Goal: Task Accomplishment & Management: Manage account settings

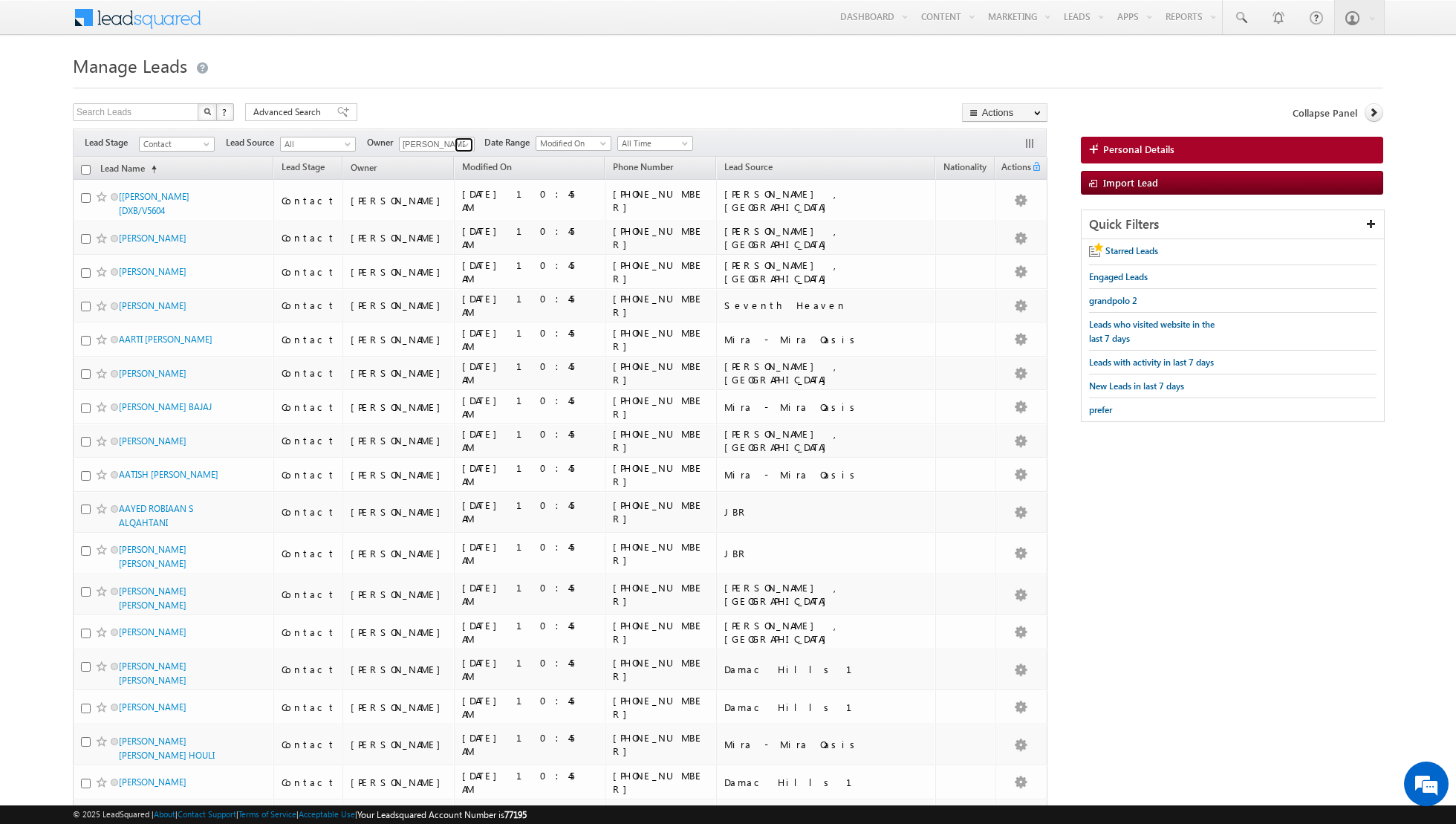
click at [460, 148] on span at bounding box center [466, 145] width 12 height 12
click at [440, 195] on span "[EMAIL_ADDRESS][DOMAIN_NAME]" at bounding box center [471, 201] width 133 height 11
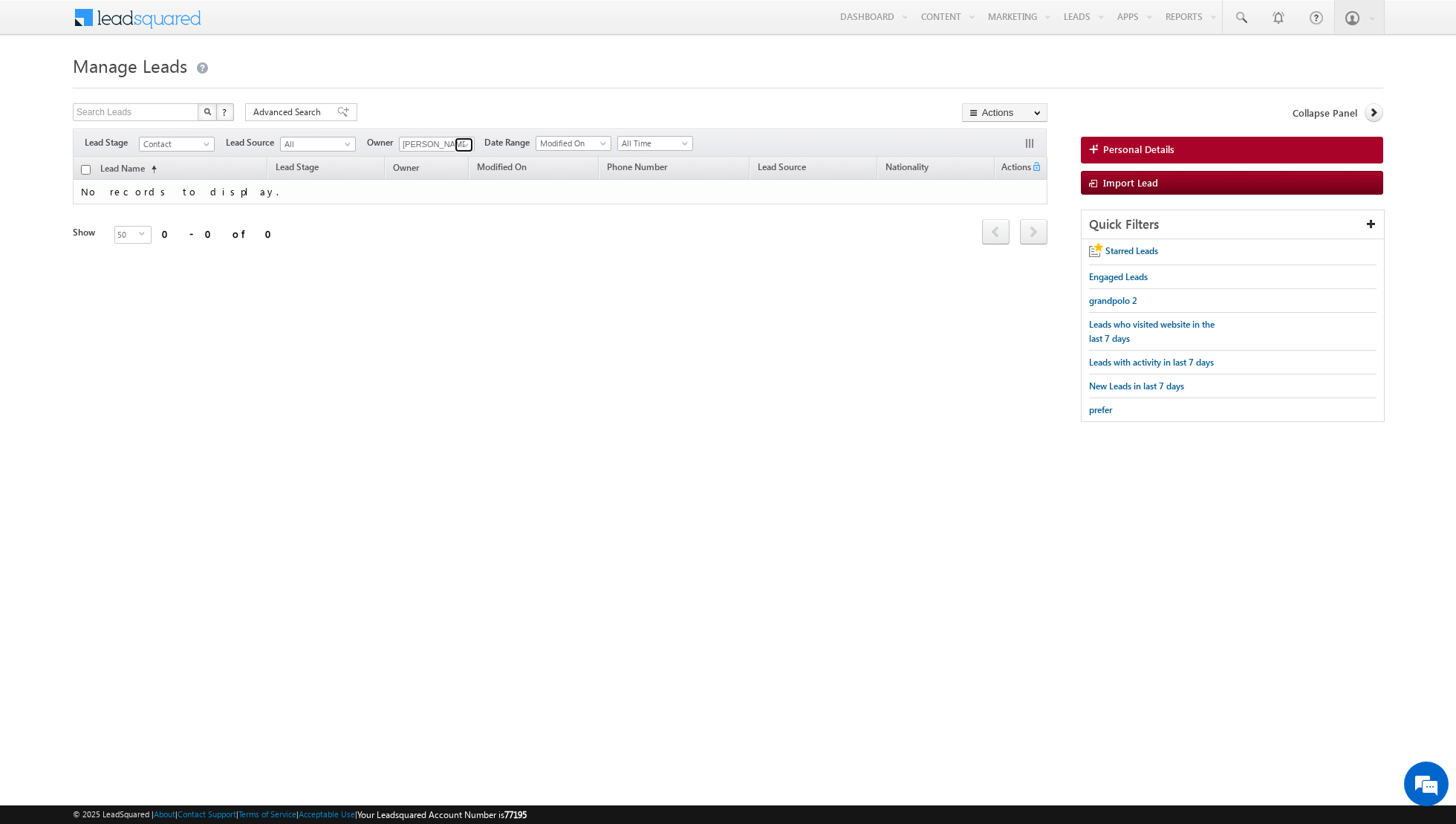
click at [468, 146] on span at bounding box center [466, 145] width 12 height 12
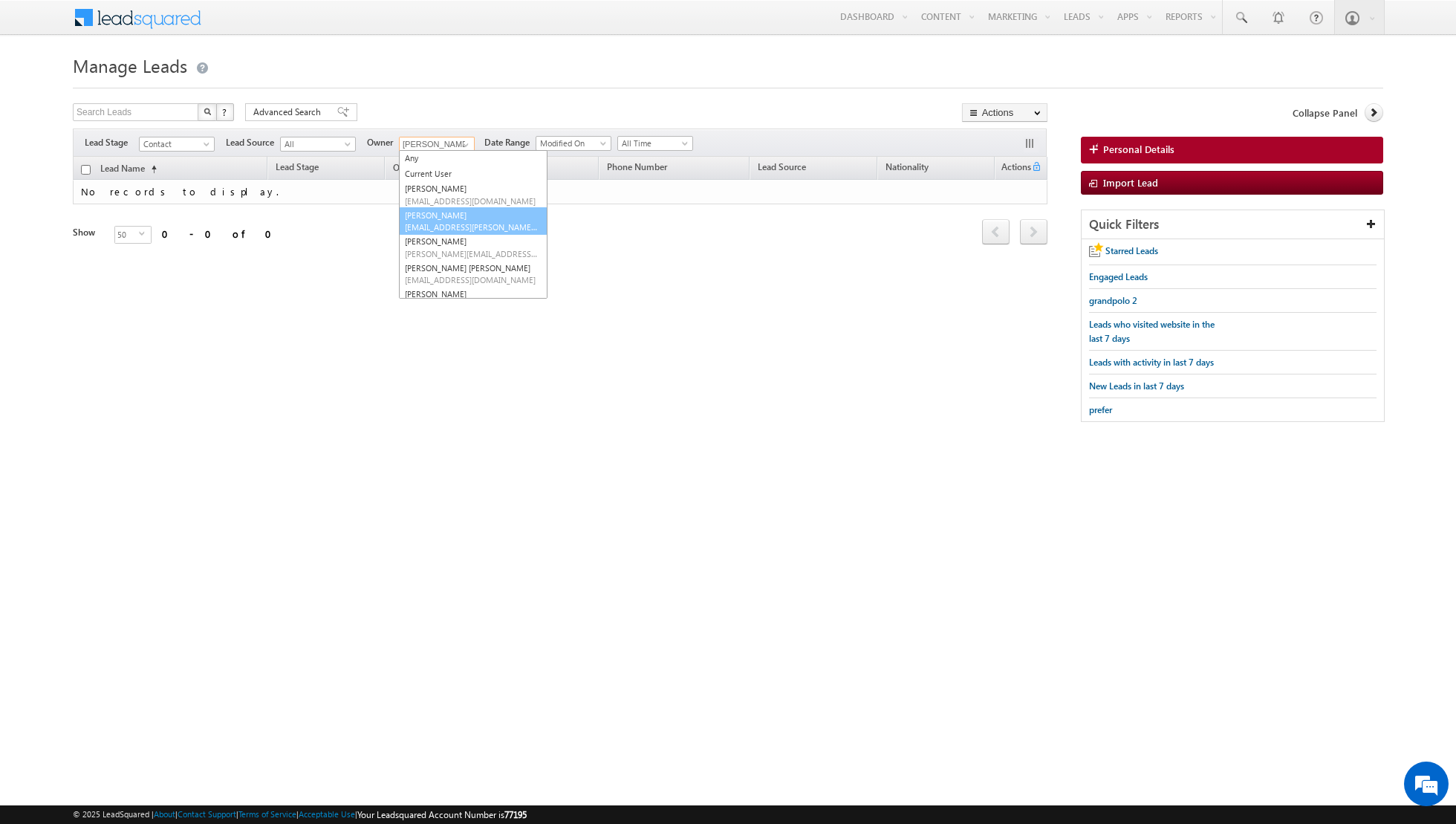
click at [447, 216] on link "[PERSON_NAME] [EMAIL_ADDRESS][PERSON_NAME][DOMAIN_NAME]" at bounding box center [473, 221] width 148 height 28
type input "[PERSON_NAME]"
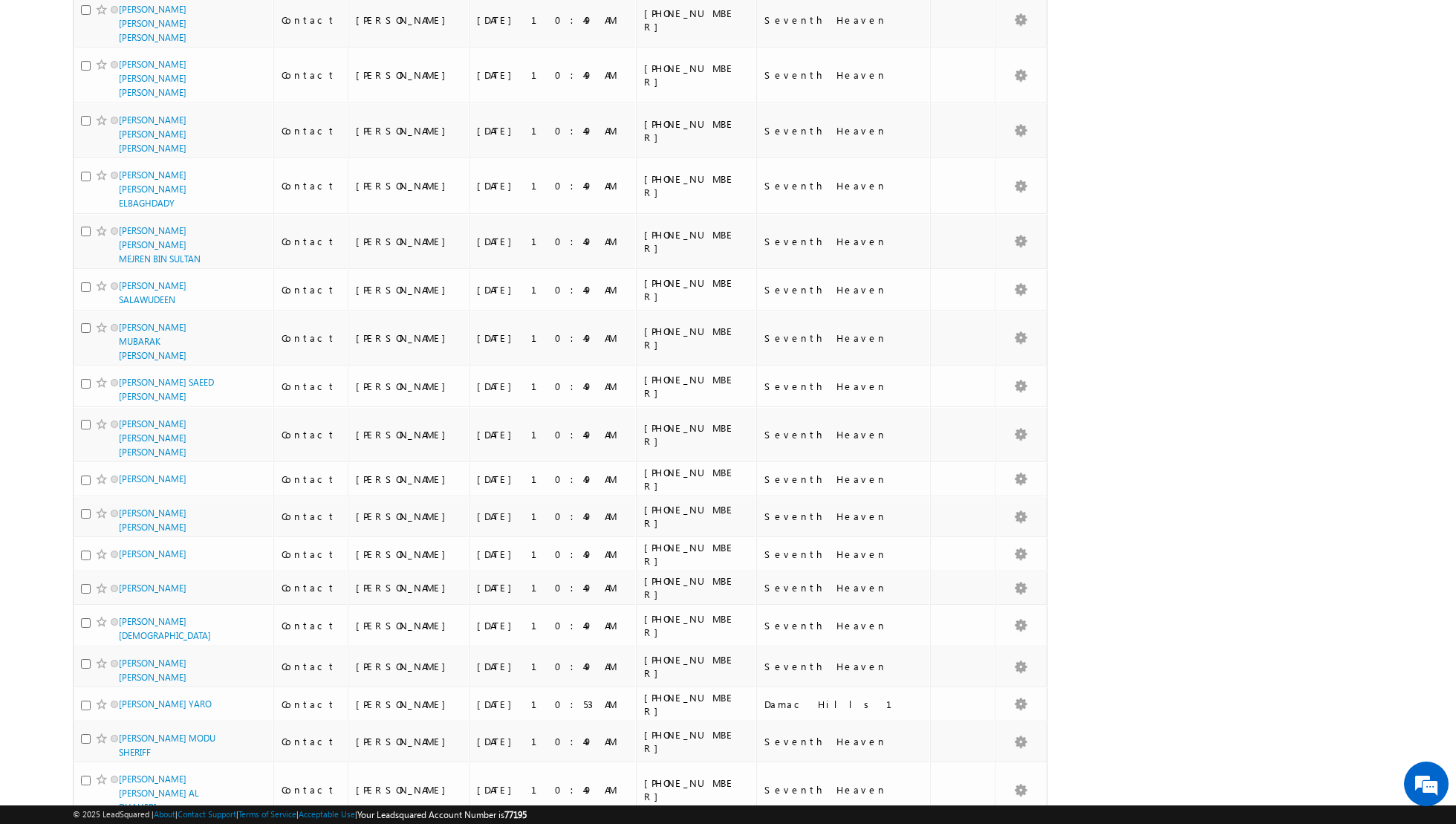
scroll to position [1459, 0]
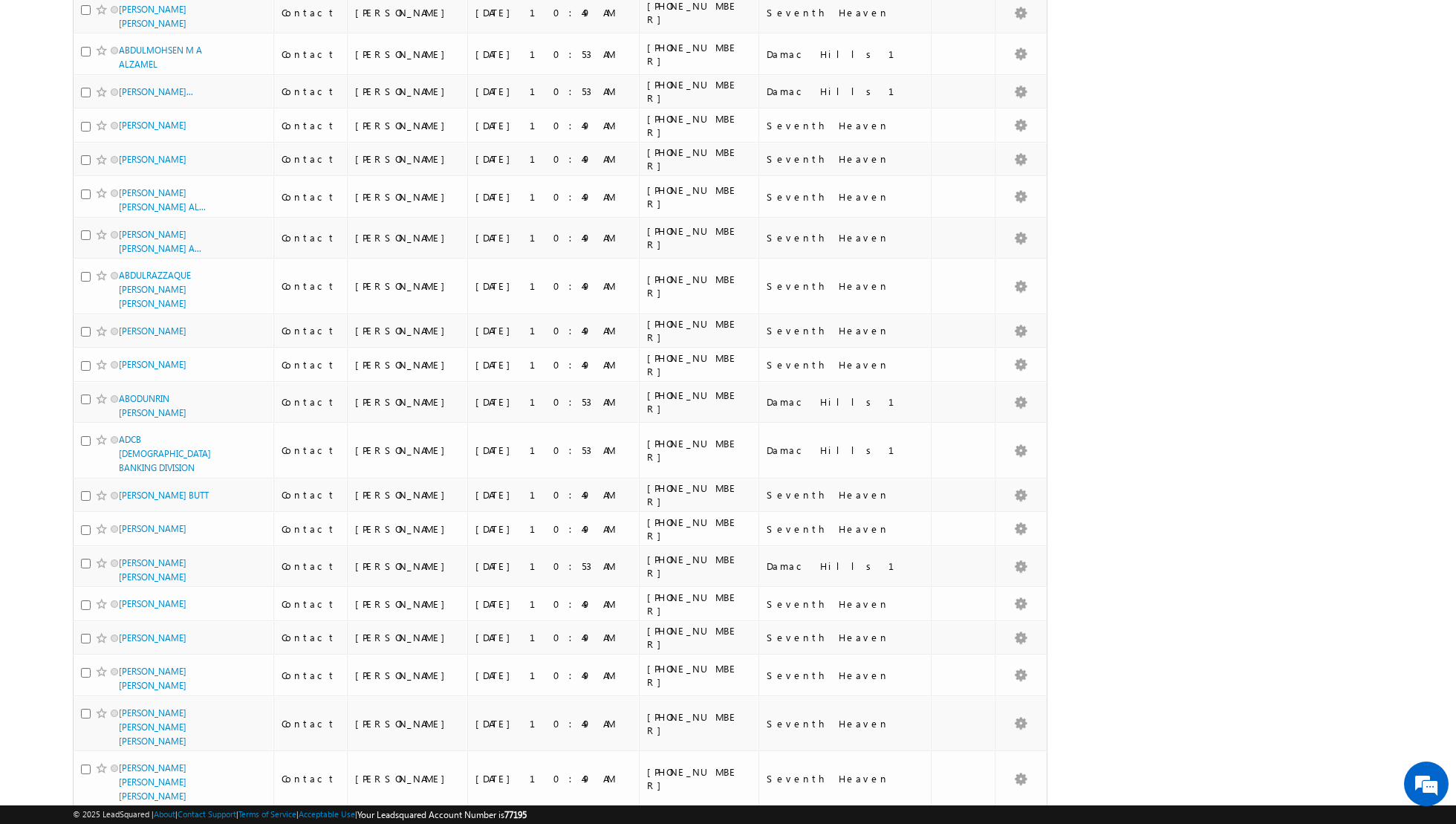
scroll to position [0, 0]
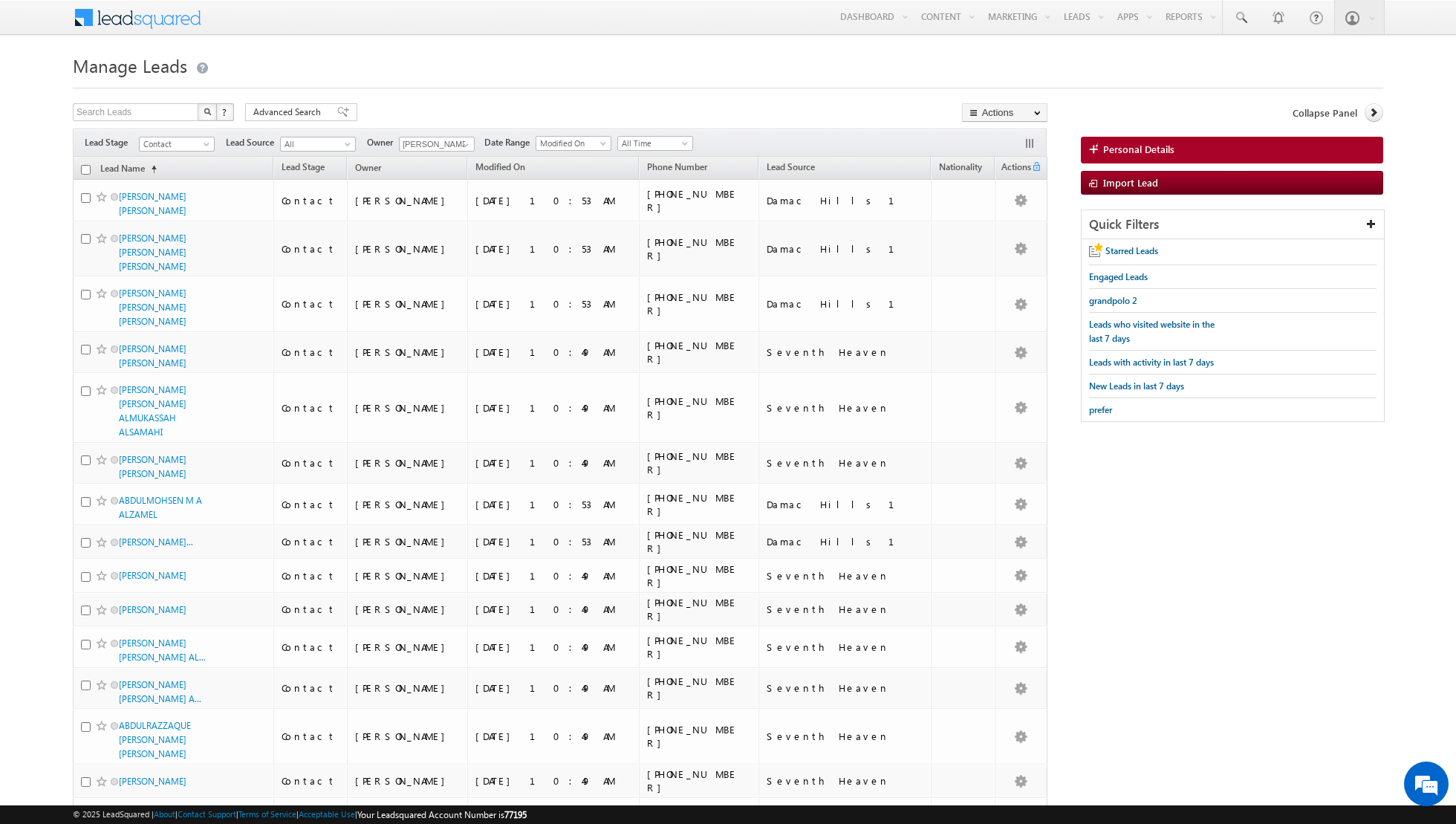
click at [86, 168] on input "checkbox" at bounding box center [86, 170] width 9 height 9
checkbox input "true"
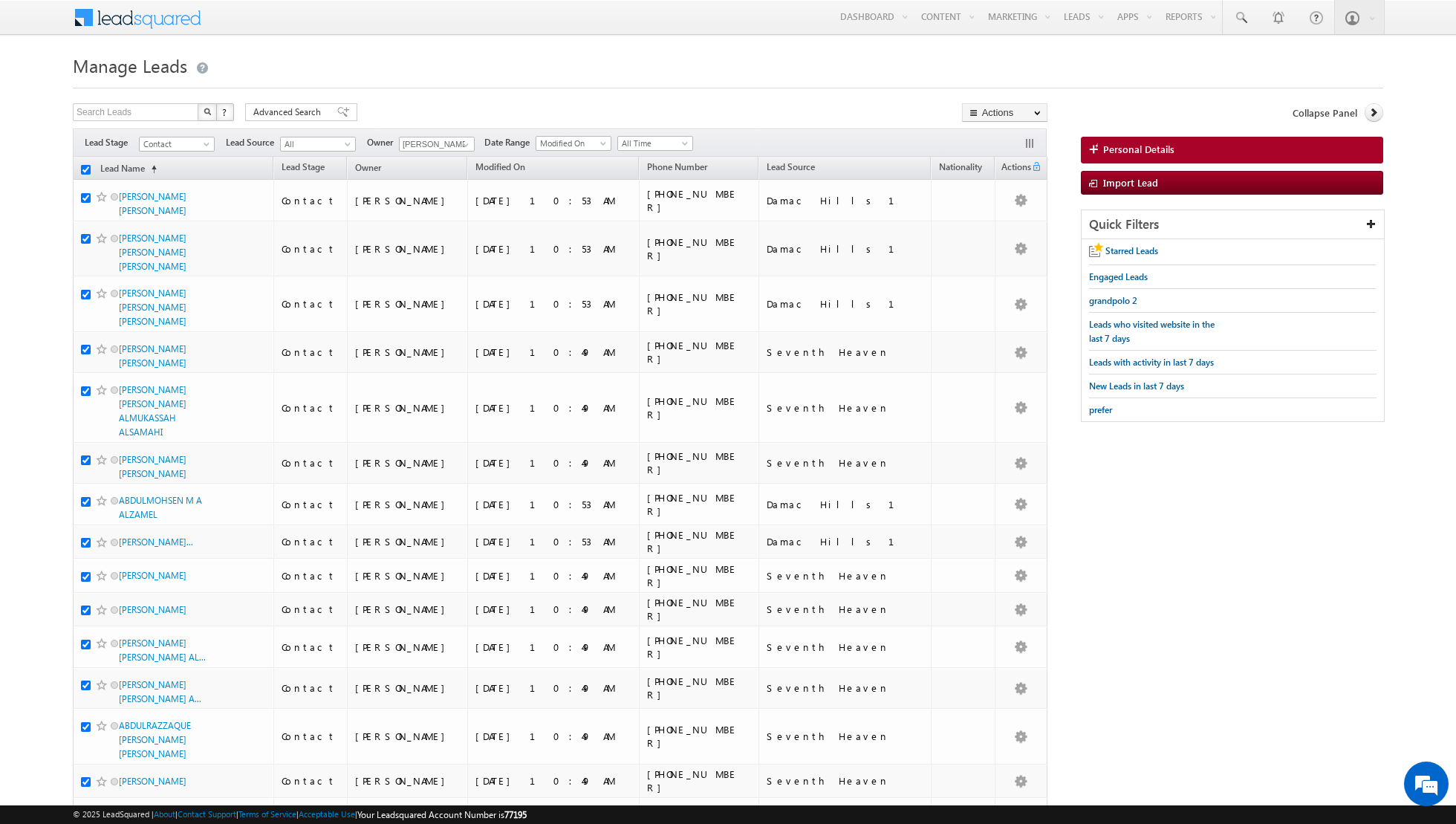
checkbox input "true"
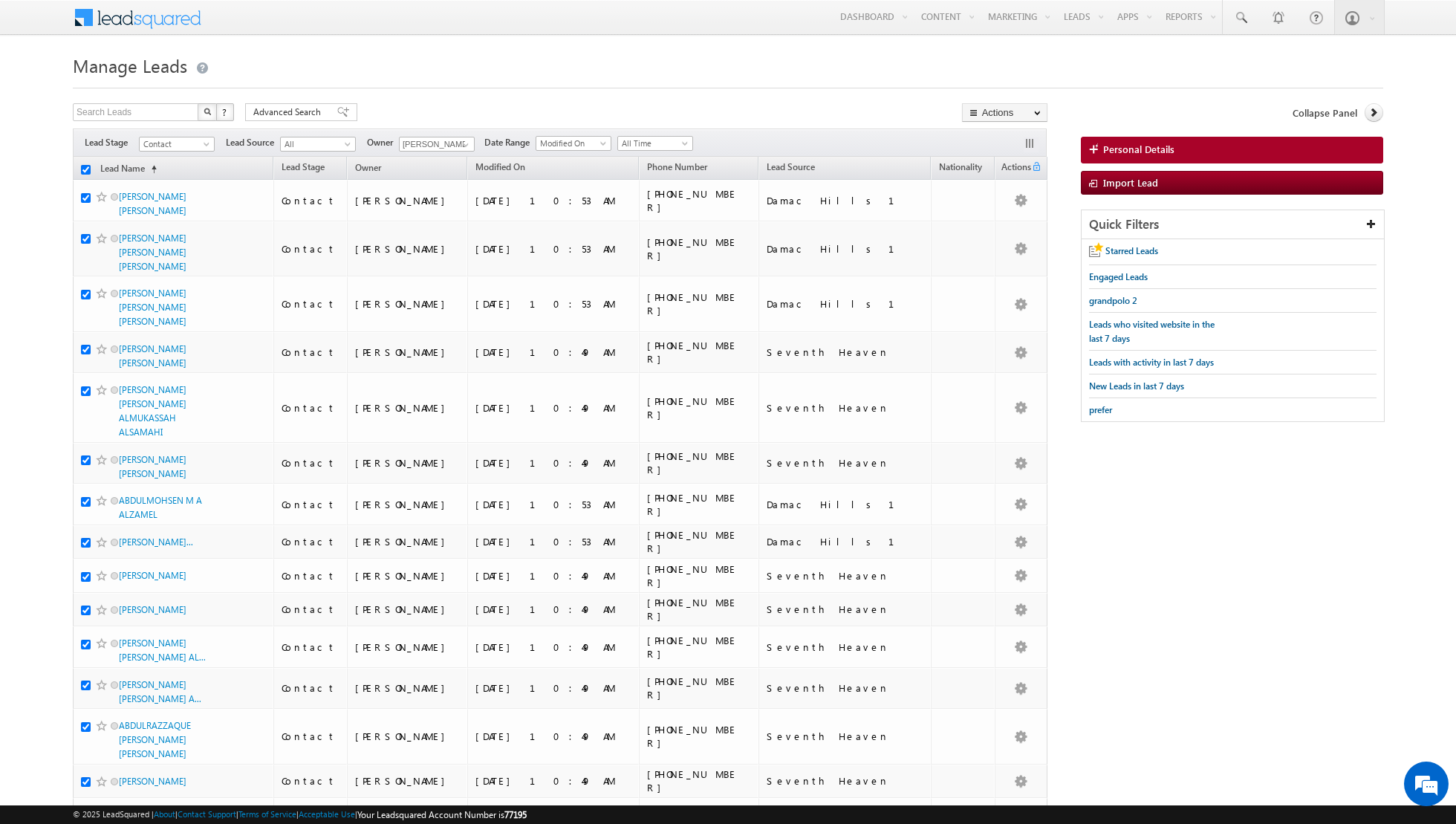
checkbox input "true"
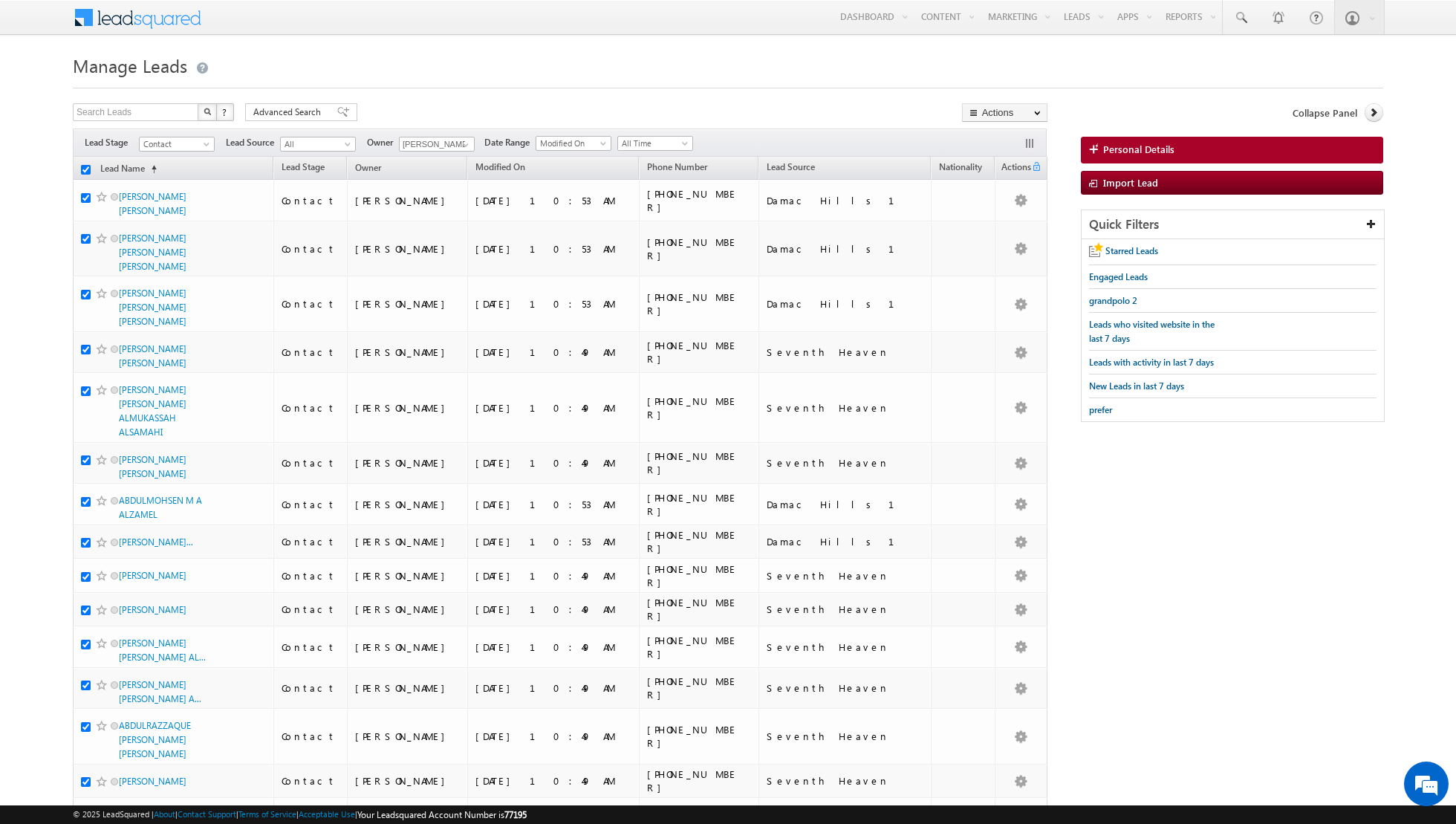
checkbox input "true"
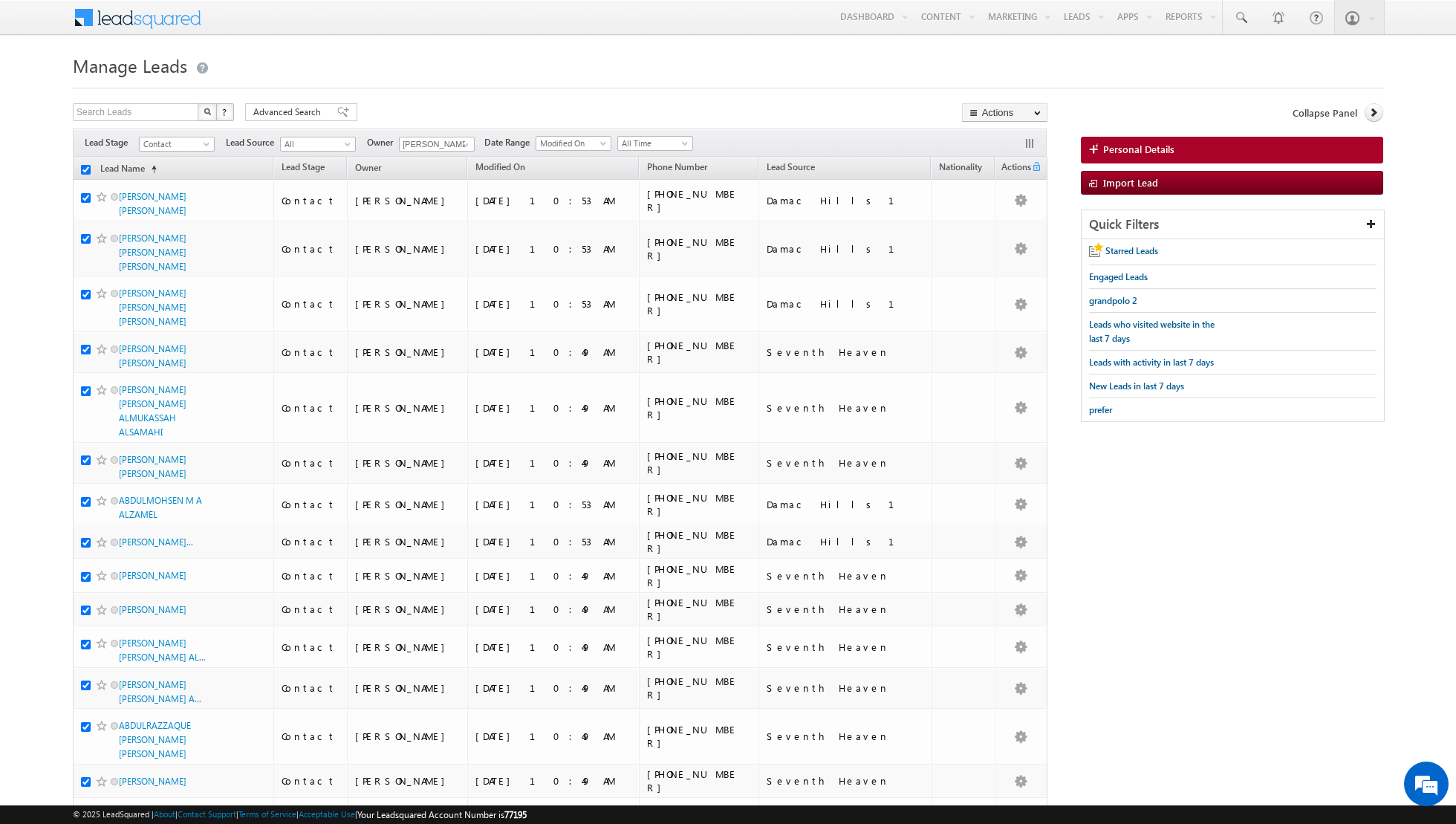
checkbox input "true"
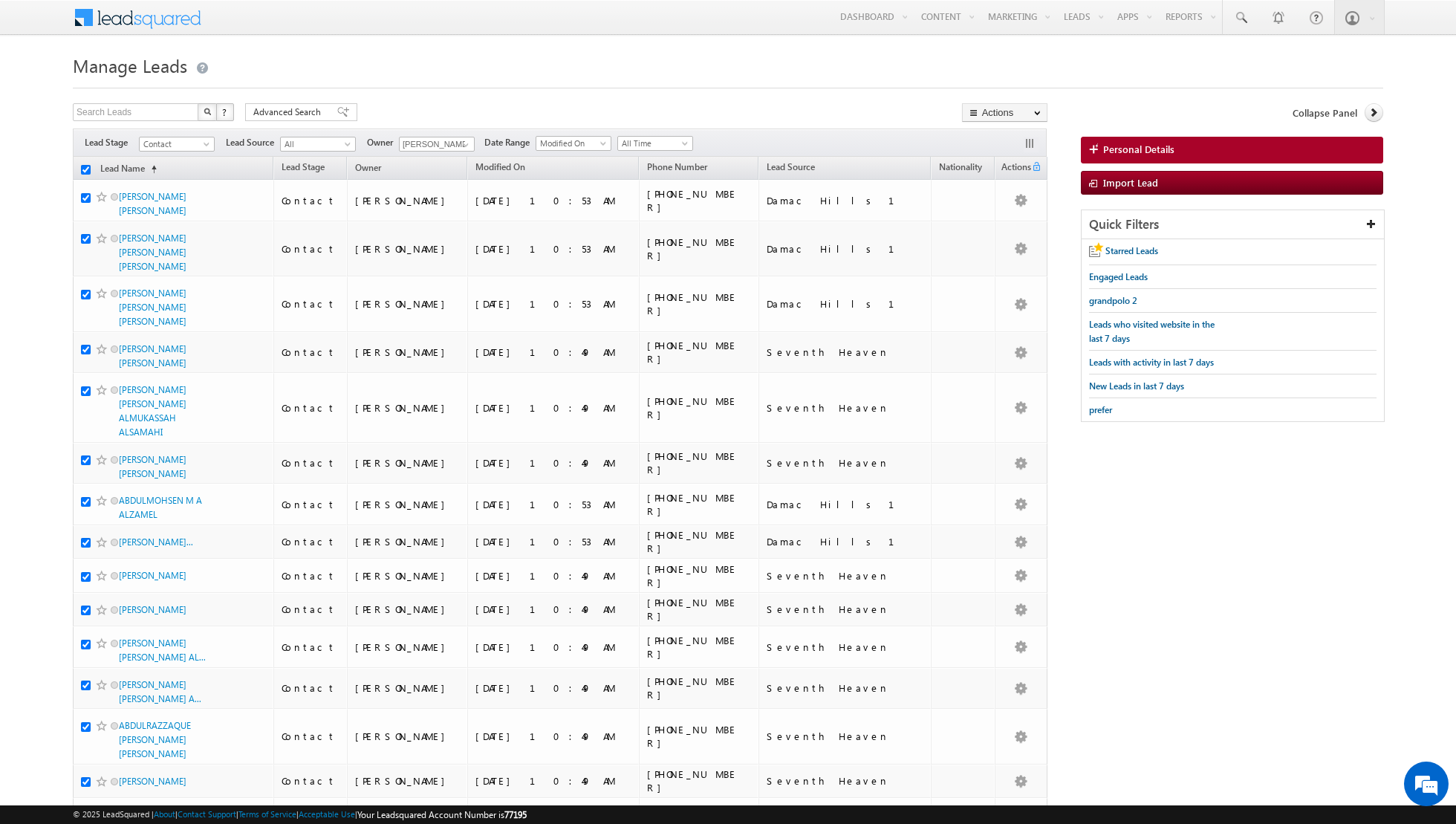
checkbox input "true"
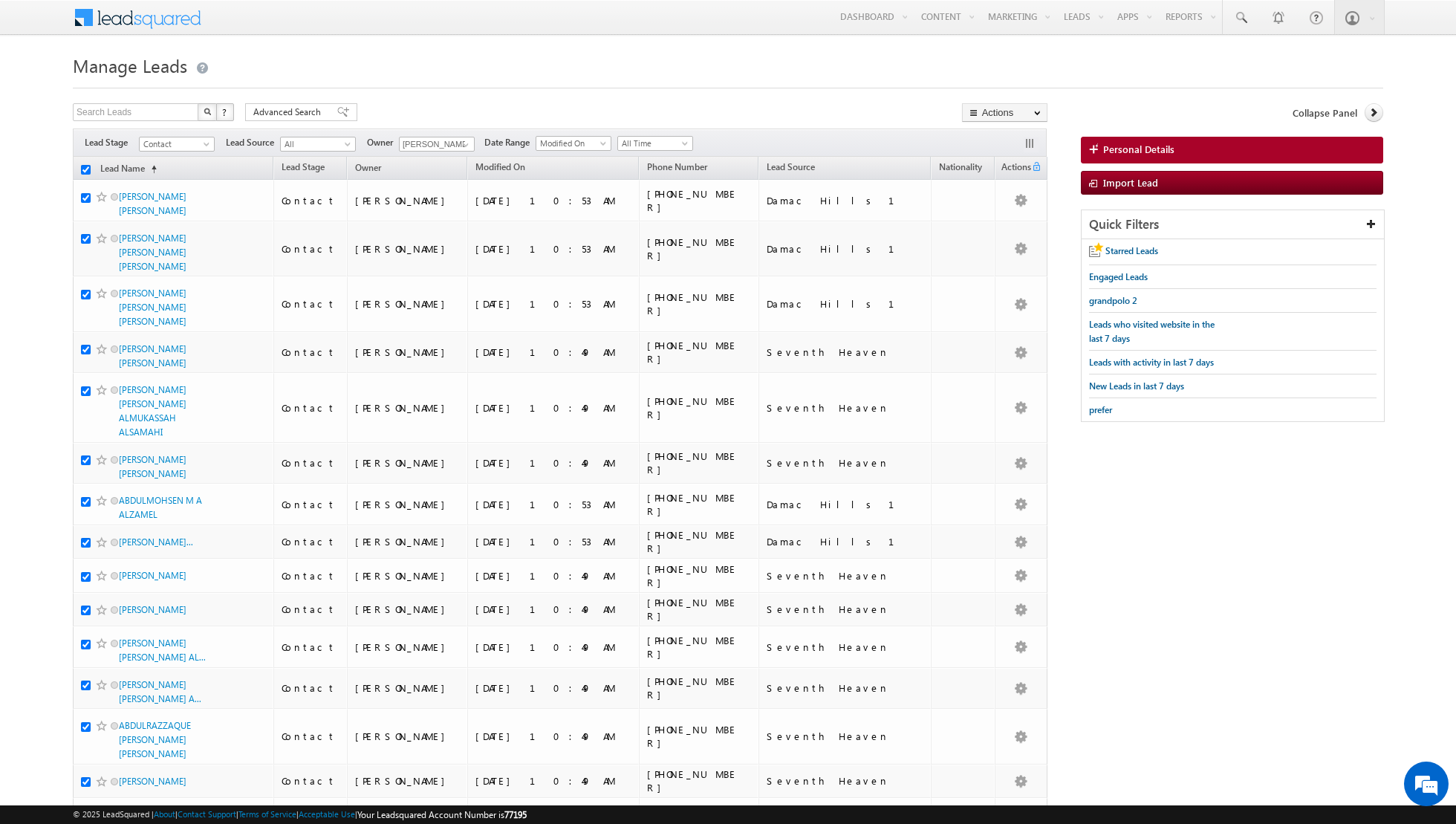
checkbox input "true"
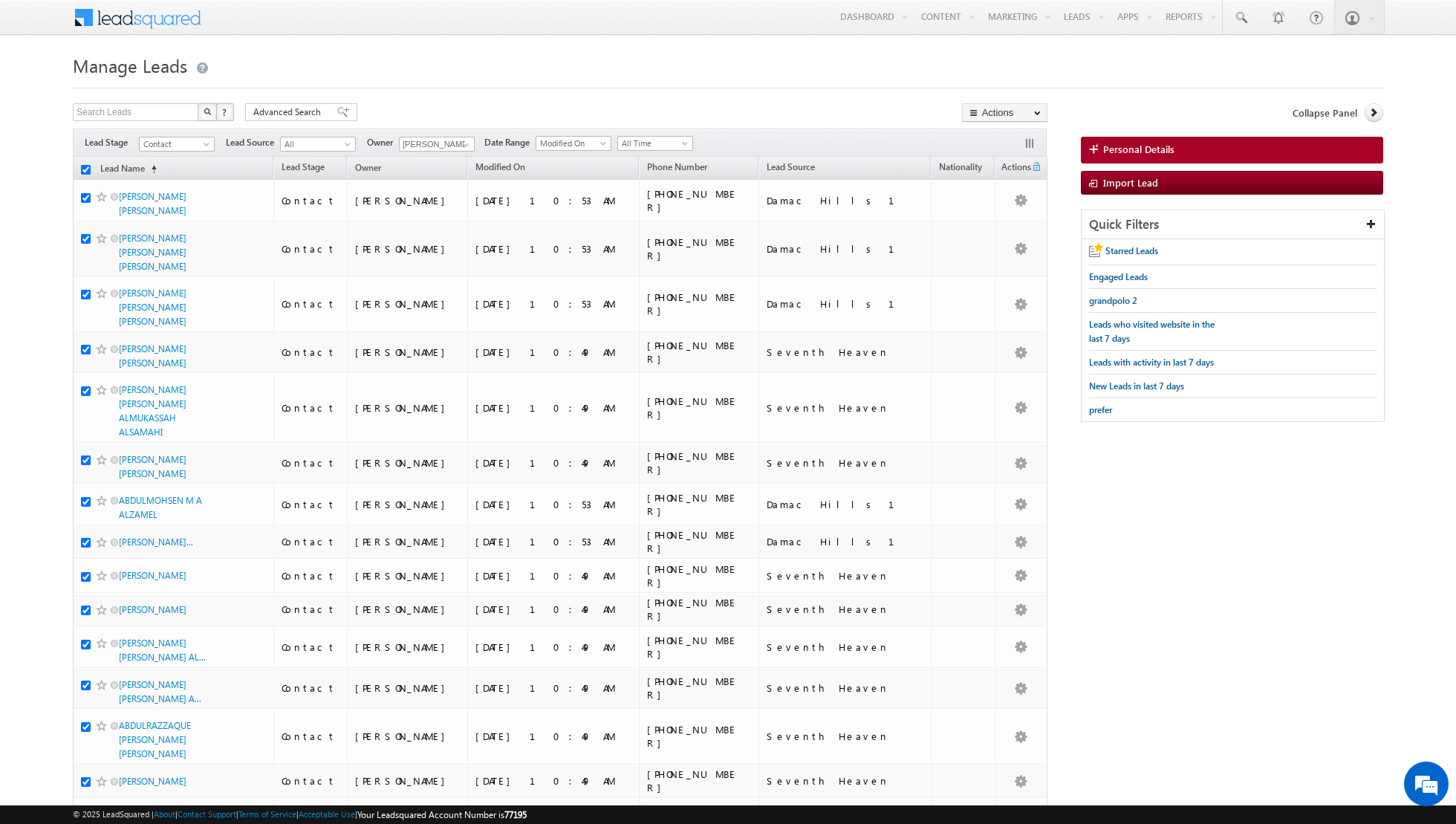
checkbox input "true"
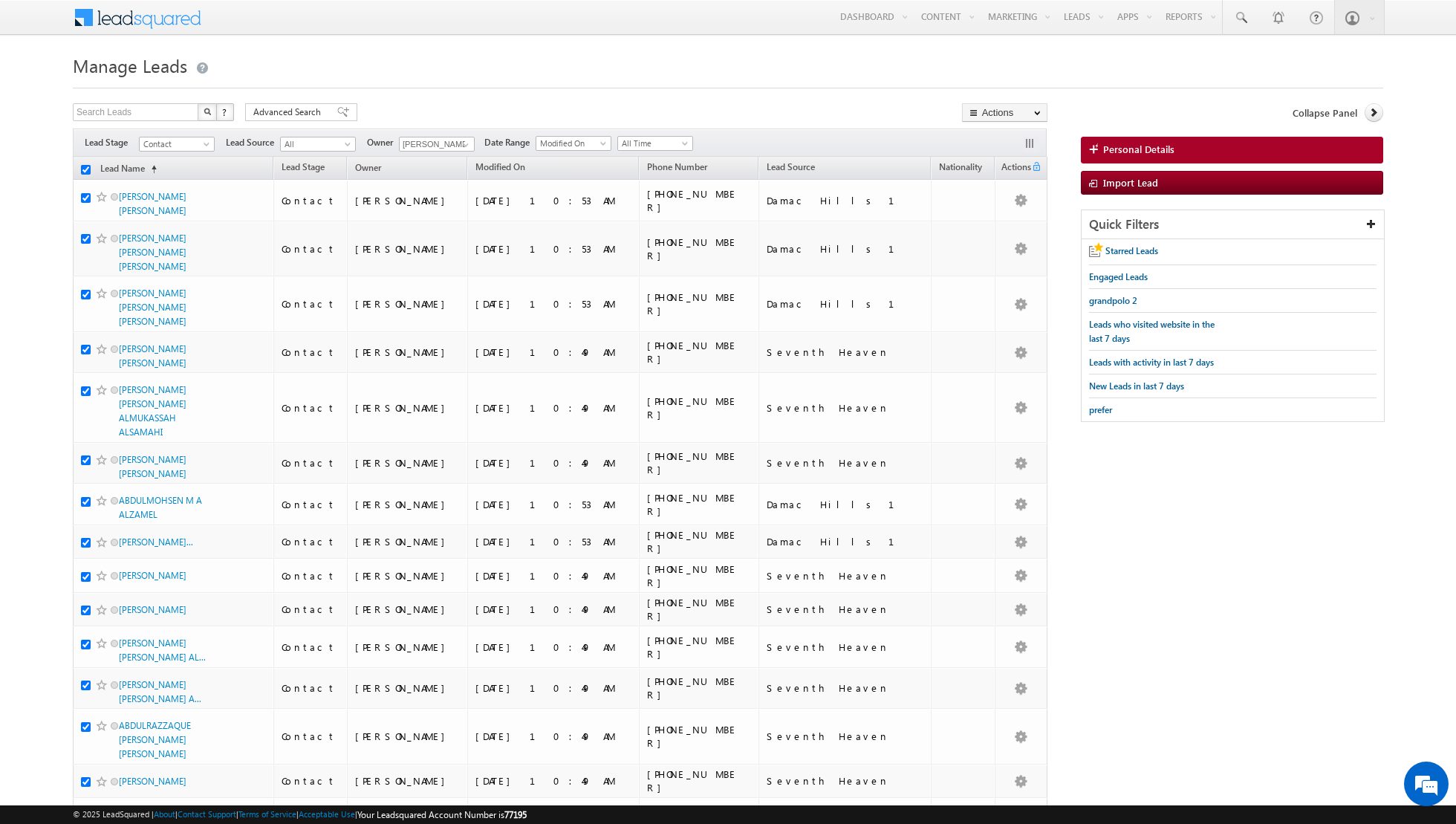
checkbox input "true"
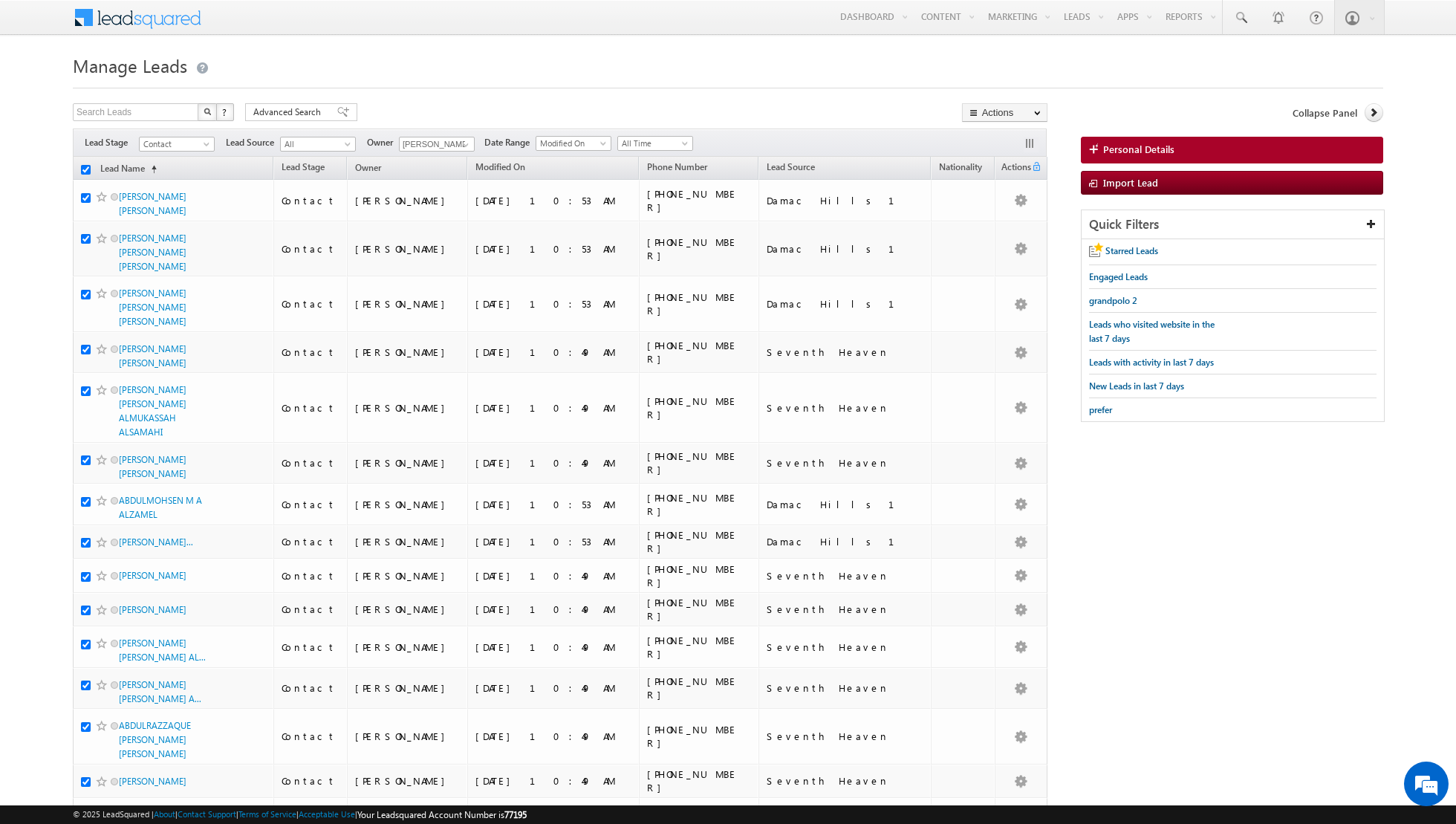
checkbox input "true"
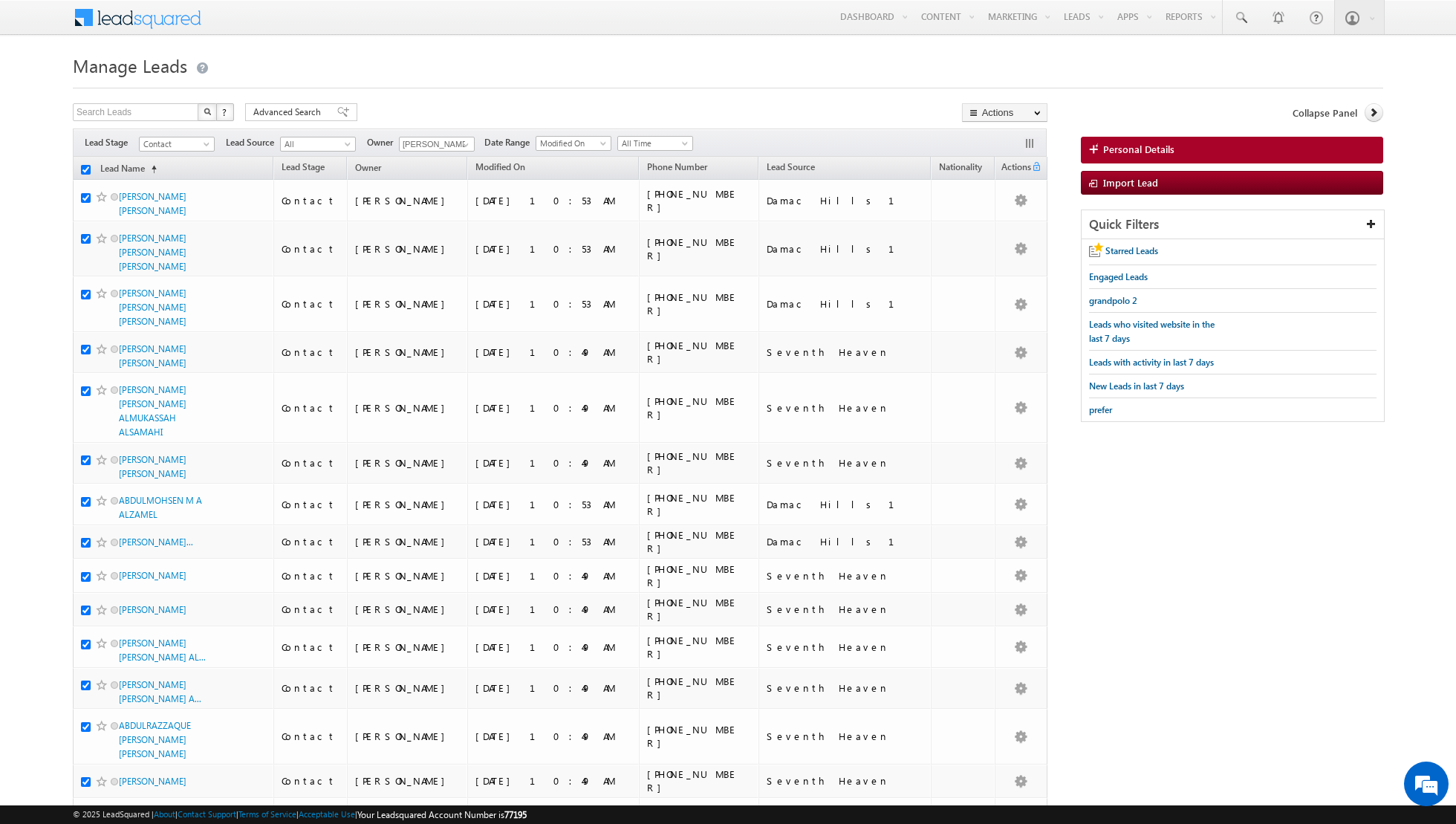
checkbox input "true"
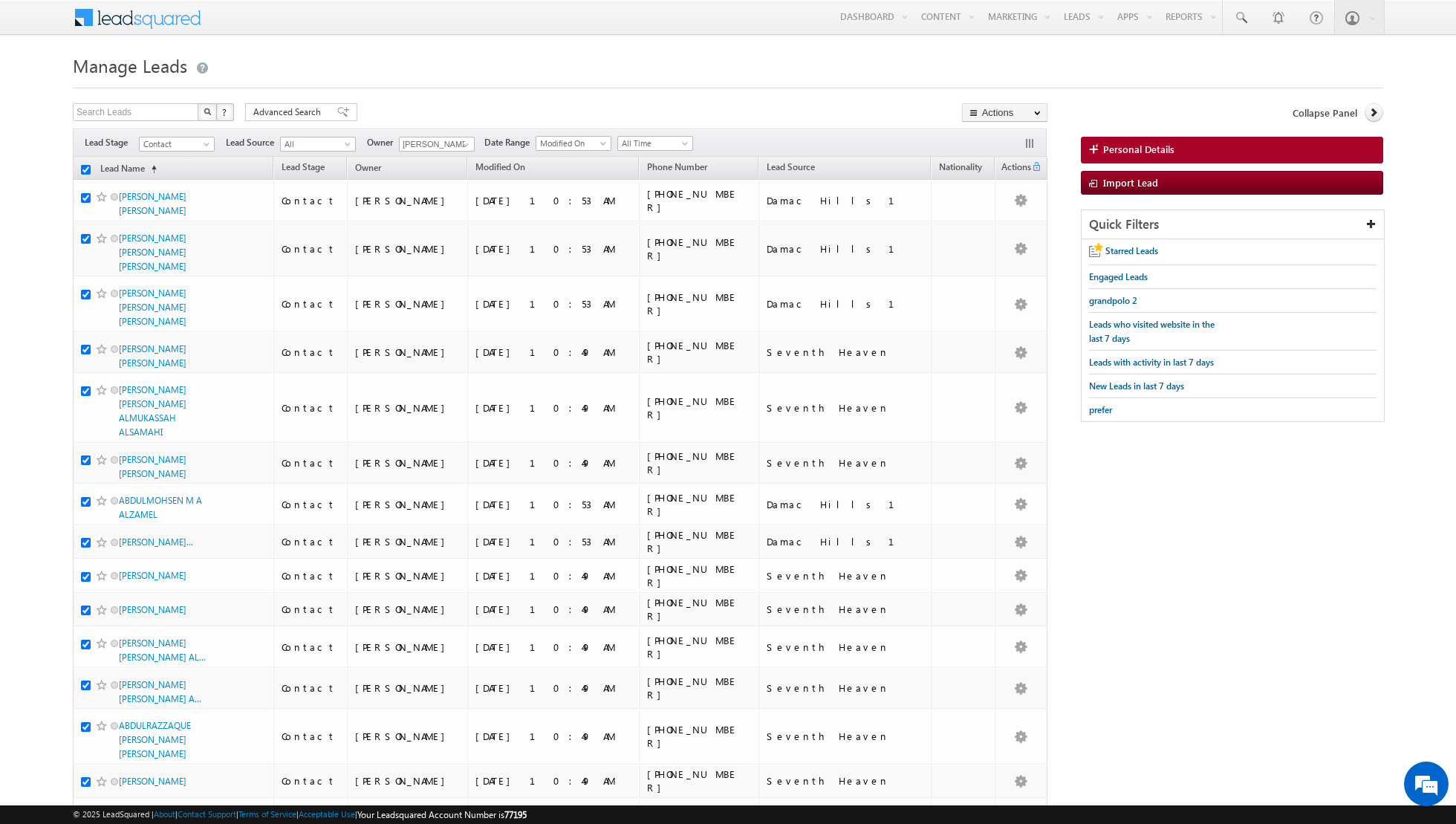
checkbox input "true"
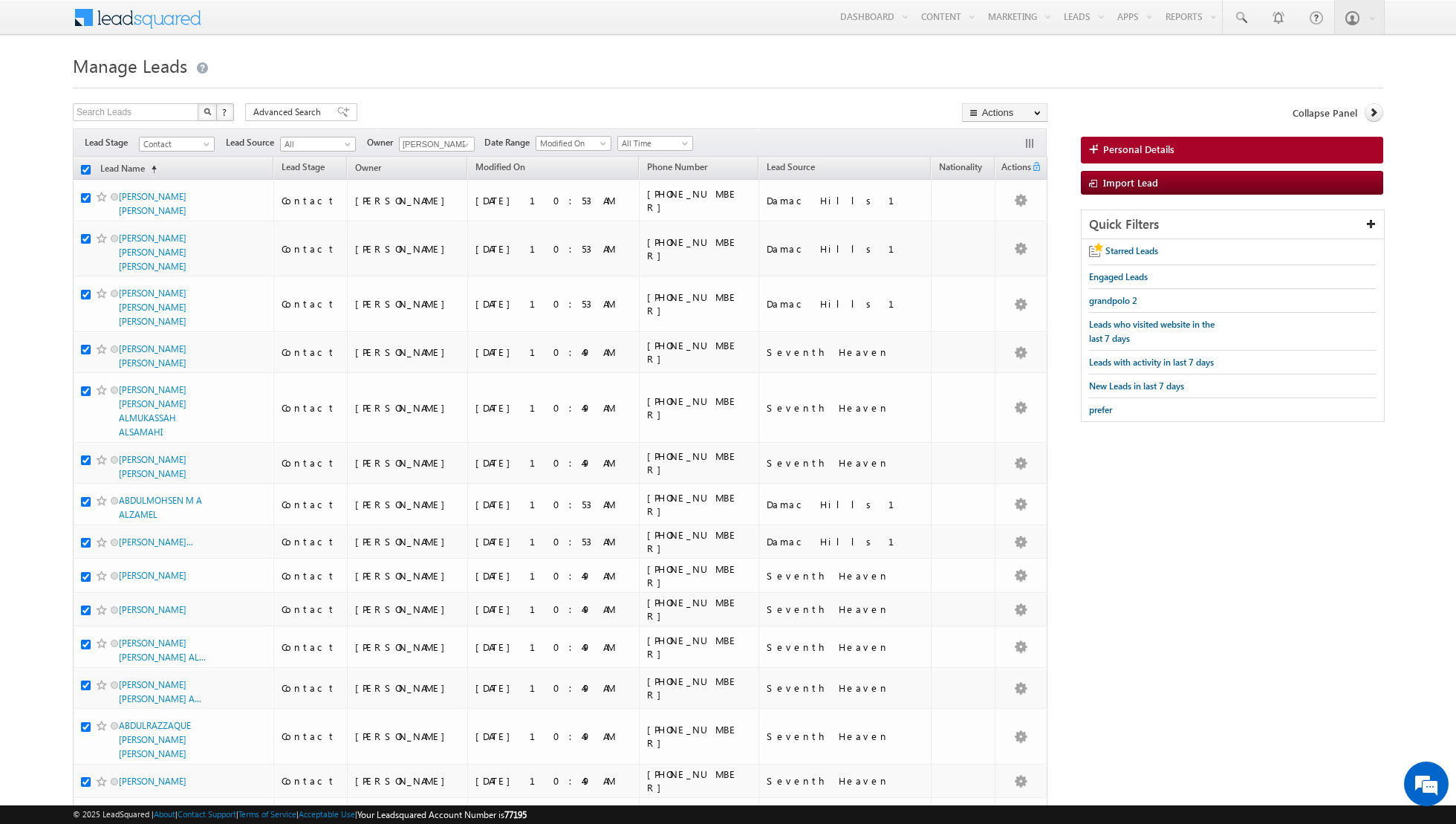
checkbox input "true"
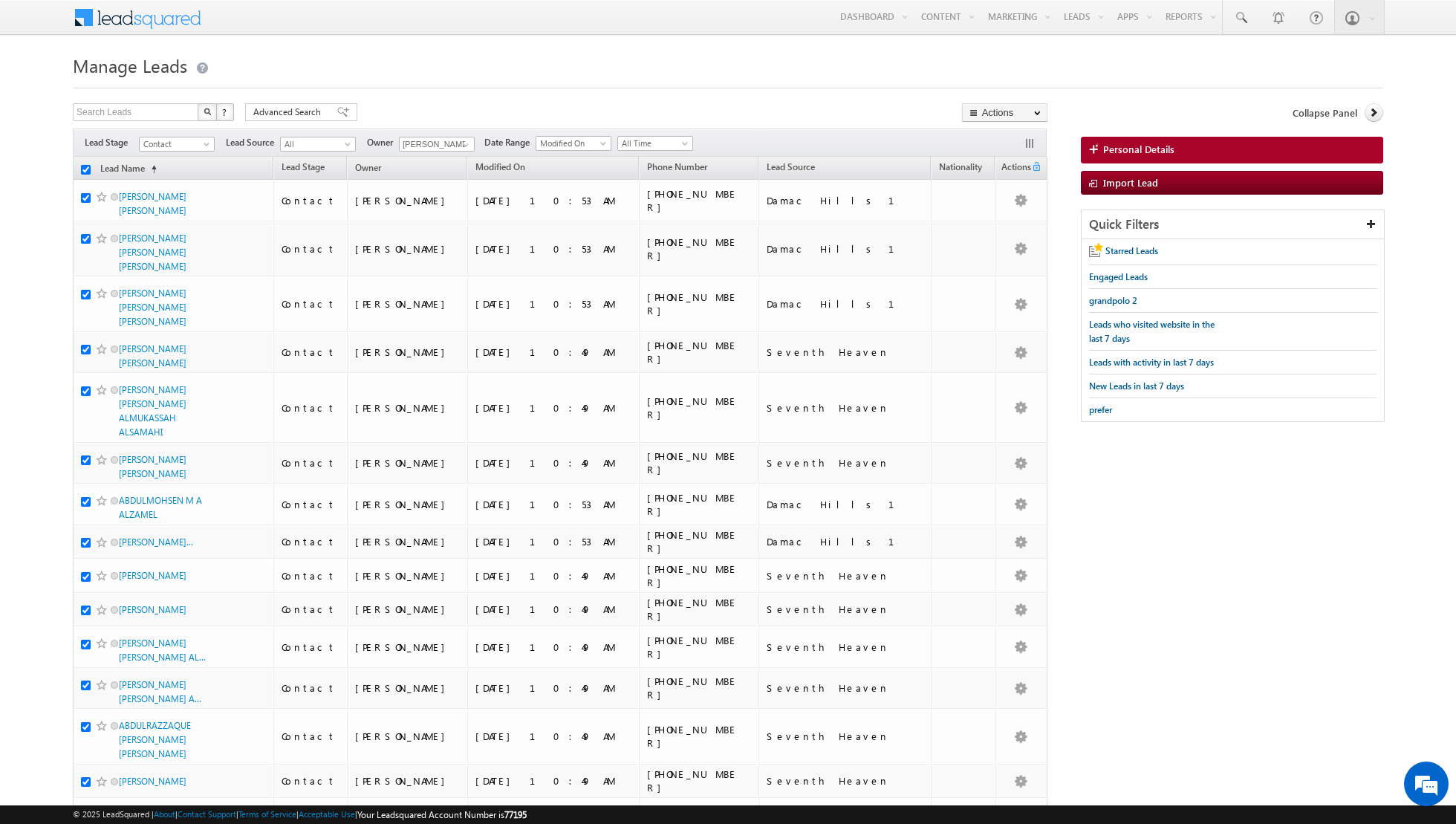
checkbox input "true"
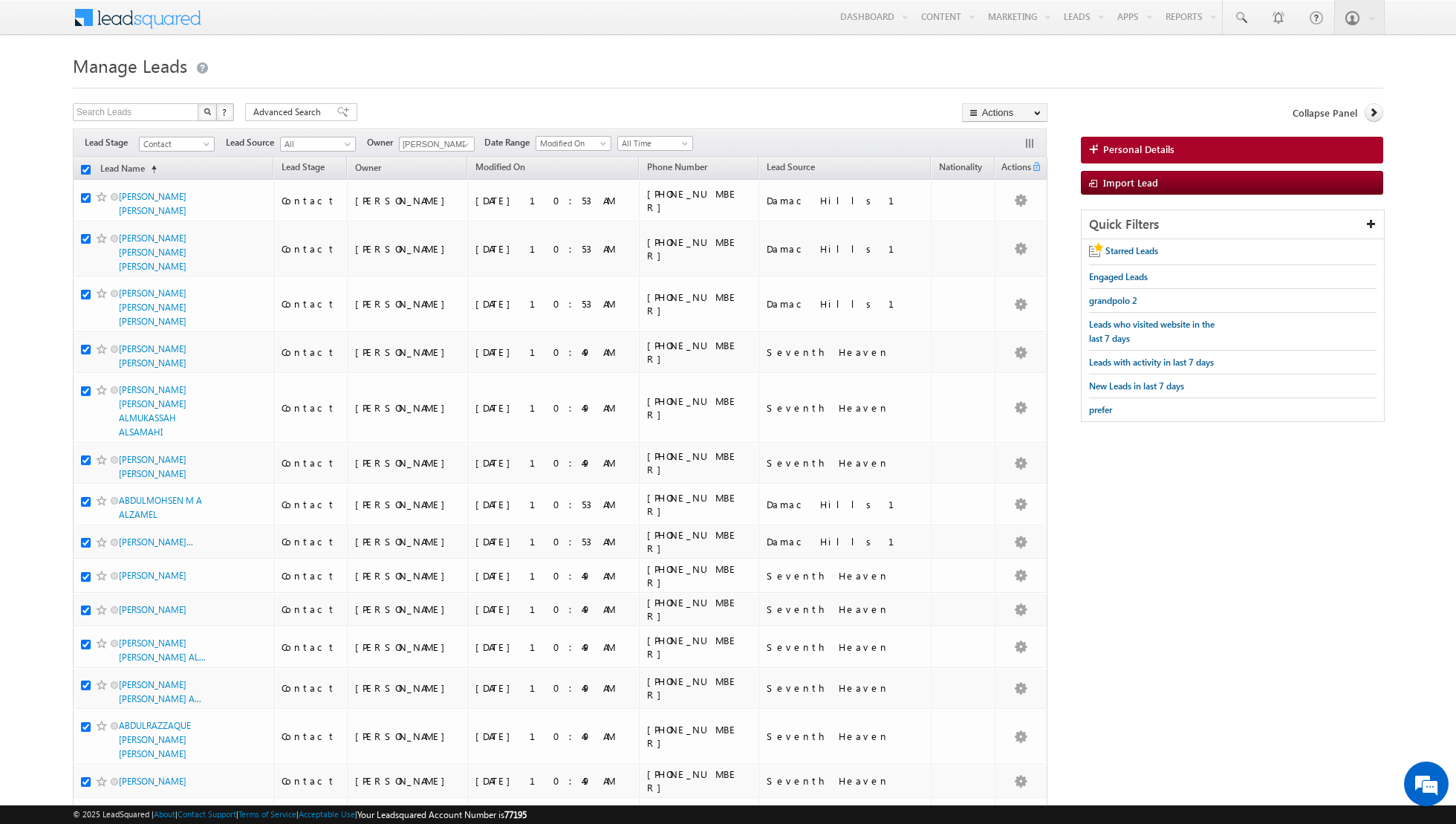
checkbox input "true"
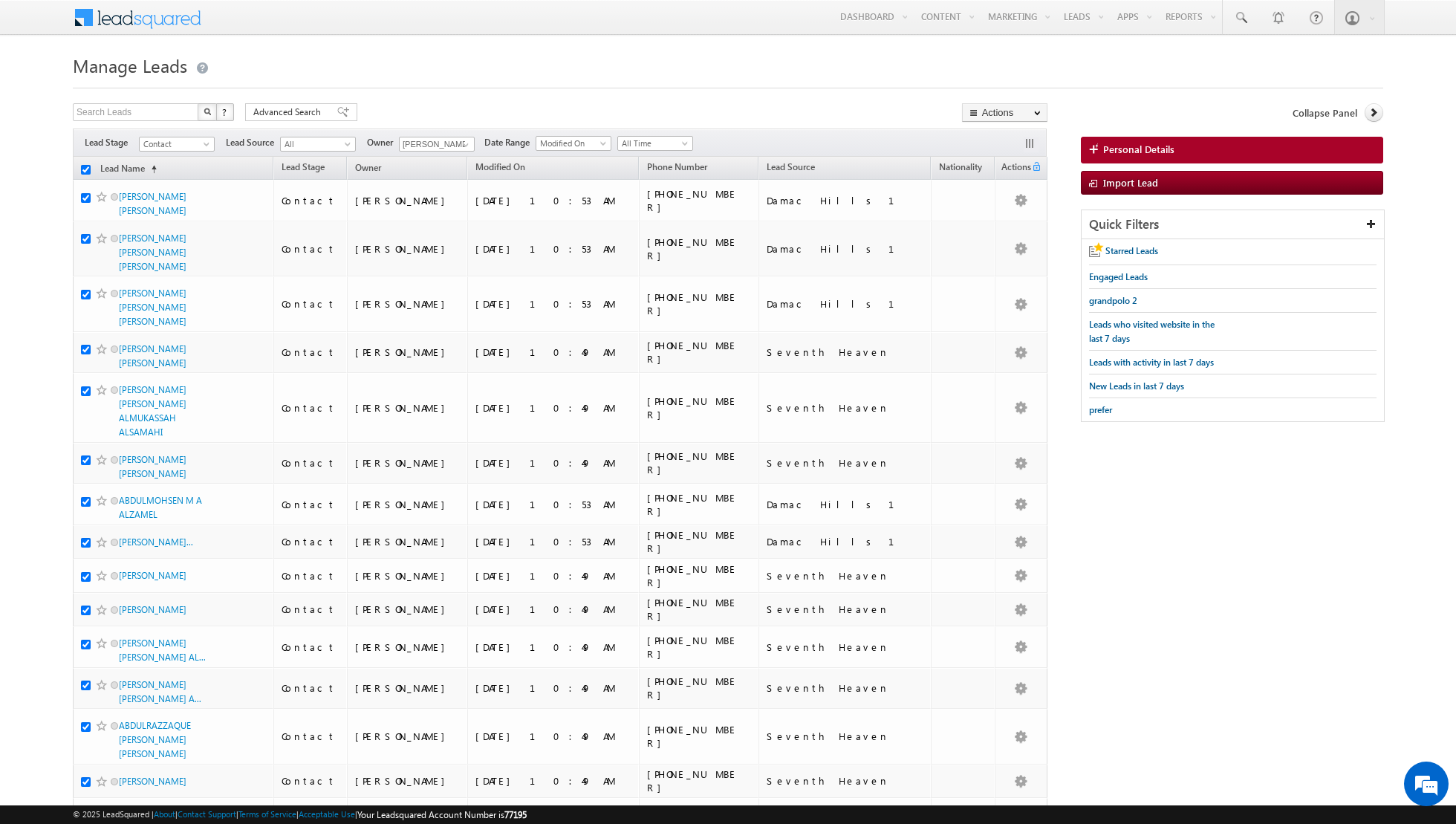
checkbox input "true"
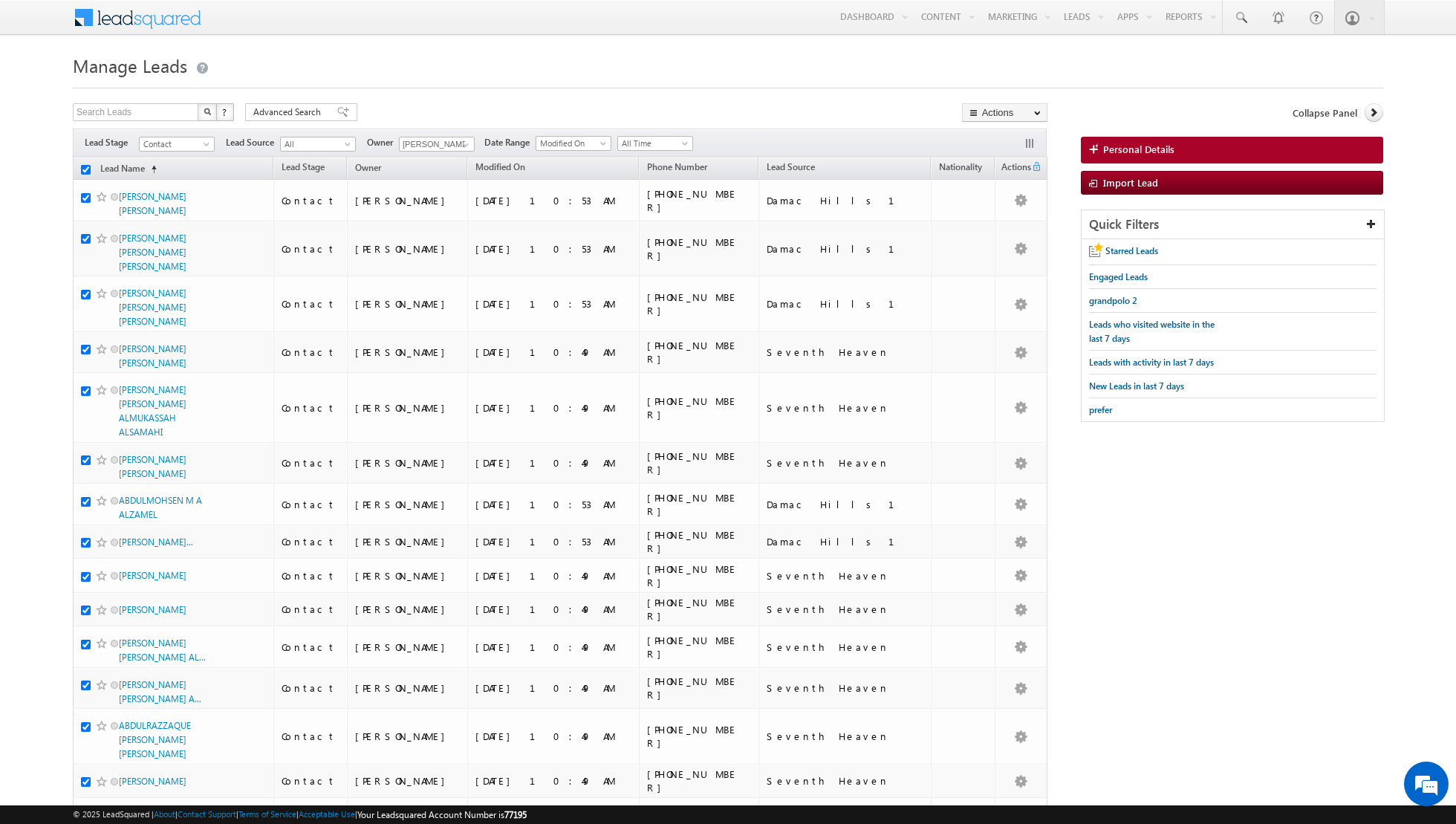
checkbox input "true"
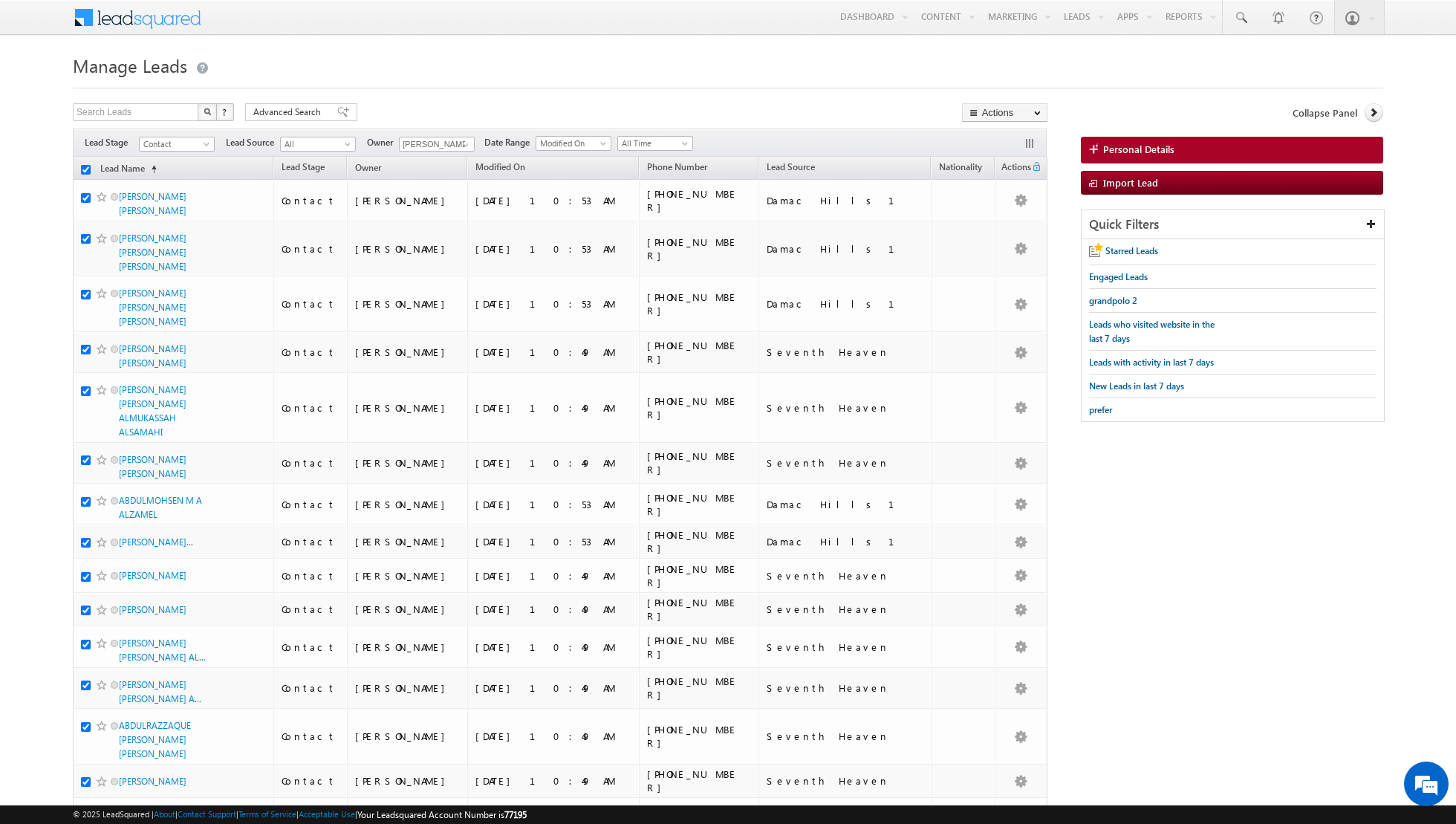
checkbox input "true"
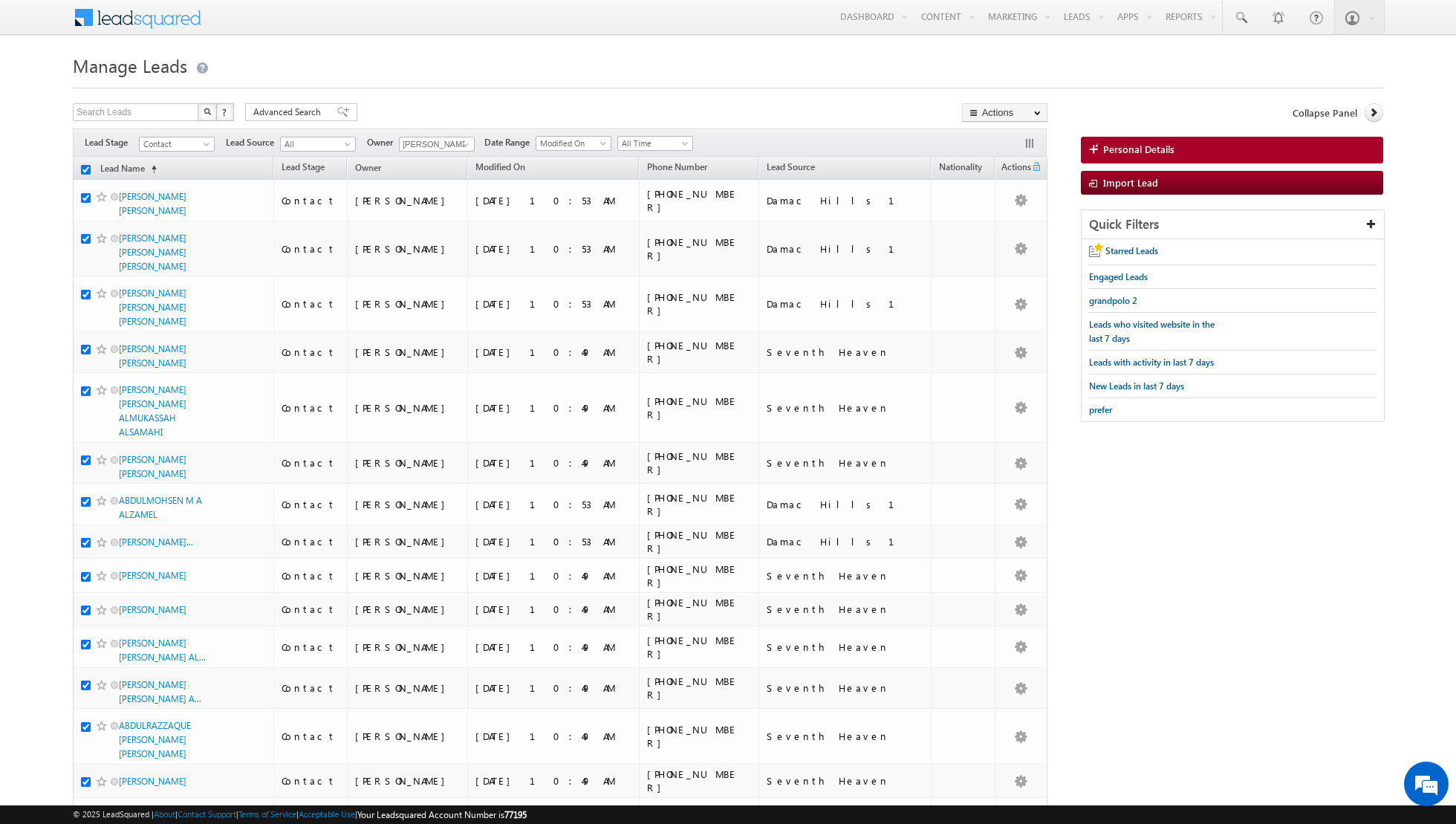
checkbox input "true"
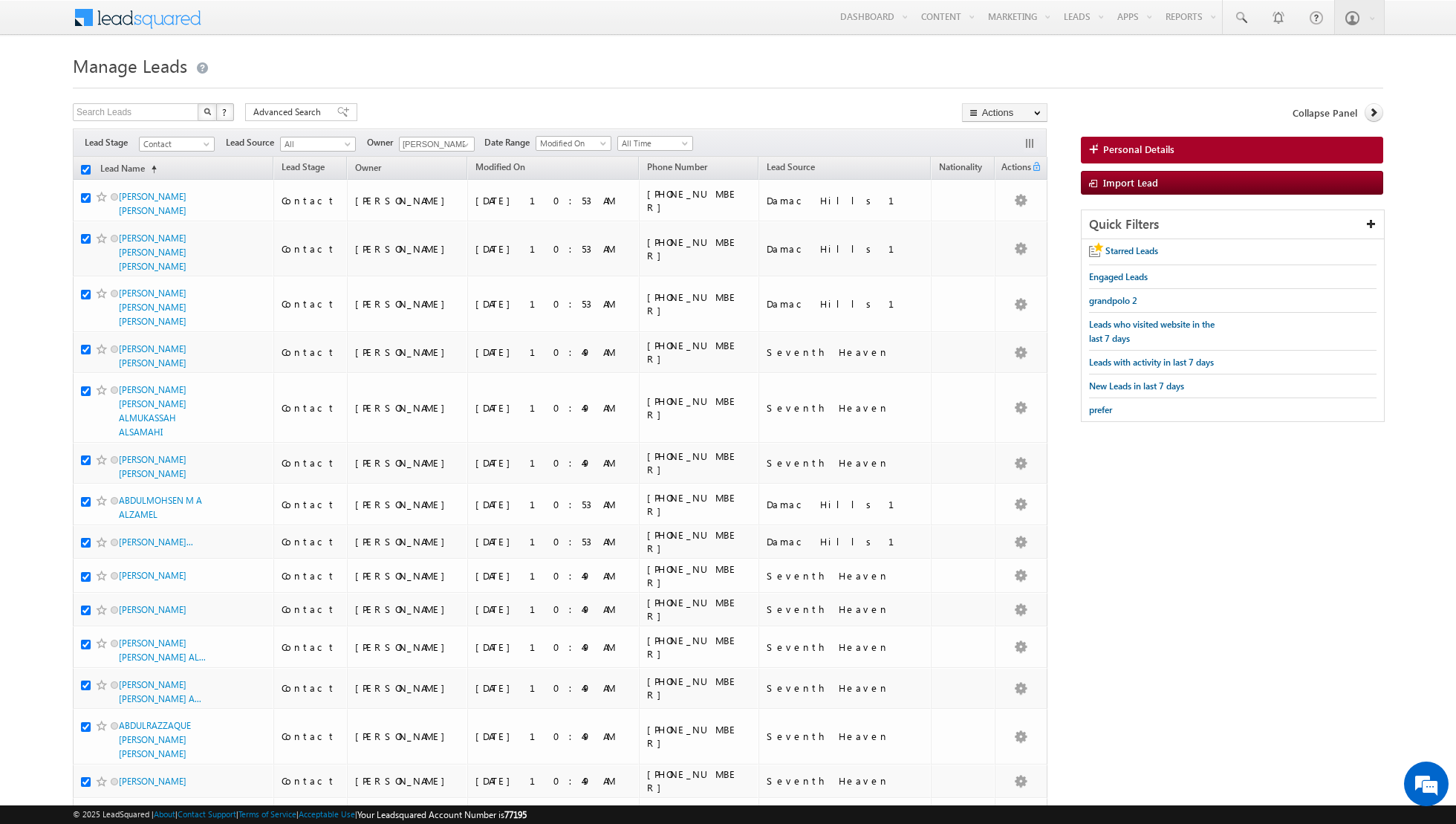
checkbox input "true"
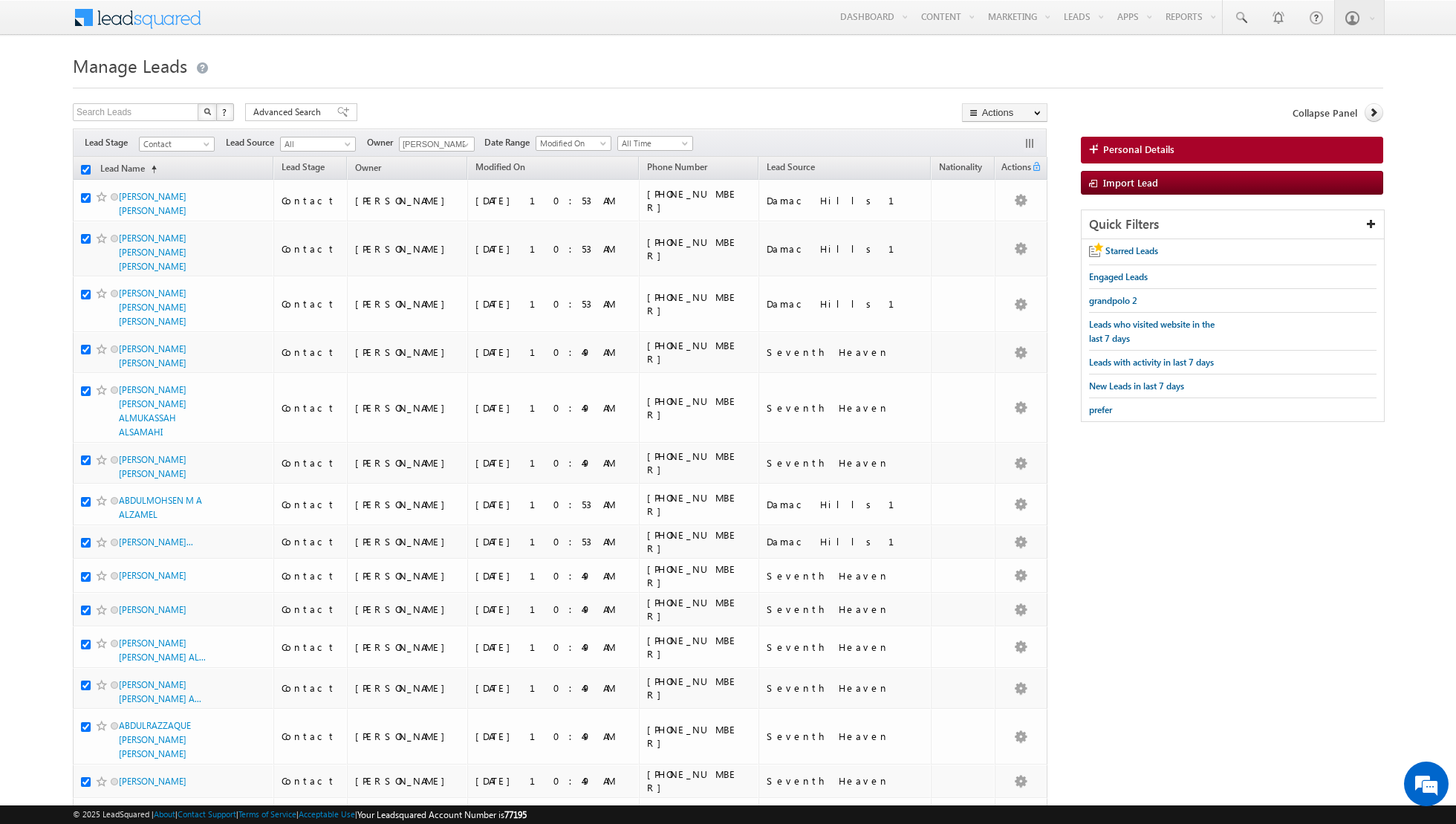
checkbox input "true"
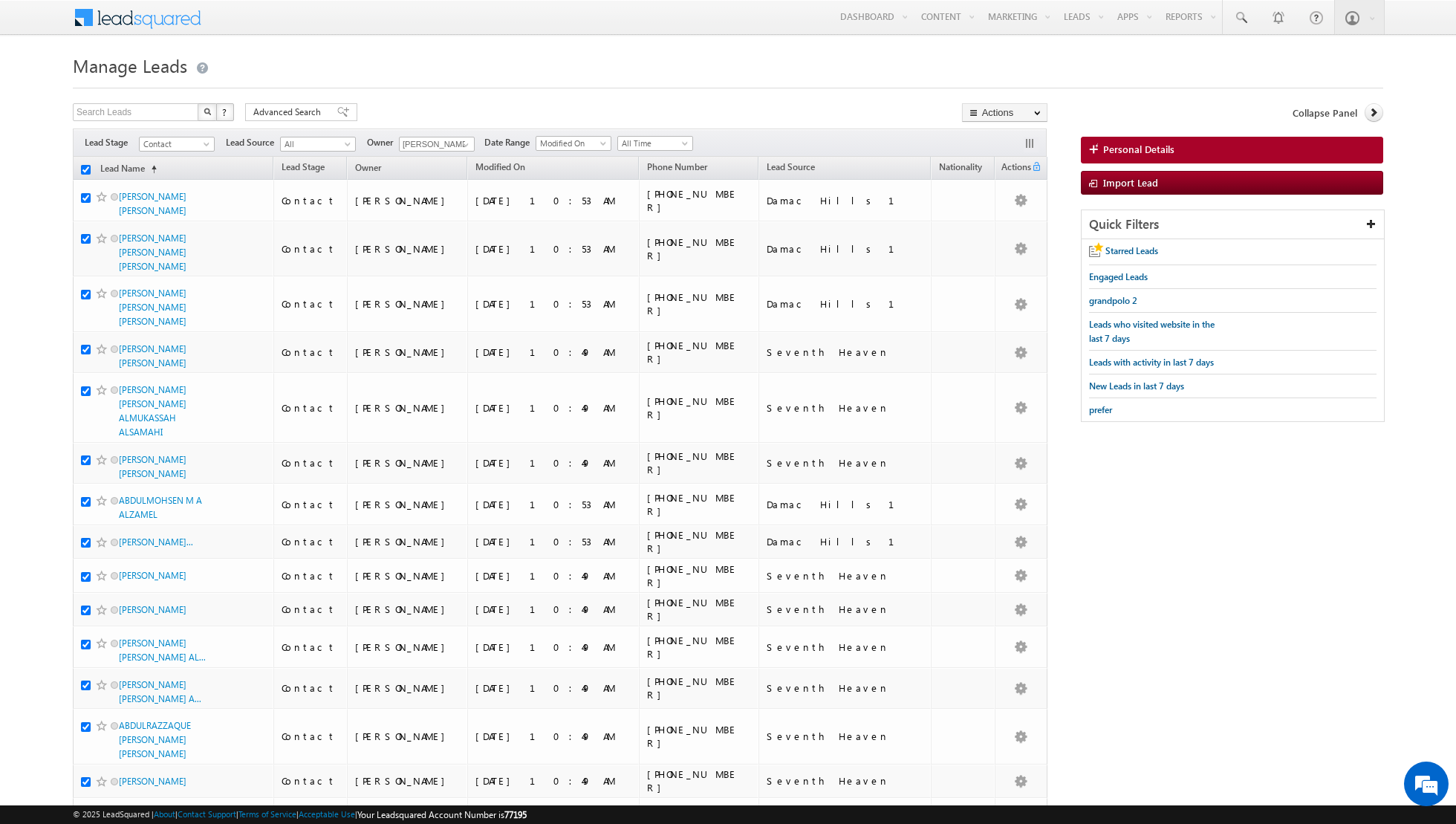
checkbox input "true"
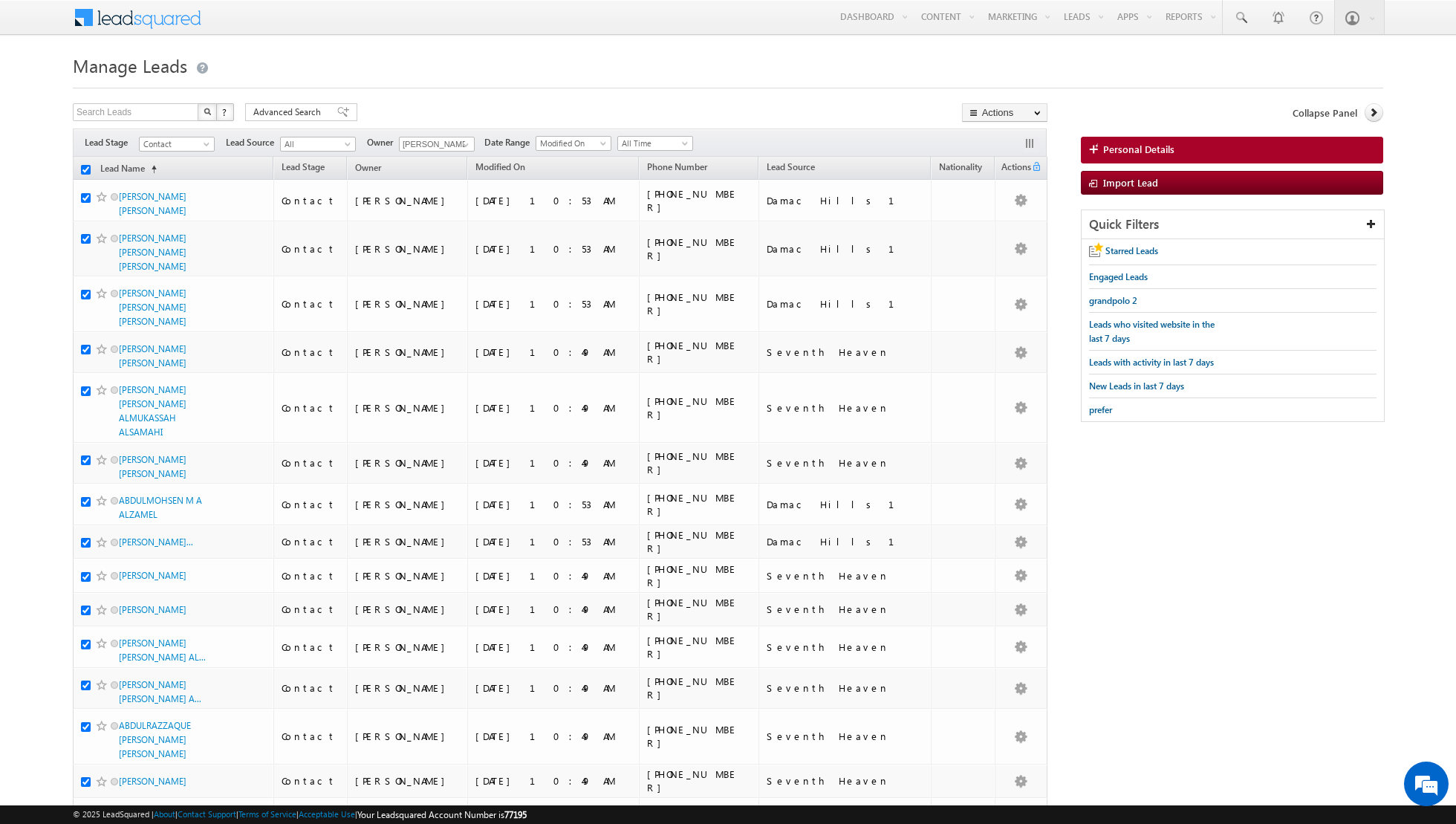
checkbox input "true"
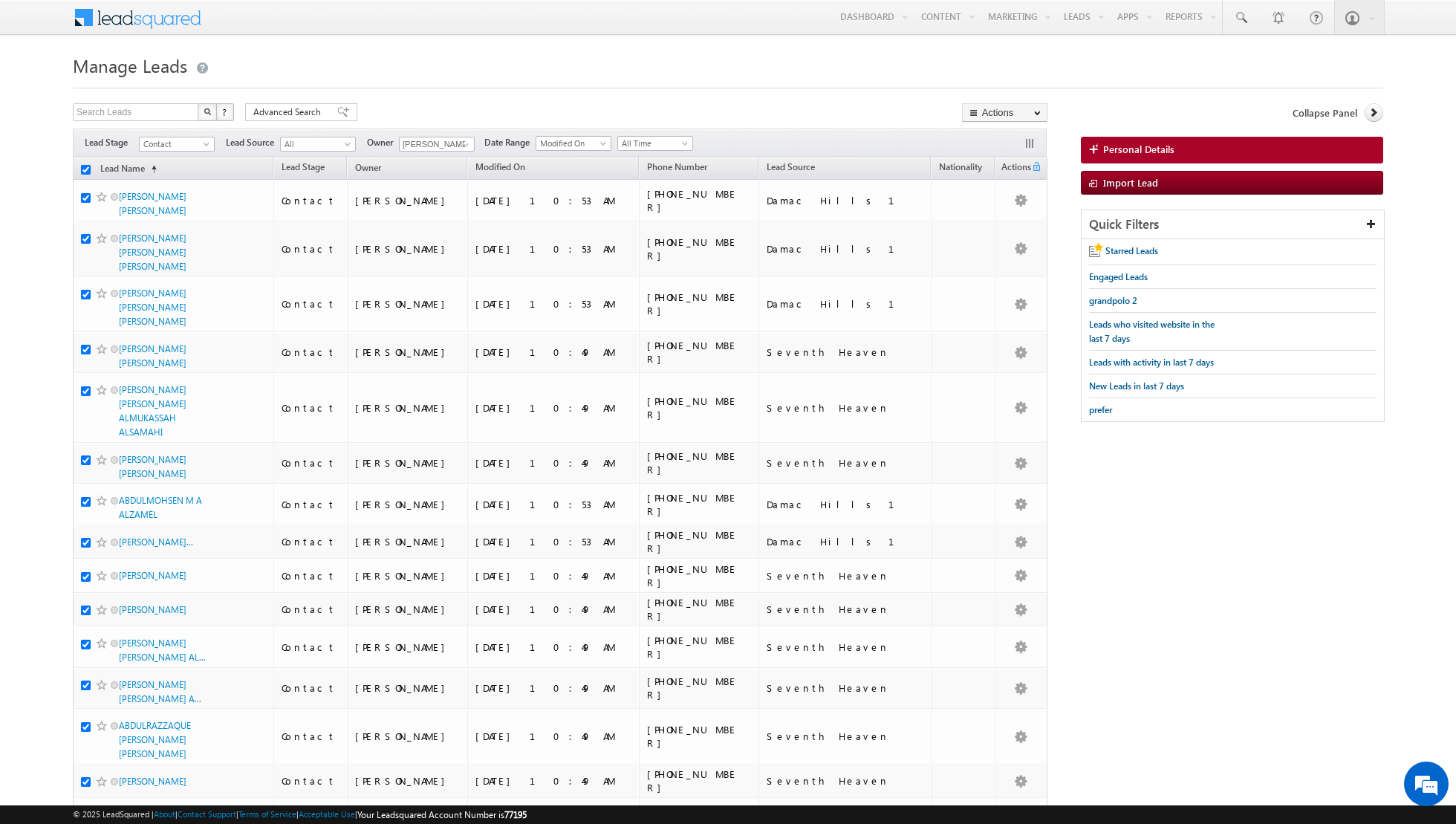
checkbox input "true"
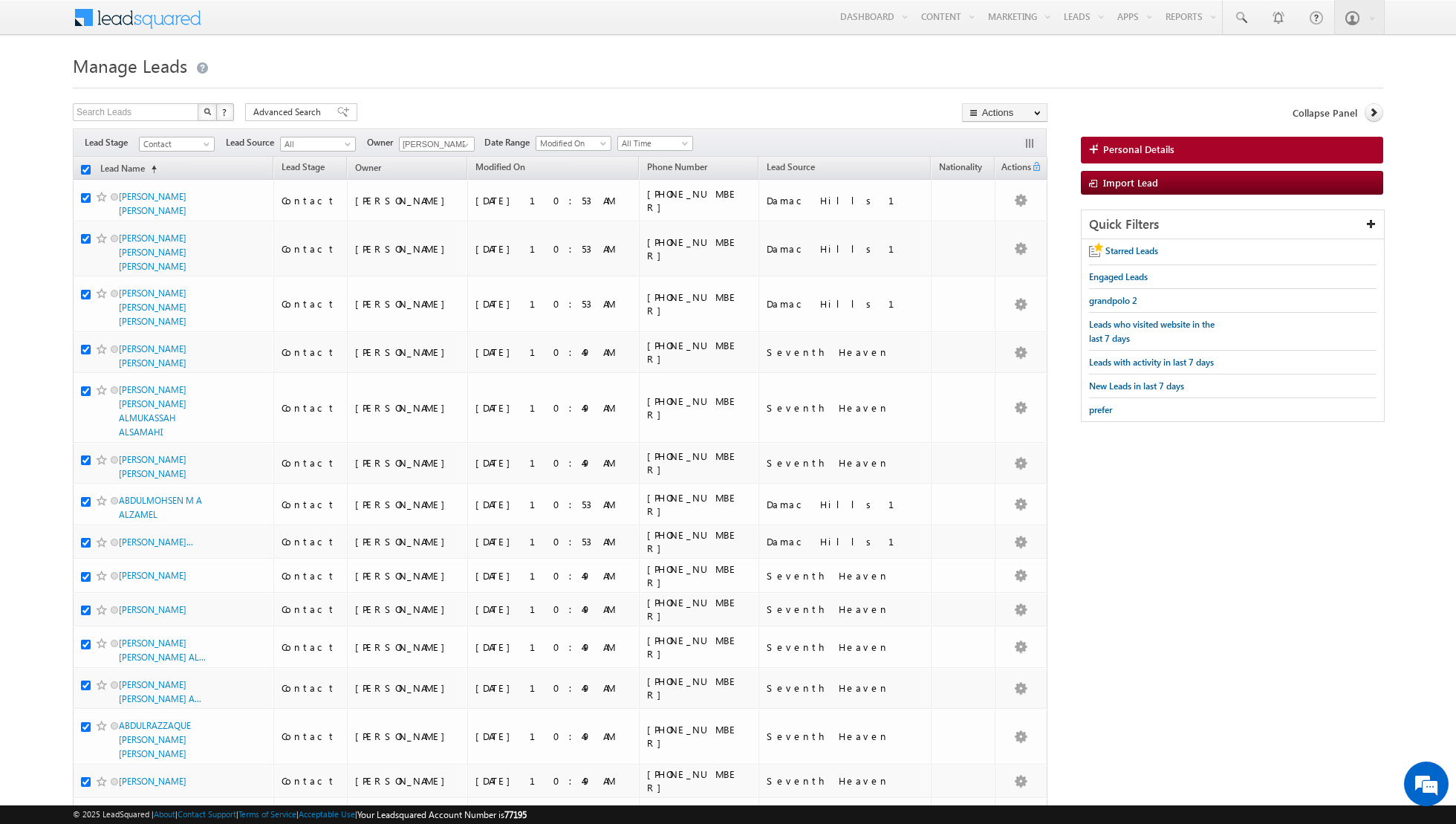
checkbox input "true"
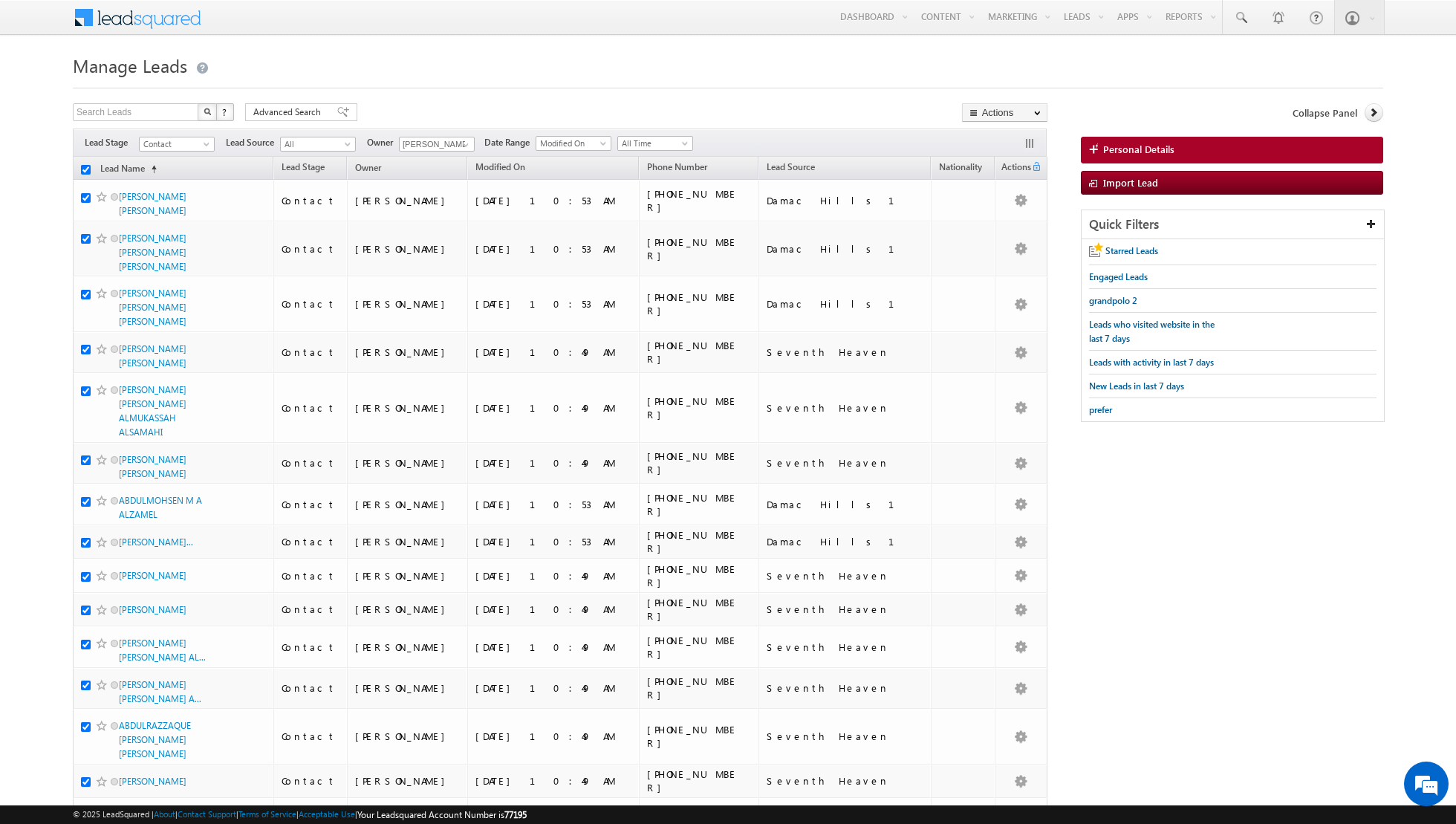
checkbox input "true"
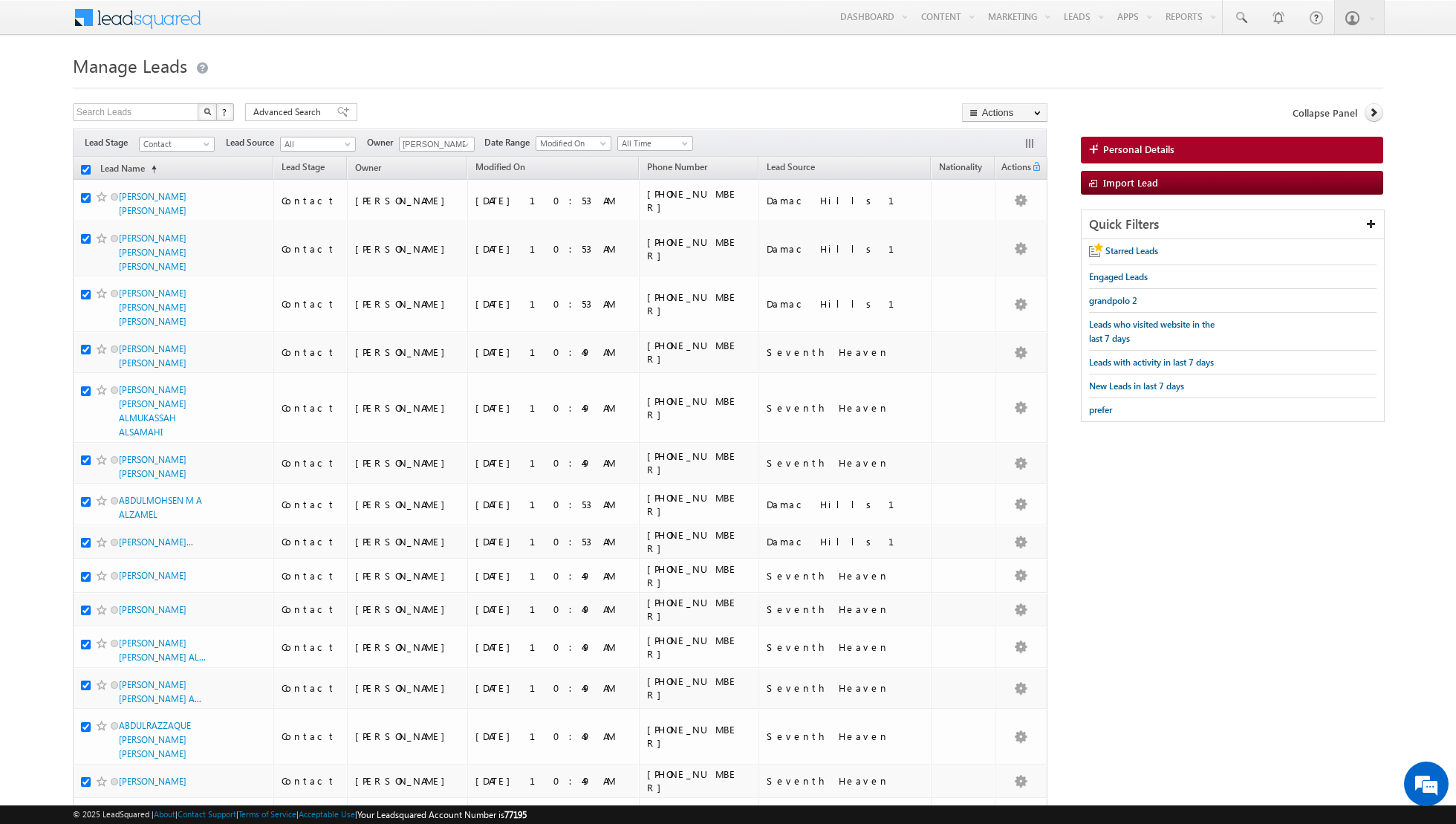
checkbox input "true"
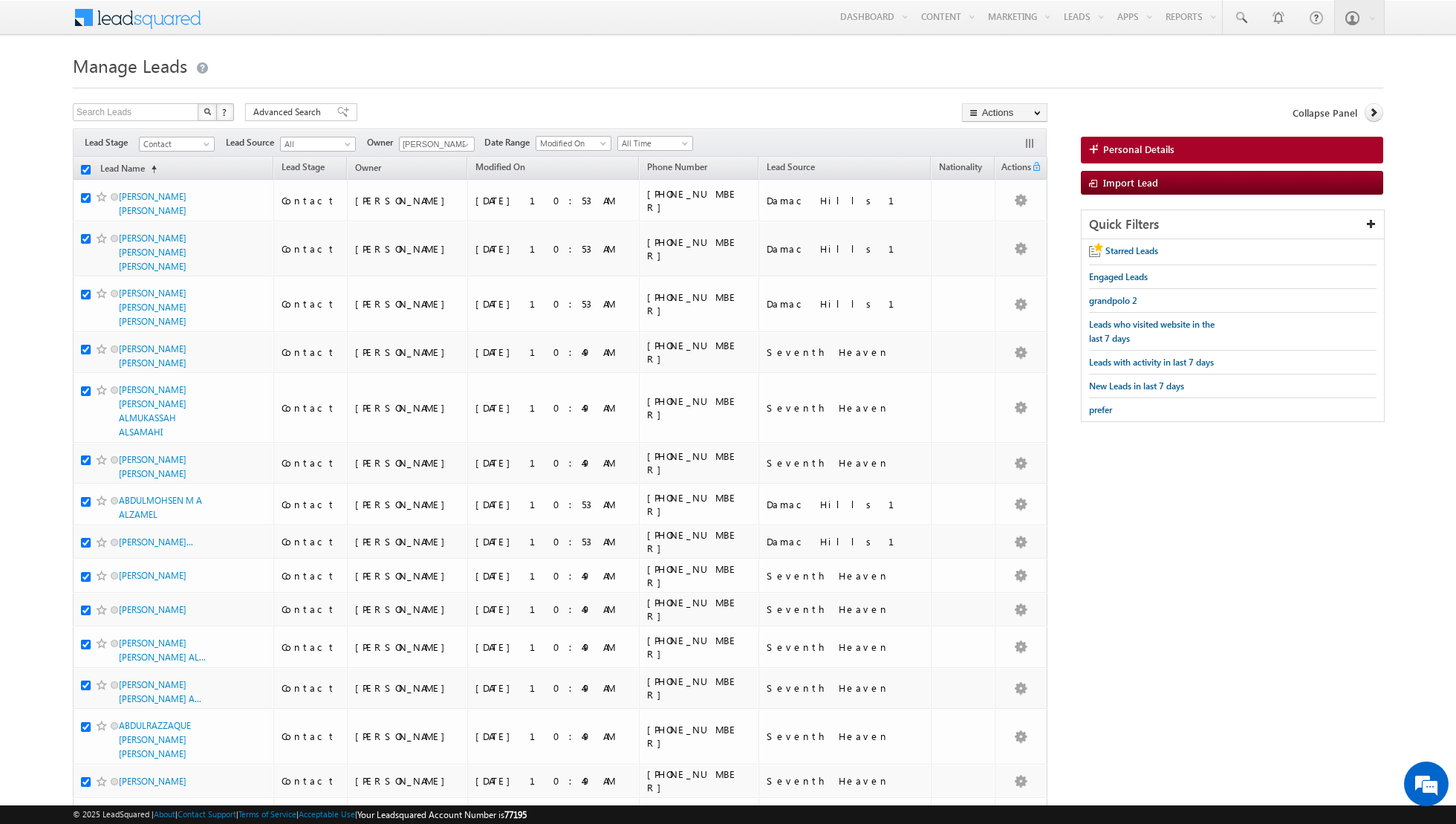
checkbox input "true"
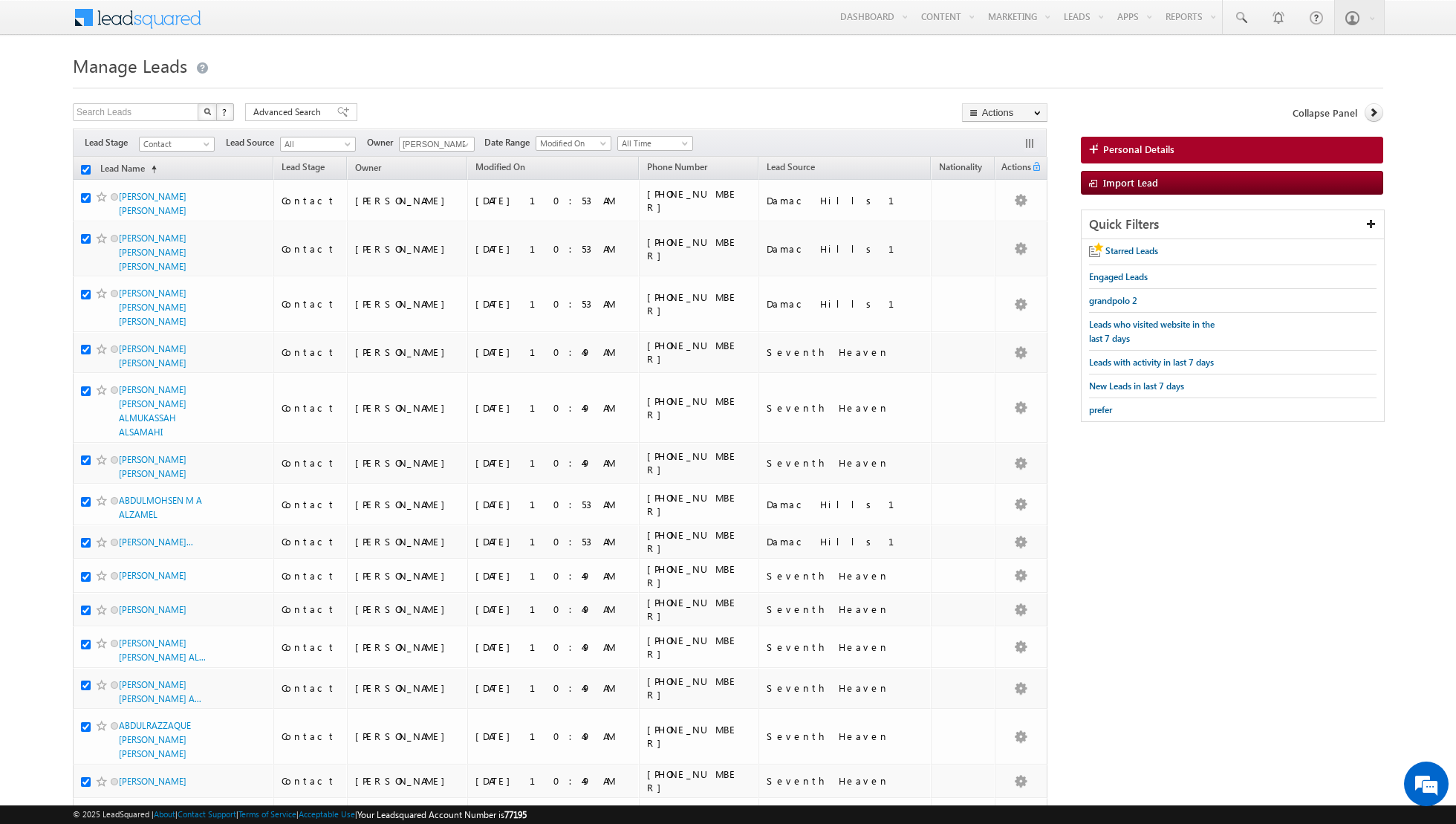
checkbox input "true"
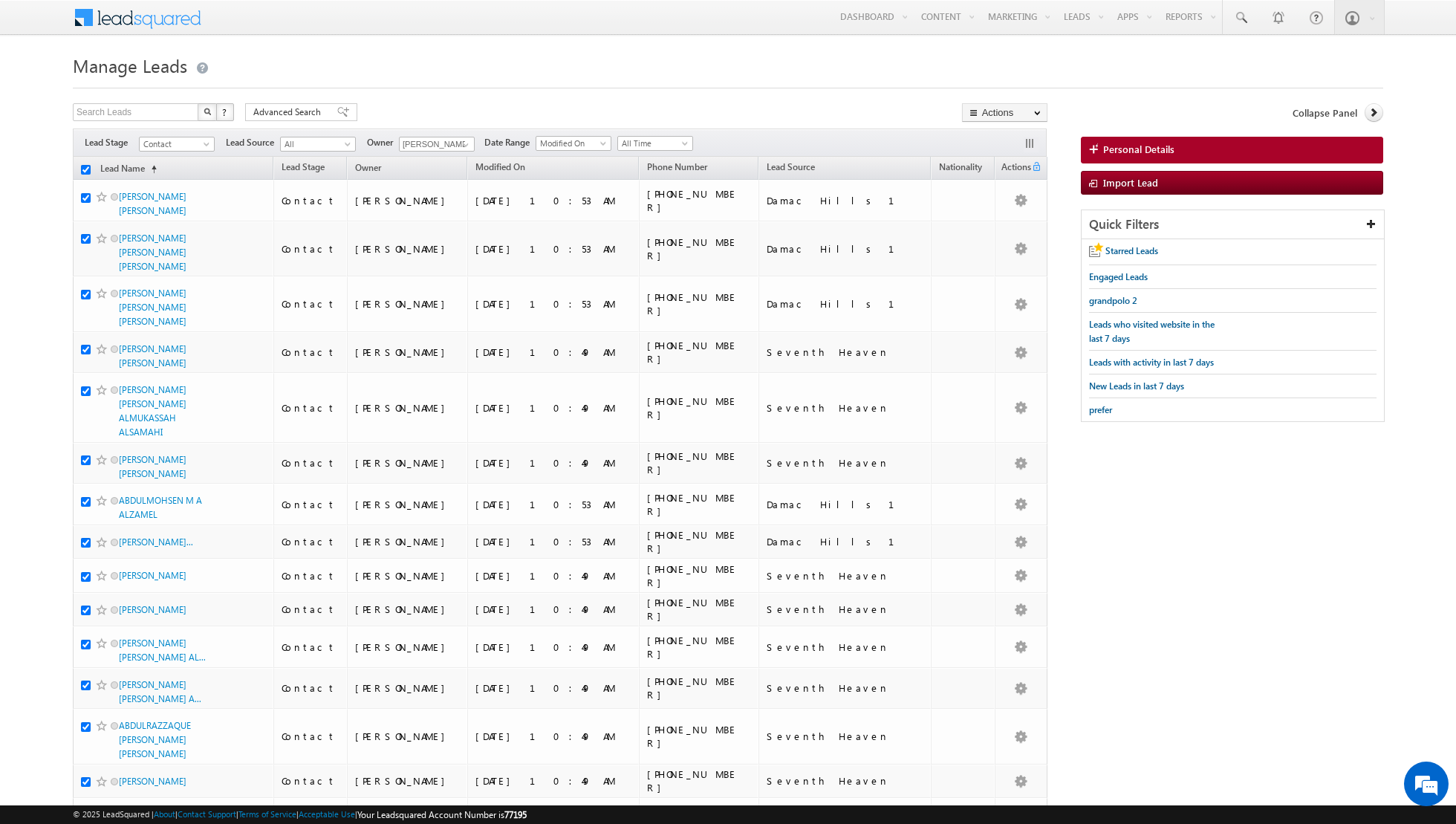
checkbox input "true"
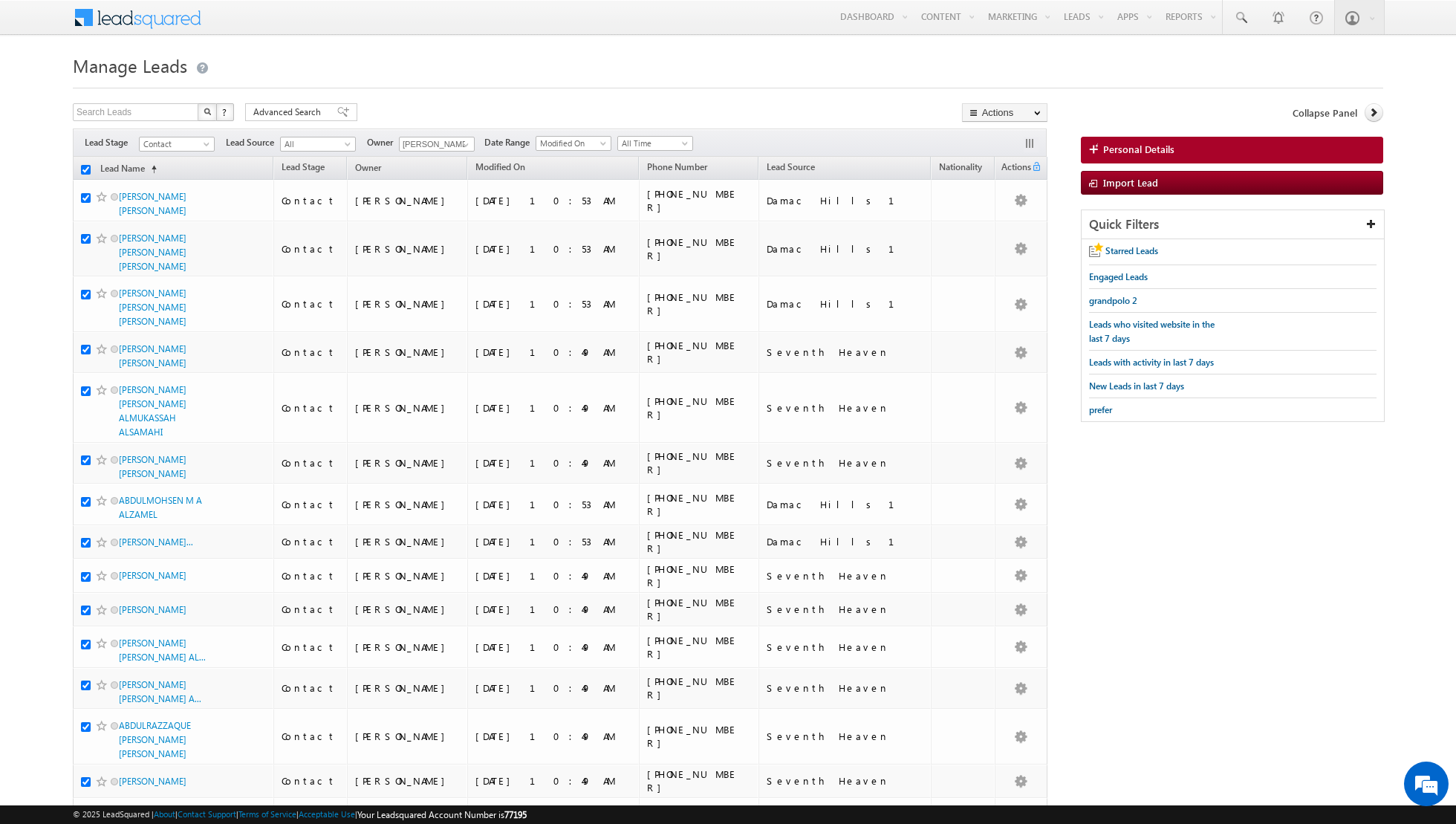
checkbox input "true"
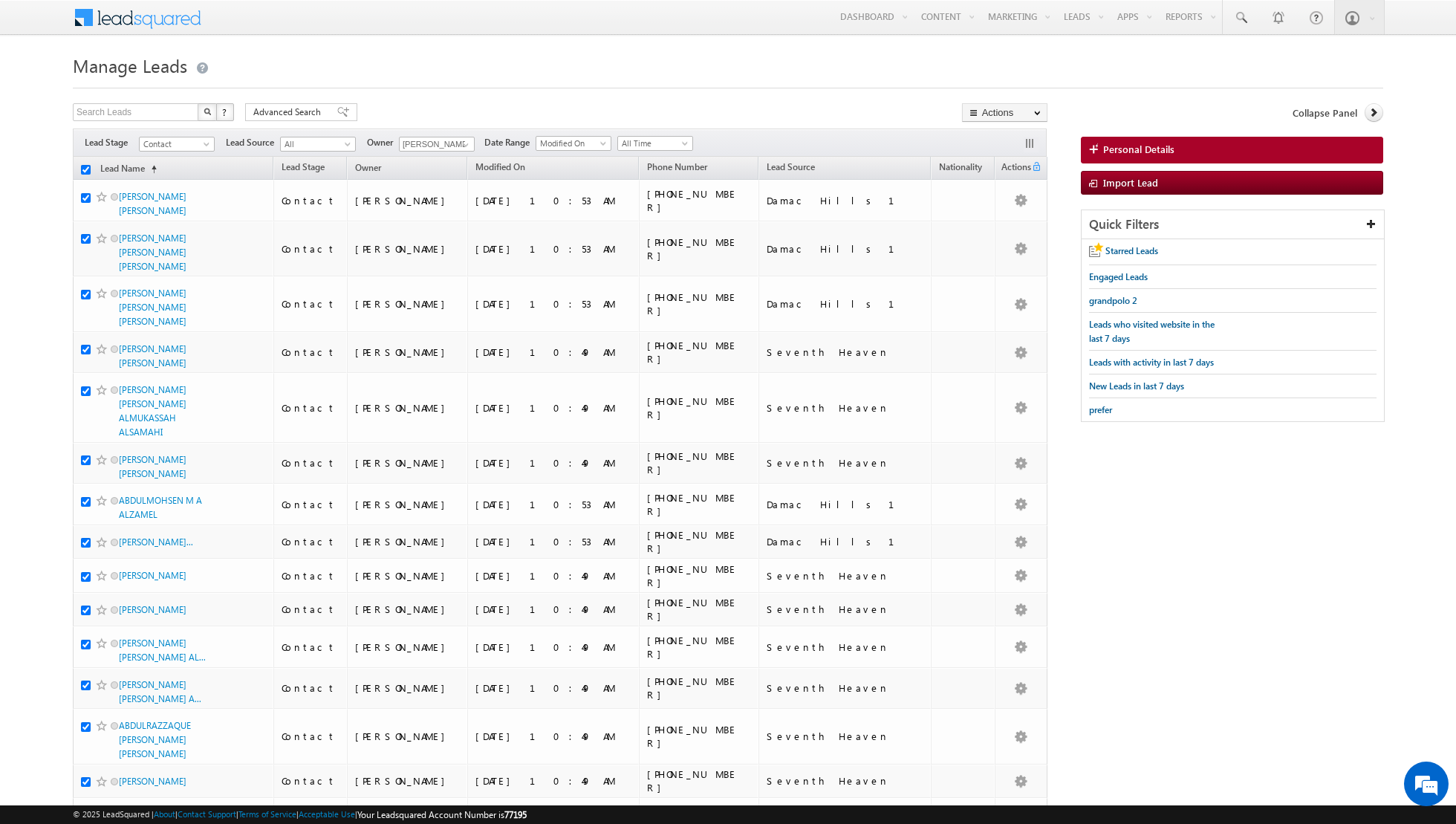
checkbox input "true"
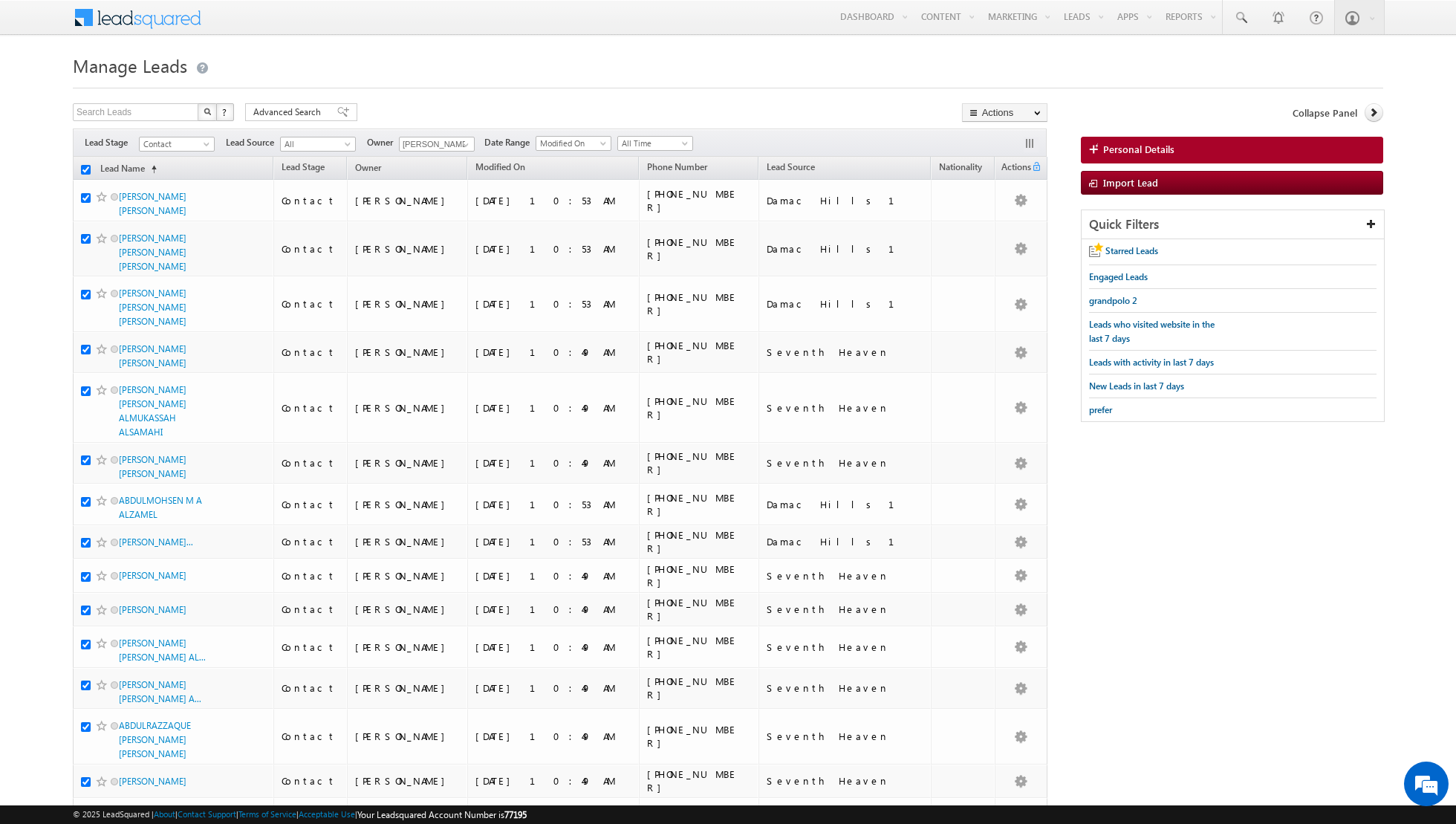
checkbox input "true"
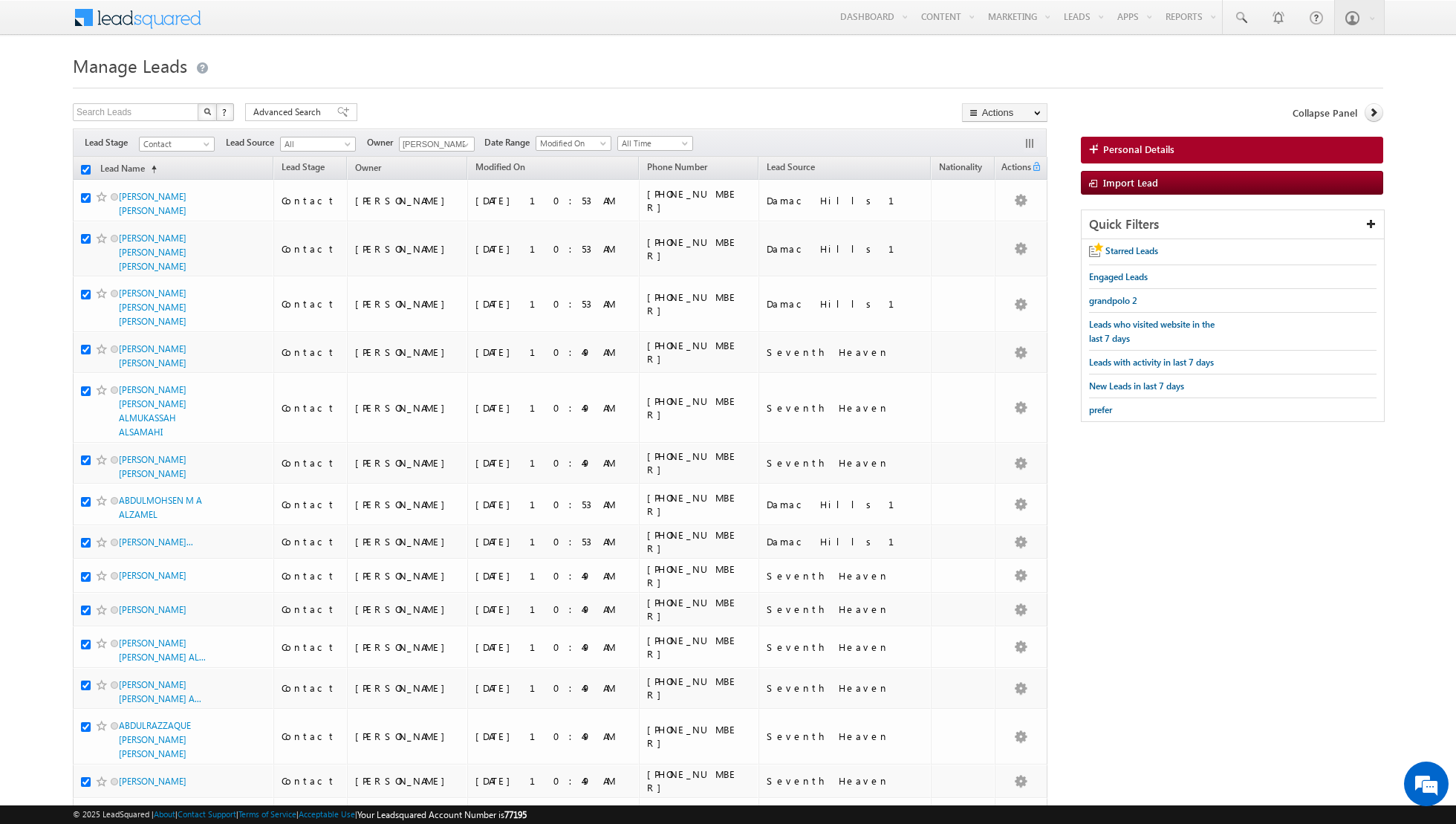
checkbox input "true"
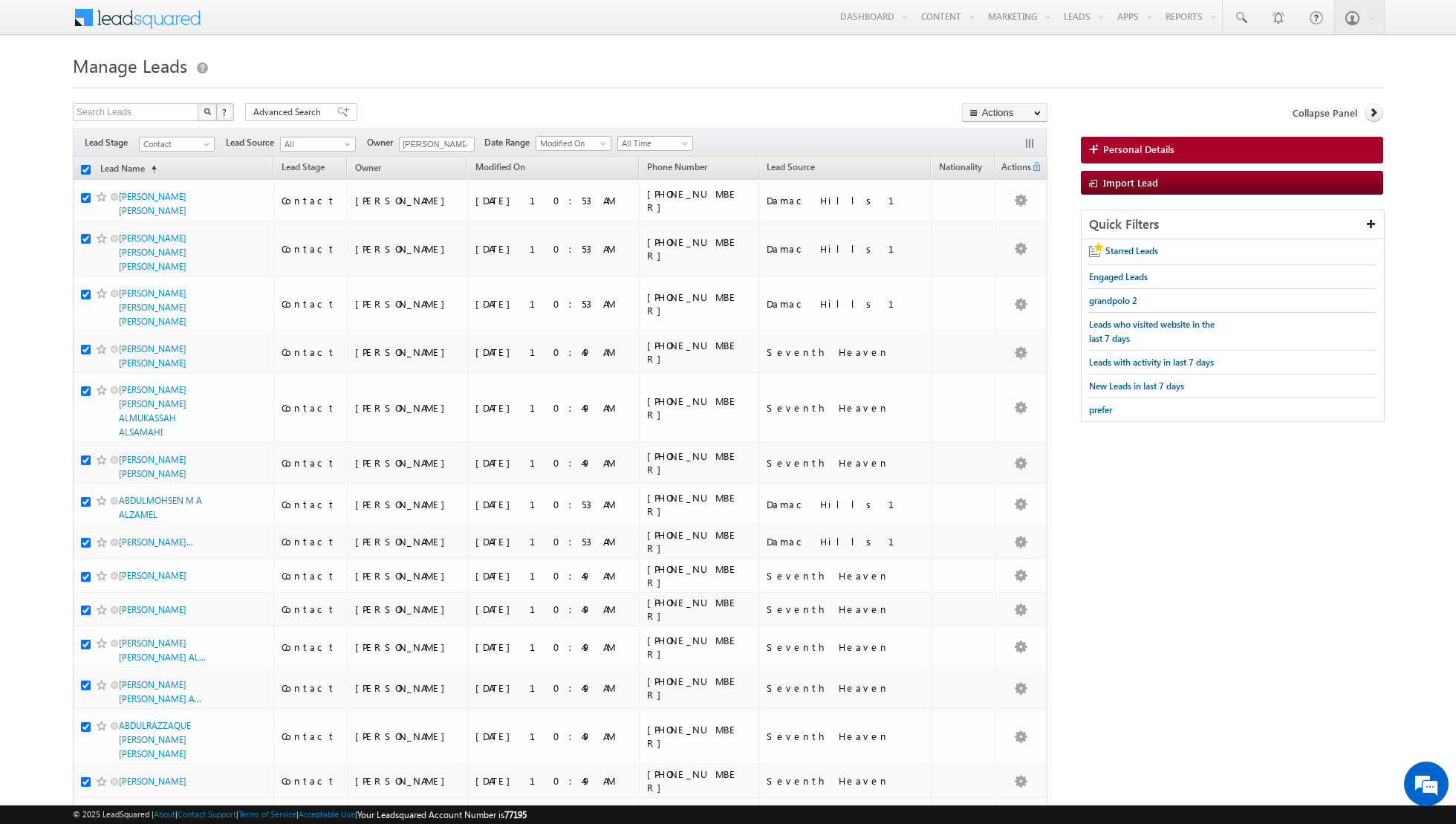
checkbox input "true"
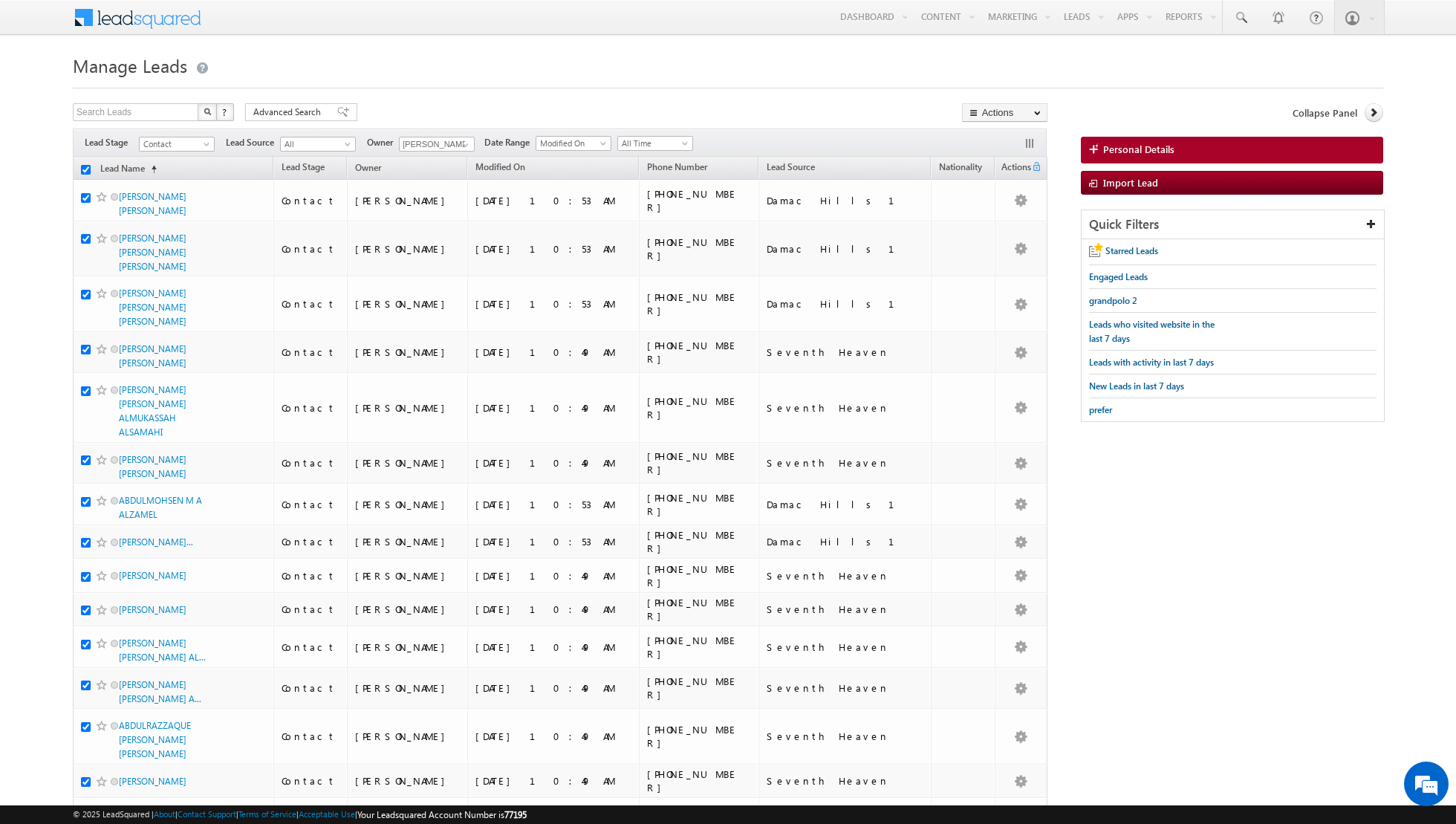
checkbox input "true"
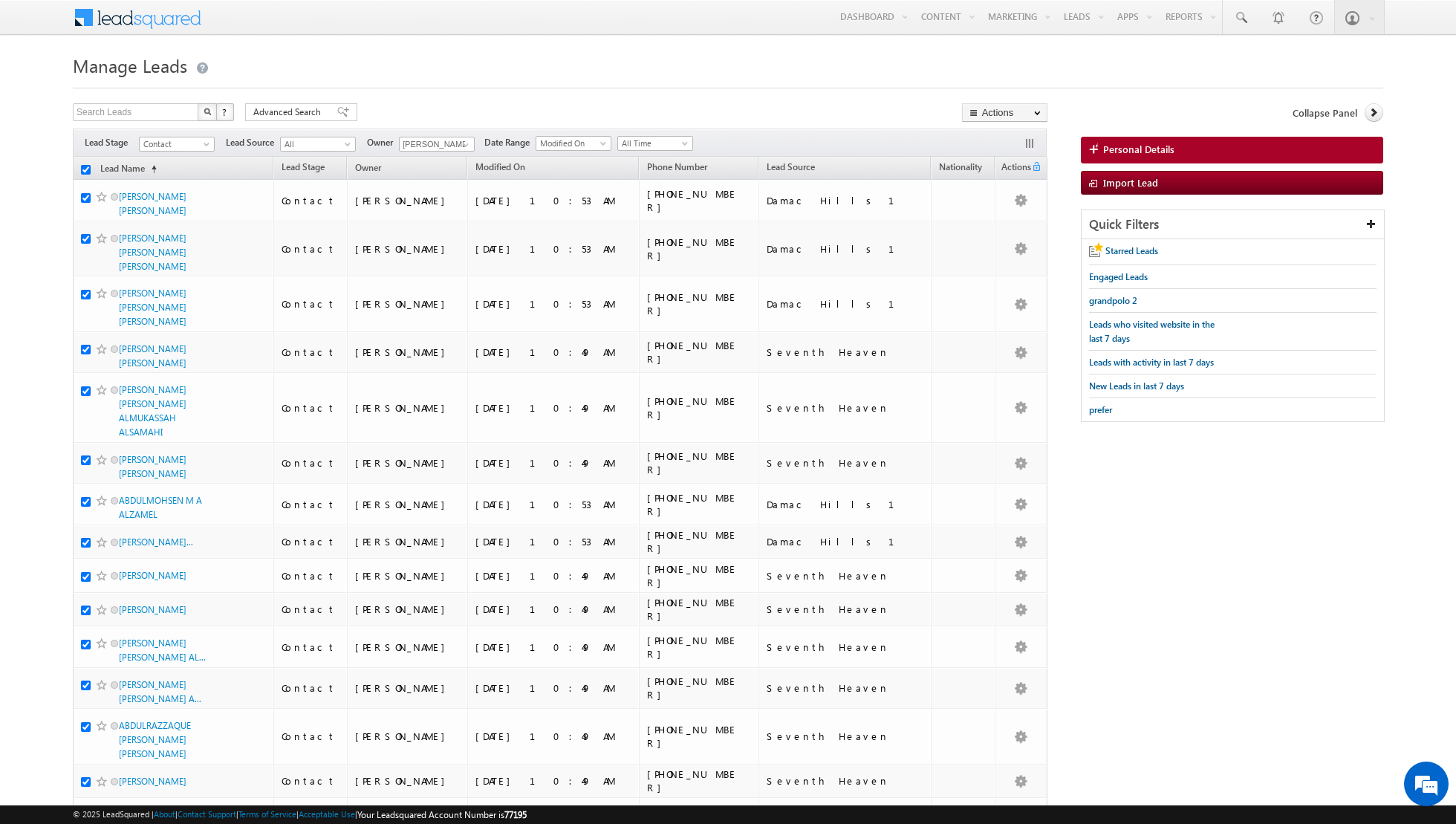
checkbox input "true"
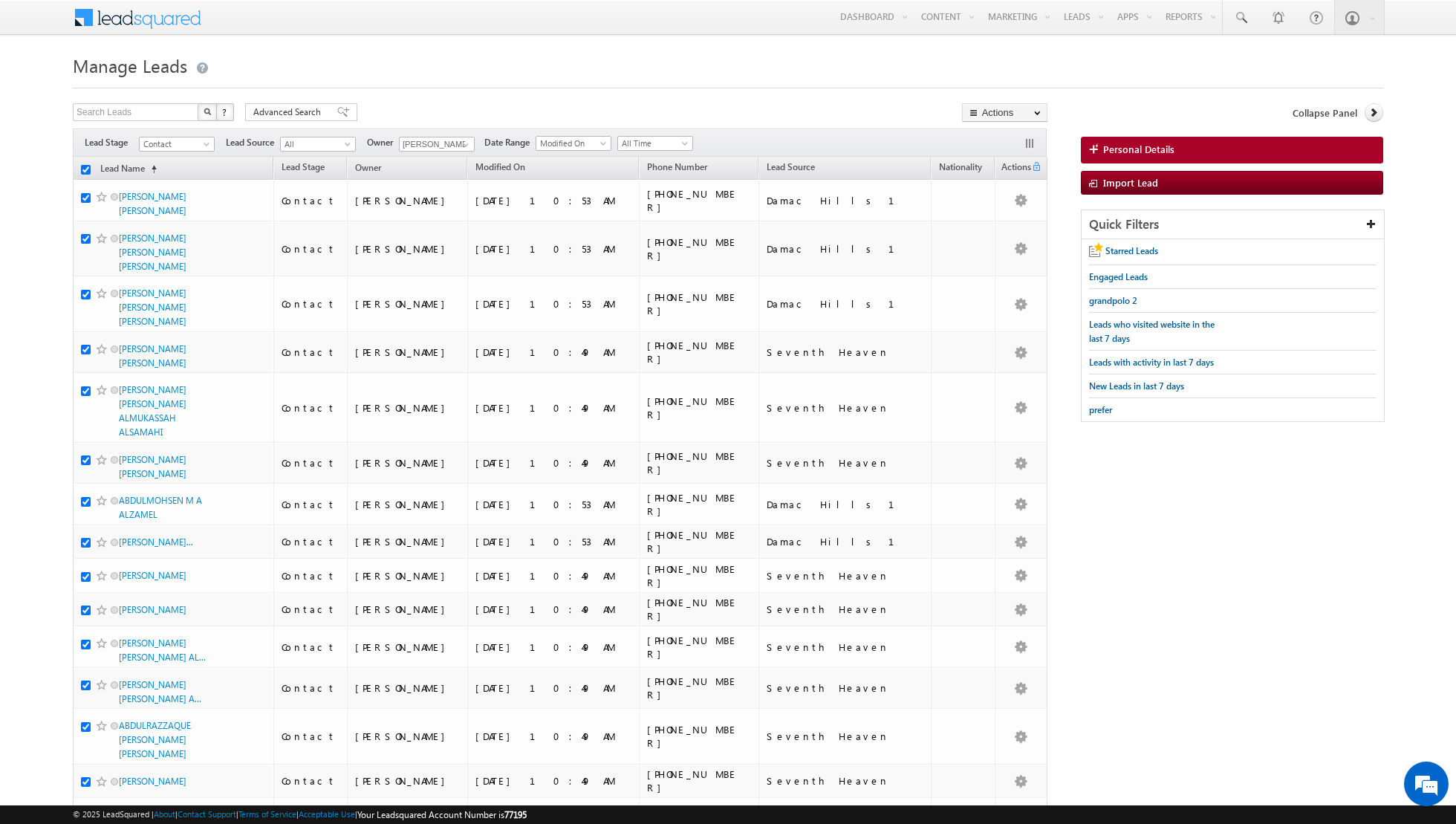
checkbox input "true"
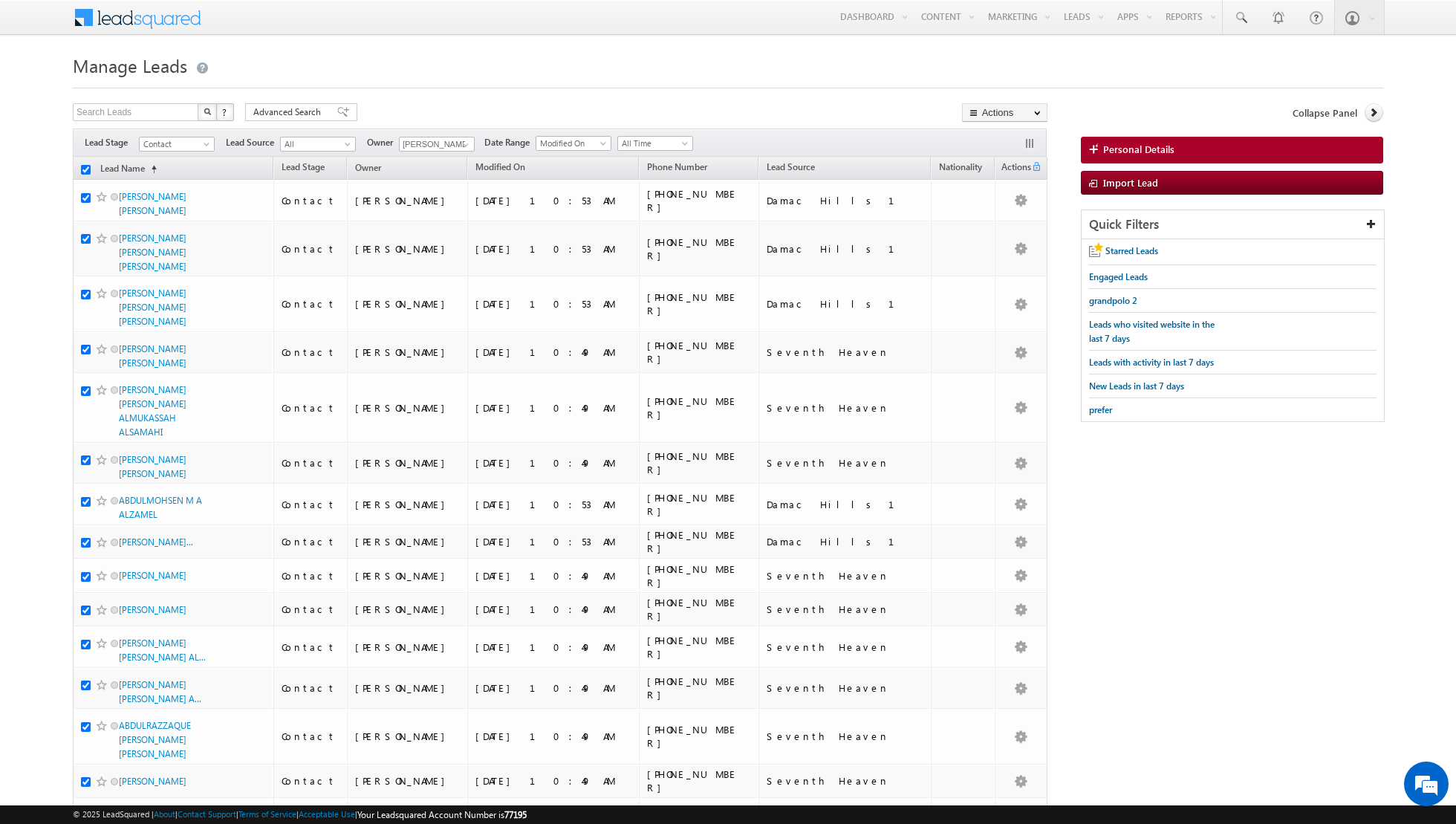
checkbox input "true"
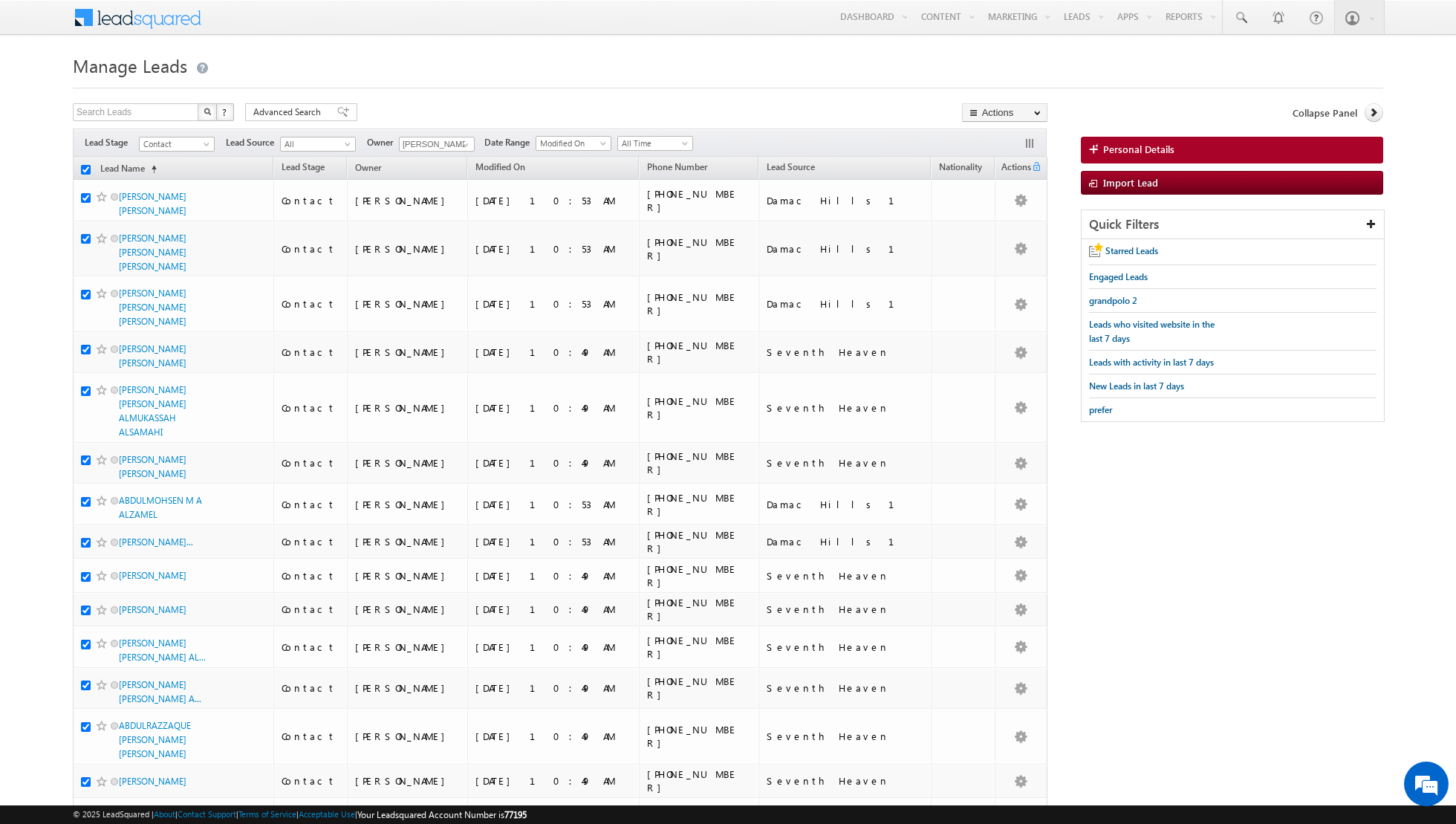
checkbox input "true"
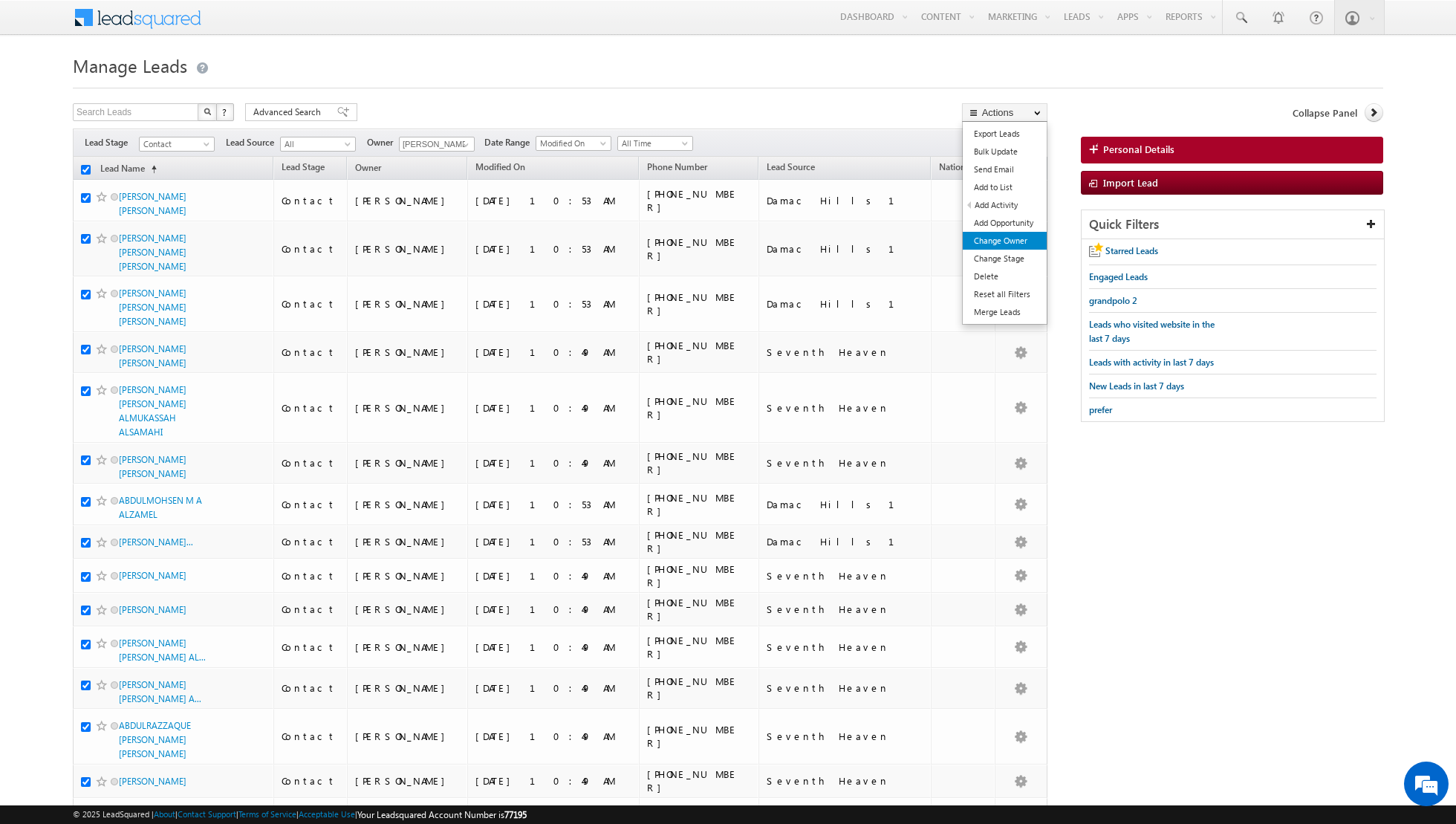
click at [1014, 236] on link "Change Owner" at bounding box center [1005, 240] width 84 height 18
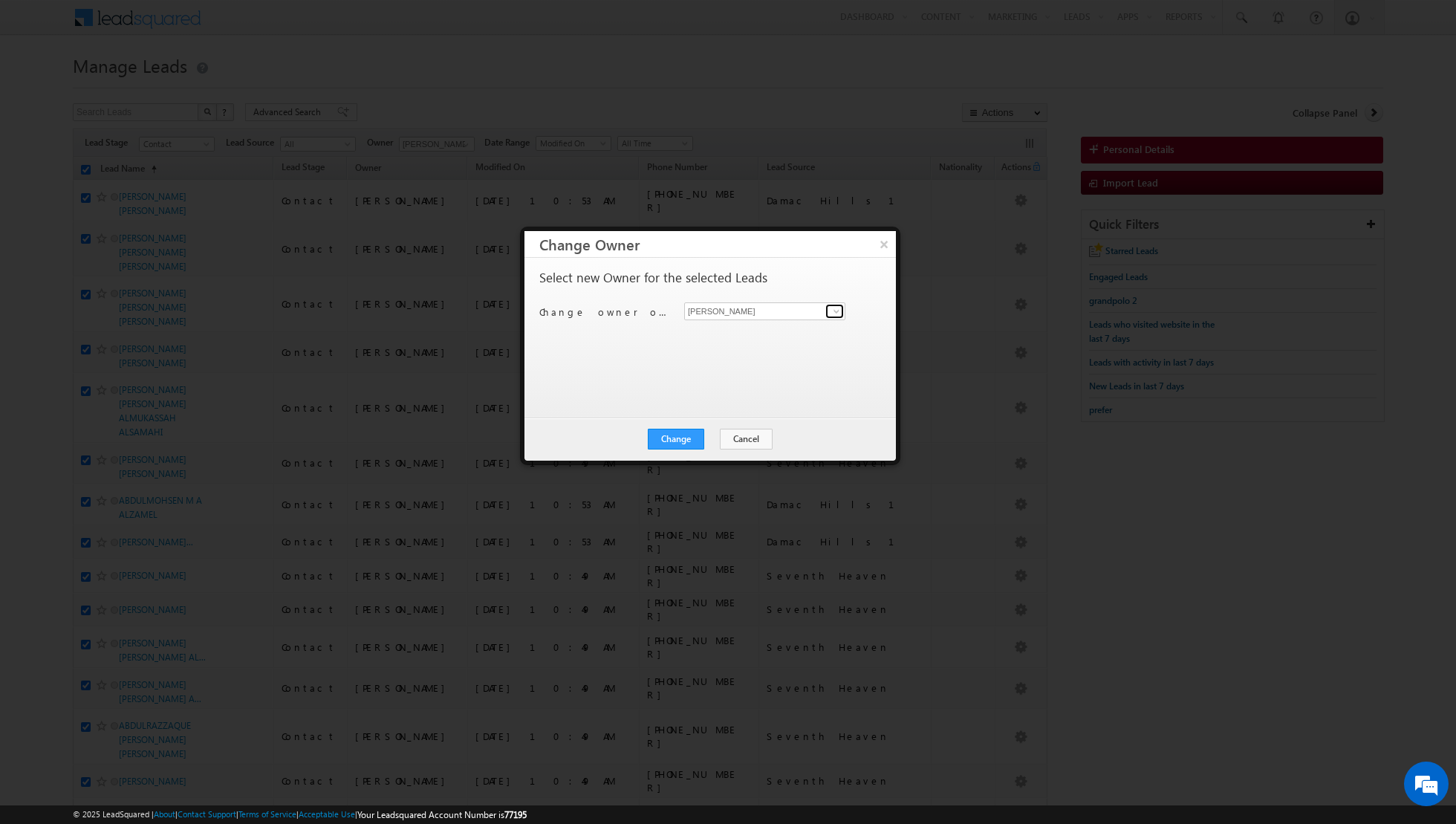
click at [838, 306] on span at bounding box center [836, 311] width 12 height 12
click at [709, 435] on link "[PERSON_NAME] [EMAIL_ADDRESS][PERSON_NAME][DOMAIN_NAME]" at bounding box center [764, 438] width 161 height 28
click at [679, 436] on button "Change" at bounding box center [676, 439] width 57 height 21
click at [718, 438] on button "Close" at bounding box center [712, 439] width 48 height 21
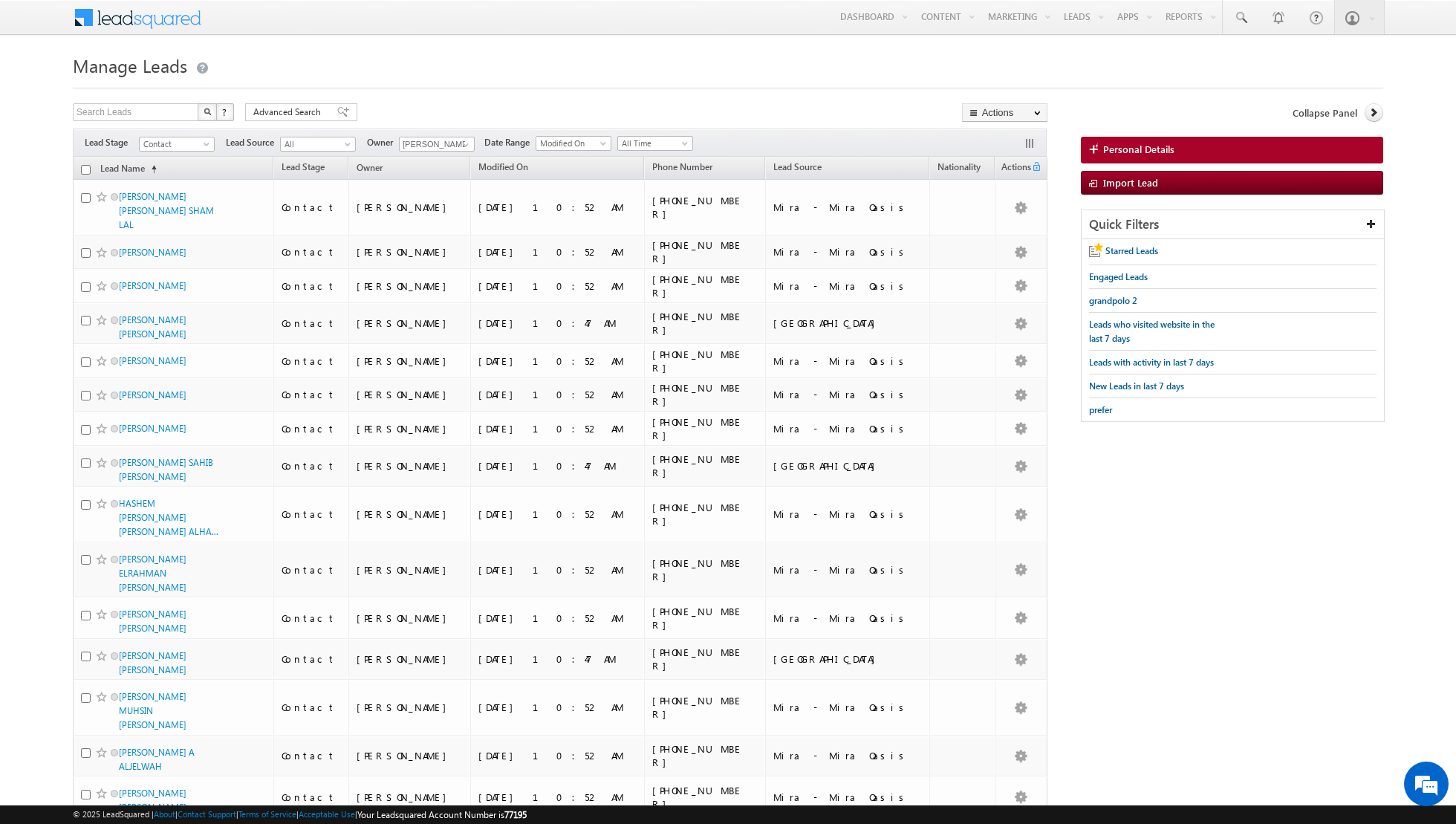
click at [87, 166] on input "checkbox" at bounding box center [86, 170] width 9 height 9
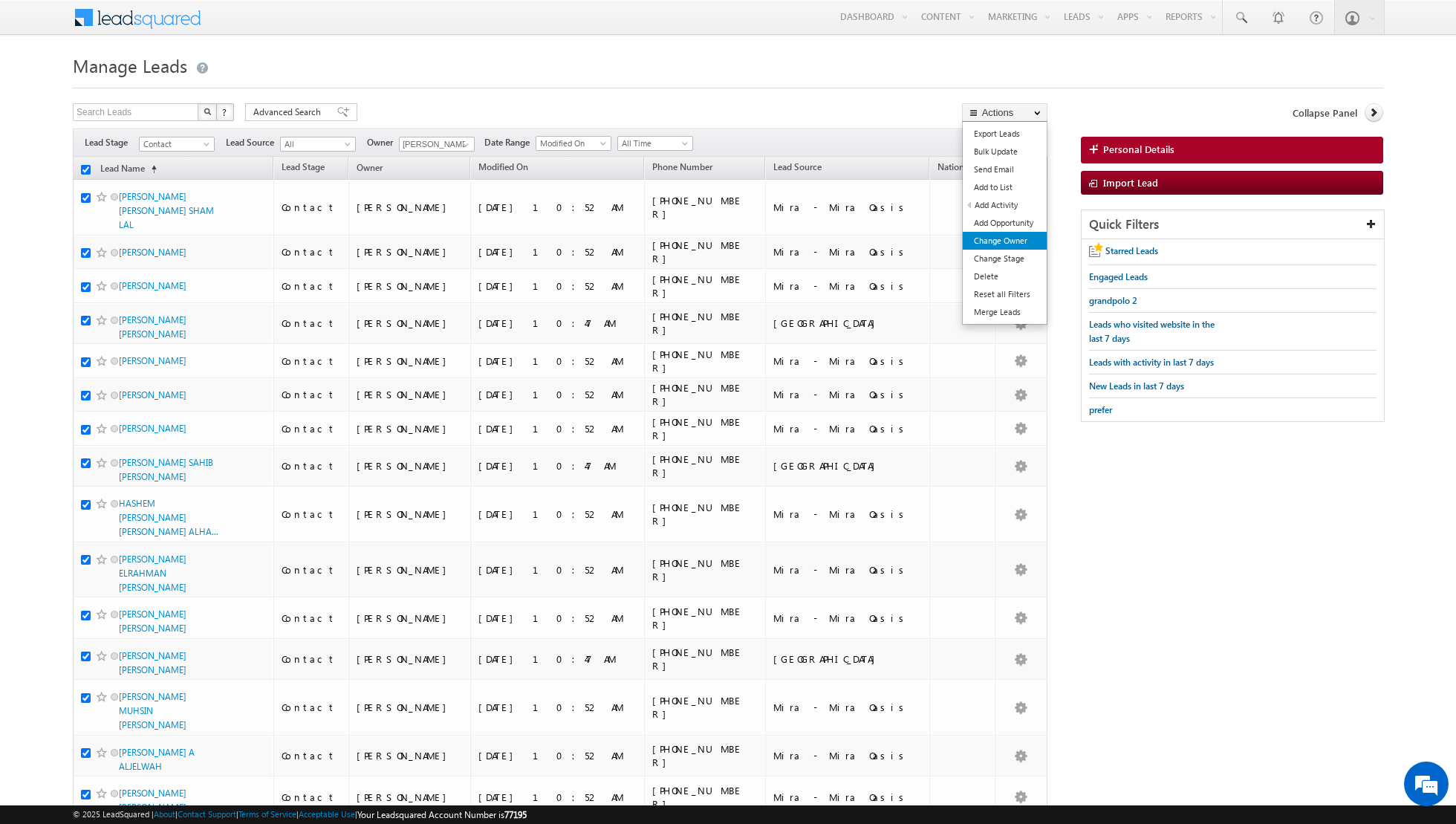
click at [1012, 239] on link "Change Owner" at bounding box center [1005, 240] width 84 height 18
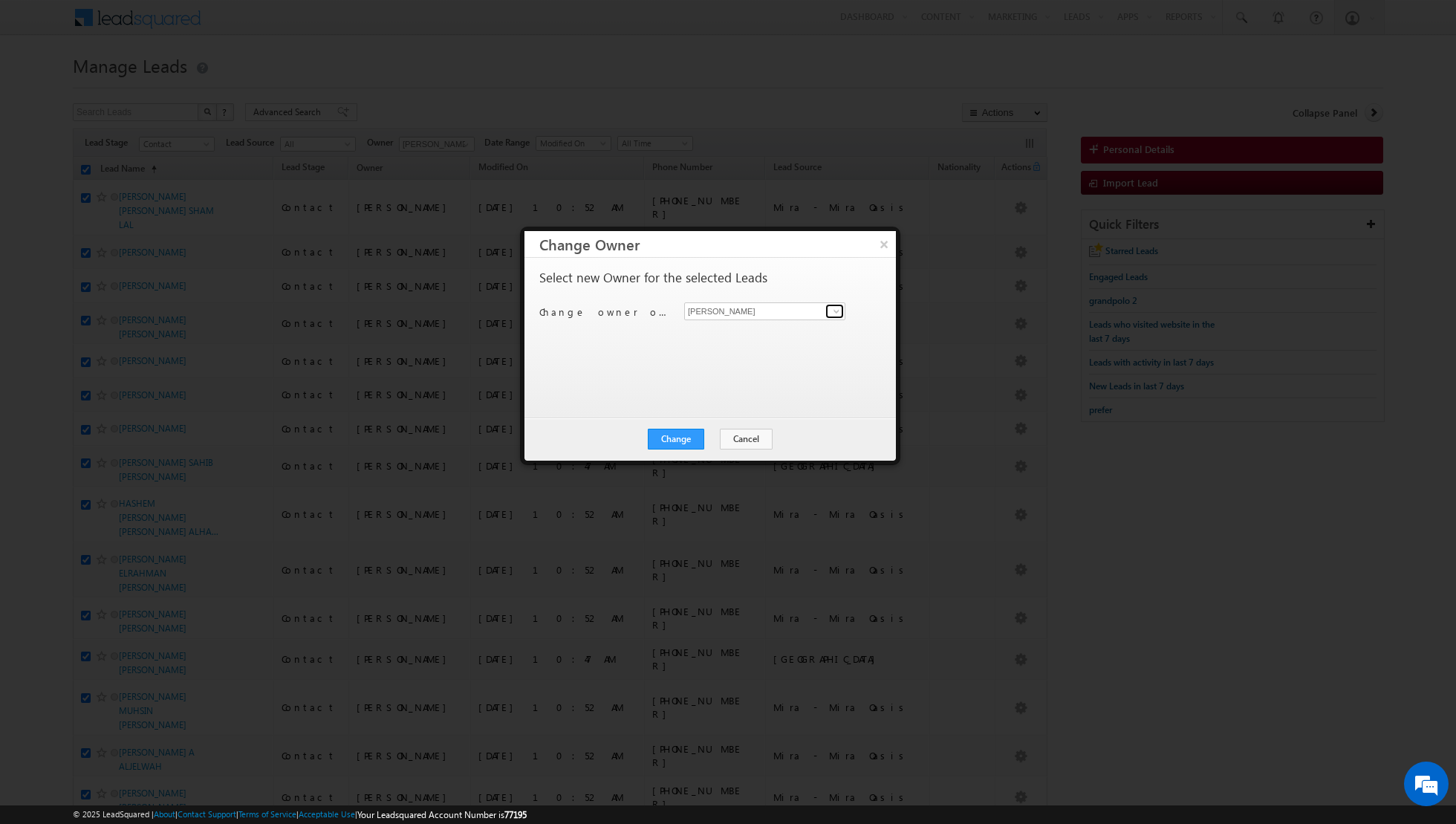
click at [831, 312] on span at bounding box center [836, 311] width 12 height 12
click at [715, 438] on span "[EMAIL_ADDRESS][PERSON_NAME][DOMAIN_NAME]" at bounding box center [757, 443] width 133 height 11
click at [683, 440] on button "Change" at bounding box center [676, 439] width 57 height 21
click at [708, 436] on button "Close" at bounding box center [712, 439] width 48 height 21
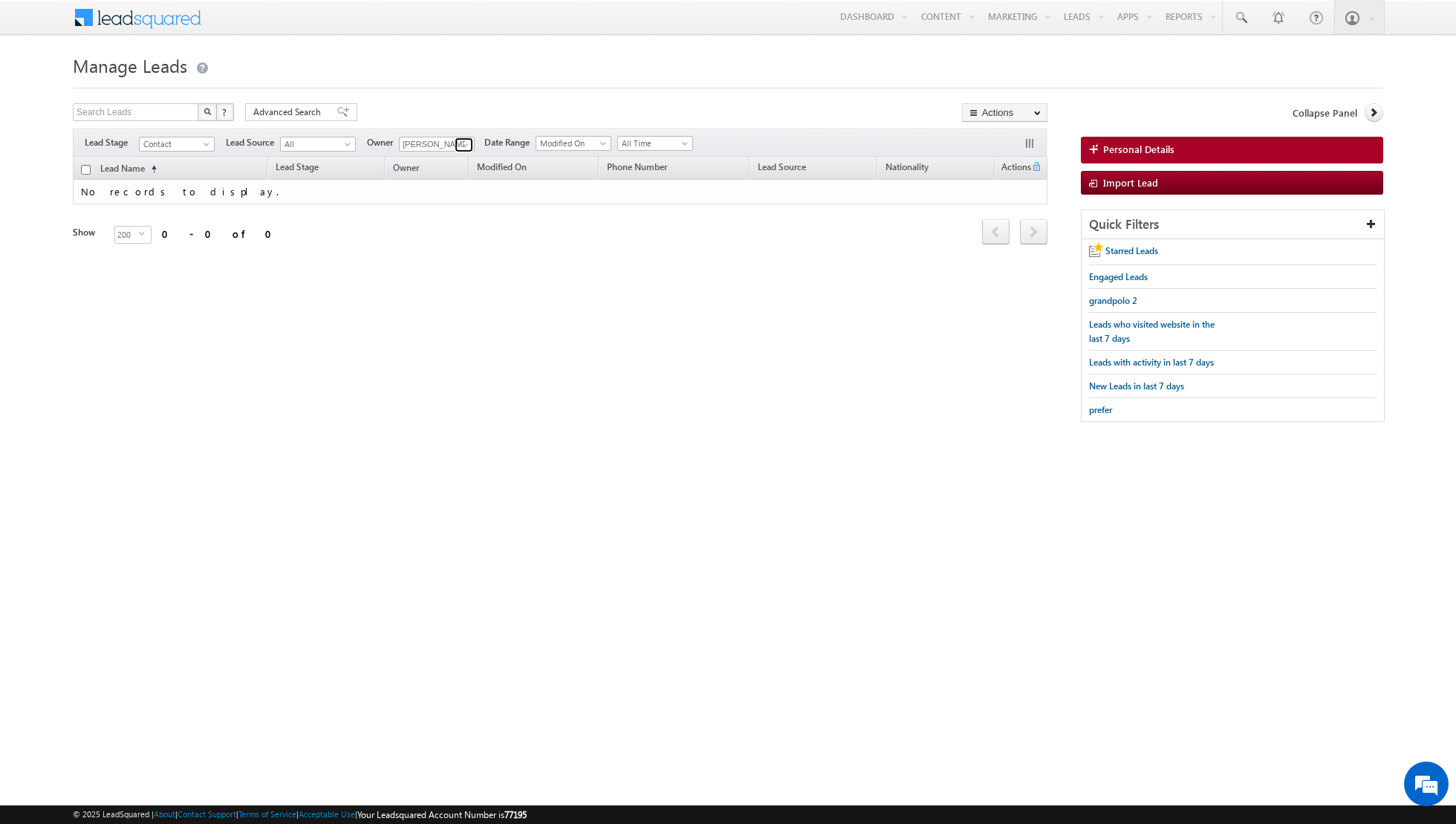
click at [461, 142] on span at bounding box center [466, 145] width 12 height 12
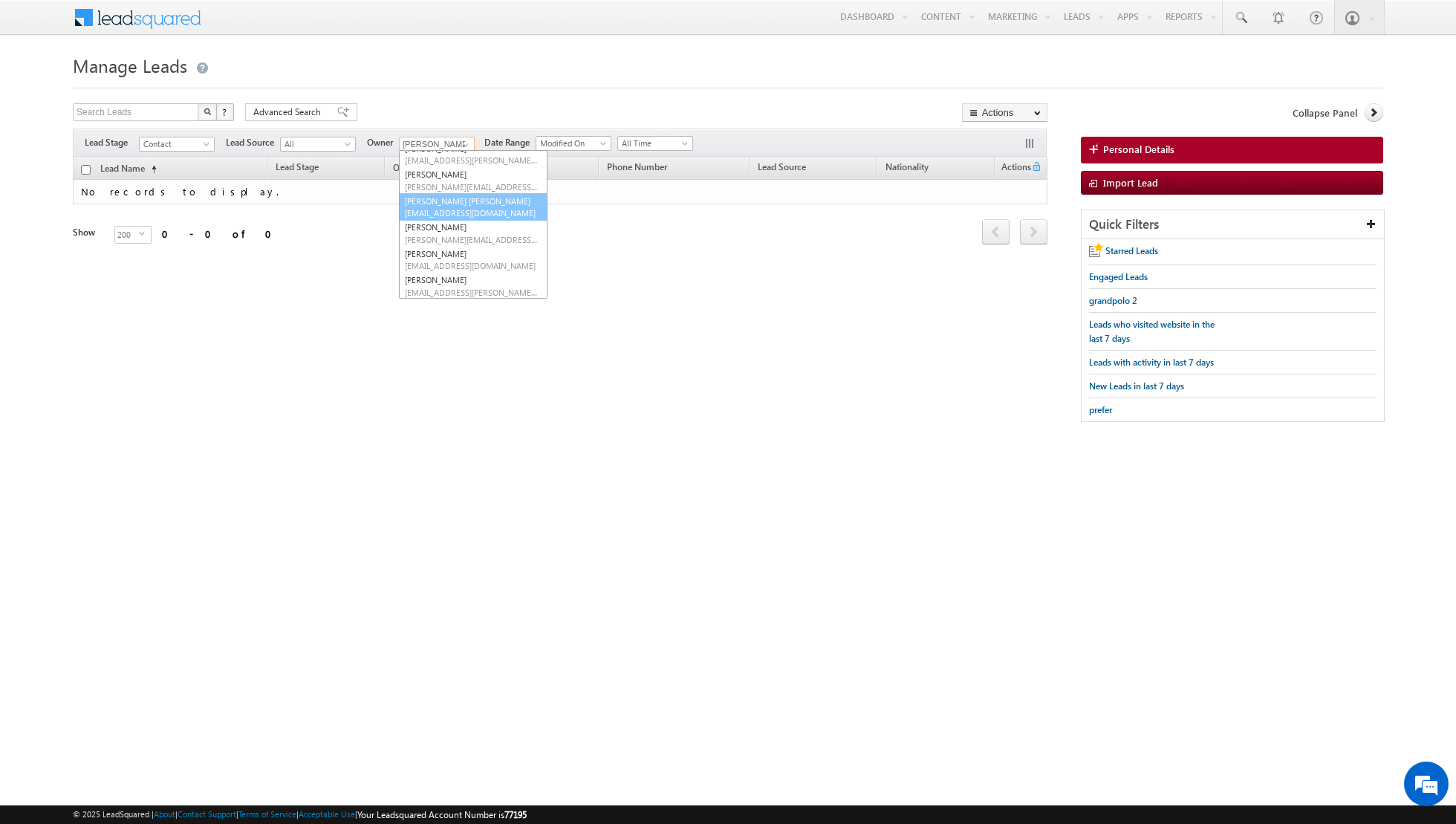
scroll to position [66, 0]
click at [447, 222] on link "[PERSON_NAME] [PERSON_NAME][EMAIL_ADDRESS][PERSON_NAME][DOMAIN_NAME]" at bounding box center [473, 234] width 148 height 28
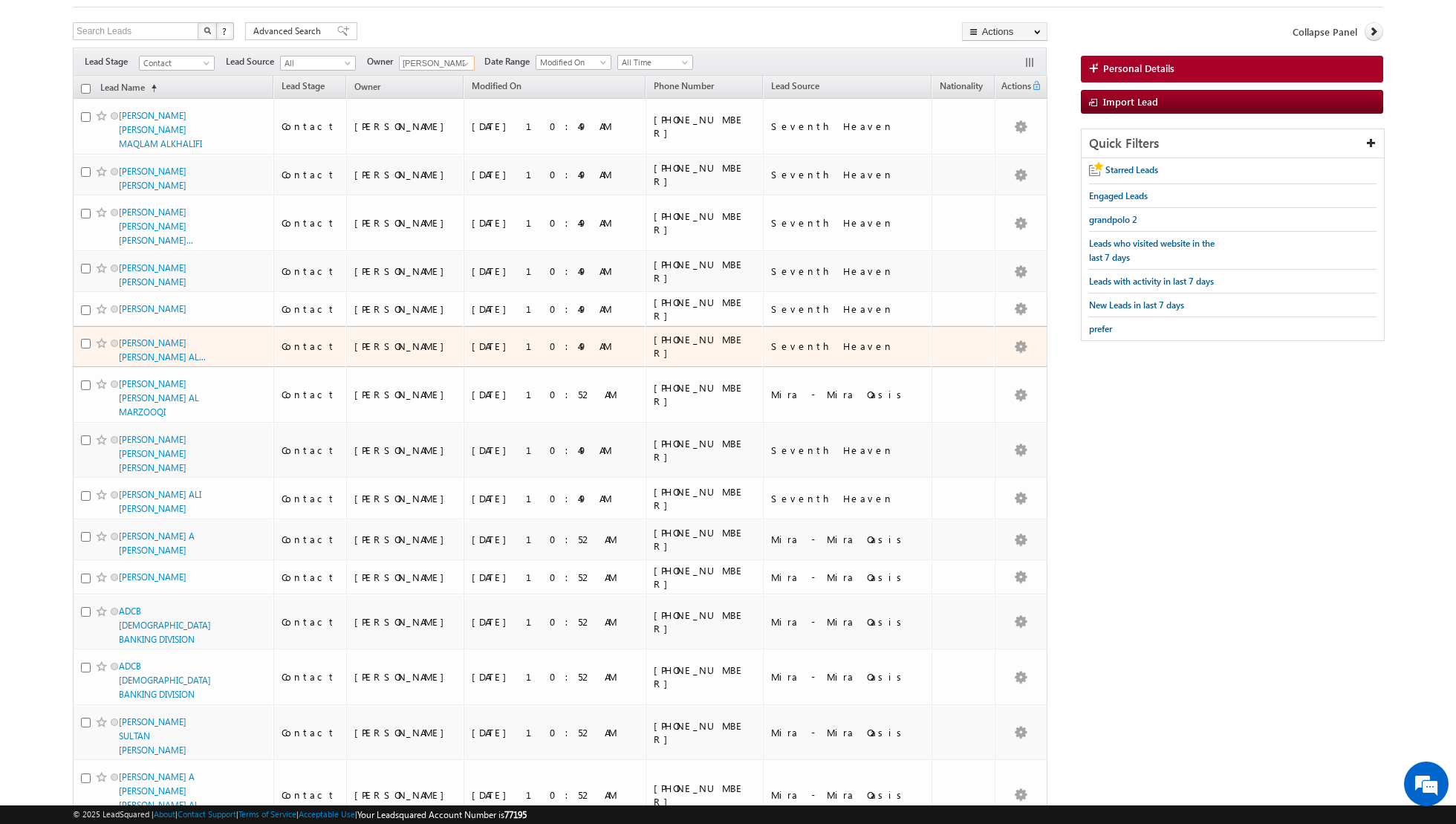
scroll to position [0, 0]
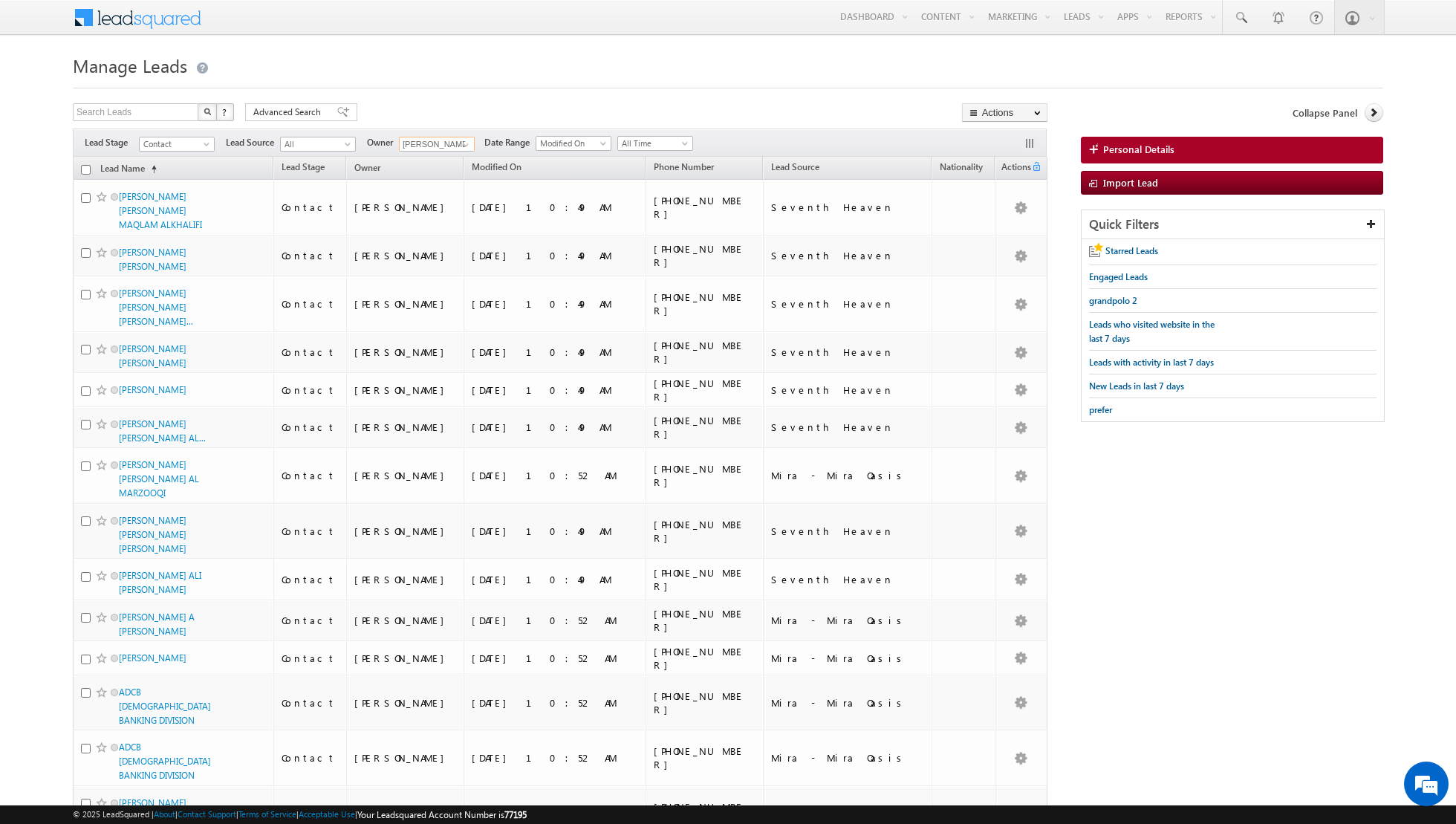
click at [89, 172] on input "checkbox" at bounding box center [86, 170] width 9 height 9
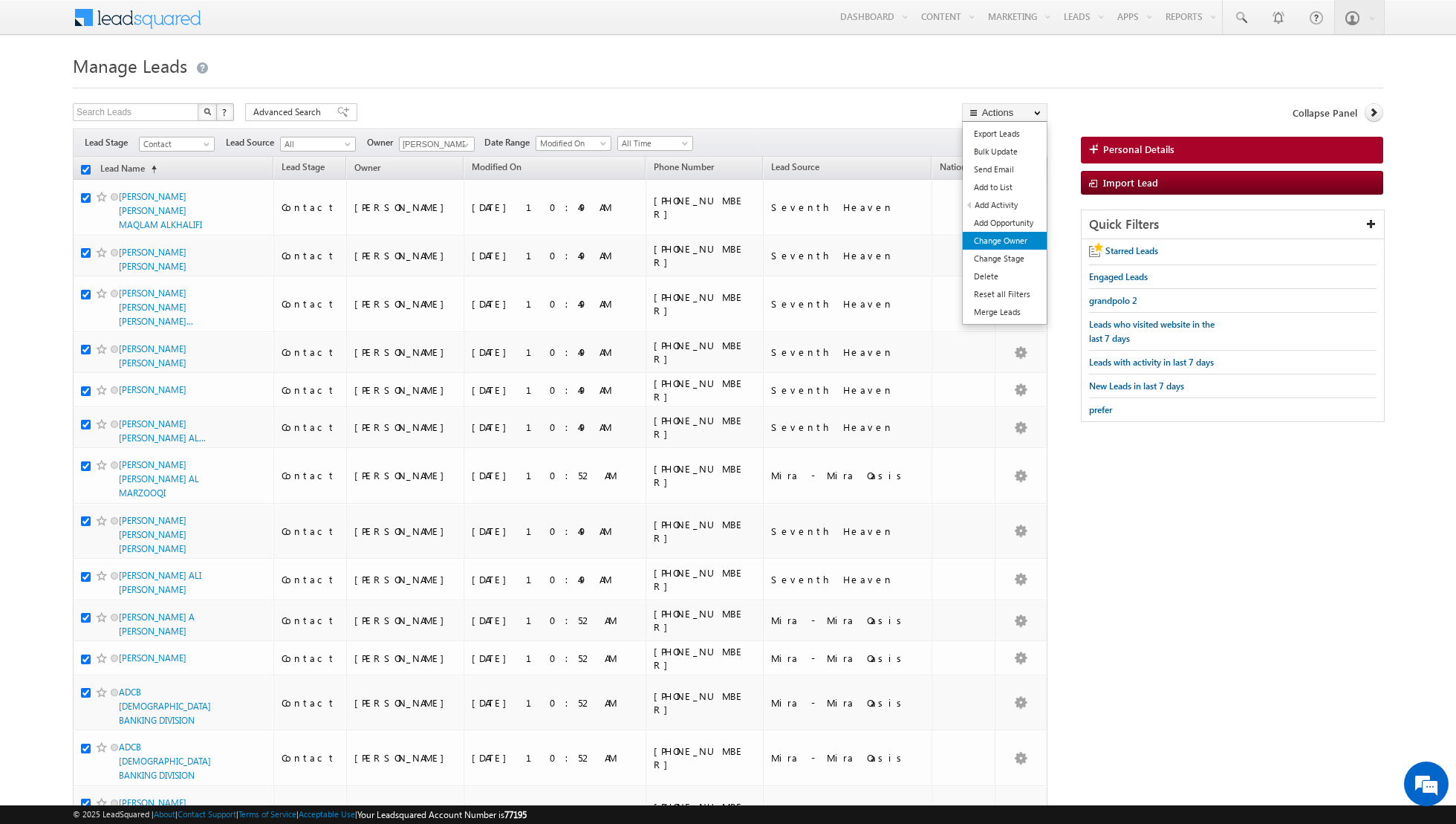
click at [1003, 239] on link "Change Owner" at bounding box center [1005, 240] width 84 height 18
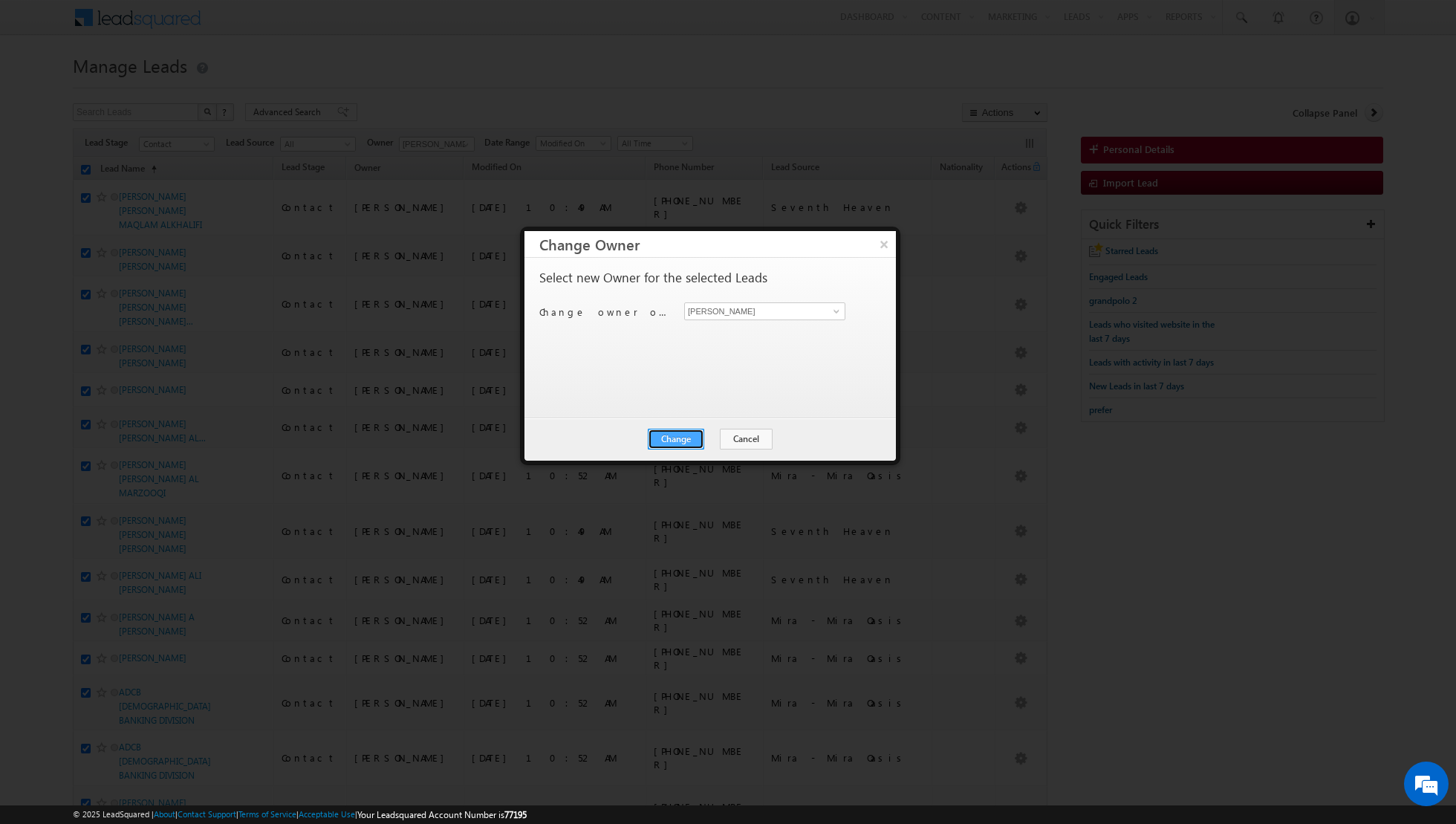
click at [675, 440] on button "Change" at bounding box center [676, 439] width 57 height 21
click at [713, 437] on button "Close" at bounding box center [712, 439] width 48 height 21
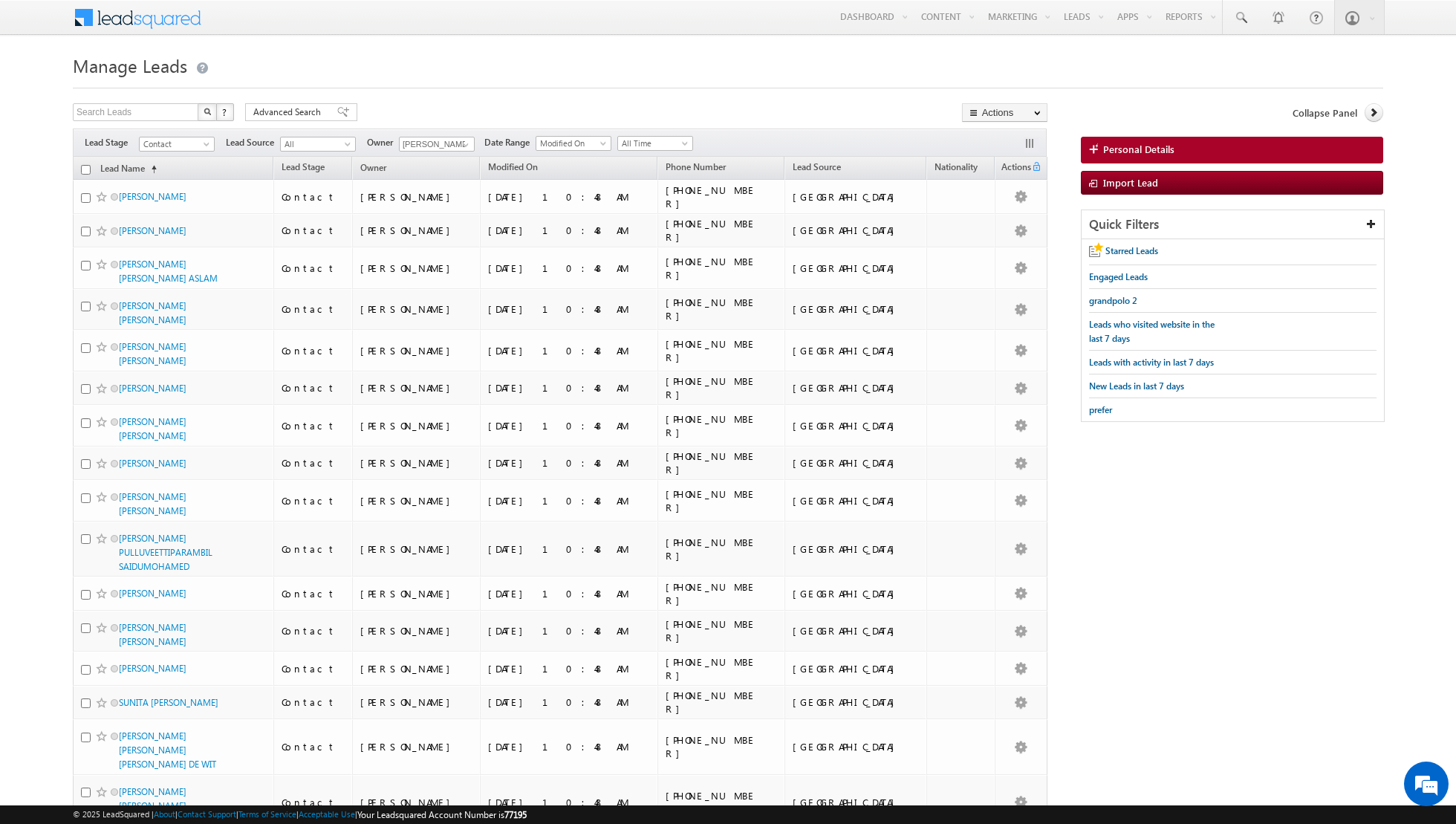
click at [91, 170] on th "Lead Name (sorted ascending)" at bounding box center [173, 168] width 201 height 23
click at [82, 170] on input "checkbox" at bounding box center [86, 170] width 9 height 9
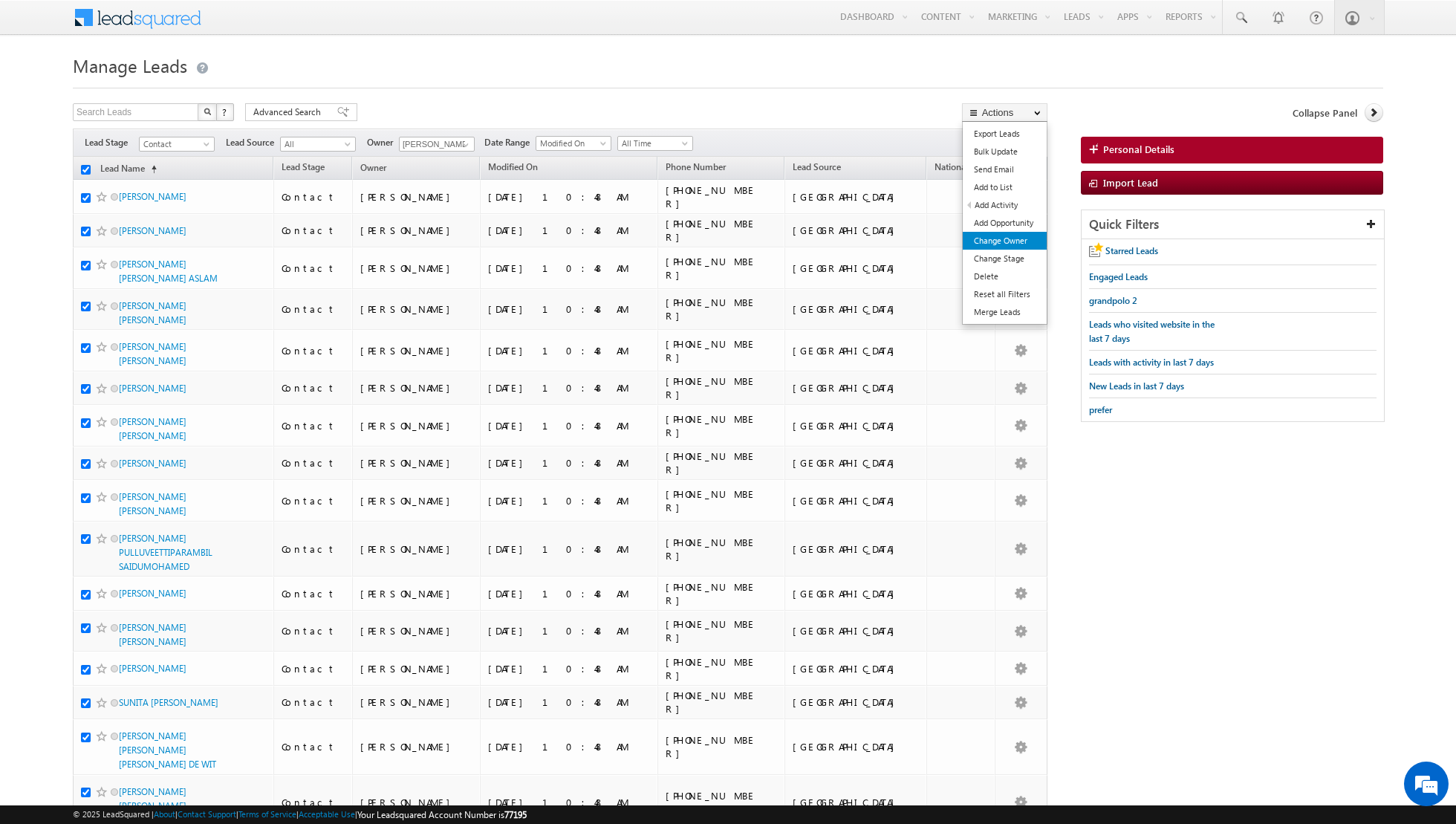
click at [980, 237] on link "Change Owner" at bounding box center [1005, 240] width 84 height 18
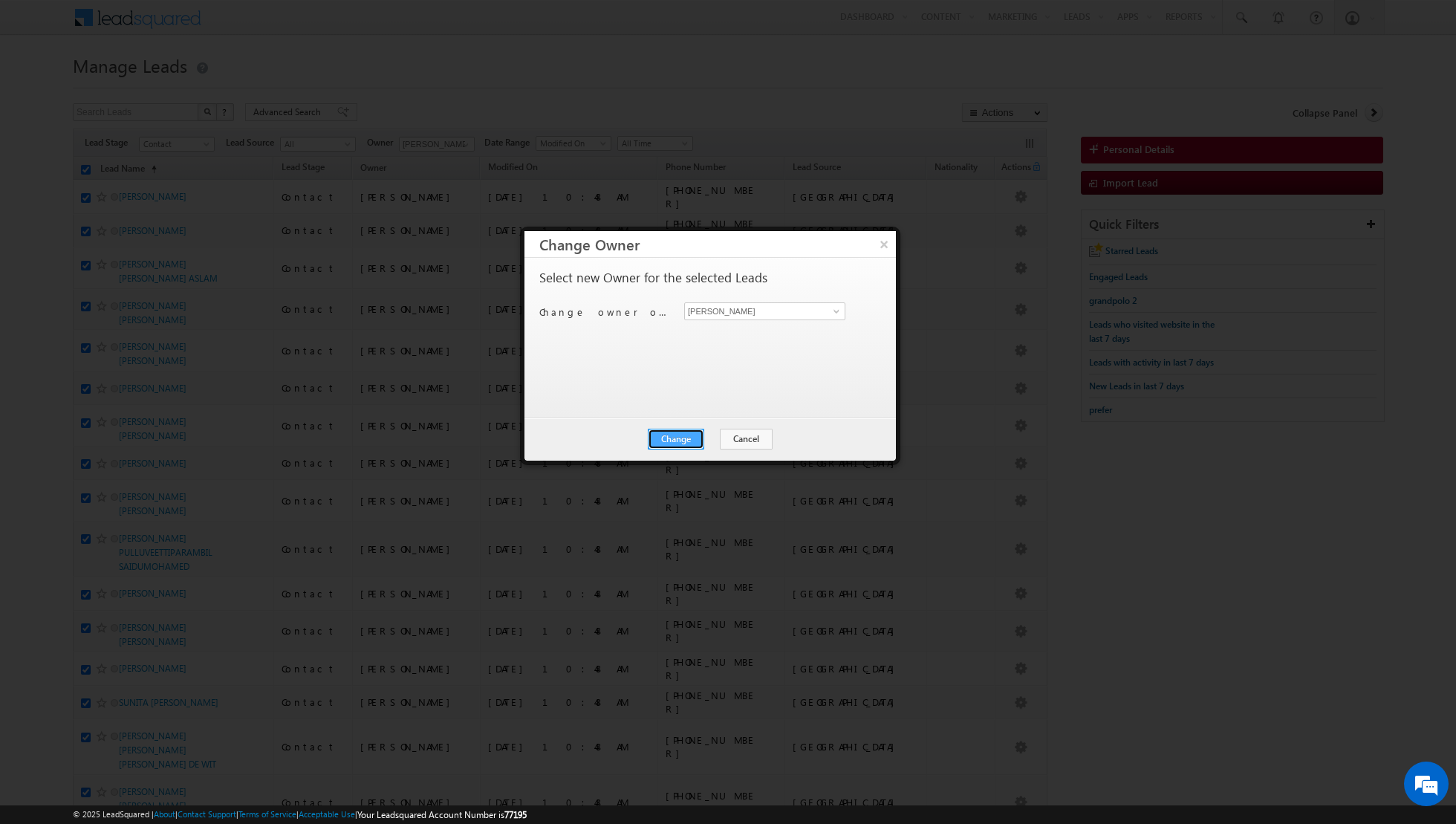
click at [685, 435] on button "Change" at bounding box center [676, 439] width 57 height 21
click at [715, 435] on button "Close" at bounding box center [712, 439] width 48 height 21
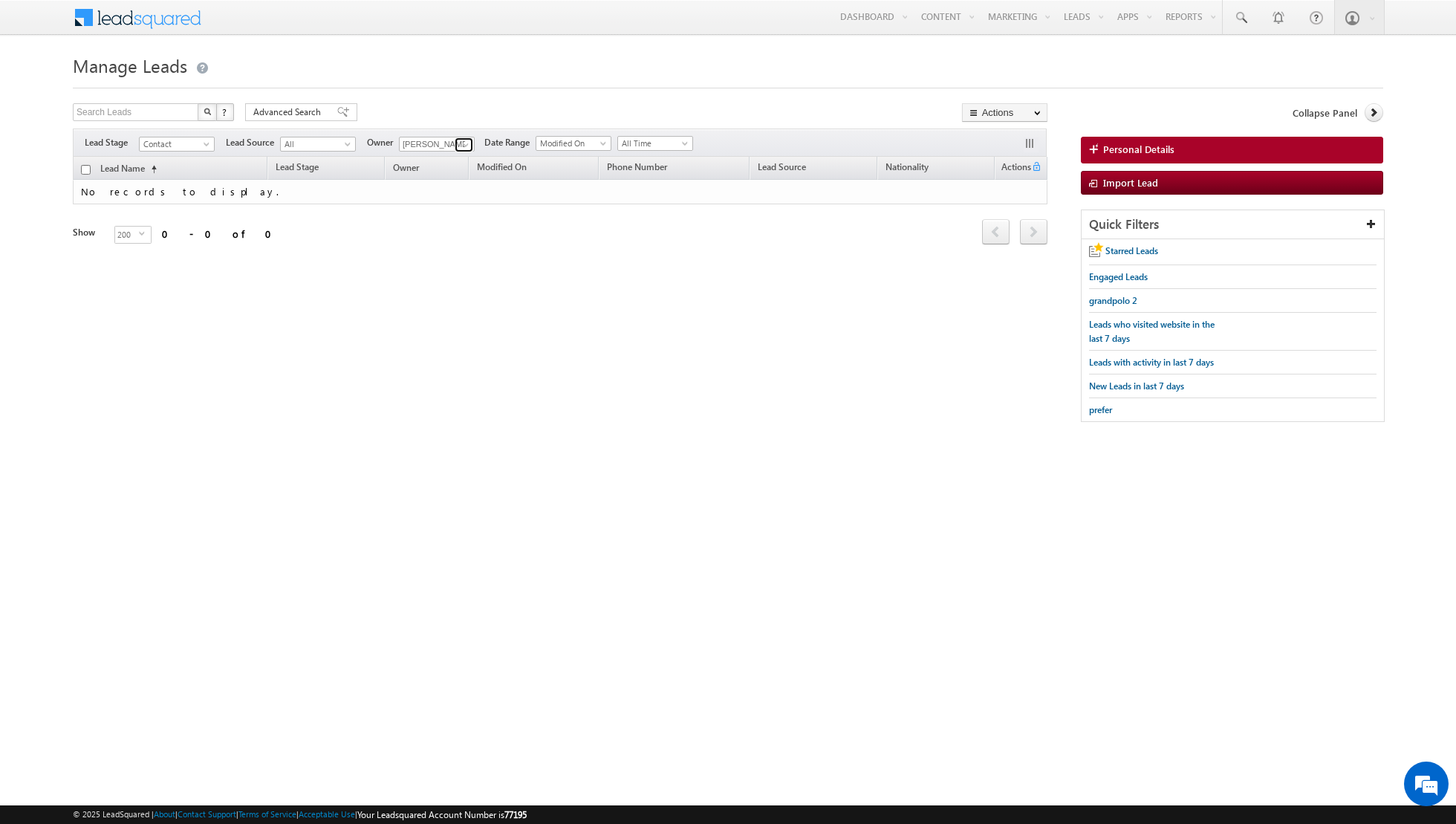
click at [461, 146] on span at bounding box center [466, 145] width 12 height 12
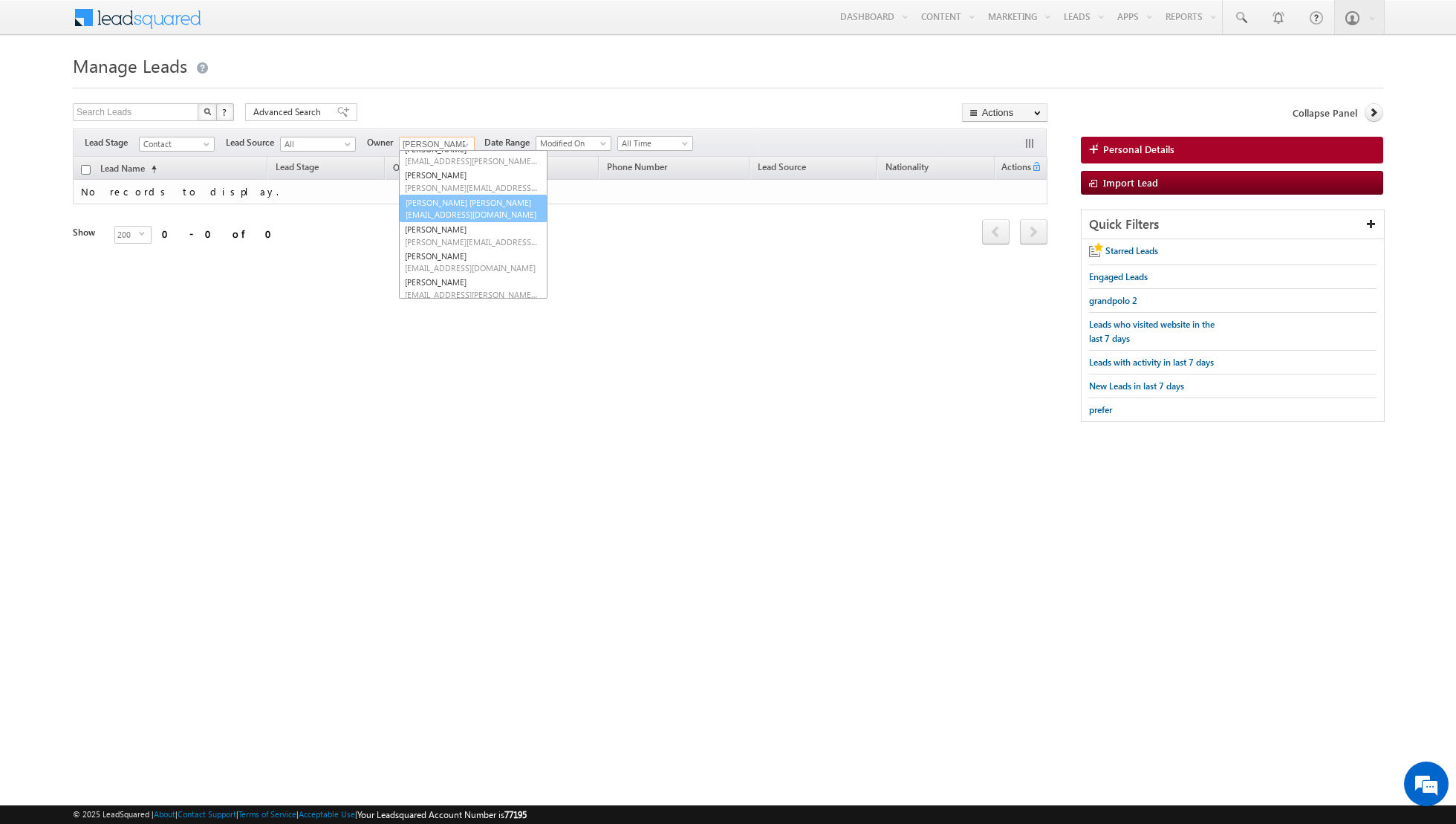
scroll to position [57, 0]
click at [432, 268] on link "[PERSON_NAME] [PERSON_NAME][EMAIL_ADDRESS][PERSON_NAME][DOMAIN_NAME]" at bounding box center [473, 271] width 148 height 28
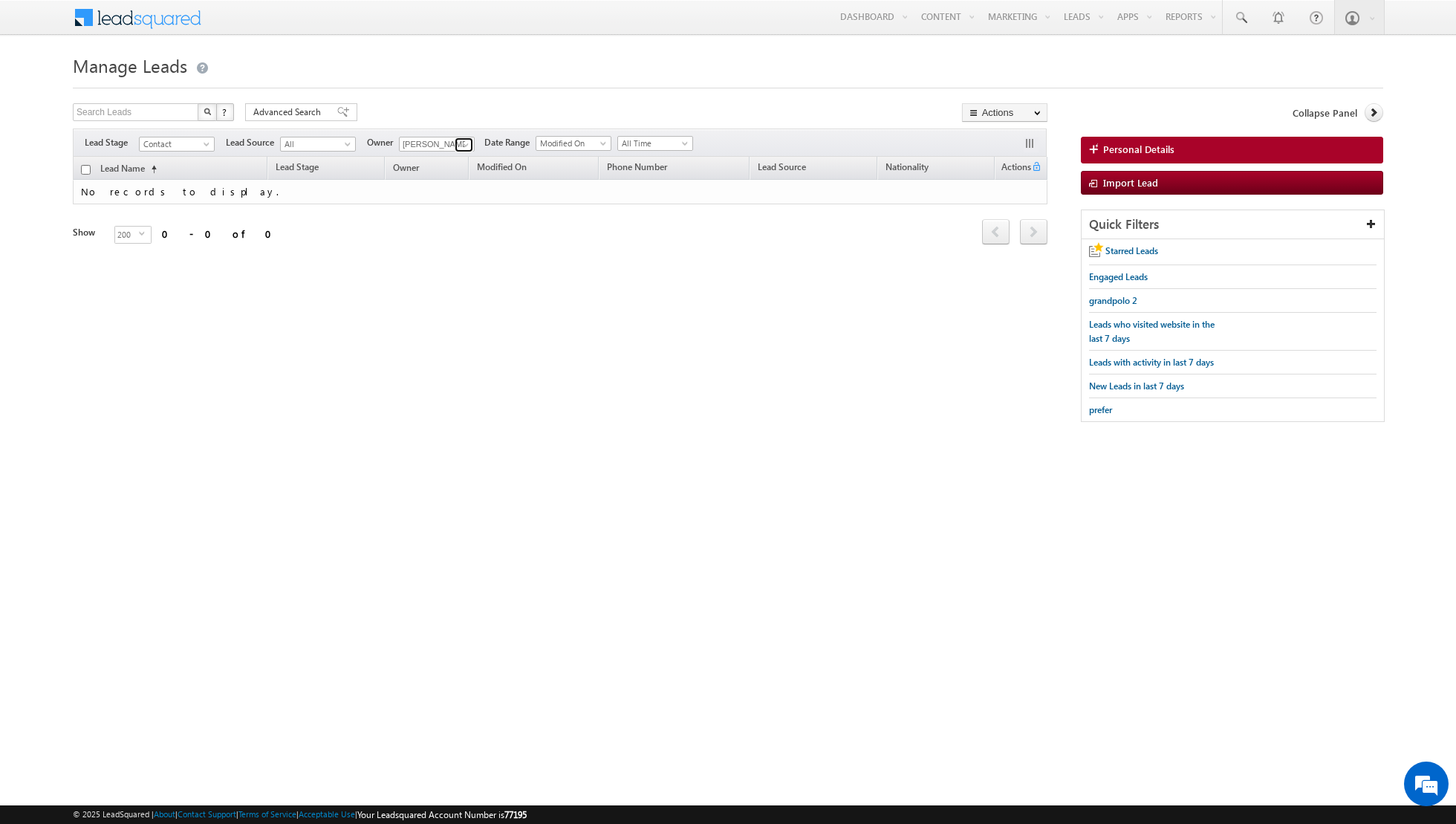
click at [465, 140] on span at bounding box center [466, 145] width 12 height 12
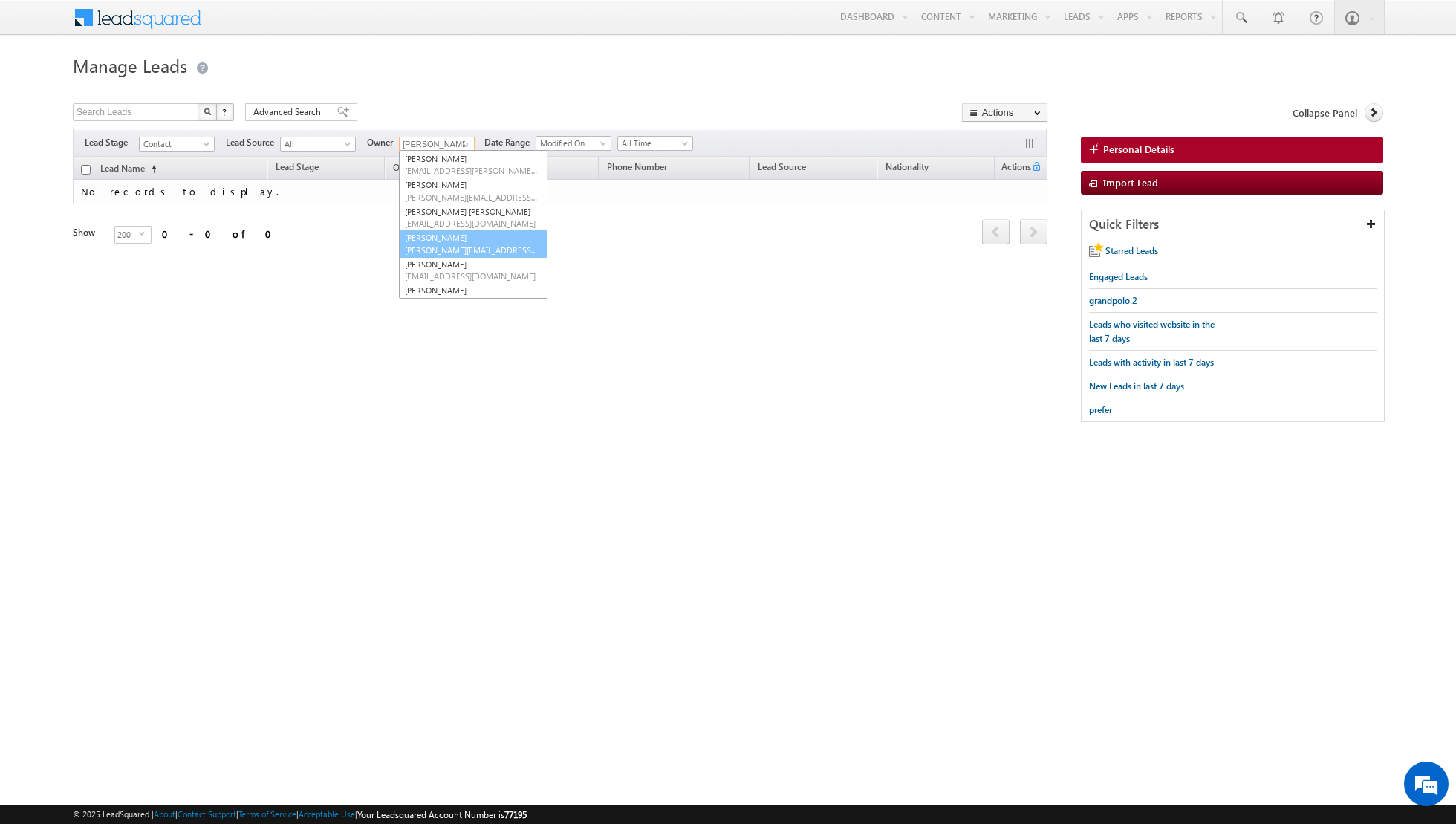
click at [448, 241] on link "[PERSON_NAME] [PERSON_NAME][EMAIL_ADDRESS][PERSON_NAME][DOMAIN_NAME]" at bounding box center [473, 244] width 148 height 28
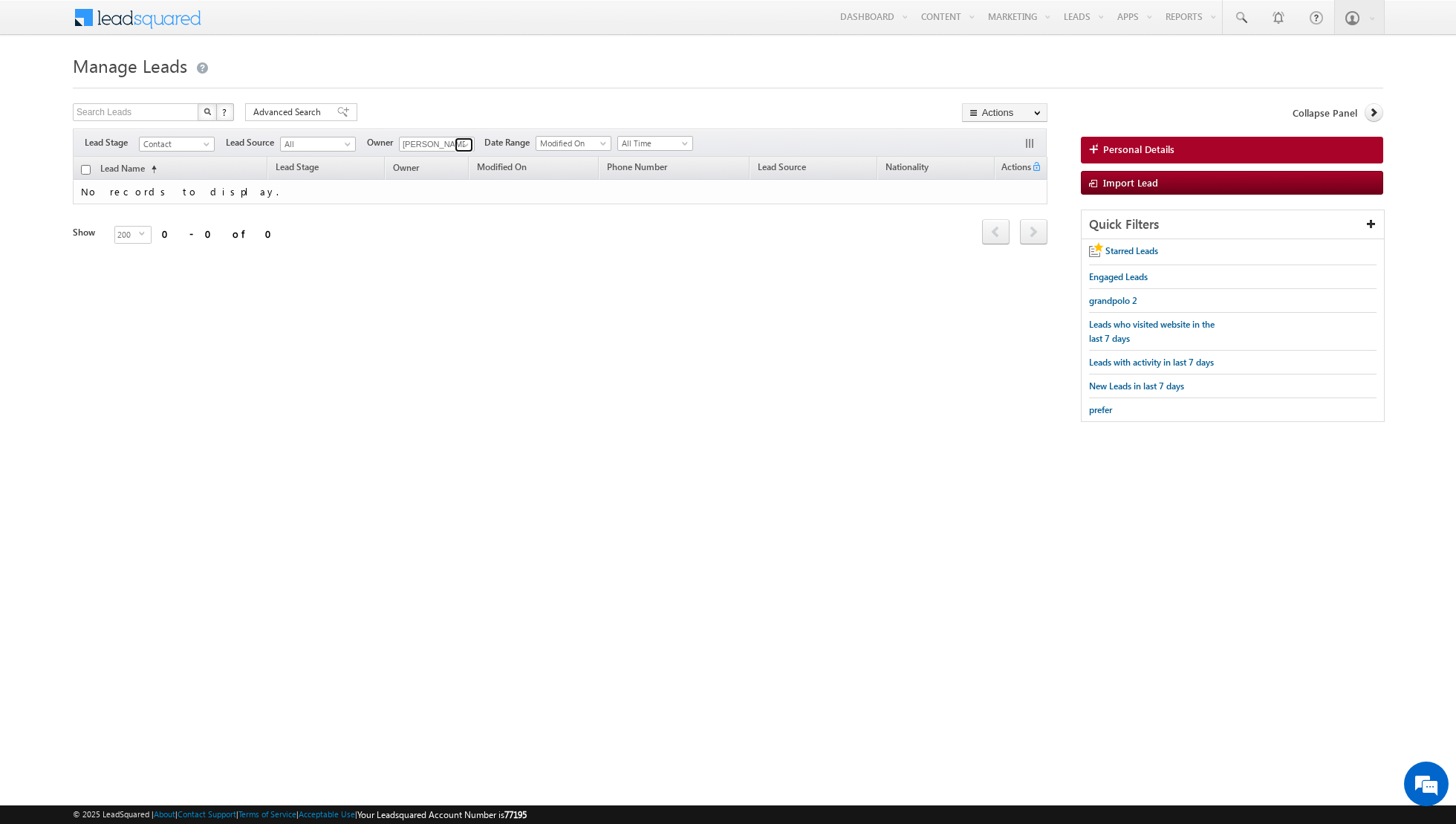
click at [460, 140] on span at bounding box center [466, 145] width 12 height 12
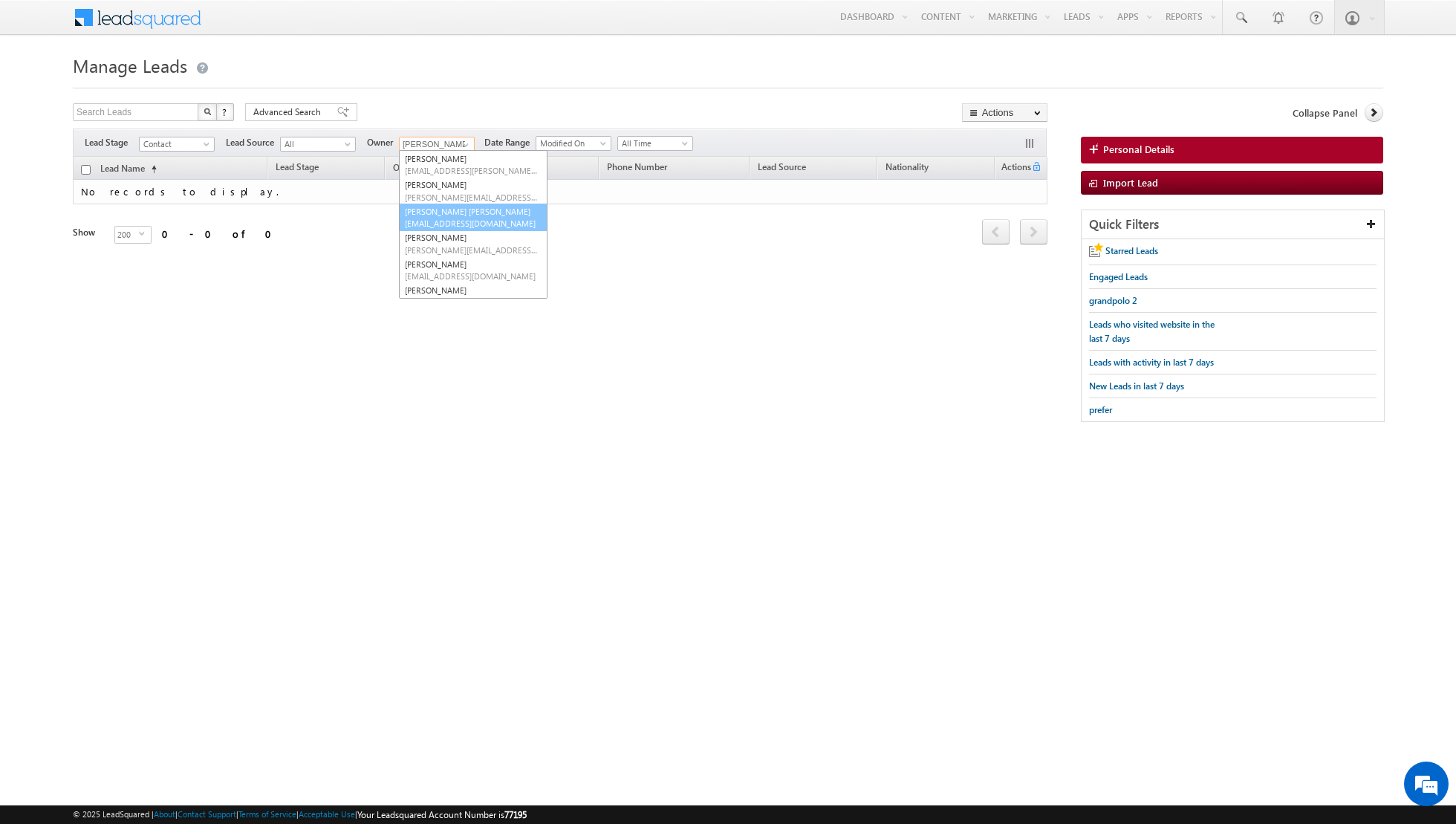
click at [433, 212] on link "[PERSON_NAME] [PERSON_NAME] [PERSON_NAME][EMAIL_ADDRESS][PERSON_NAME][DOMAIN_NA…" at bounding box center [473, 217] width 148 height 28
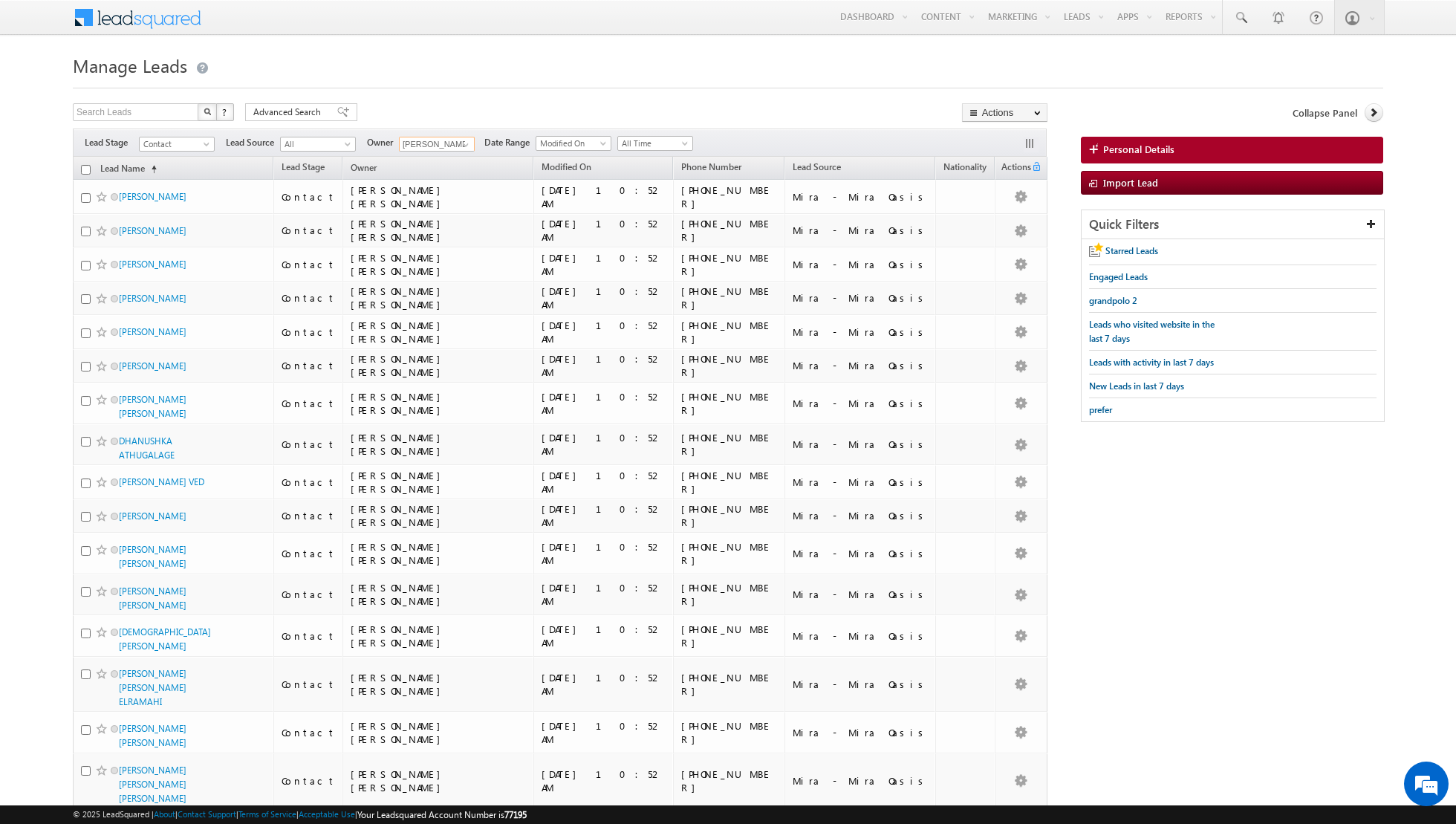
click at [88, 168] on input "checkbox" at bounding box center [86, 170] width 9 height 9
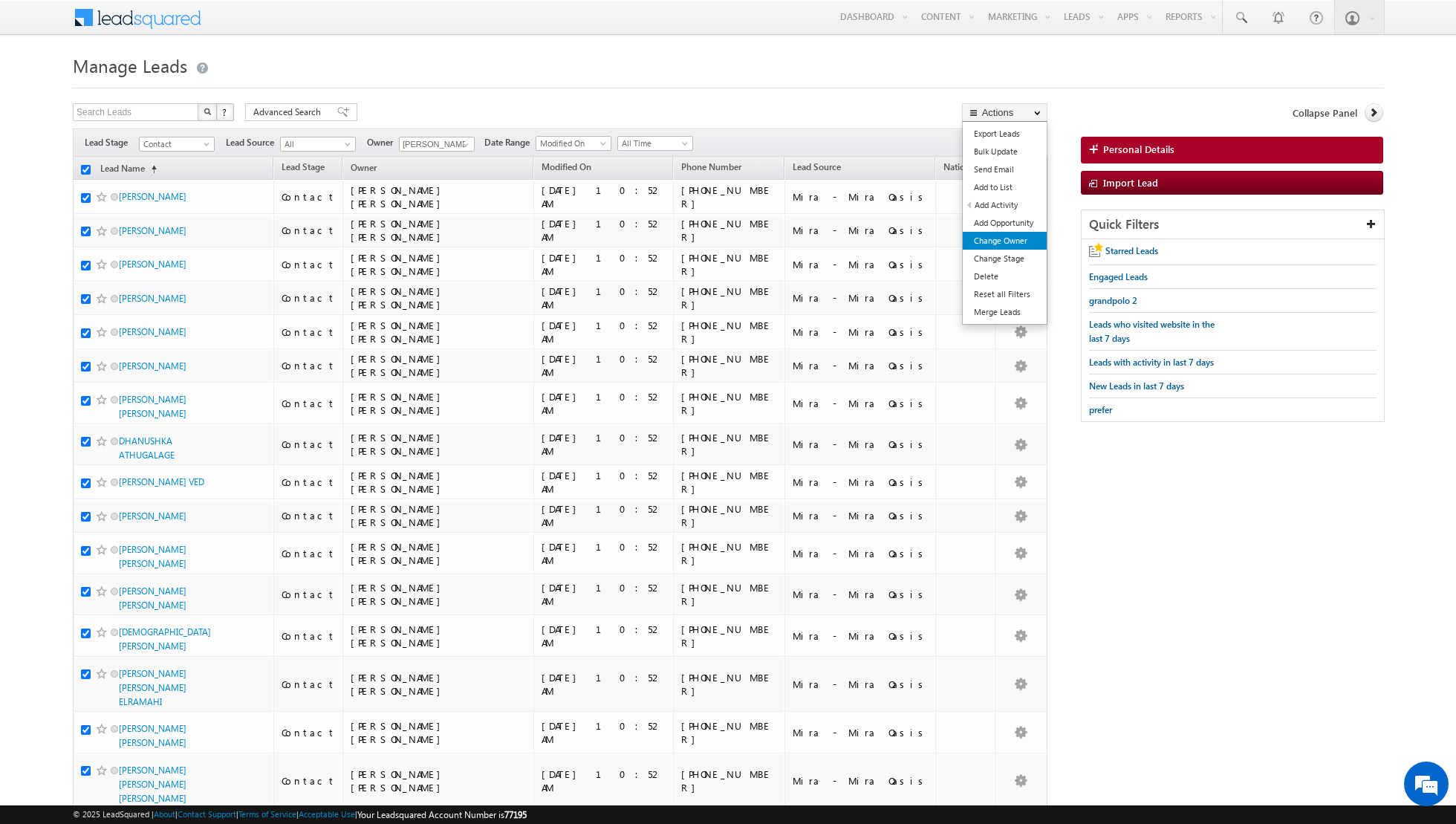
click at [979, 243] on link "Change Owner" at bounding box center [1005, 240] width 84 height 18
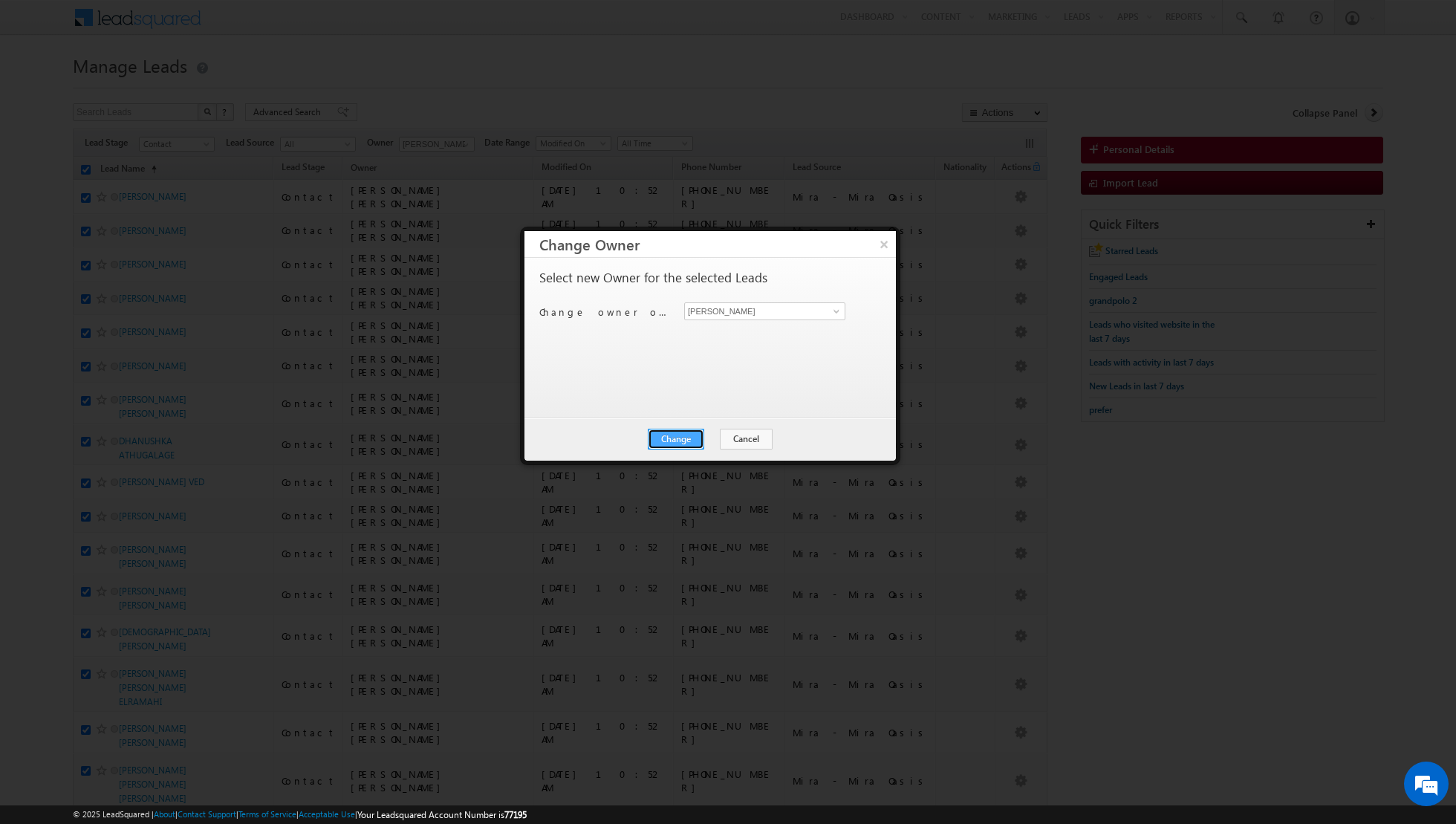
click at [683, 432] on button "Change" at bounding box center [676, 439] width 57 height 21
click at [715, 439] on button "Close" at bounding box center [712, 439] width 48 height 21
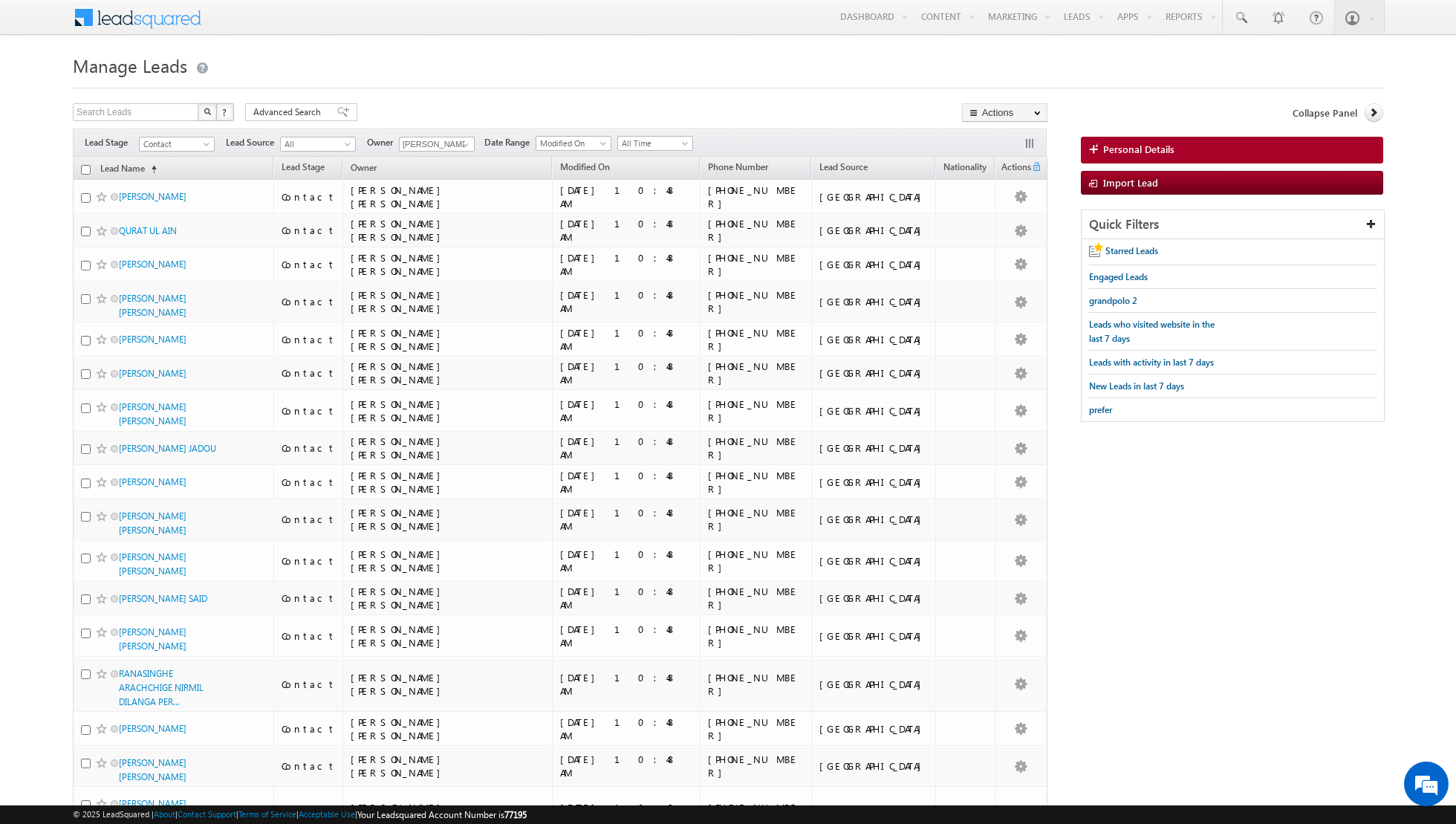
click at [85, 169] on input "checkbox" at bounding box center [86, 170] width 9 height 9
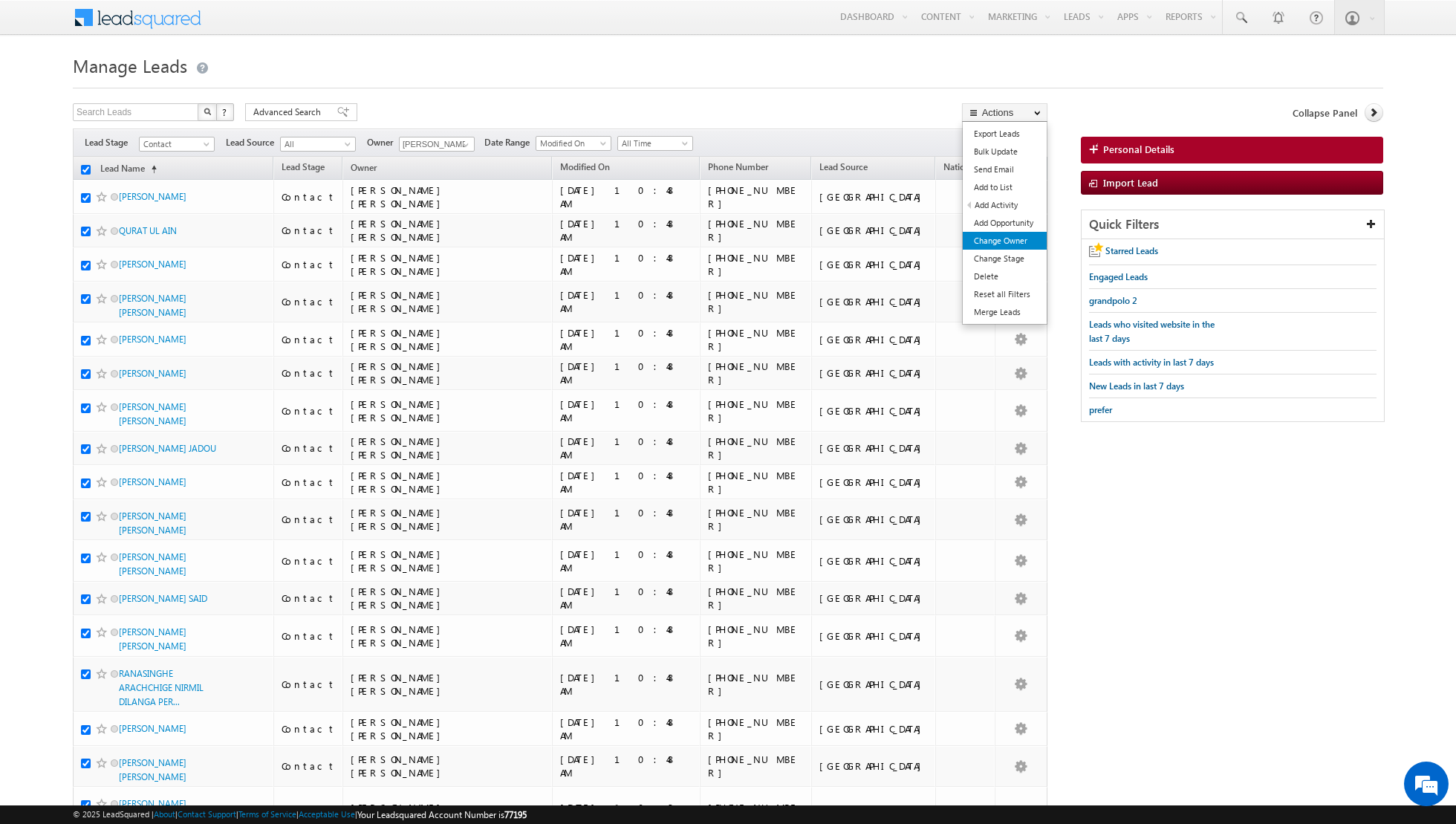
click at [989, 242] on link "Change Owner" at bounding box center [1005, 240] width 84 height 18
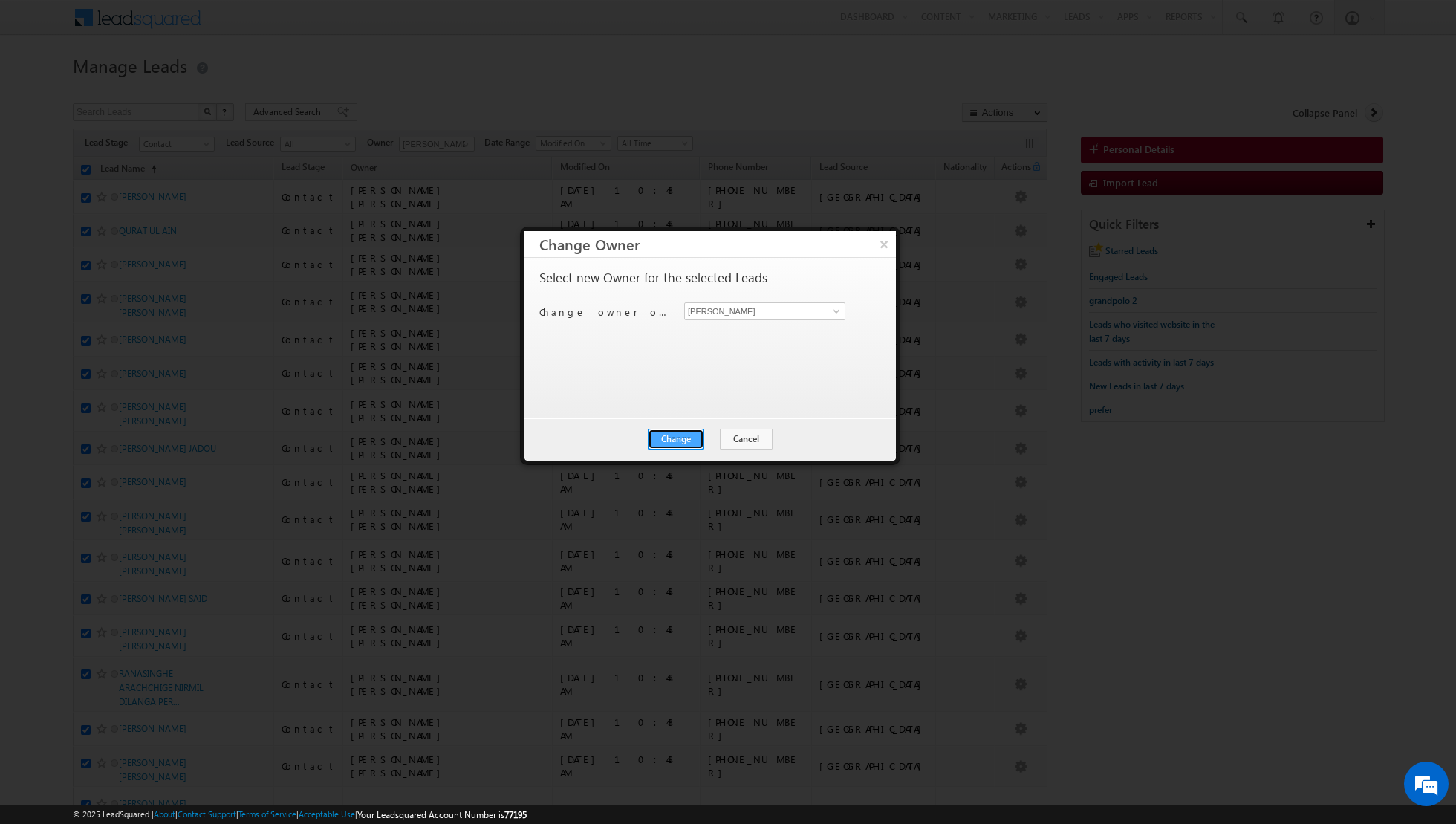
click at [676, 436] on button "Change" at bounding box center [676, 439] width 57 height 21
click at [715, 440] on button "Close" at bounding box center [712, 439] width 48 height 21
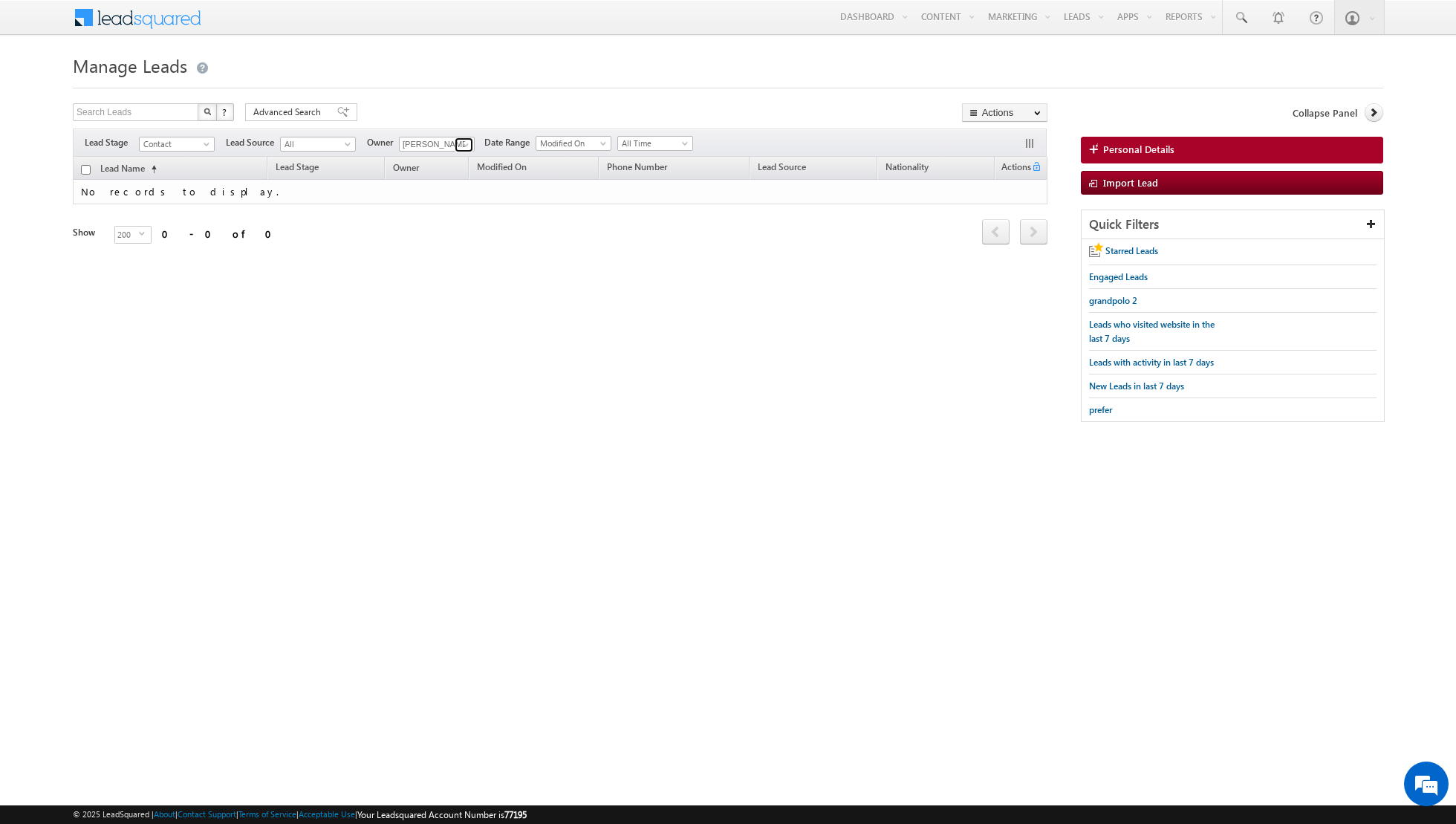
click at [465, 144] on span at bounding box center [466, 145] width 12 height 12
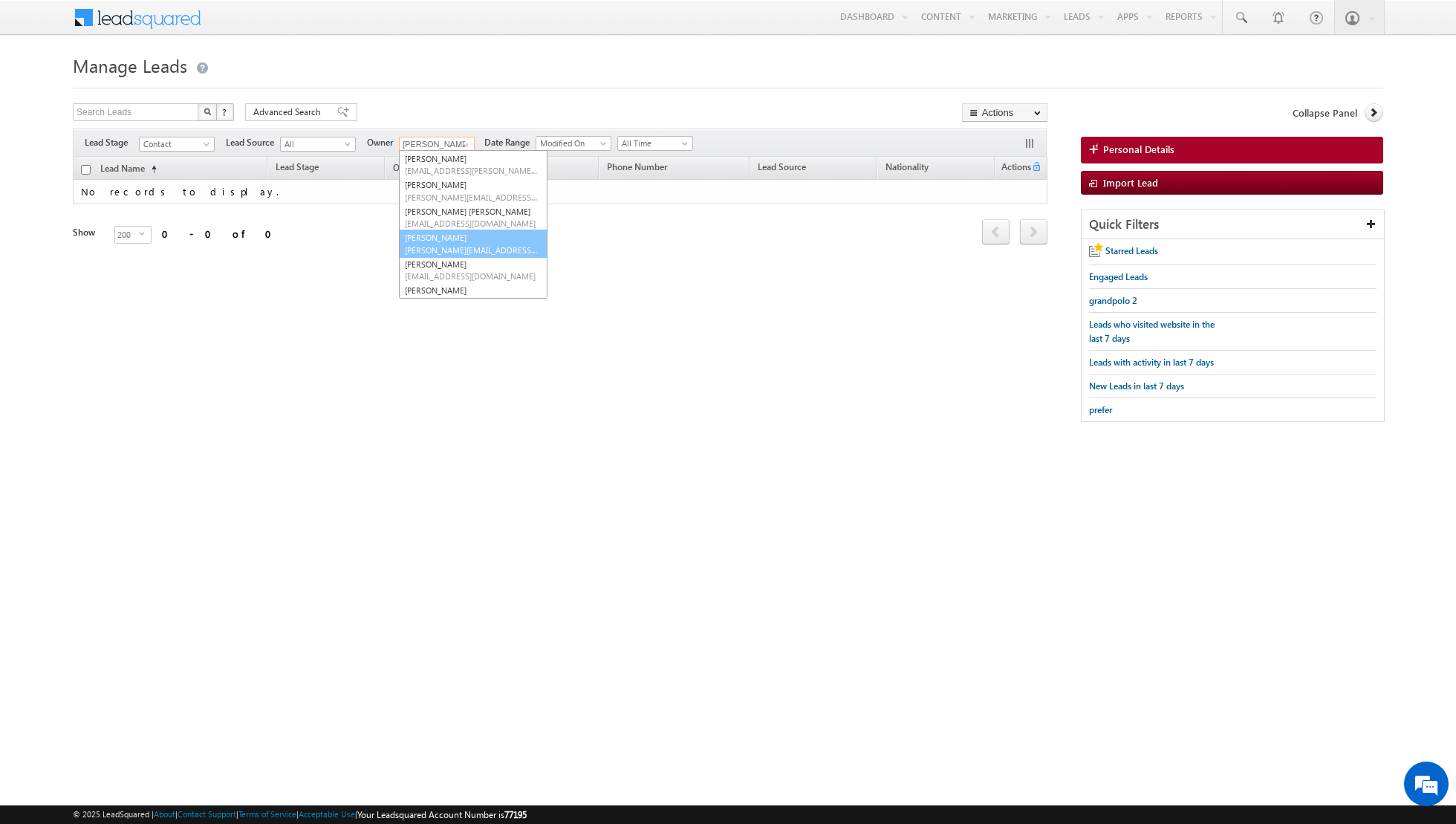
scroll to position [67, 0]
click at [451, 229] on link "[PERSON_NAME] [PERSON_NAME][EMAIL_ADDRESS][PERSON_NAME][DOMAIN_NAME]" at bounding box center [473, 233] width 148 height 28
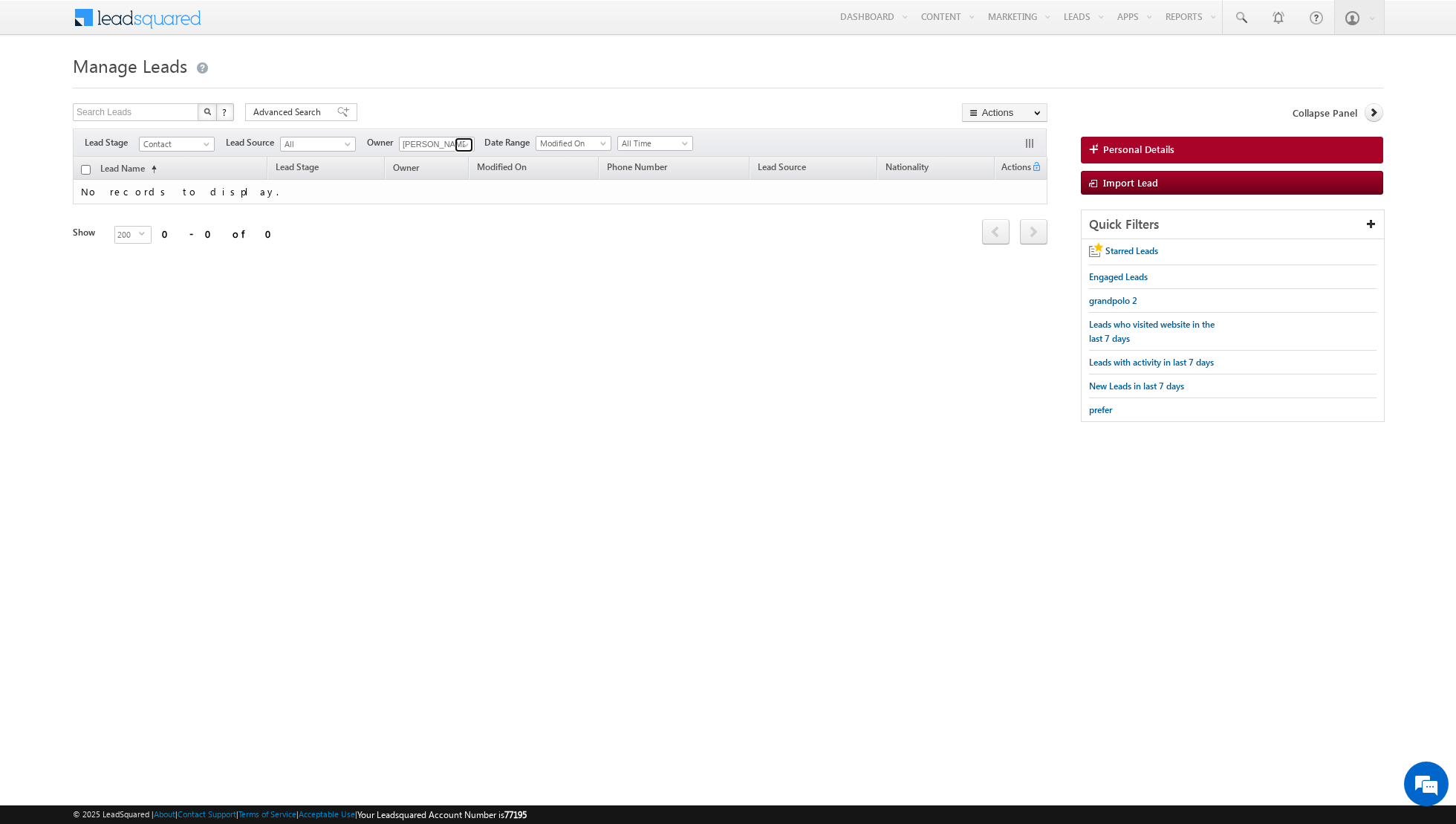
click at [460, 144] on span at bounding box center [466, 145] width 12 height 12
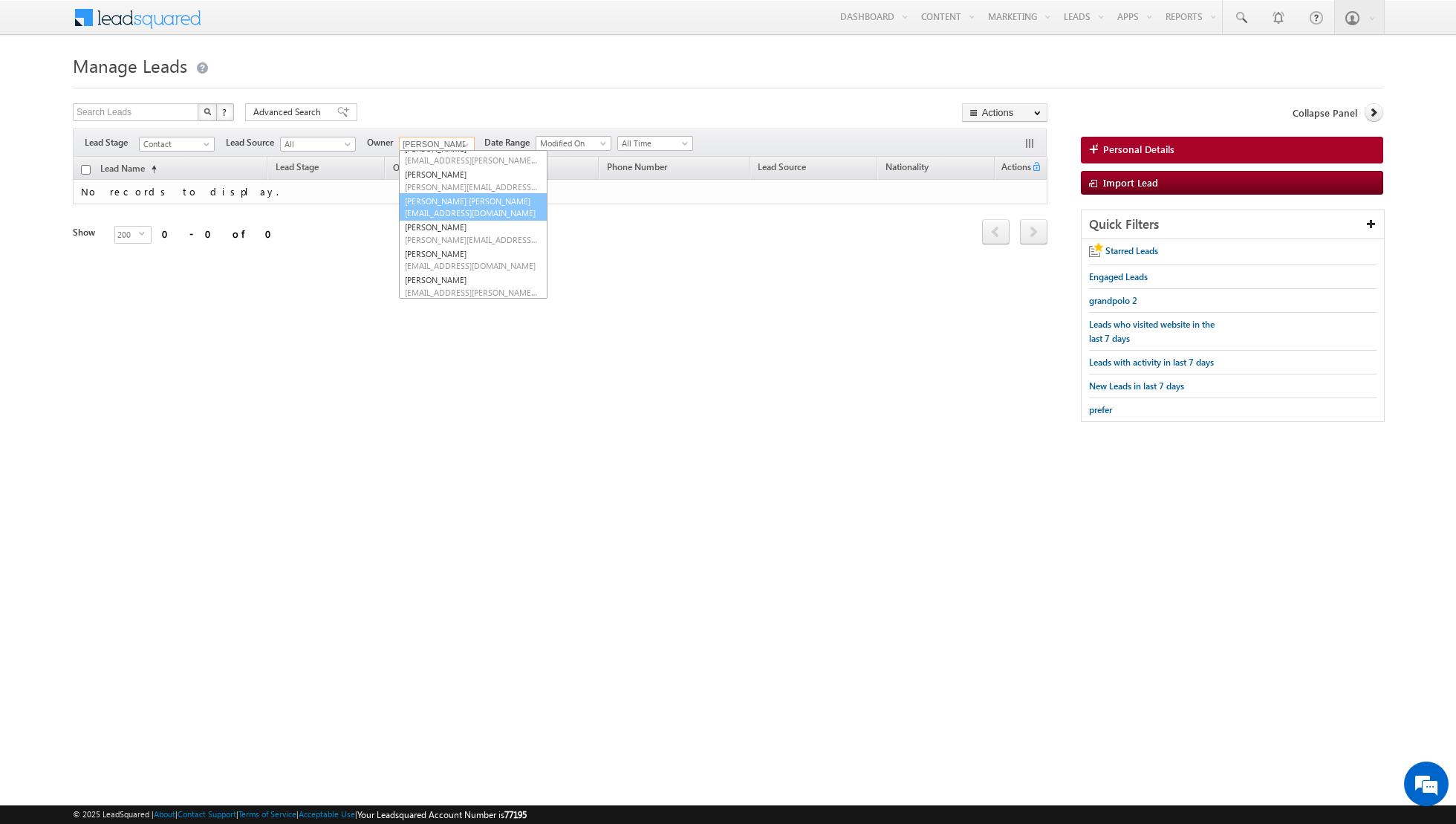
click at [449, 209] on span "[EMAIL_ADDRESS][DOMAIN_NAME]" at bounding box center [471, 213] width 133 height 11
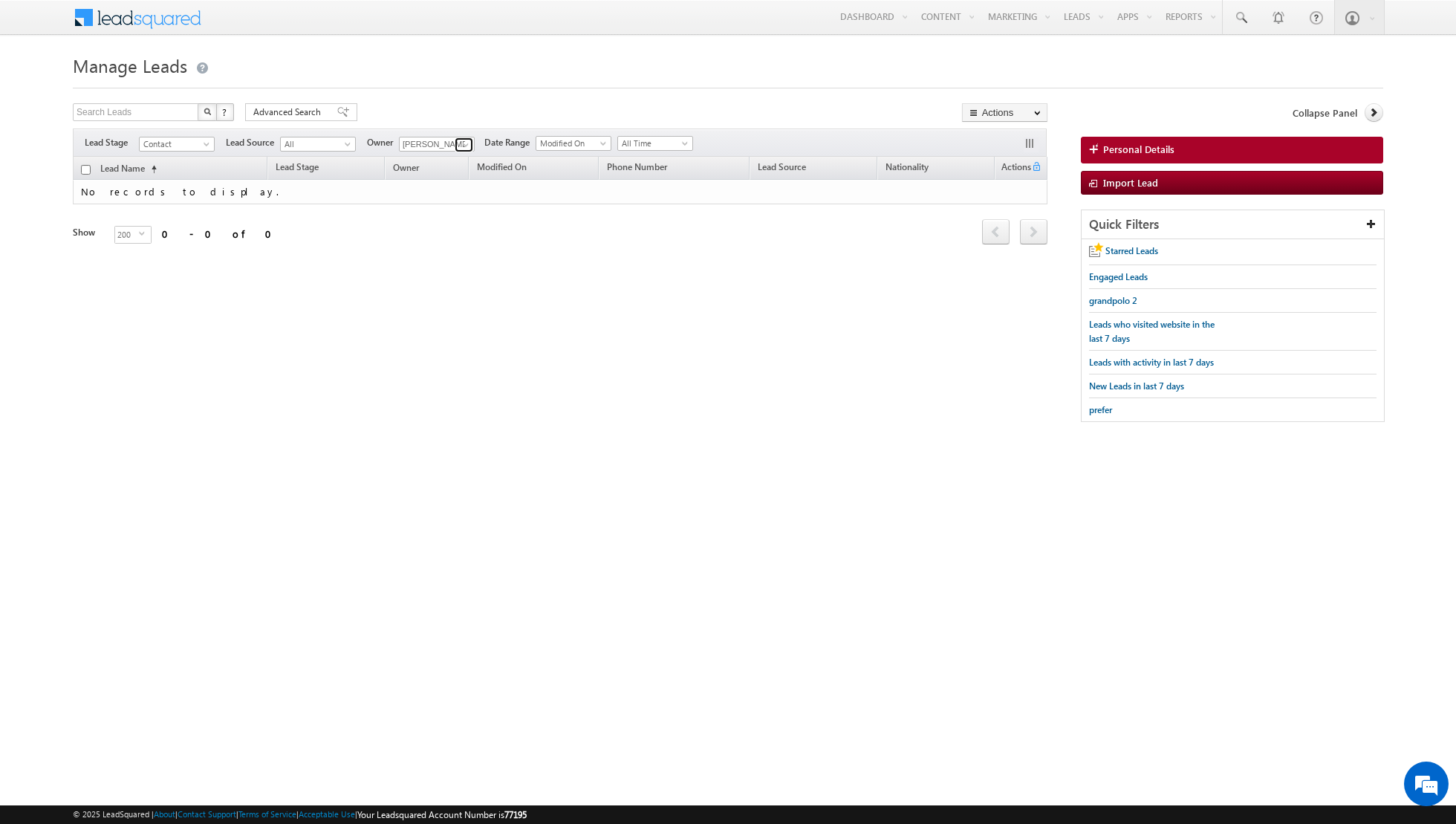
click at [460, 139] on span at bounding box center [466, 145] width 12 height 12
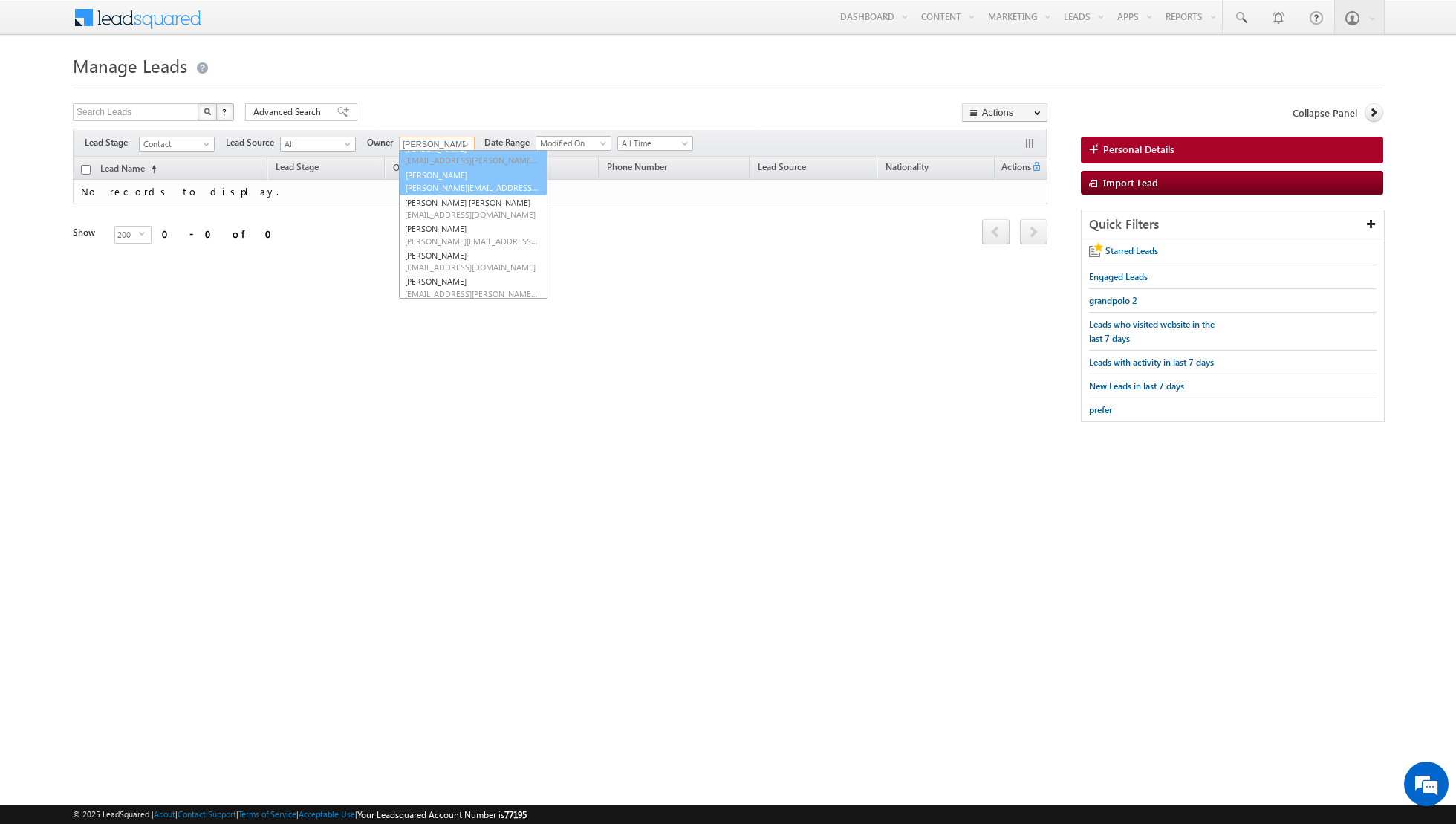
scroll to position [57, 0]
click at [447, 180] on link "[PERSON_NAME] [PERSON_NAME][EMAIL_ADDRESS][DOMAIN_NAME]" at bounding box center [473, 190] width 148 height 28
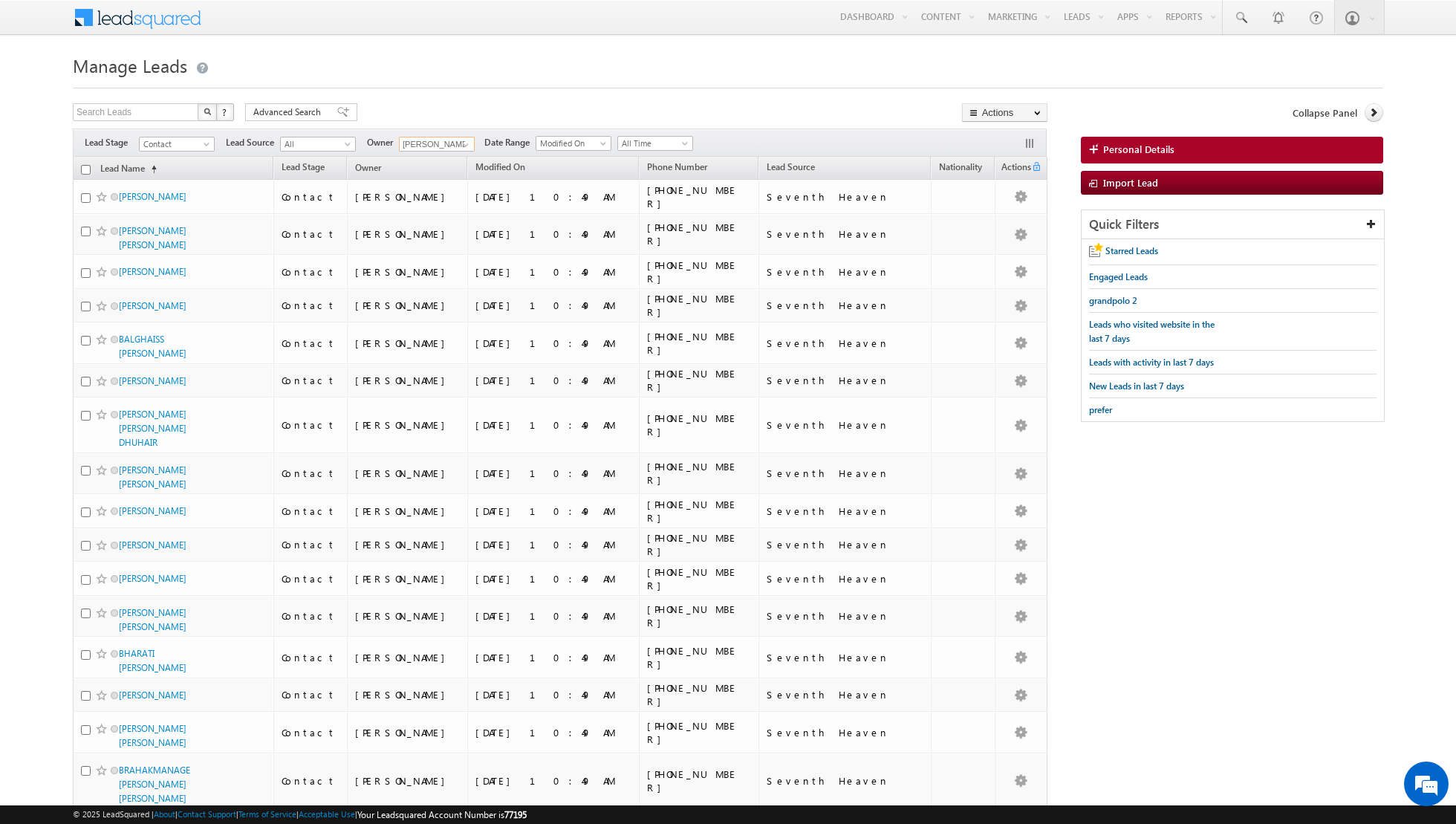
click at [87, 169] on input "checkbox" at bounding box center [86, 170] width 9 height 9
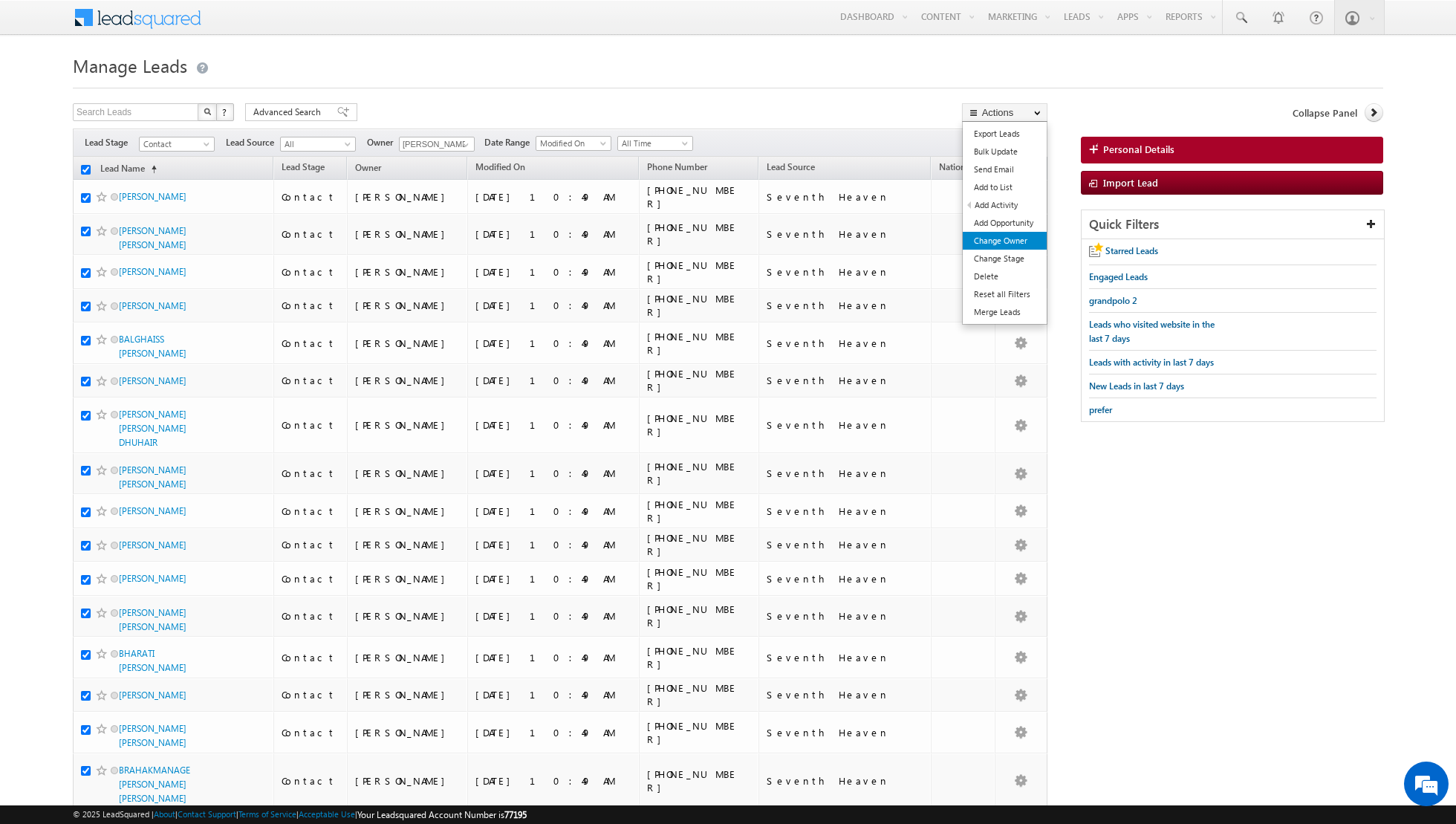
click at [984, 243] on link "Change Owner" at bounding box center [1005, 240] width 84 height 18
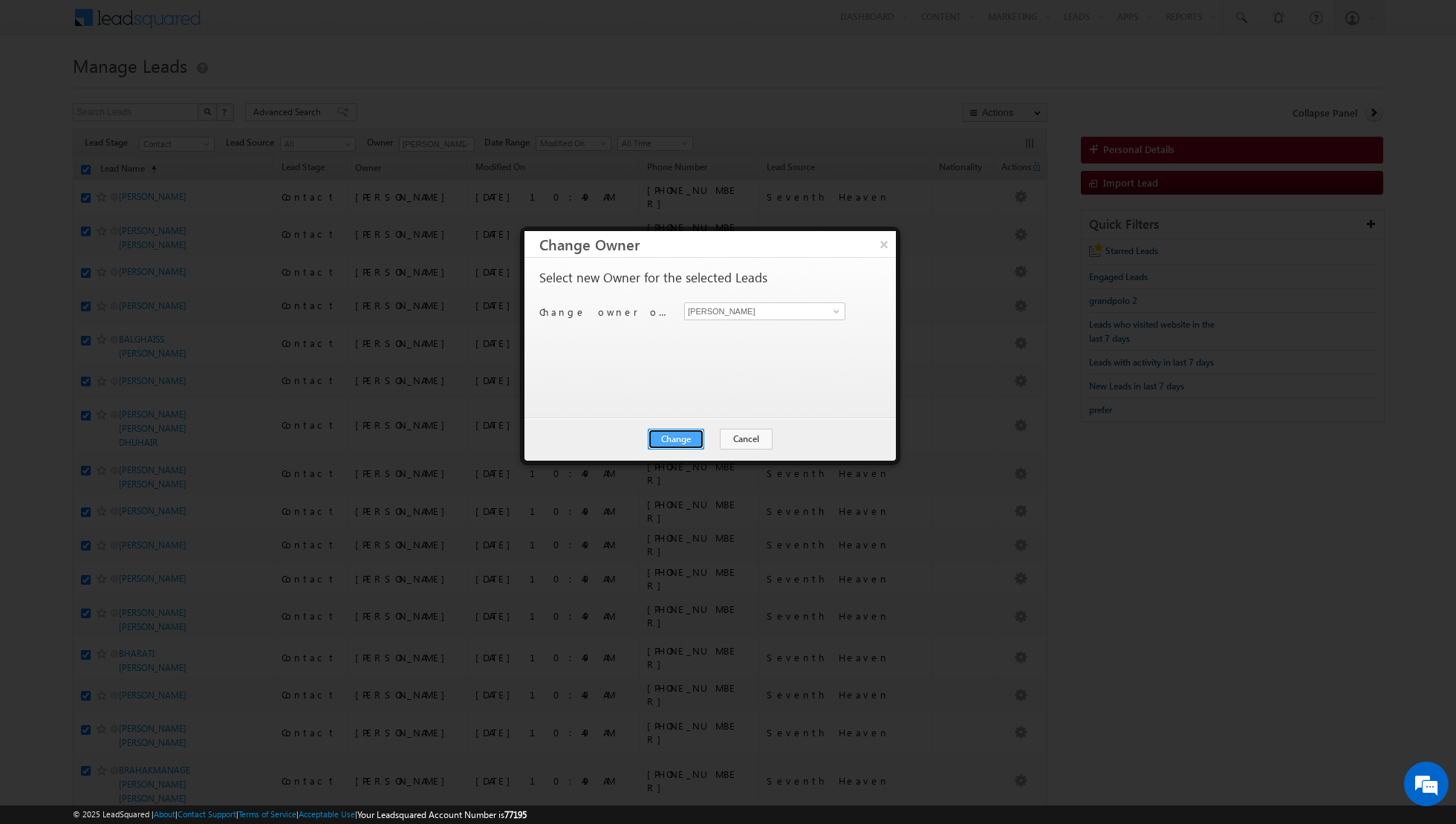
click at [684, 440] on button "Change" at bounding box center [676, 439] width 57 height 21
click at [708, 440] on button "Close" at bounding box center [712, 439] width 48 height 21
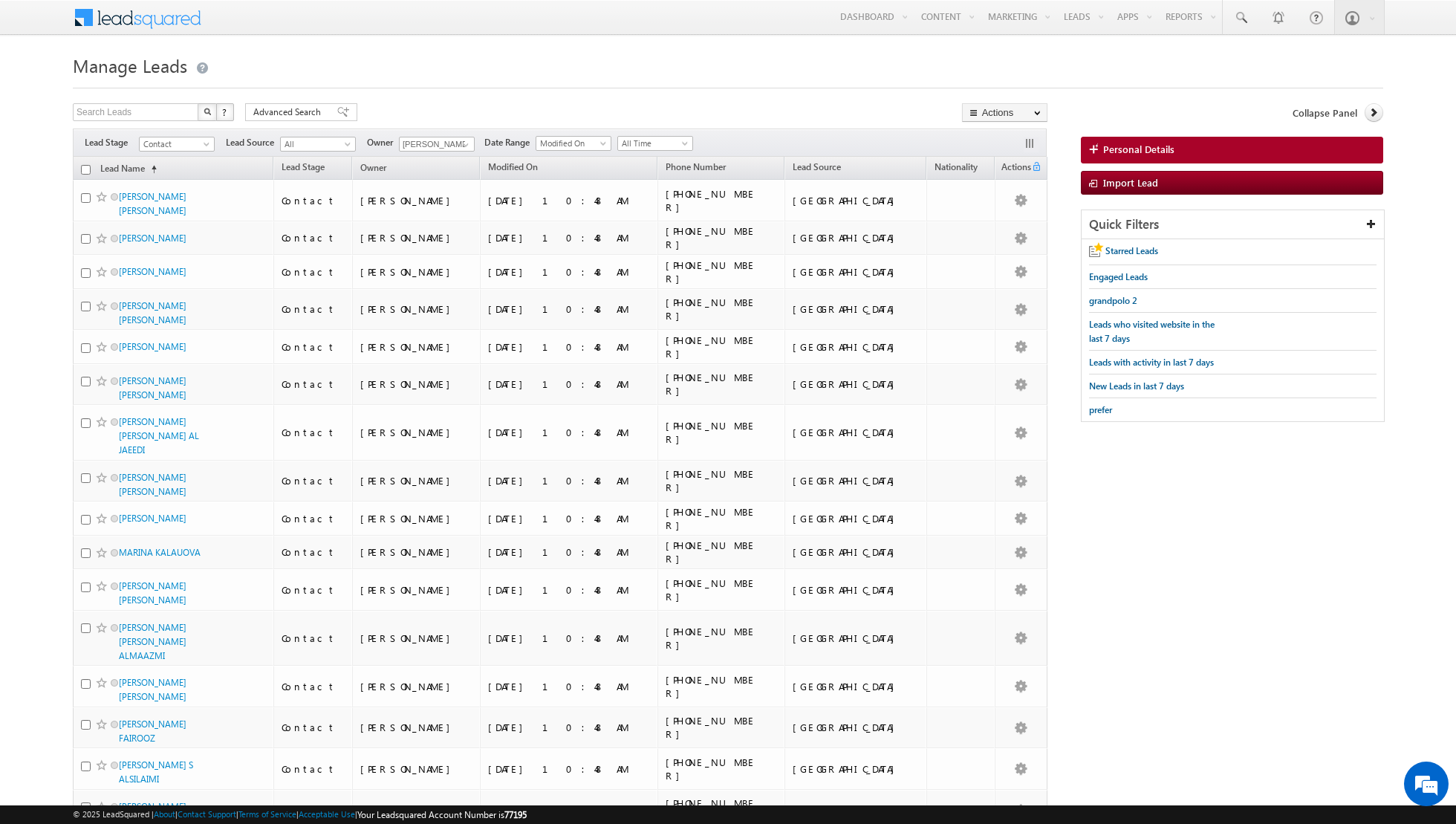
click at [87, 168] on input "checkbox" at bounding box center [86, 170] width 9 height 9
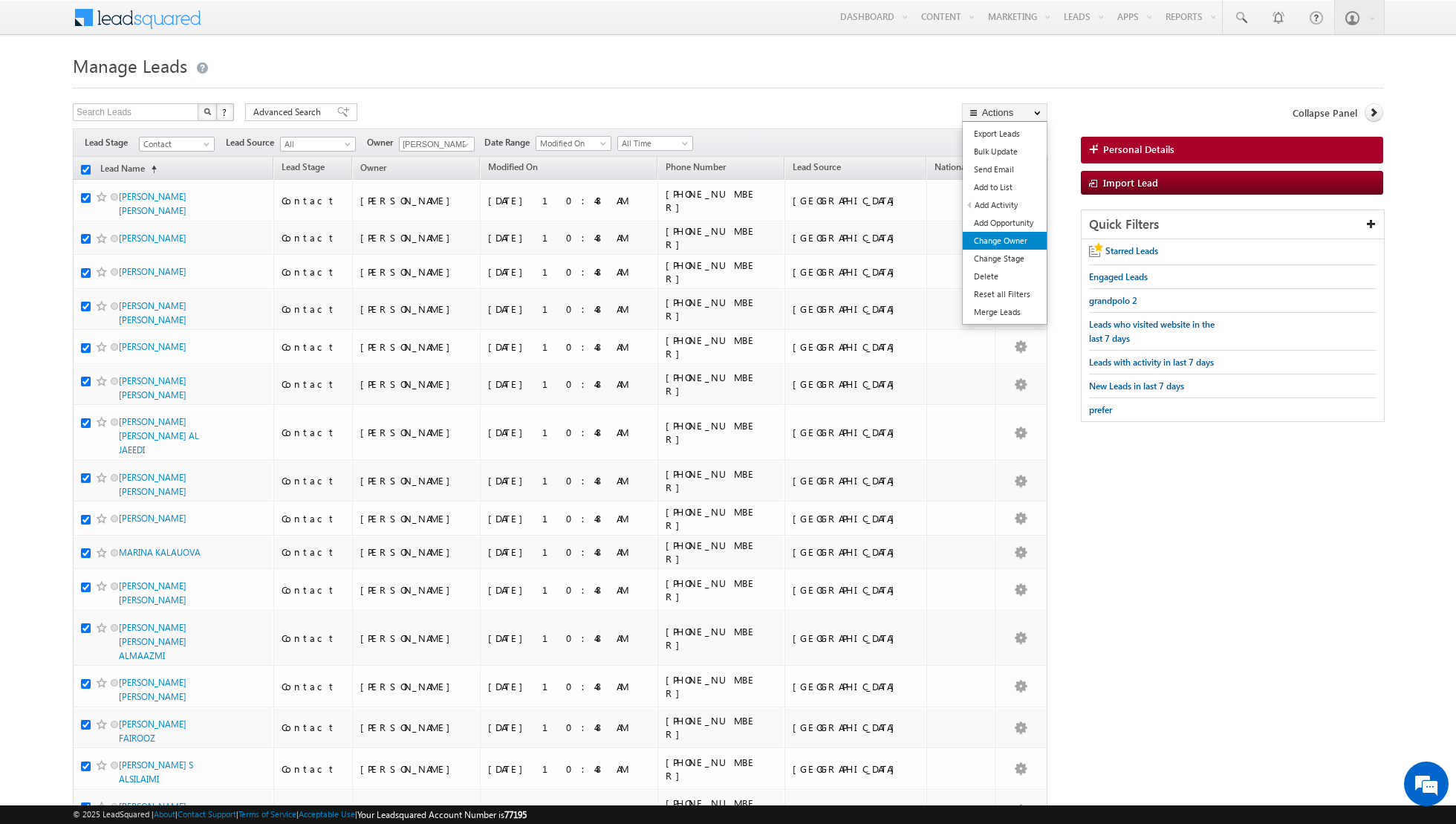
click at [997, 241] on link "Change Owner" at bounding box center [1005, 240] width 84 height 18
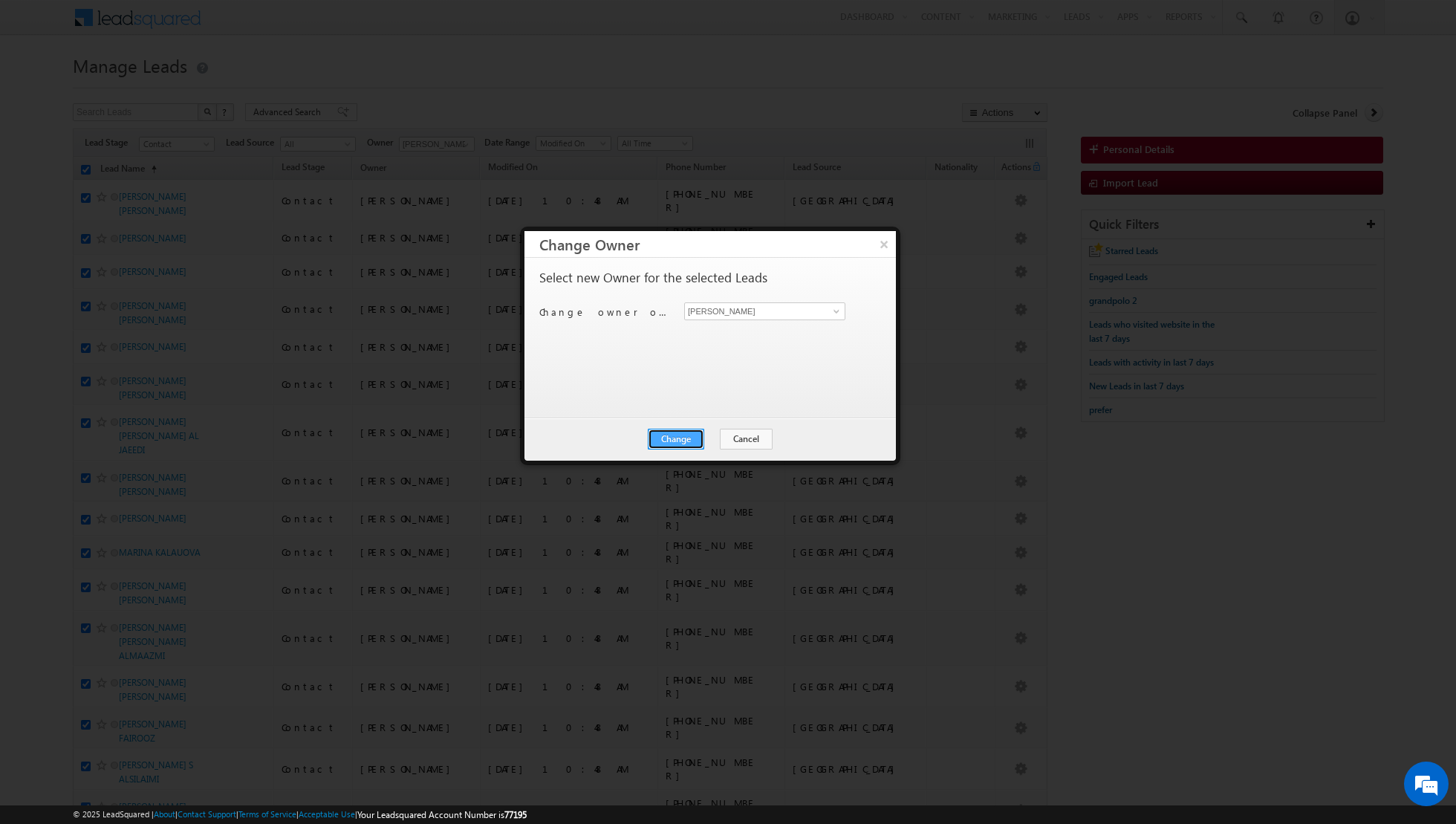
click at [677, 436] on button "Change" at bounding box center [676, 439] width 57 height 21
click at [709, 434] on button "Close" at bounding box center [712, 439] width 48 height 21
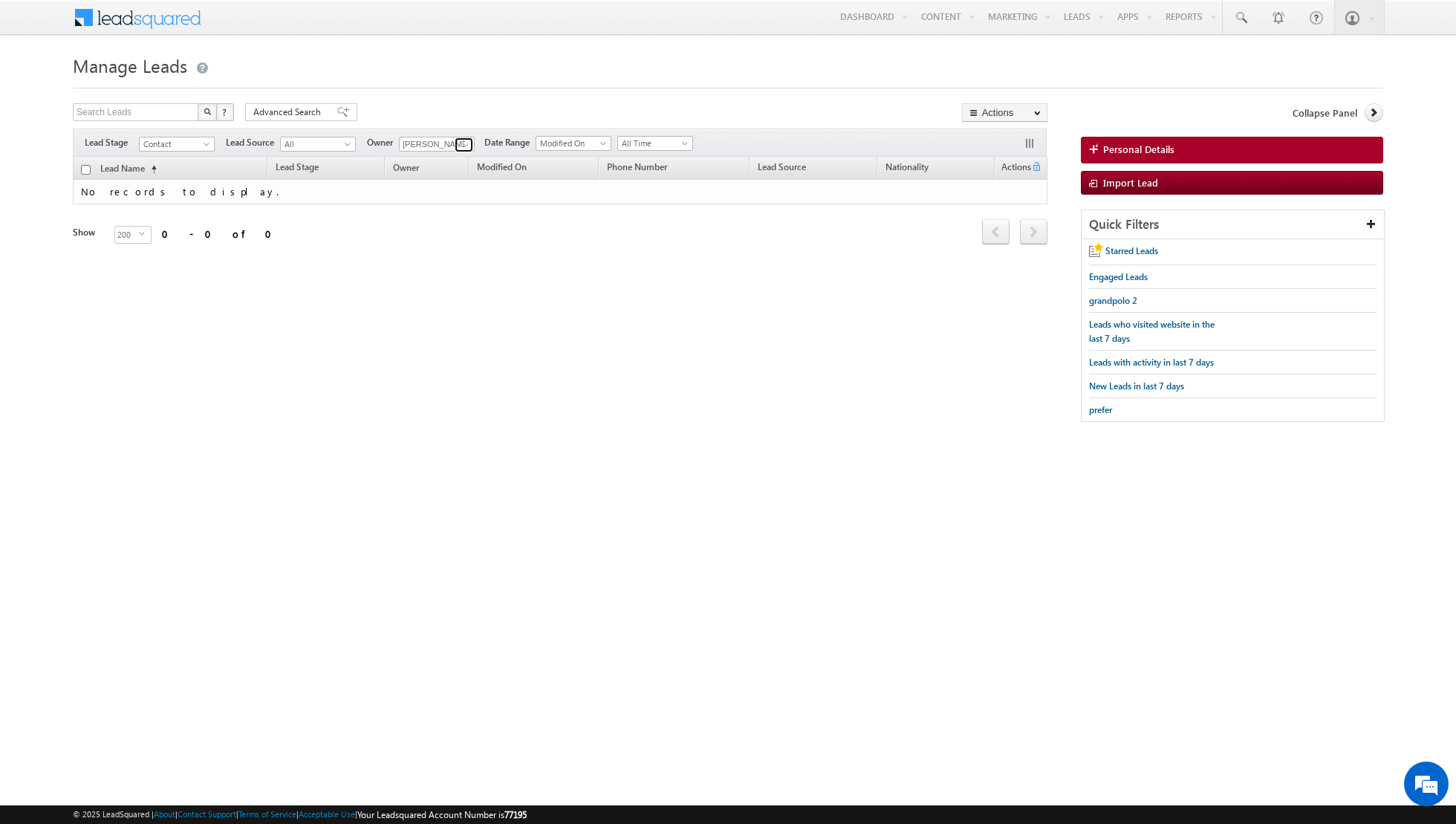
click at [464, 144] on span at bounding box center [466, 145] width 12 height 12
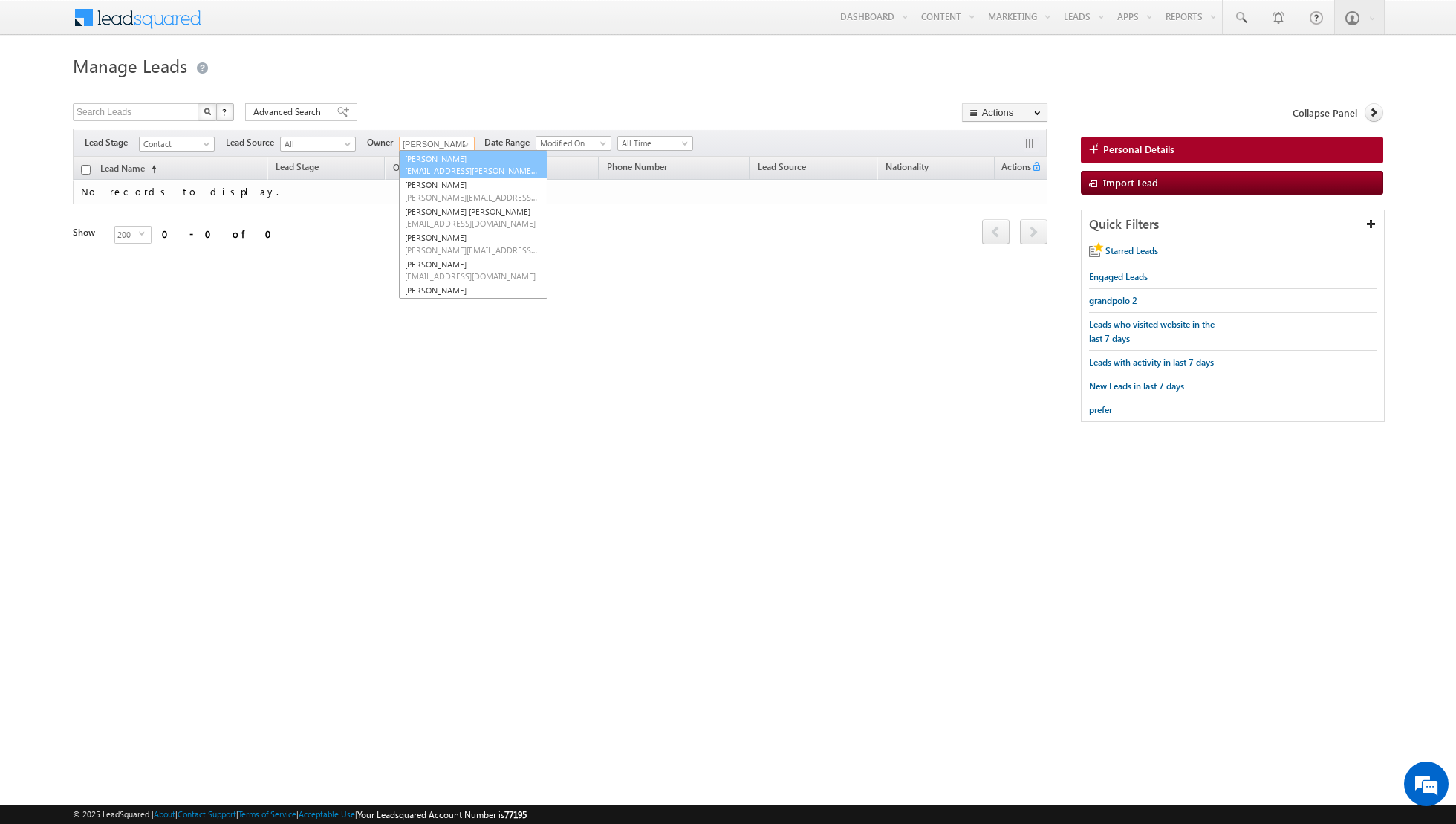
click at [450, 172] on span "[EMAIL_ADDRESS][PERSON_NAME][DOMAIN_NAME]" at bounding box center [471, 171] width 133 height 11
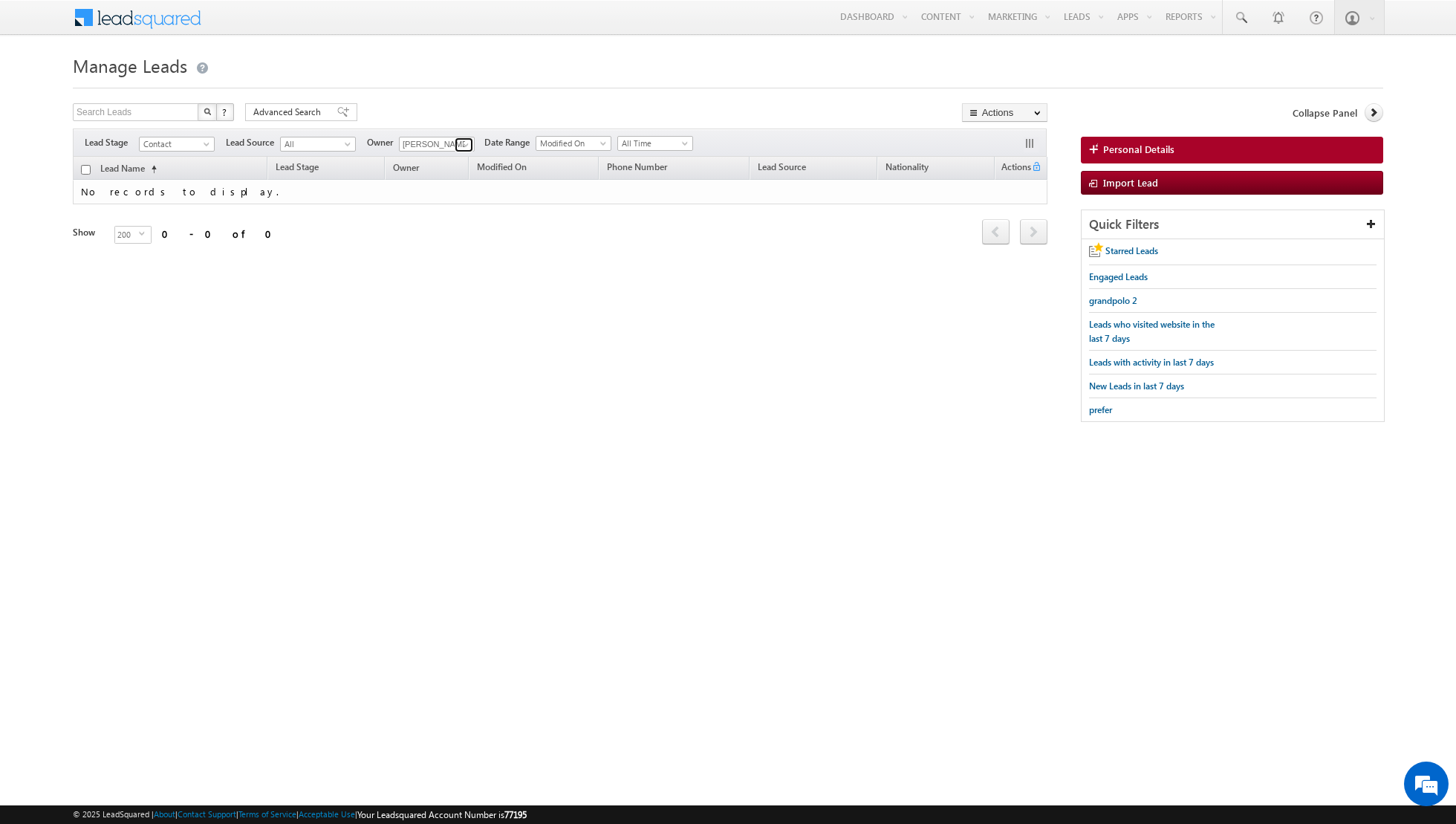
click at [463, 137] on link at bounding box center [464, 145] width 19 height 15
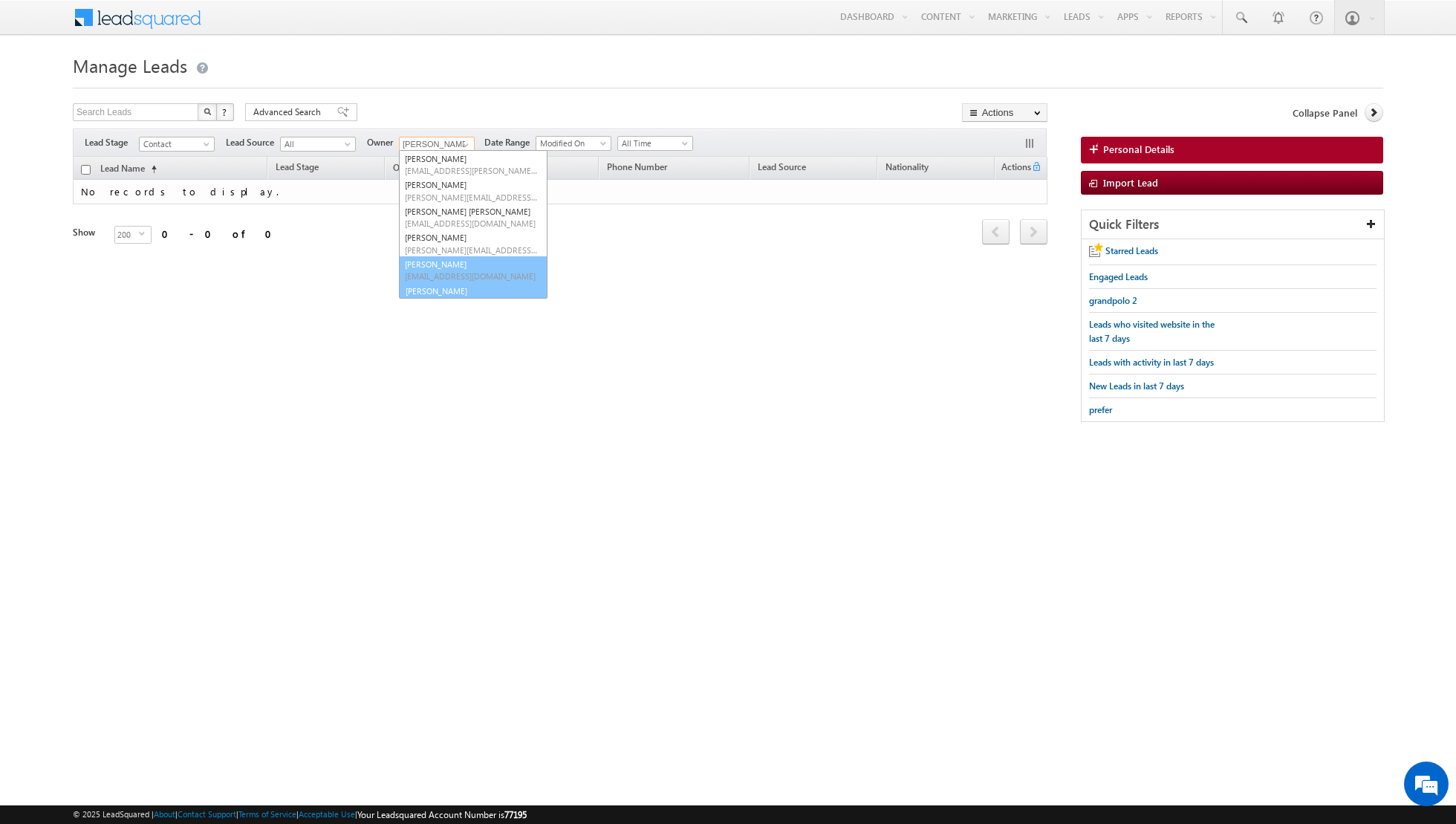
scroll to position [68, 0]
click at [446, 286] on span "[EMAIL_ADDRESS][PERSON_NAME][DOMAIN_NAME]" at bounding box center [471, 291] width 133 height 11
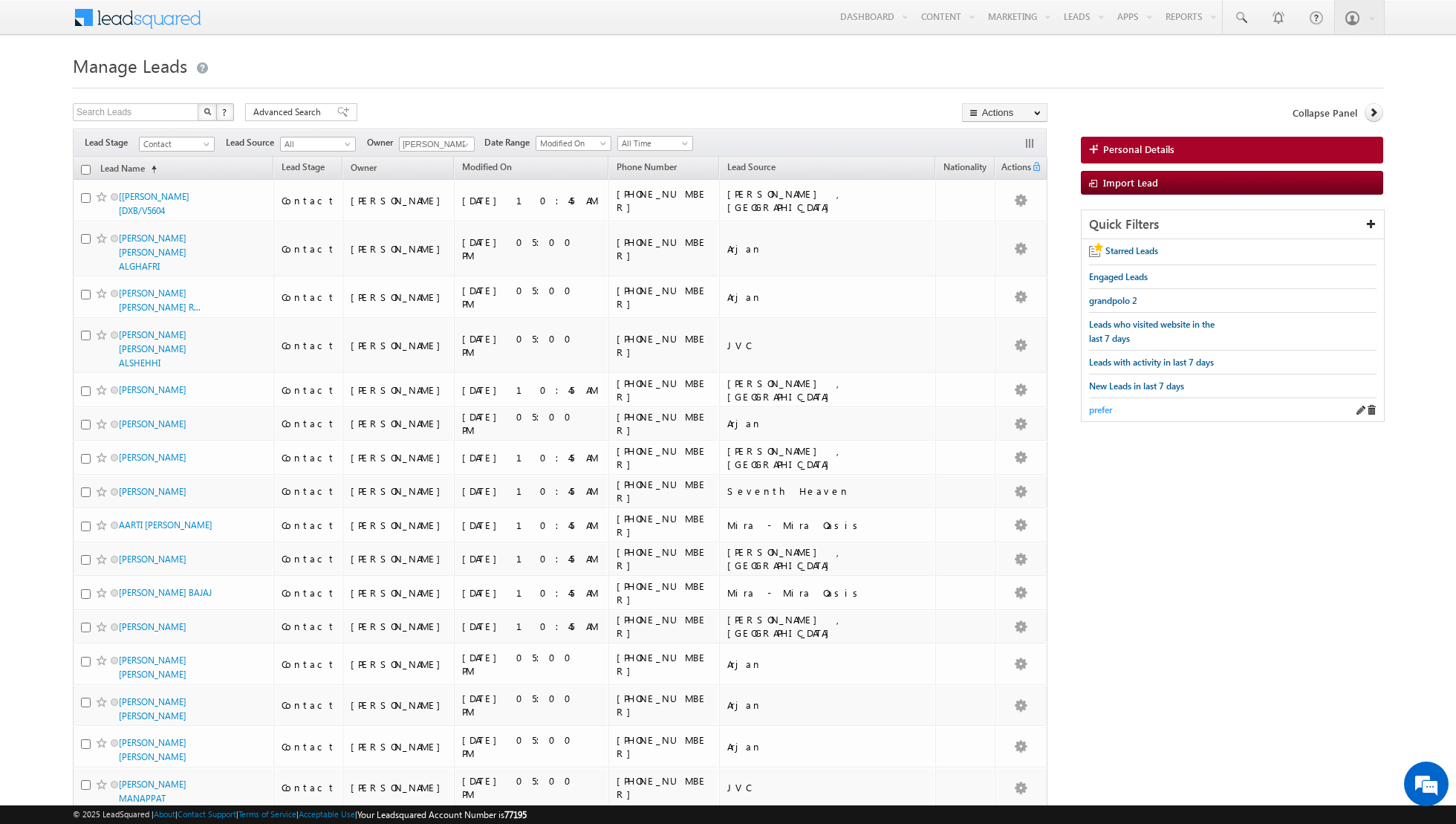
click at [1100, 405] on span "prefer" at bounding box center [1100, 410] width 23 height 11
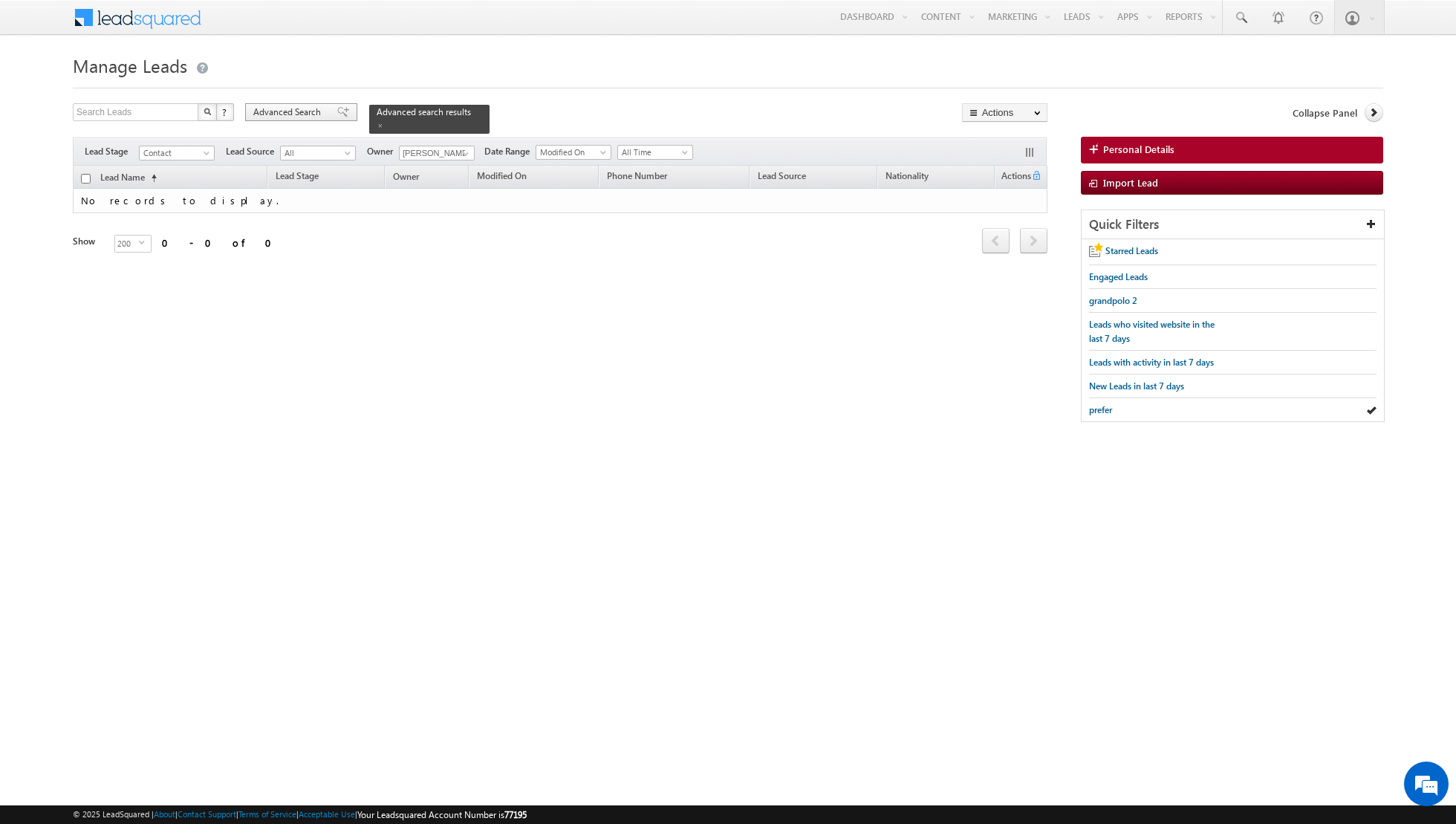
click at [337, 112] on span at bounding box center [343, 112] width 12 height 10
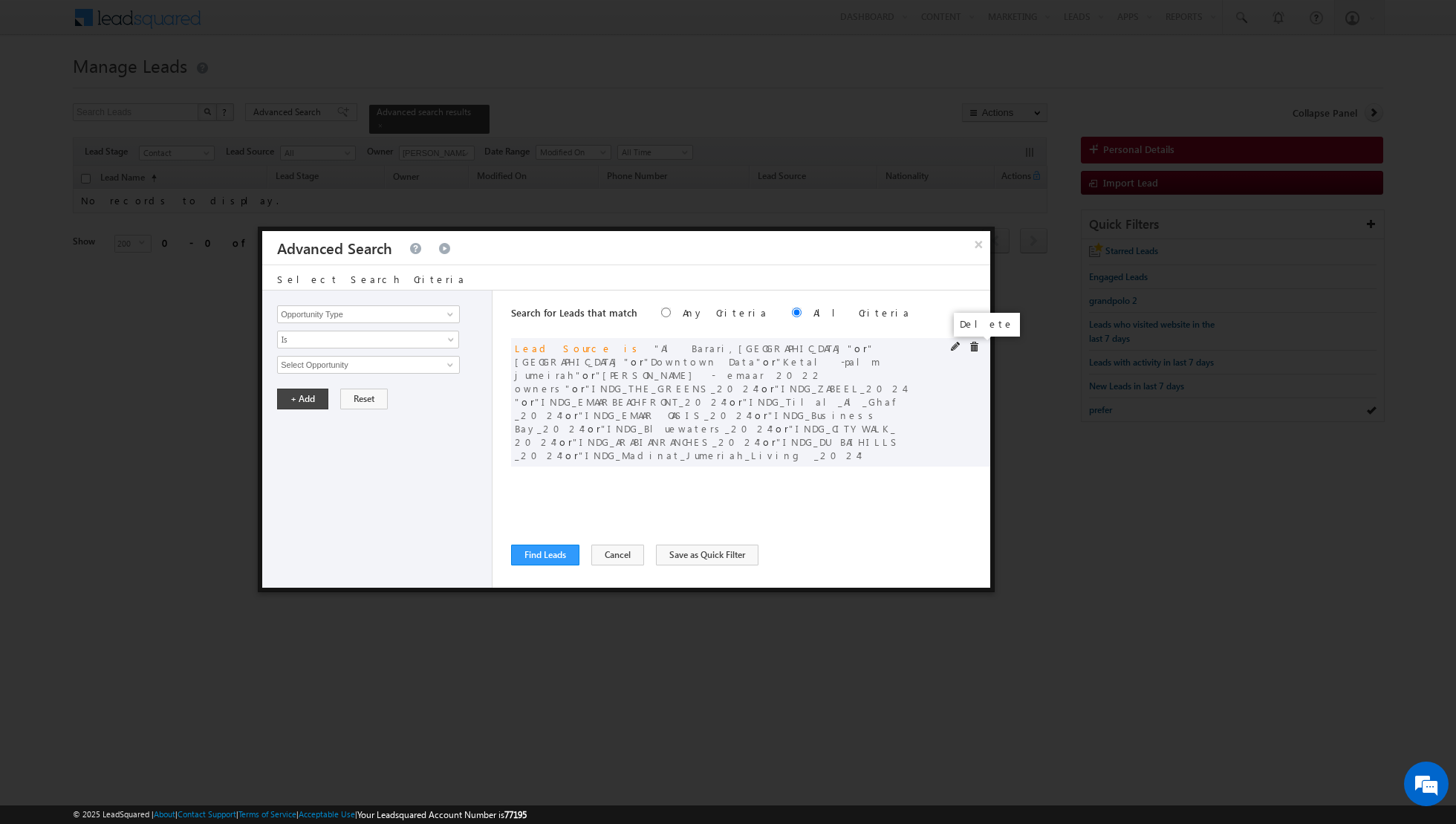
click at [975, 344] on span at bounding box center [973, 346] width 10 height 10
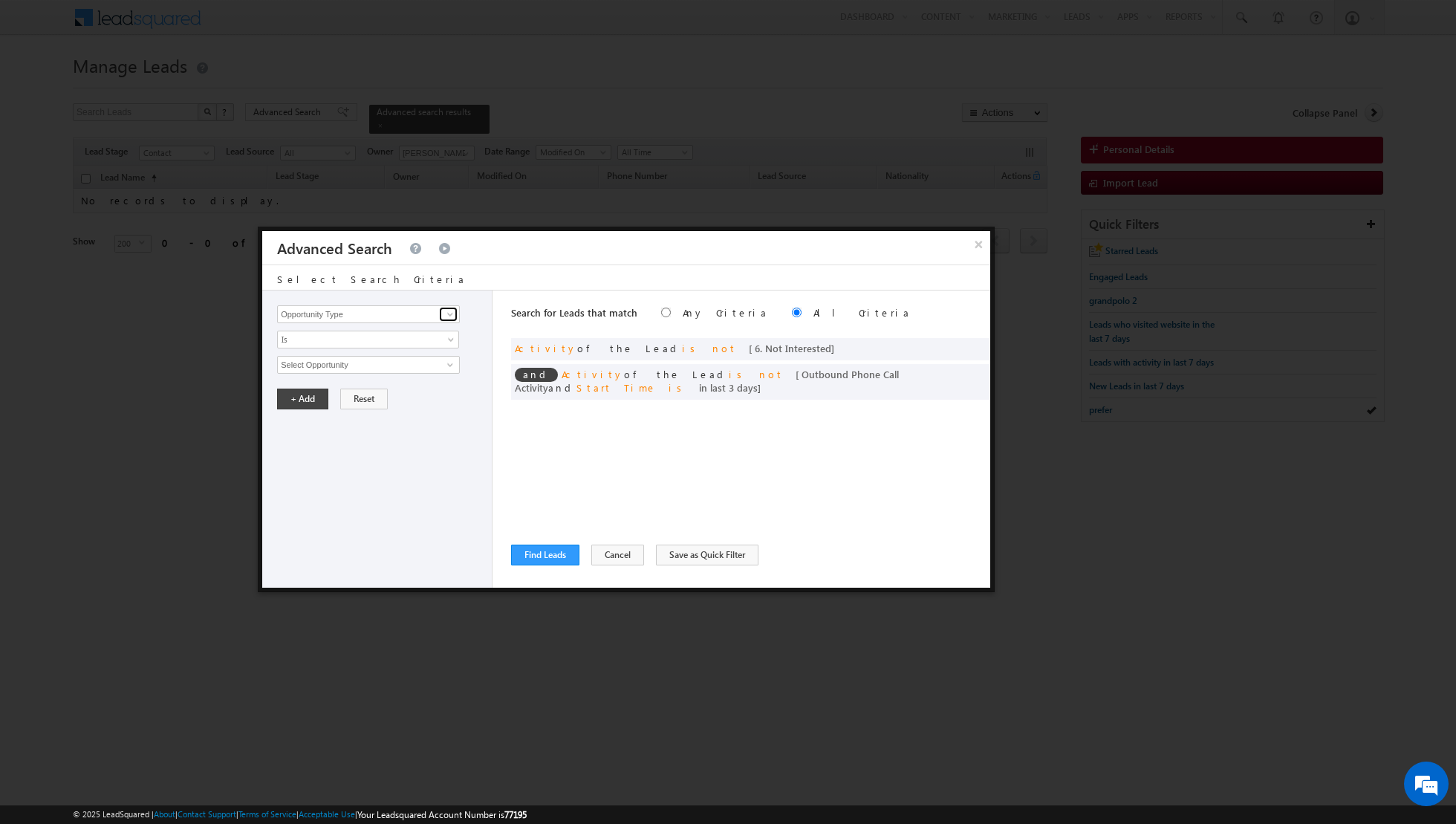
click at [450, 316] on span at bounding box center [450, 314] width 12 height 12
click at [315, 412] on link "Lead Source" at bounding box center [369, 420] width 183 height 17
click at [446, 366] on span "select" at bounding box center [452, 369] width 12 height 25
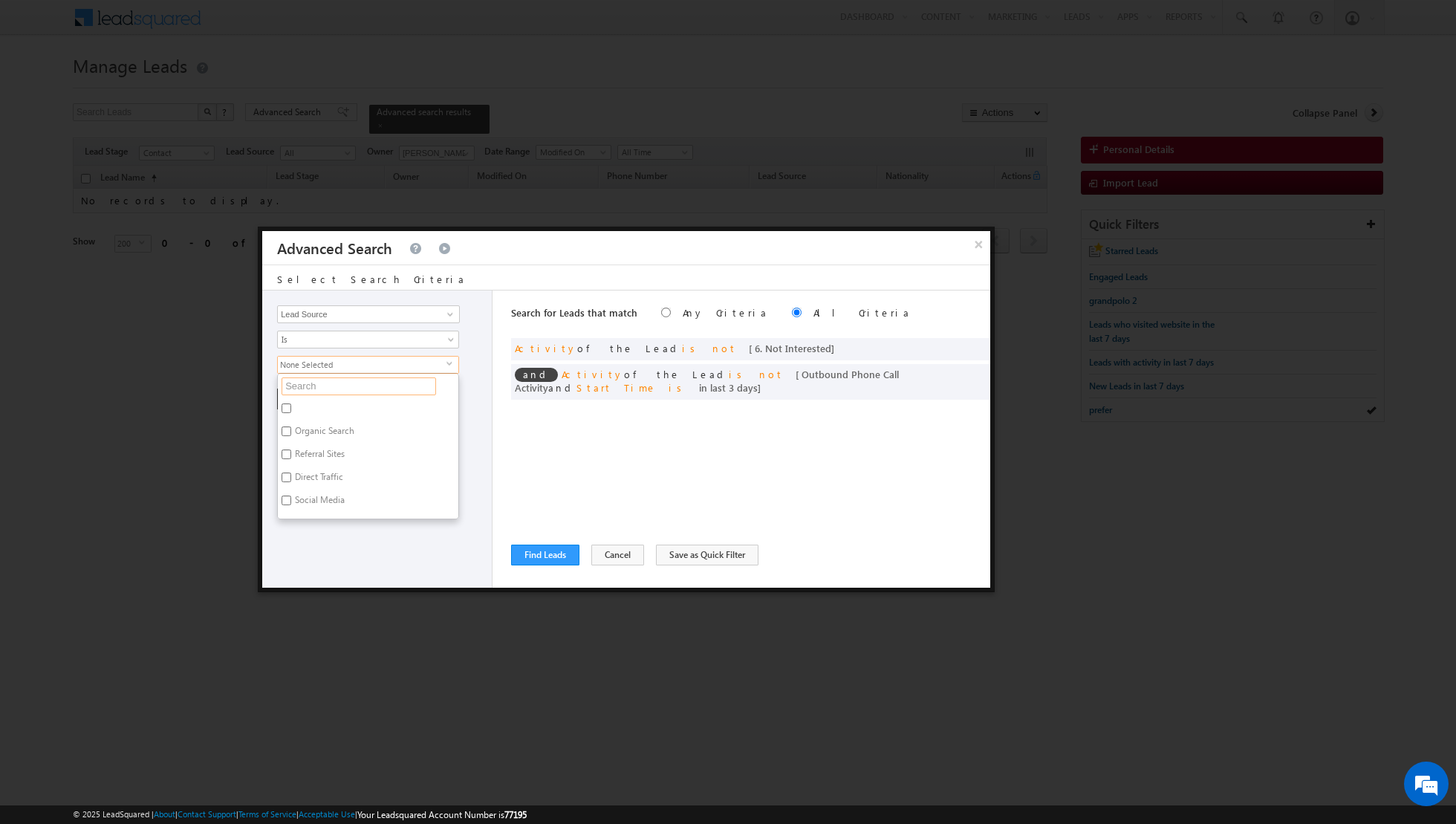
click at [359, 388] on input "text" at bounding box center [359, 385] width 155 height 18
click at [283, 403] on input "JVT" at bounding box center [287, 408] width 9 height 9
click at [344, 489] on div "Opportunity Type Lead Activity Task Sales Group Prospect Id Address 1 Address 2…" at bounding box center [377, 439] width 231 height 297
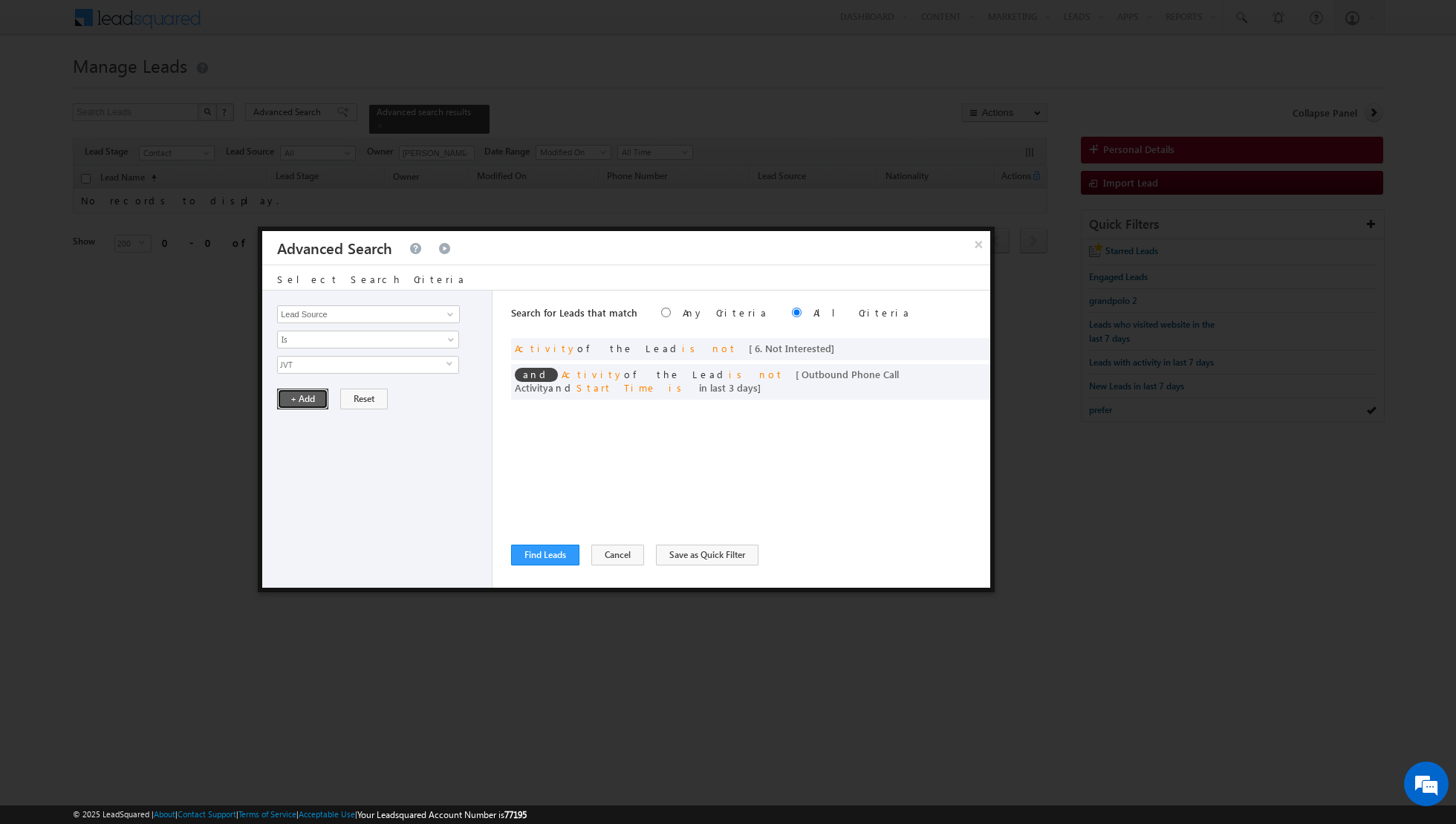
click at [303, 403] on button "+ Add" at bounding box center [302, 398] width 51 height 21
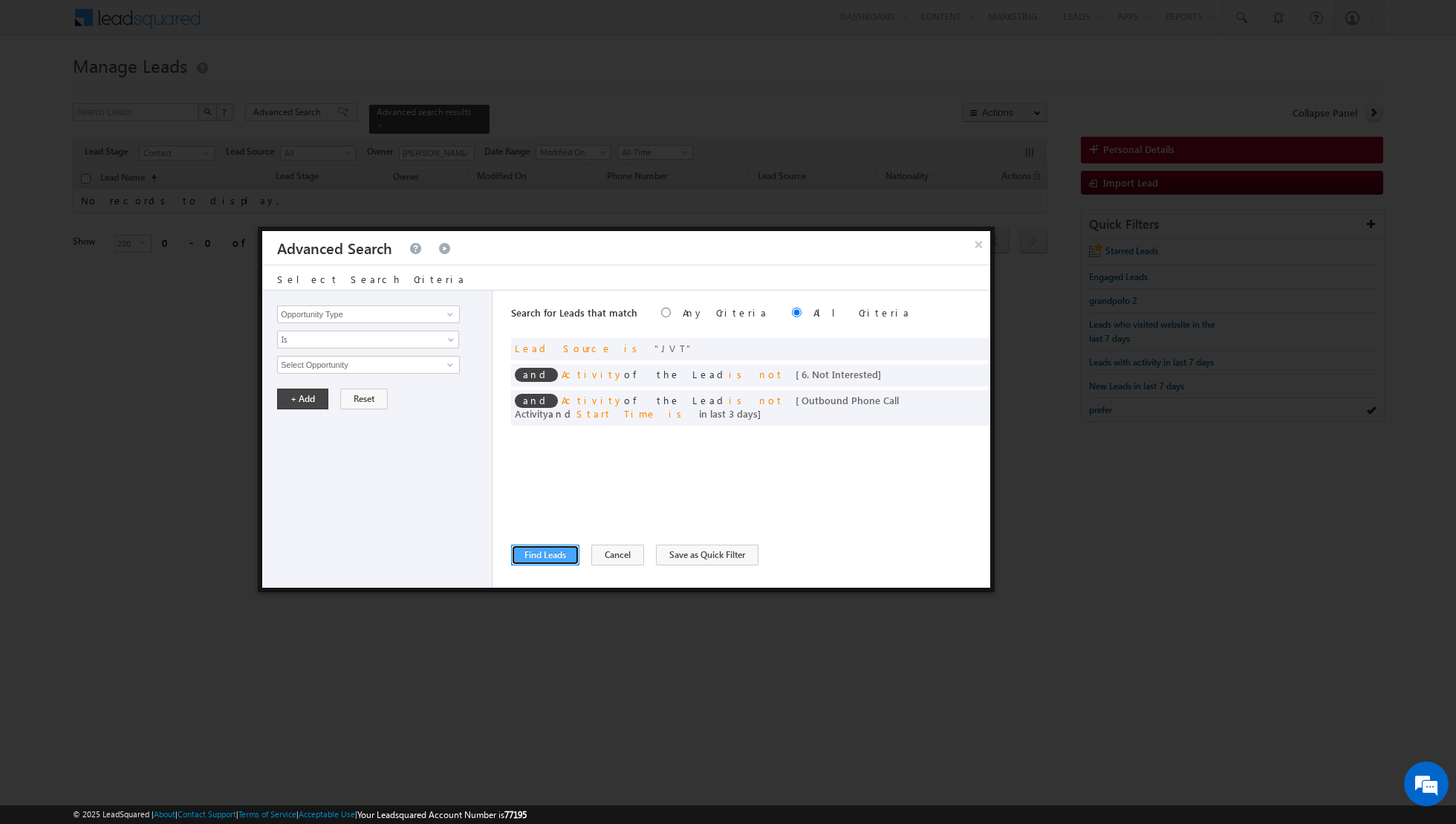
click at [549, 555] on button "Find Leads" at bounding box center [545, 555] width 68 height 21
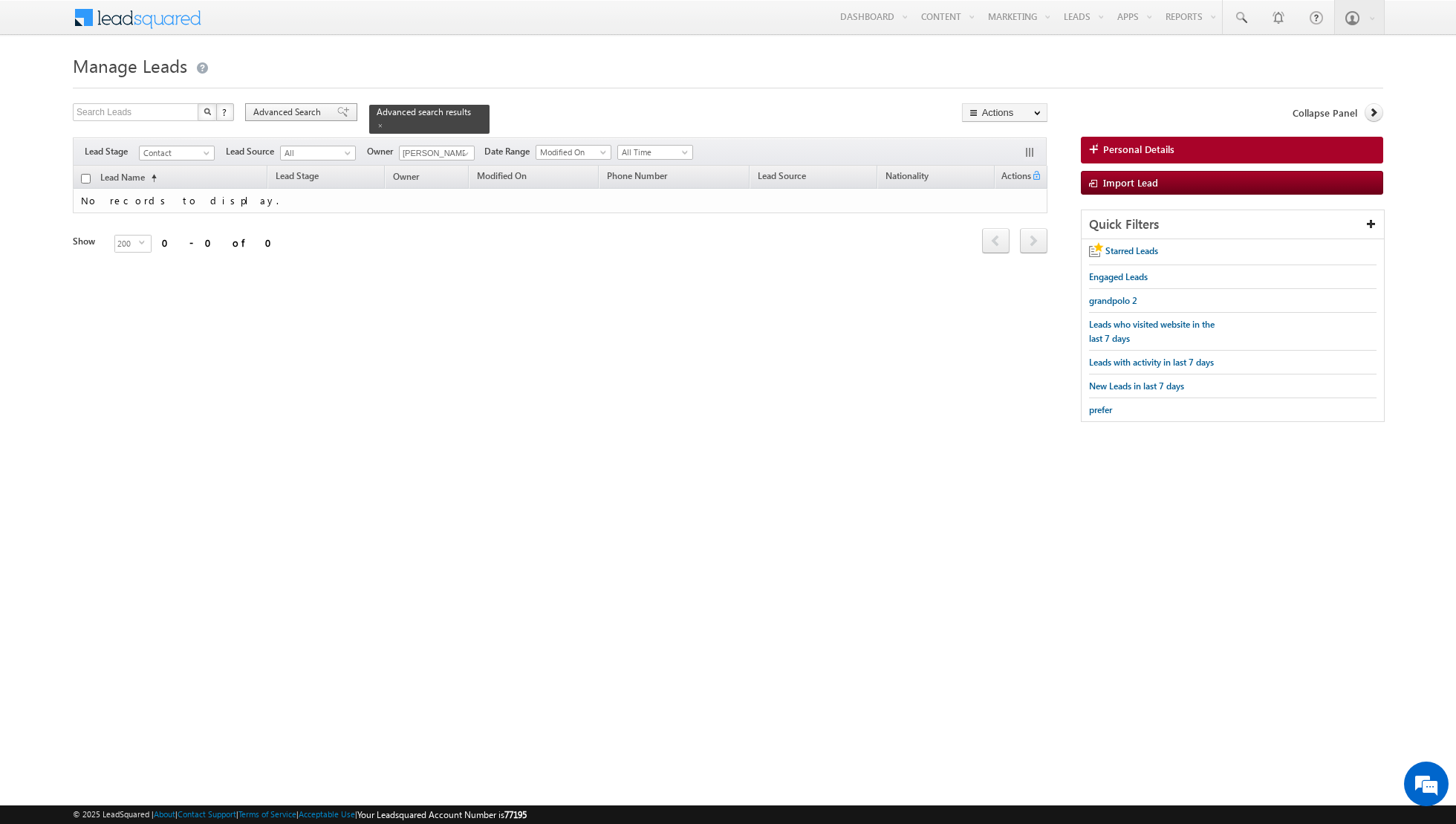
click at [338, 111] on span at bounding box center [343, 112] width 12 height 10
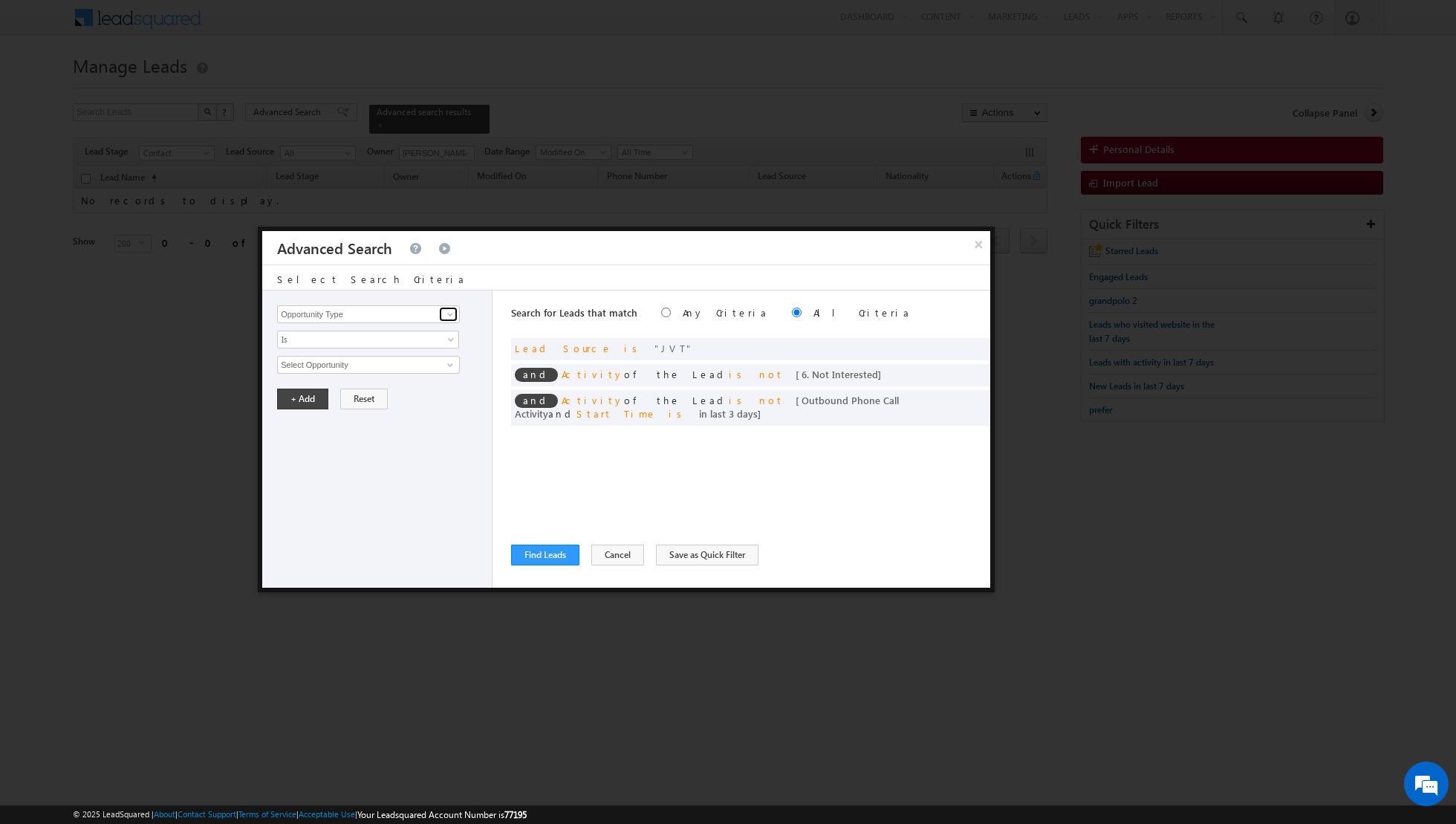
click at [450, 315] on span at bounding box center [450, 314] width 12 height 12
click at [373, 356] on link "Lead Source" at bounding box center [369, 359] width 183 height 17
click at [374, 365] on span "None Selected" at bounding box center [362, 365] width 169 height 17
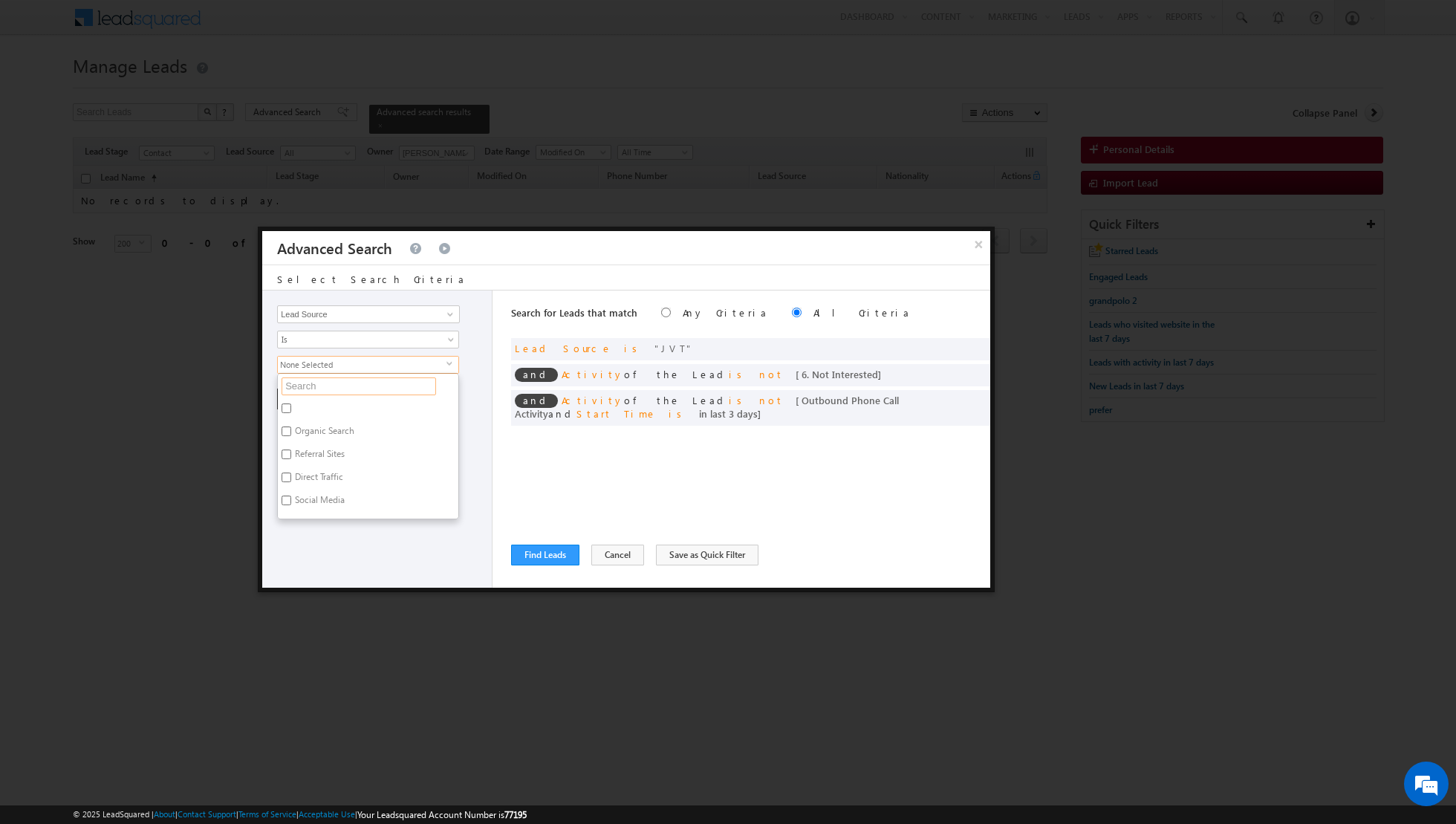
click at [345, 381] on input "text" at bounding box center [359, 385] width 155 height 18
click at [281, 403] on label "JVC" at bounding box center [301, 411] width 46 height 23
click at [282, 403] on input "JVC" at bounding box center [287, 408] width 9 height 9
click at [313, 476] on div "Opportunity Type Lead Activity Task Sales Group Prospect Id Address 1 Address 2…" at bounding box center [377, 439] width 231 height 297
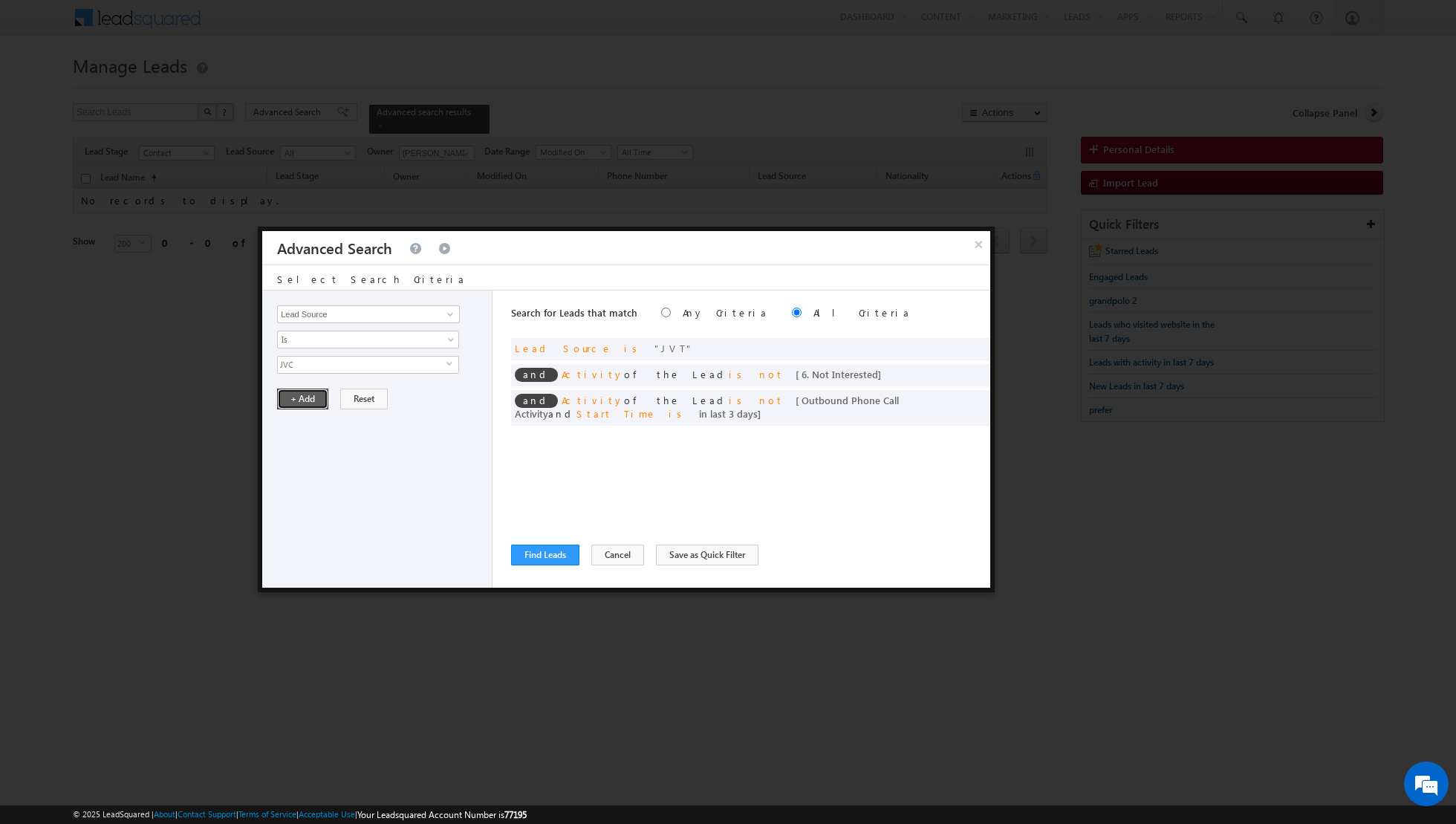
click at [298, 403] on button "+ Add" at bounding box center [302, 398] width 51 height 21
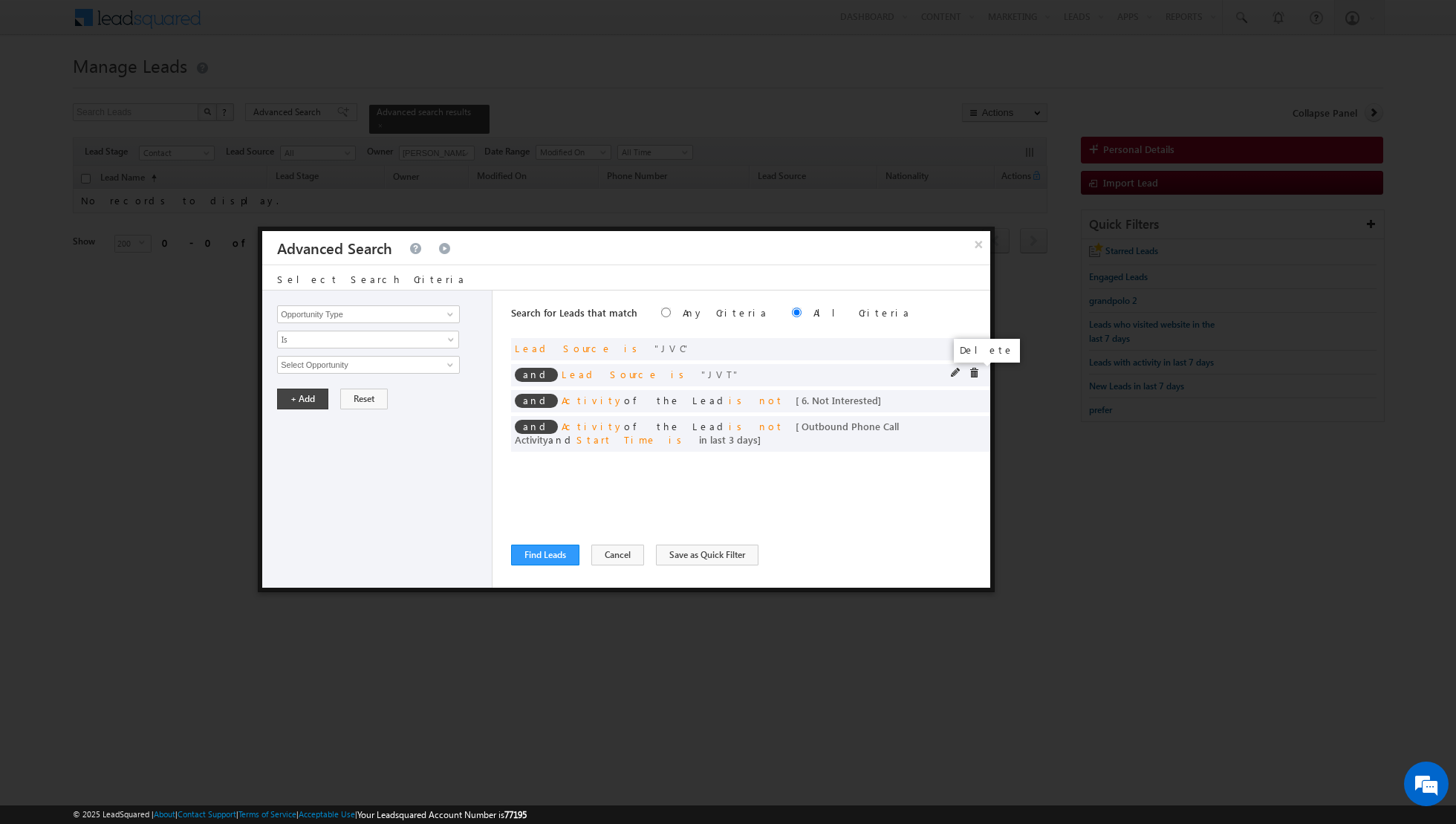
click at [973, 370] on span at bounding box center [973, 372] width 10 height 10
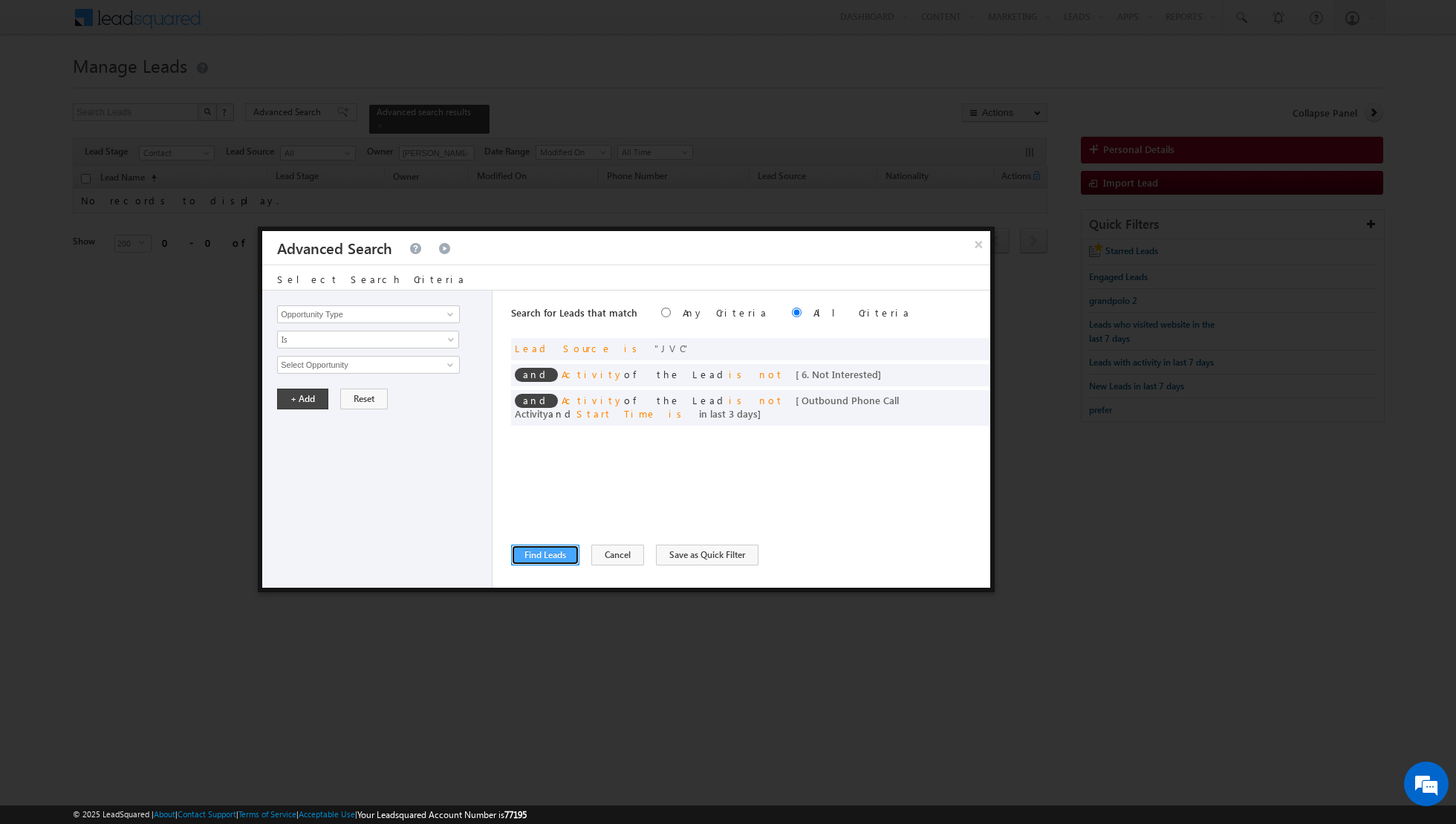
click at [537, 552] on button "Find Leads" at bounding box center [545, 555] width 68 height 21
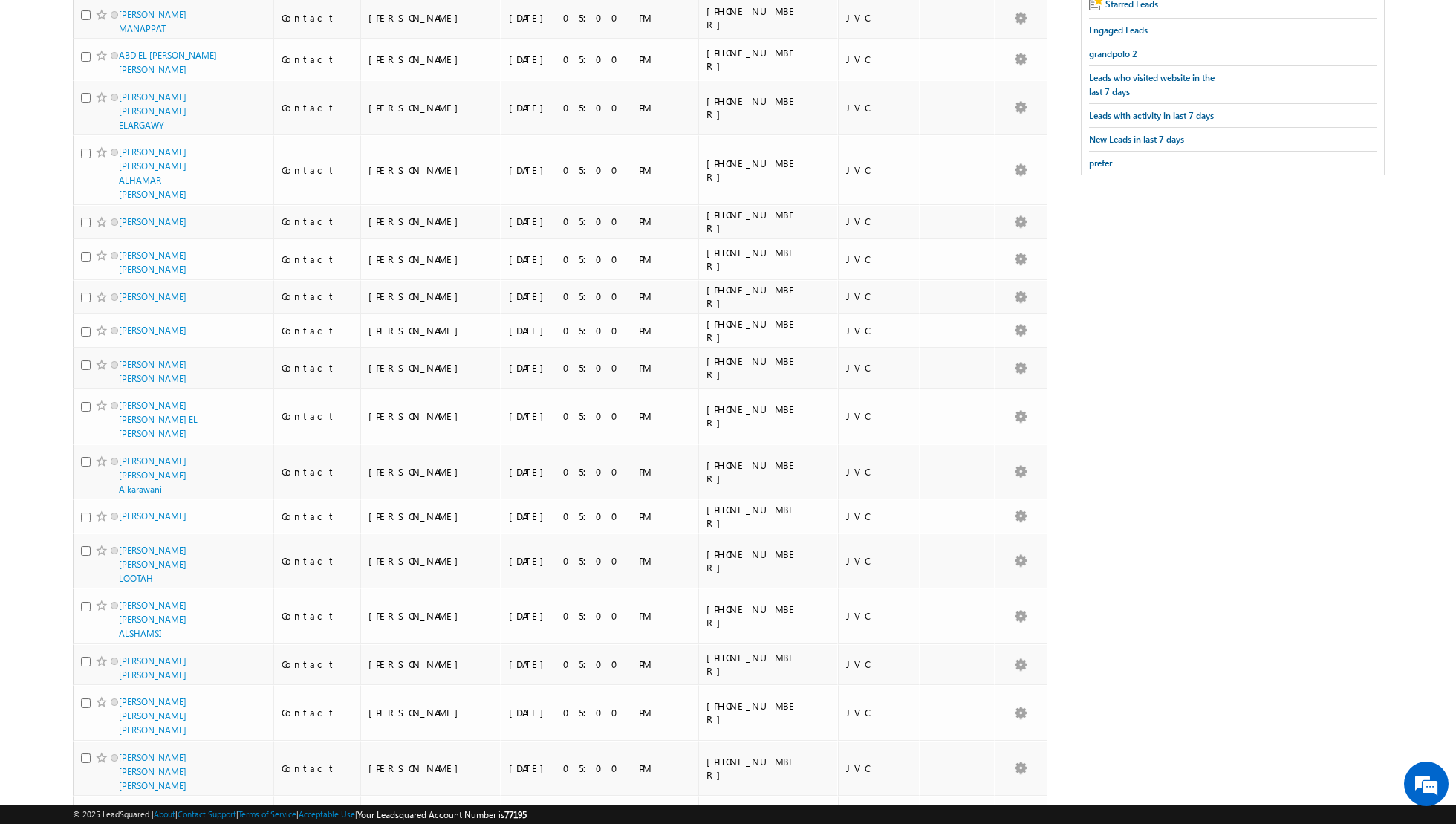
scroll to position [0, 0]
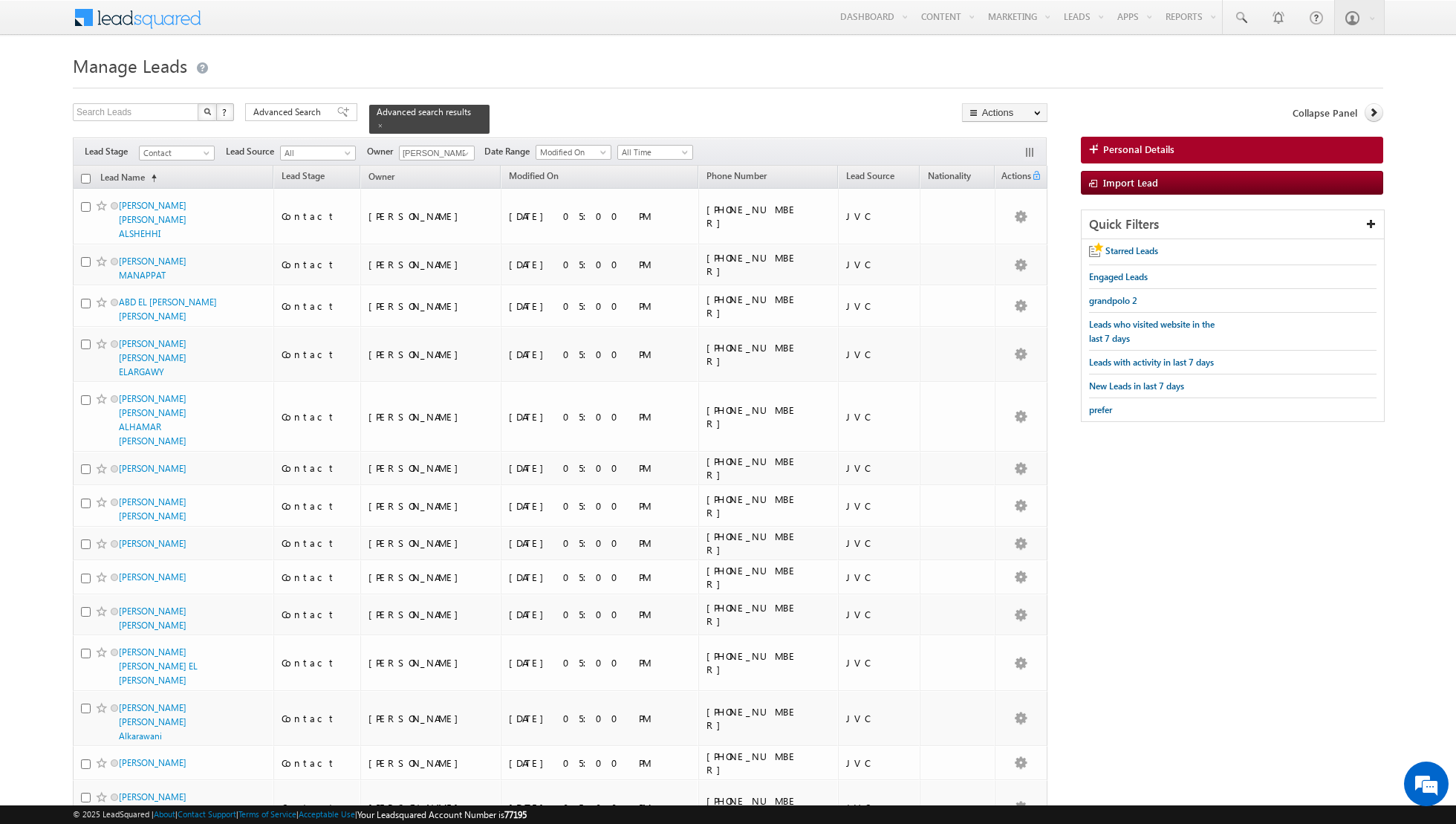
click at [84, 175] on input "checkbox" at bounding box center [86, 178] width 9 height 9
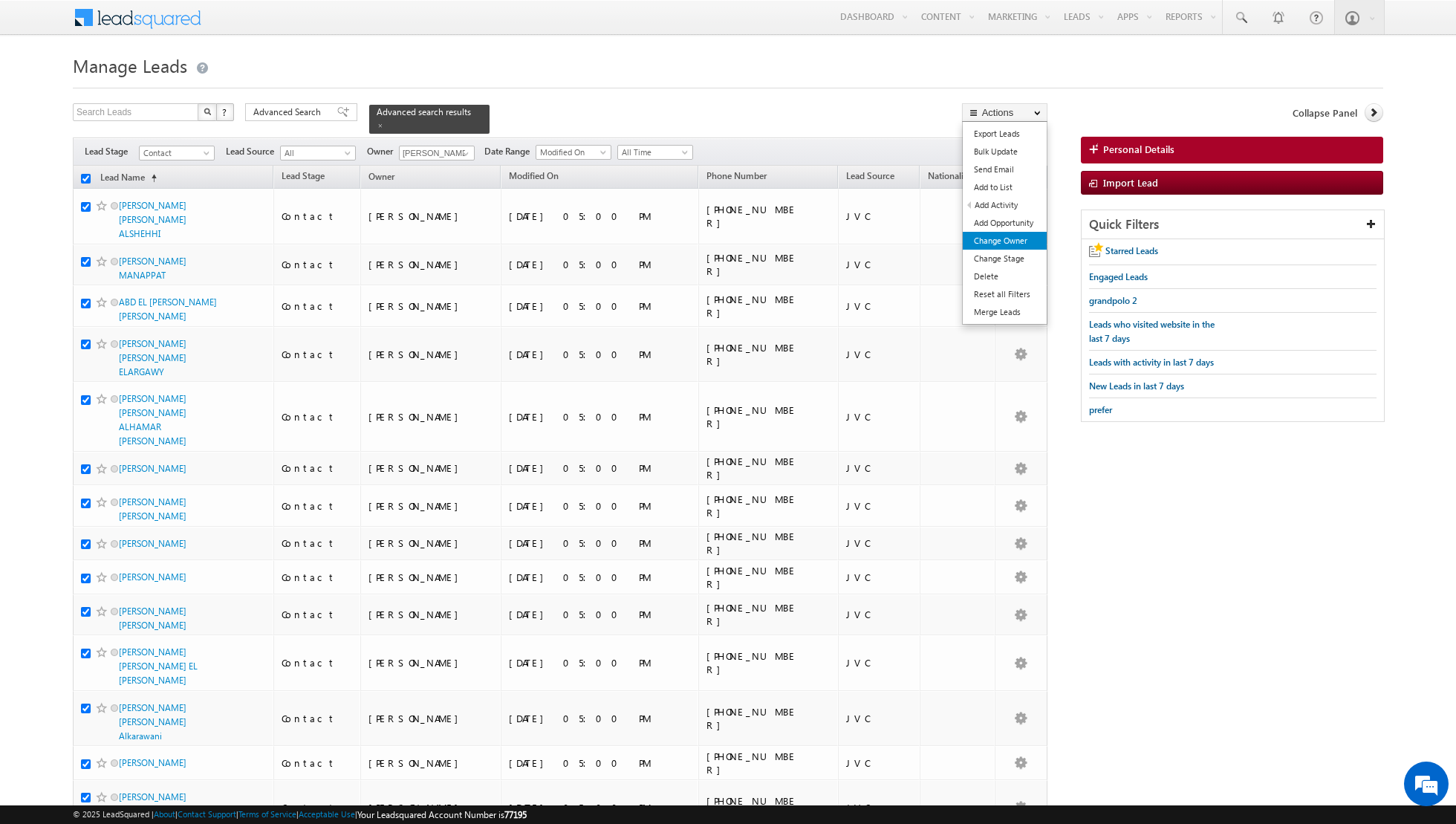
click at [988, 238] on link "Change Owner" at bounding box center [1005, 240] width 84 height 18
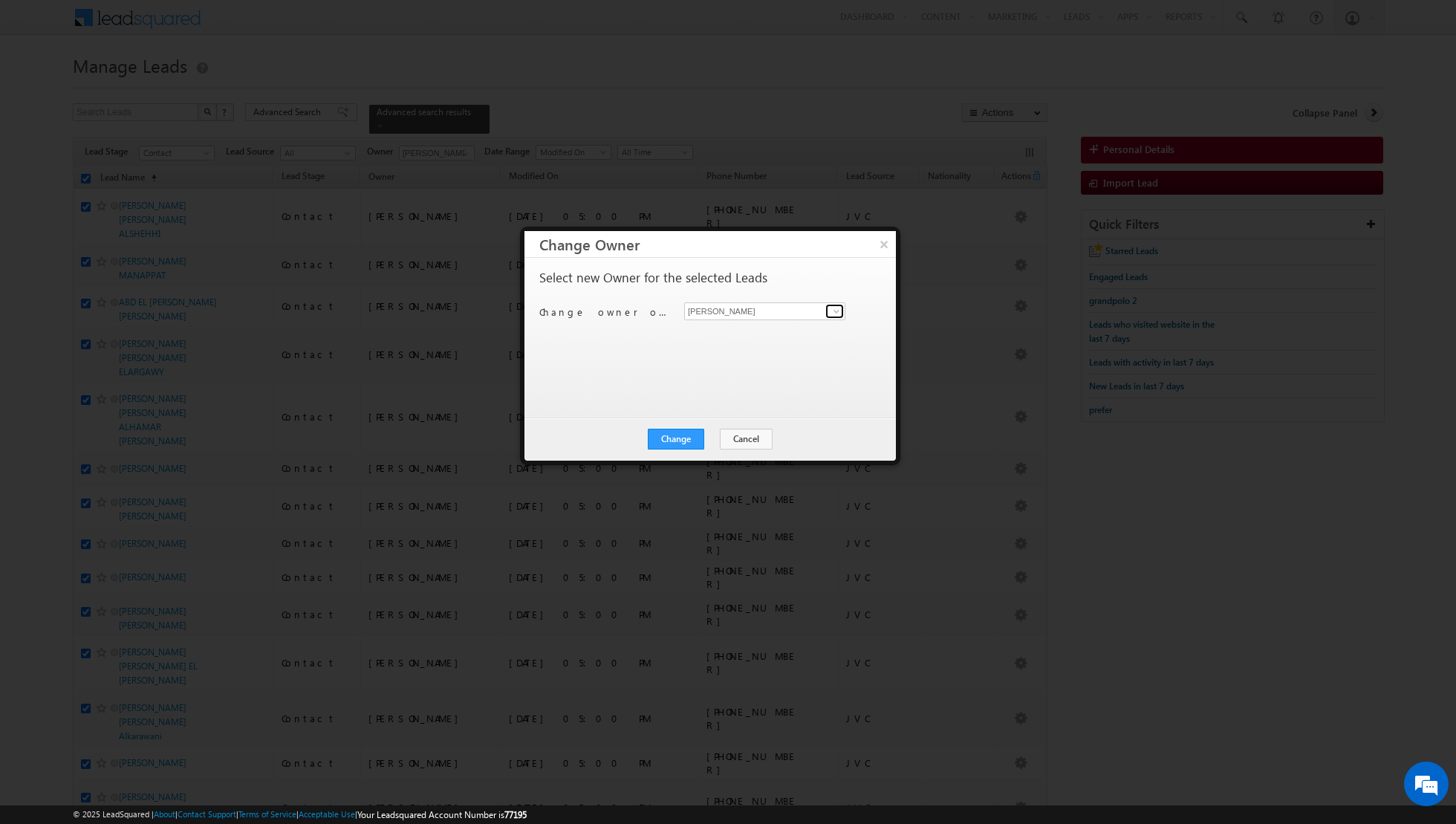
click at [843, 311] on link at bounding box center [835, 312] width 19 height 15
click at [721, 360] on span "[EMAIL_ADDRESS][PERSON_NAME][DOMAIN_NAME]" at bounding box center [757, 366] width 133 height 11
click at [674, 432] on button "Change" at bounding box center [676, 439] width 57 height 21
click at [714, 438] on button "Close" at bounding box center [712, 439] width 48 height 21
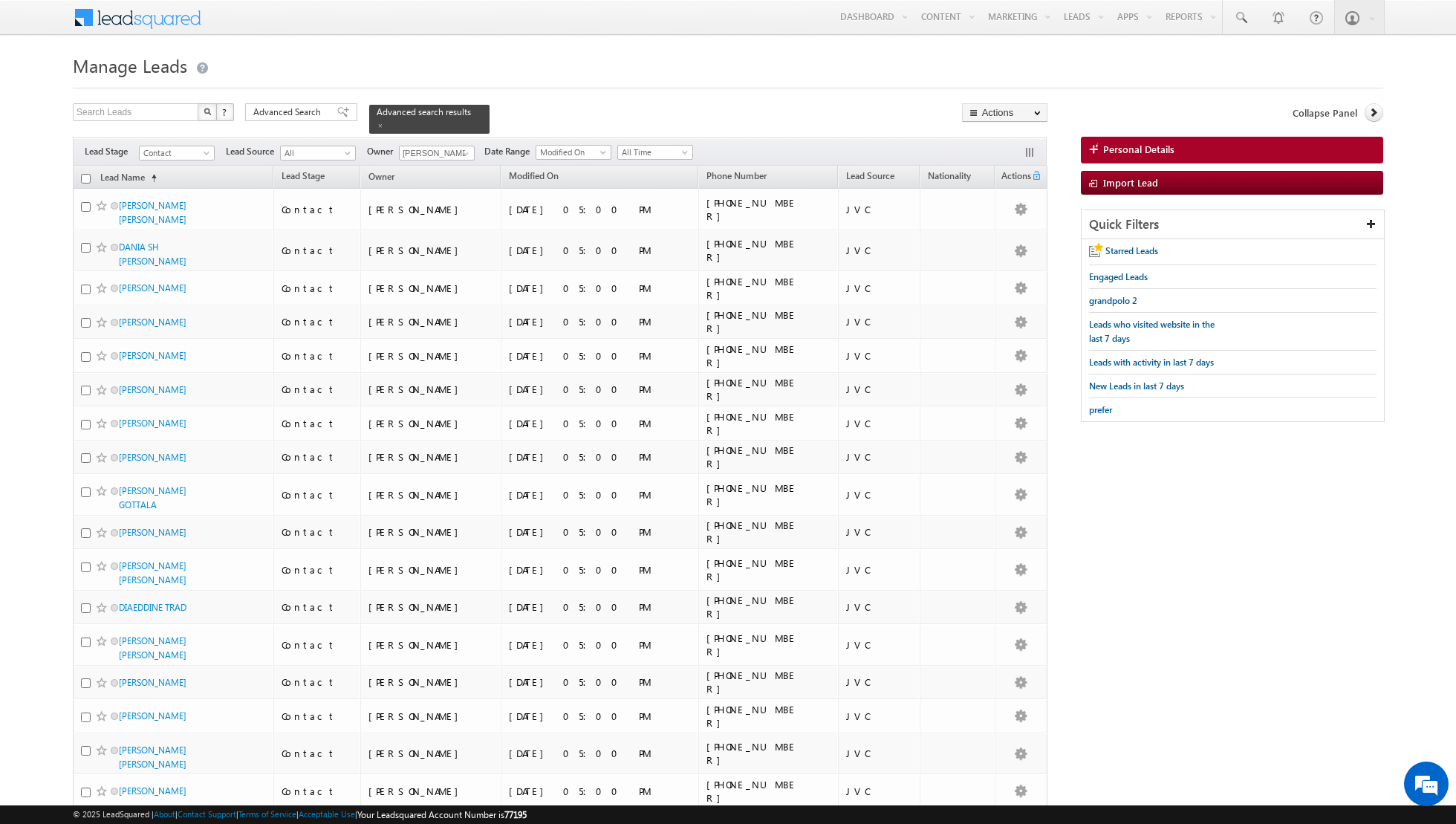
click at [84, 174] on input "checkbox" at bounding box center [86, 178] width 9 height 9
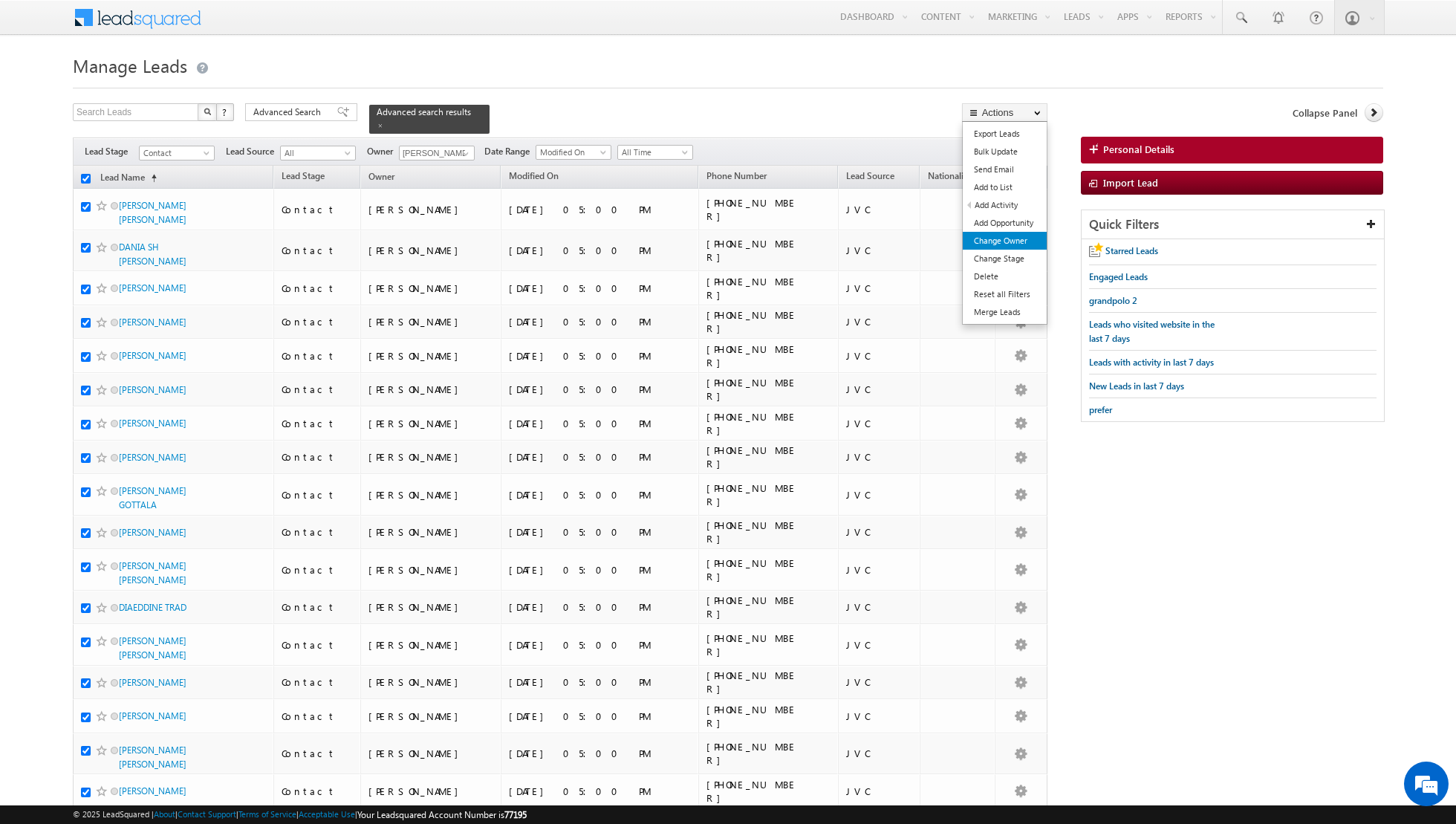
click at [978, 237] on link "Change Owner" at bounding box center [1005, 240] width 84 height 18
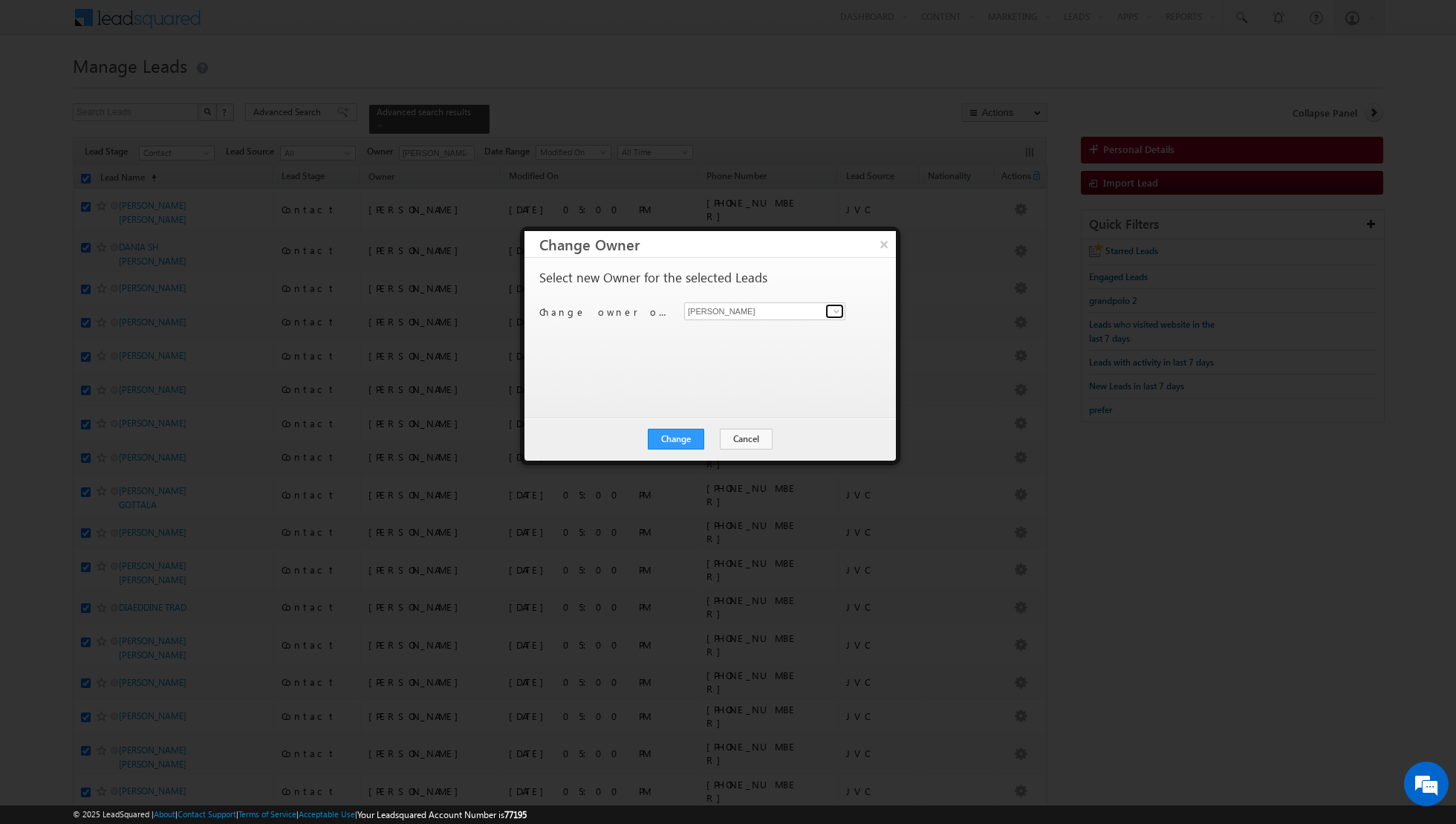
click at [833, 306] on span at bounding box center [836, 311] width 12 height 12
click at [697, 381] on link "[PERSON_NAME] [PERSON_NAME][EMAIL_ADDRESS][DOMAIN_NAME]" at bounding box center [764, 386] width 161 height 28
click at [675, 440] on button "Change" at bounding box center [676, 439] width 57 height 21
click at [714, 438] on button "Close" at bounding box center [712, 439] width 48 height 21
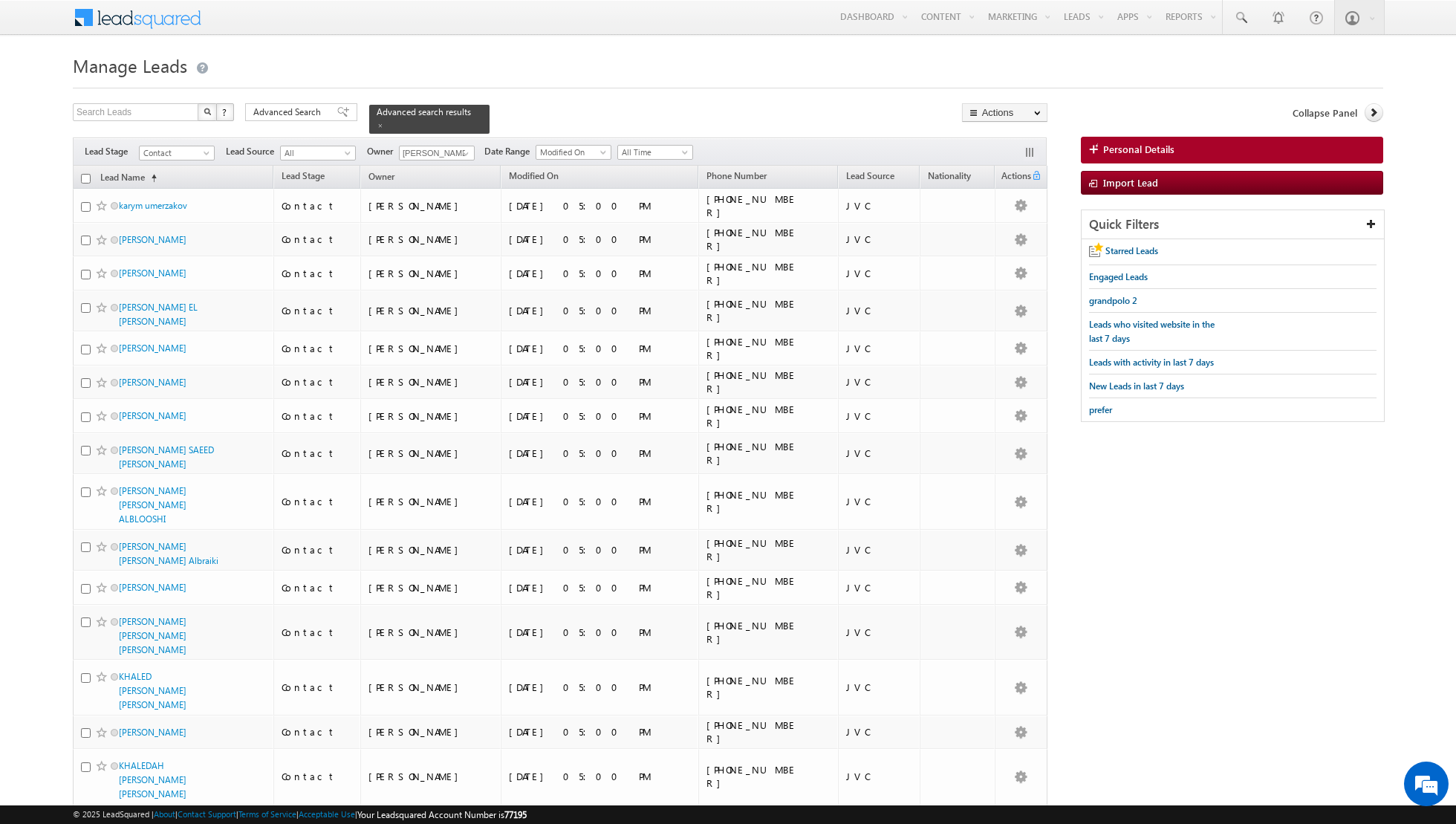
click at [86, 176] on input "checkbox" at bounding box center [86, 178] width 9 height 9
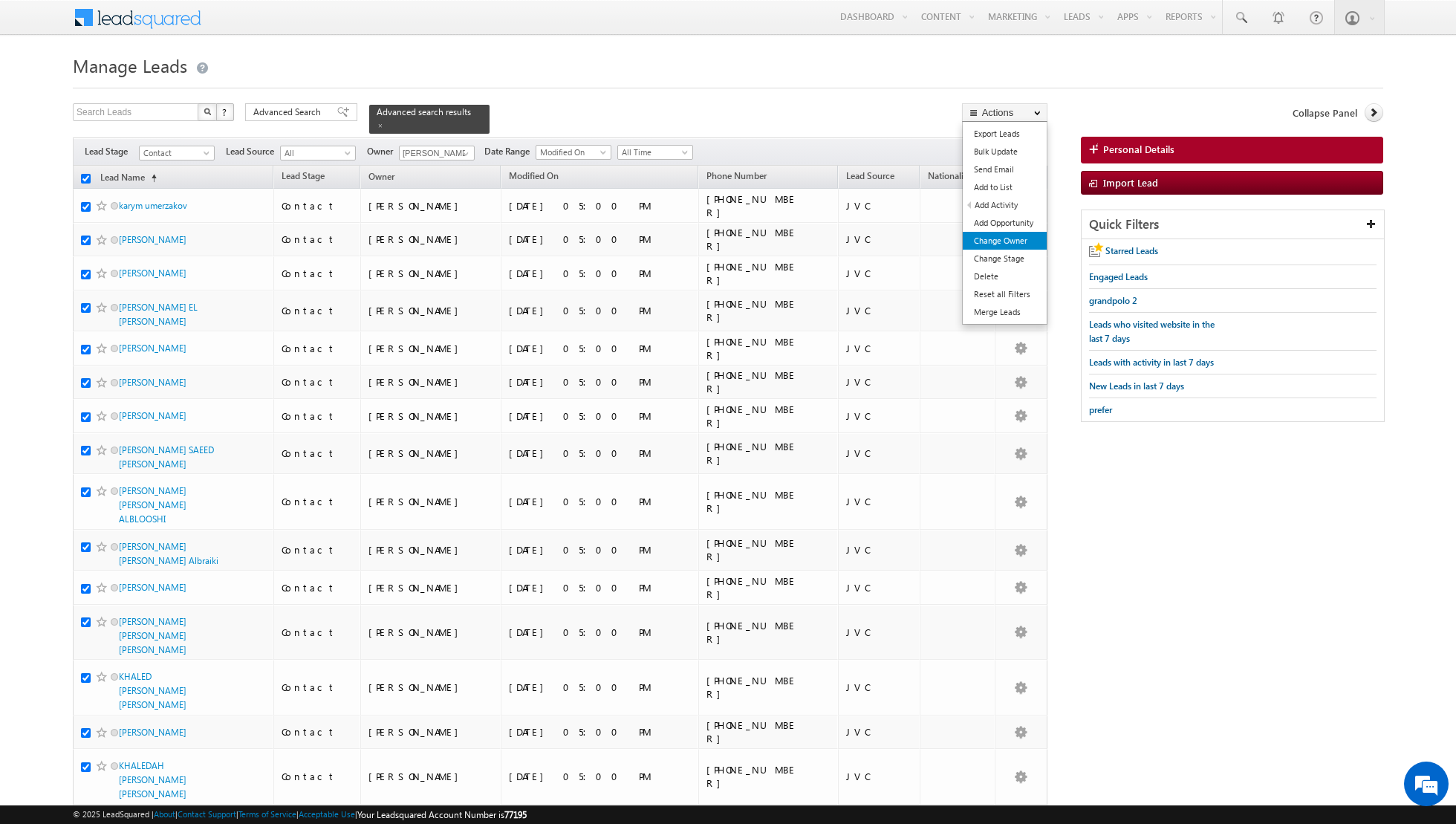
click at [1001, 241] on link "Change Owner" at bounding box center [1005, 240] width 84 height 18
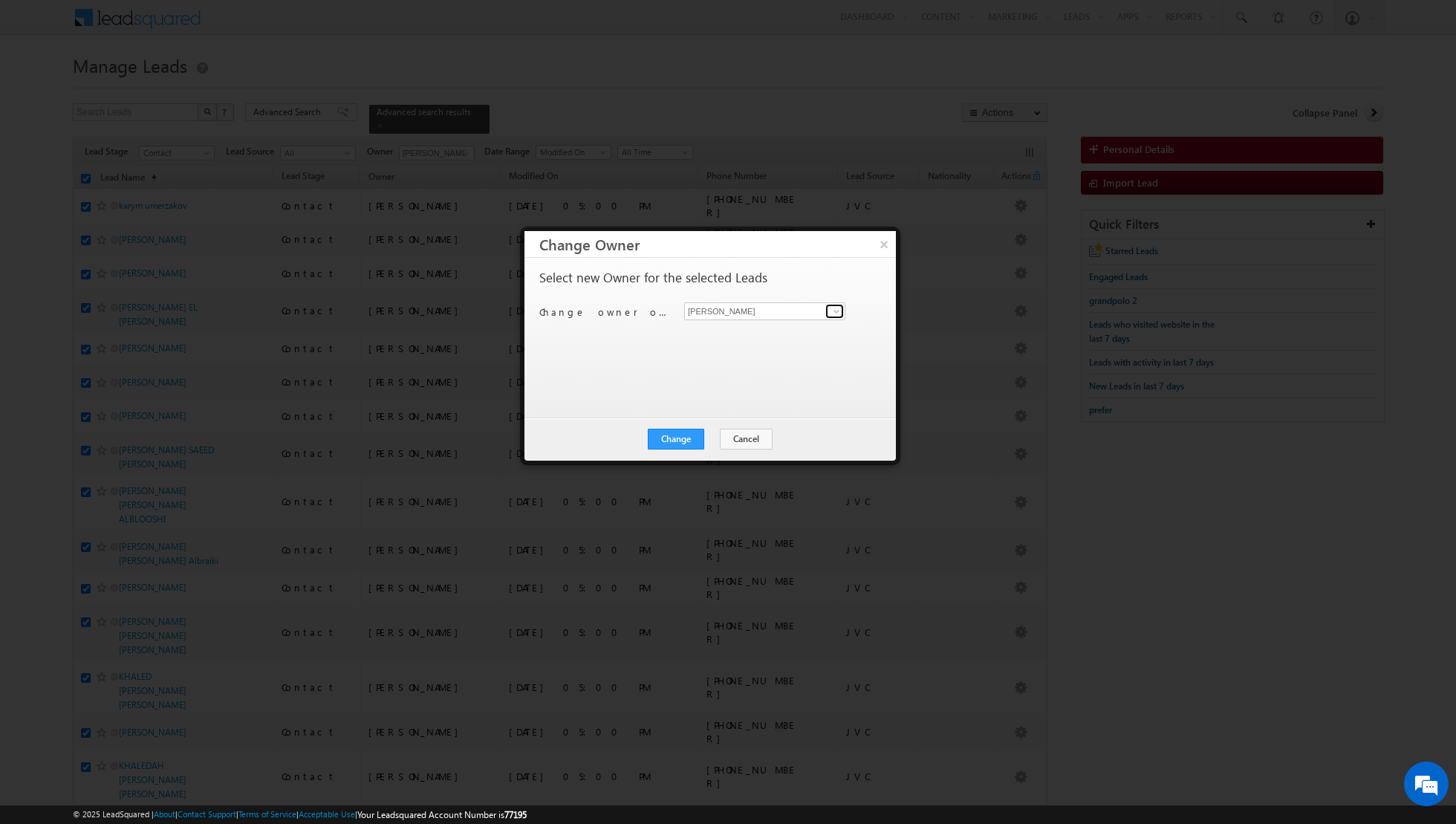
click at [833, 306] on span at bounding box center [836, 311] width 12 height 12
click at [728, 413] on span "[EMAIL_ADDRESS][DOMAIN_NAME]" at bounding box center [757, 419] width 133 height 11
click at [679, 438] on button "Change" at bounding box center [676, 439] width 57 height 21
click at [706, 432] on button "Close" at bounding box center [712, 439] width 48 height 21
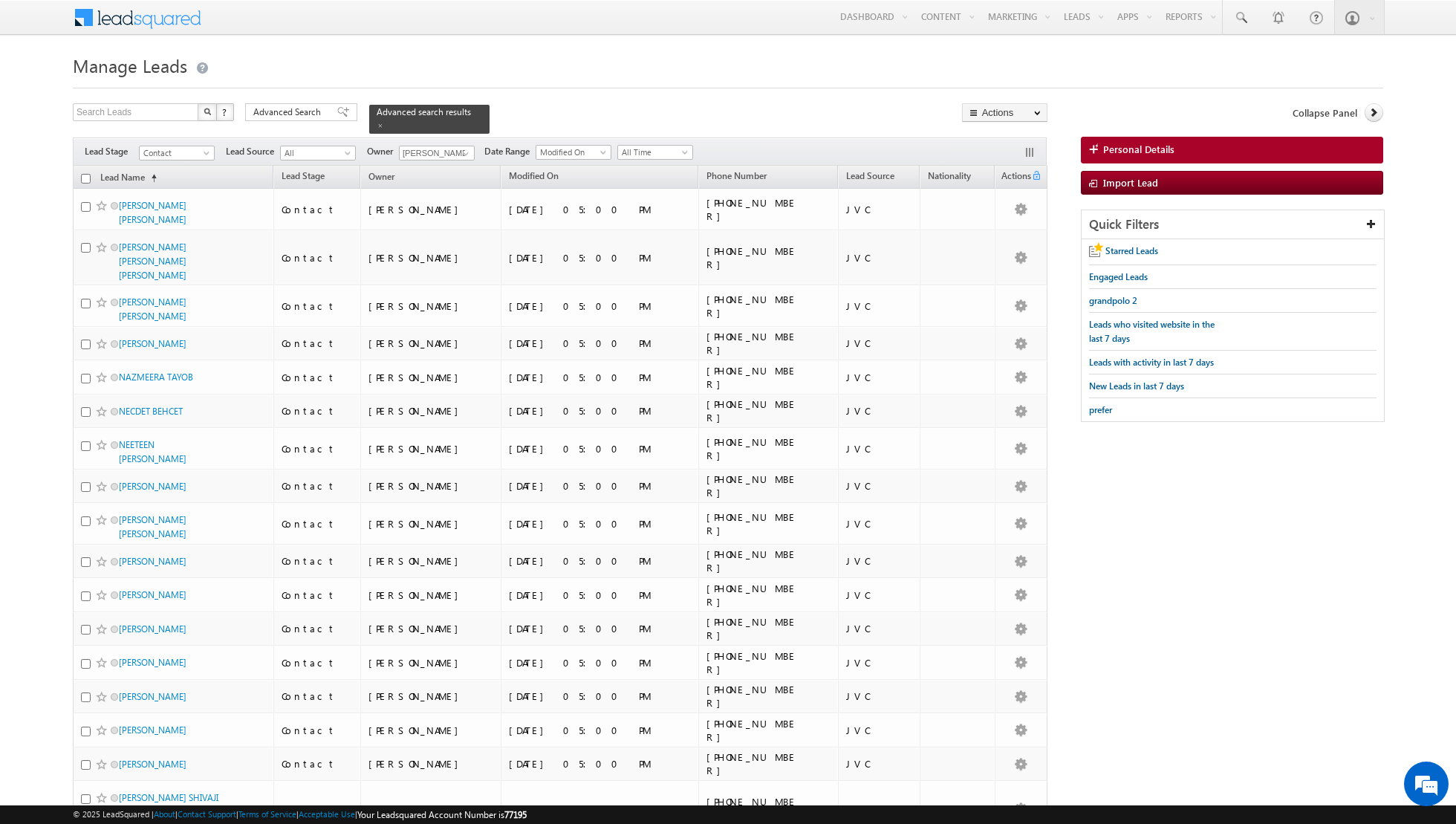
click at [83, 179] on input "checkbox" at bounding box center [86, 178] width 9 height 9
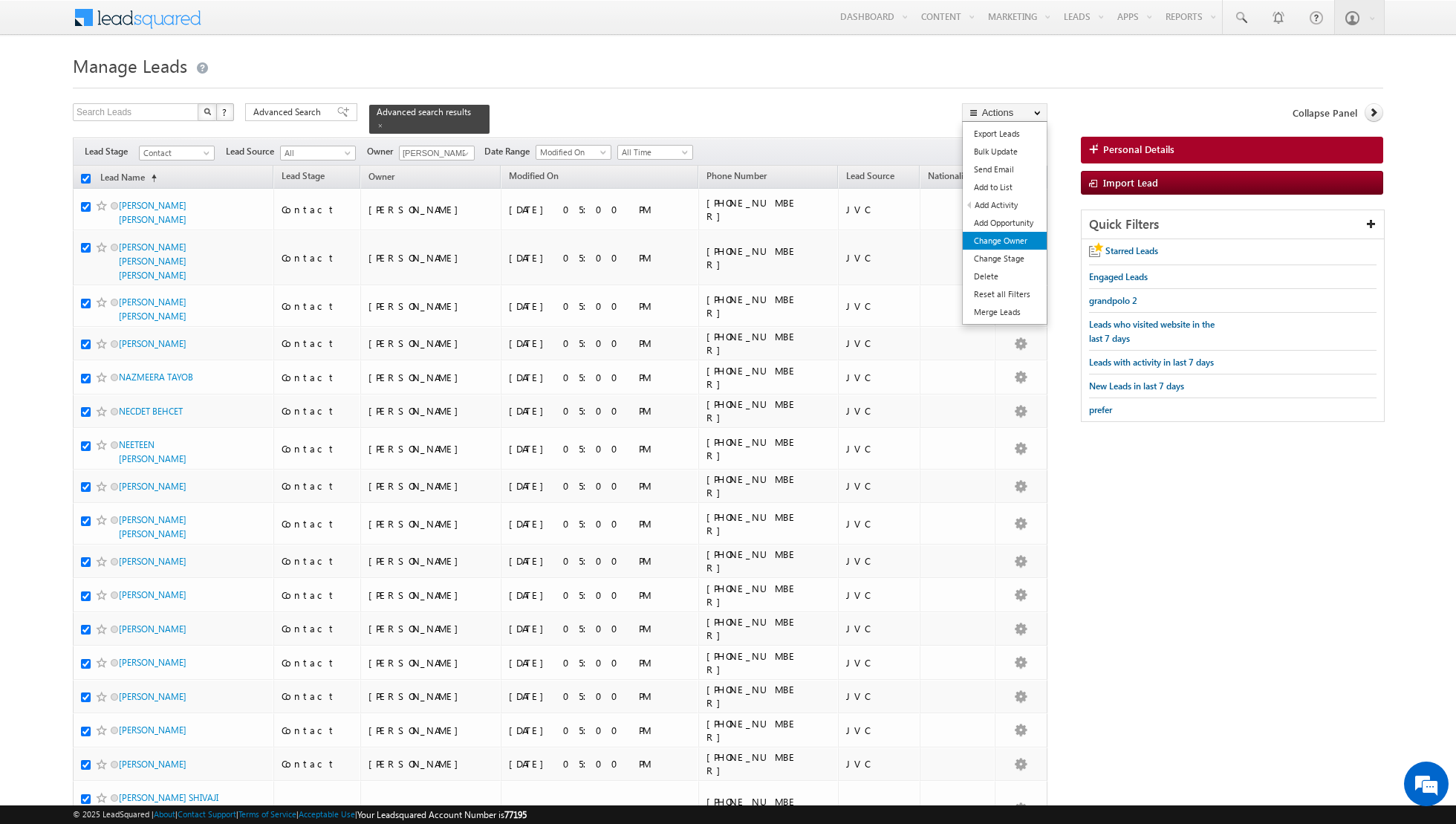
click at [976, 240] on link "Change Owner" at bounding box center [1005, 240] width 84 height 18
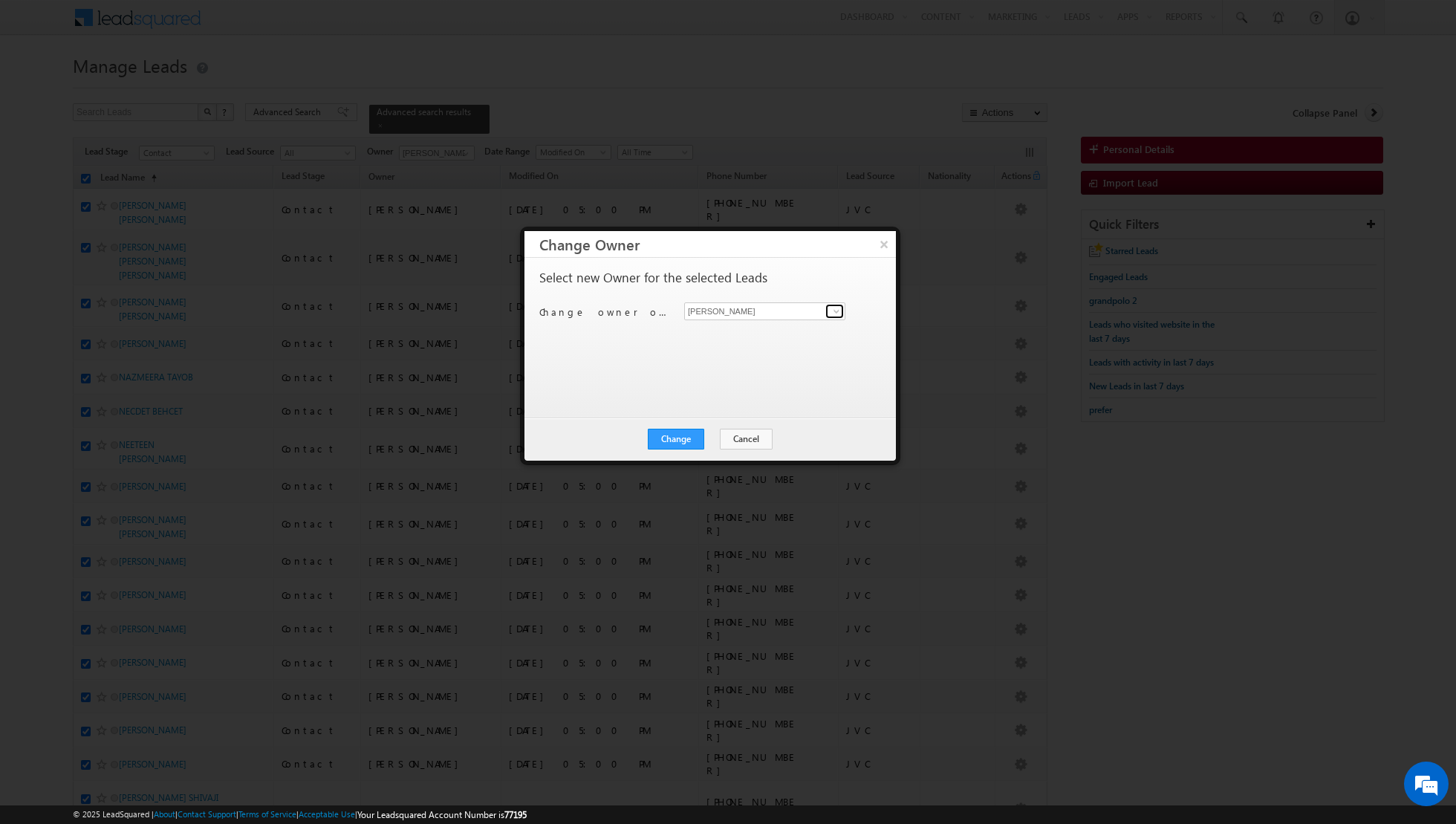
click at [841, 310] on span at bounding box center [836, 311] width 12 height 12
click at [712, 427] on link "[PERSON_NAME] [PERSON_NAME][EMAIL_ADDRESS][PERSON_NAME][DOMAIN_NAME]" at bounding box center [764, 436] width 161 height 28
click at [674, 440] on button "Change" at bounding box center [676, 439] width 57 height 21
click at [716, 432] on button "Close" at bounding box center [712, 439] width 48 height 21
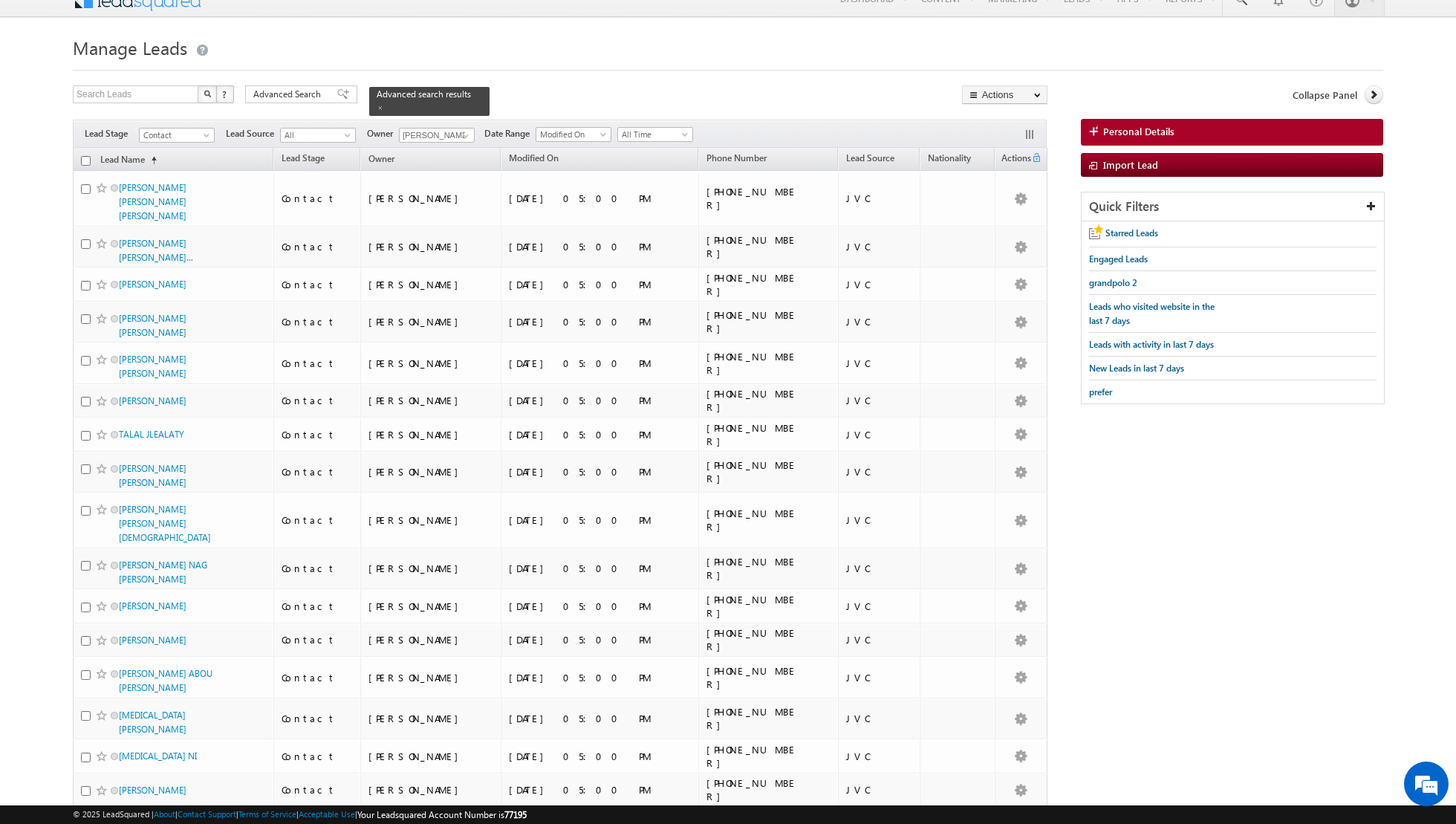
scroll to position [0, 0]
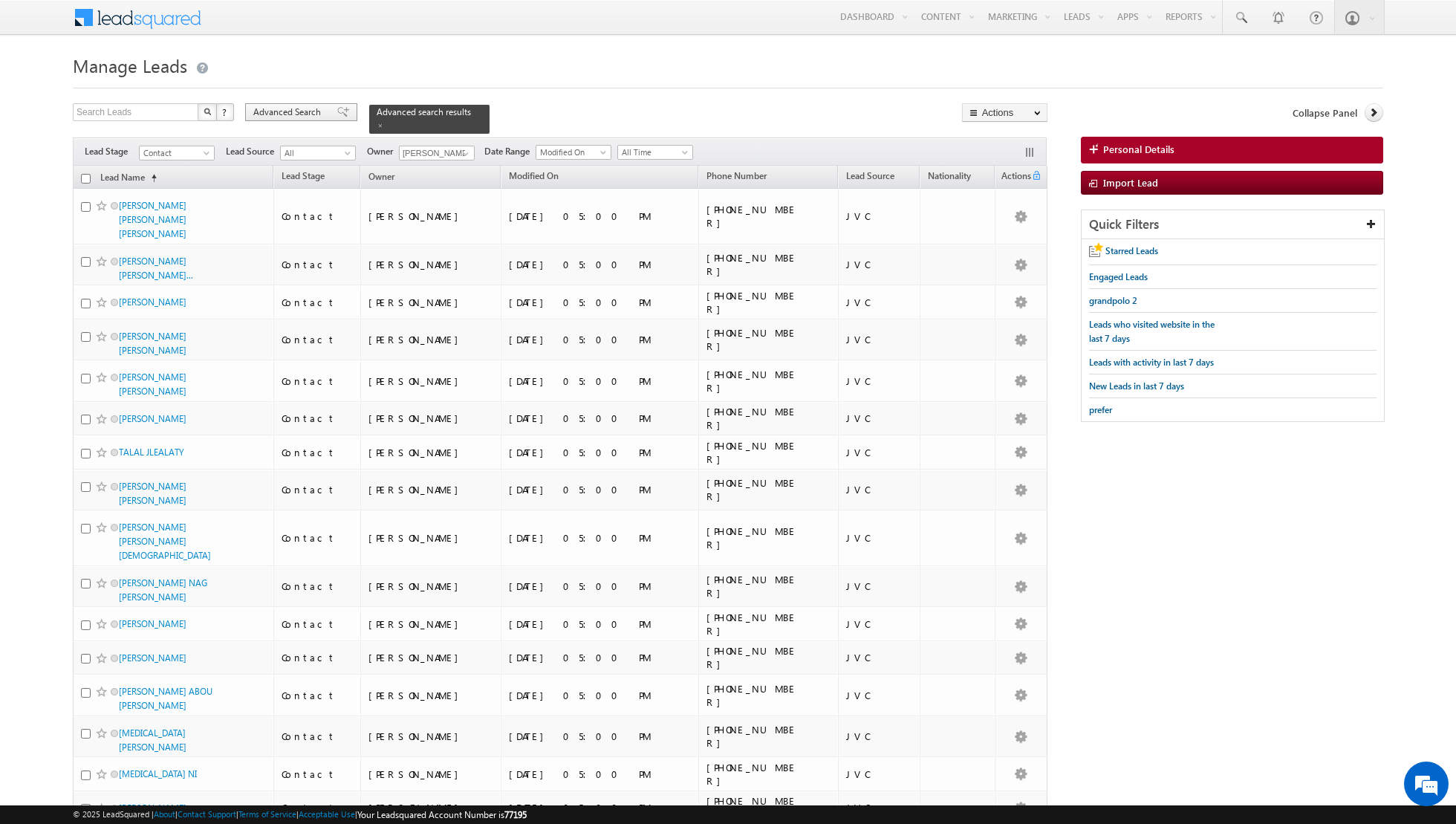
click at [341, 115] on div "Advanced Search" at bounding box center [301, 112] width 112 height 18
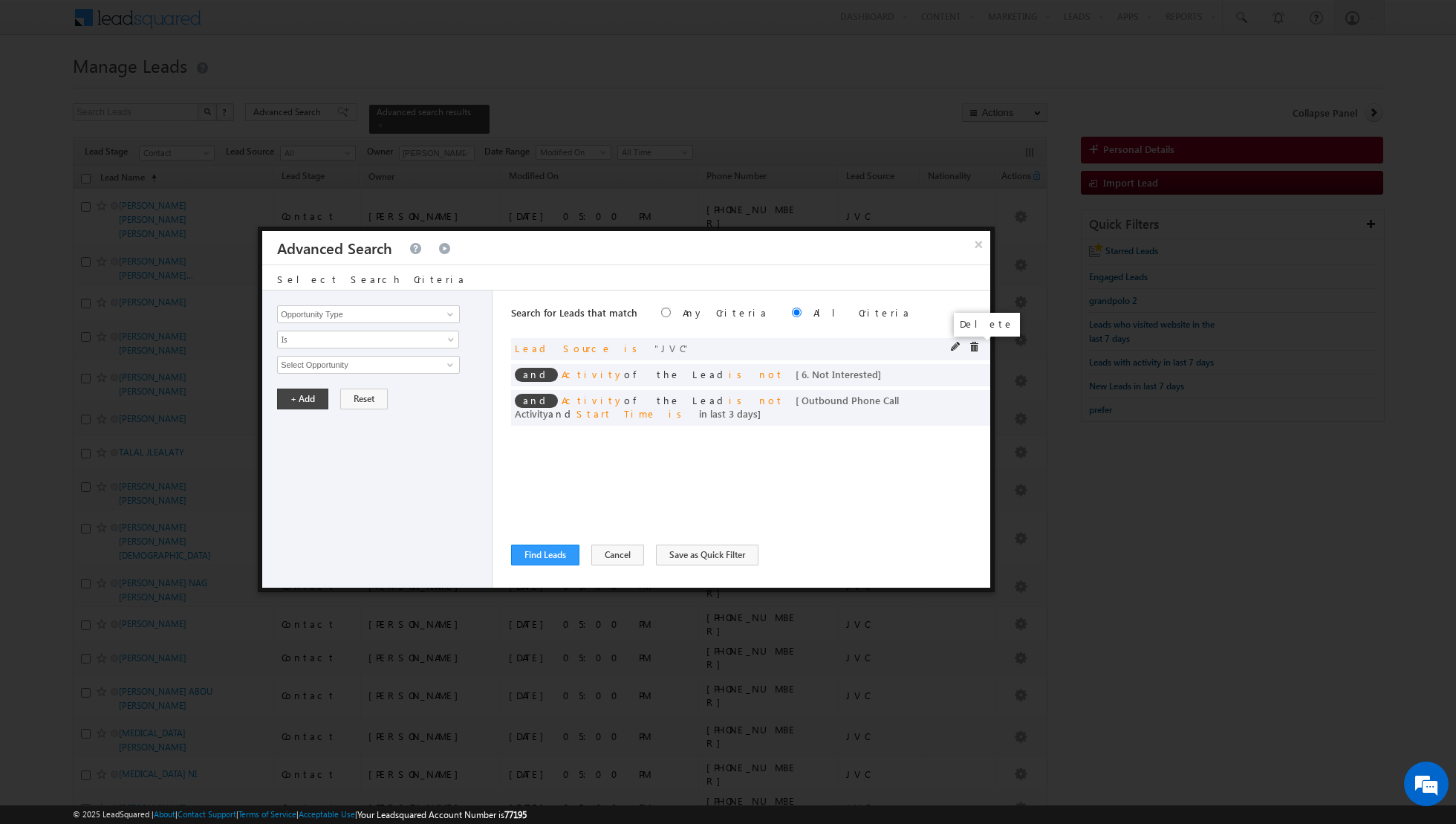
click at [977, 344] on span at bounding box center [973, 346] width 10 height 10
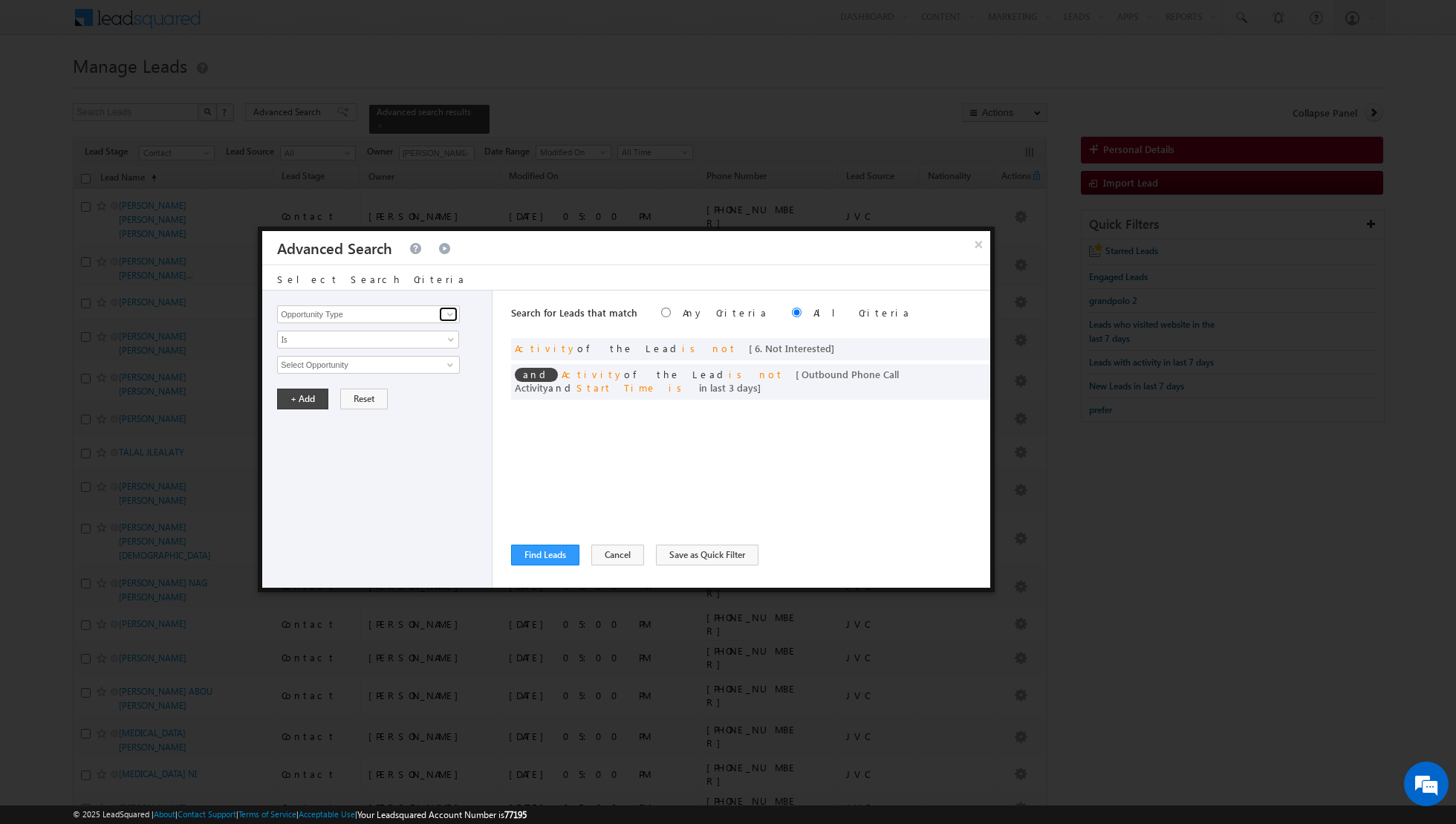
click at [454, 308] on span at bounding box center [450, 314] width 12 height 12
click at [329, 361] on link "Lead Source" at bounding box center [369, 359] width 183 height 17
click at [448, 363] on span "select" at bounding box center [452, 363] width 12 height 7
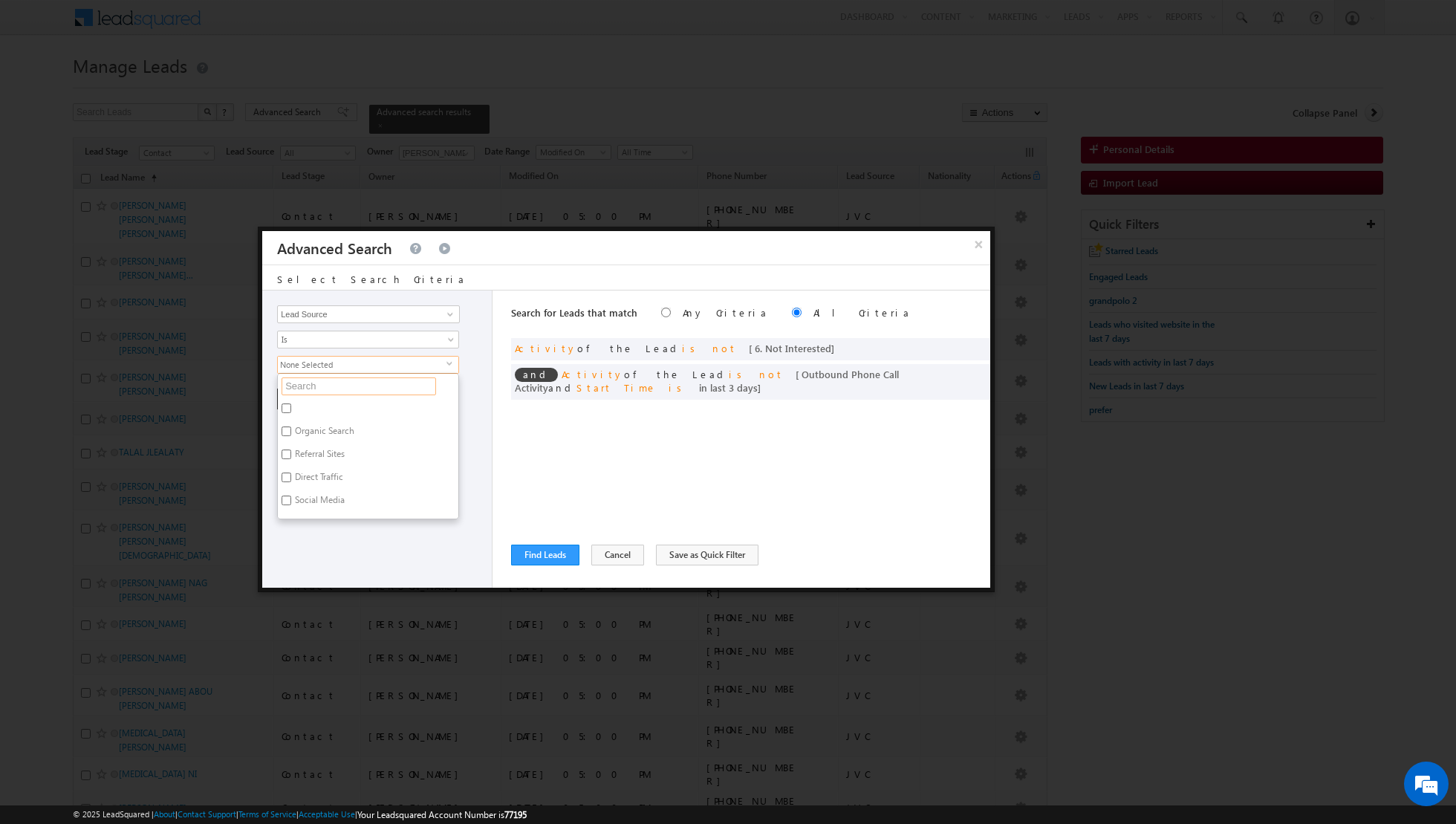
click at [351, 384] on input "text" at bounding box center [359, 385] width 155 height 18
click at [283, 408] on input "Al Furjan" at bounding box center [287, 408] width 9 height 9
click at [306, 482] on div "Opportunity Type Lead Activity Task Sales Group Prospect Id Address 1 Address 2…" at bounding box center [377, 439] width 231 height 297
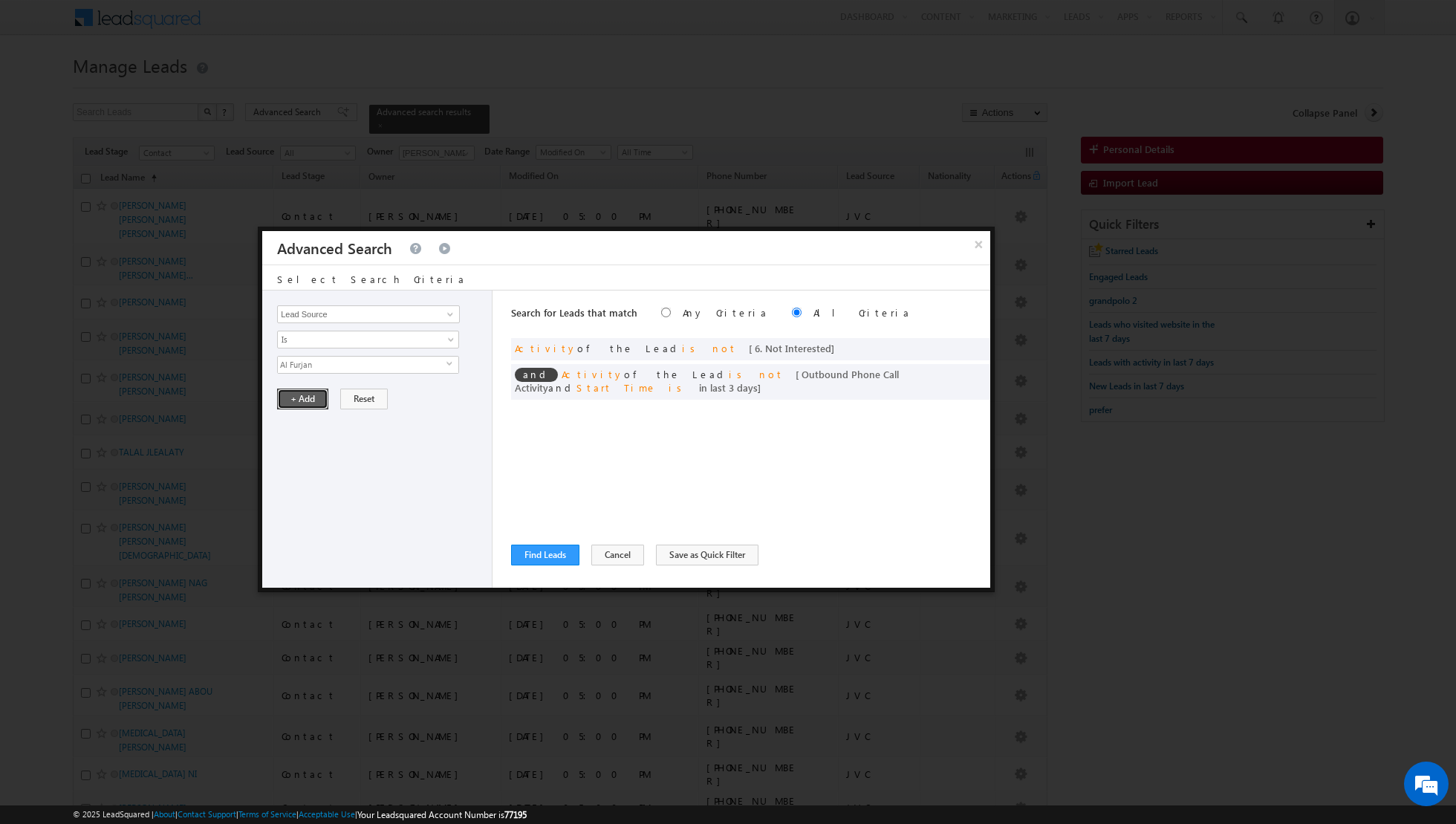
click at [304, 402] on button "+ Add" at bounding box center [302, 398] width 51 height 21
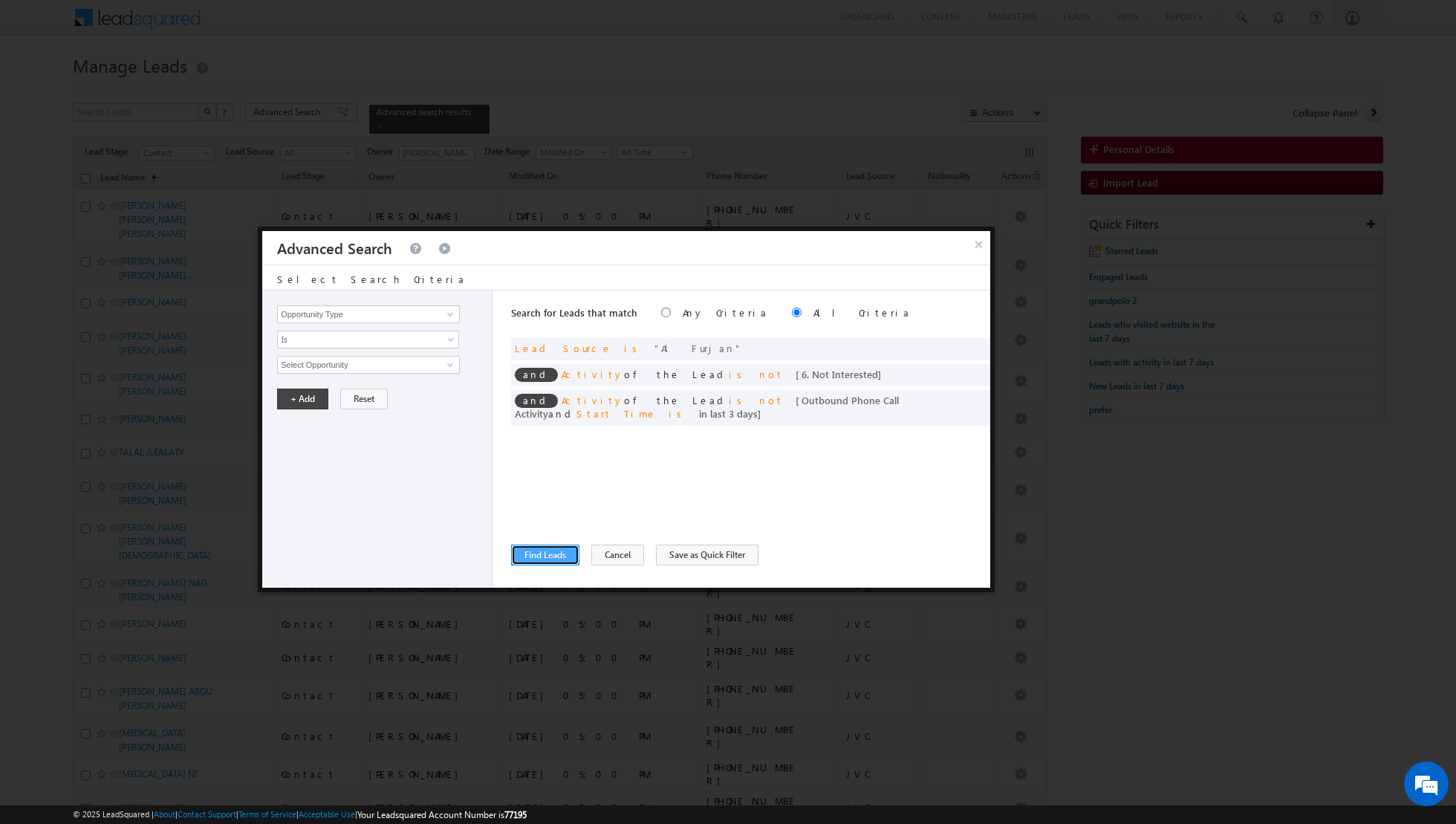
click at [537, 556] on button "Find Leads" at bounding box center [545, 555] width 68 height 21
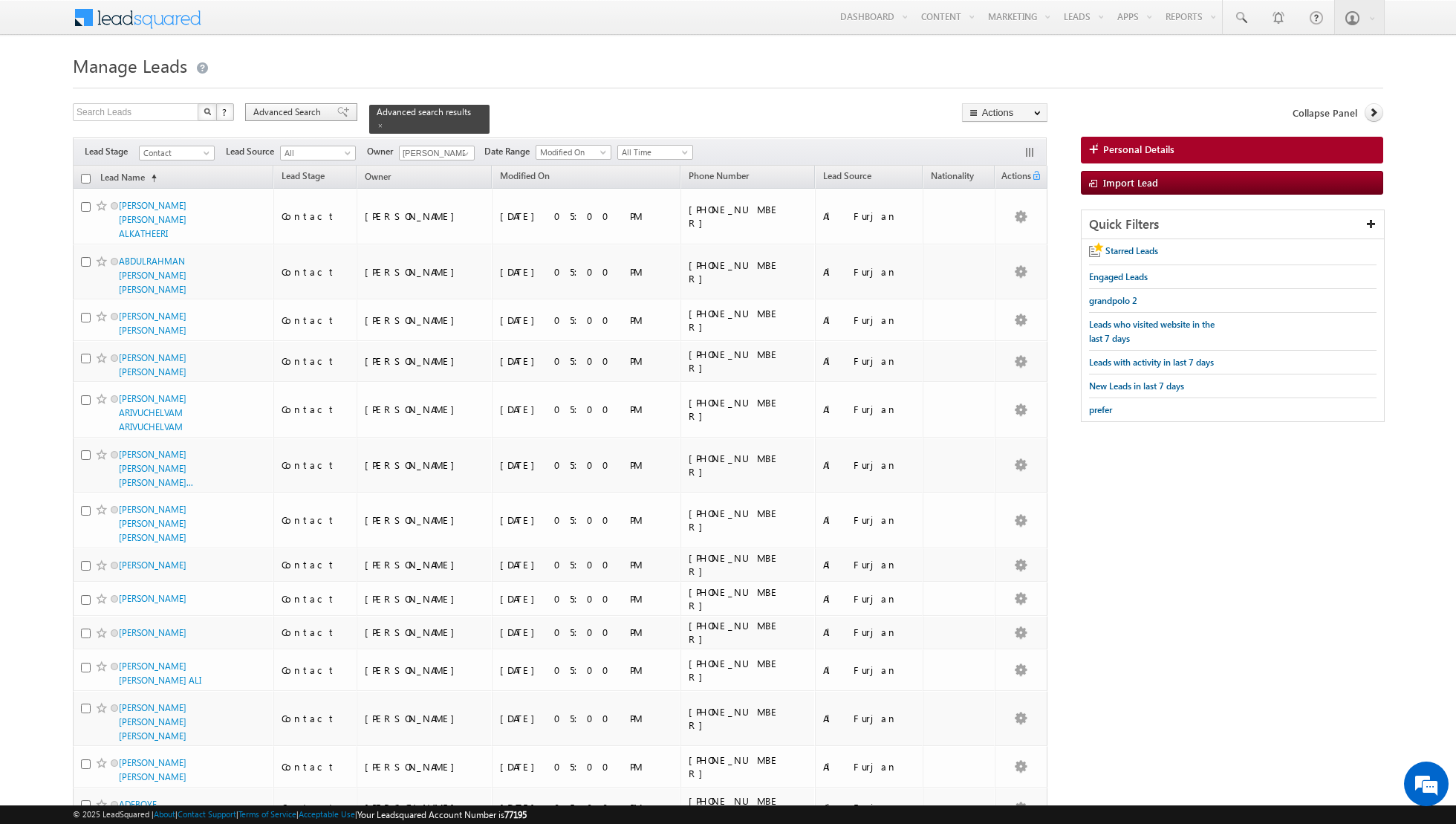
click at [337, 107] on span at bounding box center [343, 112] width 12 height 10
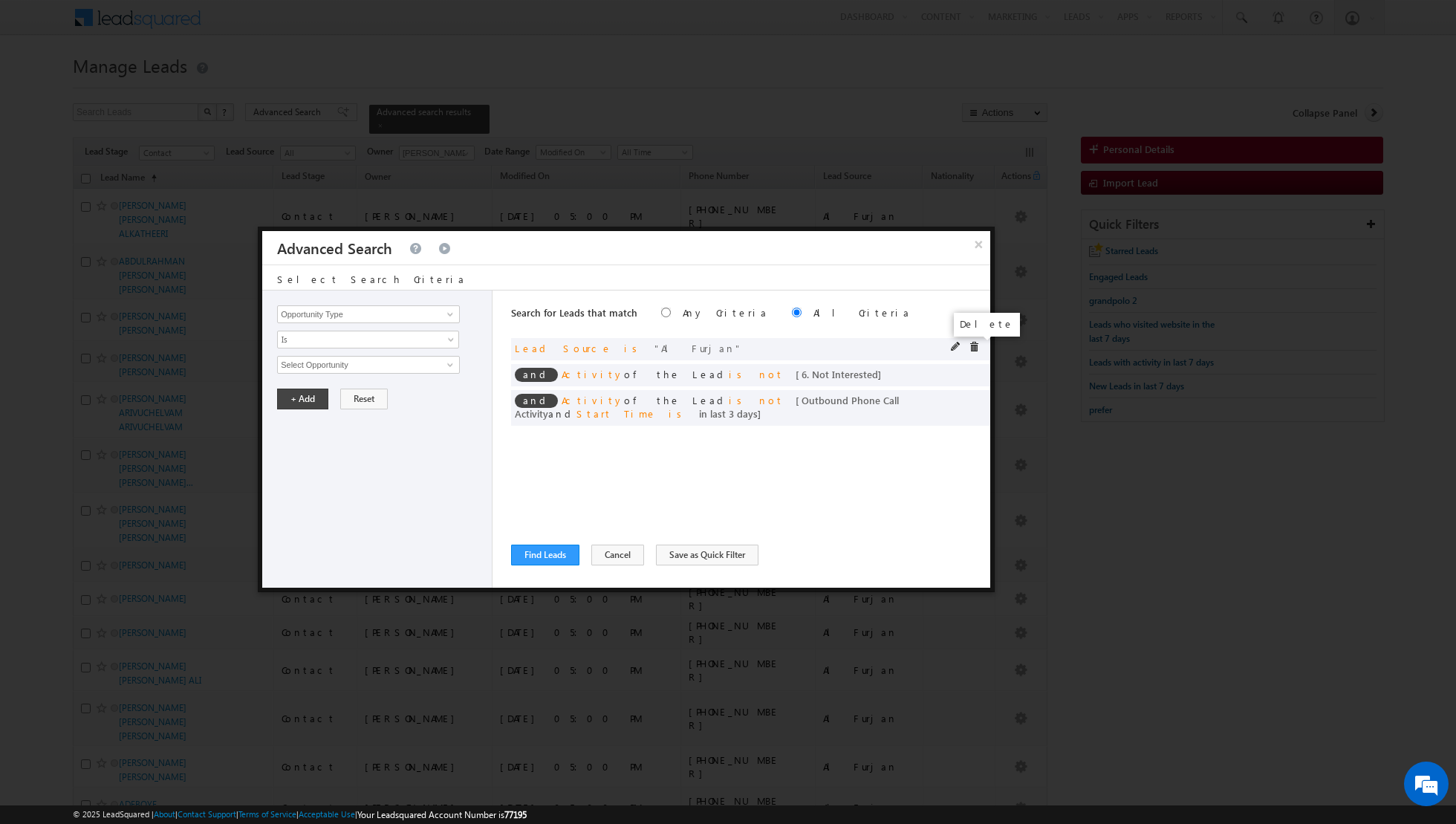
click at [975, 346] on span at bounding box center [973, 346] width 10 height 10
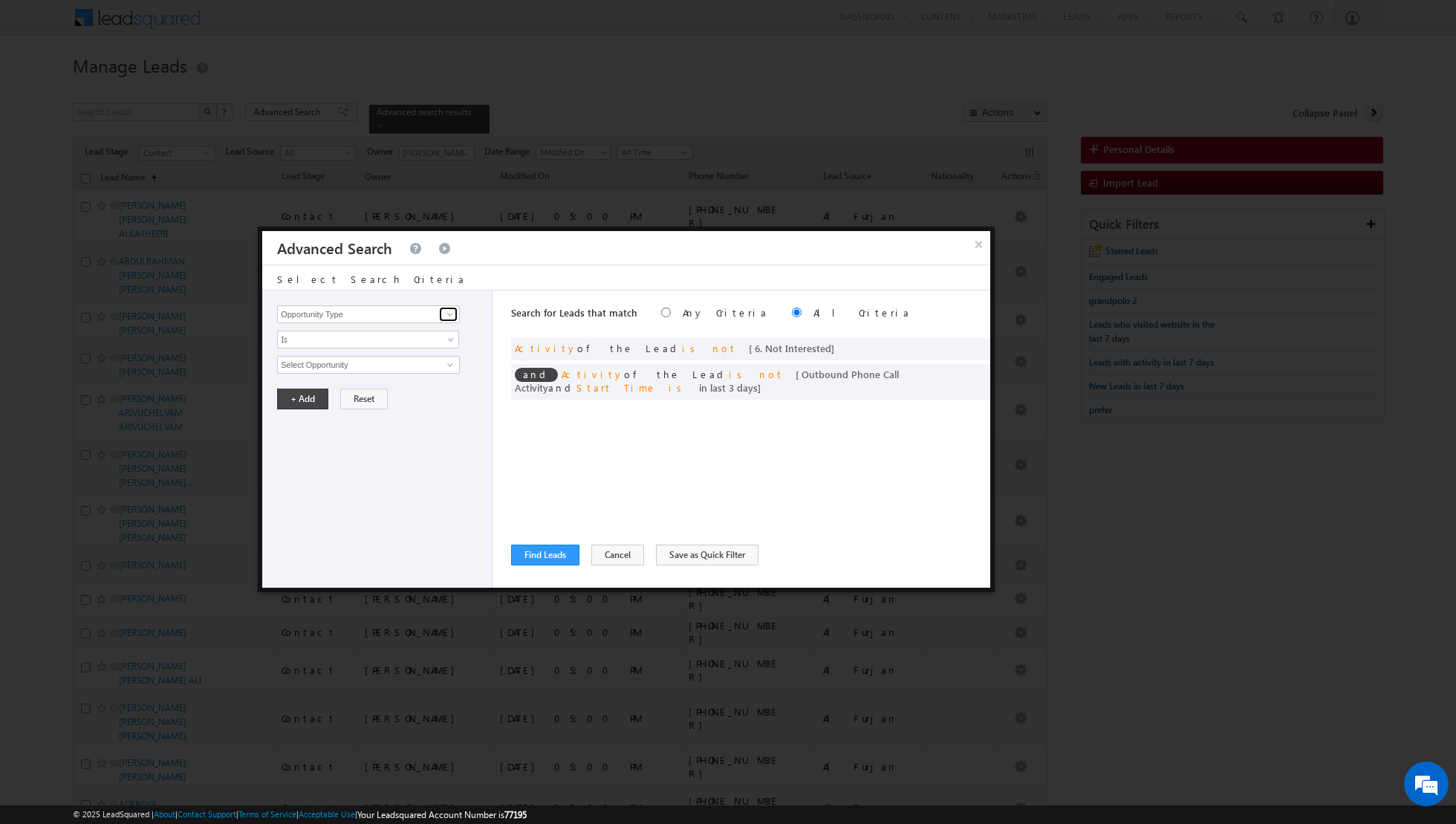
click at [449, 313] on span at bounding box center [450, 314] width 12 height 12
click at [328, 356] on link "Lead Source" at bounding box center [369, 359] width 183 height 17
click at [447, 363] on span "select" at bounding box center [452, 363] width 12 height 7
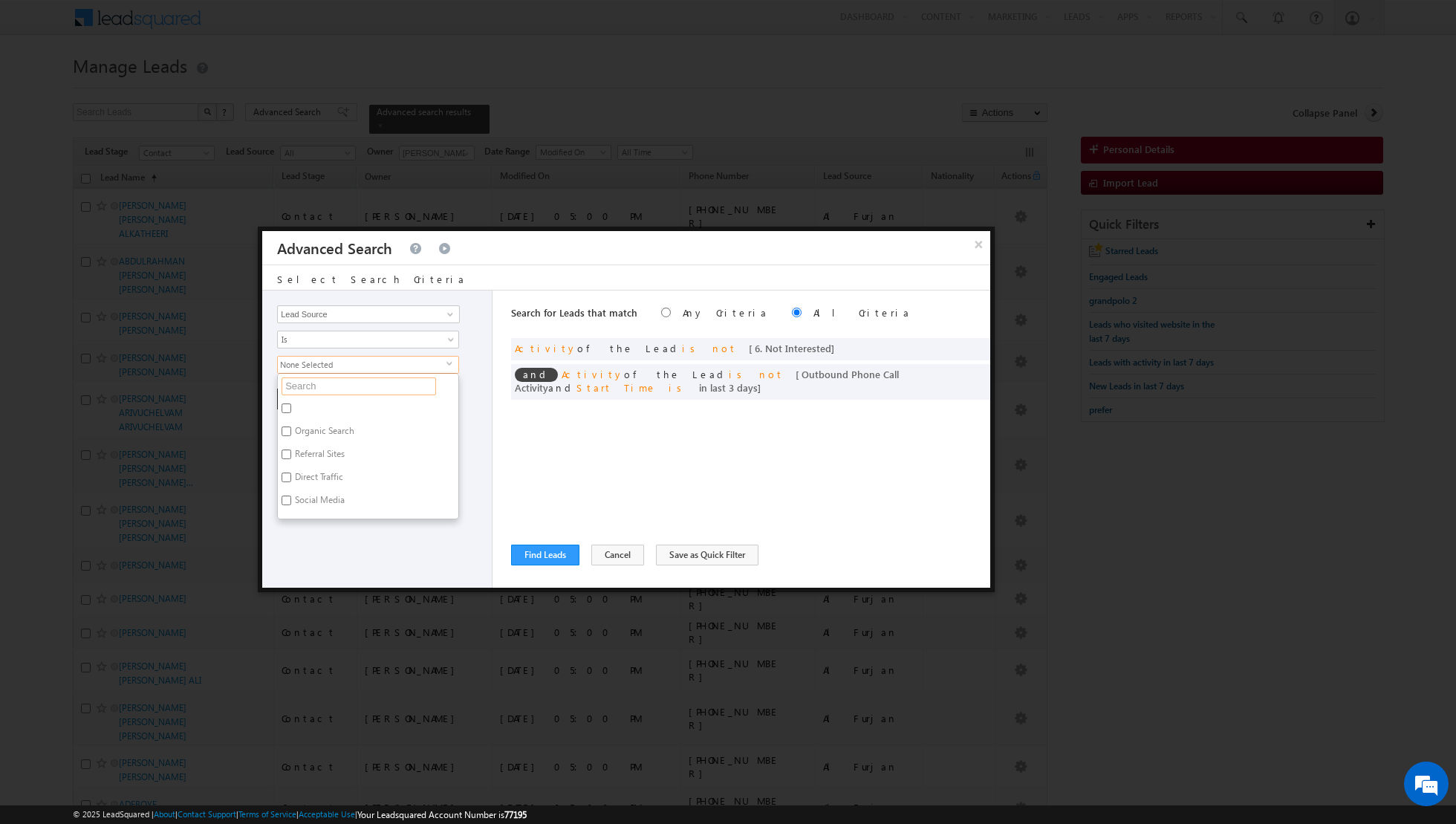
click at [356, 388] on input "text" at bounding box center [359, 385] width 155 height 18
click at [287, 426] on input "Arjan" at bounding box center [287, 431] width 9 height 9
click at [318, 494] on div "Opportunity Type Lead Activity Task Sales Group Prospect Id Address 1 Address 2…" at bounding box center [377, 439] width 231 height 297
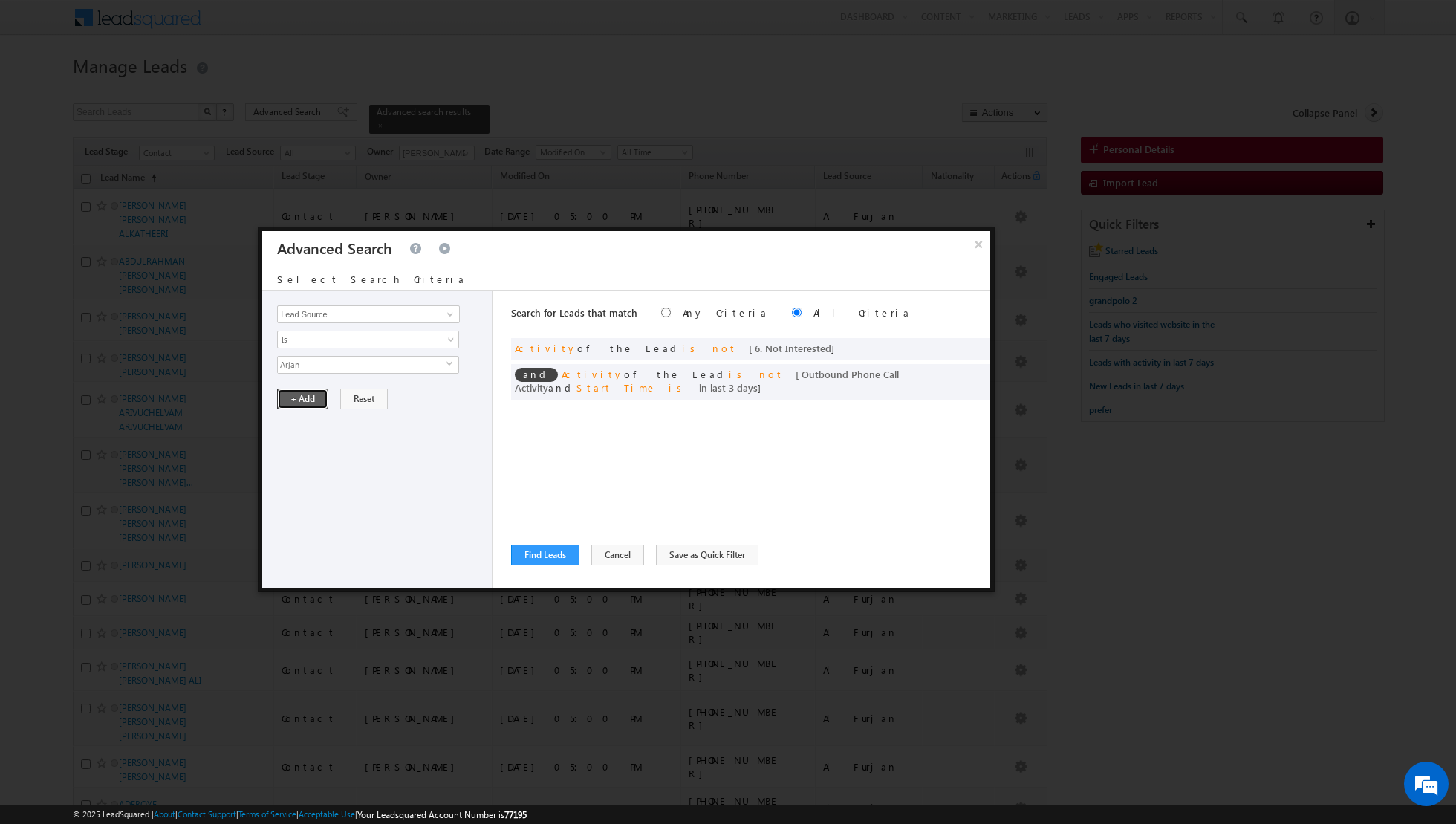
click at [302, 398] on button "+ Add" at bounding box center [302, 398] width 51 height 21
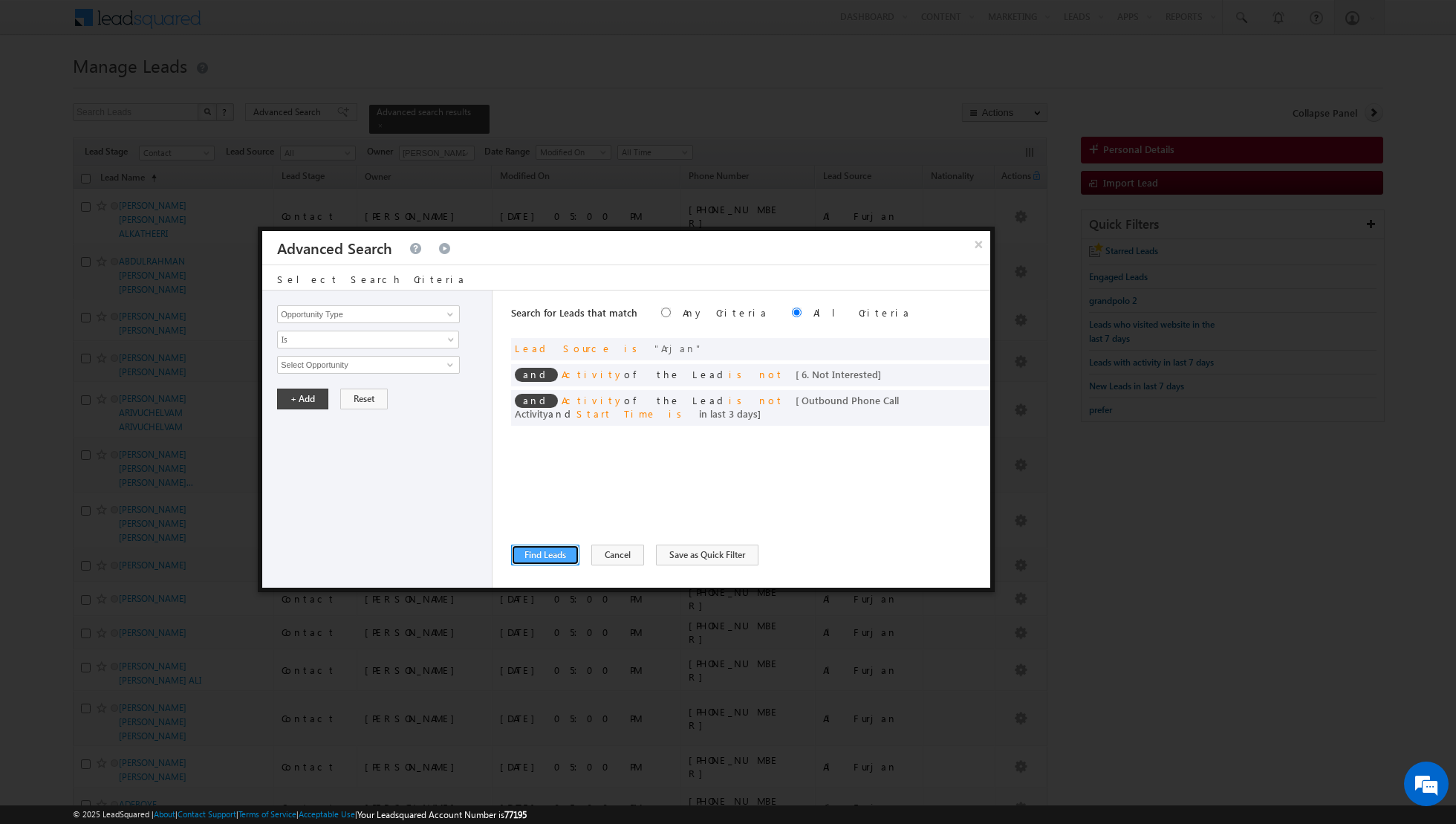
click at [541, 556] on button "Find Leads" at bounding box center [545, 555] width 68 height 21
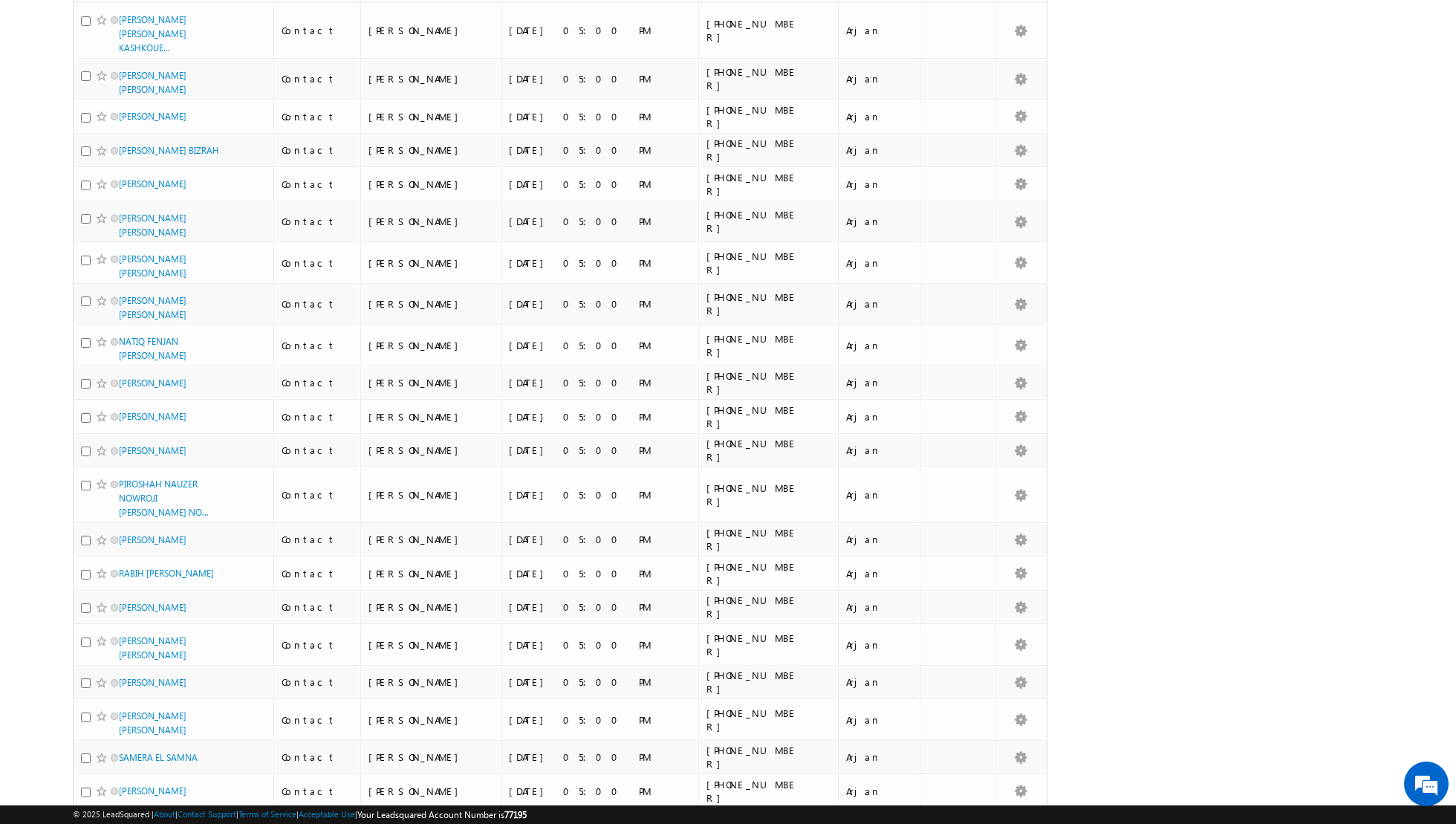
scroll to position [6000, 0]
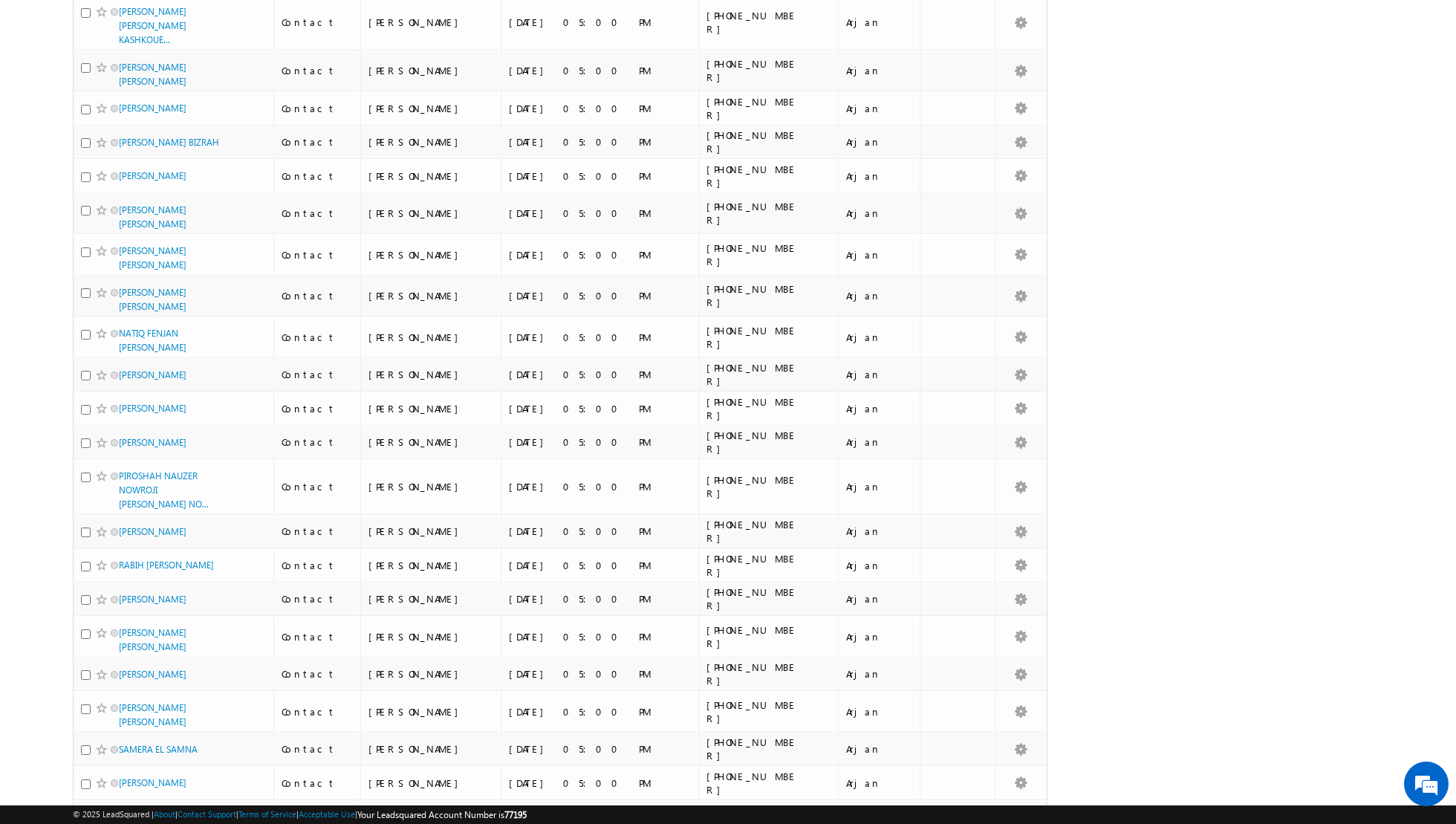
click at [125, 783] on li "50" at bounding box center [124, 782] width 35 height 15
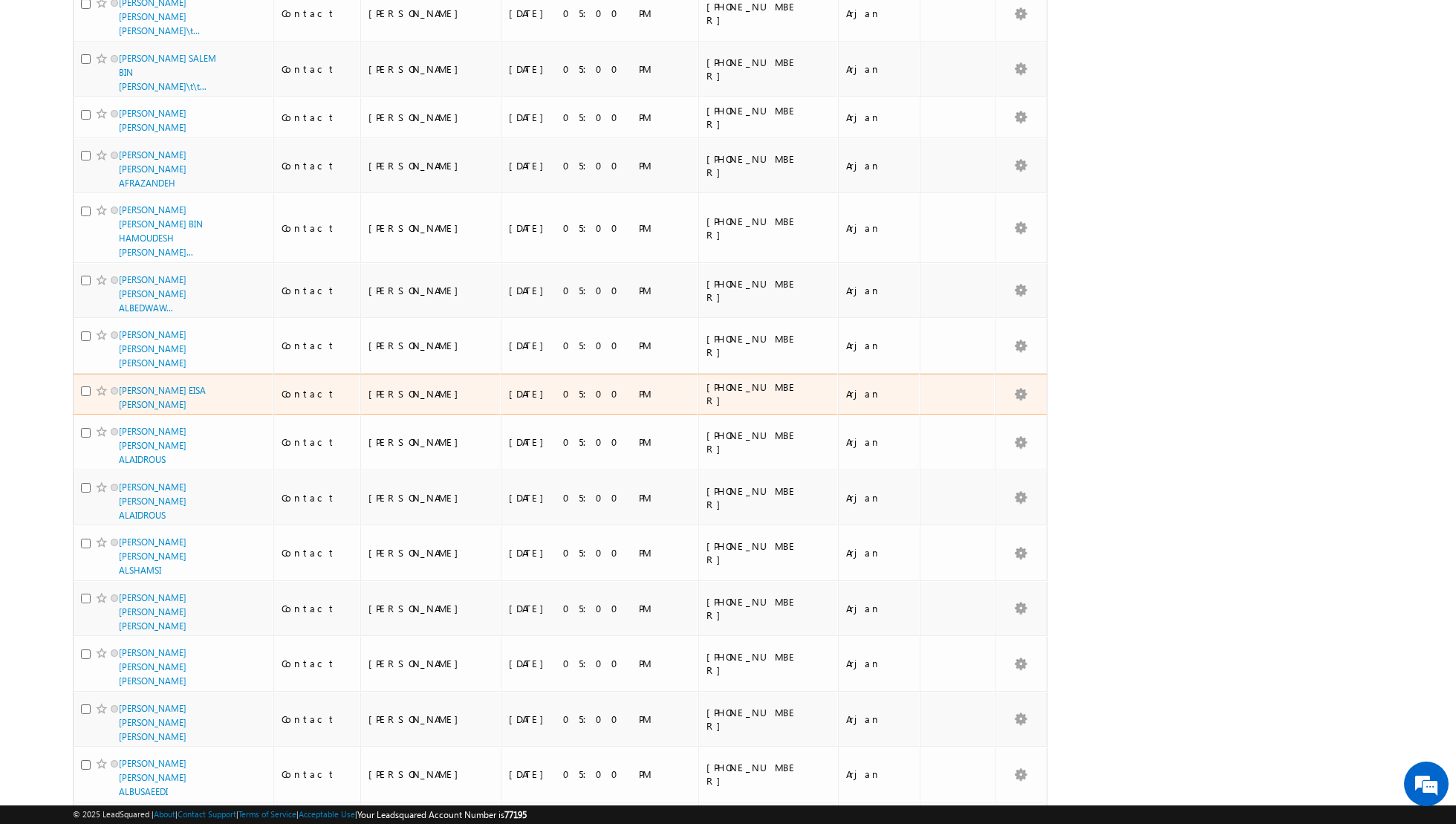
scroll to position [0, 0]
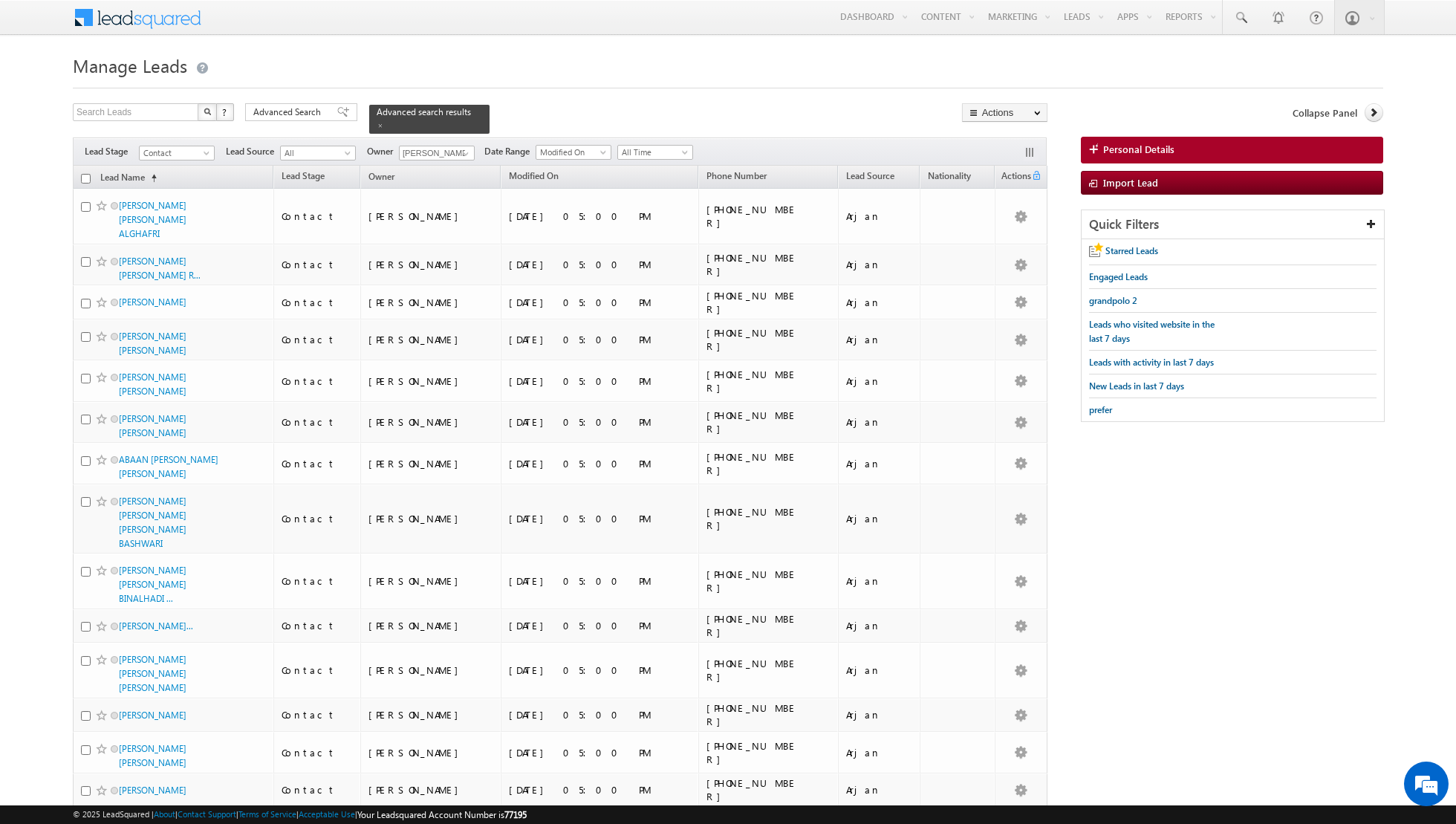
click at [86, 180] on input "checkbox" at bounding box center [86, 178] width 9 height 9
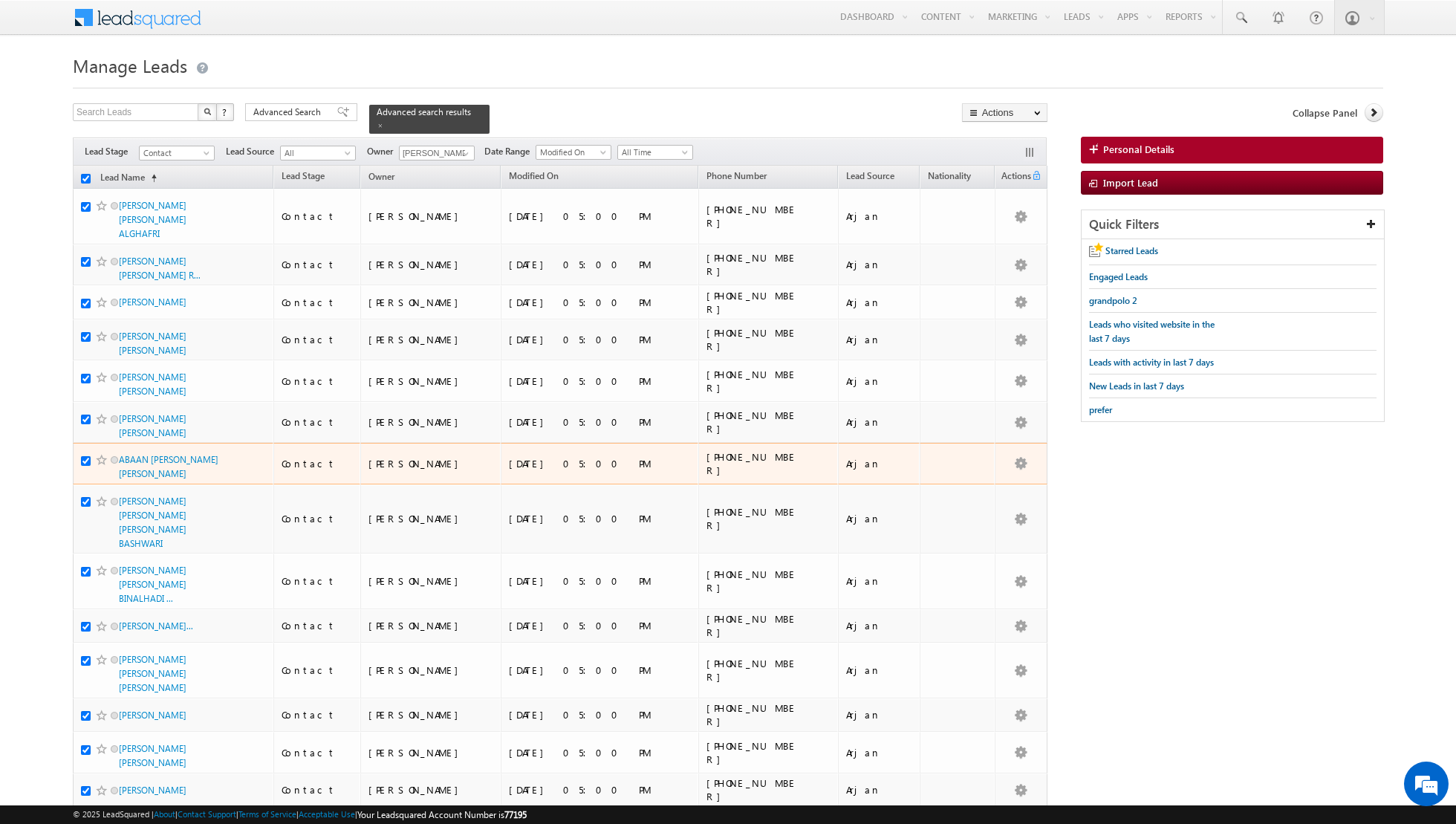
scroll to position [1603, 0]
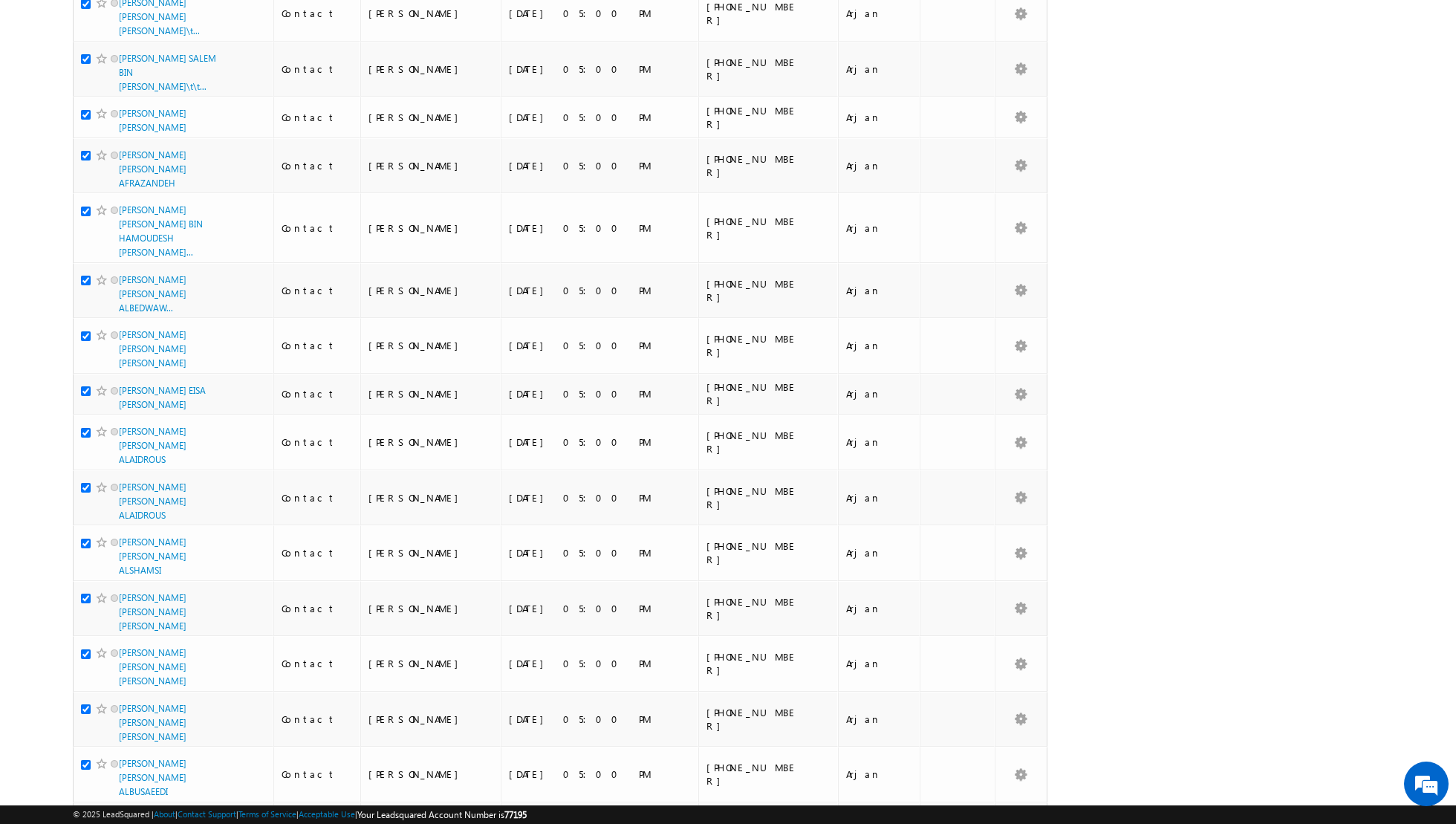
click at [88, 815] on input "checkbox" at bounding box center [86, 819] width 9 height 9
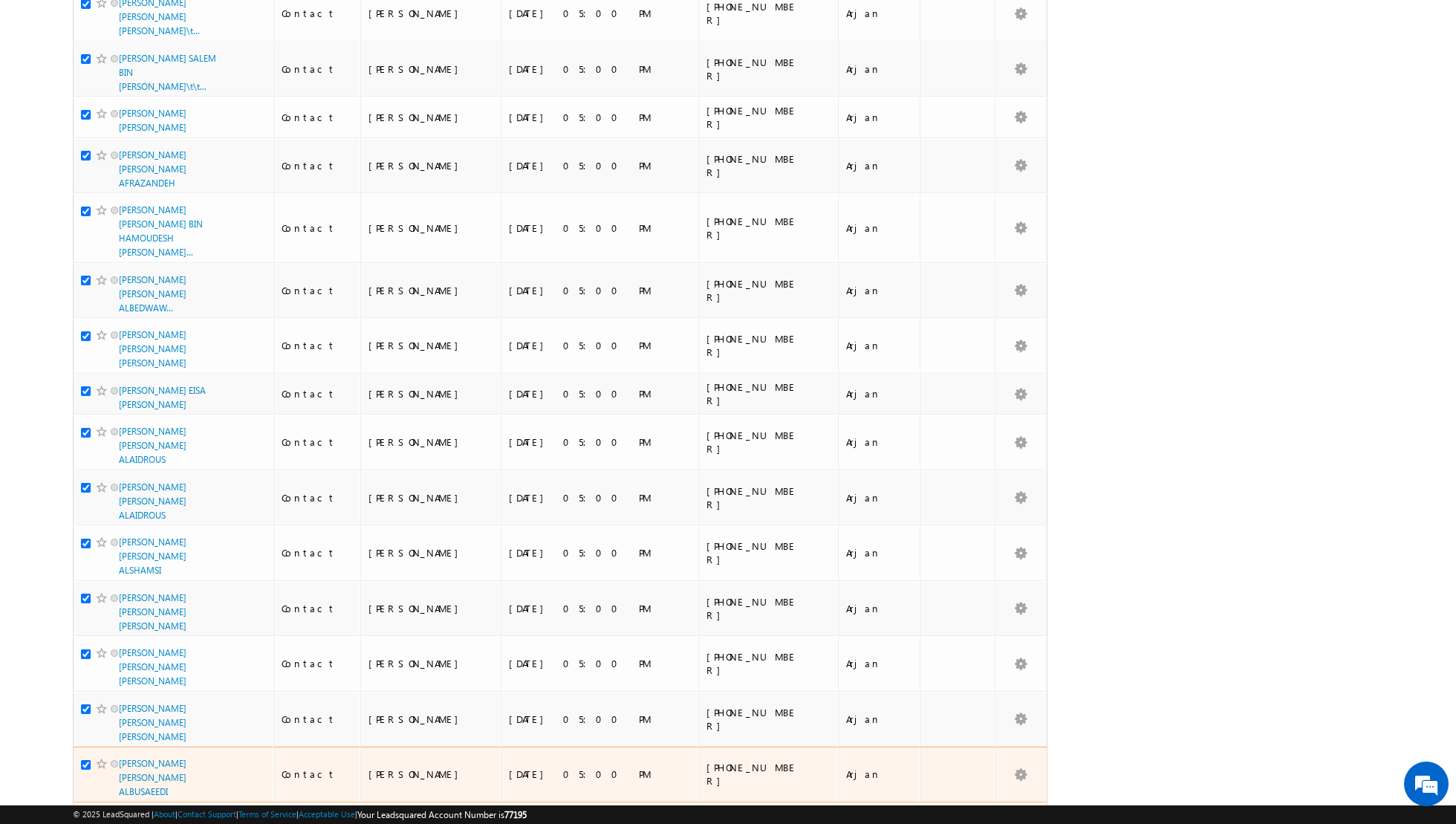
click at [86, 756] on div at bounding box center [104, 763] width 46 height 15
click at [85, 760] on input "checkbox" at bounding box center [86, 764] width 9 height 9
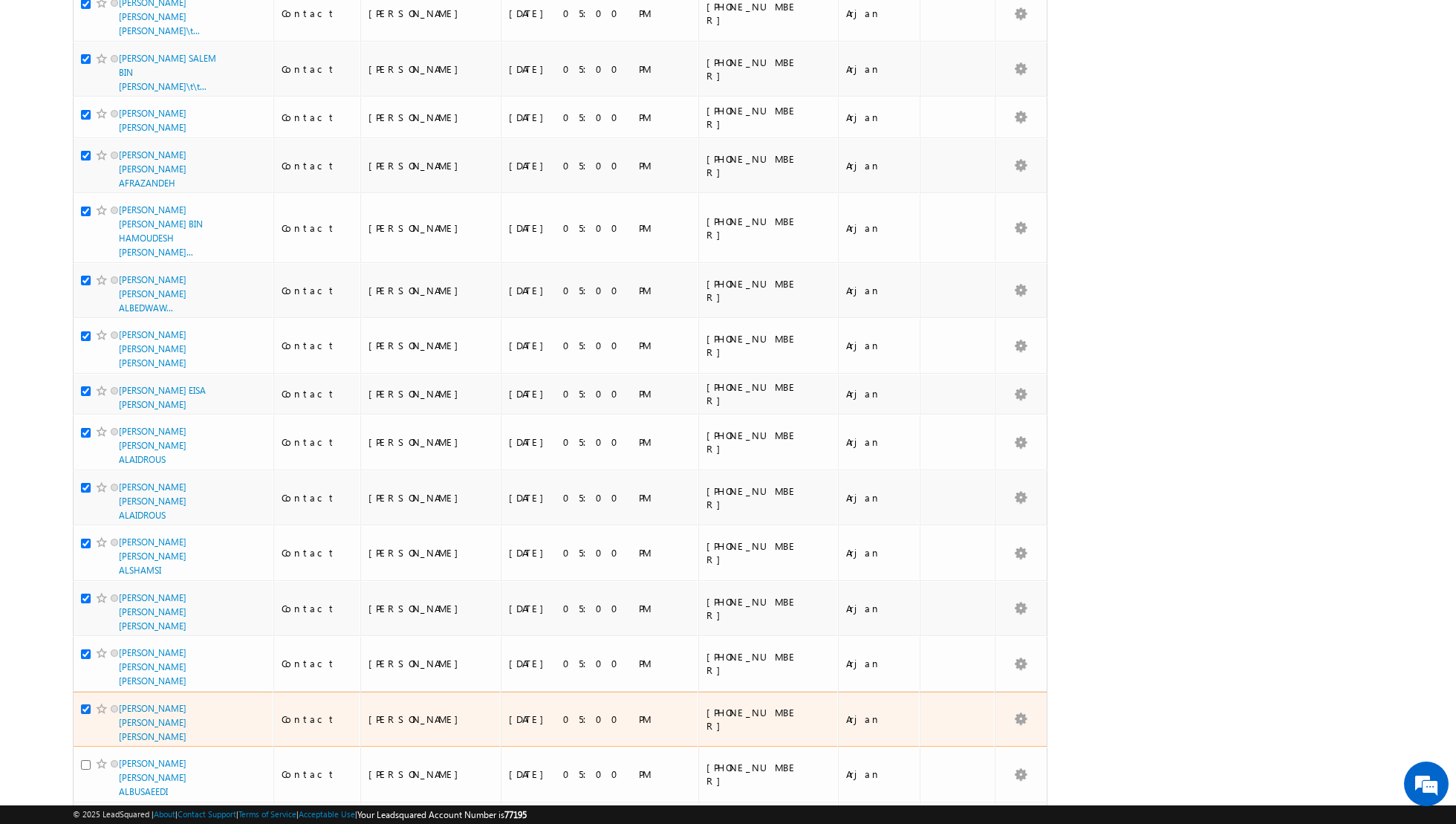
click at [86, 705] on input "checkbox" at bounding box center [86, 709] width 9 height 9
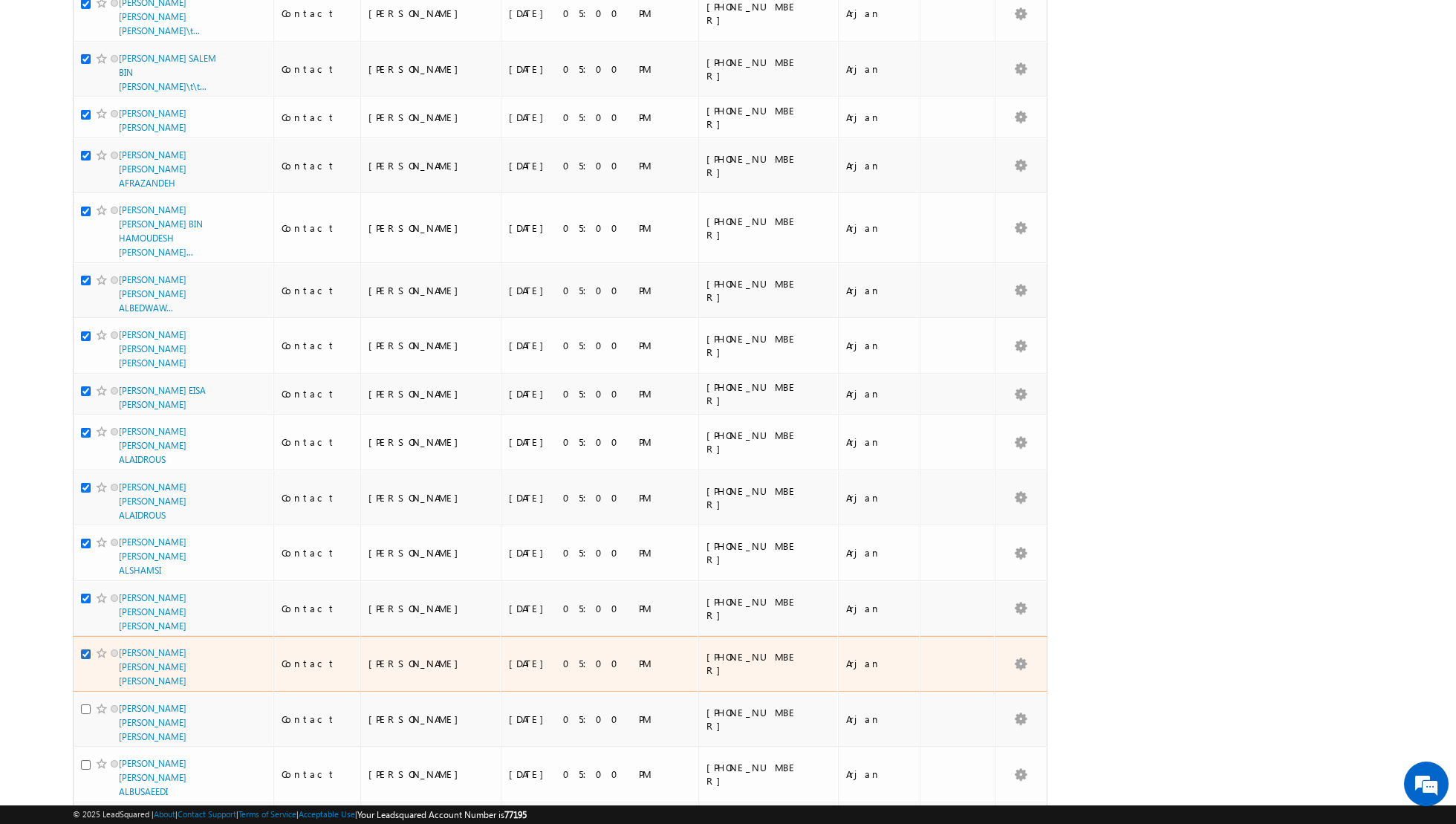
click at [82, 649] on input "checkbox" at bounding box center [86, 654] width 9 height 9
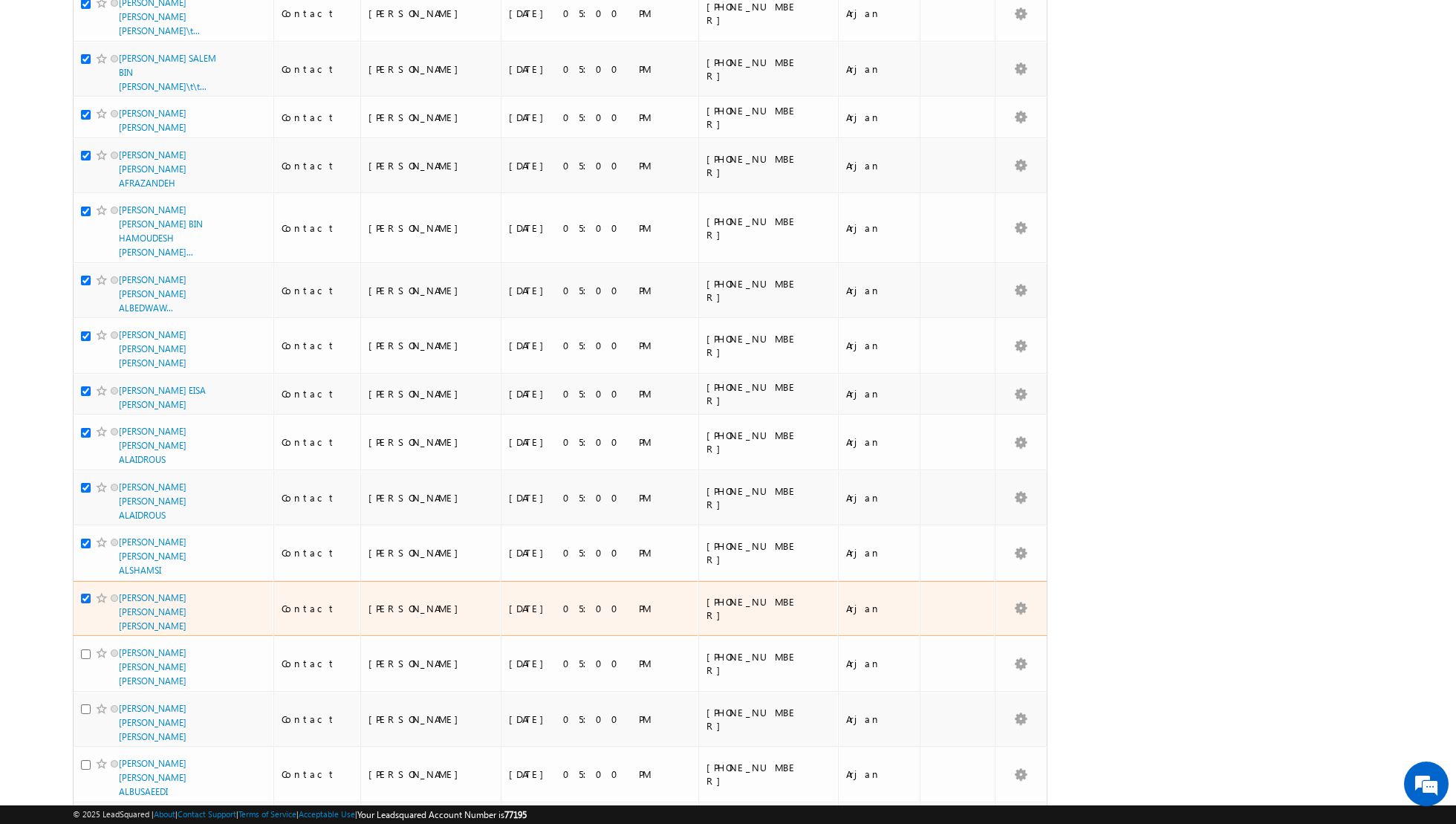
click at [86, 594] on input "checkbox" at bounding box center [86, 598] width 9 height 9
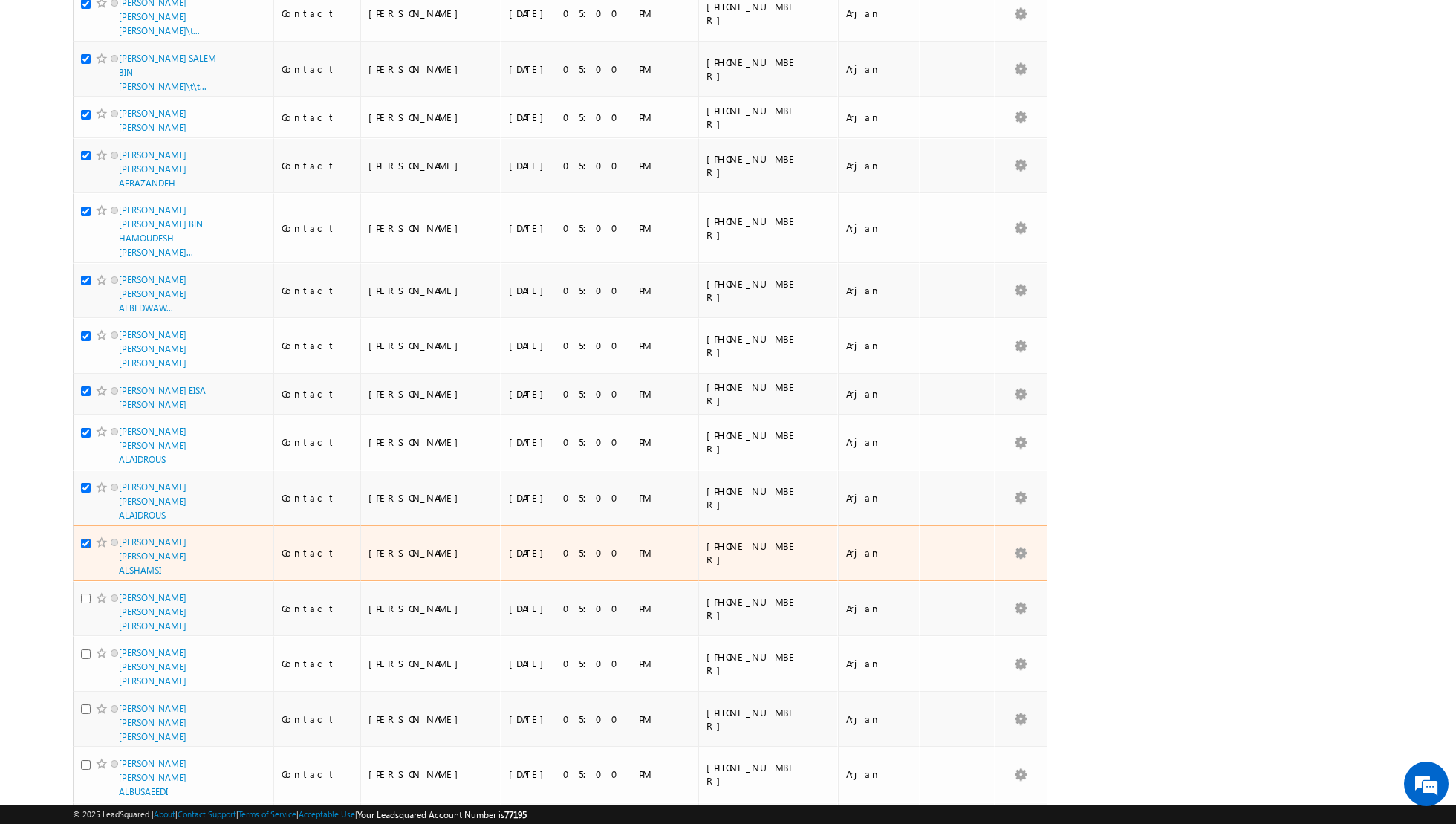
click at [86, 538] on input "checkbox" at bounding box center [86, 543] width 9 height 9
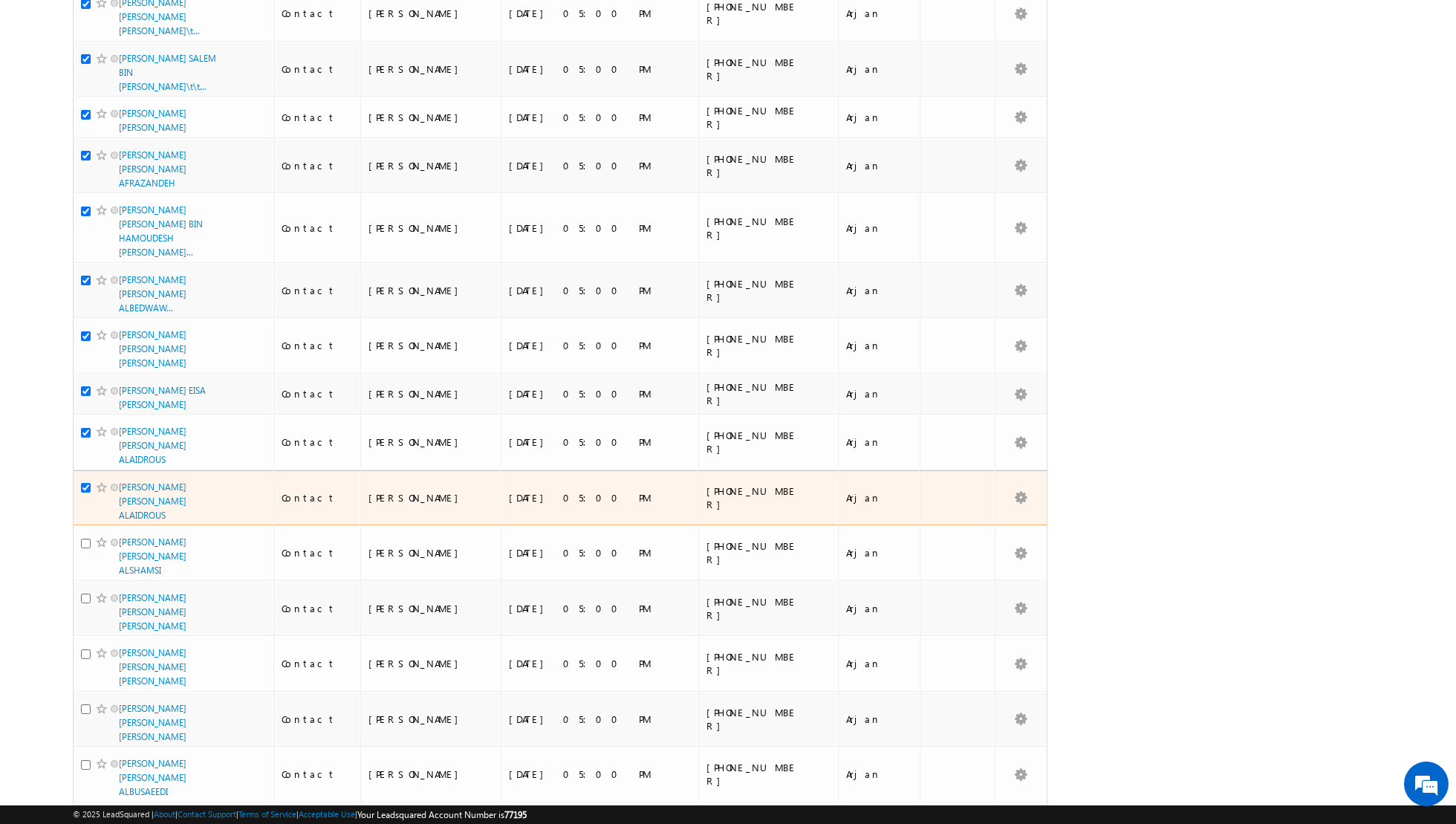
click at [86, 482] on input "checkbox" at bounding box center [86, 487] width 9 height 9
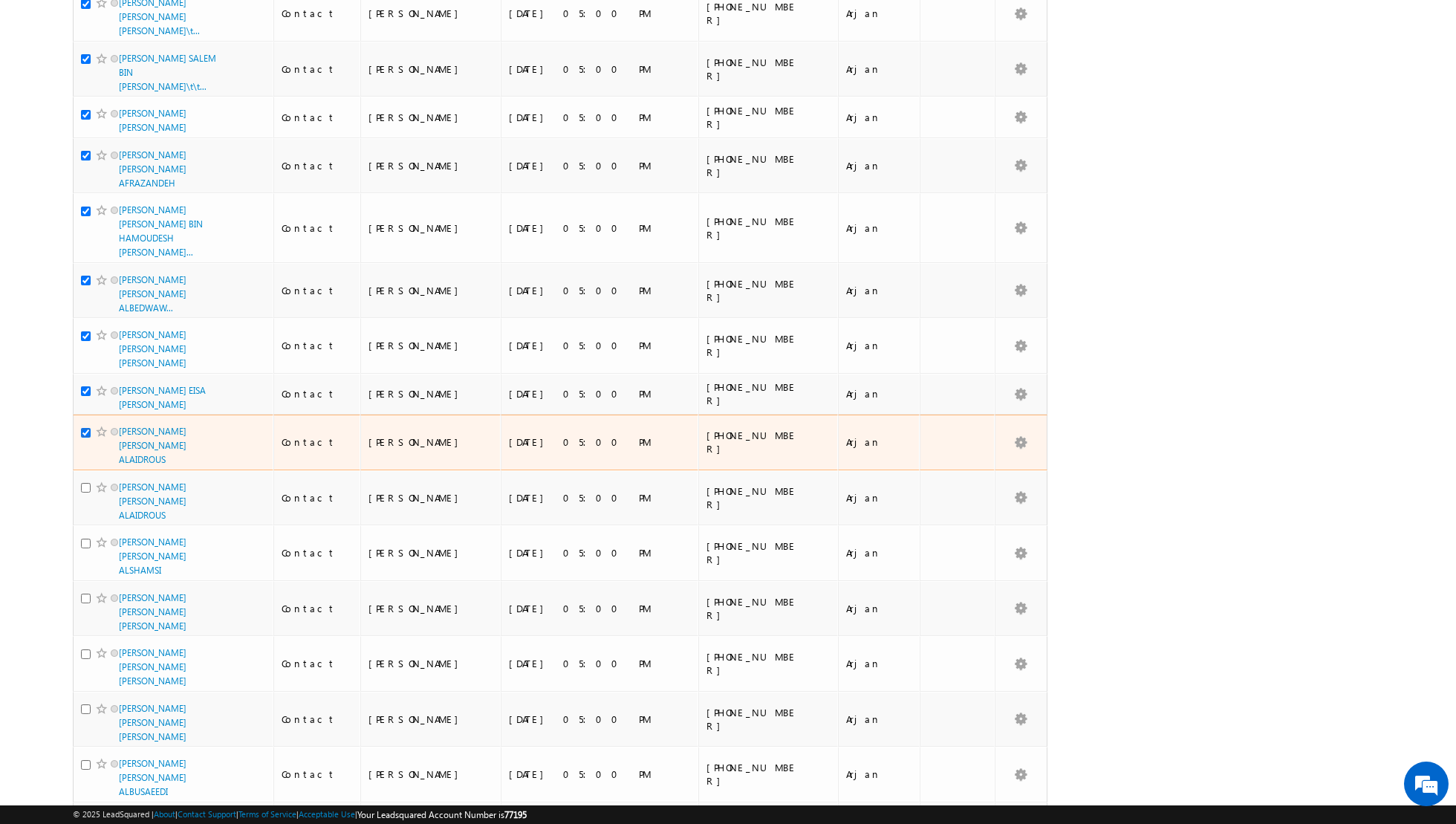
click at [86, 428] on input "checkbox" at bounding box center [86, 433] width 9 height 9
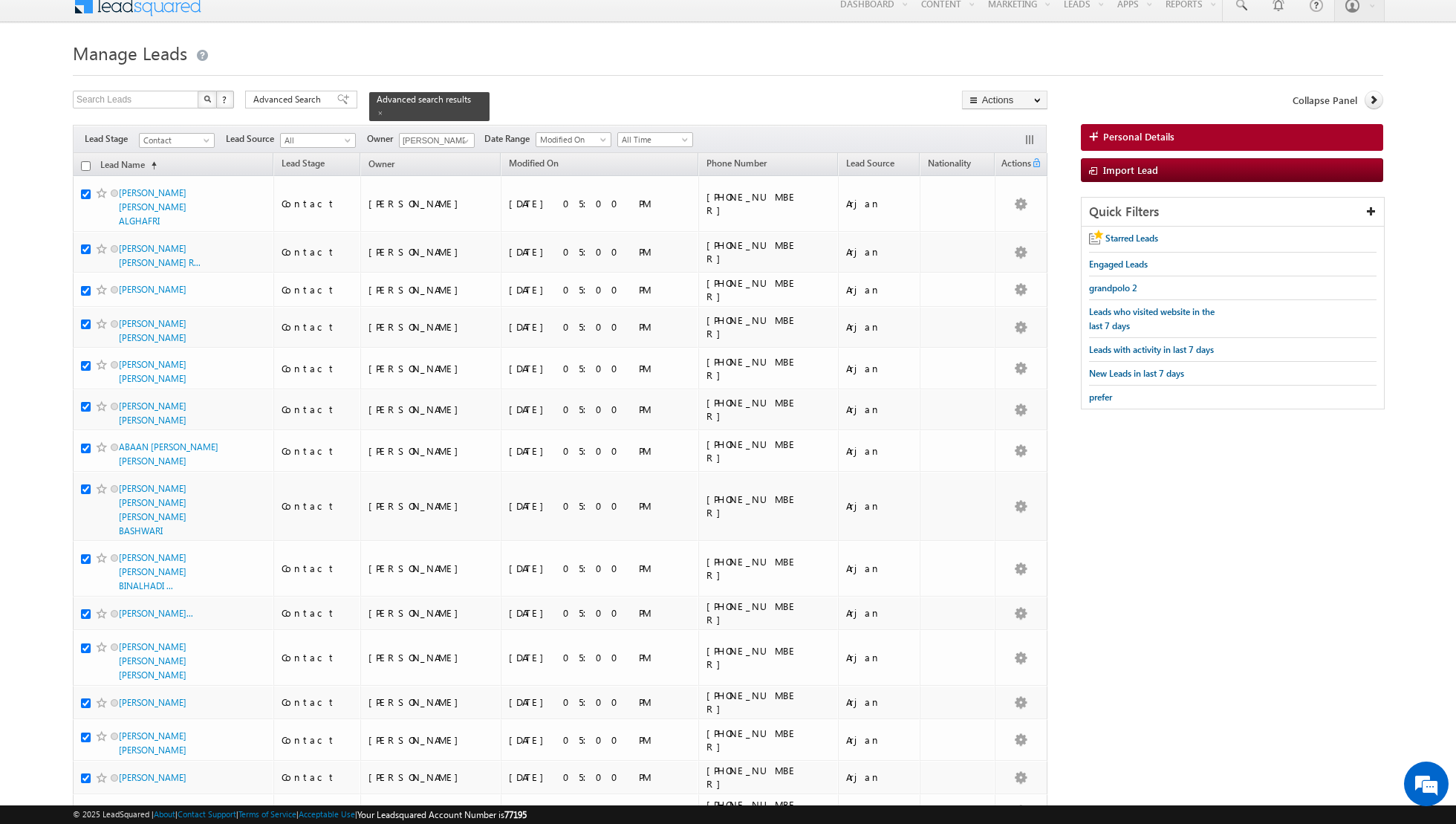
scroll to position [0, 0]
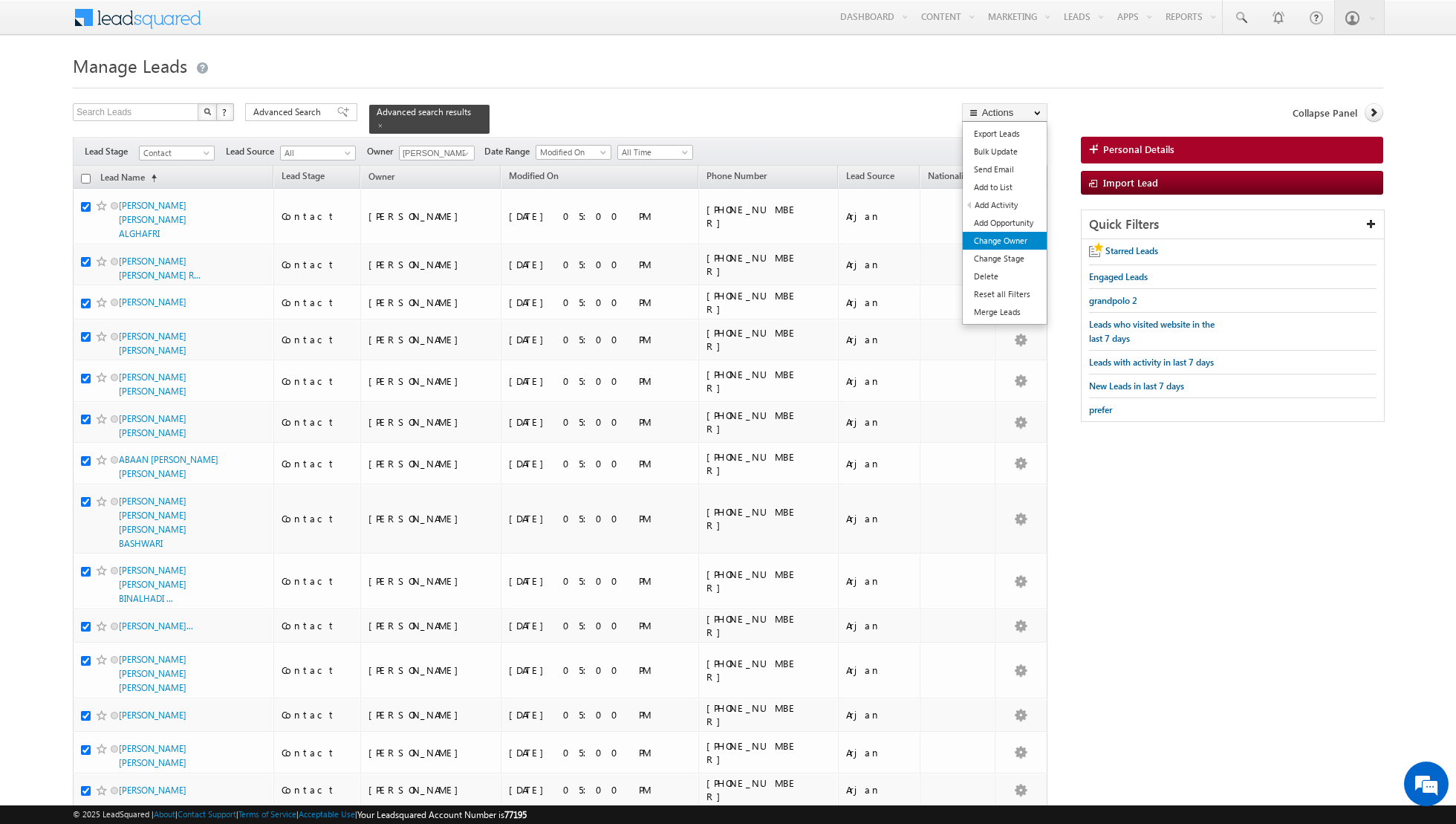
click at [975, 241] on link "Change Owner" at bounding box center [1005, 240] width 84 height 18
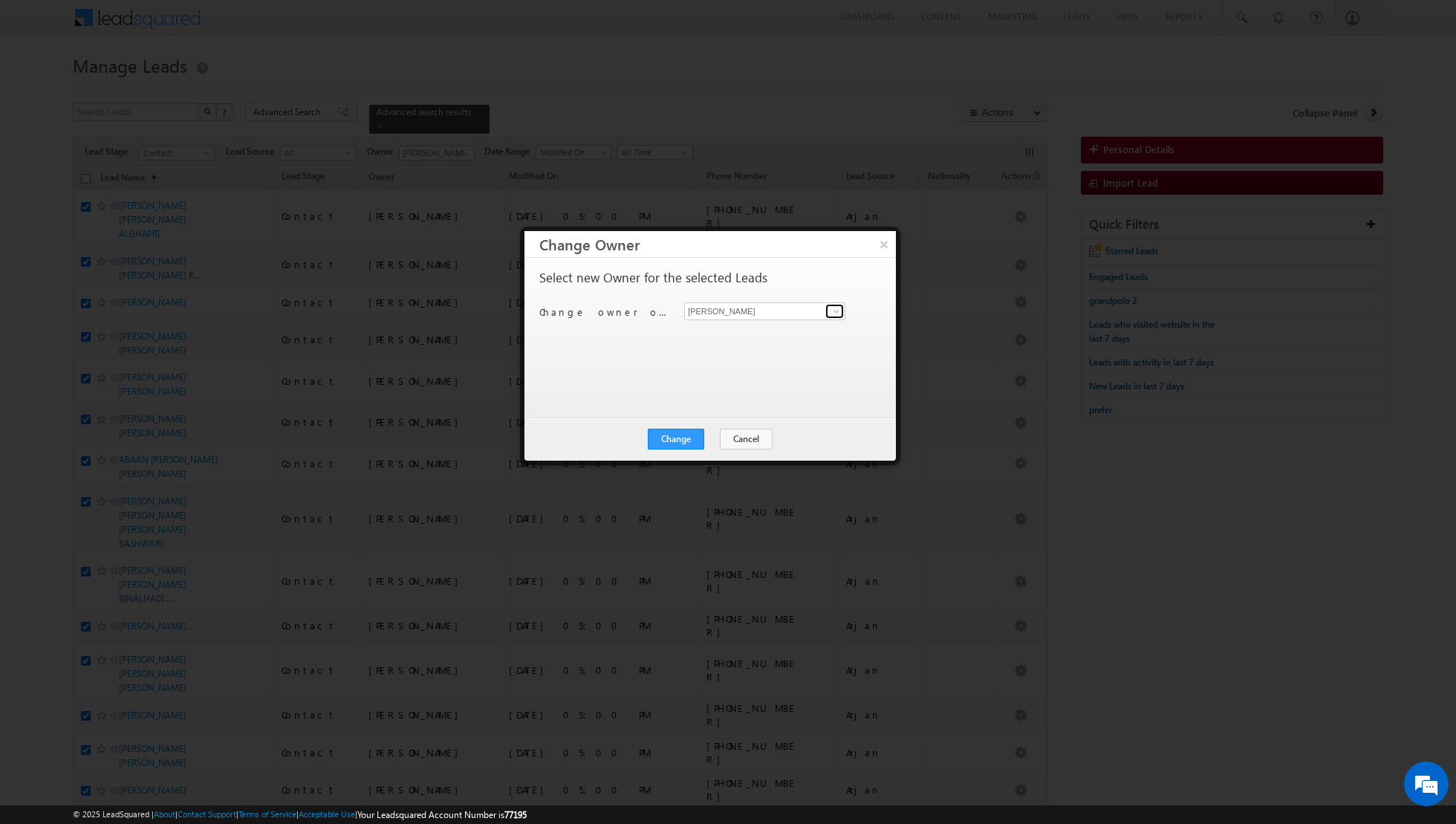
click at [834, 312] on span at bounding box center [836, 311] width 12 height 12
click at [754, 356] on link "[PERSON_NAME] [EMAIL_ADDRESS][PERSON_NAME][DOMAIN_NAME]" at bounding box center [764, 359] width 161 height 28
click at [674, 436] on button "Change" at bounding box center [676, 439] width 57 height 21
click at [713, 440] on button "Close" at bounding box center [712, 439] width 48 height 21
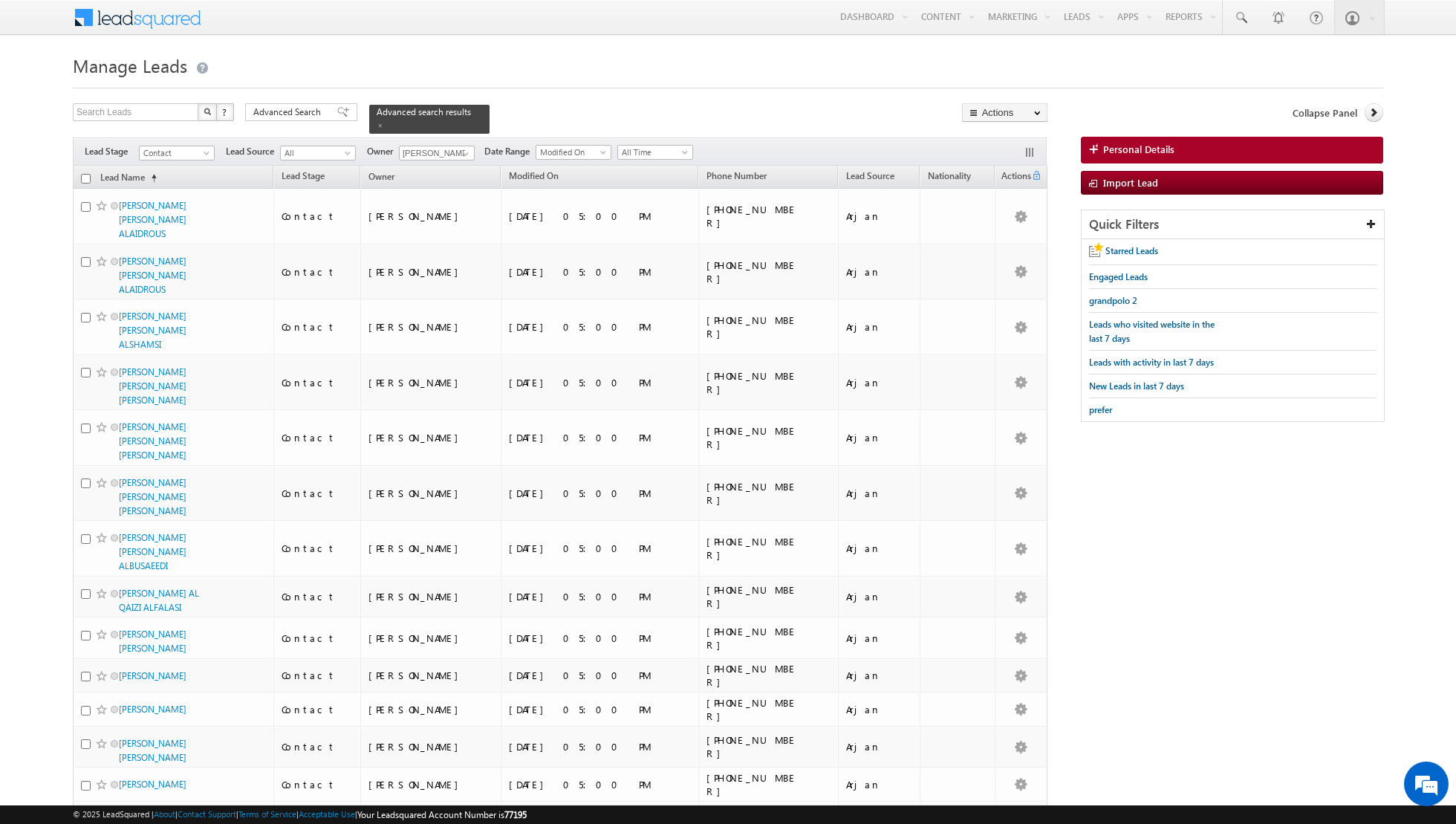
click at [82, 176] on input "checkbox" at bounding box center [86, 178] width 9 height 9
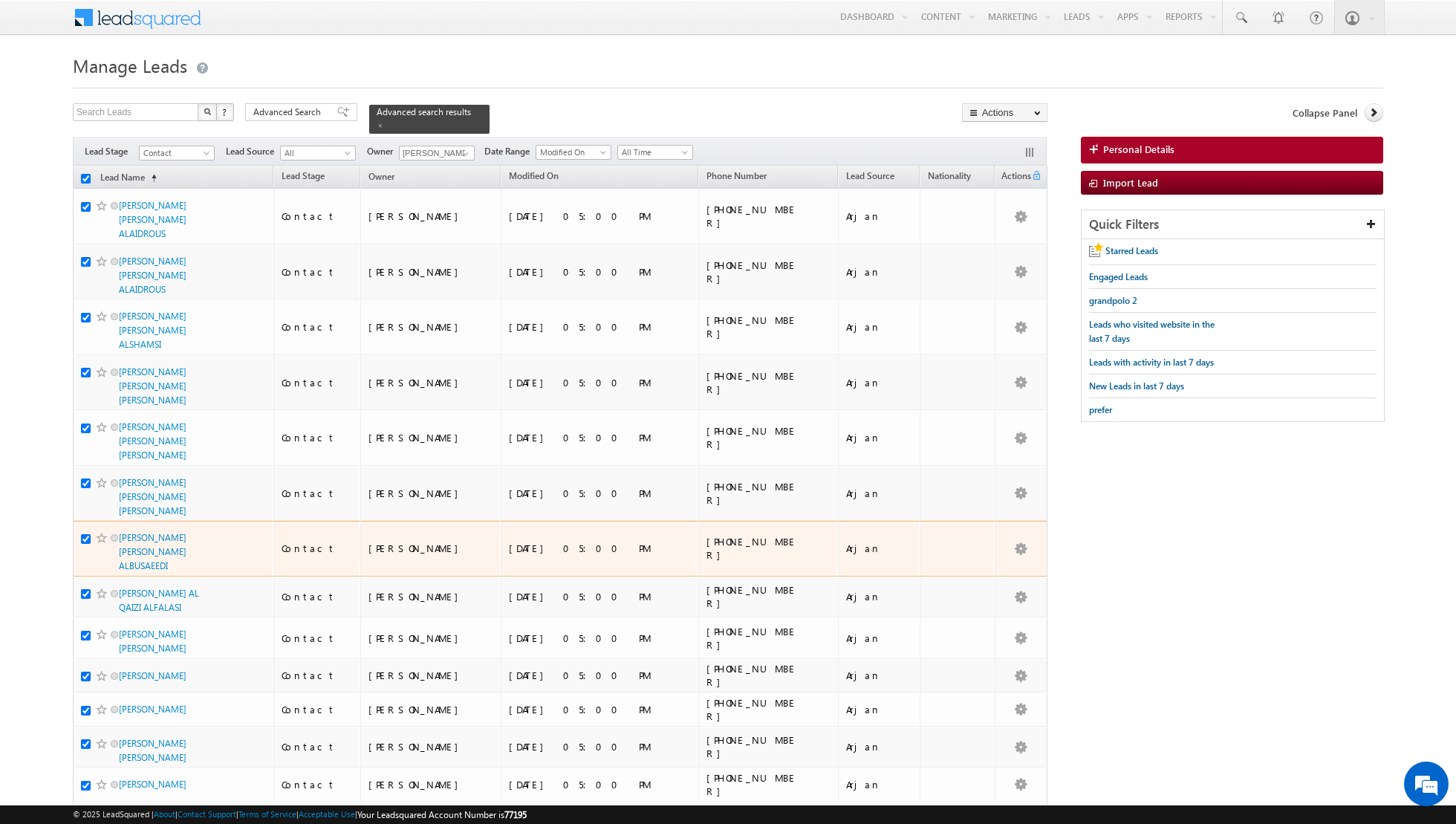
scroll to position [1569, 0]
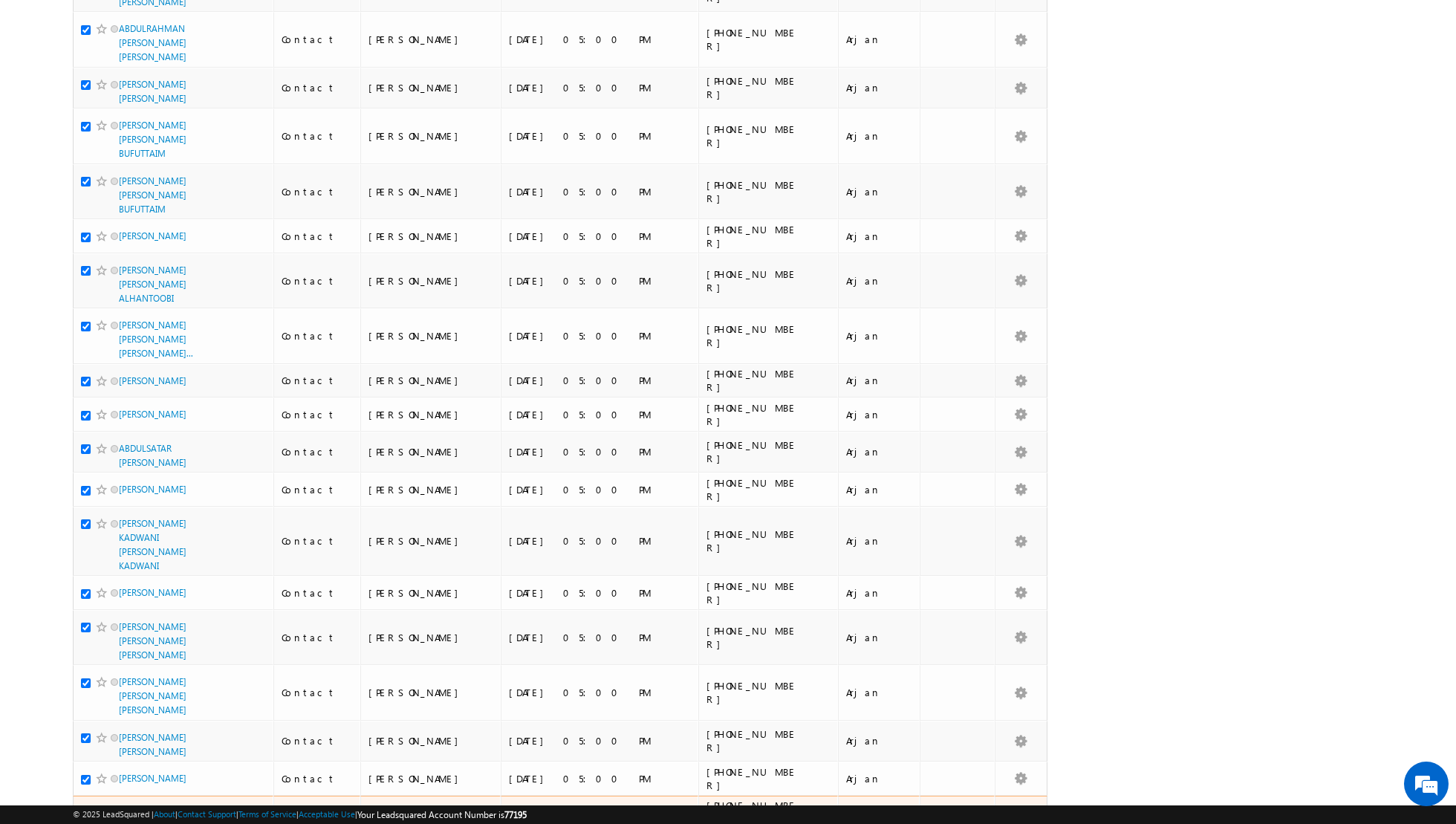
click at [85, 808] on input "checkbox" at bounding box center [86, 813] width 9 height 9
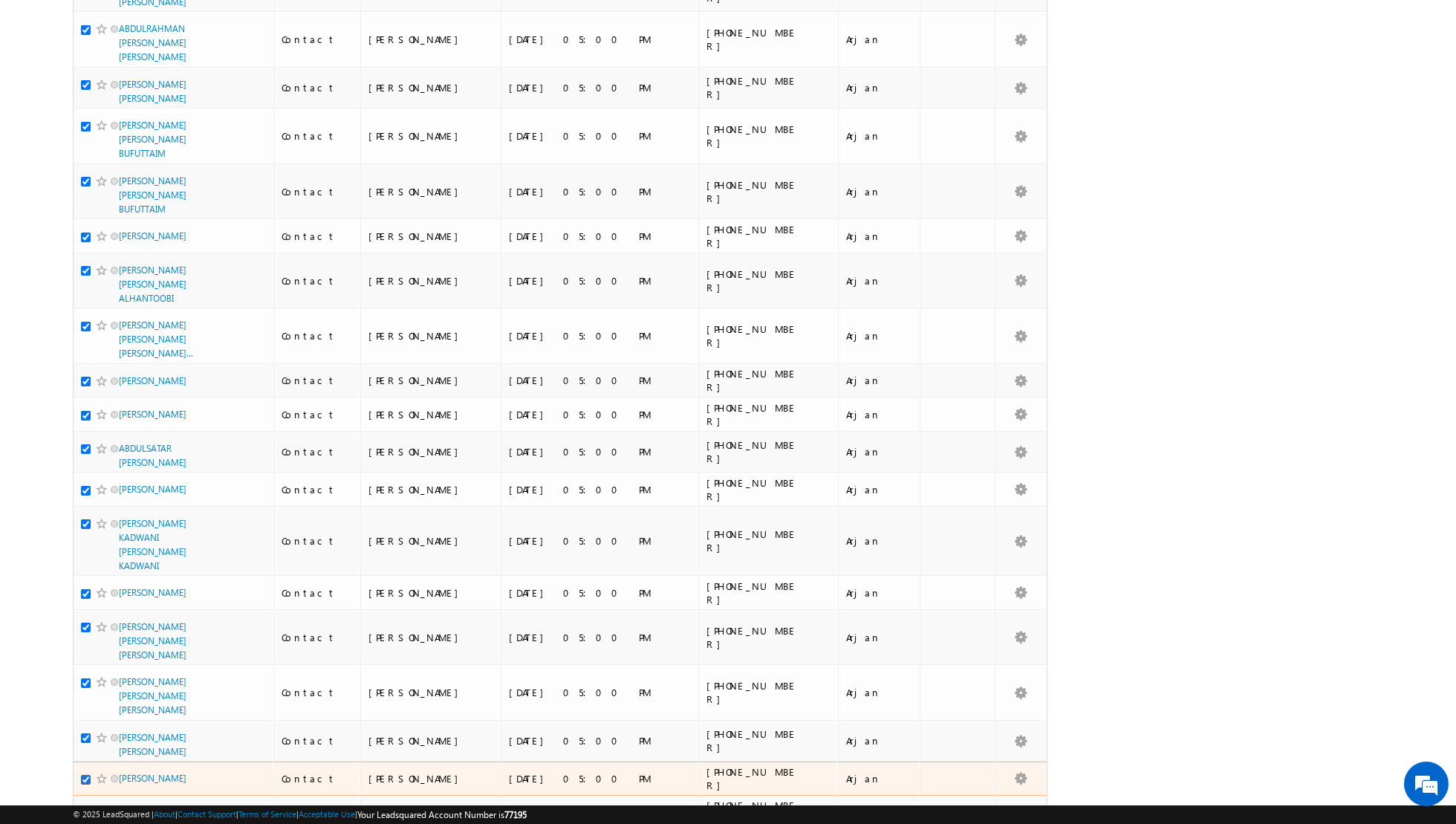
click at [86, 775] on input "checkbox" at bounding box center [86, 779] width 9 height 9
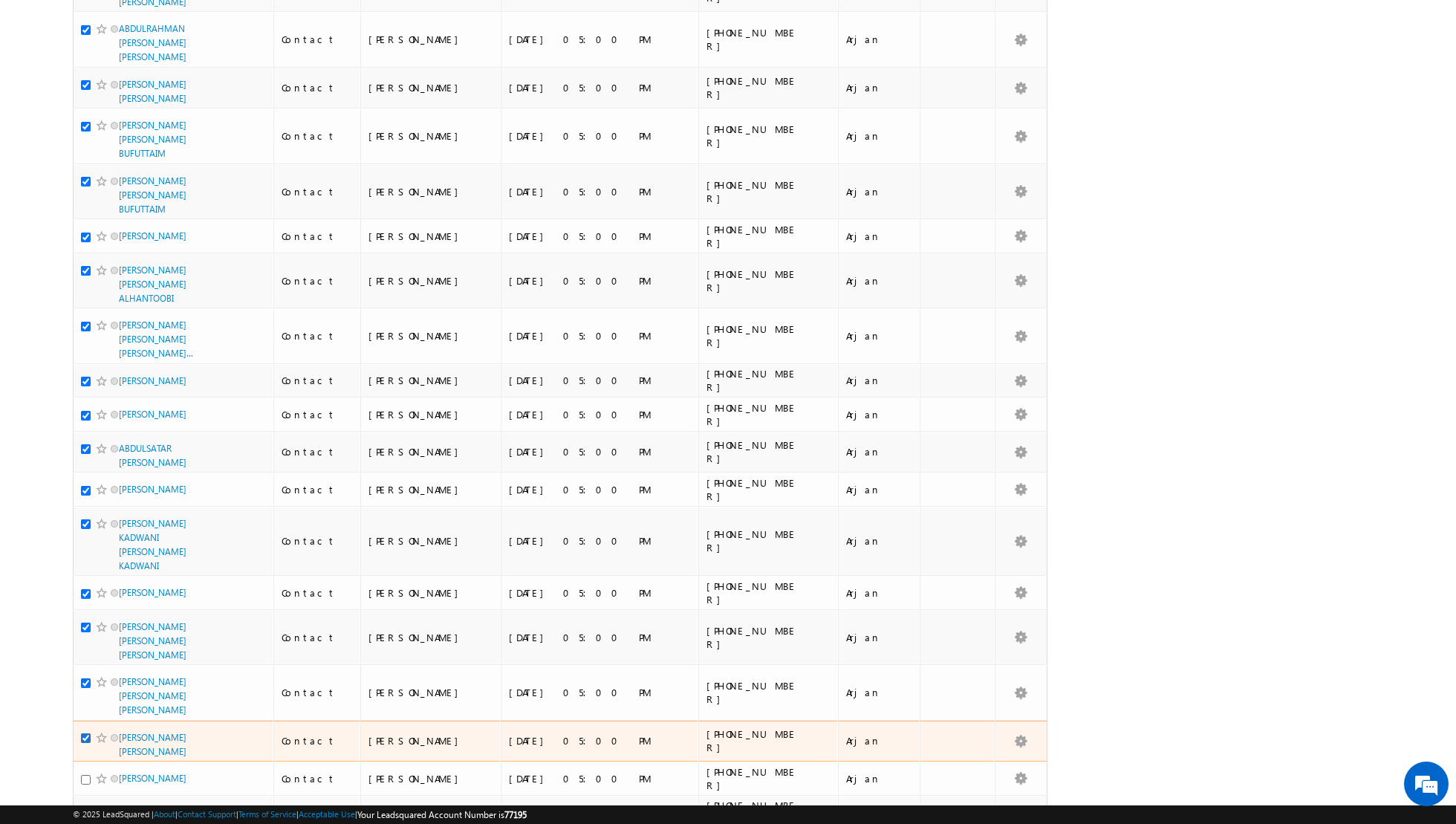
click at [86, 733] on input "checkbox" at bounding box center [86, 738] width 9 height 9
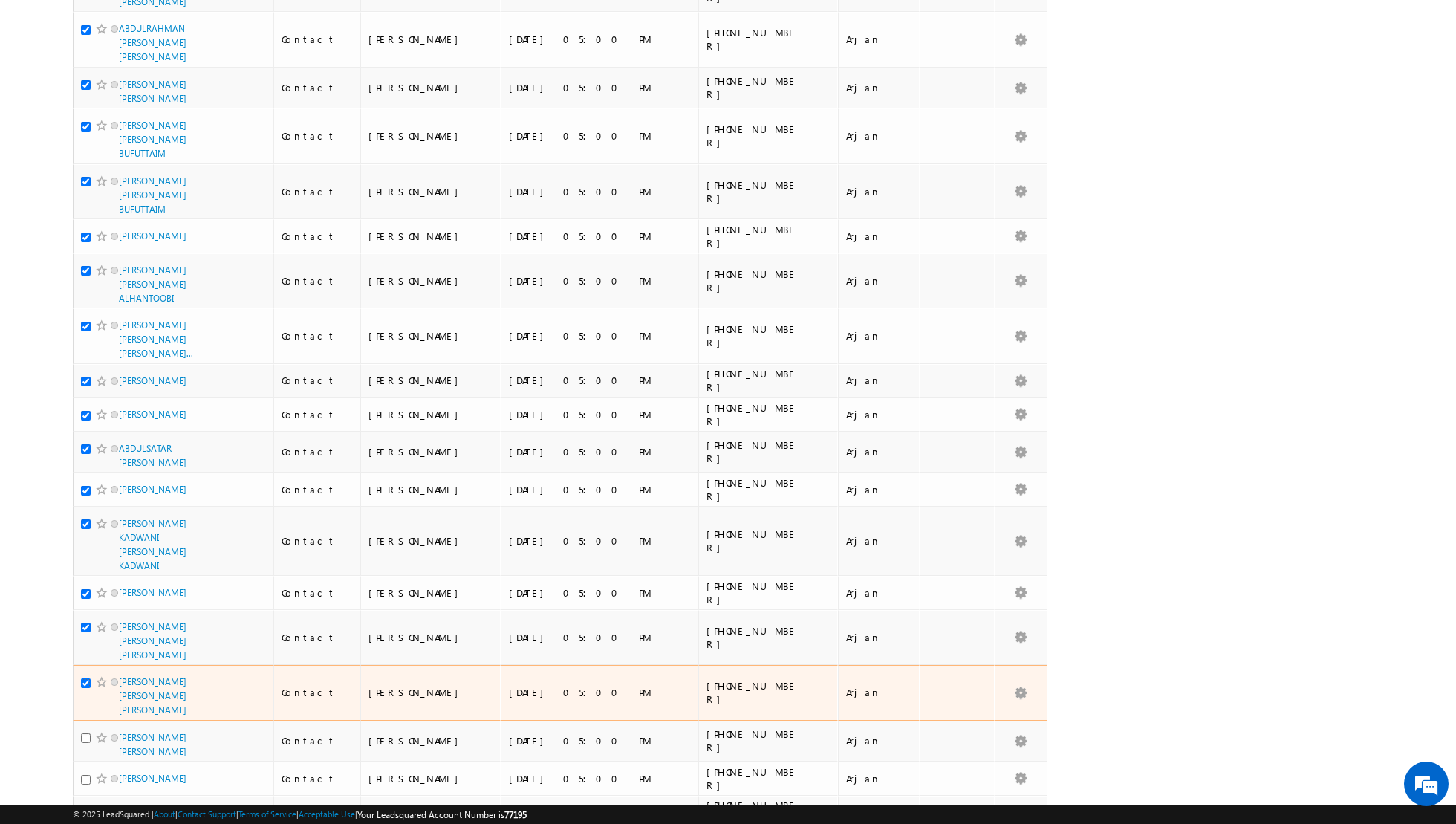
click at [86, 678] on input "checkbox" at bounding box center [86, 683] width 9 height 9
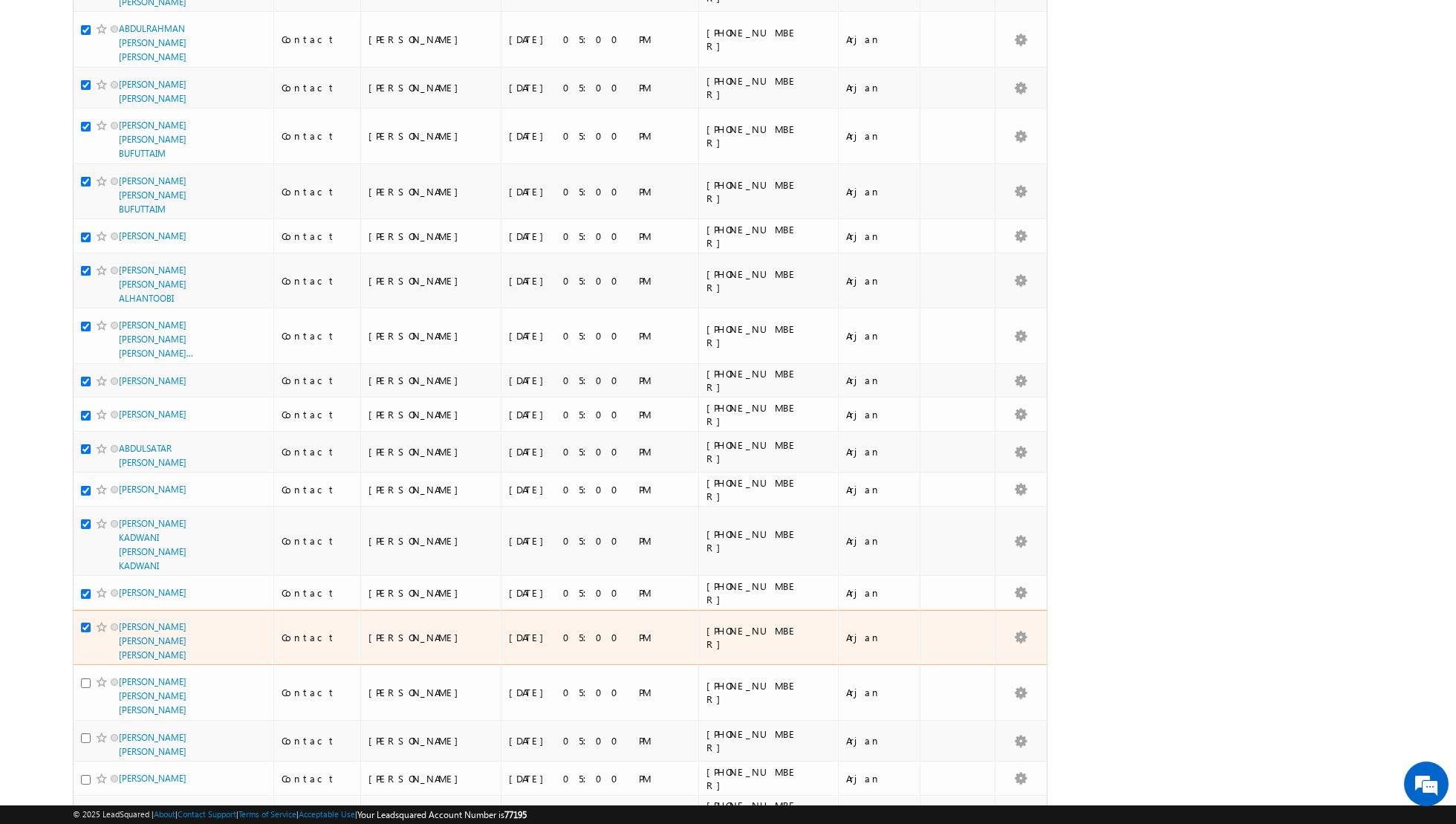
click at [84, 622] on input "checkbox" at bounding box center [86, 627] width 9 height 9
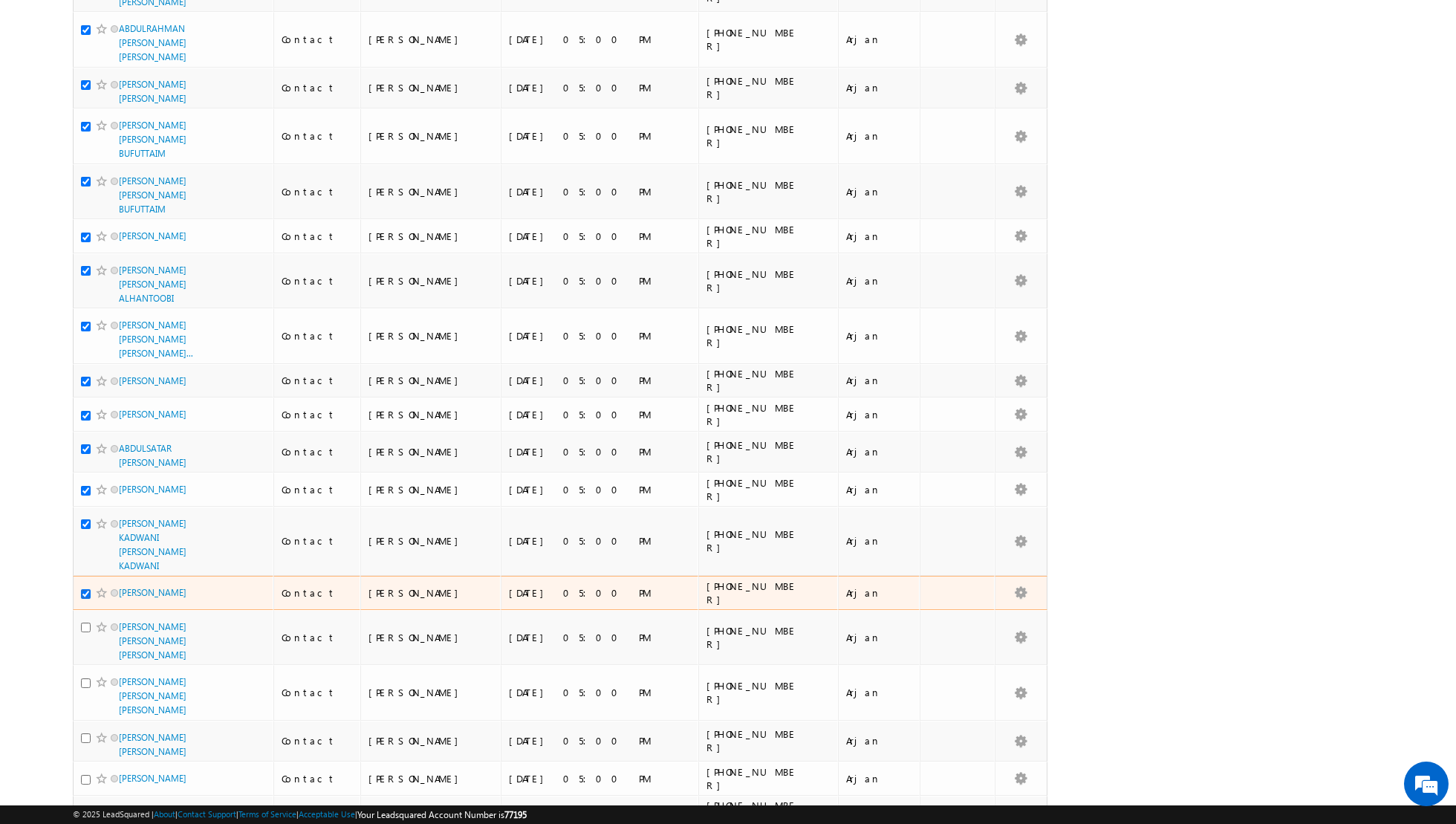
click at [84, 589] on input "checkbox" at bounding box center [86, 594] width 9 height 9
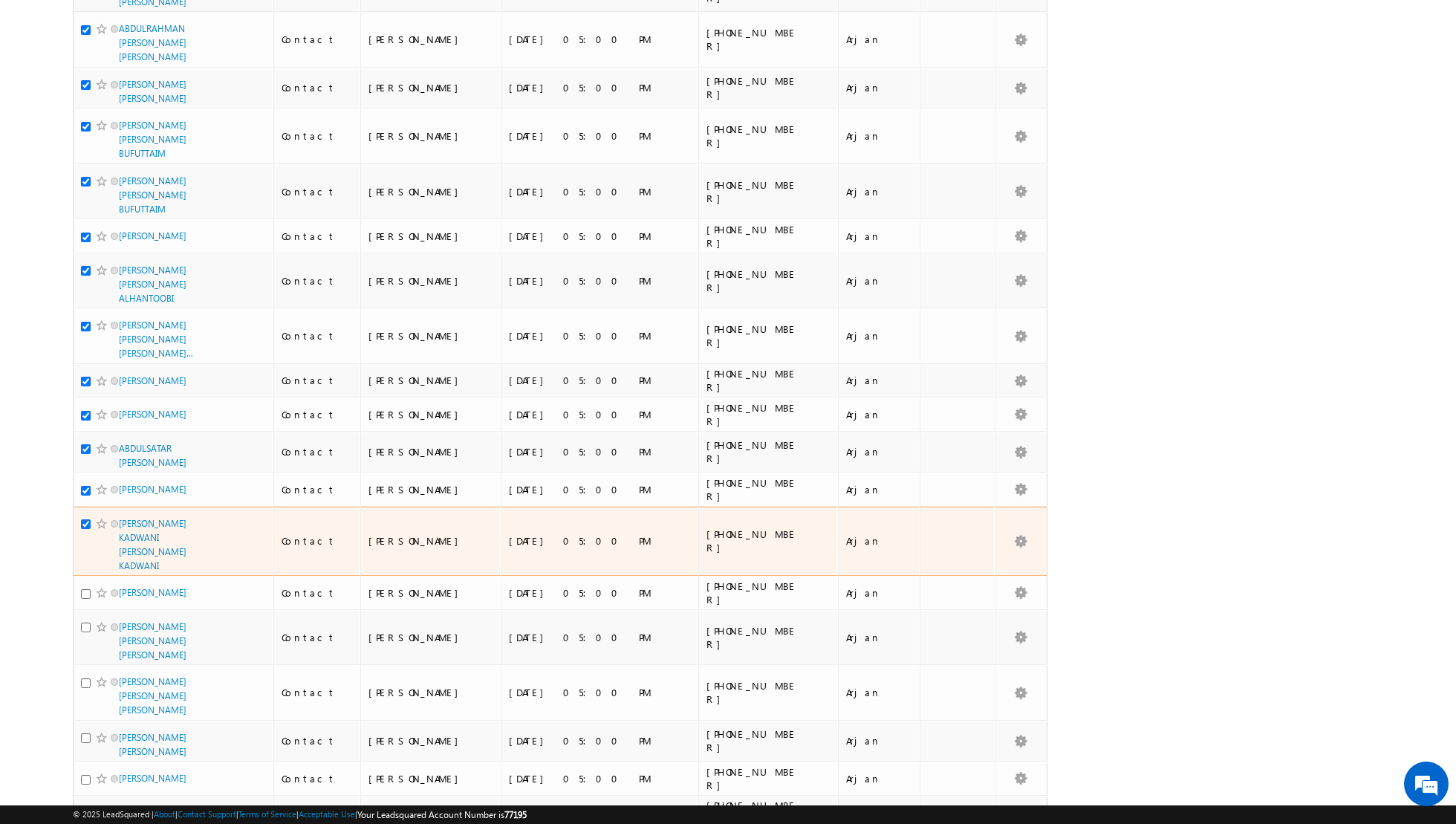
click at [83, 520] on input "checkbox" at bounding box center [86, 524] width 9 height 9
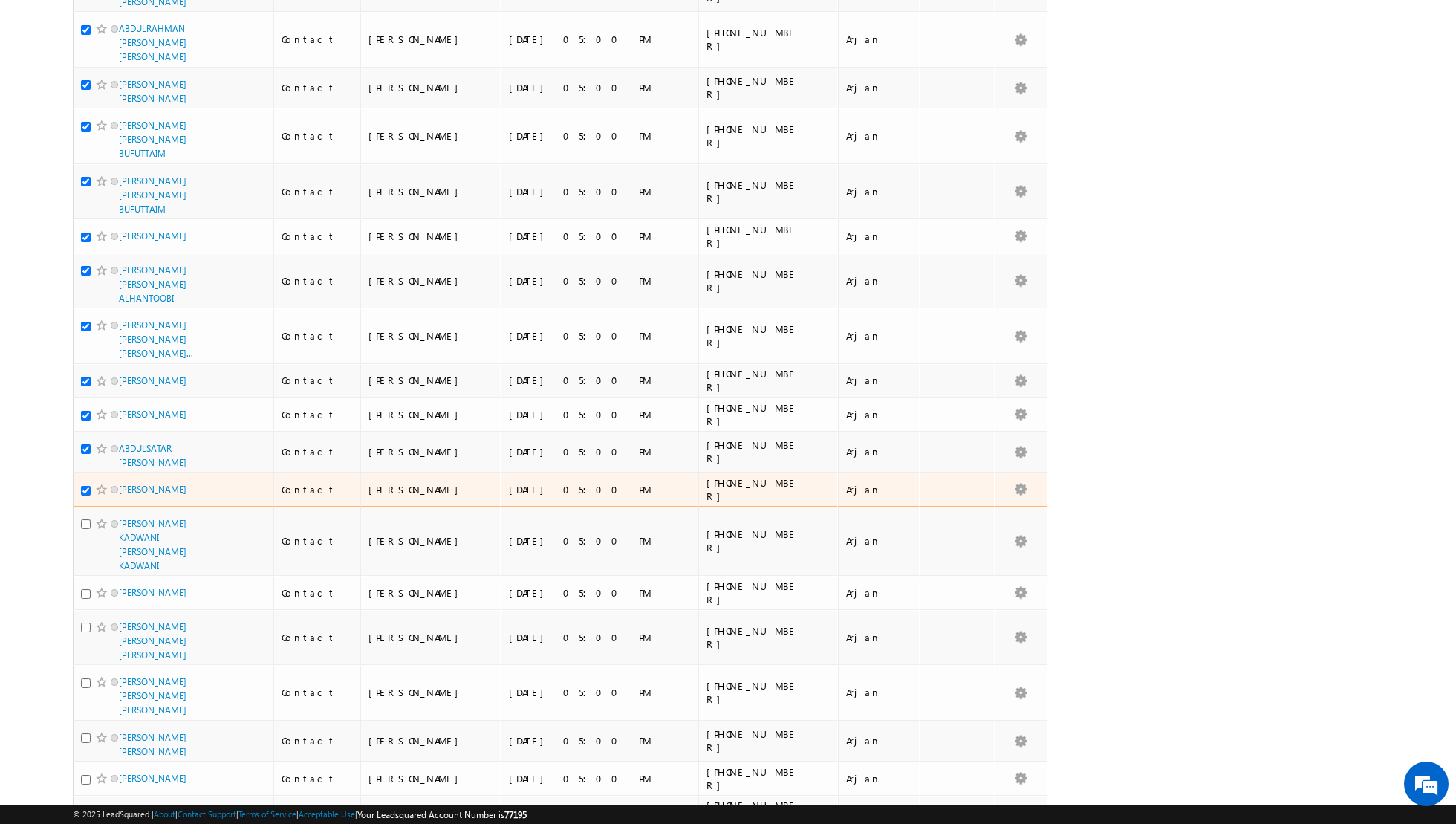
click at [84, 486] on input "checkbox" at bounding box center [86, 491] width 9 height 9
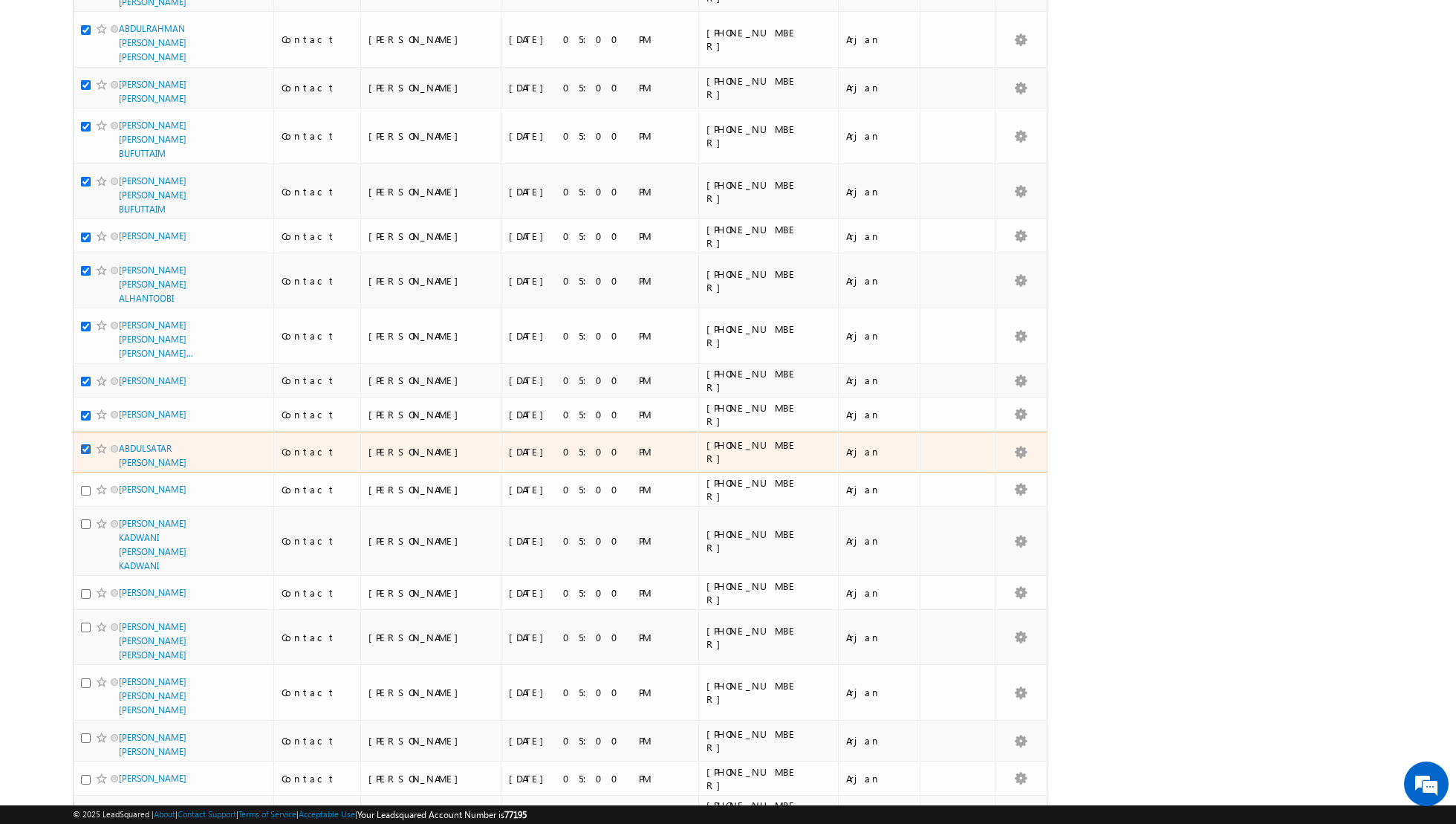
click at [86, 444] on input "checkbox" at bounding box center [86, 449] width 9 height 9
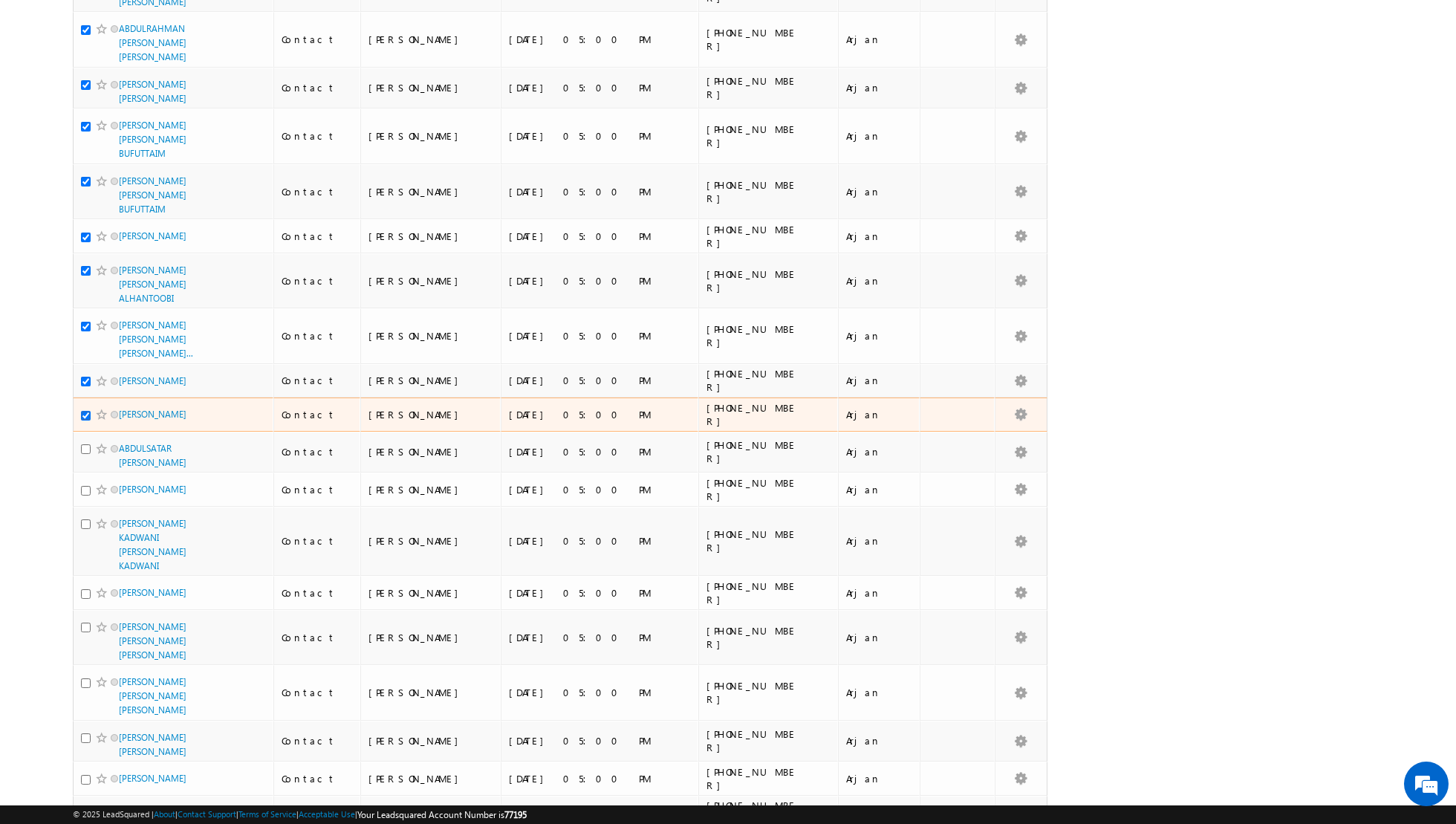
click at [87, 411] on input "checkbox" at bounding box center [86, 415] width 9 height 9
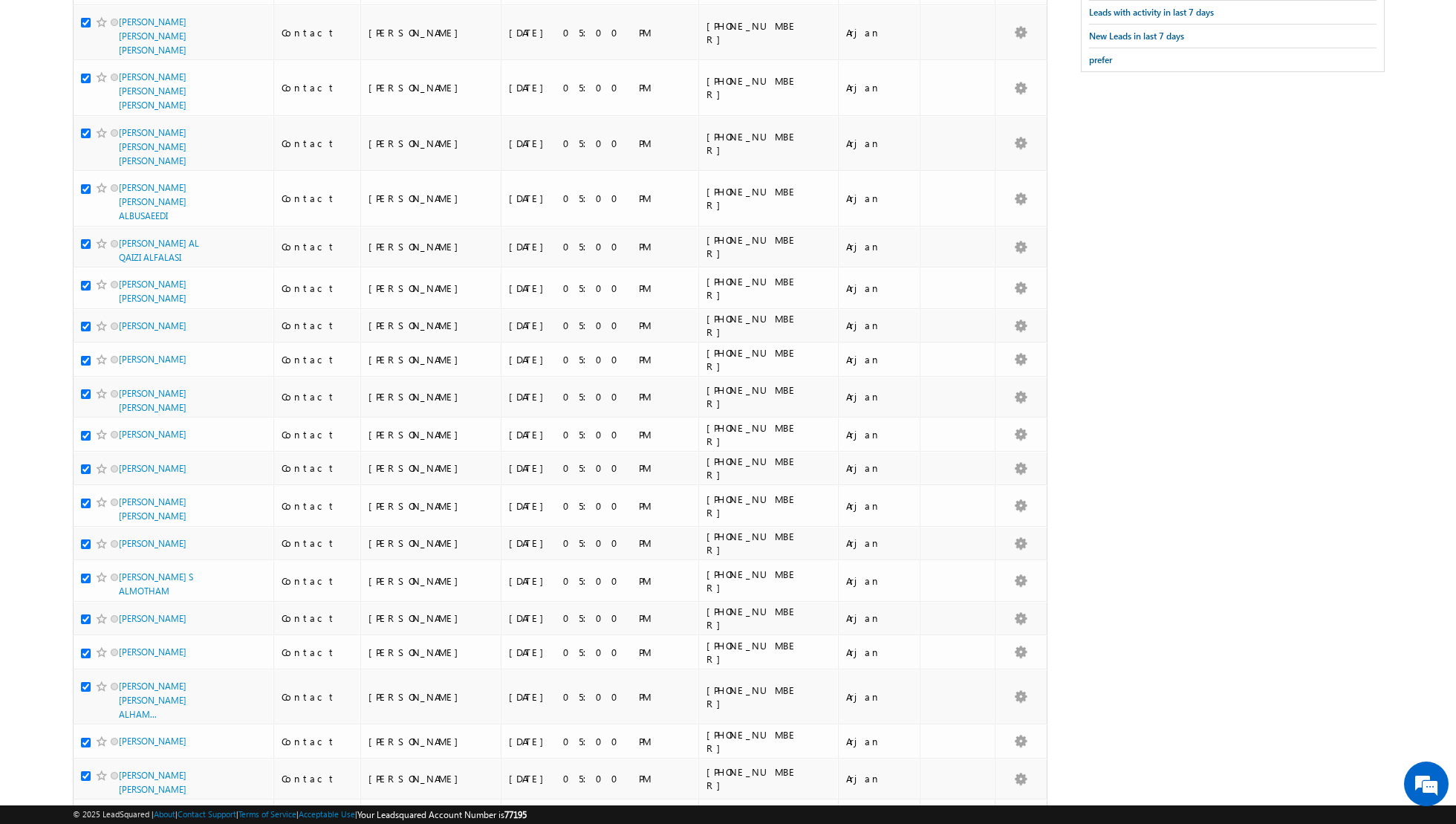
scroll to position [0, 0]
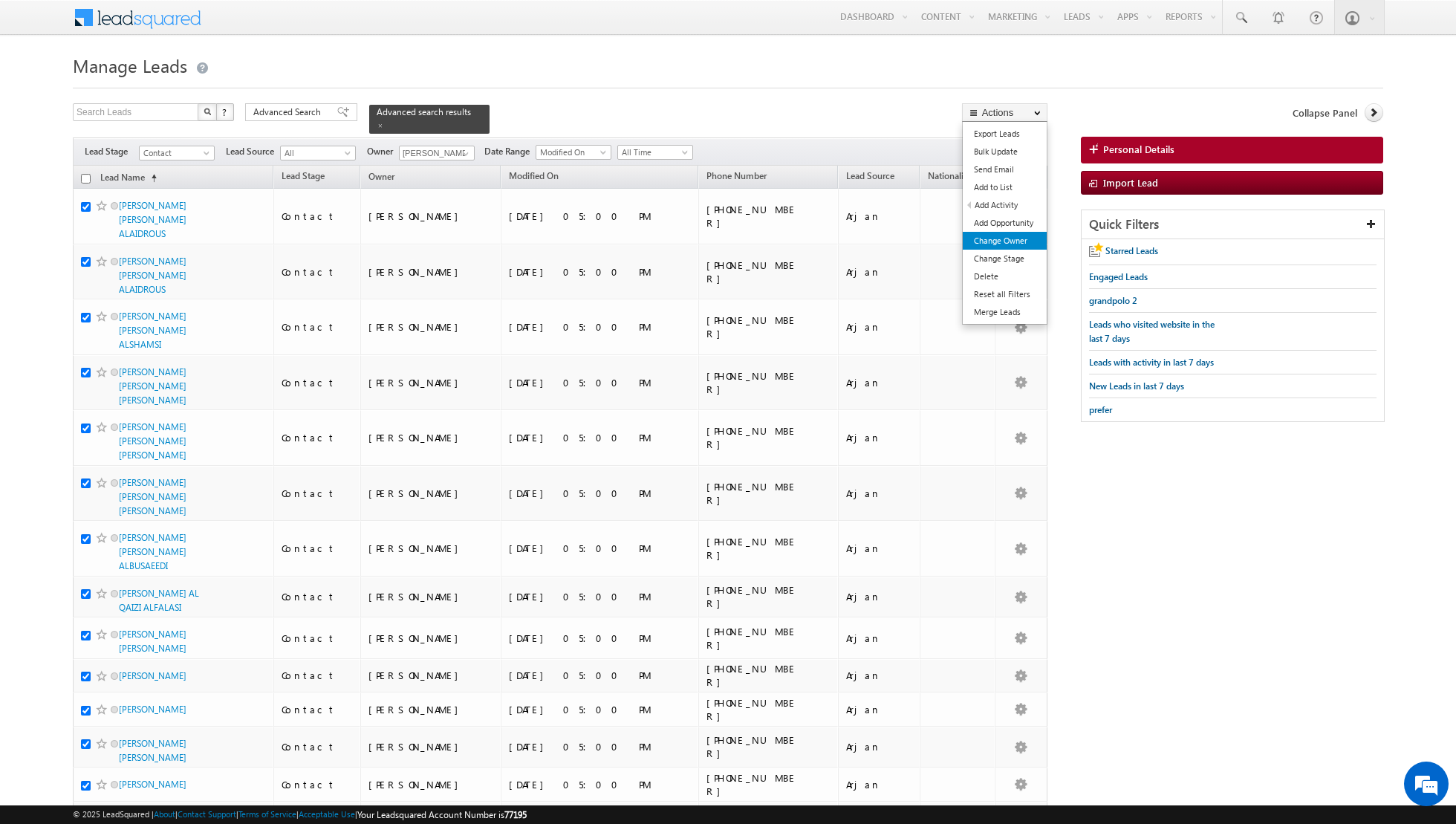
click at [987, 235] on link "Change Owner" at bounding box center [1005, 240] width 84 height 18
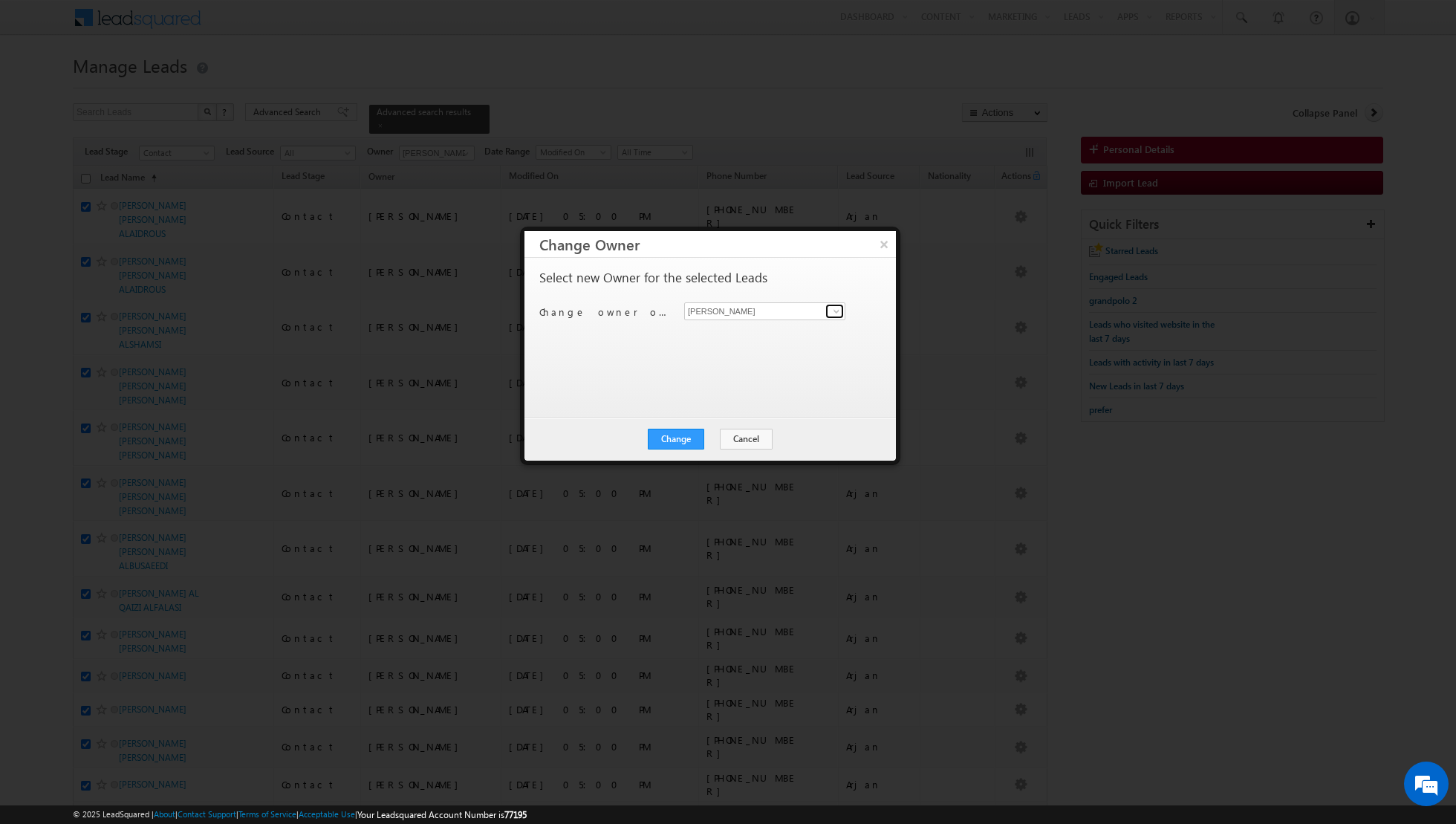
click at [833, 312] on span at bounding box center [836, 311] width 12 height 12
click at [715, 388] on span "[PERSON_NAME][EMAIL_ADDRESS][DOMAIN_NAME]" at bounding box center [757, 392] width 133 height 11
click at [665, 438] on button "Change" at bounding box center [676, 439] width 57 height 21
click at [708, 440] on button "Close" at bounding box center [712, 439] width 48 height 21
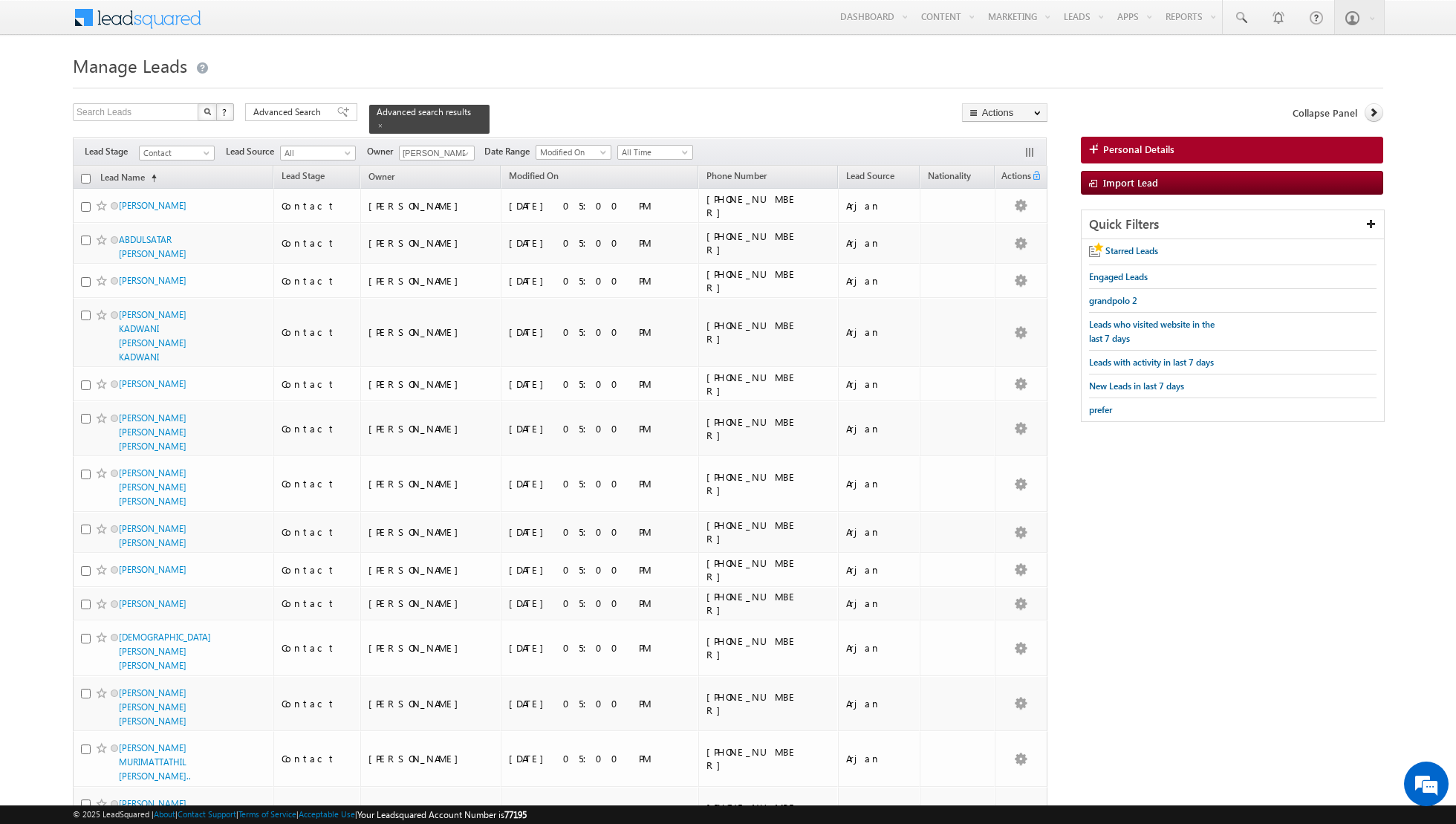
click at [85, 174] on input "checkbox" at bounding box center [86, 178] width 9 height 9
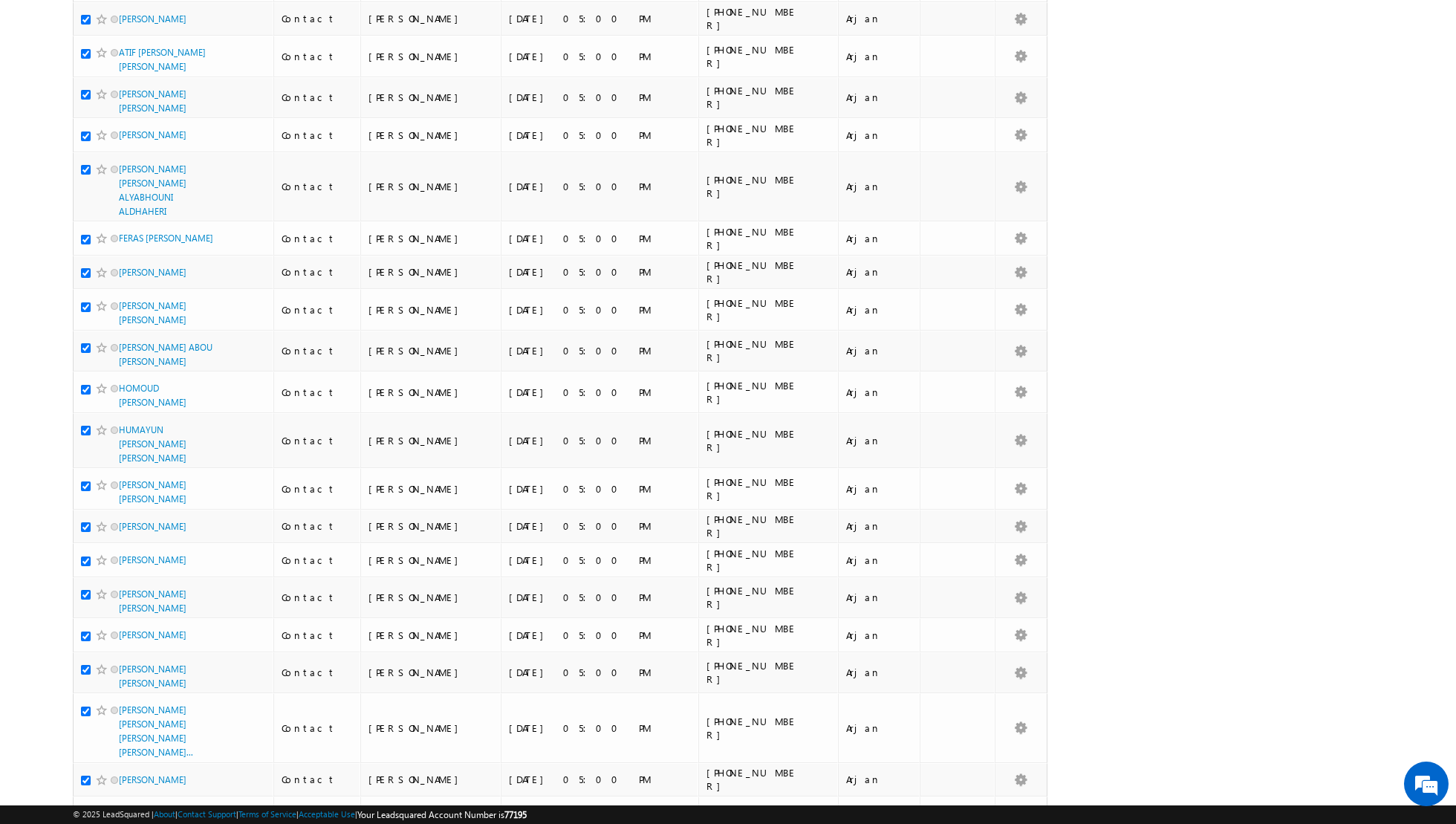
scroll to position [1443, 0]
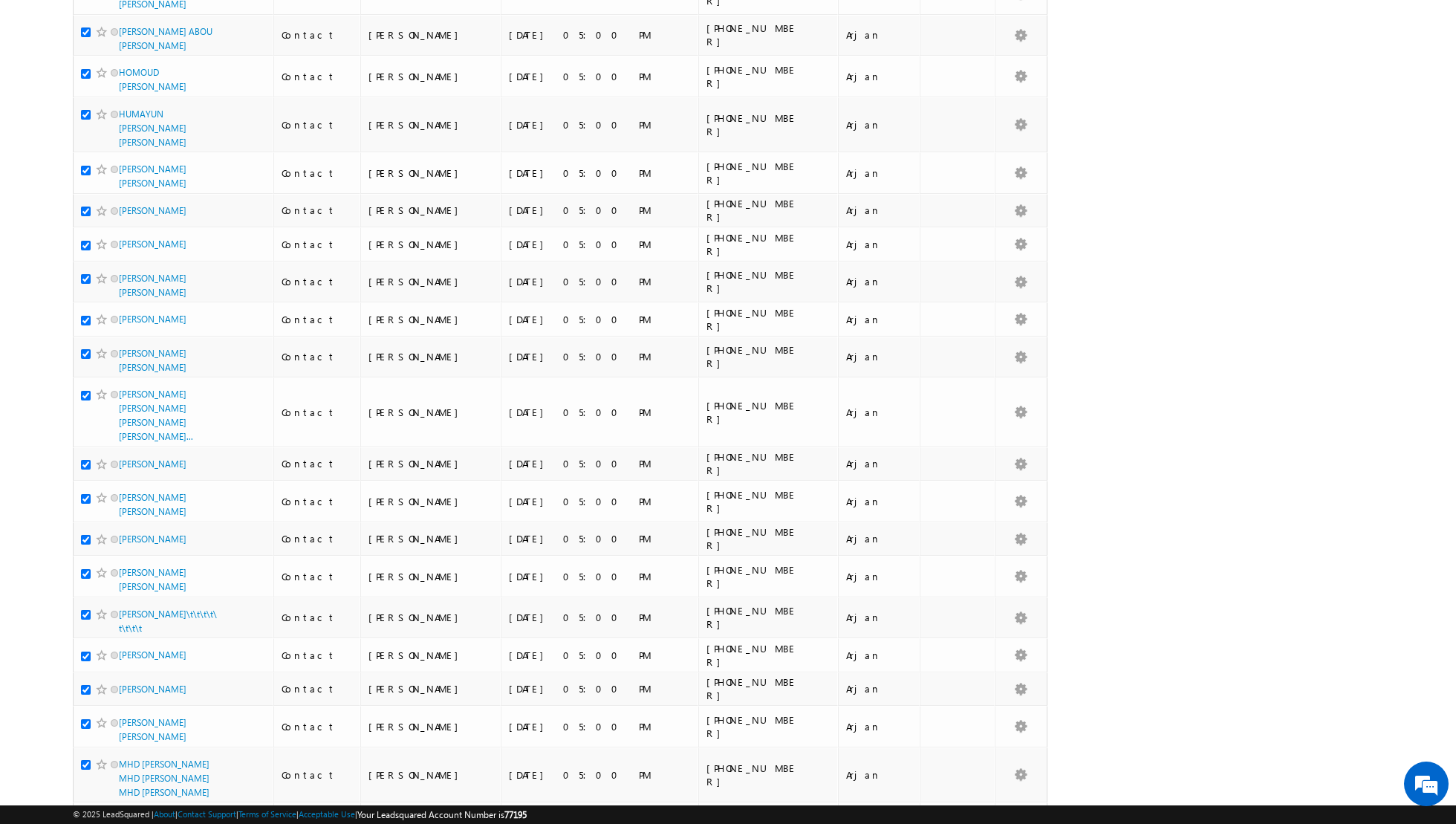
click at [86, 816] on input "checkbox" at bounding box center [86, 820] width 9 height 9
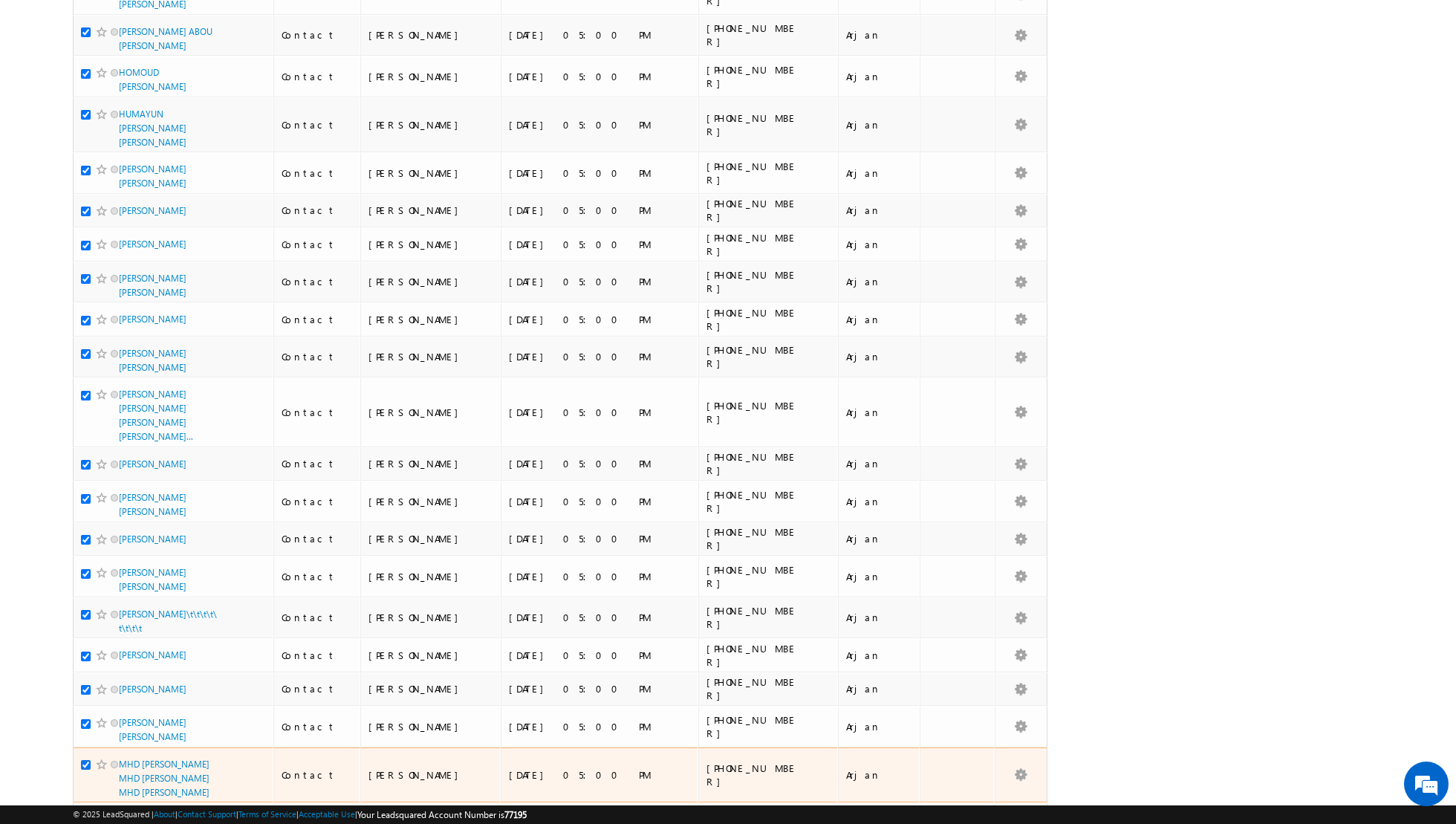
click at [86, 760] on input "checkbox" at bounding box center [86, 764] width 9 height 9
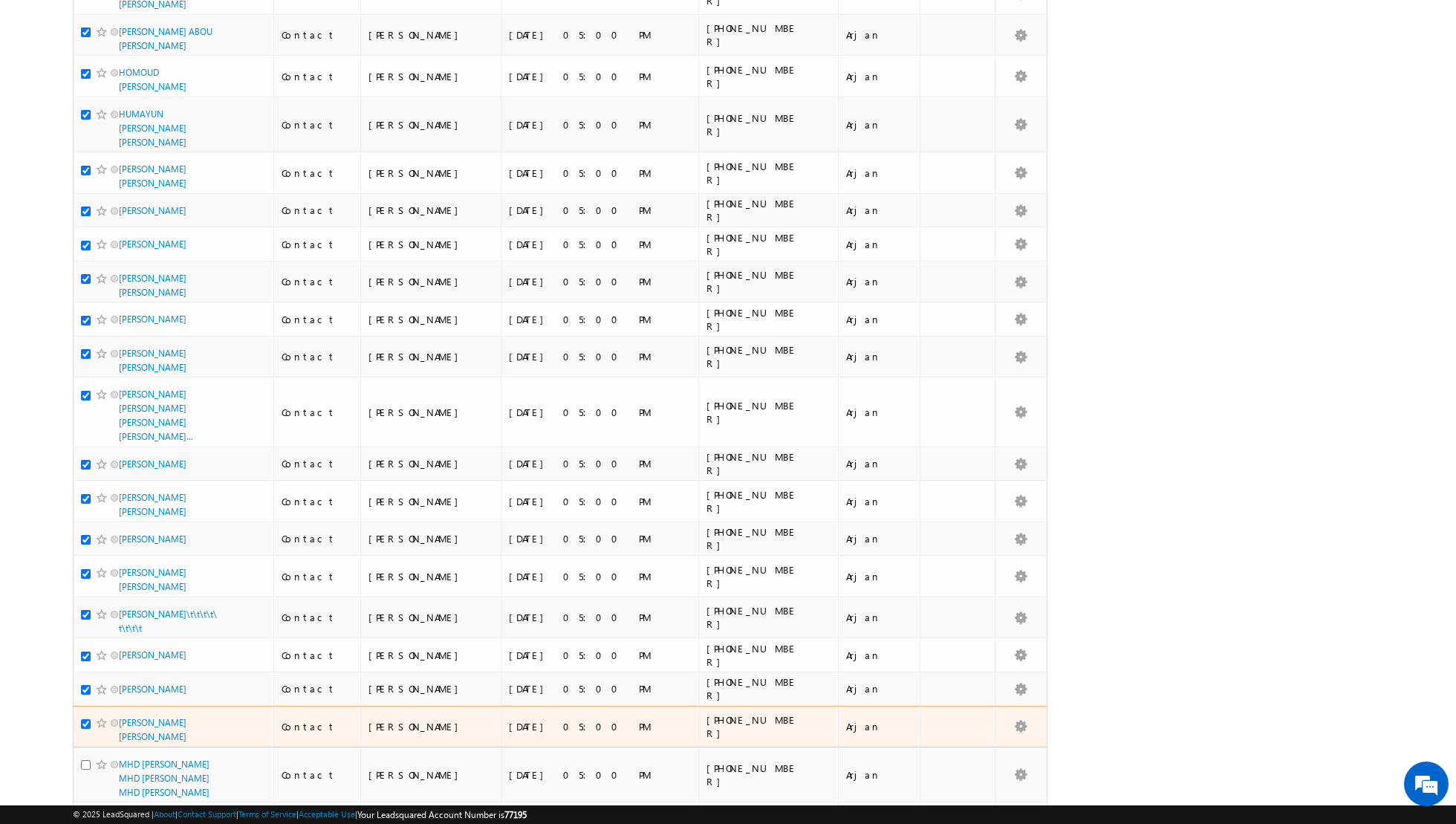
click at [83, 719] on input "checkbox" at bounding box center [86, 724] width 9 height 9
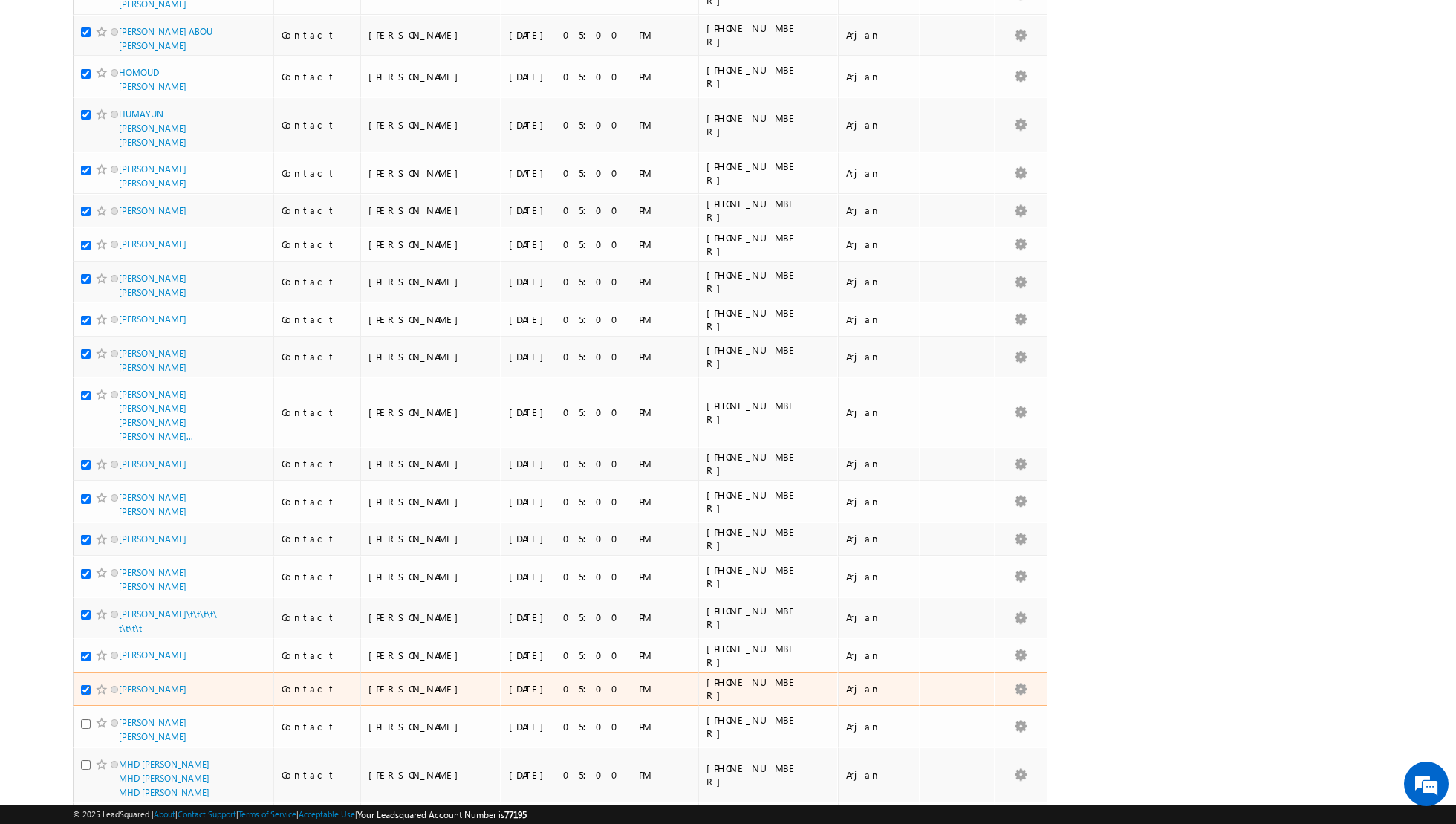
click at [84, 685] on input "checkbox" at bounding box center [86, 690] width 9 height 9
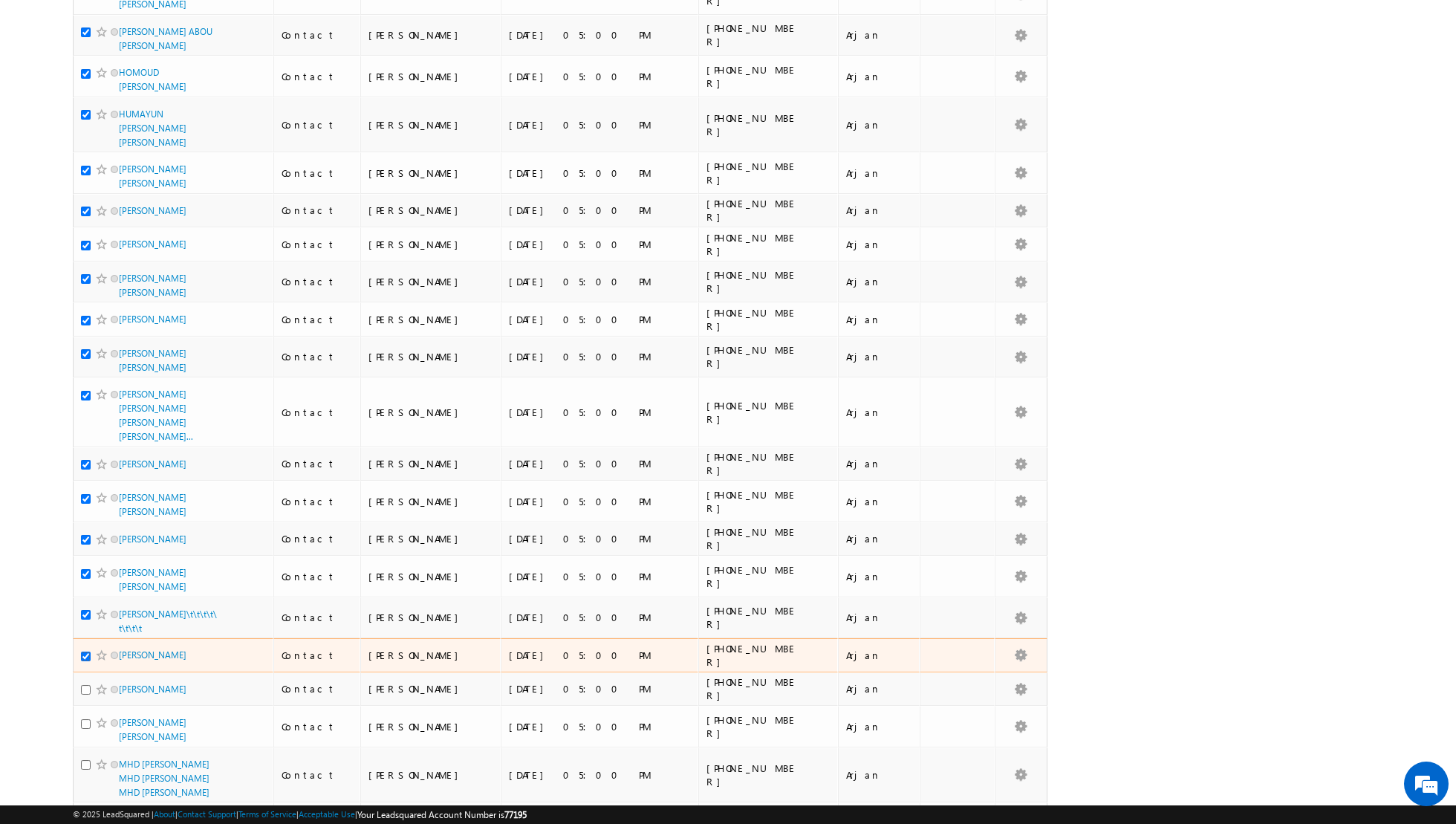
click at [86, 651] on input "checkbox" at bounding box center [86, 656] width 9 height 9
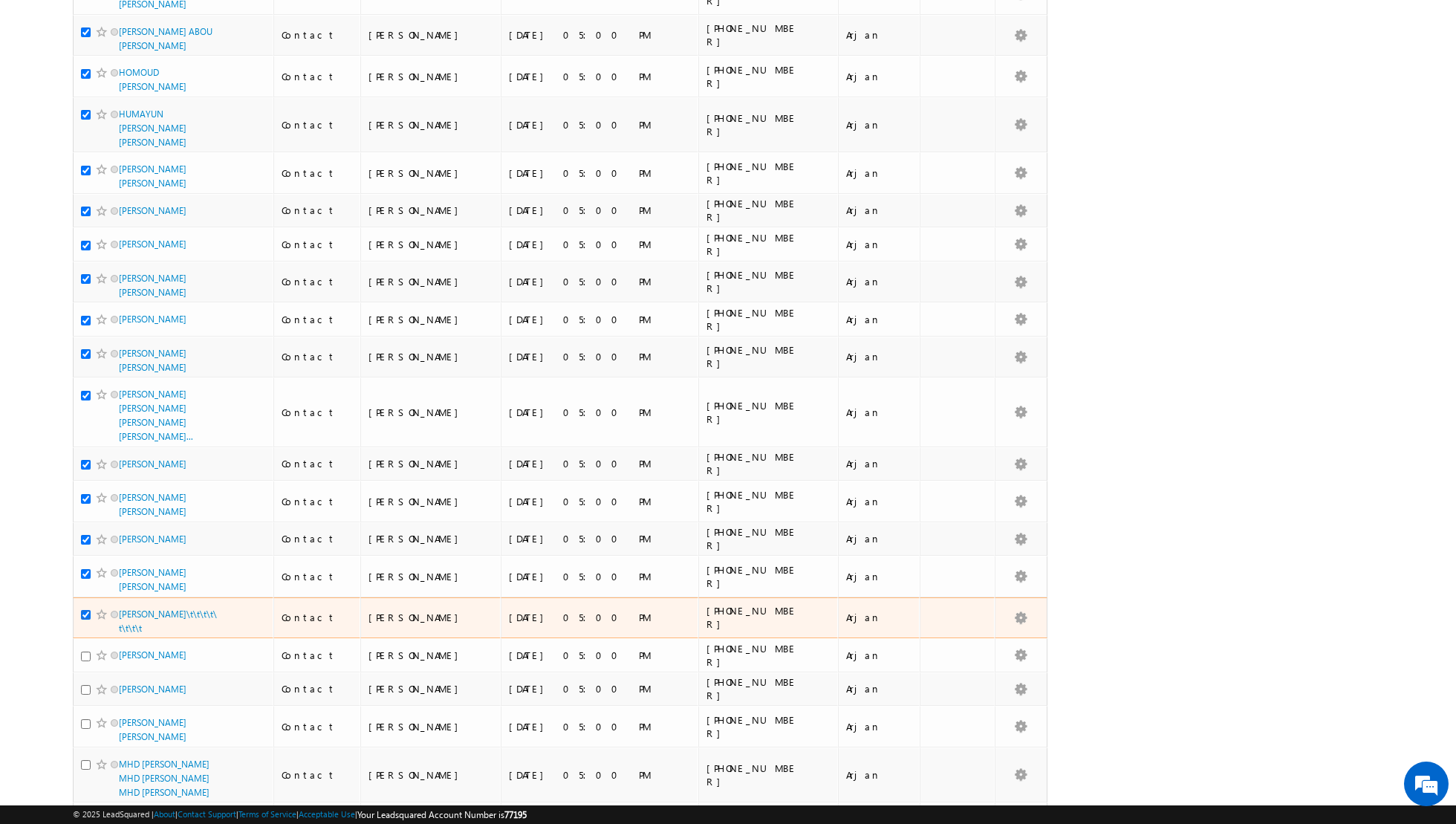
click at [86, 610] on input "checkbox" at bounding box center [86, 615] width 9 height 9
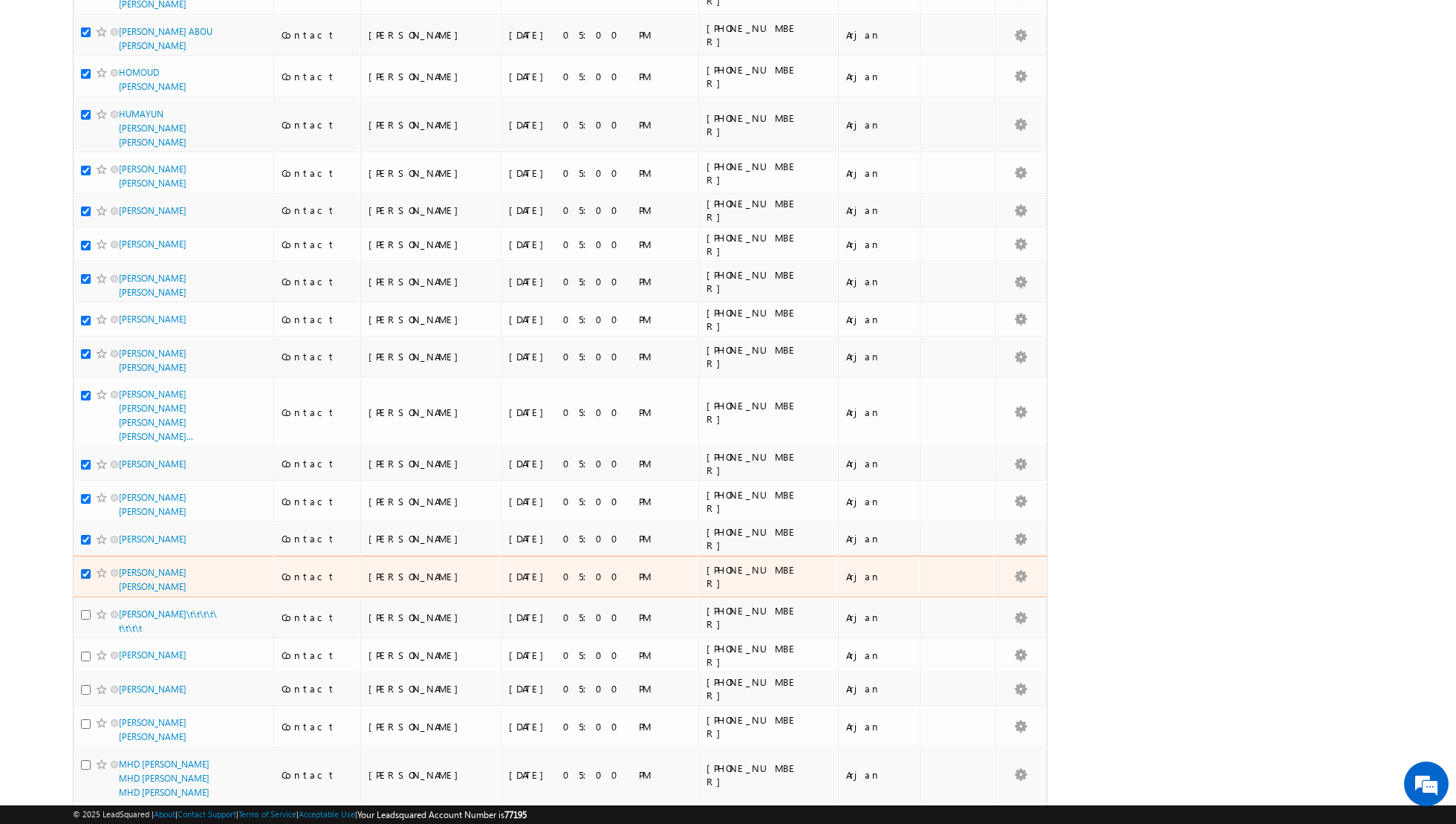
click at [84, 569] on input "checkbox" at bounding box center [86, 574] width 9 height 9
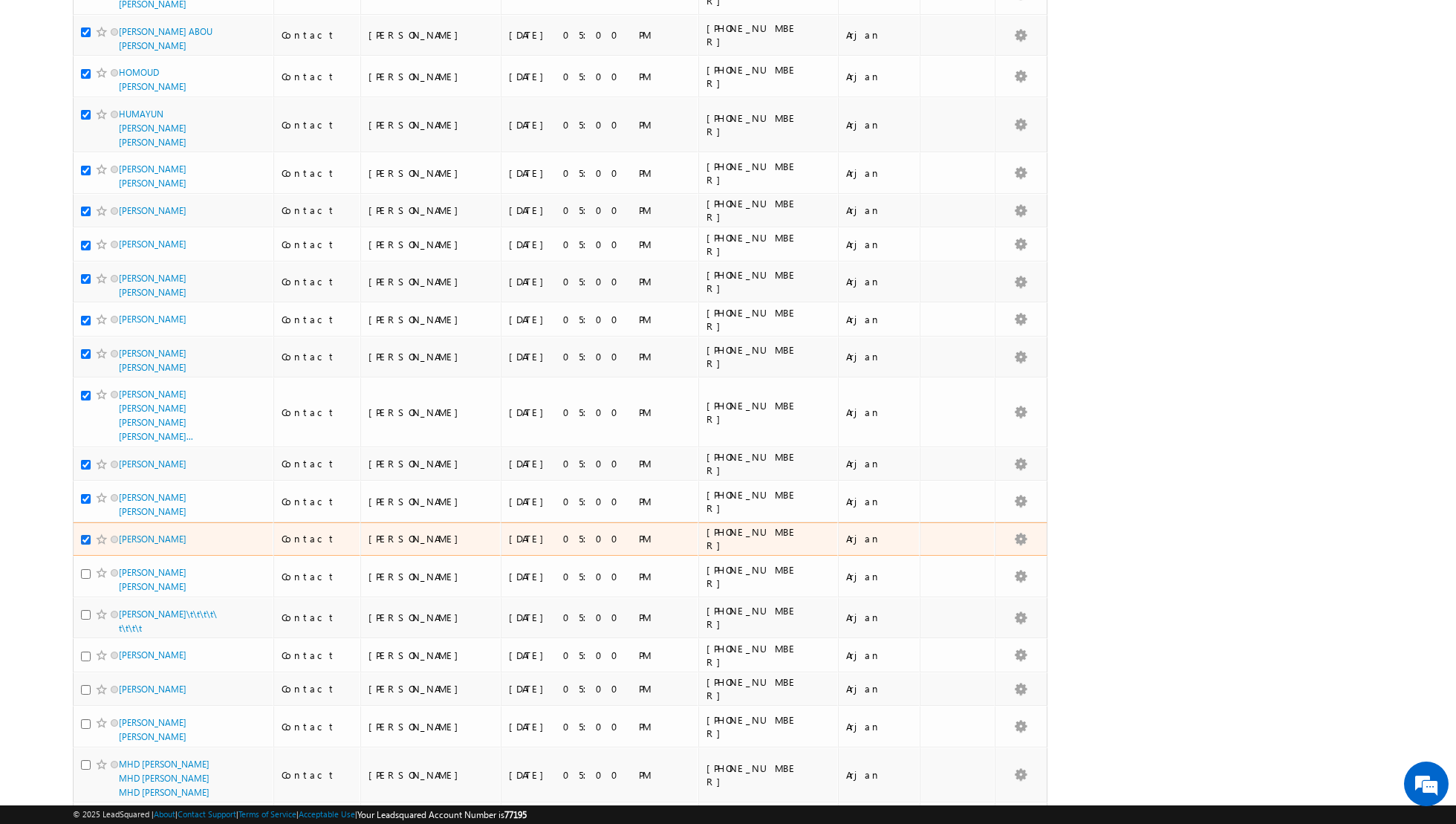
click at [89, 535] on input "checkbox" at bounding box center [86, 539] width 9 height 9
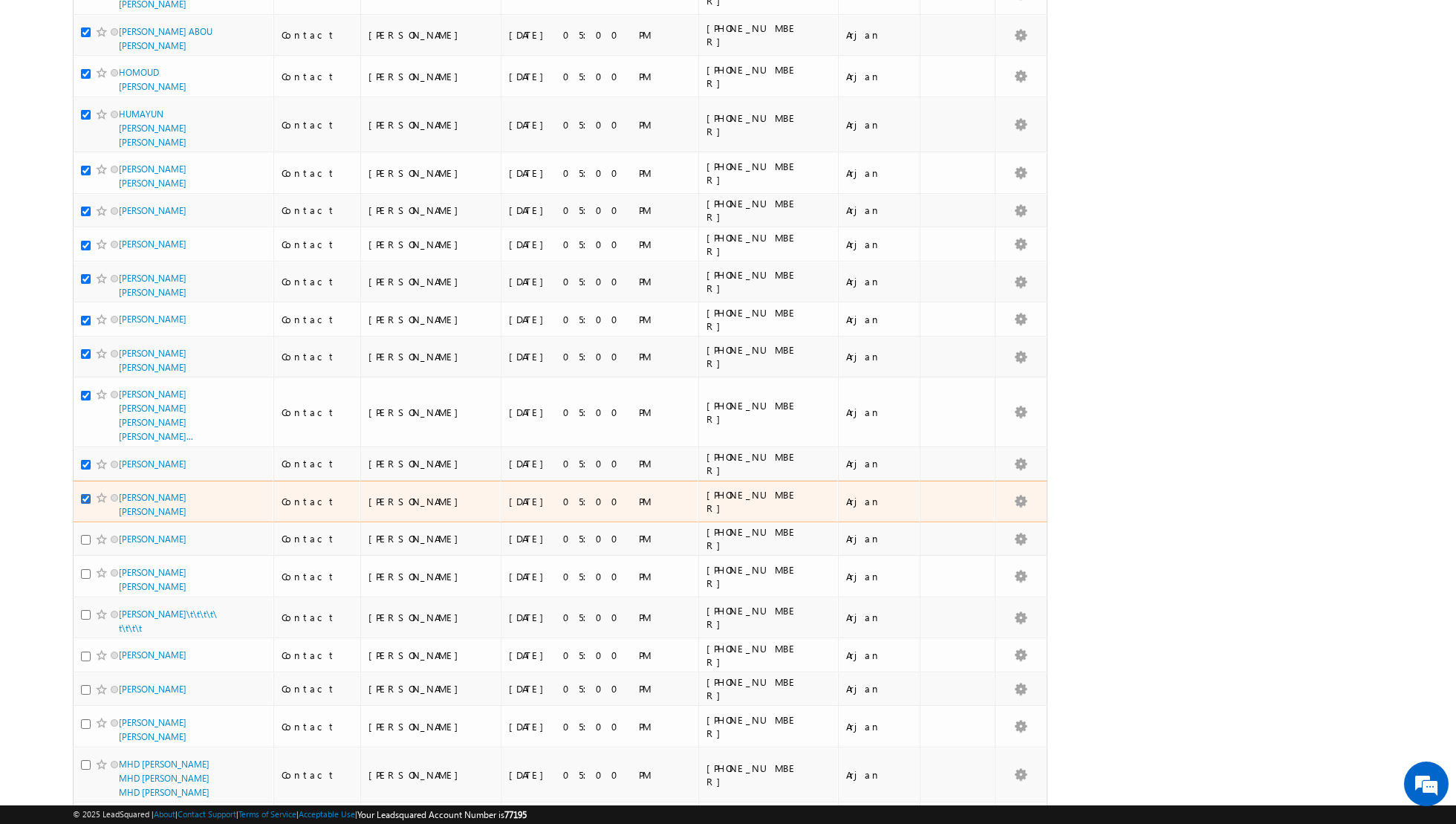
click at [85, 494] on input "checkbox" at bounding box center [86, 498] width 9 height 9
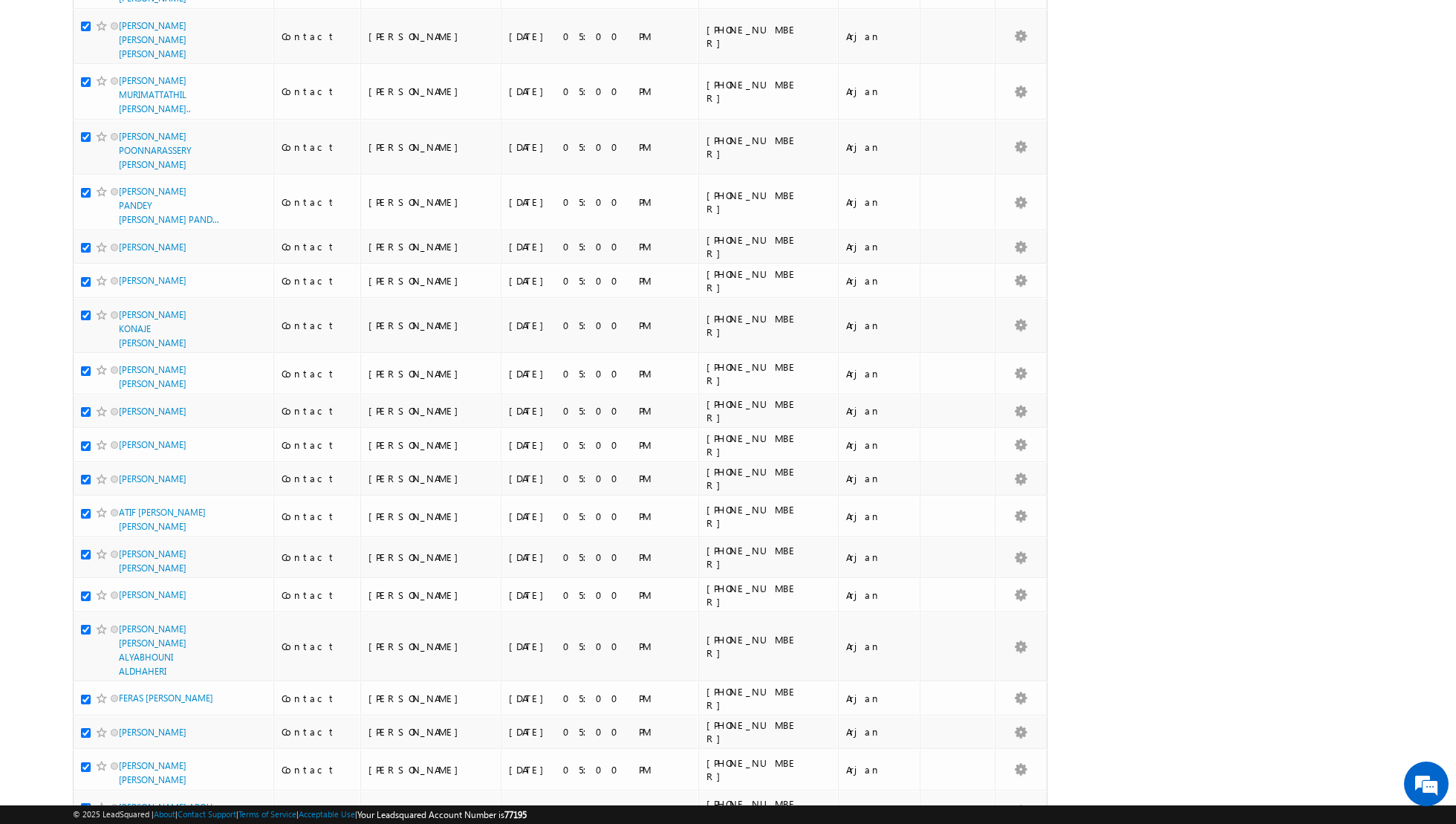
scroll to position [0, 0]
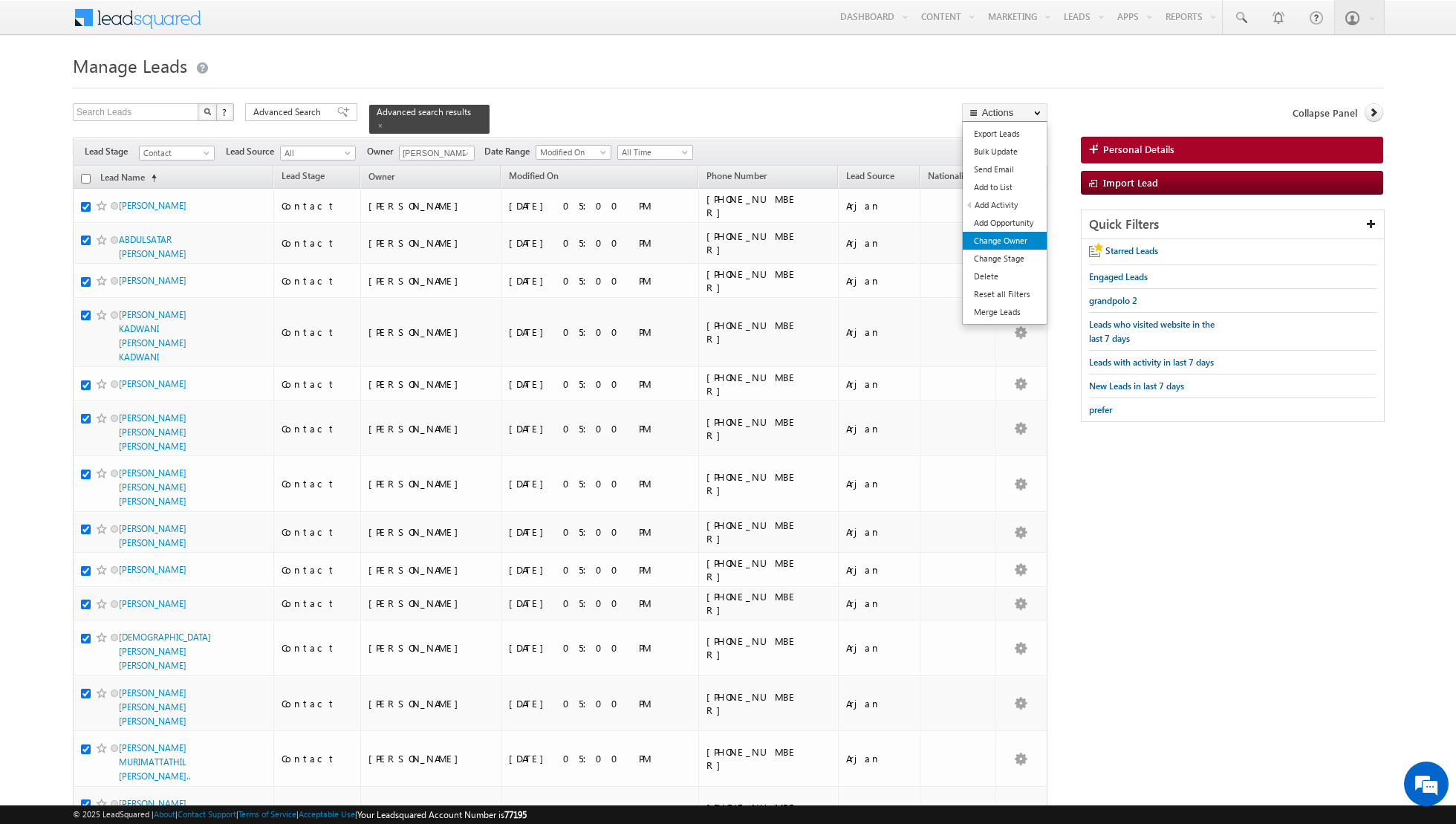
click at [979, 239] on link "Change Owner" at bounding box center [1005, 240] width 84 height 18
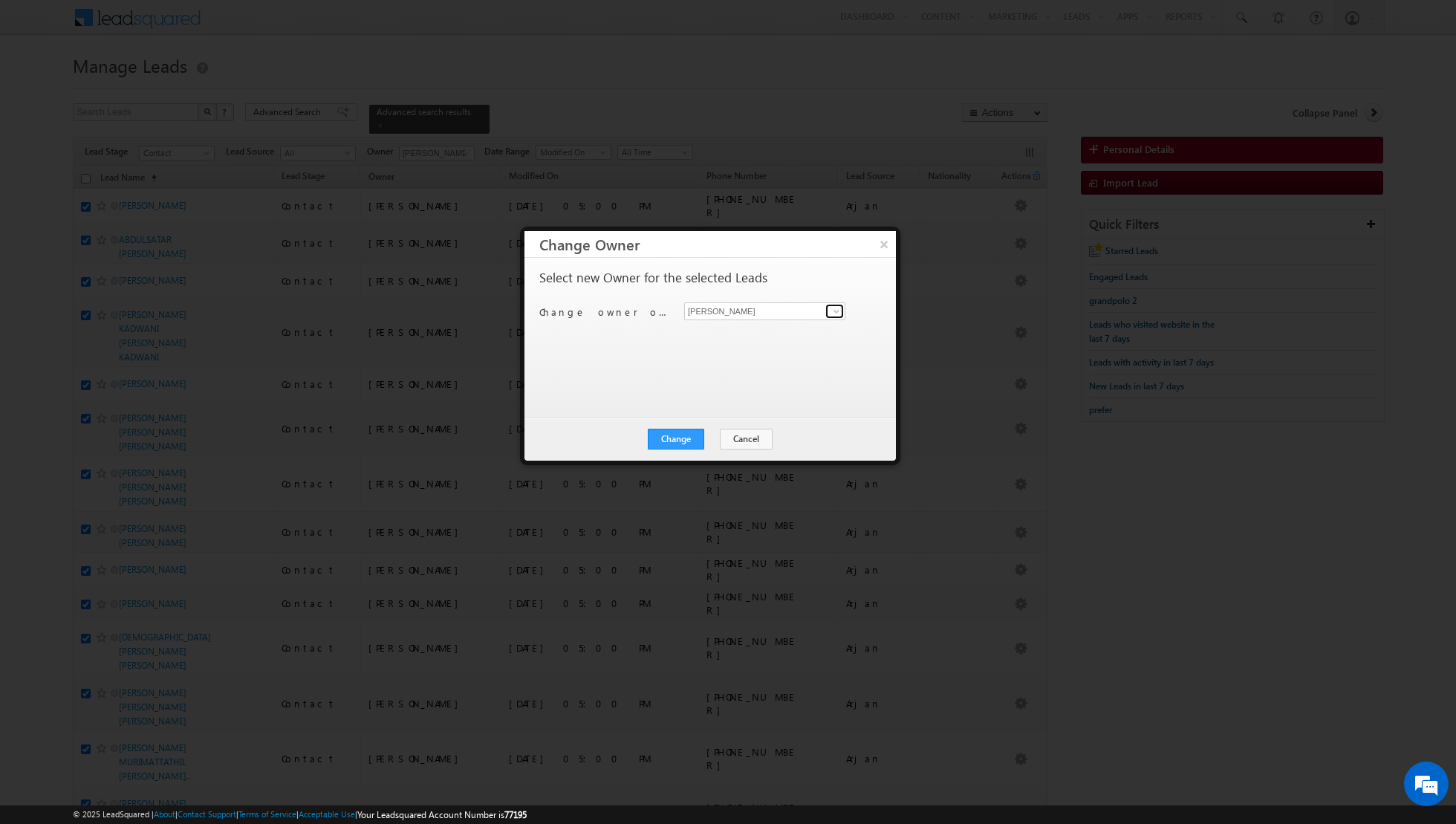
click at [835, 308] on span at bounding box center [836, 311] width 12 height 12
click at [733, 411] on link "[PERSON_NAME] [PERSON_NAME] [PERSON_NAME][EMAIL_ADDRESS][PERSON_NAME][DOMAIN_NA…" at bounding box center [764, 412] width 161 height 28
click at [679, 440] on button "Change" at bounding box center [676, 439] width 57 height 21
click at [709, 437] on button "Close" at bounding box center [712, 439] width 48 height 21
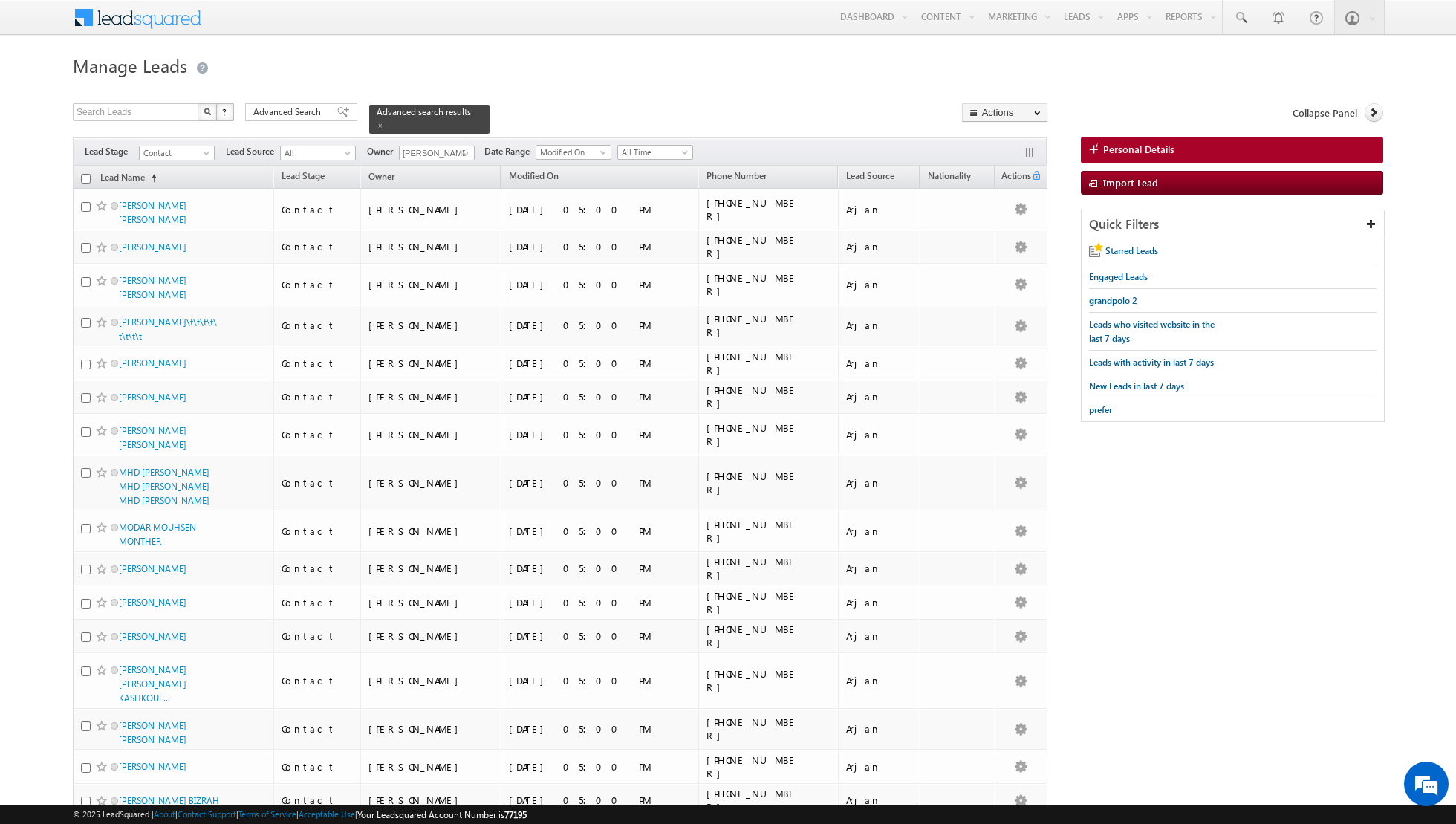
click at [88, 174] on input "checkbox" at bounding box center [86, 178] width 9 height 9
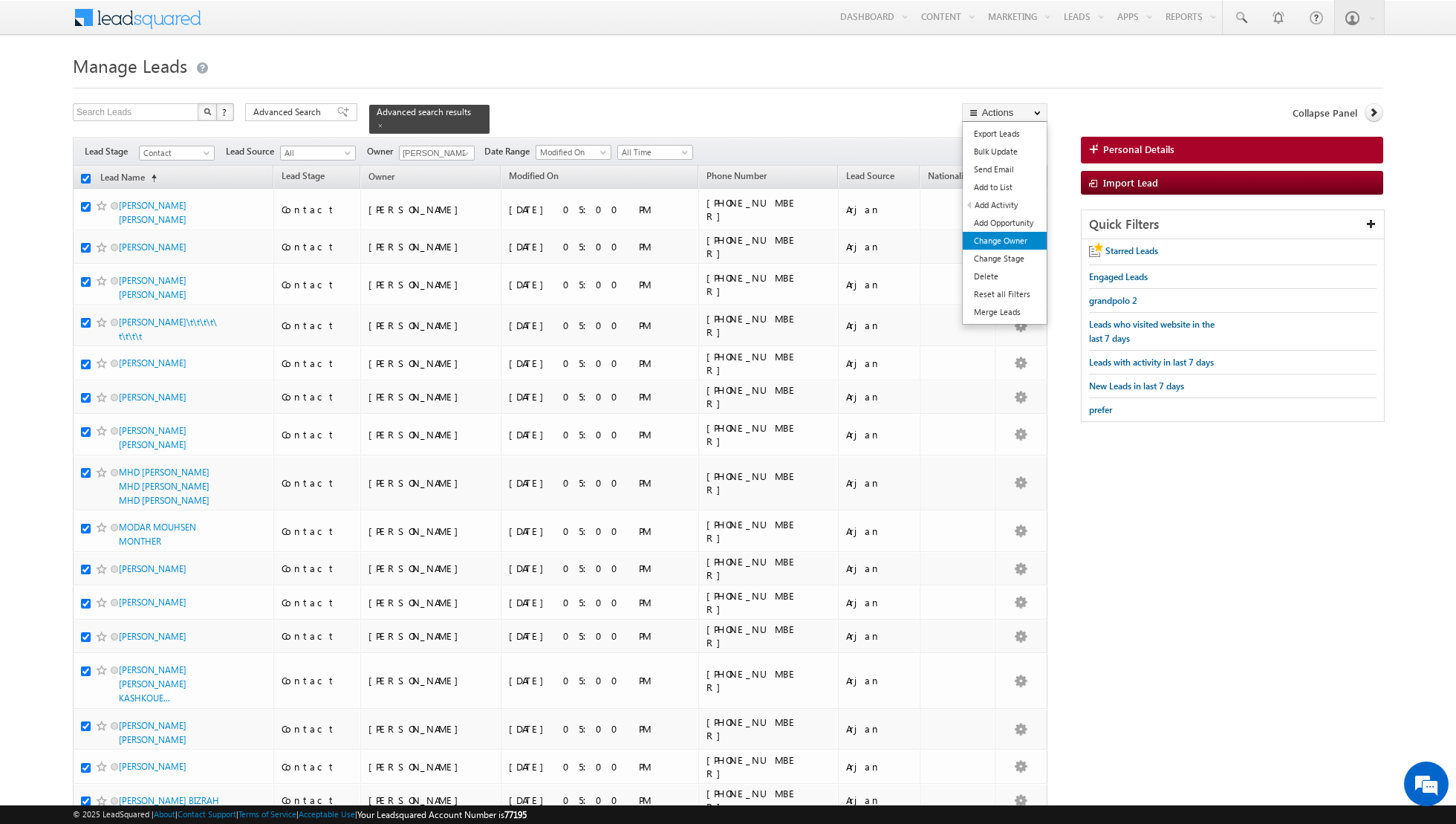
click at [986, 243] on link "Change Owner" at bounding box center [1005, 240] width 84 height 18
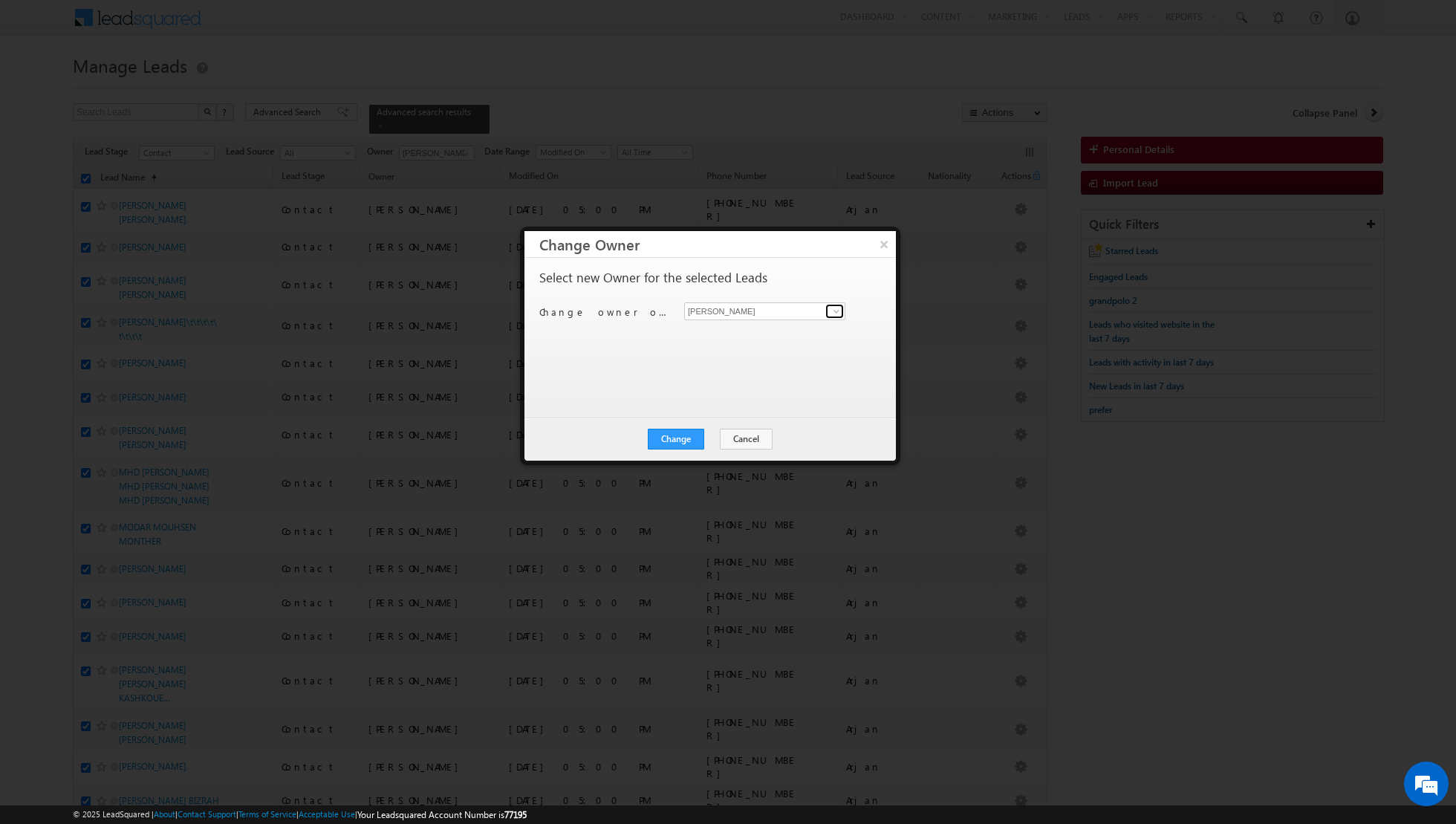
click at [835, 312] on span at bounding box center [836, 311] width 12 height 12
click at [741, 433] on link "[PERSON_NAME] [PERSON_NAME][EMAIL_ADDRESS][PERSON_NAME][DOMAIN_NAME]" at bounding box center [764, 436] width 161 height 28
click at [677, 440] on button "Change" at bounding box center [676, 439] width 57 height 21
click at [726, 440] on button "Close" at bounding box center [712, 439] width 48 height 21
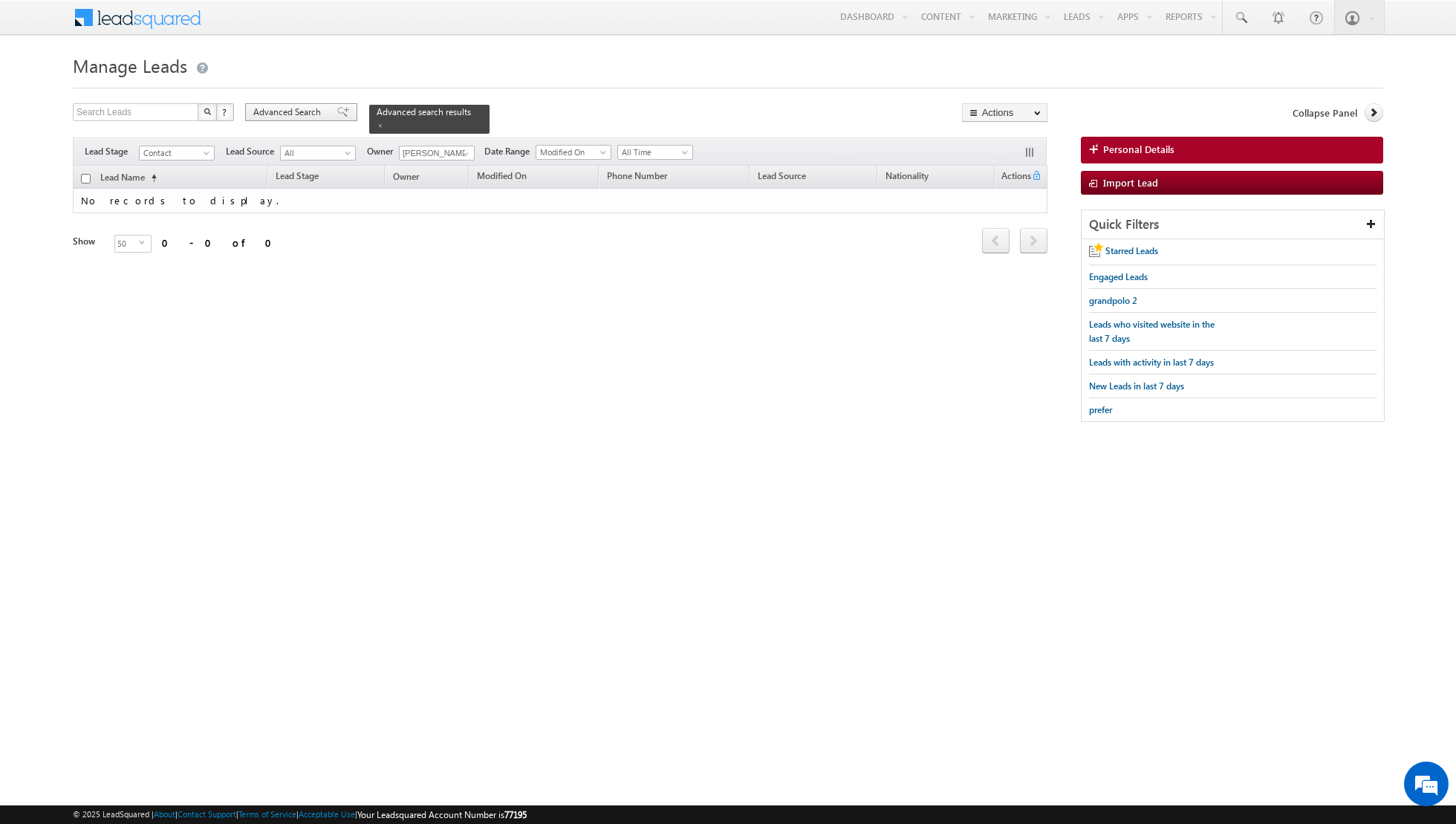
click at [337, 115] on span at bounding box center [343, 112] width 12 height 10
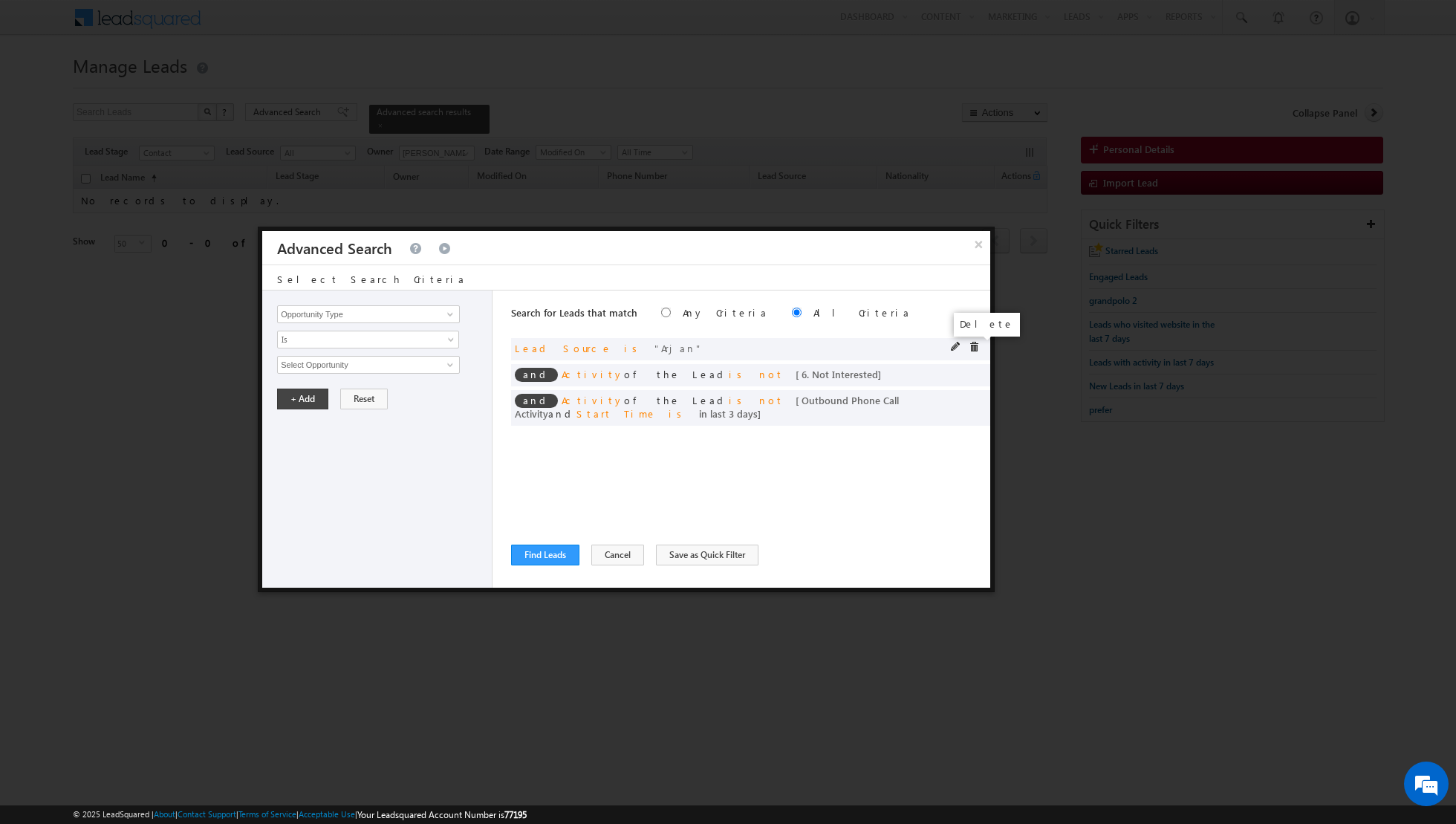
click at [972, 343] on span at bounding box center [973, 346] width 10 height 10
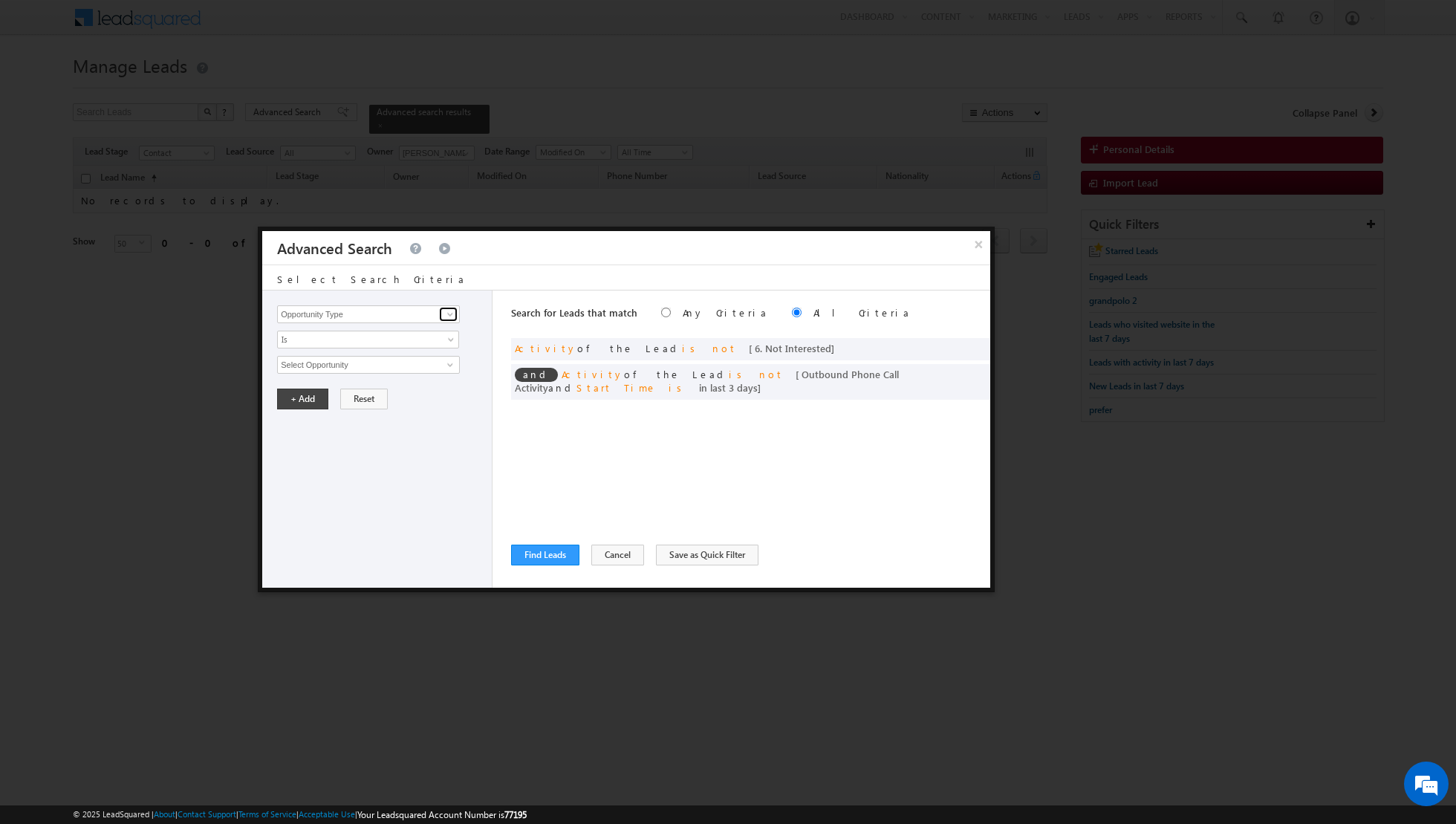
click at [452, 314] on span at bounding box center [450, 314] width 12 height 12
click at [308, 356] on link "Lead Source" at bounding box center [369, 359] width 183 height 17
click at [449, 360] on span "select" at bounding box center [452, 363] width 12 height 7
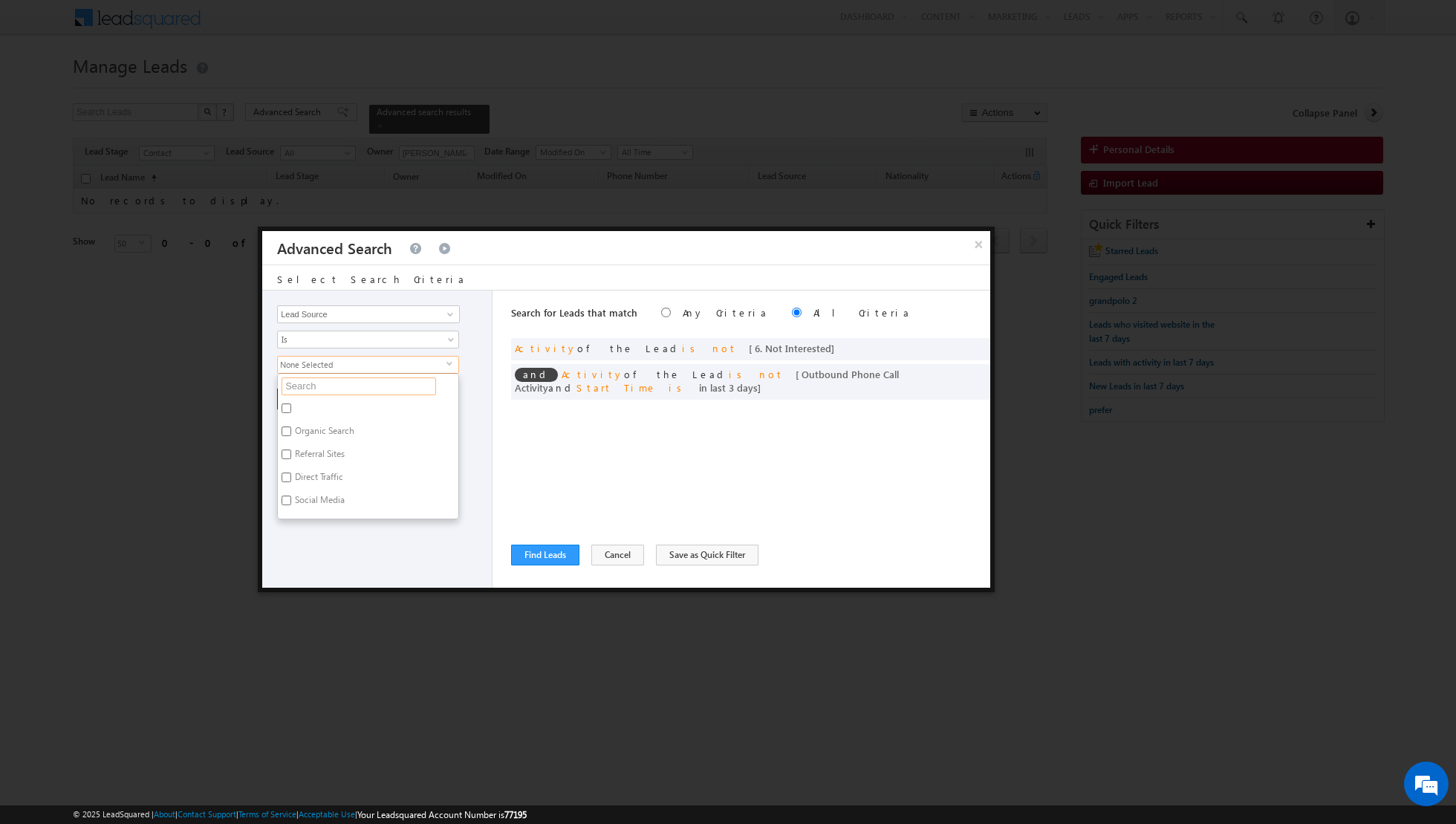
click at [399, 384] on input "text" at bounding box center [359, 385] width 155 height 18
click at [289, 406] on input "JVC" at bounding box center [287, 408] width 9 height 9
click at [423, 505] on div "Opportunity Type Lead Activity Task Sales Group Prospect Id Address 1 Address 2…" at bounding box center [377, 439] width 231 height 297
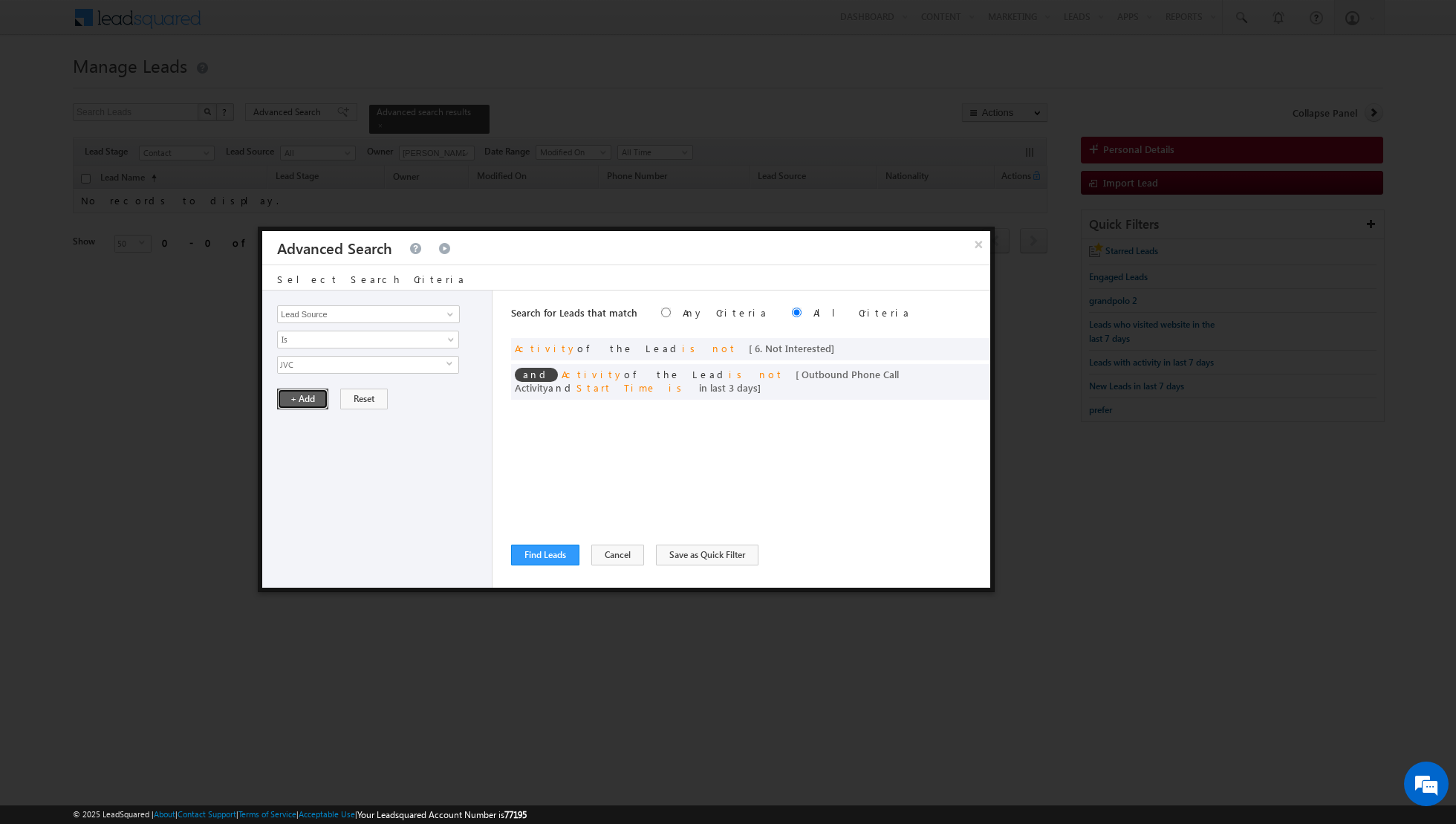
click at [300, 401] on button "+ Add" at bounding box center [302, 398] width 51 height 21
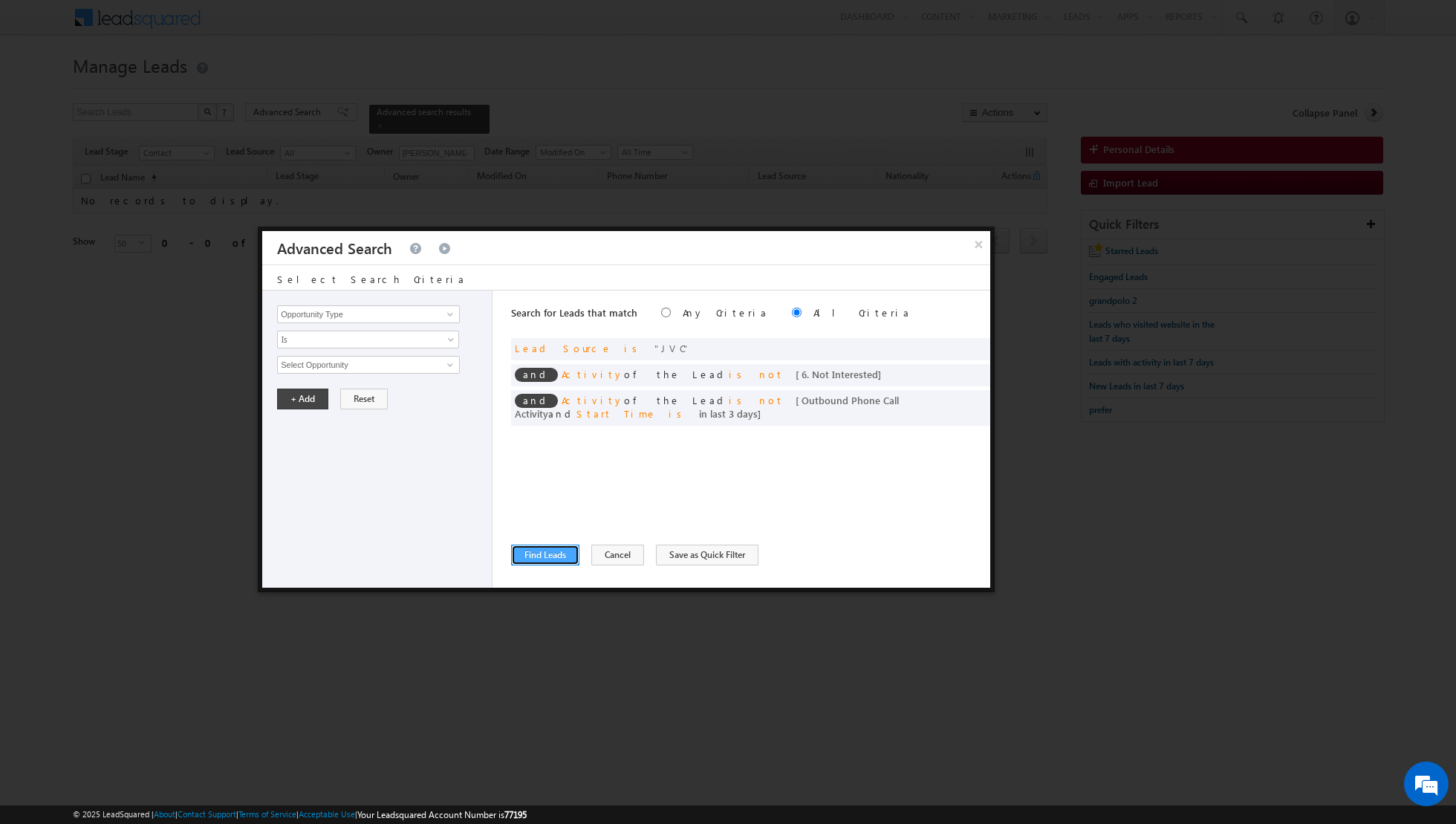
click at [550, 552] on button "Find Leads" at bounding box center [545, 555] width 68 height 21
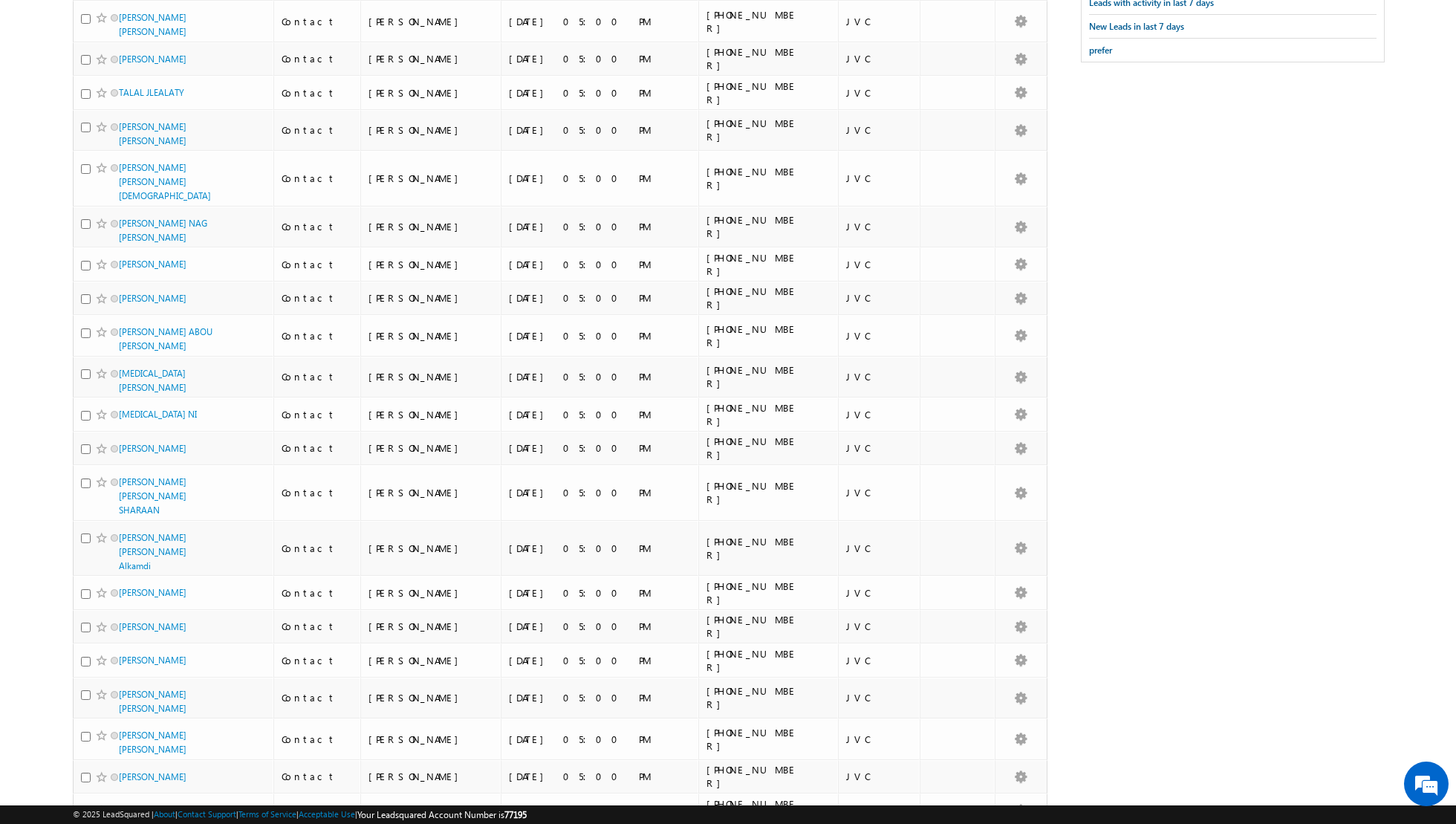
scroll to position [0, 0]
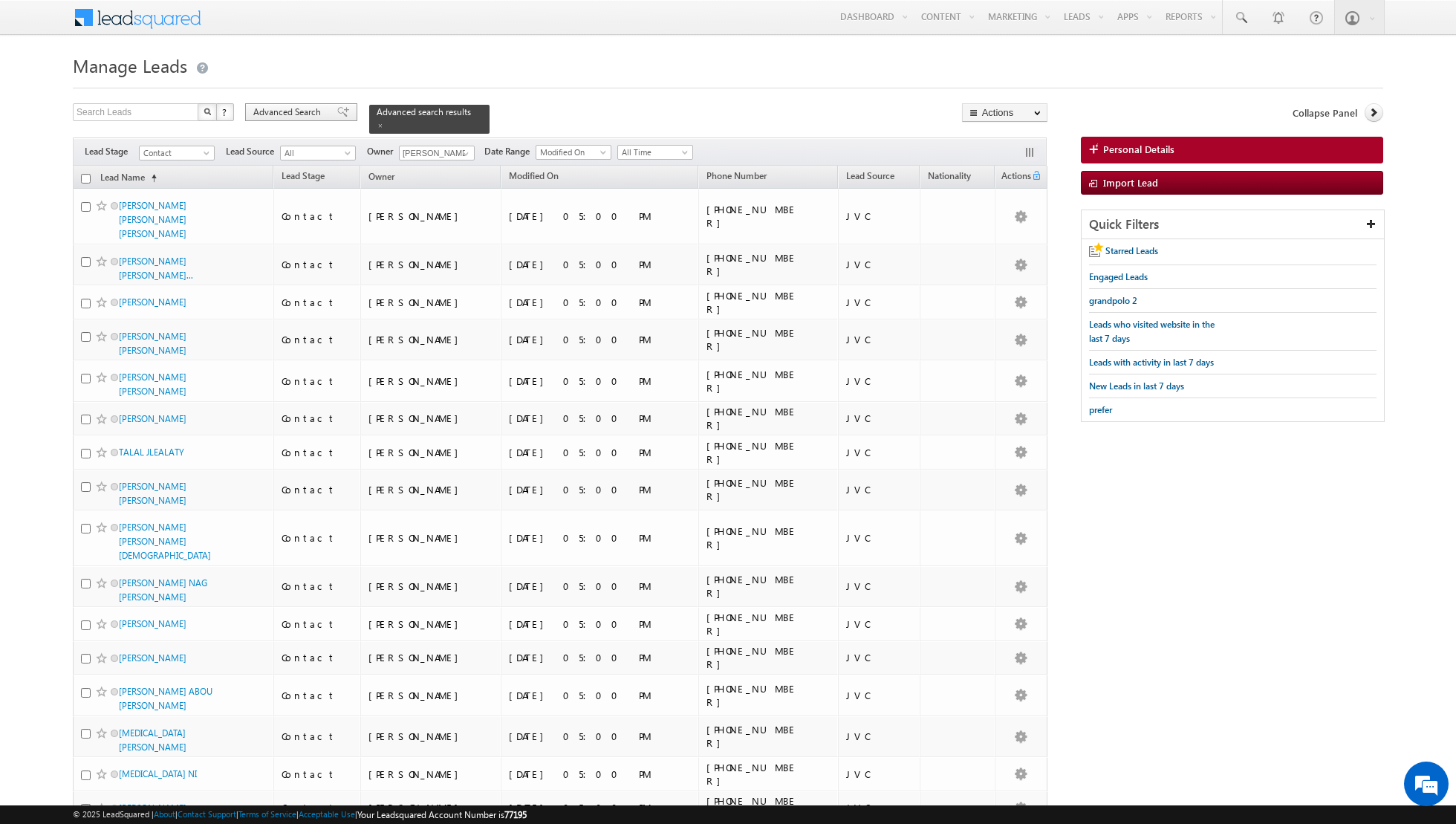
click at [337, 111] on span at bounding box center [343, 112] width 12 height 10
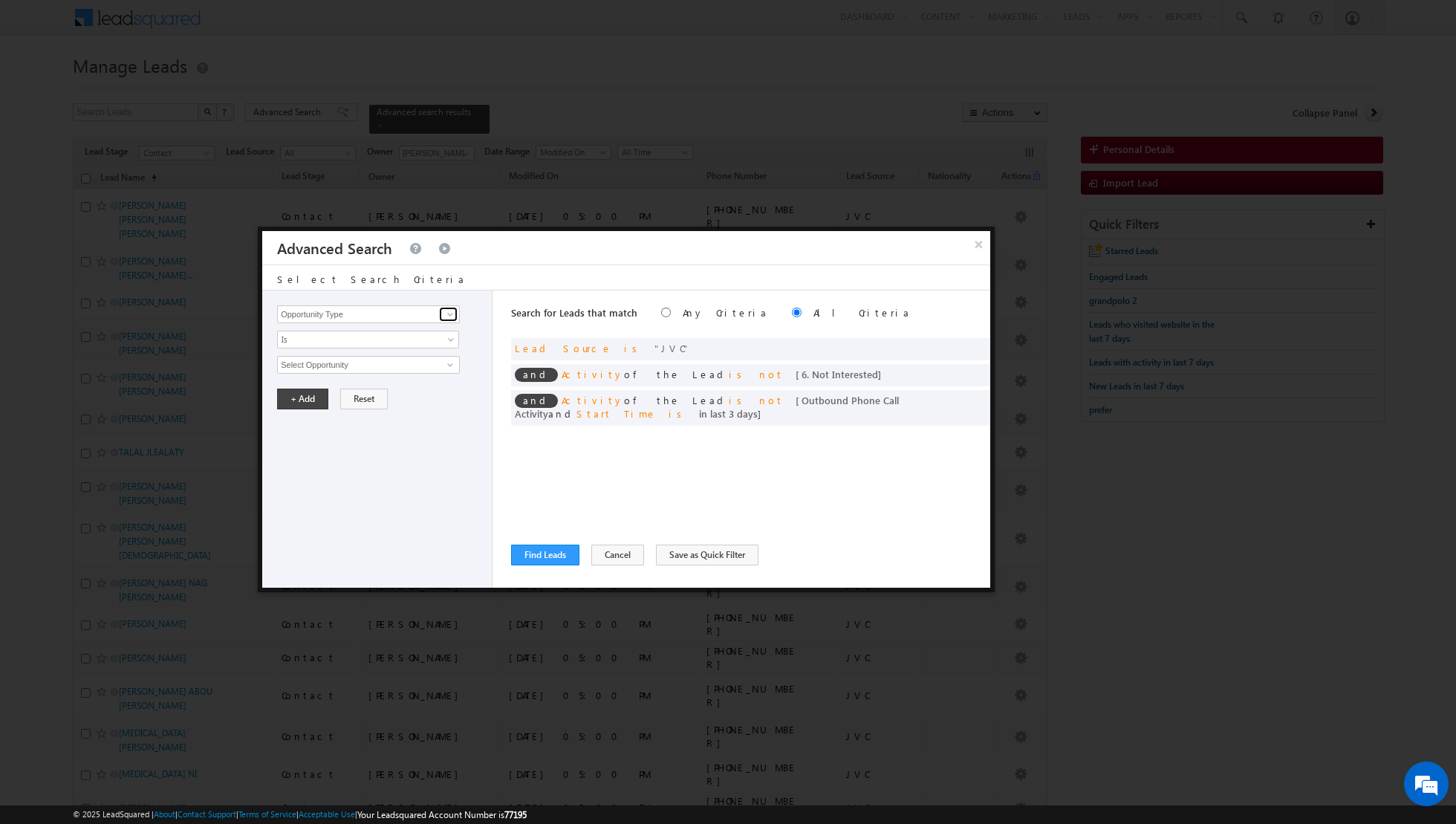
click at [443, 313] on link at bounding box center [449, 314] width 19 height 15
click at [356, 359] on link "Lead Source" at bounding box center [369, 359] width 183 height 17
click at [448, 362] on span "select" at bounding box center [452, 363] width 12 height 7
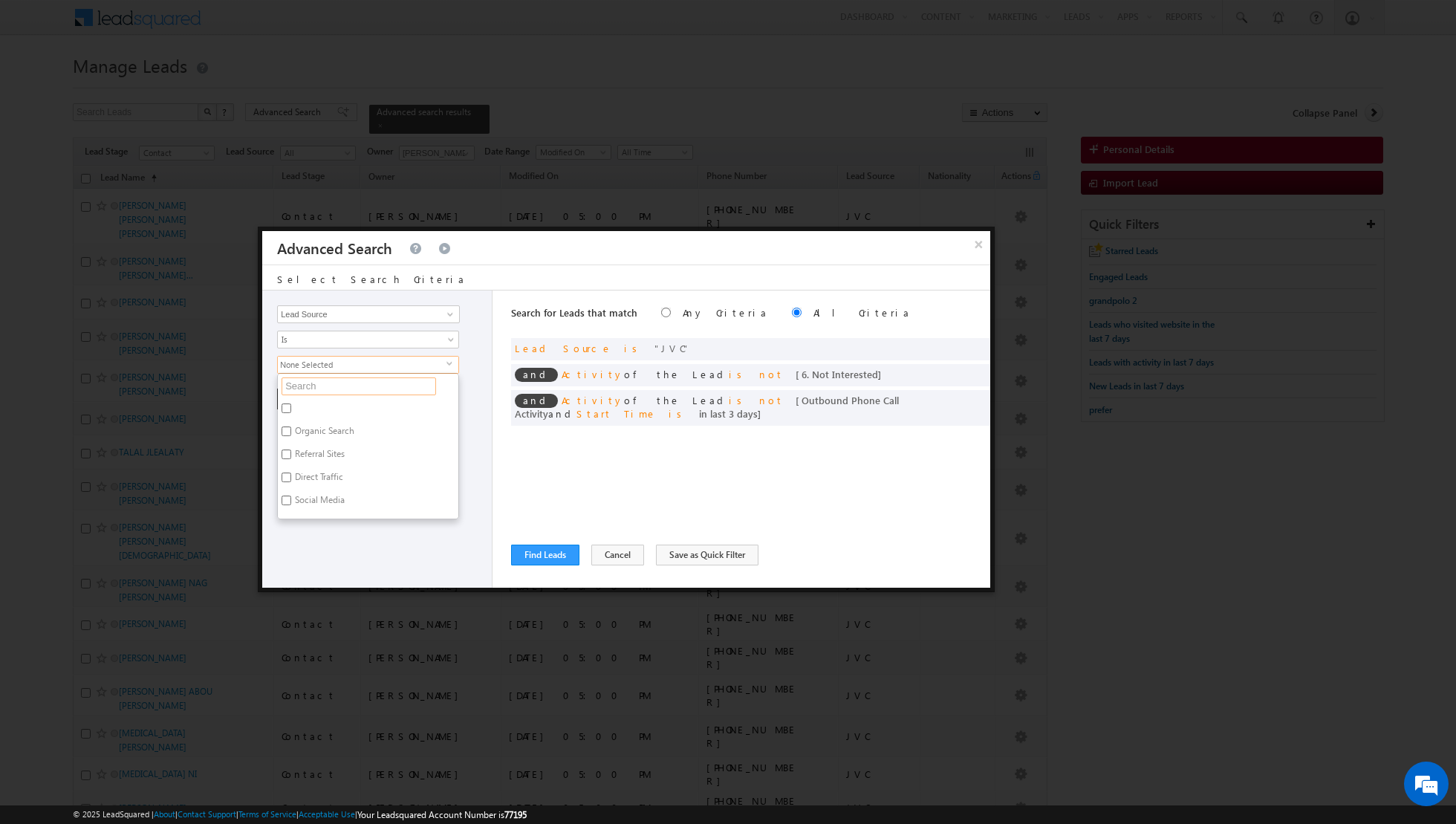
click at [414, 383] on input "text" at bounding box center [359, 385] width 155 height 18
click at [285, 410] on input "JVT" at bounding box center [287, 408] width 9 height 9
click at [325, 483] on div "Opportunity Type Lead Activity Task Sales Group Prospect Id Address 1 Address 2…" at bounding box center [377, 439] width 231 height 297
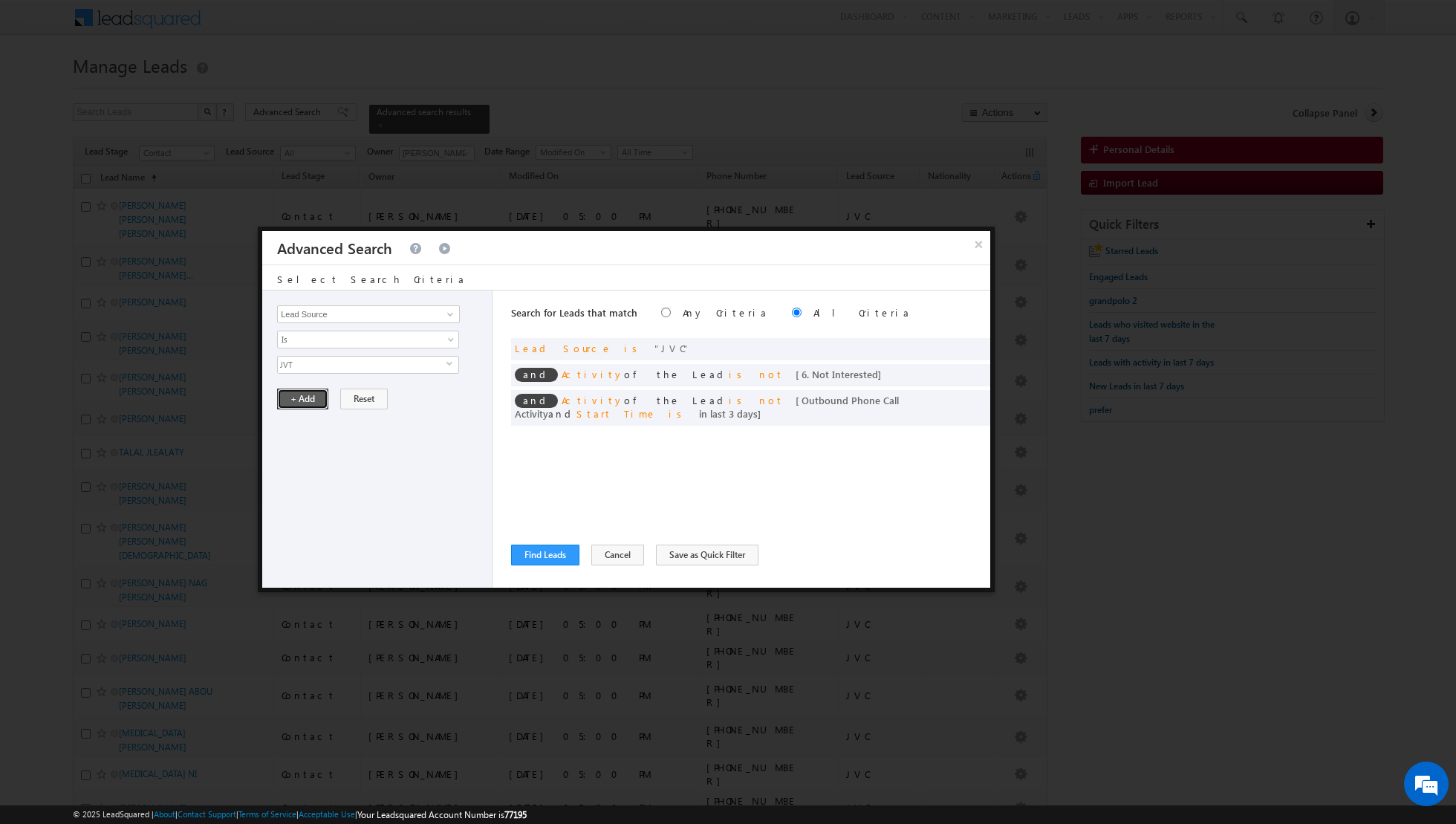
click at [301, 399] on button "+ Add" at bounding box center [302, 398] width 51 height 21
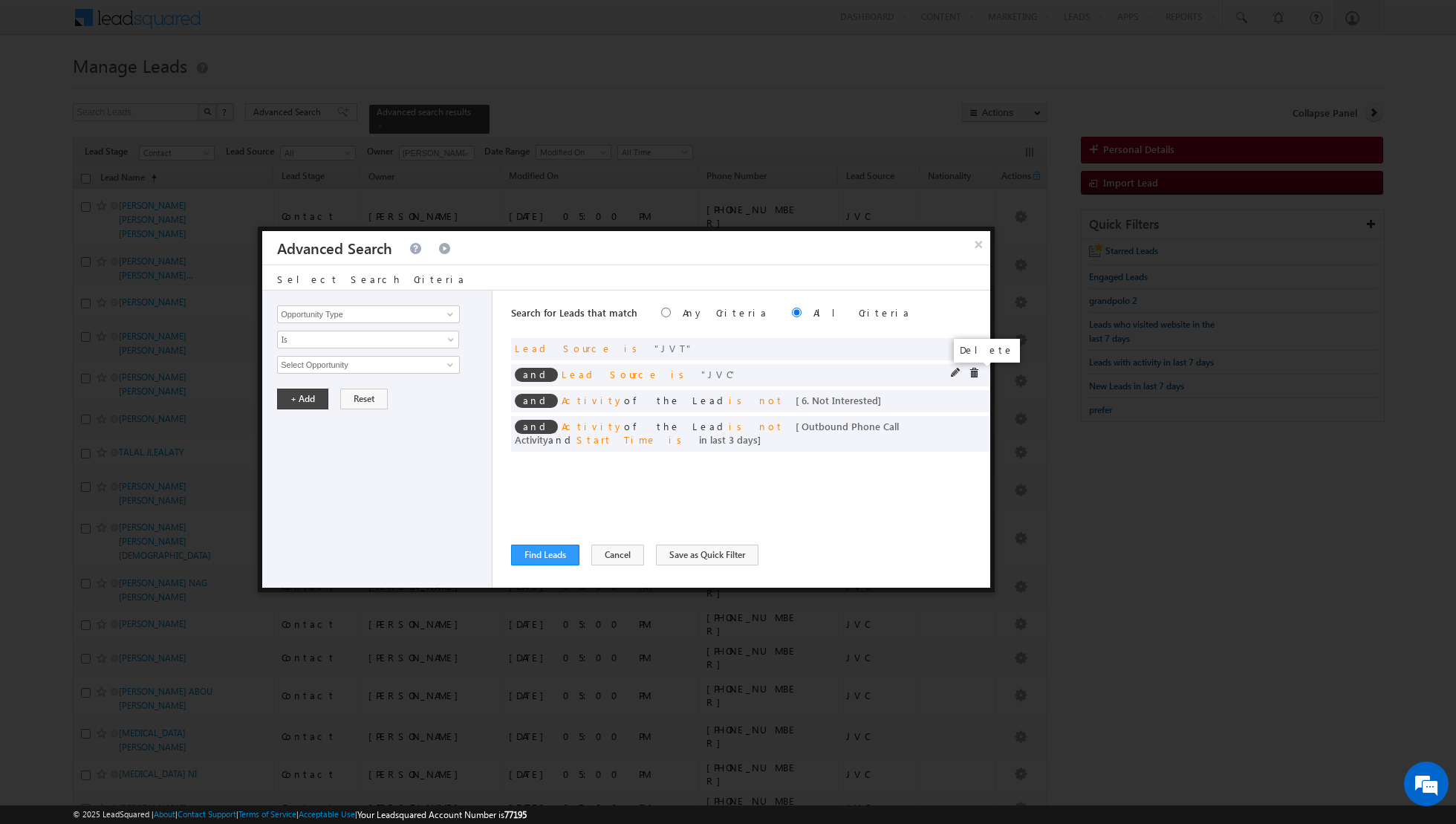
click at [973, 370] on span at bounding box center [973, 372] width 10 height 10
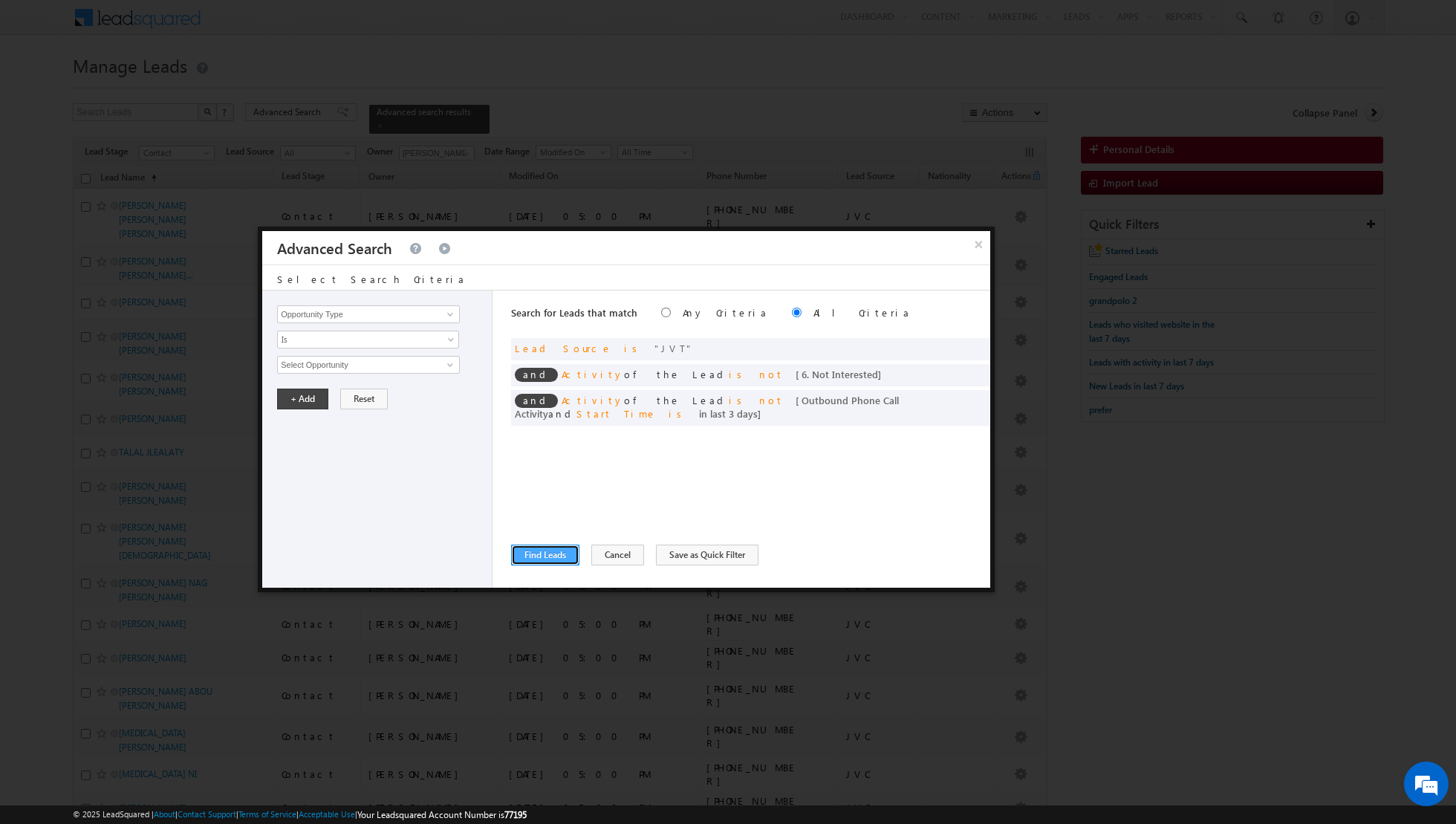
click at [546, 561] on button "Find Leads" at bounding box center [545, 555] width 68 height 21
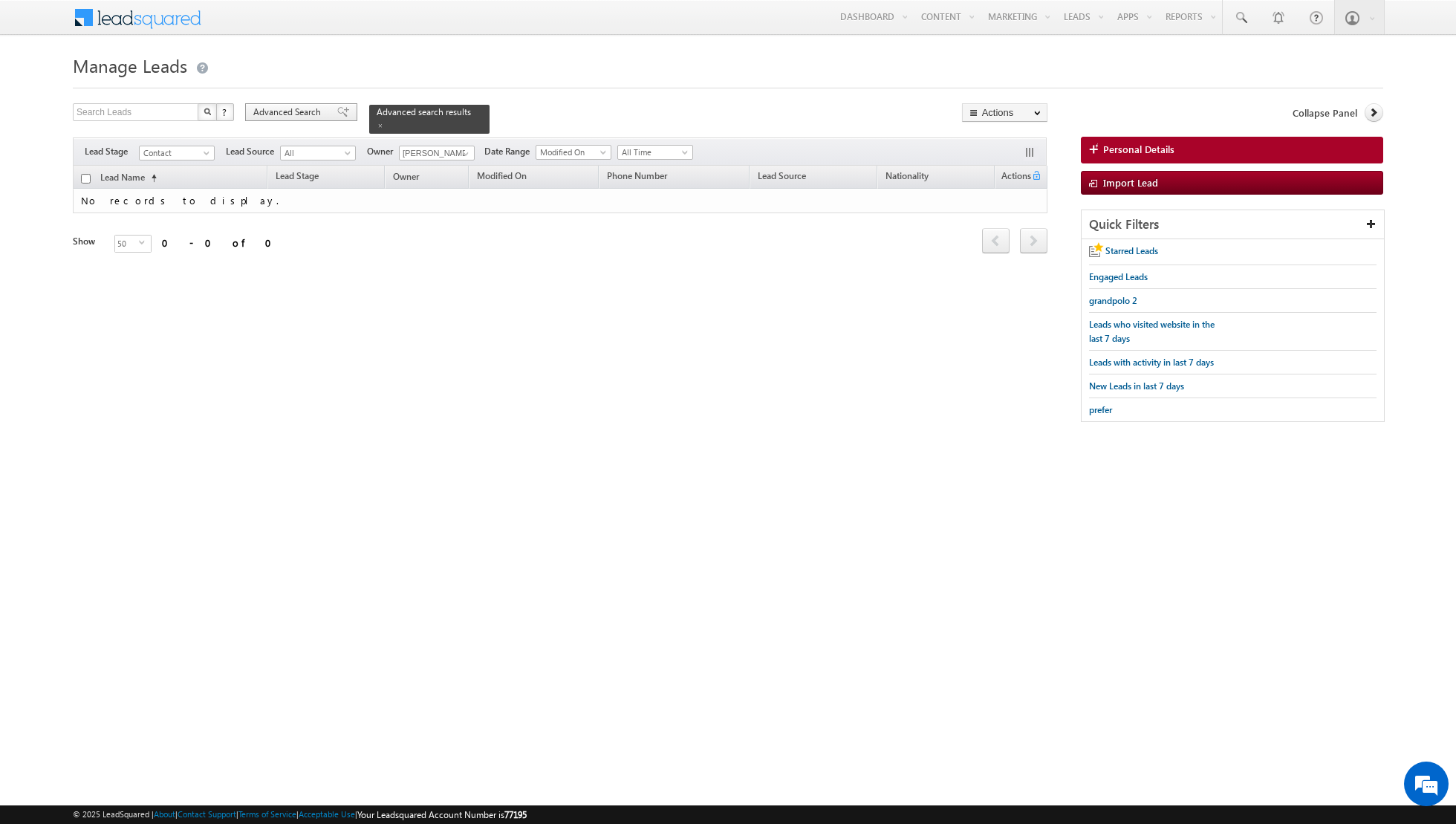
click at [337, 111] on span at bounding box center [343, 112] width 12 height 10
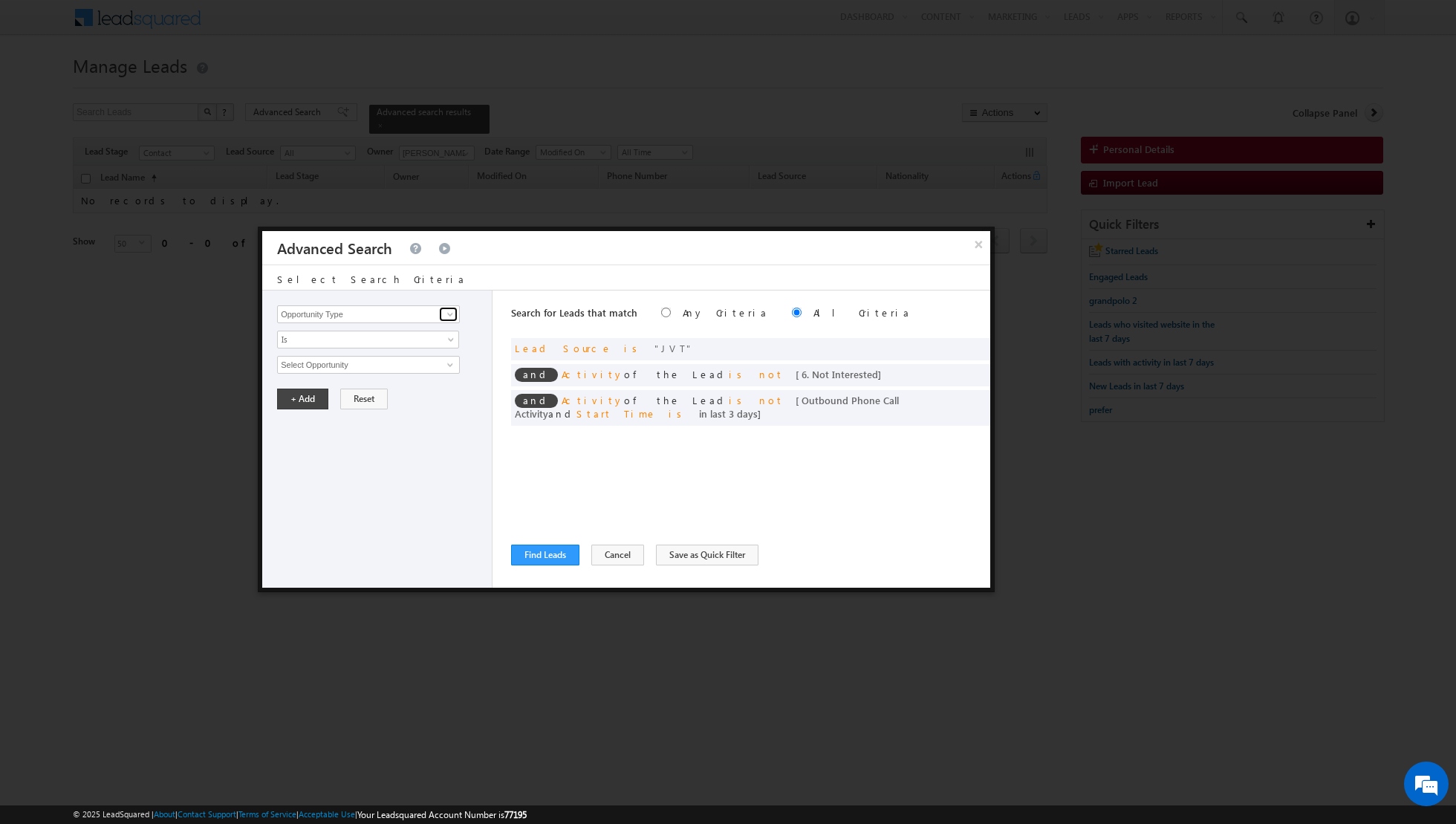
click at [449, 317] on span at bounding box center [450, 314] width 12 height 12
click at [334, 356] on link "Lead Source" at bounding box center [369, 359] width 183 height 17
click at [454, 360] on span "select" at bounding box center [452, 363] width 12 height 7
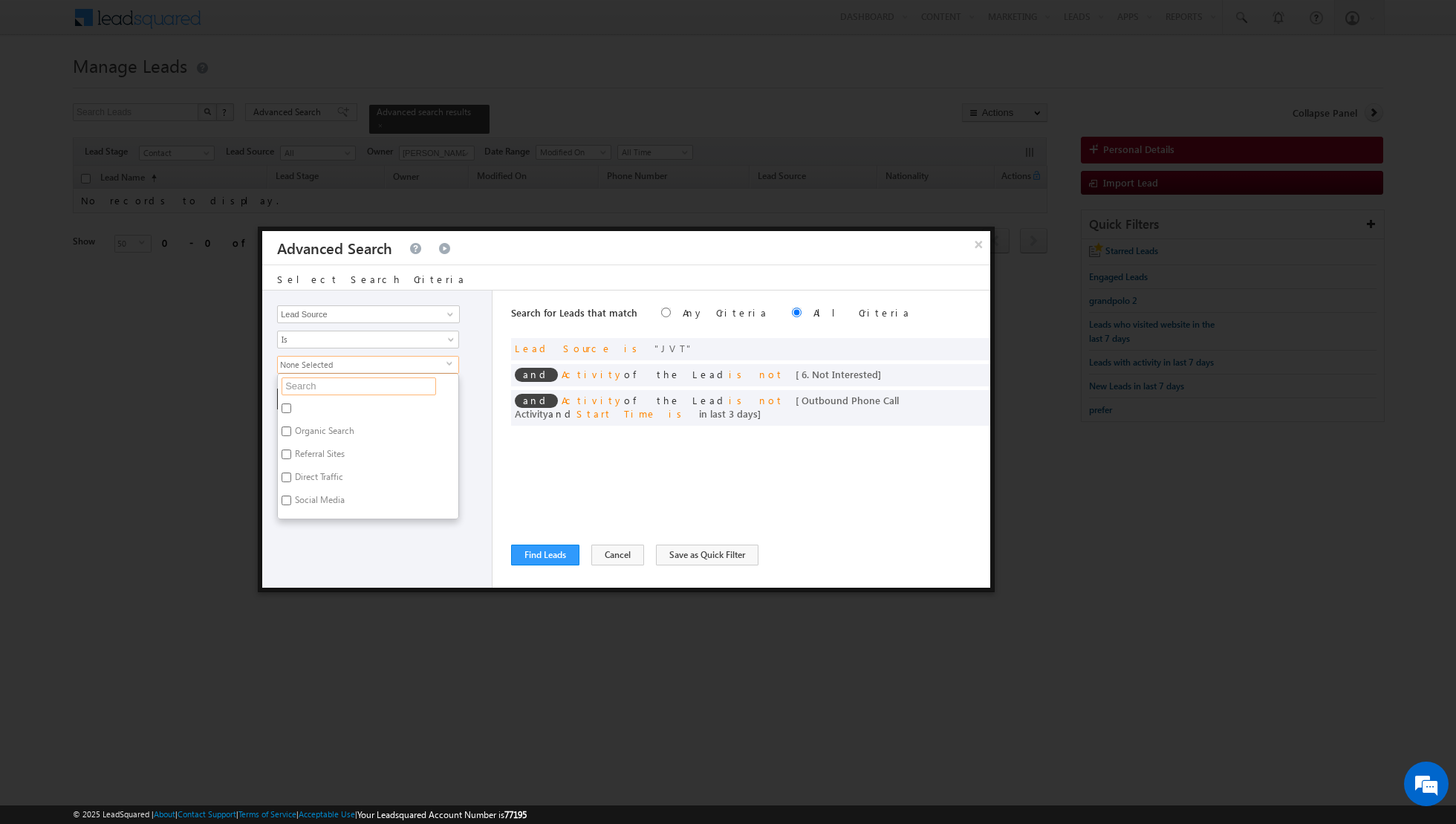
click at [382, 385] on input "text" at bounding box center [359, 385] width 155 height 18
click at [292, 406] on label "Al Furjan" at bounding box center [312, 411] width 67 height 23
click at [291, 406] on input "Al Furjan" at bounding box center [287, 408] width 9 height 9
click at [304, 465] on div "Opportunity Type Lead Activity Task Sales Group Prospect Id Address 1 Address 2…" at bounding box center [377, 439] width 231 height 297
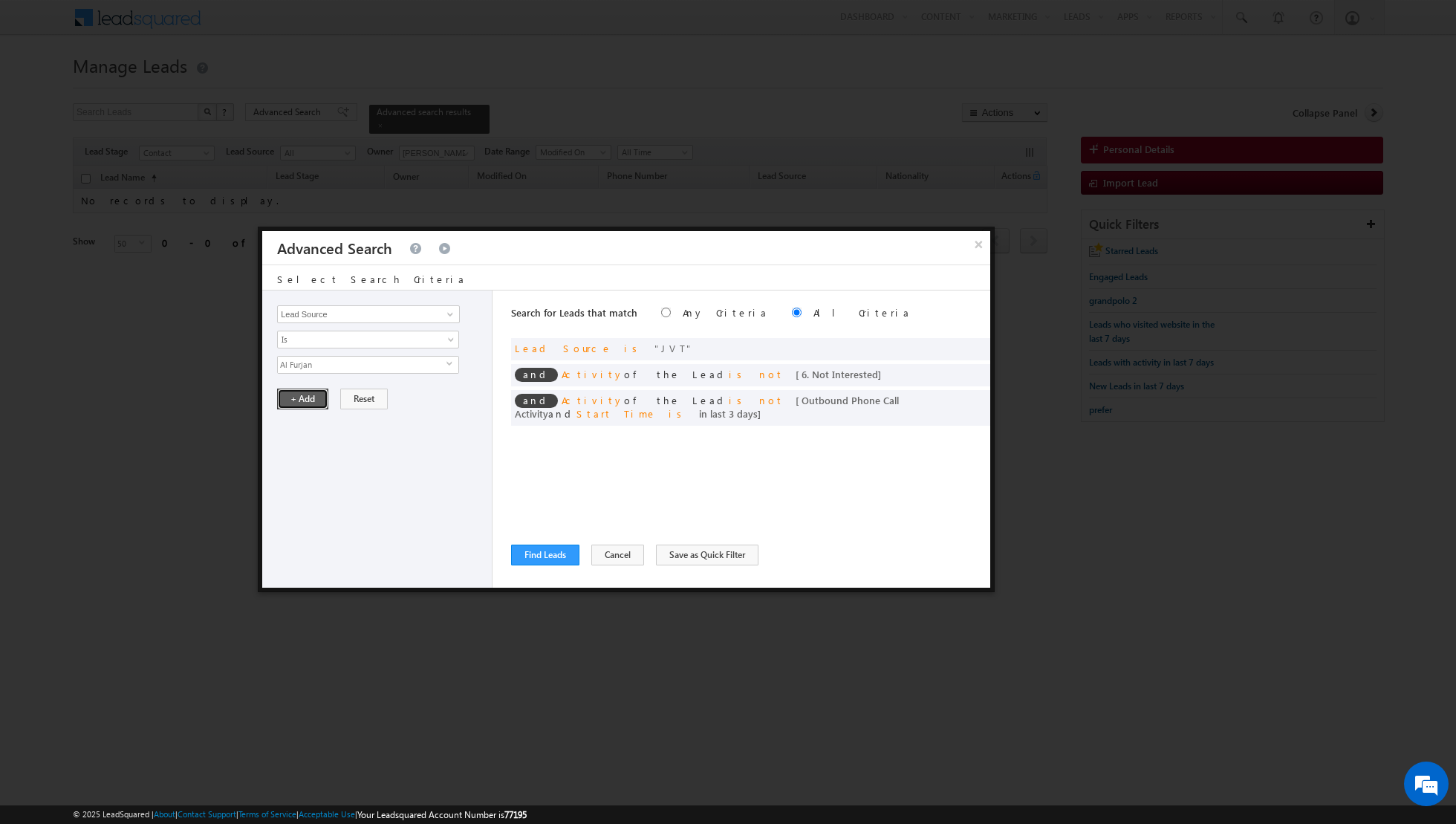
click at [298, 394] on button "+ Add" at bounding box center [302, 398] width 51 height 21
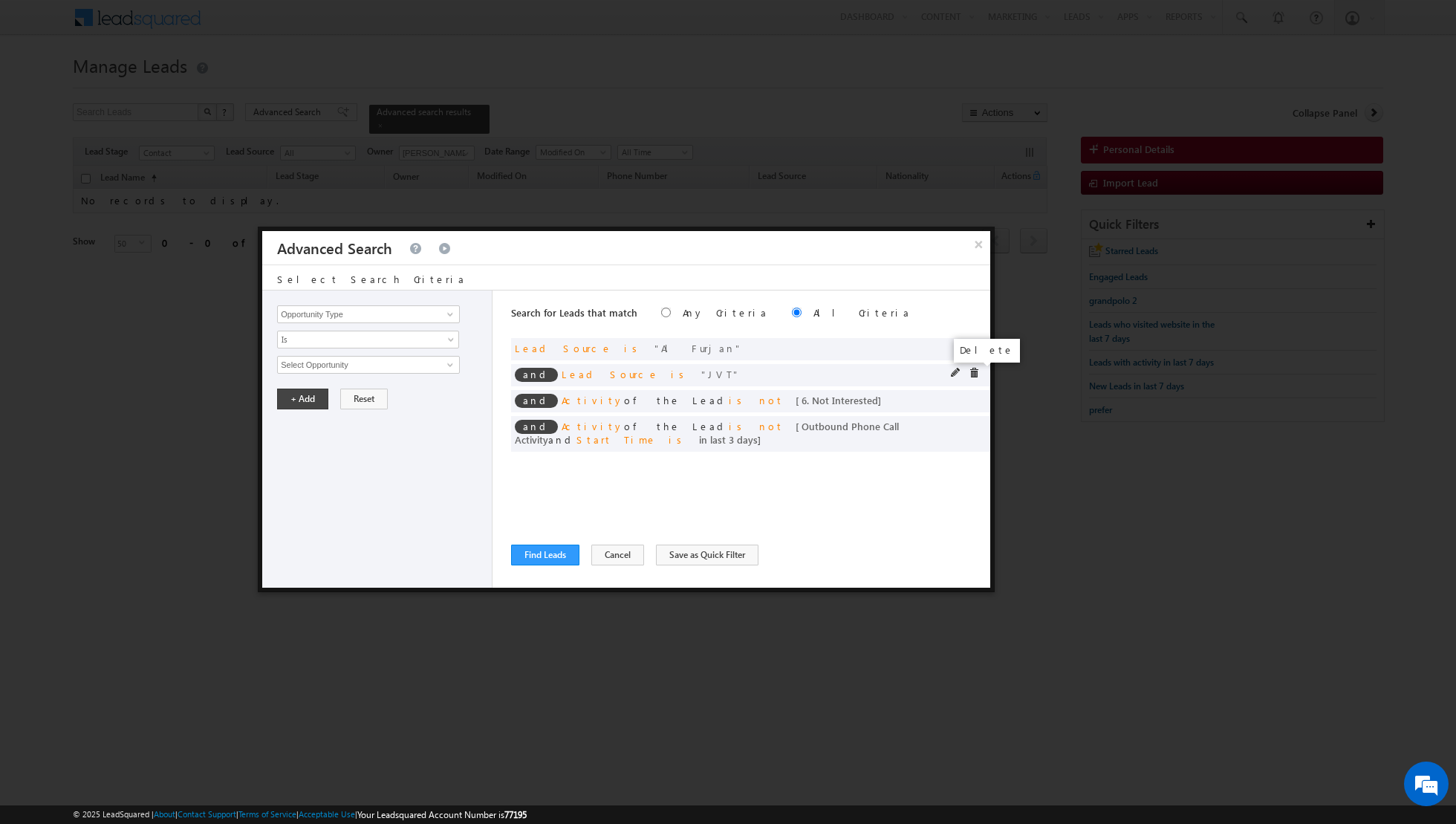
click at [969, 370] on span at bounding box center [973, 372] width 10 height 10
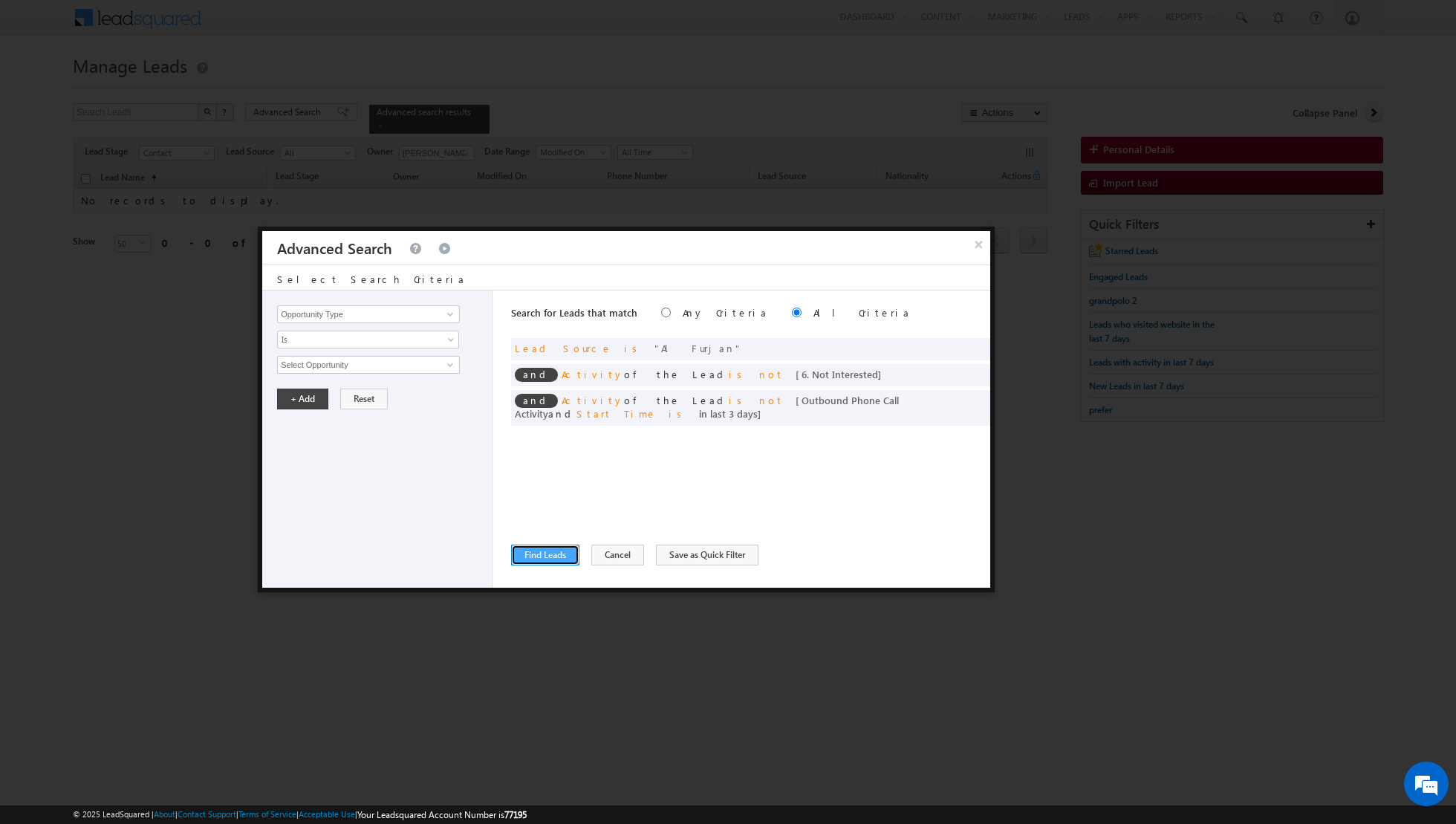
click at [541, 552] on button "Find Leads" at bounding box center [545, 555] width 68 height 21
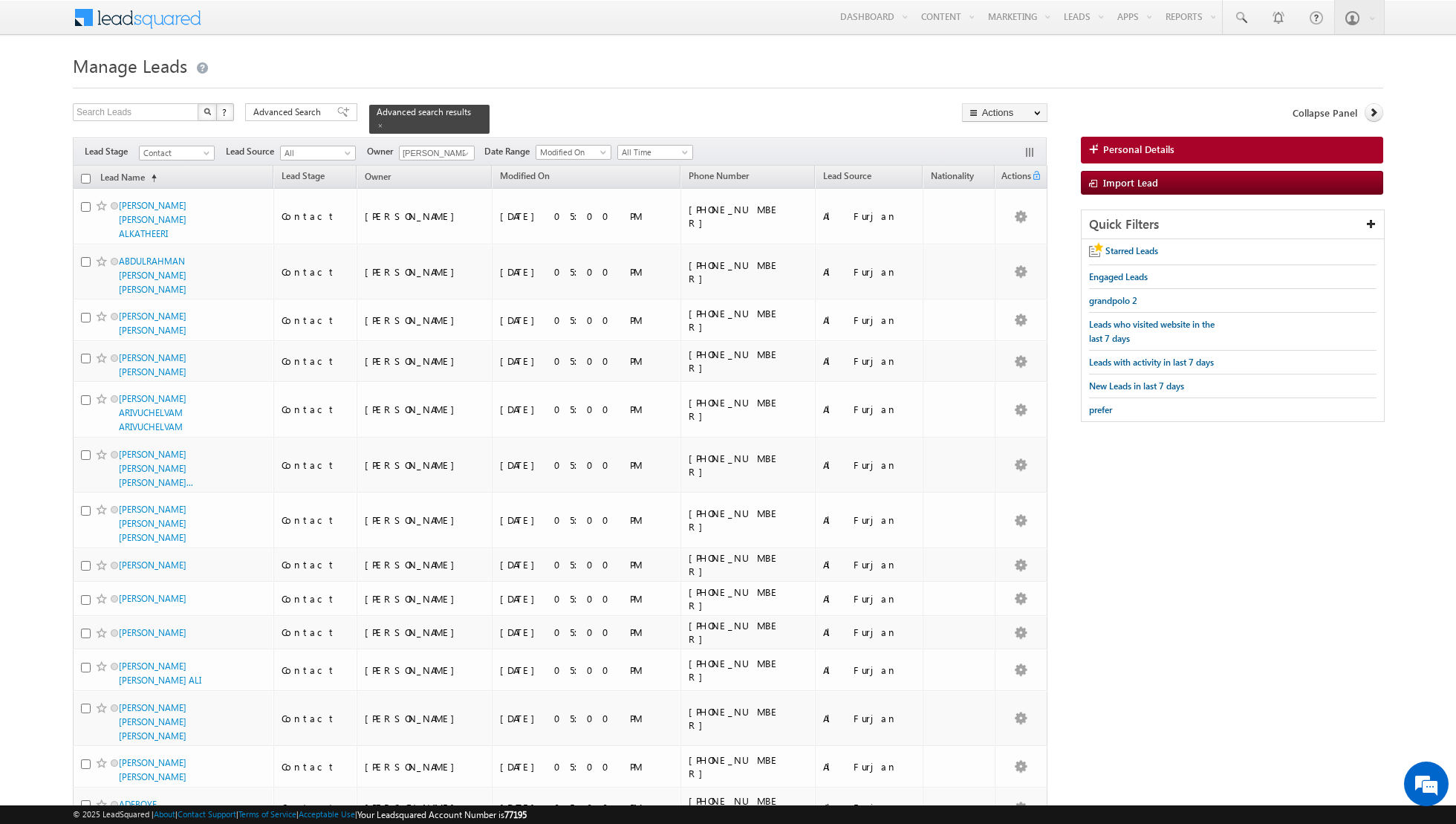
click at [81, 176] on input "checkbox" at bounding box center [86, 178] width 9 height 9
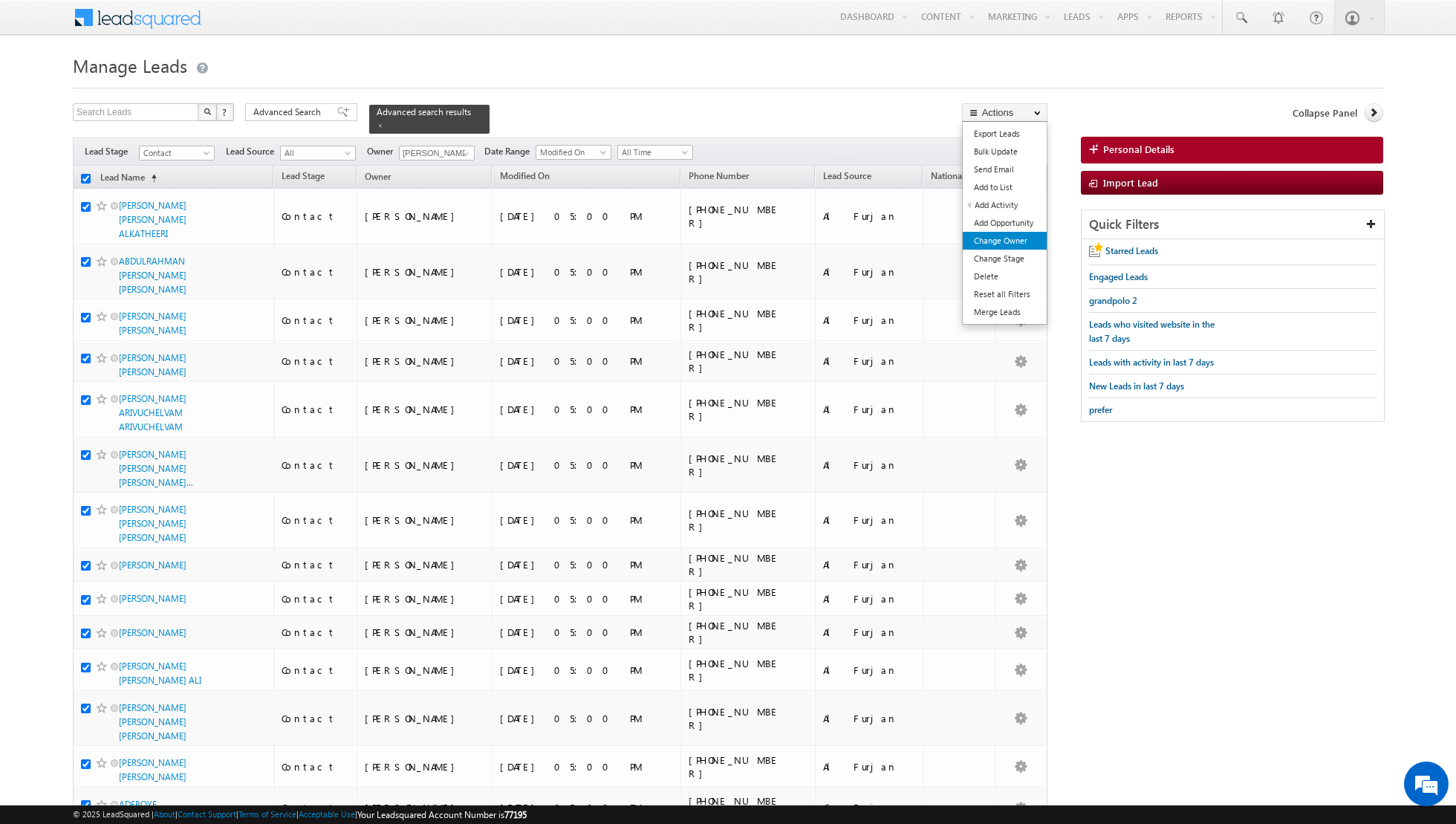
click at [1008, 238] on link "Change Owner" at bounding box center [1005, 240] width 84 height 18
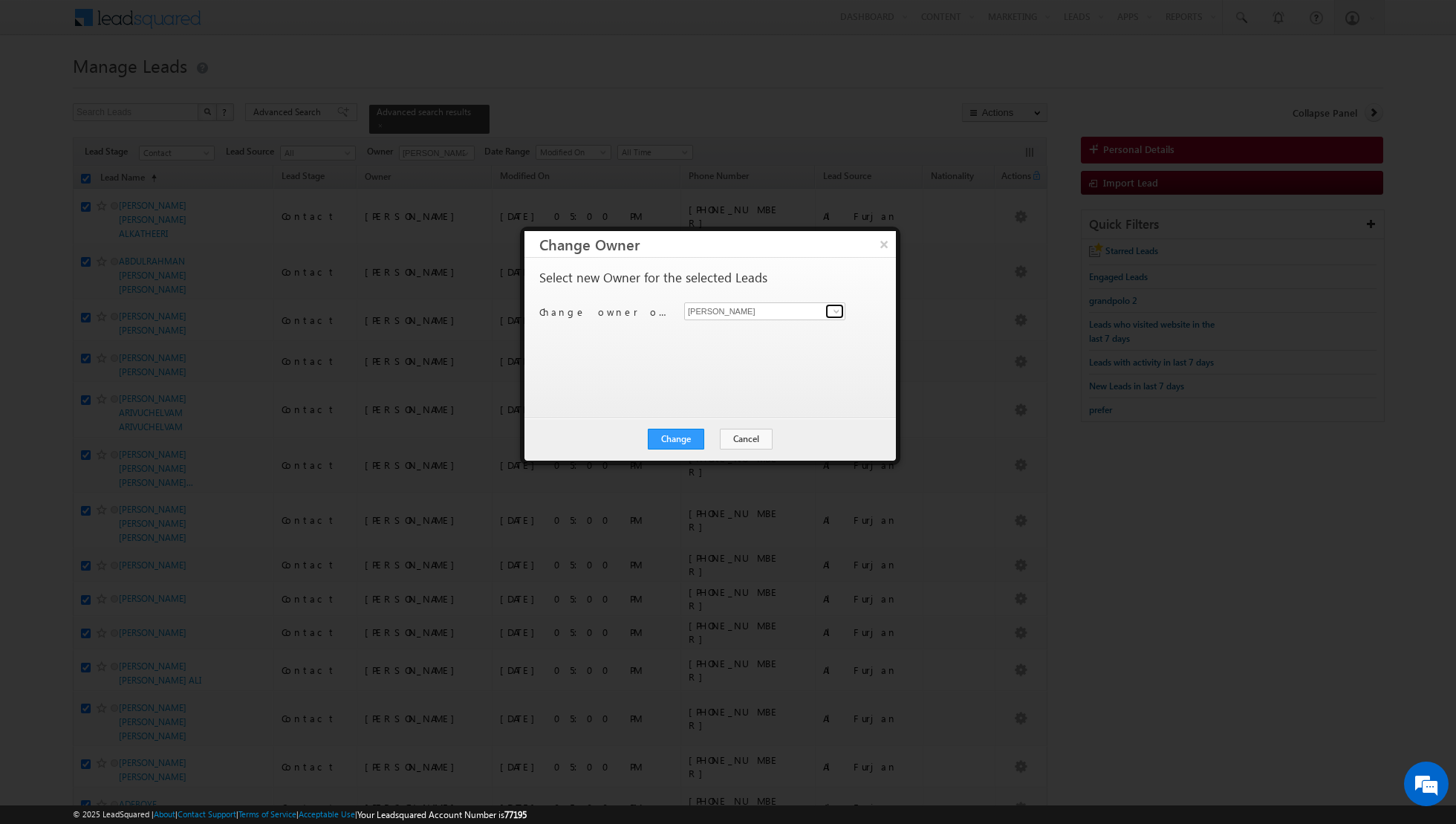
click at [841, 310] on span at bounding box center [836, 311] width 12 height 12
click at [749, 358] on link "[PERSON_NAME] [EMAIL_ADDRESS][PERSON_NAME][DOMAIN_NAME]" at bounding box center [764, 359] width 161 height 28
click at [683, 438] on button "Change" at bounding box center [676, 439] width 57 height 21
click at [703, 438] on button "Close" at bounding box center [712, 439] width 48 height 21
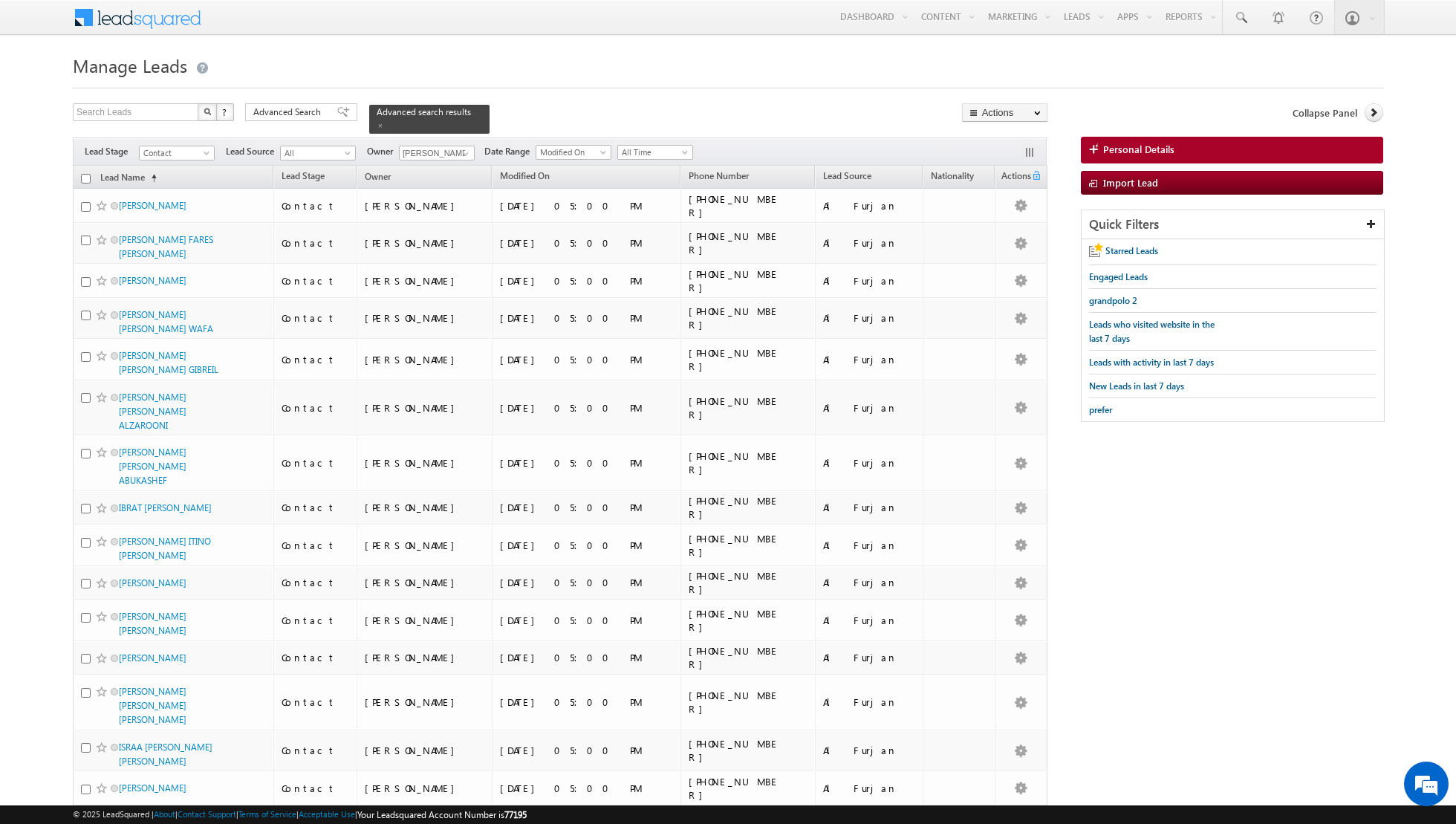
click at [84, 177] on input "checkbox" at bounding box center [86, 178] width 9 height 9
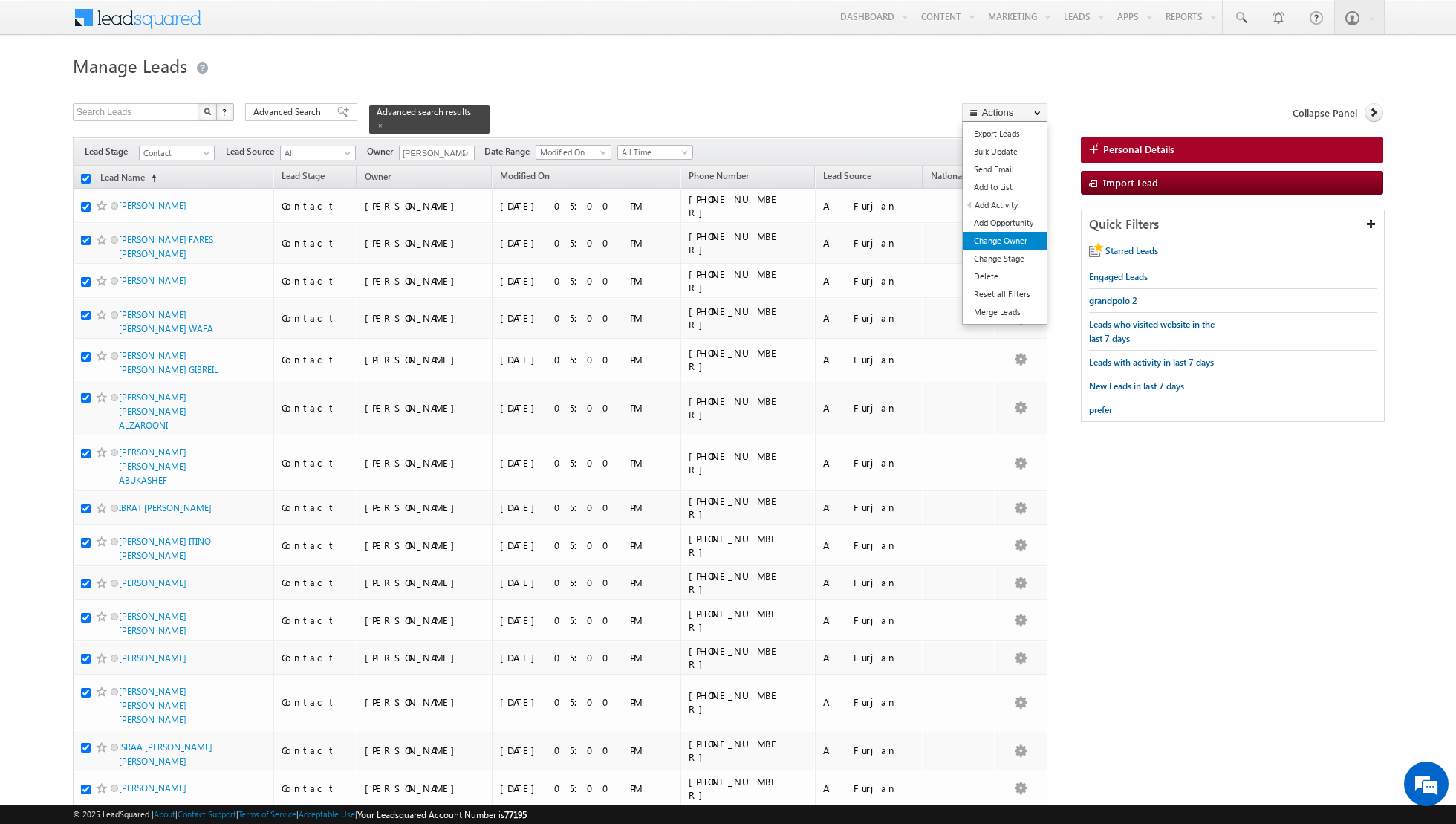
click at [1003, 239] on link "Change Owner" at bounding box center [1005, 240] width 84 height 18
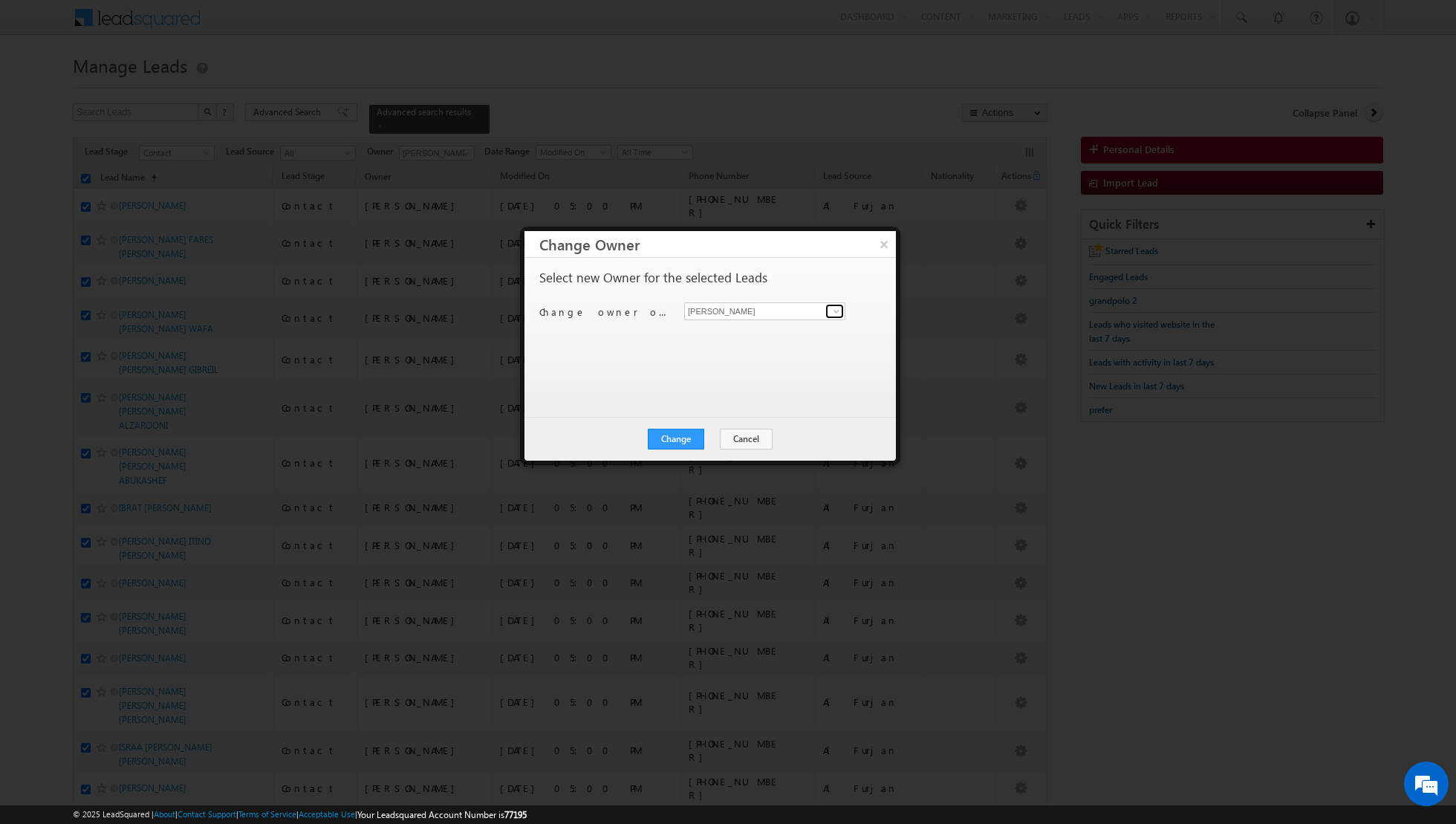
click at [837, 311] on span at bounding box center [836, 311] width 12 height 12
click at [717, 384] on link "[PERSON_NAME] [PERSON_NAME][EMAIL_ADDRESS][DOMAIN_NAME]" at bounding box center [764, 386] width 161 height 28
click at [677, 436] on button "Change" at bounding box center [676, 439] width 57 height 21
click at [712, 436] on button "Close" at bounding box center [712, 439] width 48 height 21
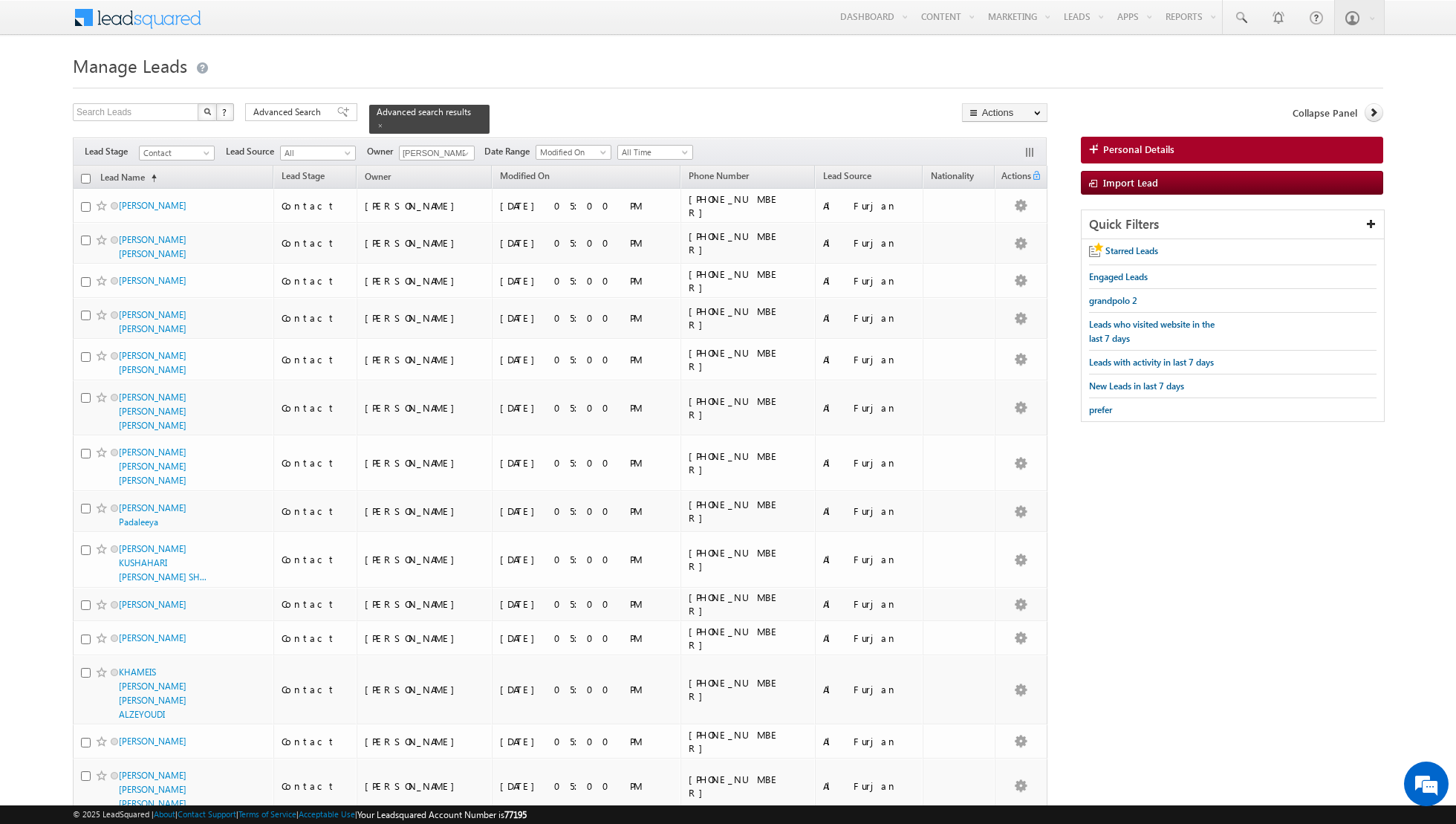
click at [87, 175] on input "checkbox" at bounding box center [86, 178] width 9 height 9
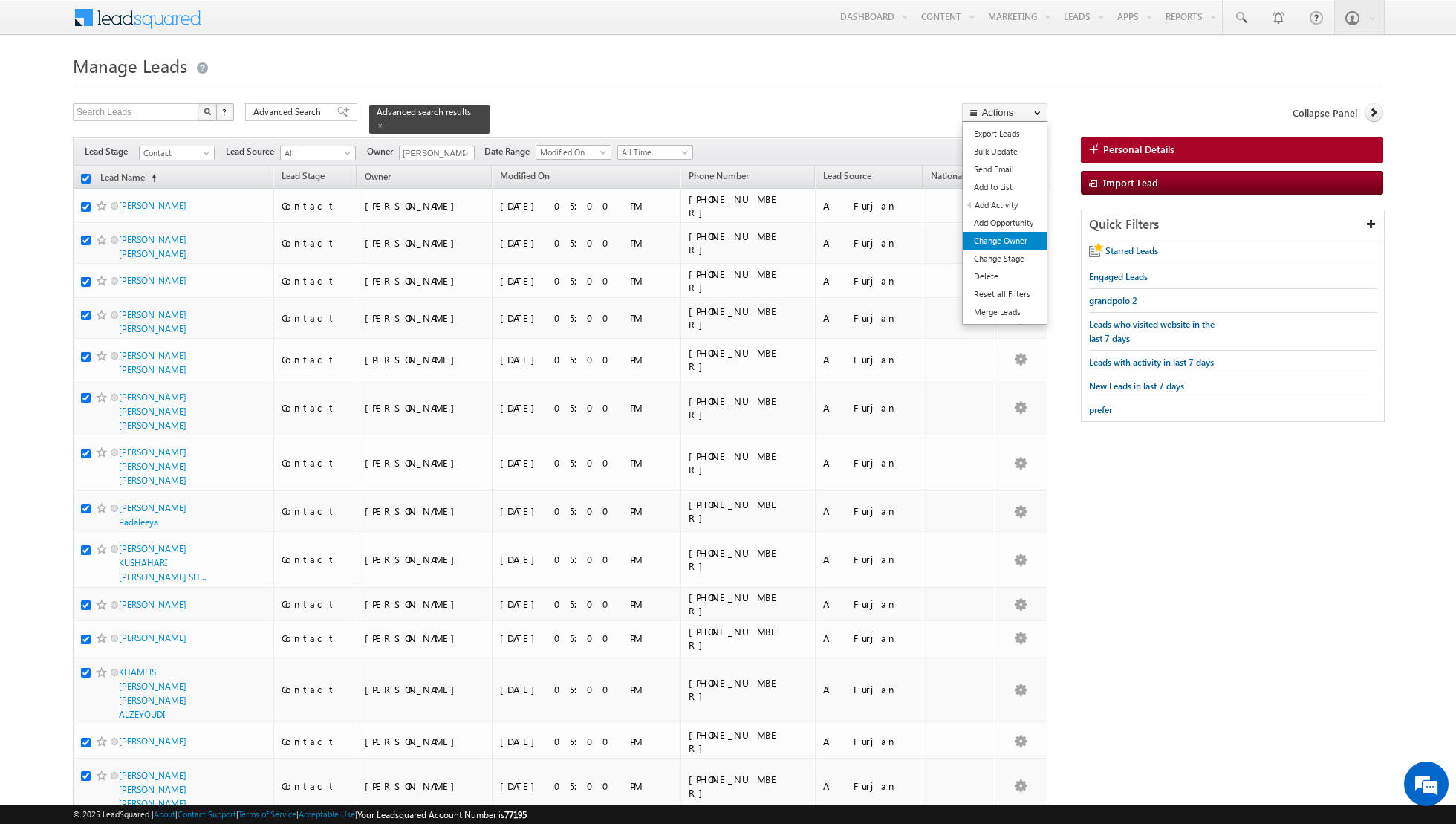
click at [1001, 240] on link "Change Owner" at bounding box center [1005, 240] width 84 height 18
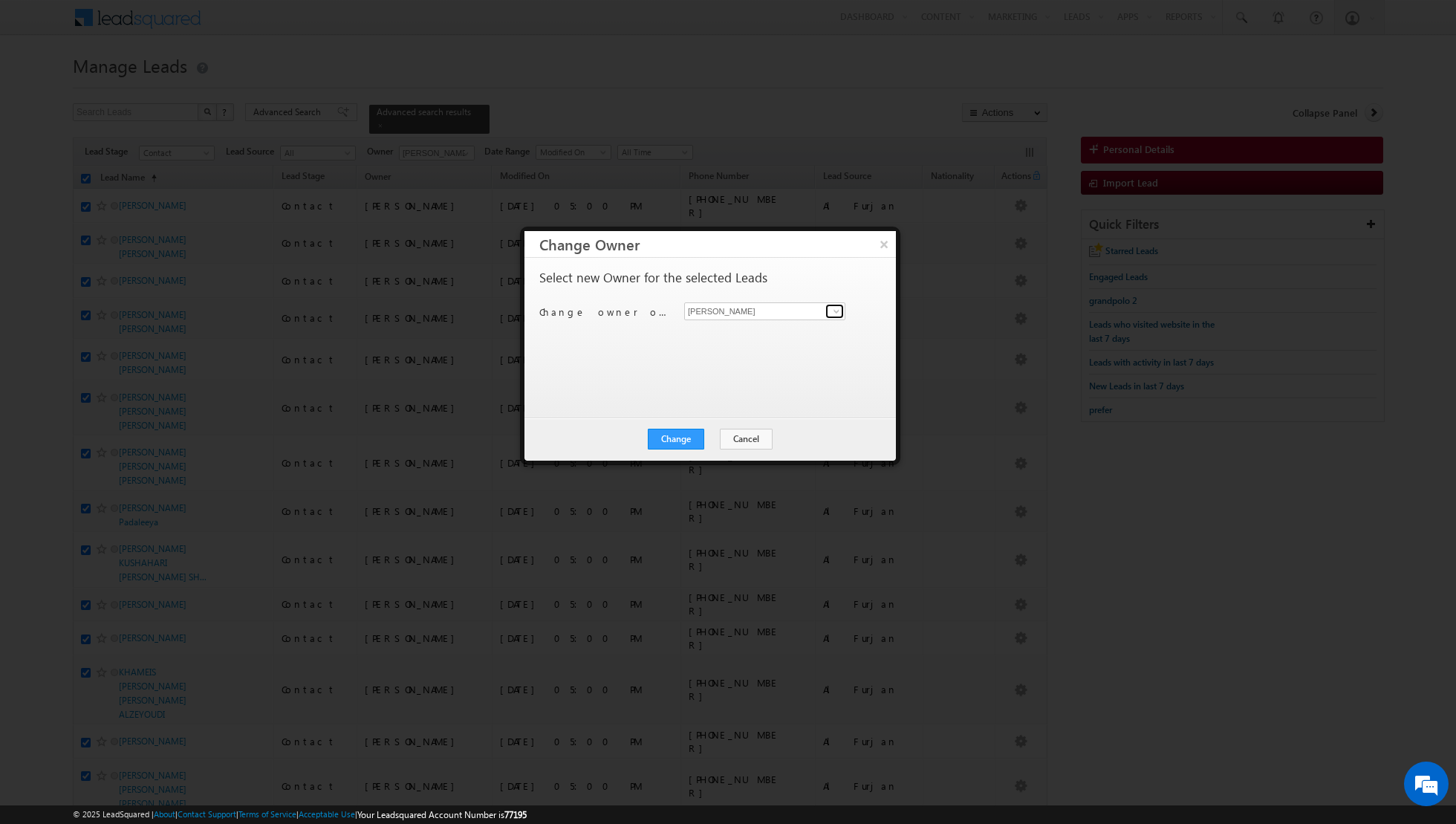
click at [841, 310] on span at bounding box center [836, 311] width 12 height 12
click at [731, 404] on link "[PERSON_NAME] [PERSON_NAME] [PERSON_NAME][EMAIL_ADDRESS][PERSON_NAME][DOMAIN_NA…" at bounding box center [764, 412] width 161 height 28
click at [679, 432] on button "Change" at bounding box center [676, 439] width 57 height 21
click at [713, 438] on button "Close" at bounding box center [712, 439] width 48 height 21
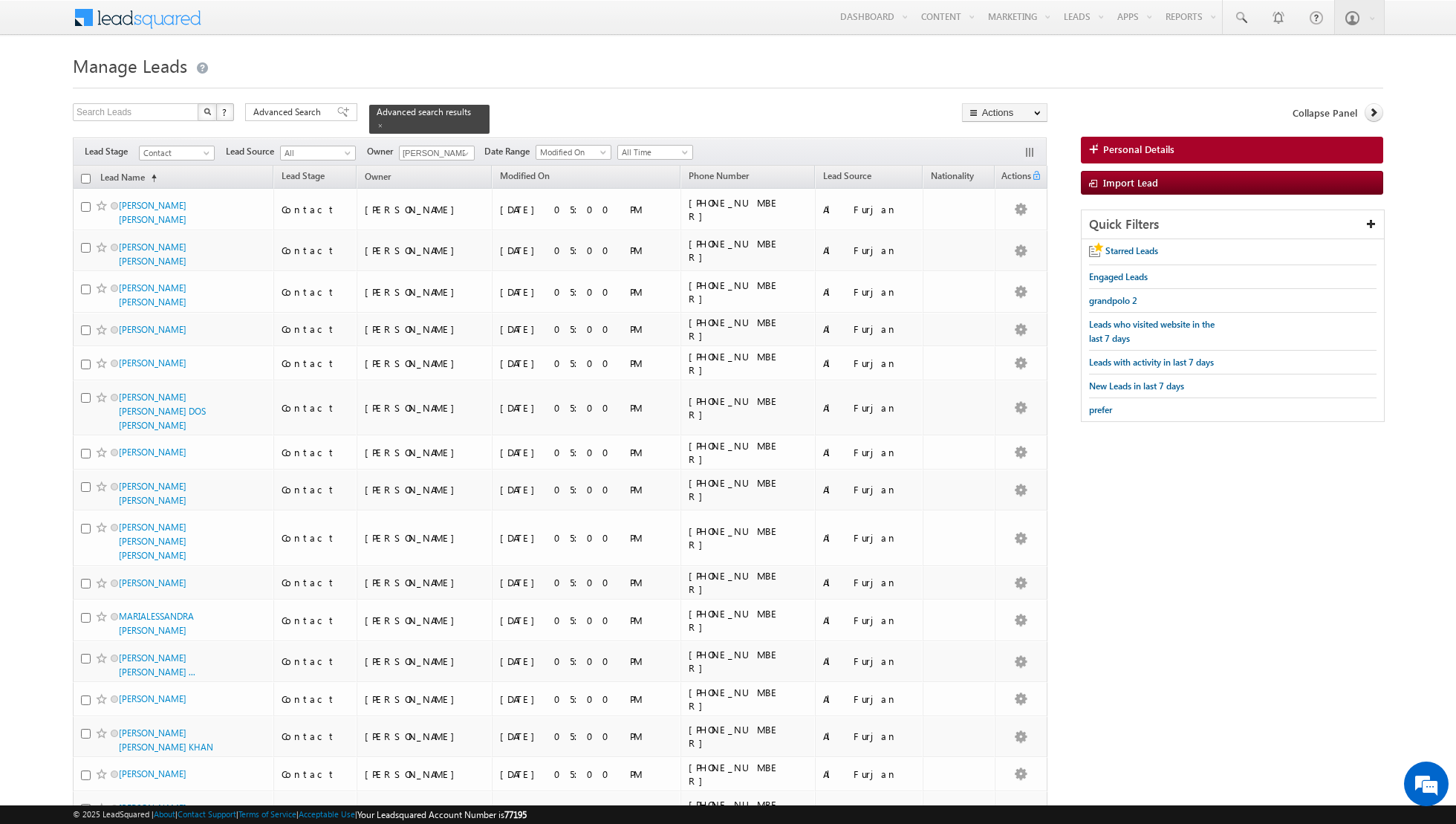
click at [86, 177] on input "checkbox" at bounding box center [86, 178] width 9 height 9
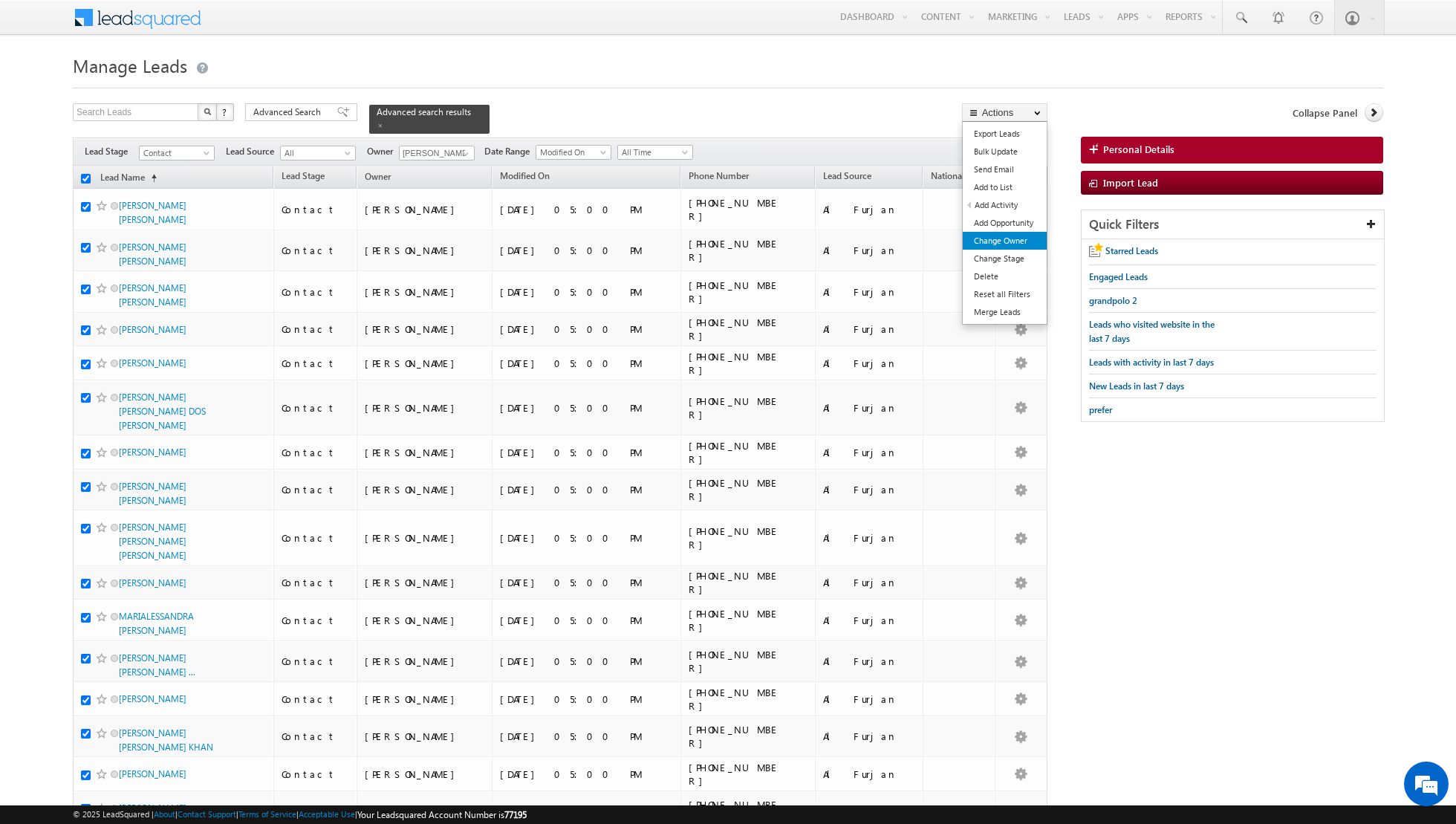
click at [986, 243] on link "Change Owner" at bounding box center [1005, 240] width 84 height 18
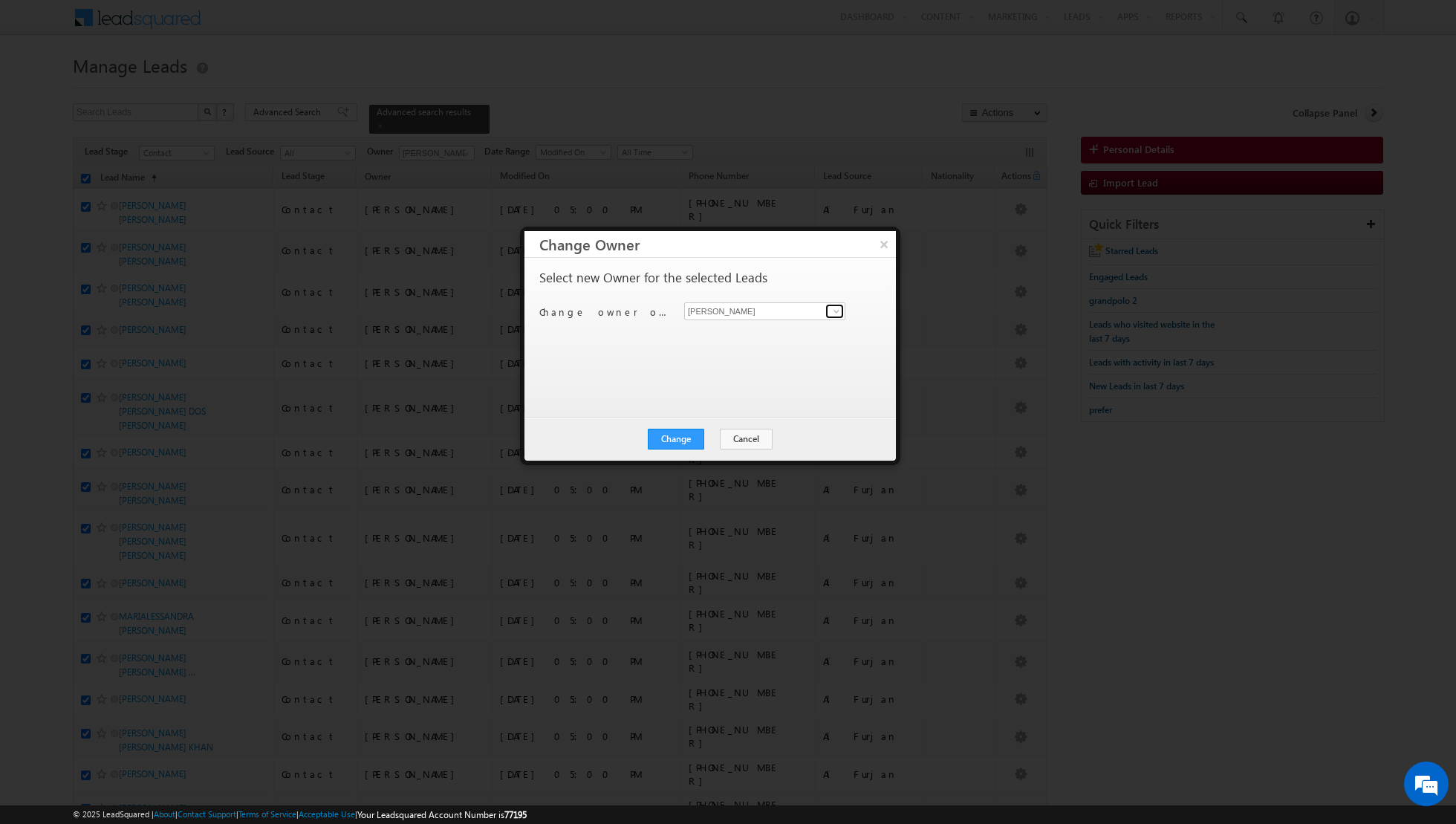
click at [838, 308] on span at bounding box center [836, 311] width 12 height 12
click at [711, 427] on link "[PERSON_NAME] [PERSON_NAME][EMAIL_ADDRESS][PERSON_NAME][DOMAIN_NAME]" at bounding box center [764, 436] width 161 height 28
click at [676, 432] on button "Change" at bounding box center [676, 439] width 57 height 21
click at [710, 436] on button "Close" at bounding box center [712, 439] width 48 height 21
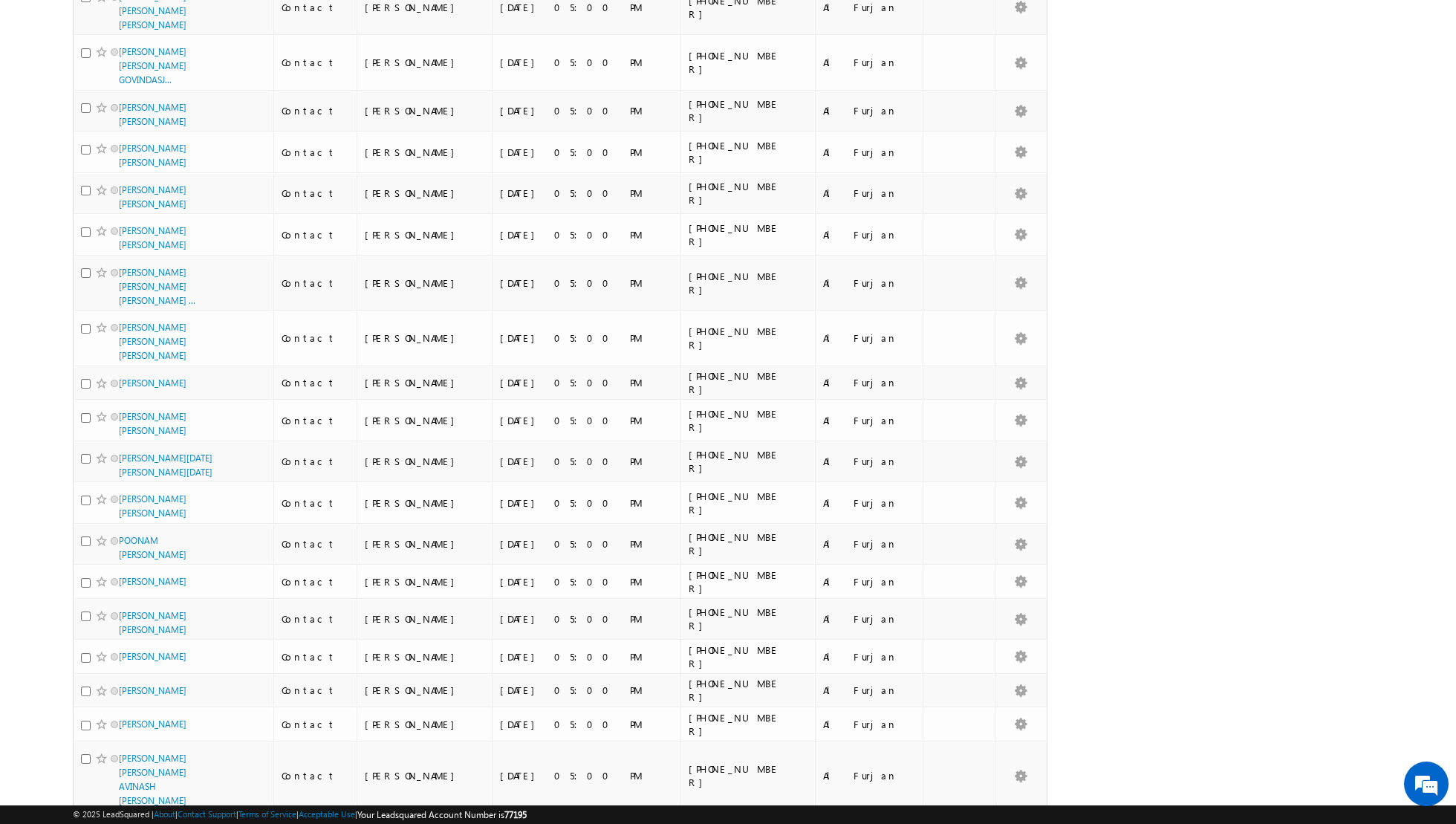
scroll to position [752, 0]
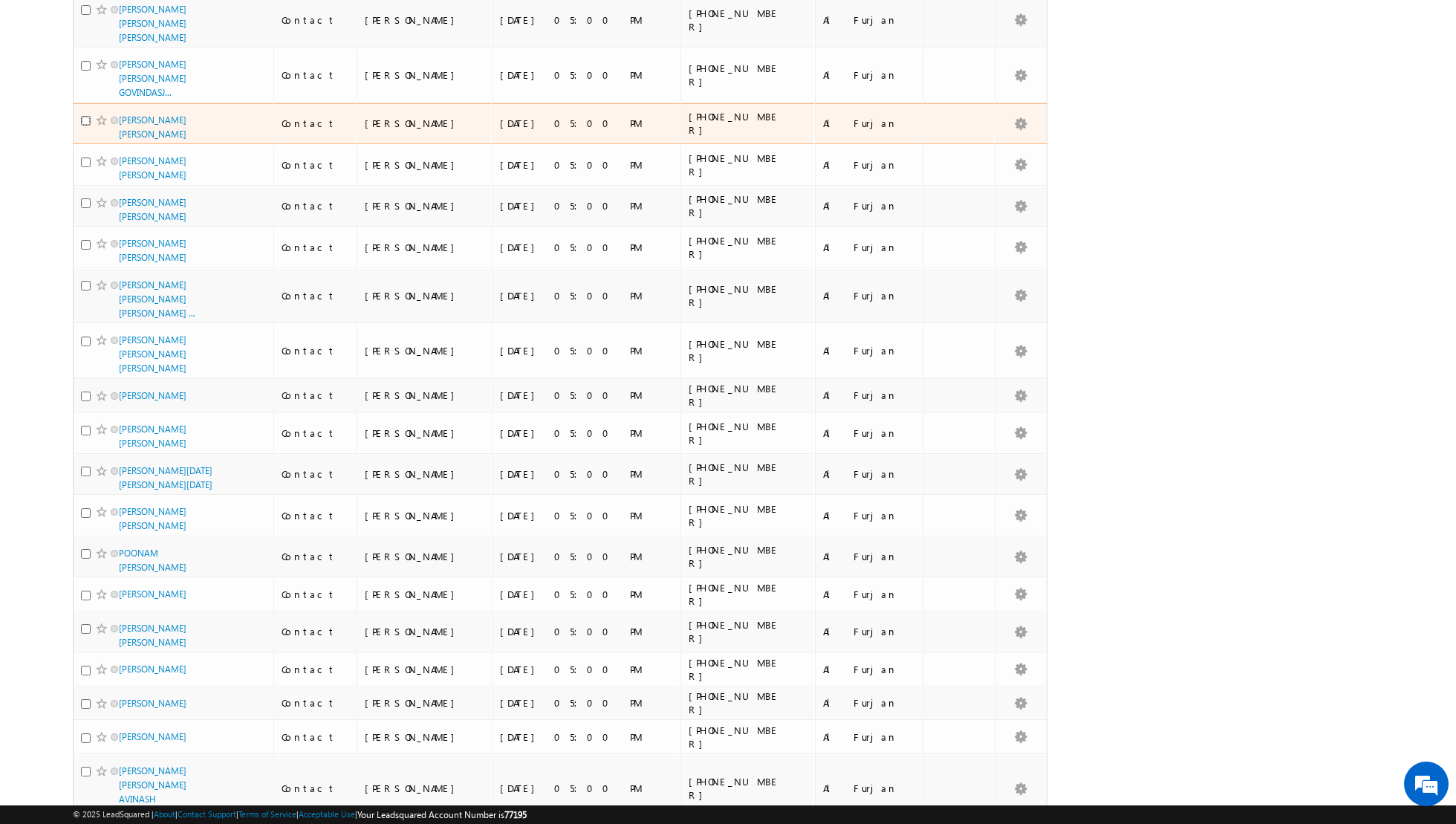
click at [87, 116] on input "checkbox" at bounding box center [86, 120] width 9 height 9
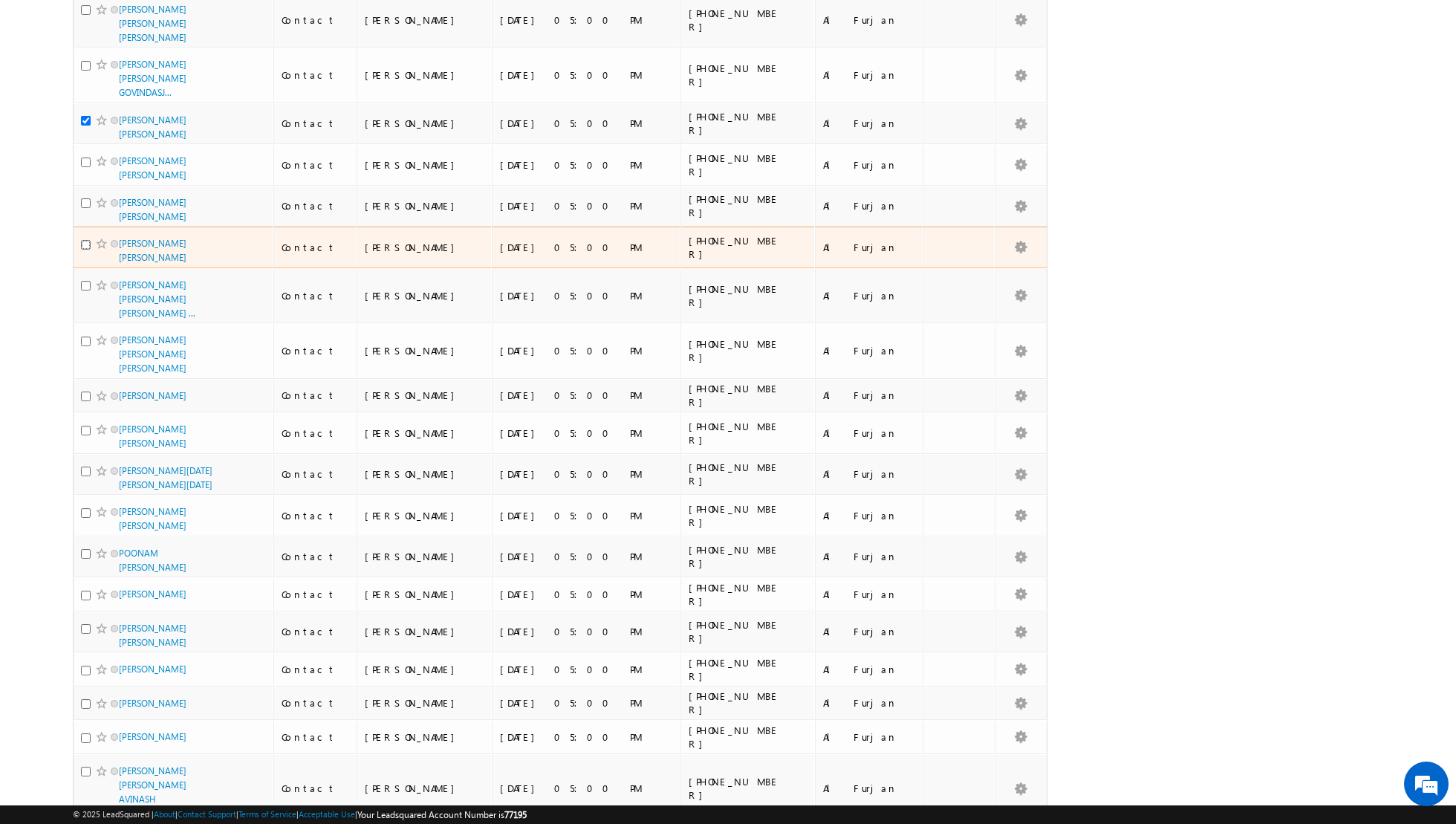
click at [86, 240] on input "checkbox" at bounding box center [86, 244] width 9 height 9
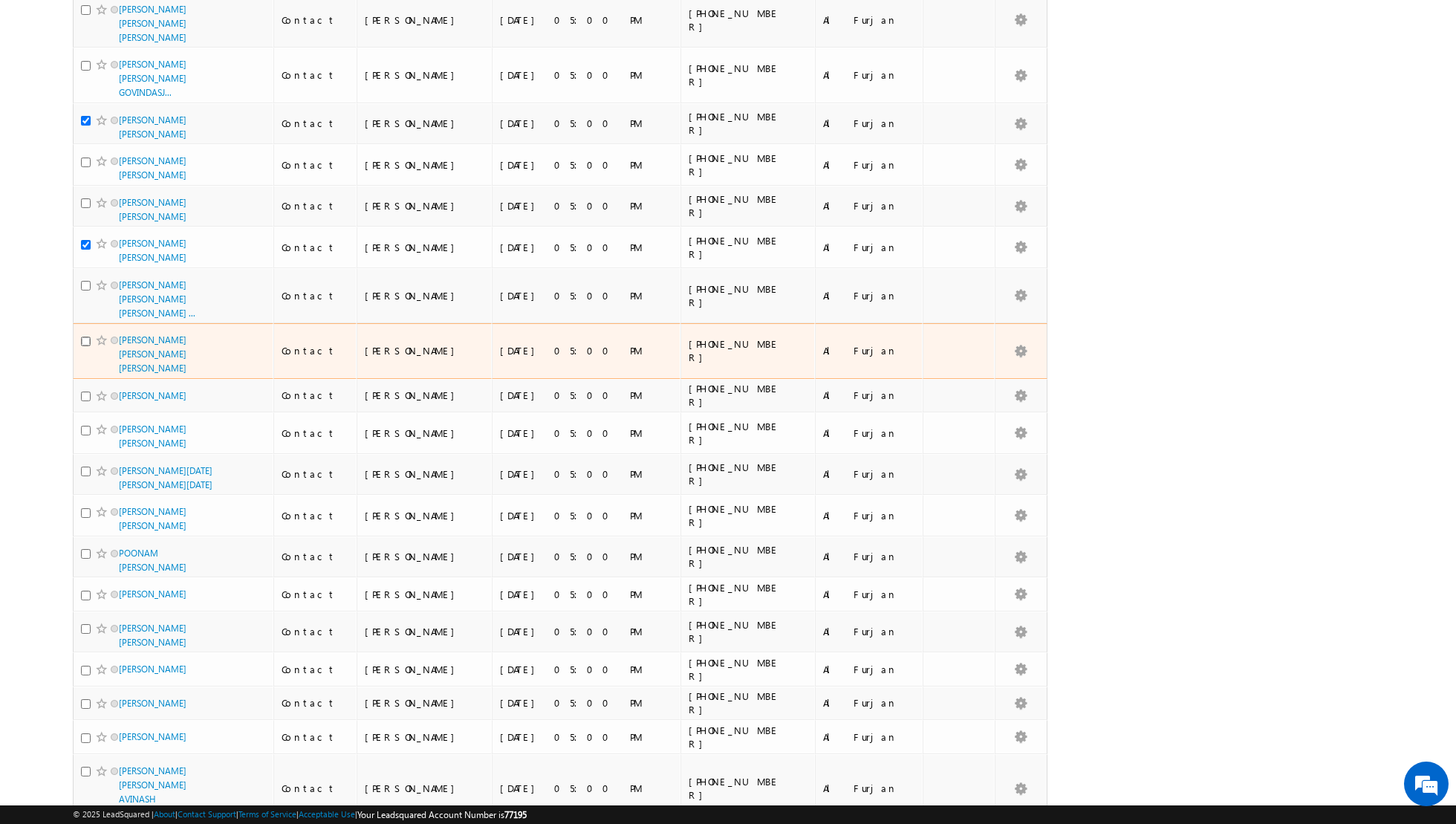
click at [86, 337] on input "checkbox" at bounding box center [86, 342] width 9 height 9
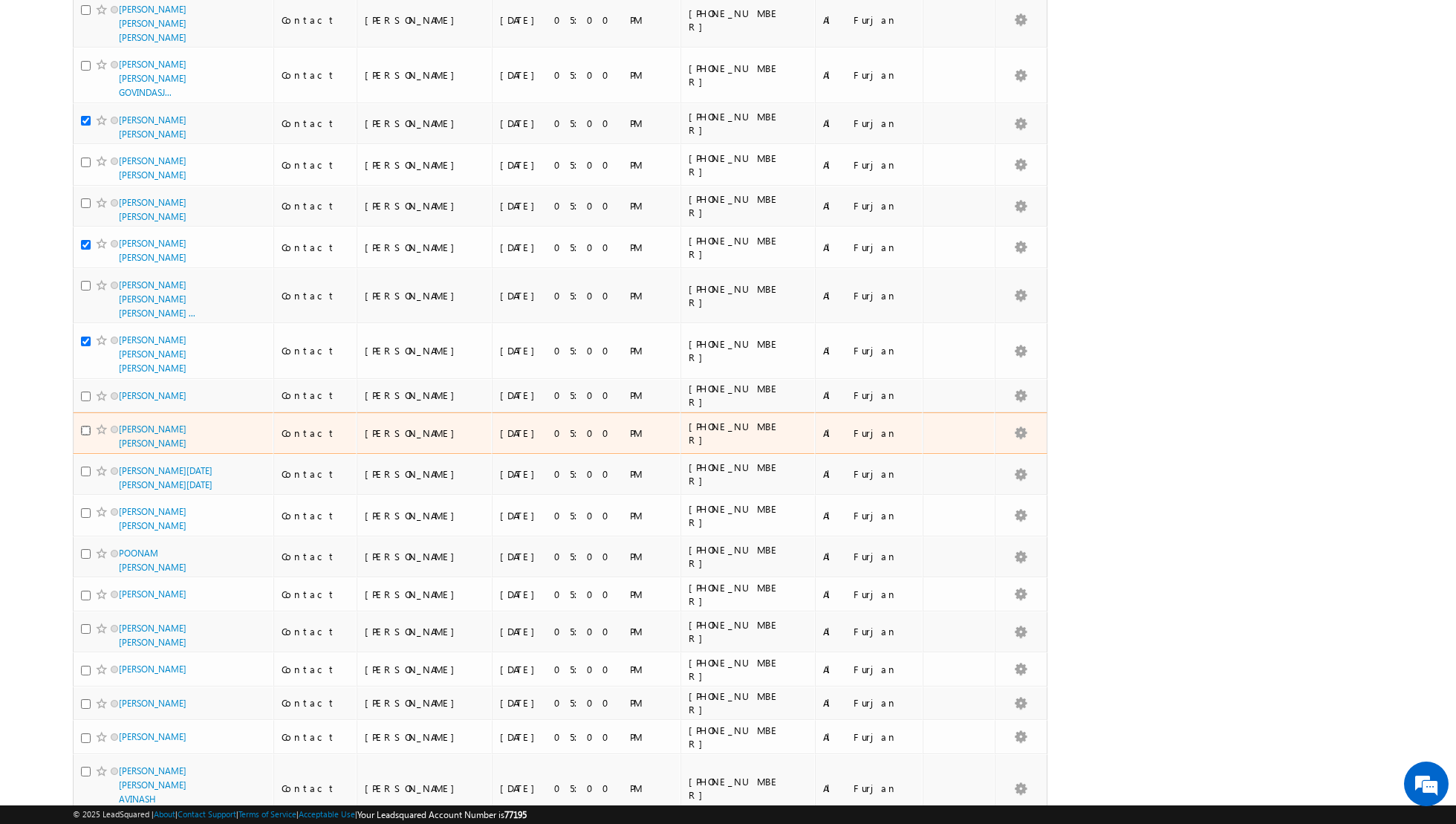
click at [85, 426] on input "checkbox" at bounding box center [86, 430] width 9 height 9
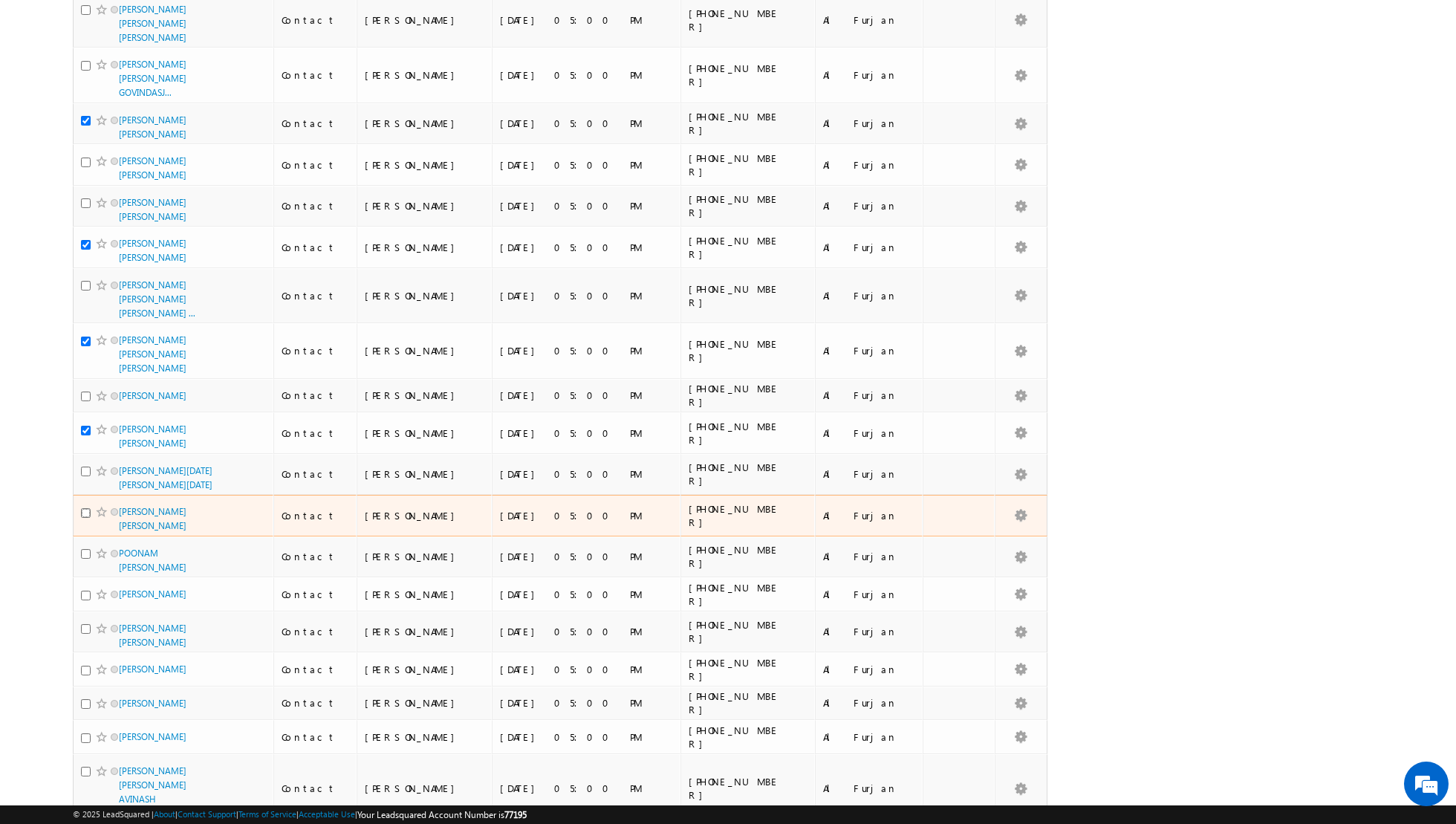
click at [84, 509] on input "checkbox" at bounding box center [86, 513] width 9 height 9
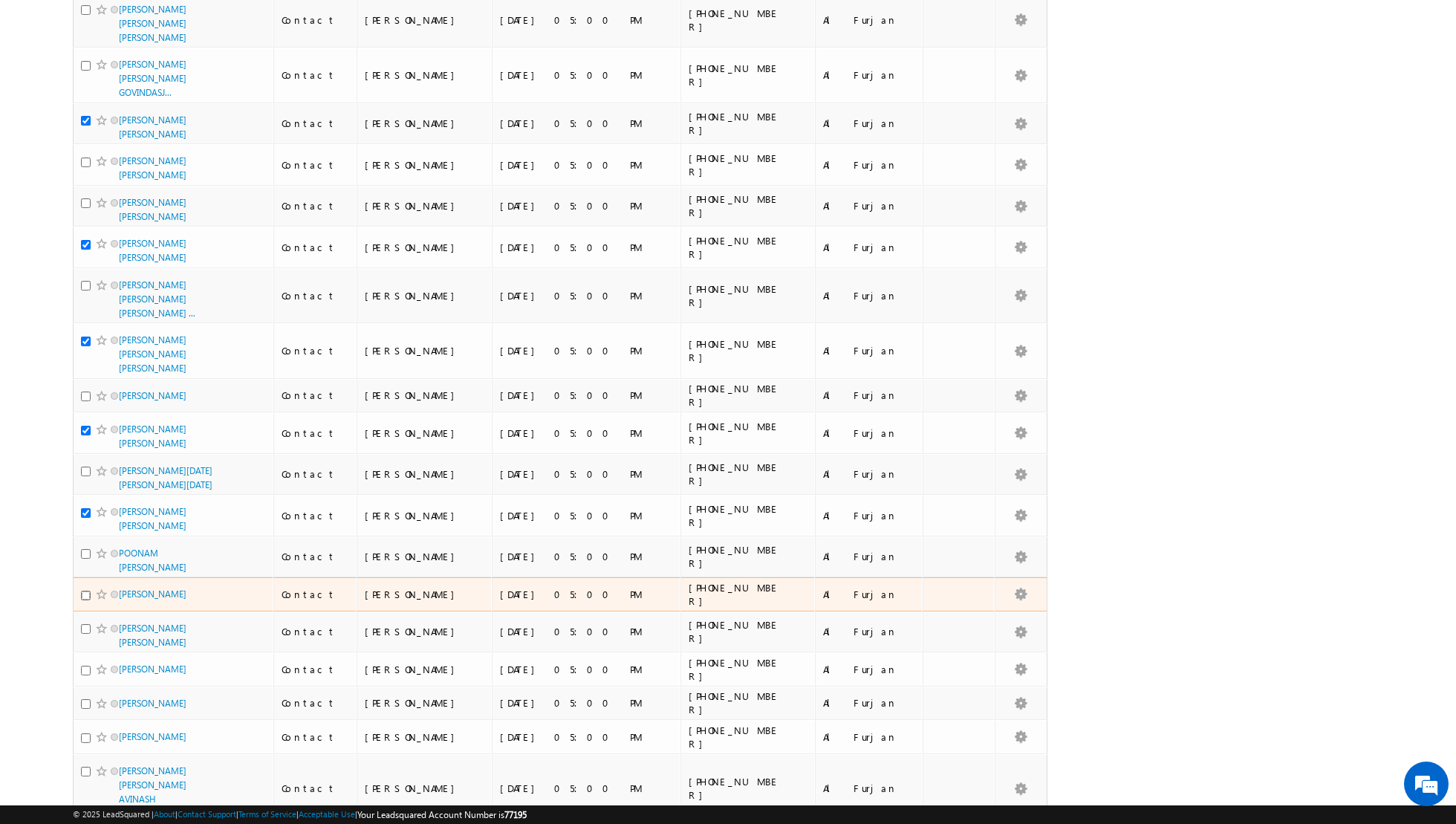
click at [82, 591] on input "checkbox" at bounding box center [86, 595] width 9 height 9
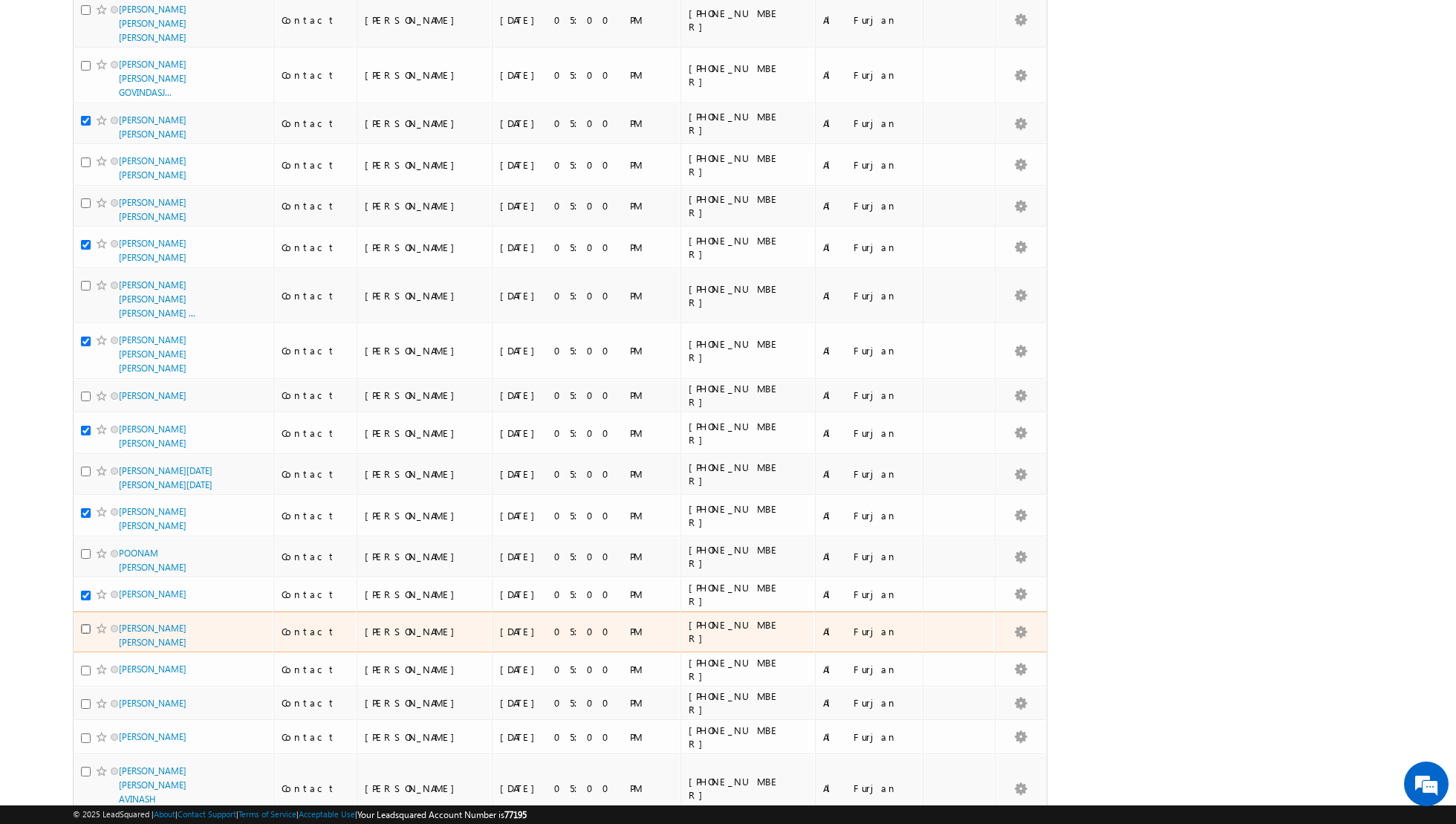
click at [85, 624] on input "checkbox" at bounding box center [86, 629] width 9 height 9
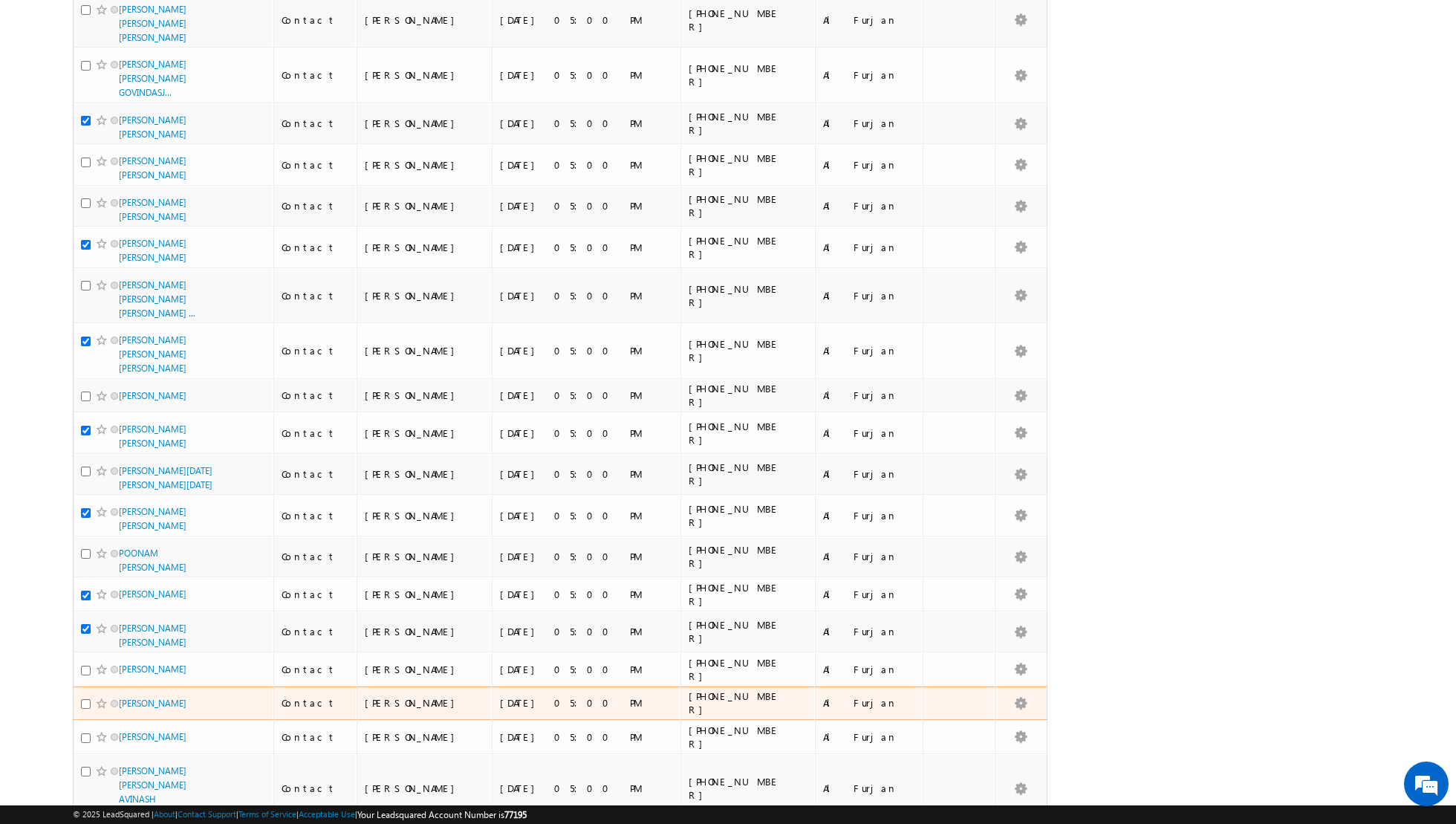
click at [85, 696] on div at bounding box center [104, 704] width 46 height 15
click at [84, 699] on input "checkbox" at bounding box center [86, 704] width 9 height 9
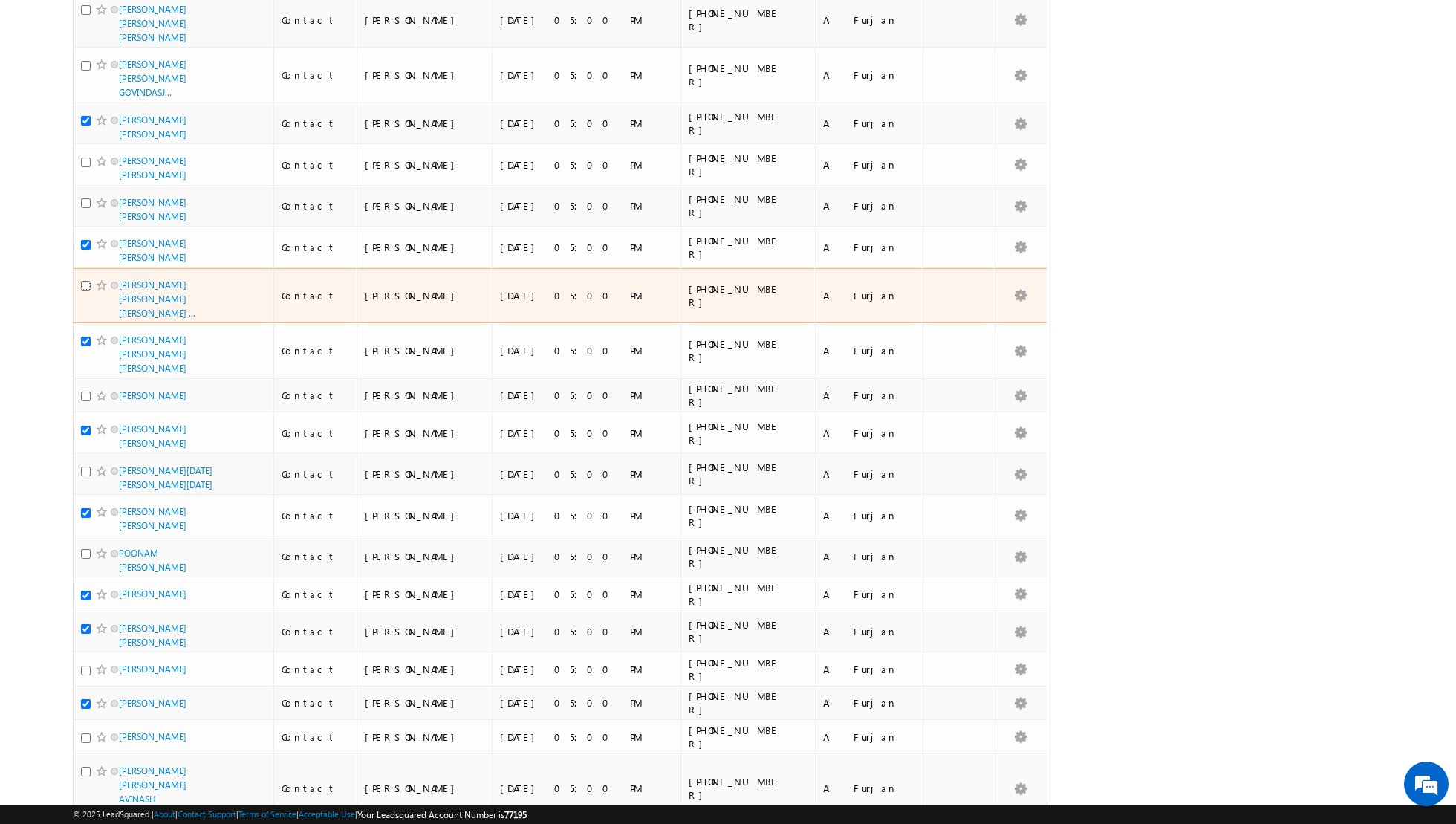
click at [88, 281] on input "checkbox" at bounding box center [86, 286] width 9 height 9
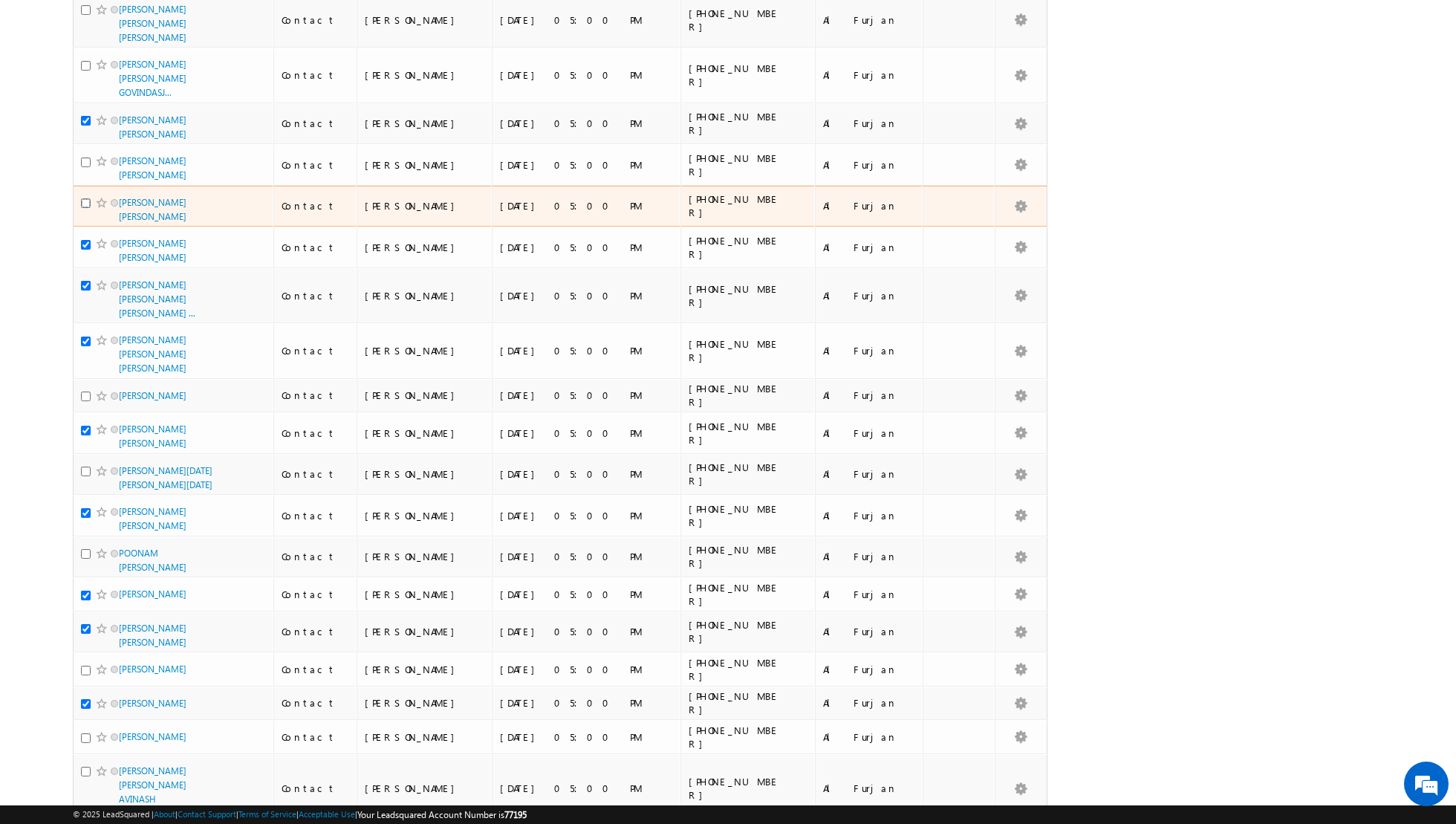
click at [81, 199] on input "checkbox" at bounding box center [86, 203] width 9 height 9
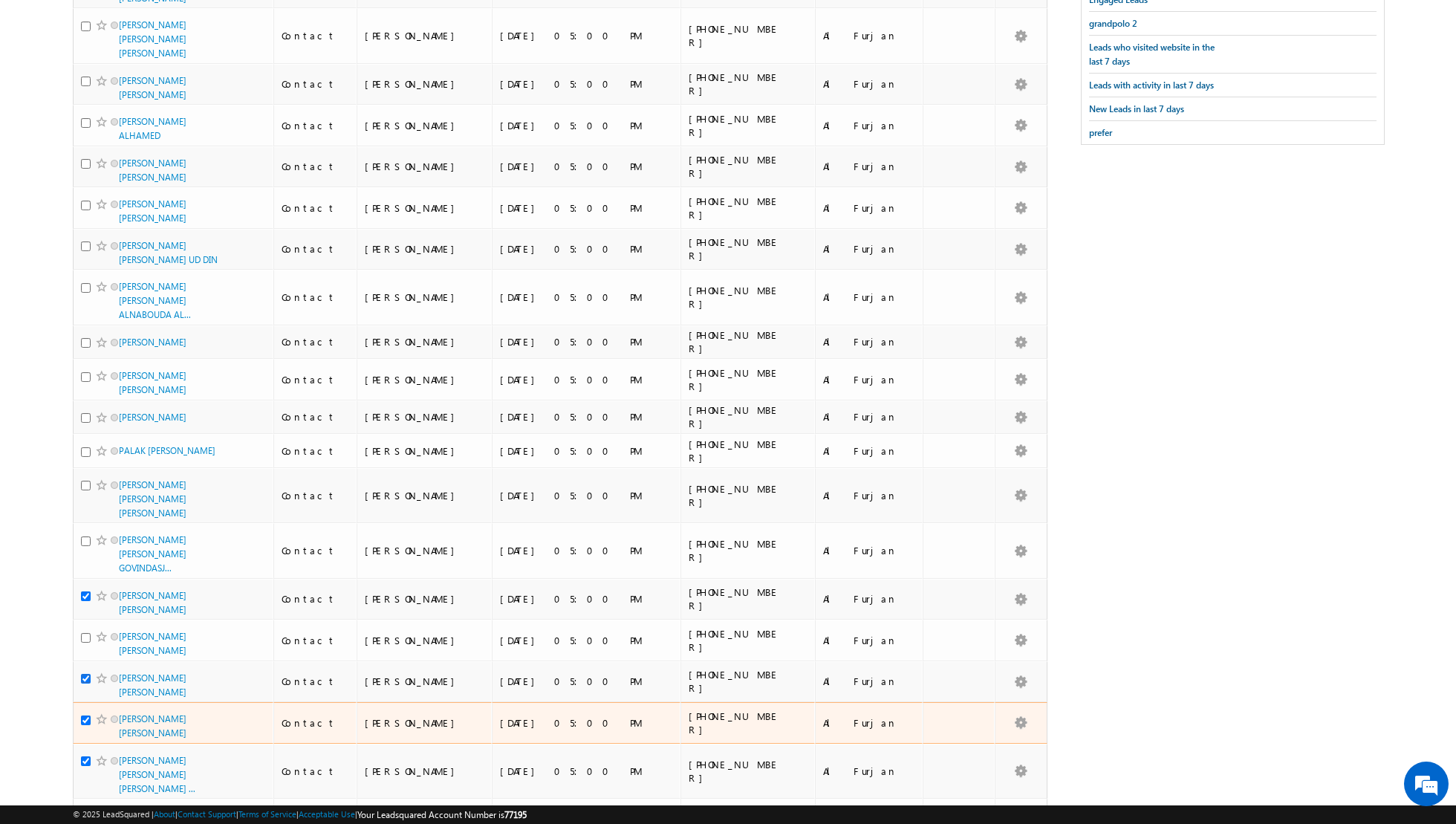
scroll to position [0, 0]
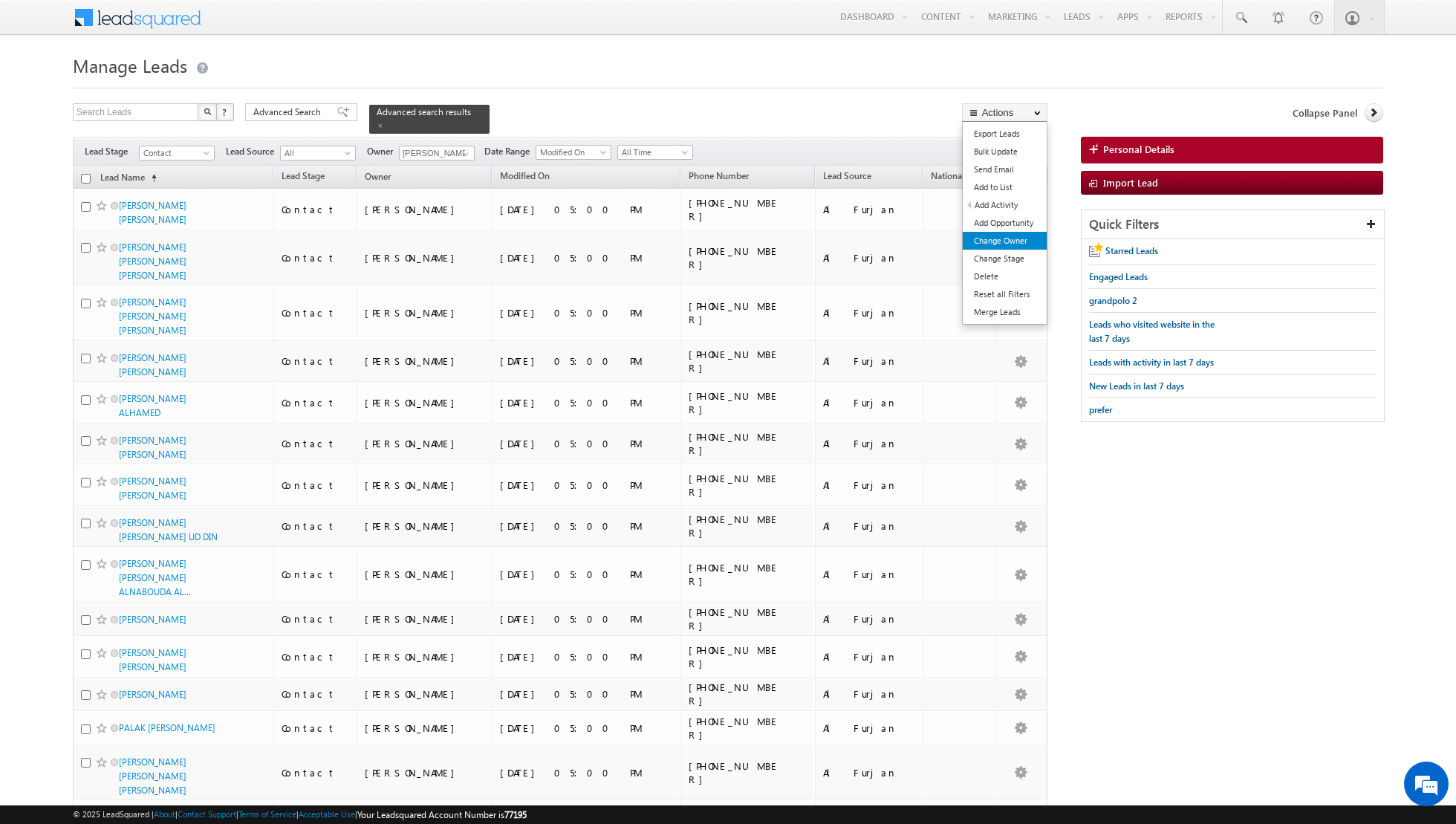
click at [989, 236] on link "Change Owner" at bounding box center [1005, 240] width 84 height 18
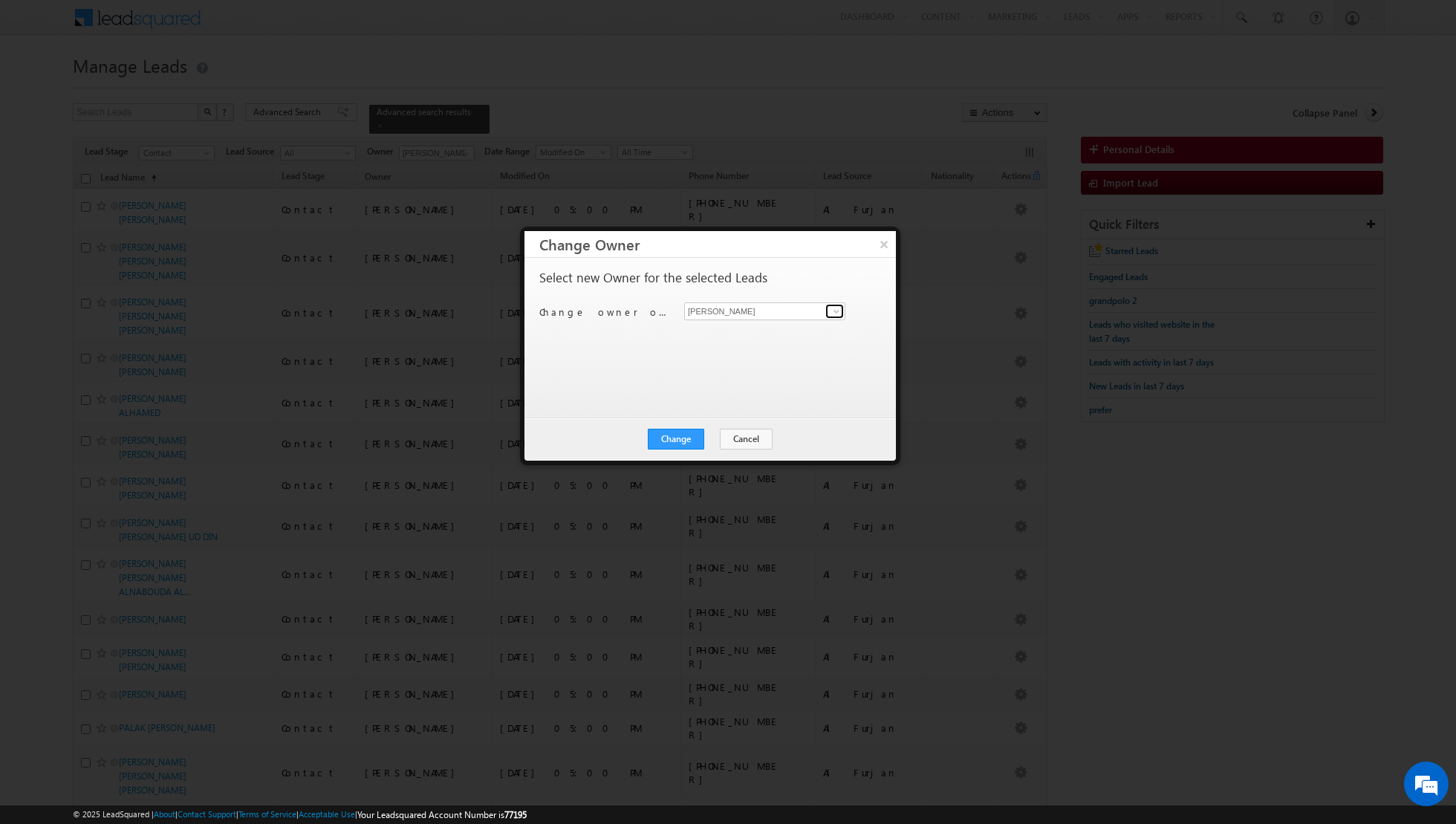
click at [841, 313] on span at bounding box center [836, 311] width 12 height 12
click at [735, 357] on link "[PERSON_NAME] [EMAIL_ADDRESS][PERSON_NAME][DOMAIN_NAME]" at bounding box center [764, 359] width 161 height 28
click at [679, 435] on button "Change" at bounding box center [676, 439] width 57 height 21
click at [714, 436] on button "Close" at bounding box center [712, 439] width 48 height 21
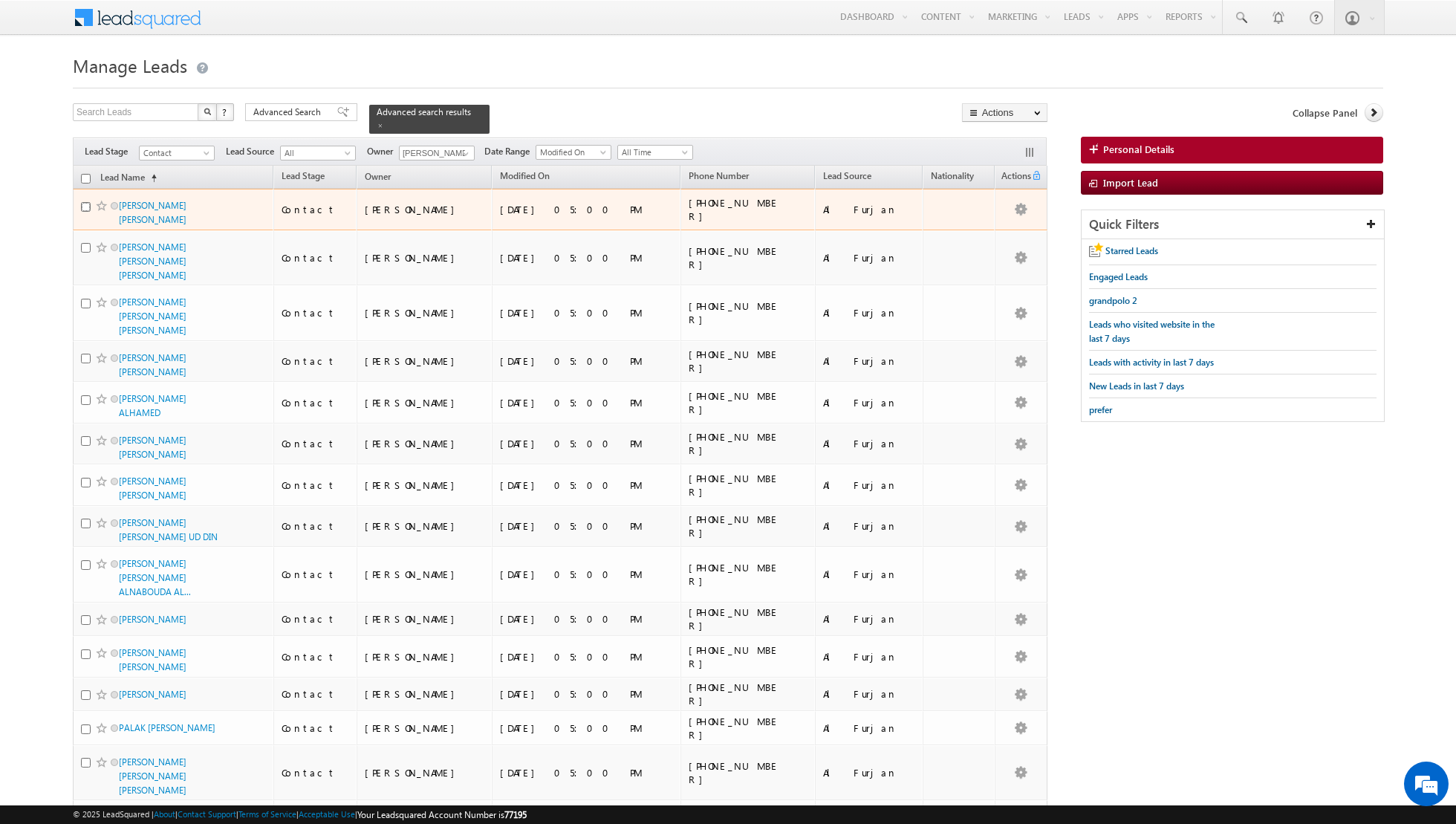
click at [86, 204] on input "checkbox" at bounding box center [86, 207] width 9 height 9
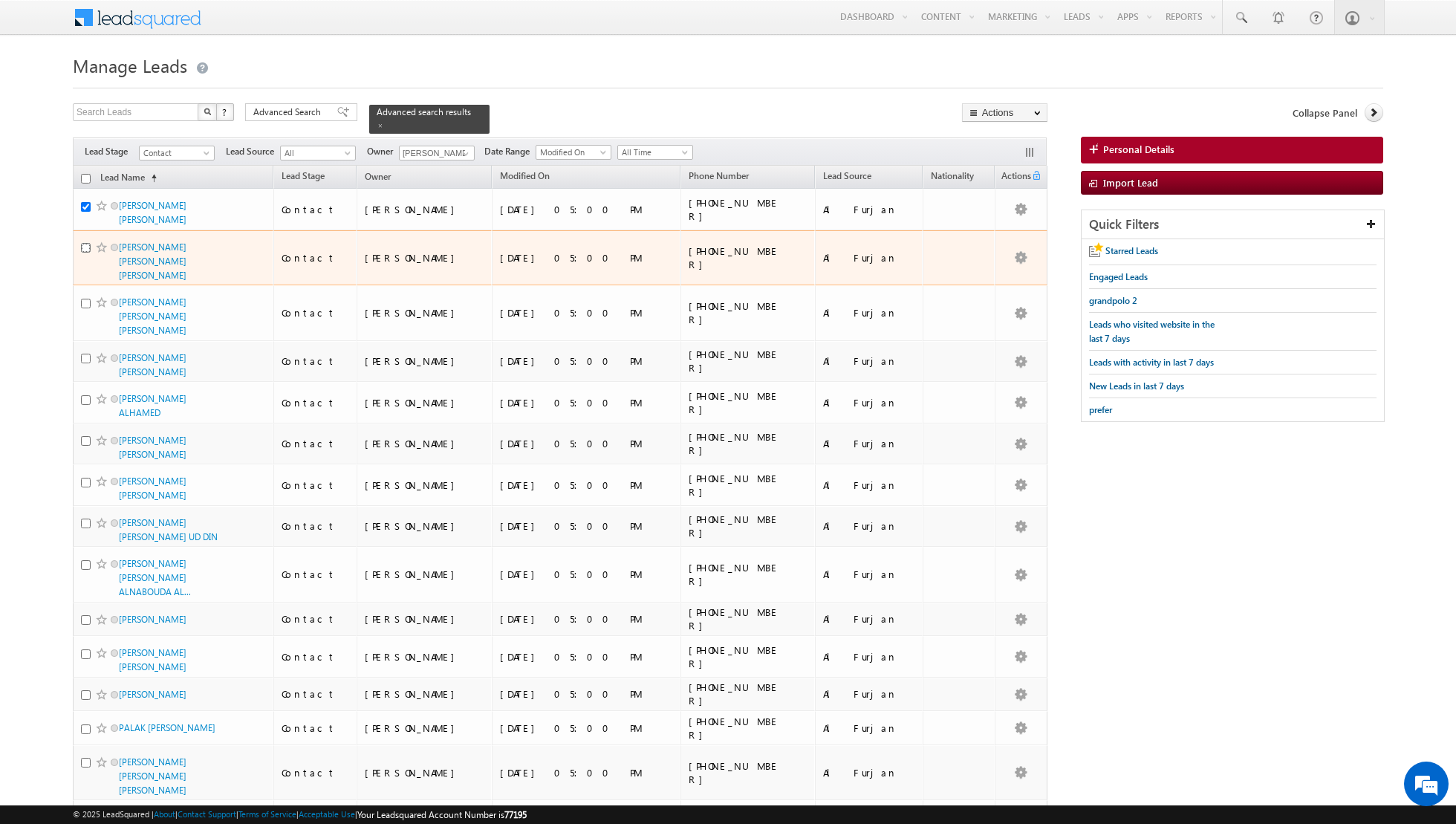
click at [86, 253] on input "checkbox" at bounding box center [86, 247] width 9 height 9
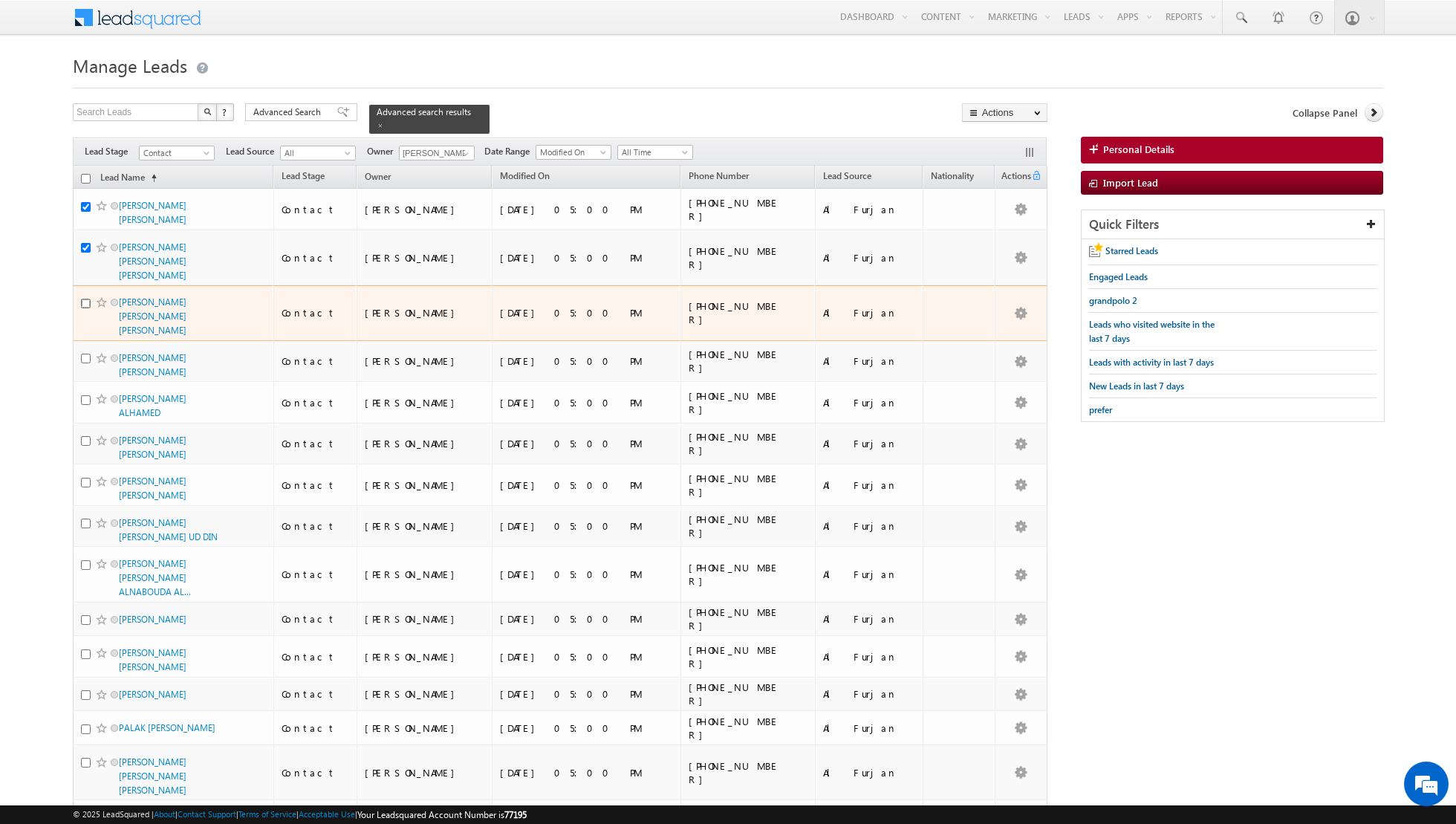
click at [81, 299] on input "checkbox" at bounding box center [86, 303] width 9 height 9
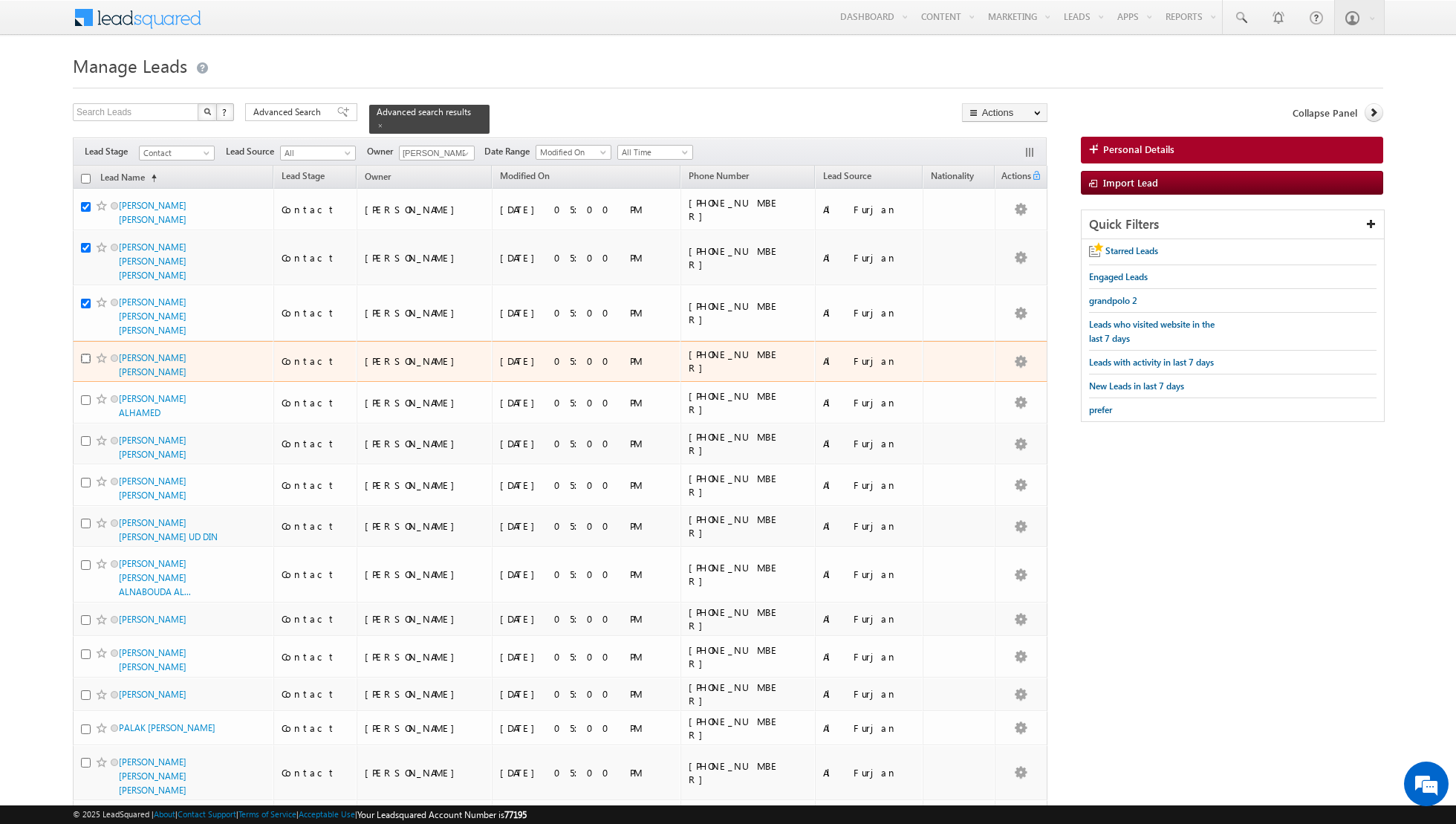
click at [84, 354] on input "checkbox" at bounding box center [86, 358] width 9 height 9
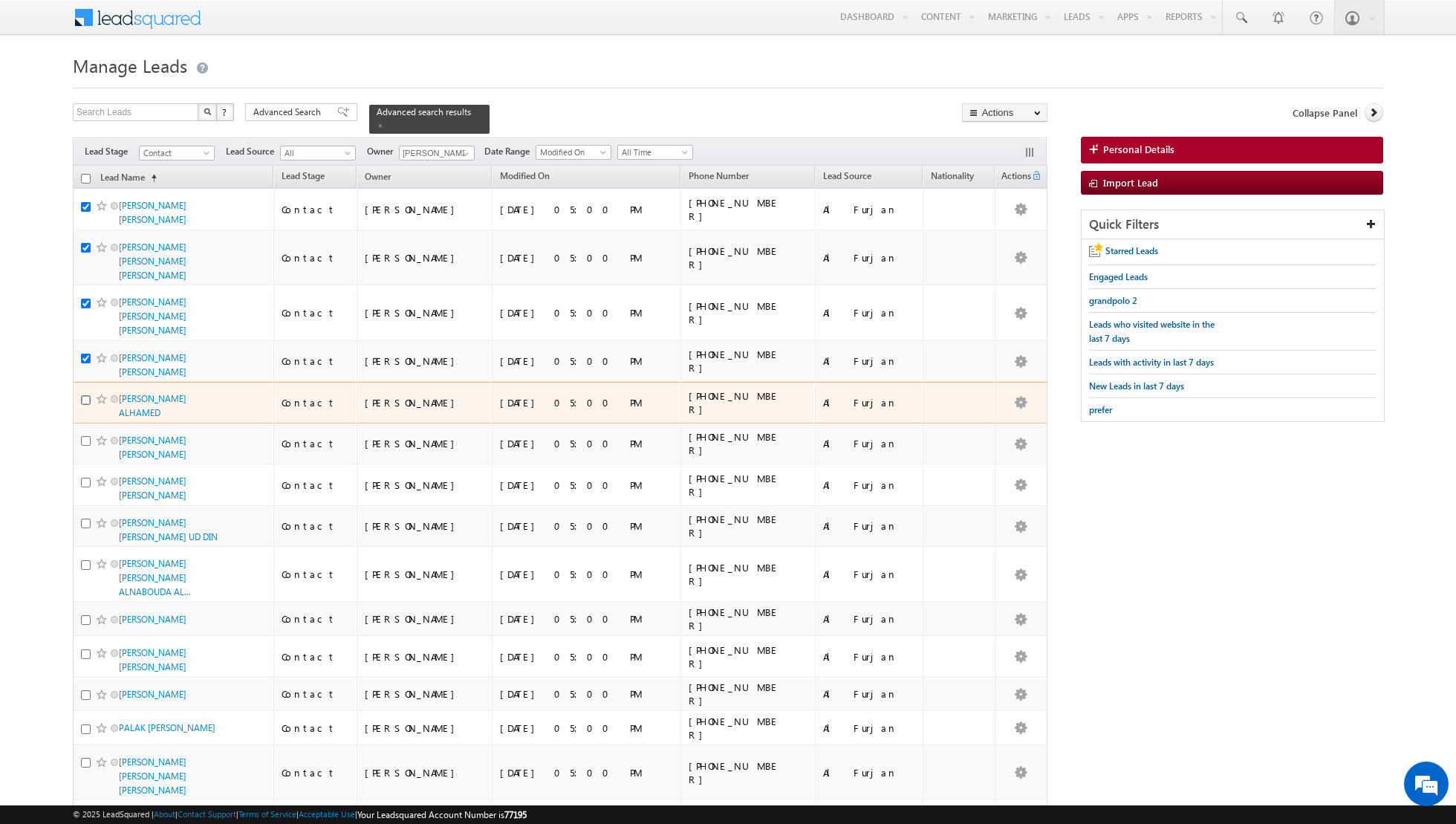
click at [86, 396] on input "checkbox" at bounding box center [86, 400] width 9 height 9
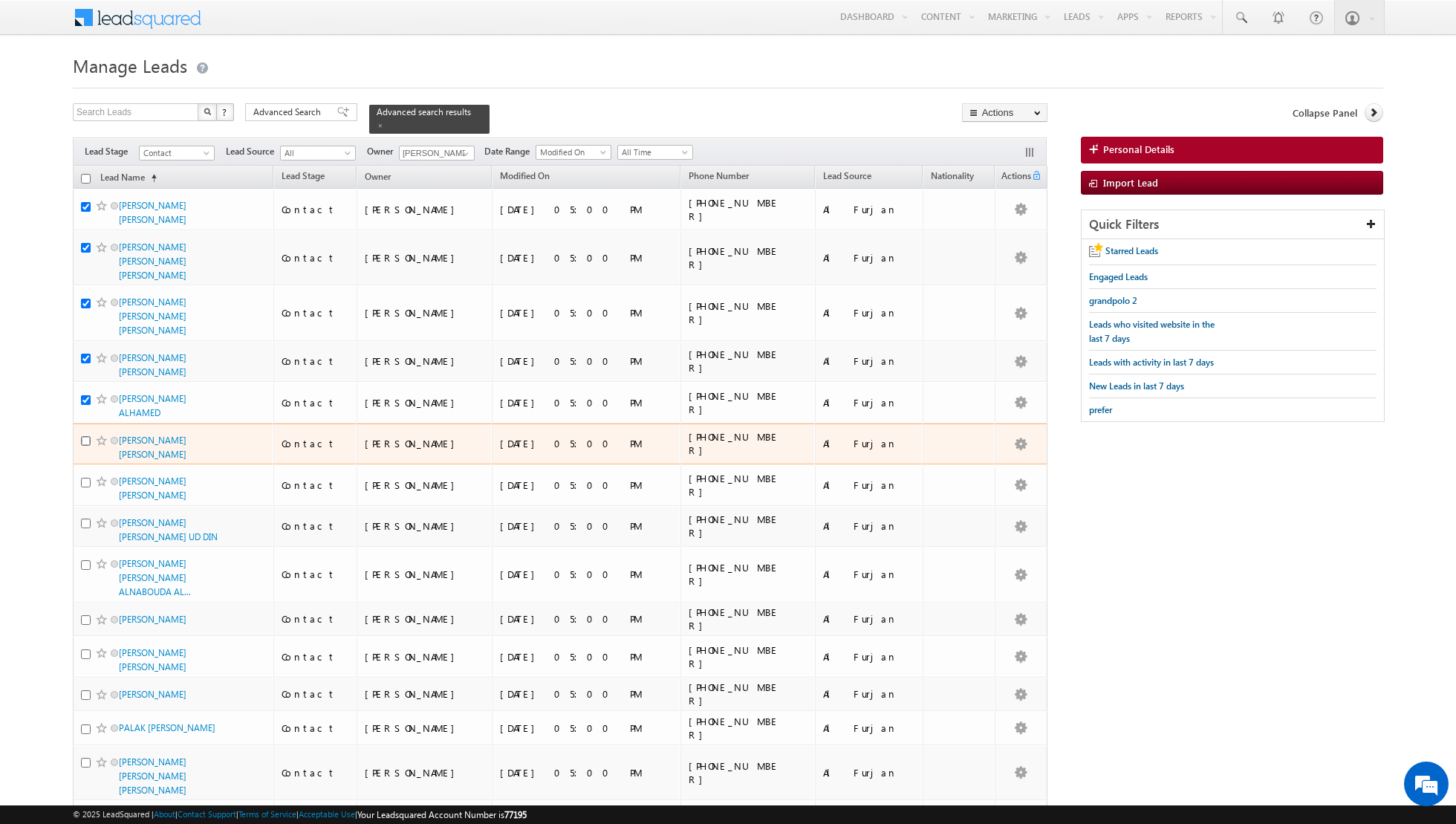
click at [86, 436] on input "checkbox" at bounding box center [86, 440] width 9 height 9
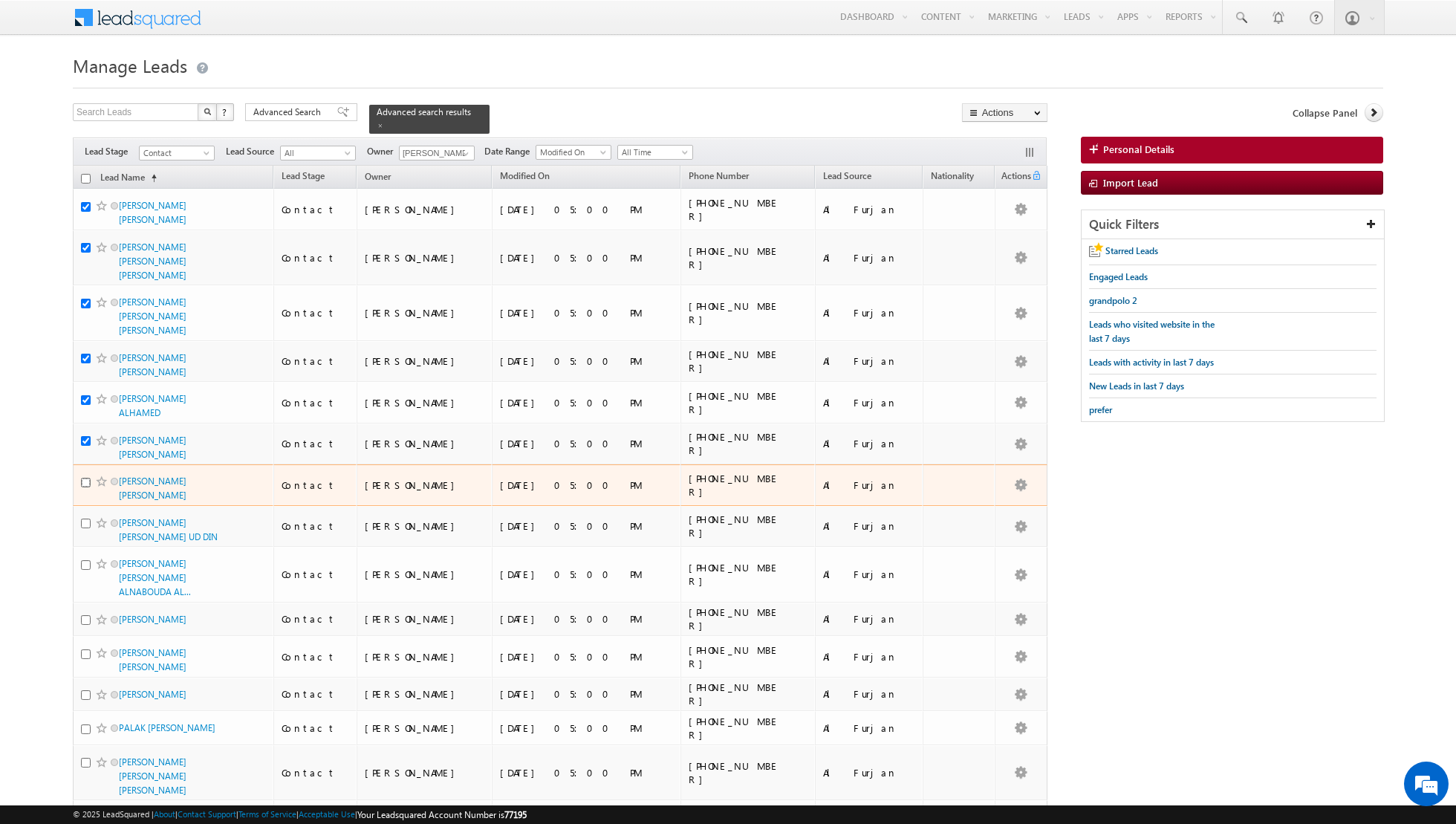
click at [87, 478] on input "checkbox" at bounding box center [86, 482] width 9 height 9
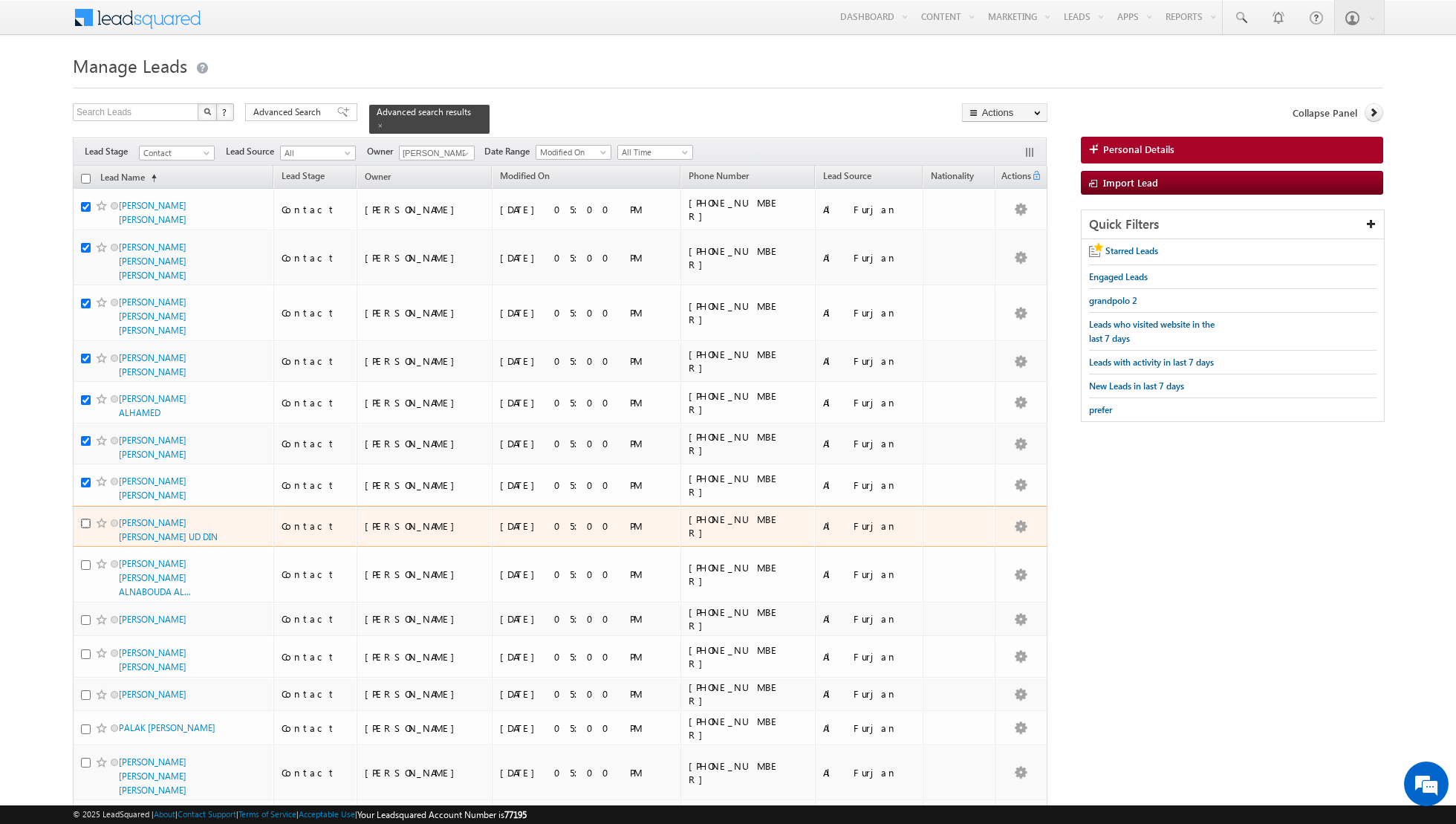
click at [86, 519] on input "checkbox" at bounding box center [86, 524] width 9 height 9
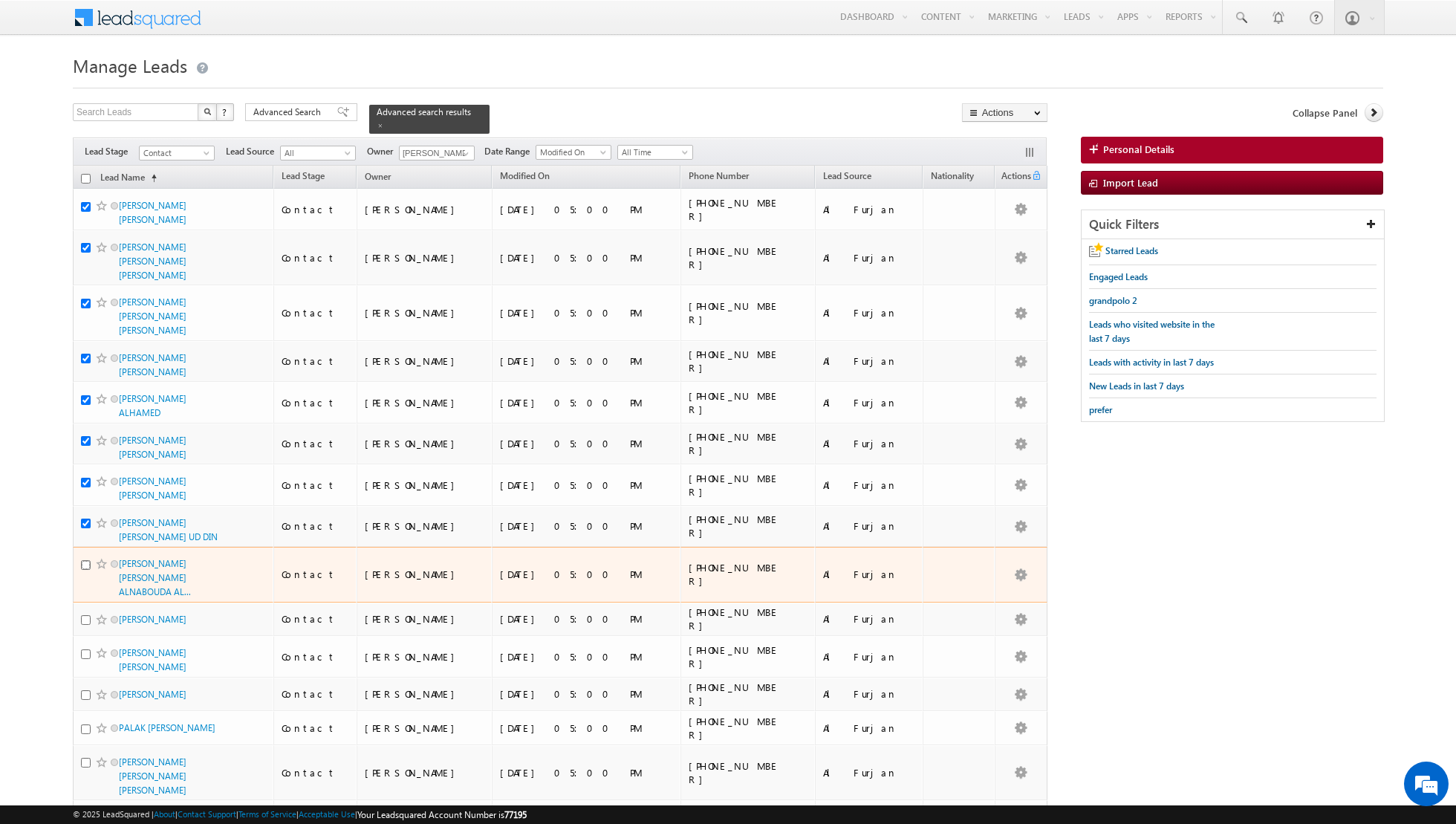
click at [87, 560] on input "checkbox" at bounding box center [86, 565] width 9 height 9
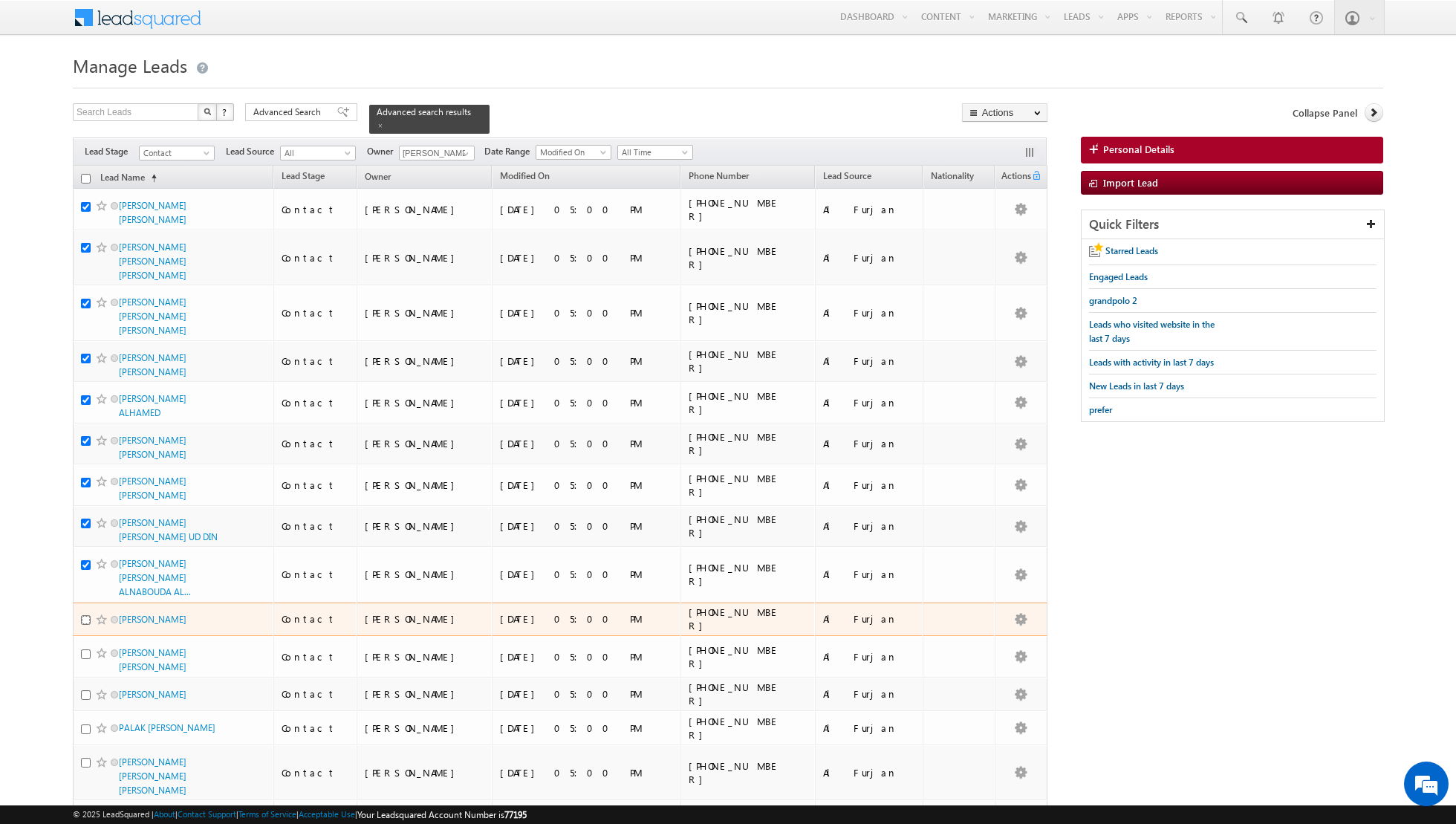
click at [86, 615] on input "checkbox" at bounding box center [86, 620] width 9 height 9
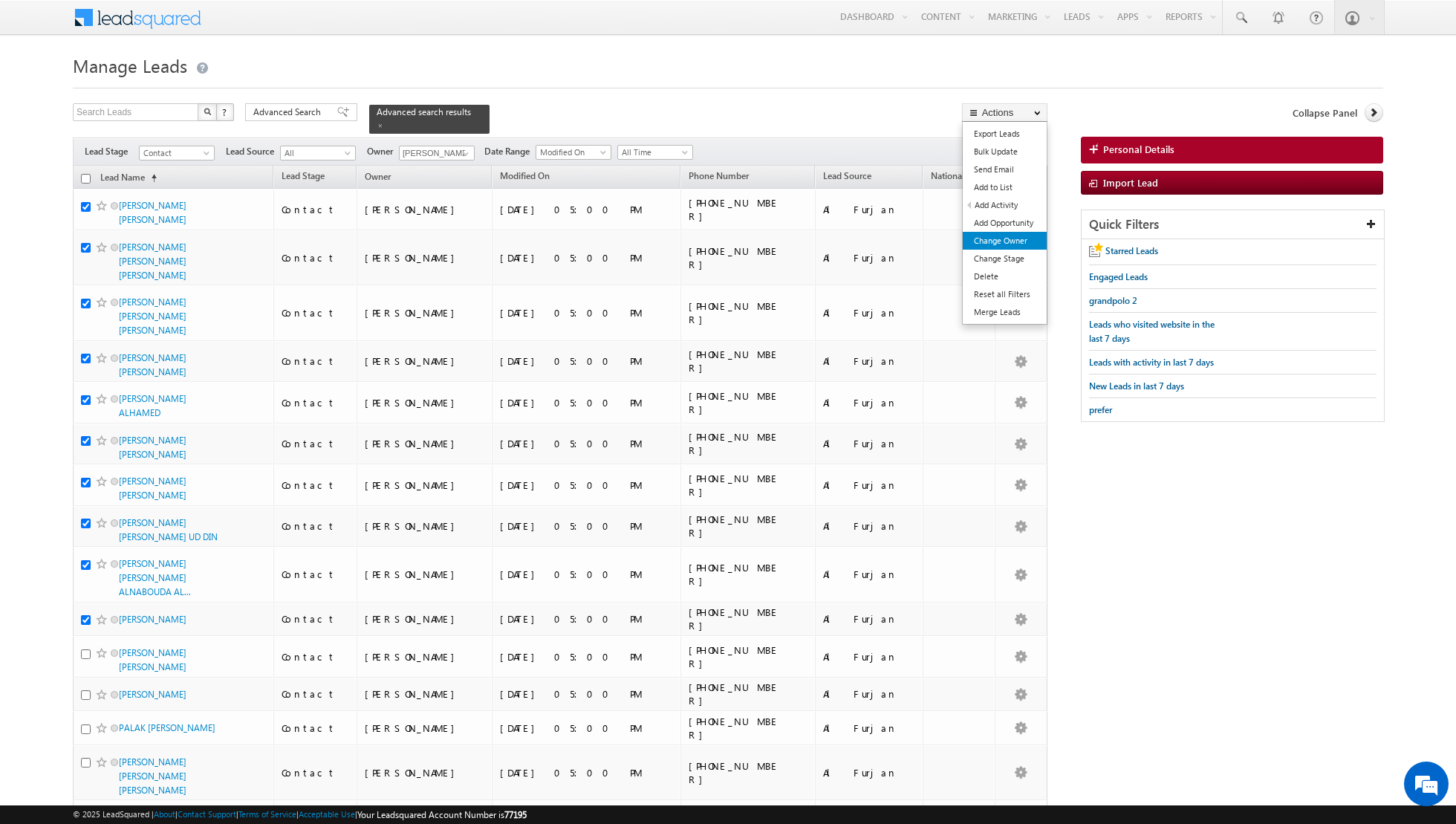
click at [989, 233] on link "Change Owner" at bounding box center [1005, 240] width 84 height 18
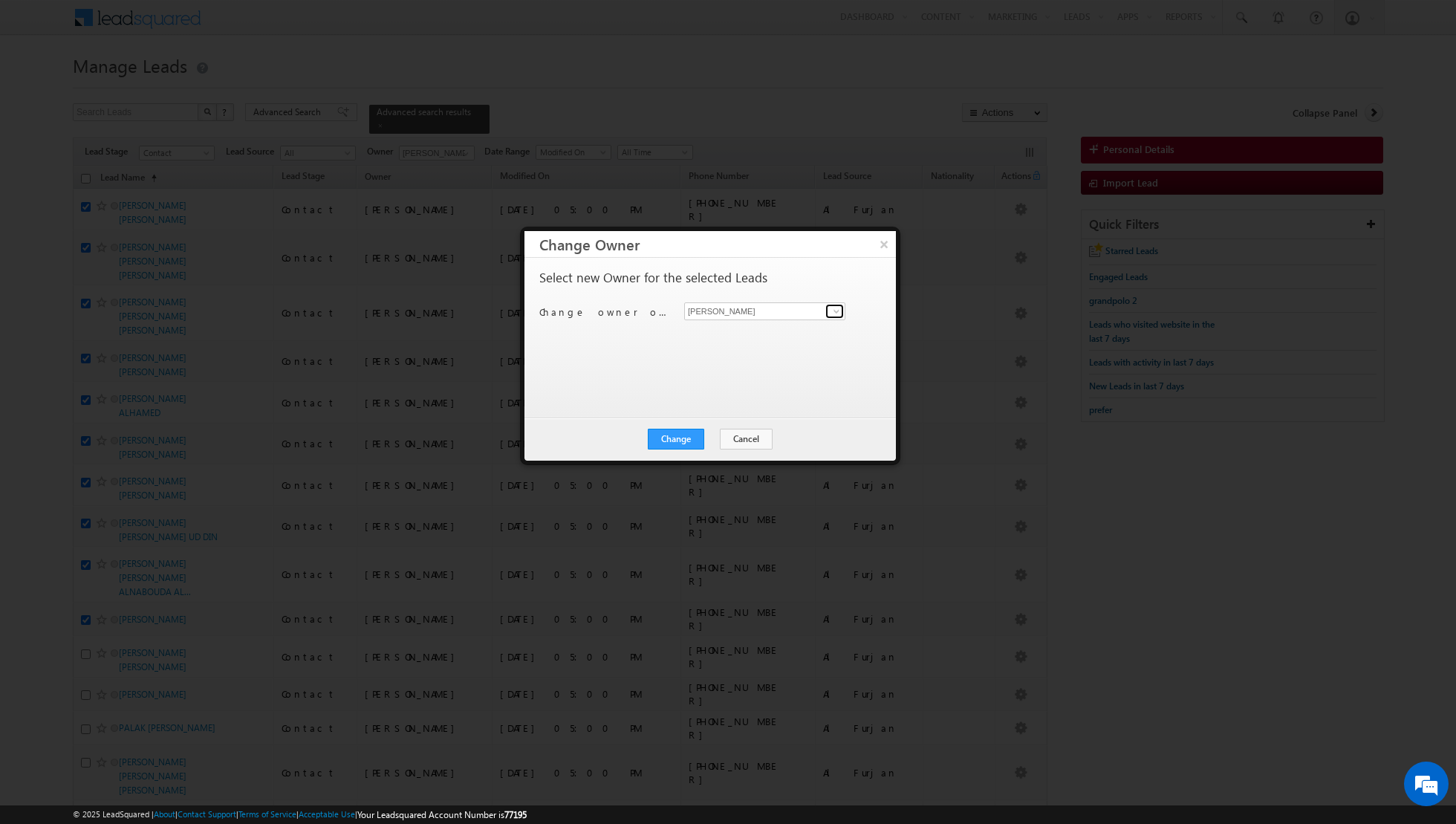
click at [834, 309] on span at bounding box center [836, 311] width 12 height 12
click at [756, 386] on span "[PERSON_NAME][EMAIL_ADDRESS][DOMAIN_NAME]" at bounding box center [757, 392] width 133 height 11
click at [687, 437] on button "Change" at bounding box center [676, 439] width 57 height 21
click at [716, 439] on button "Close" at bounding box center [712, 439] width 48 height 21
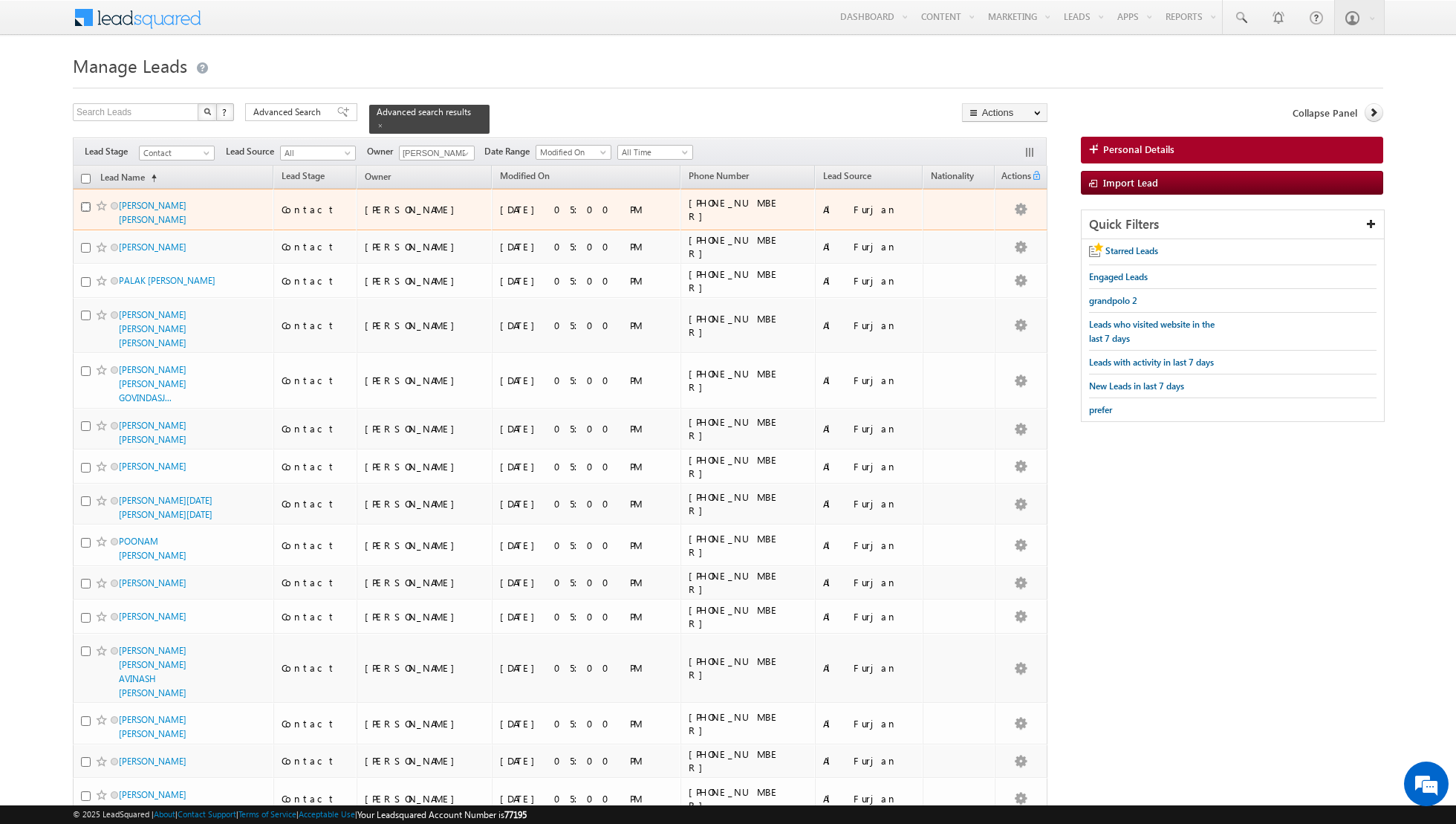
click at [86, 203] on input "checkbox" at bounding box center [86, 207] width 9 height 9
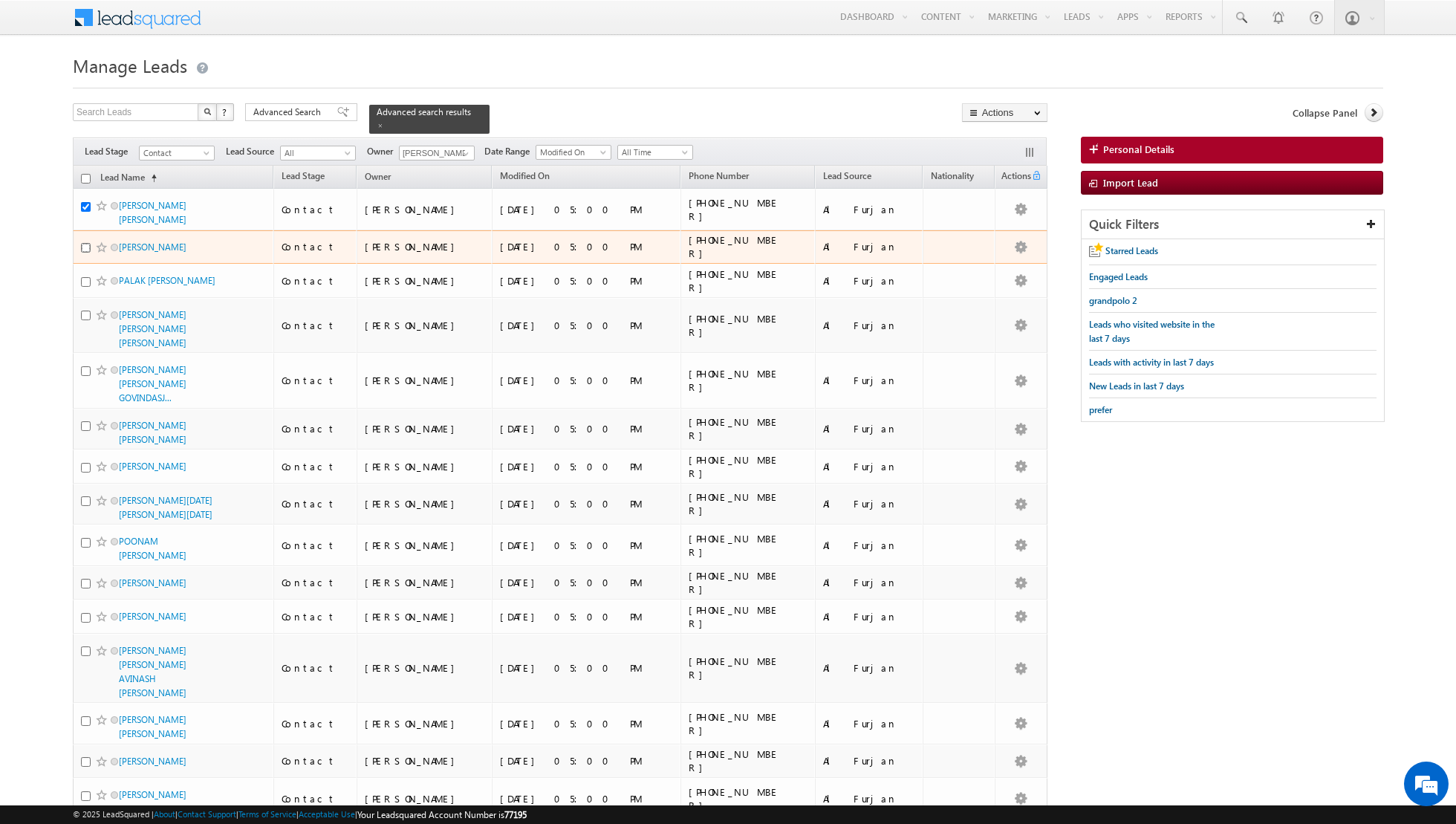
click at [90, 243] on input "checkbox" at bounding box center [86, 247] width 9 height 9
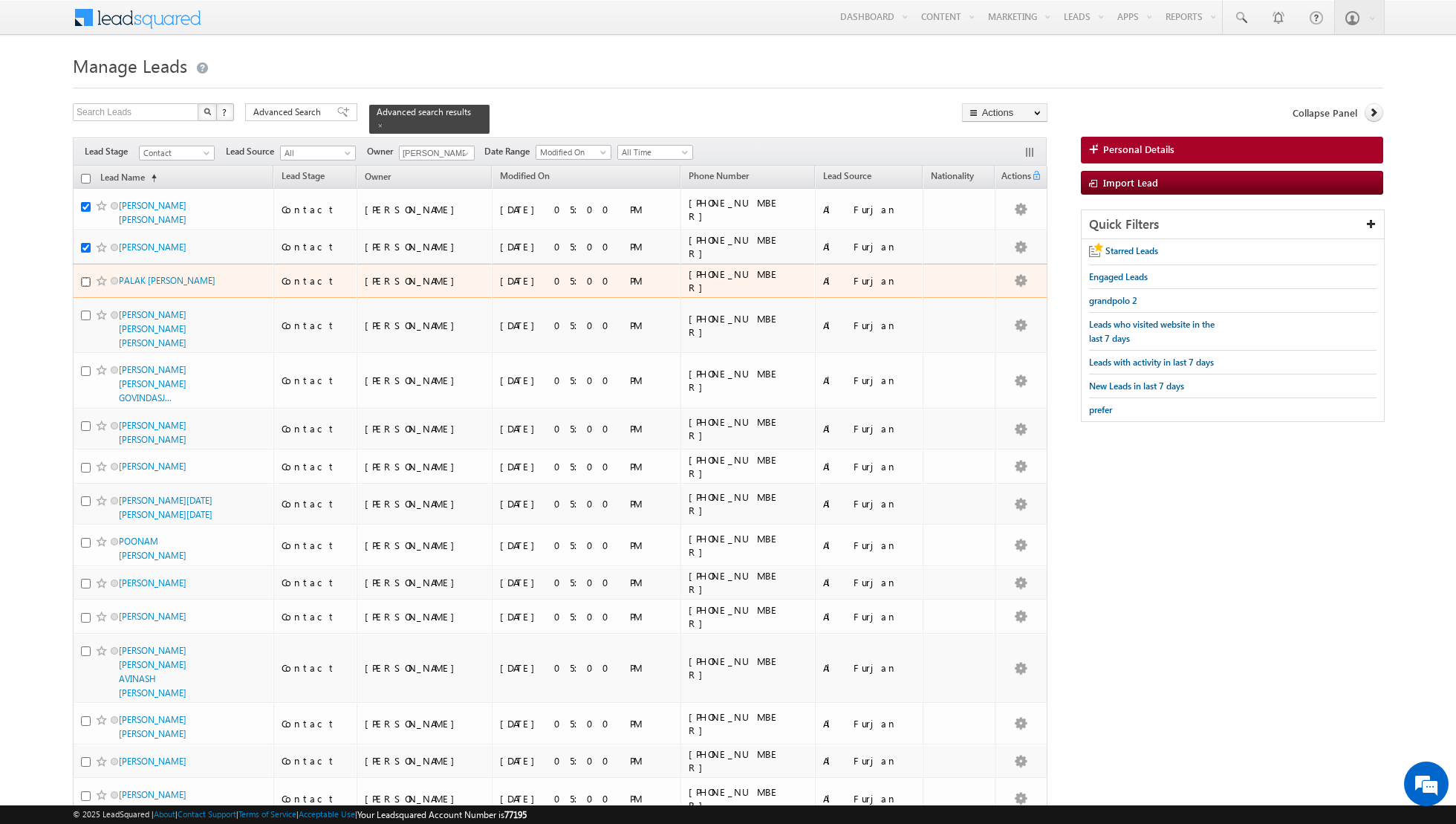
click at [90, 277] on input "checkbox" at bounding box center [86, 282] width 9 height 9
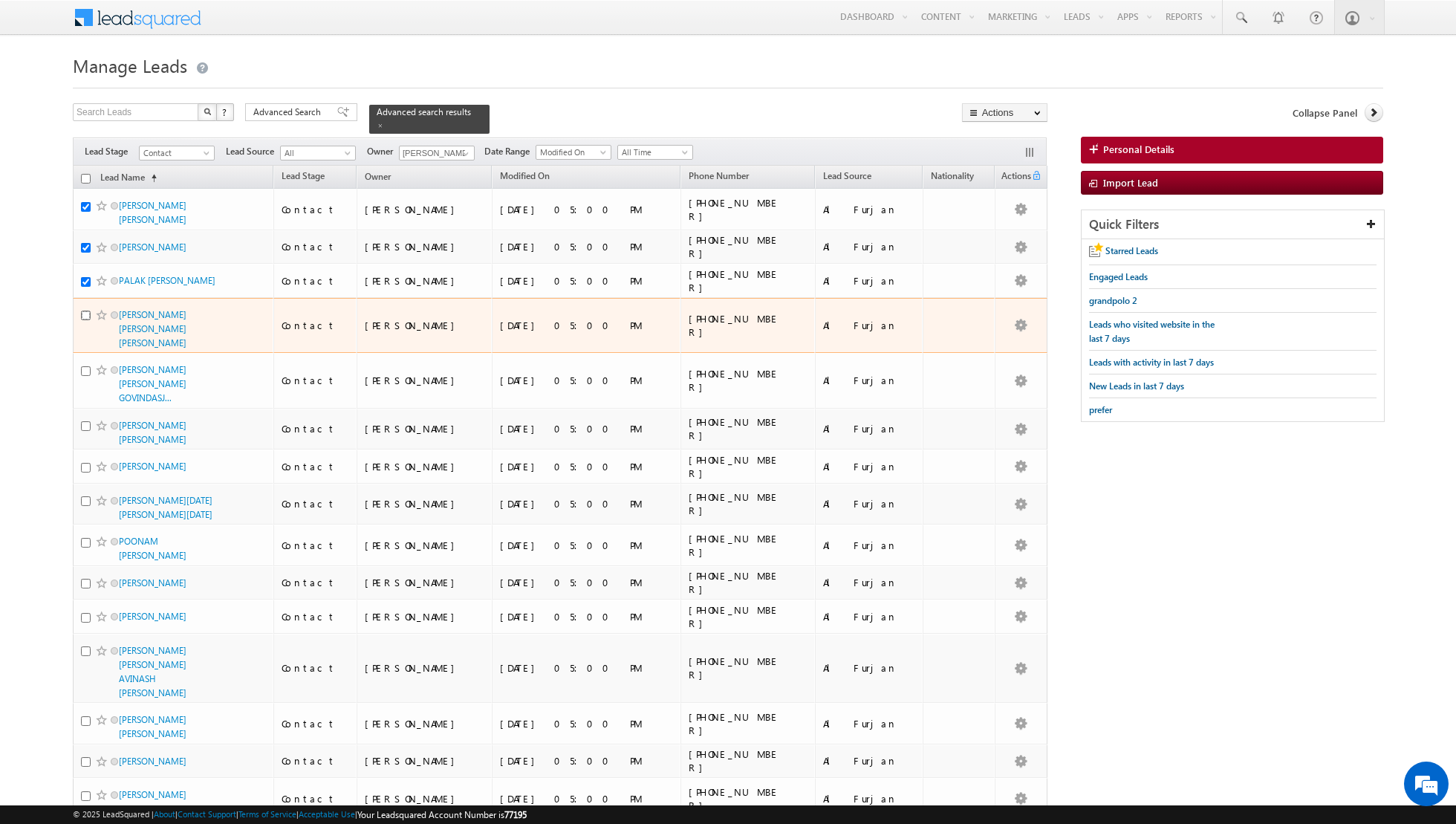
click at [85, 312] on input "checkbox" at bounding box center [86, 315] width 9 height 9
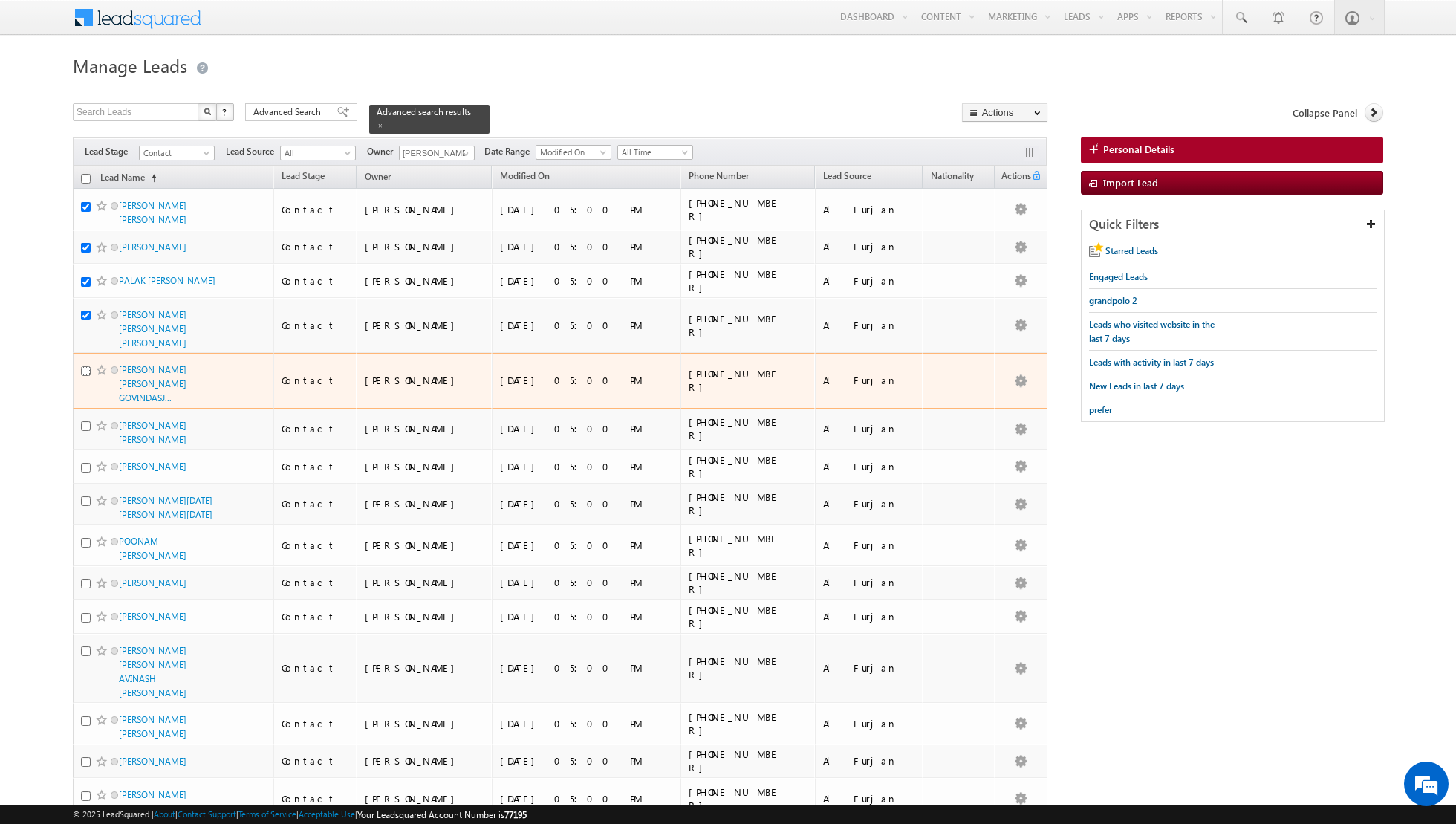
click at [86, 366] on input "checkbox" at bounding box center [86, 370] width 9 height 9
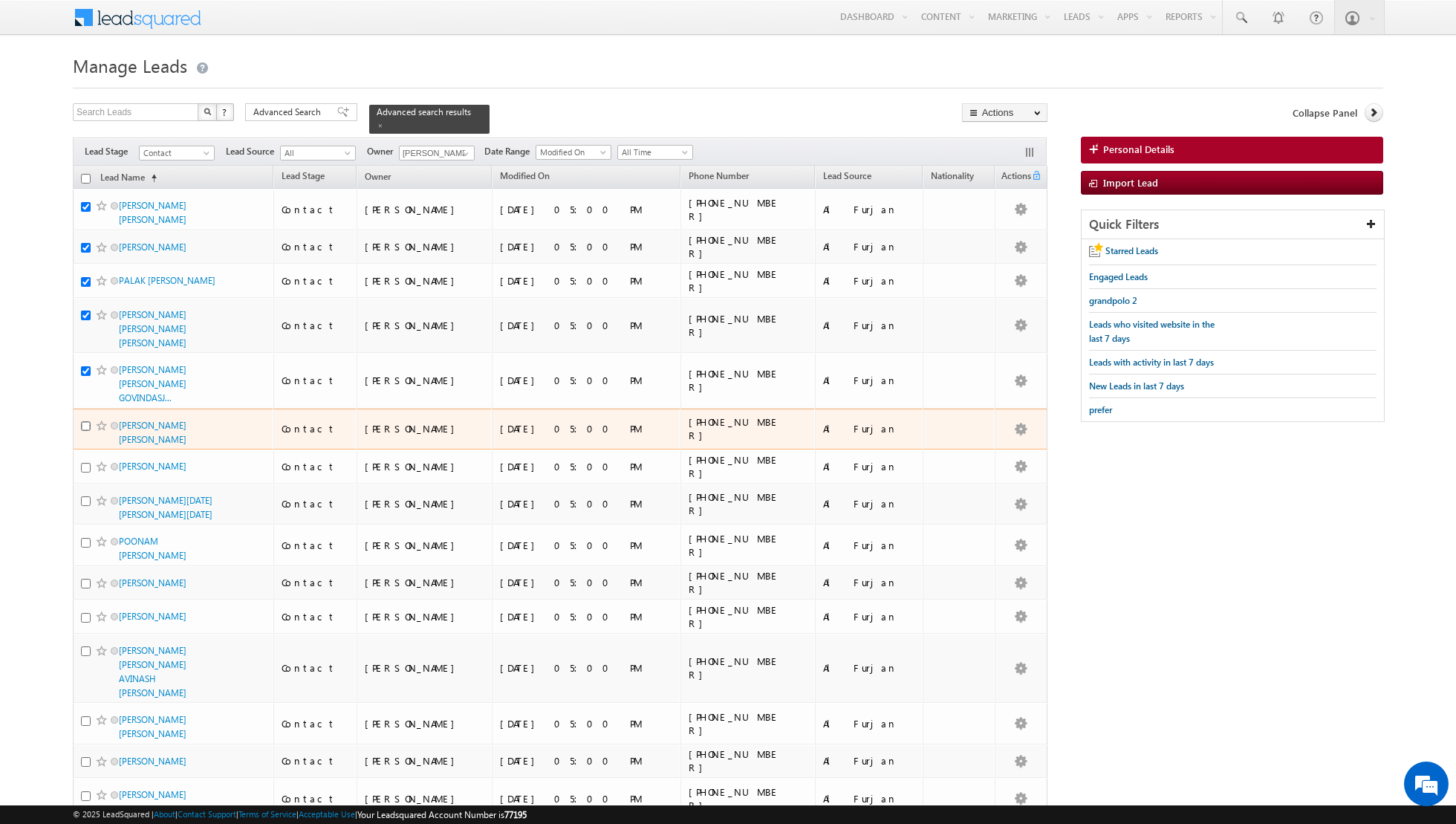
click at [87, 421] on input "checkbox" at bounding box center [86, 426] width 9 height 9
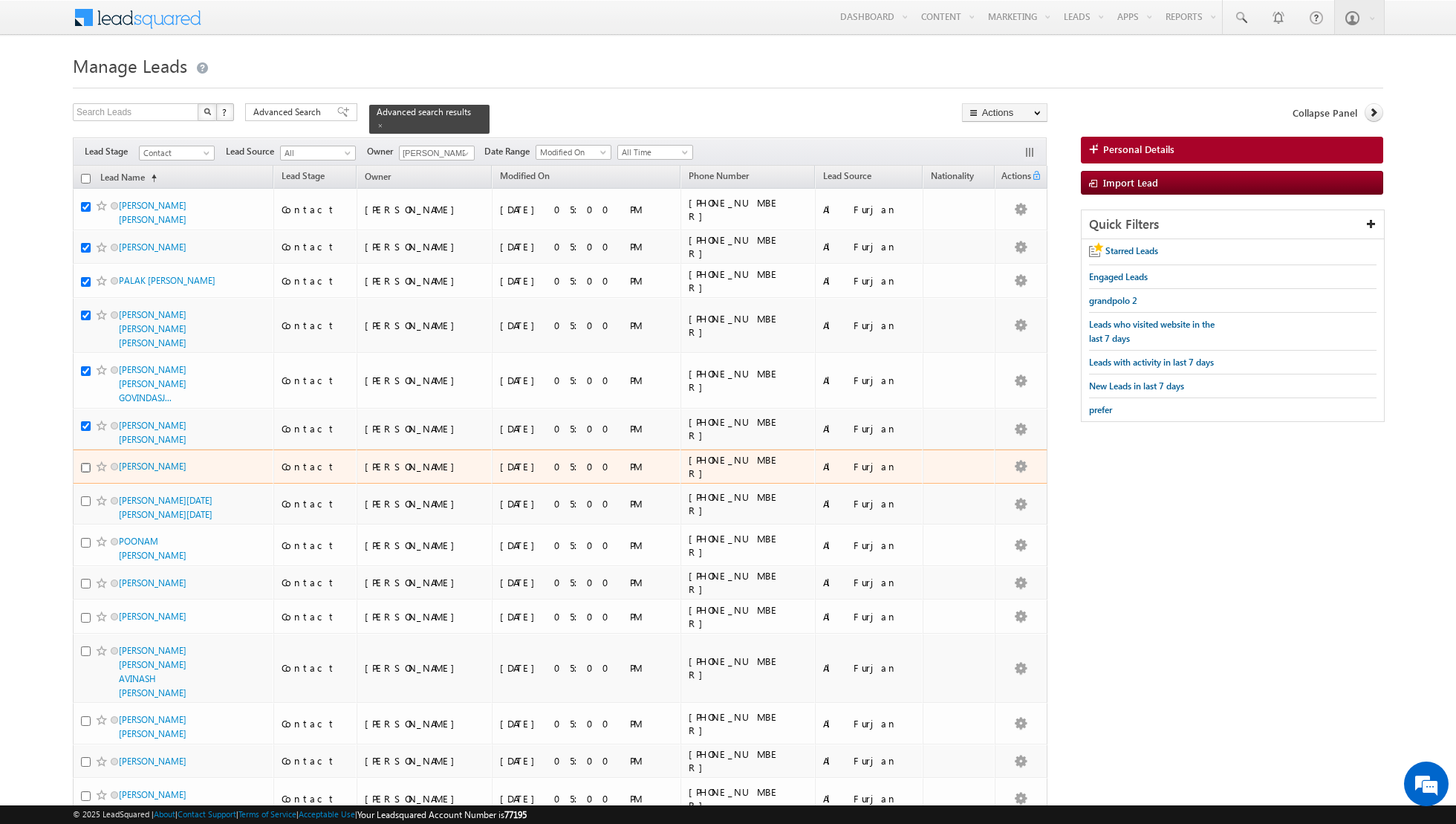
click at [88, 463] on input "checkbox" at bounding box center [86, 468] width 9 height 9
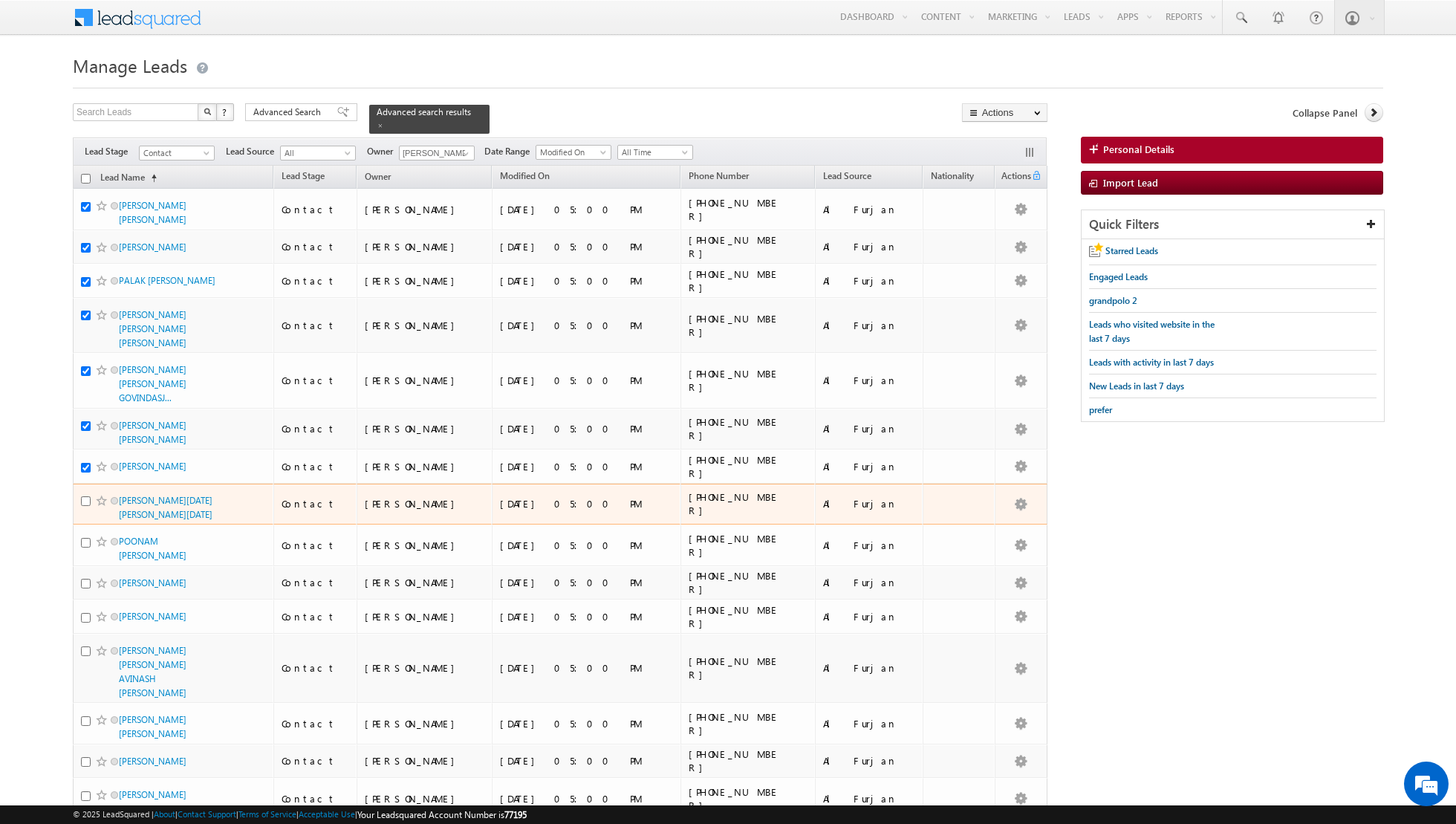
click at [89, 494] on div at bounding box center [104, 501] width 46 height 15
click at [88, 496] on input "checkbox" at bounding box center [86, 501] width 9 height 9
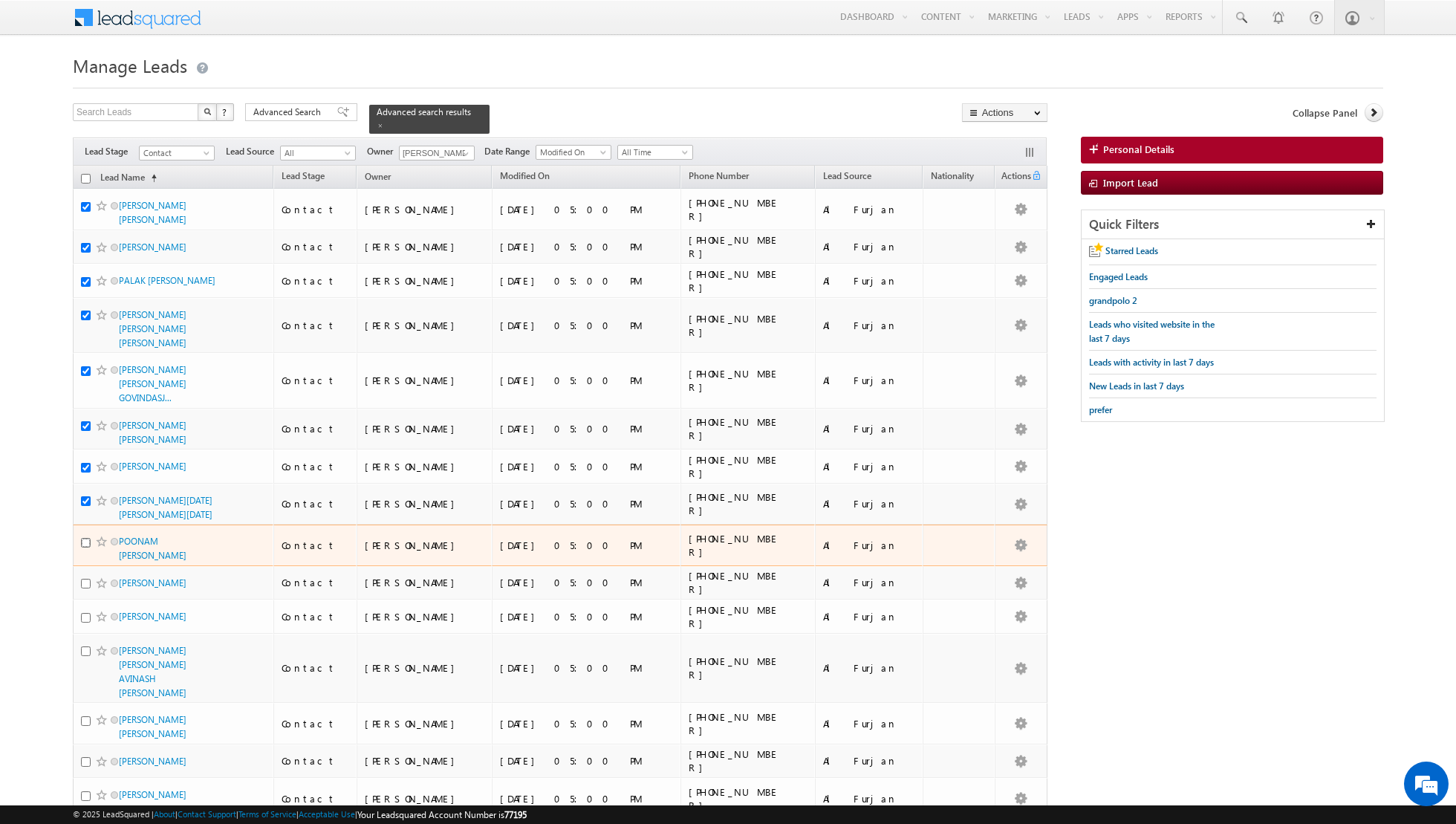
click at [86, 538] on input "checkbox" at bounding box center [86, 542] width 9 height 9
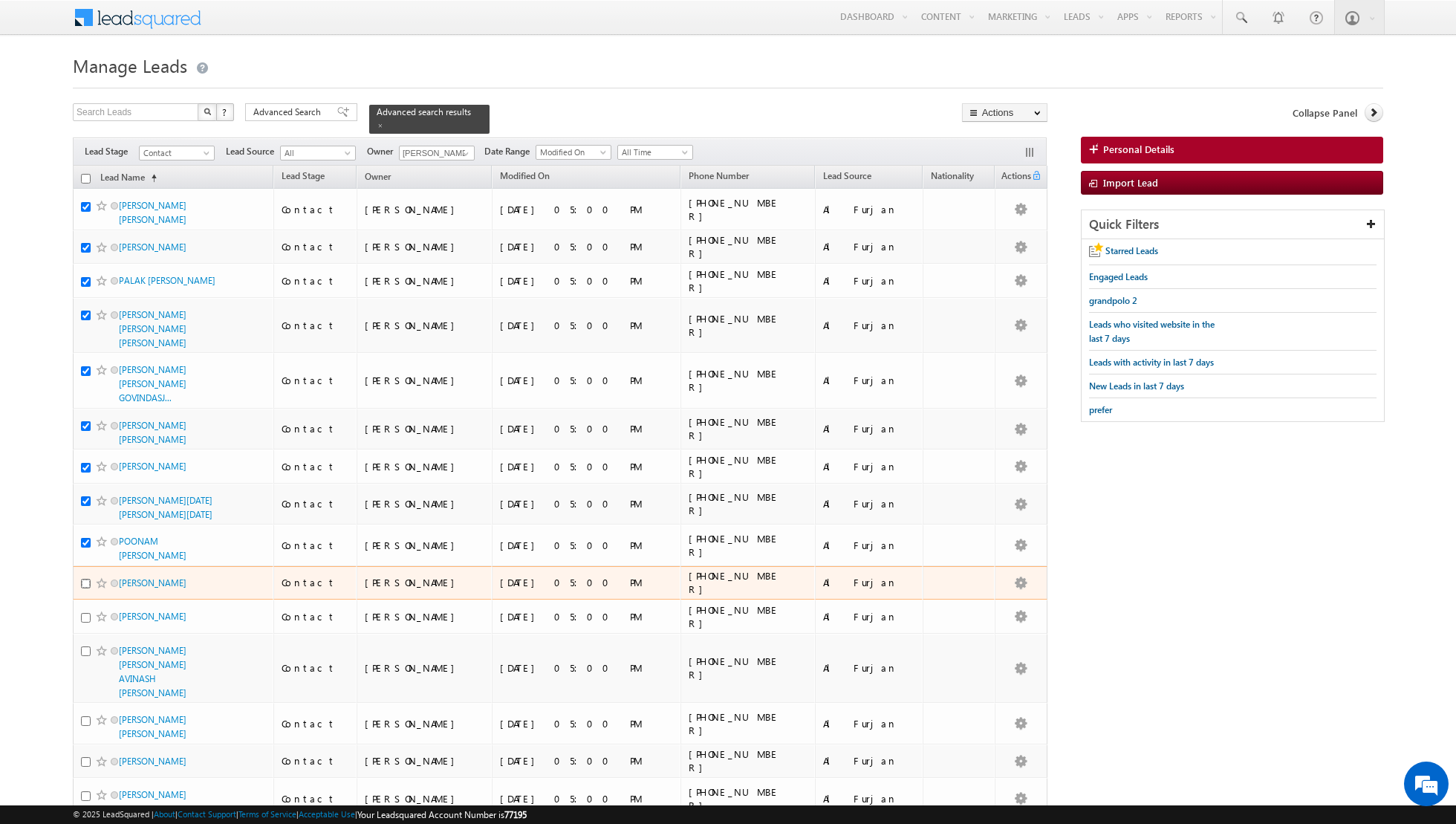
click at [88, 579] on input "checkbox" at bounding box center [86, 583] width 9 height 9
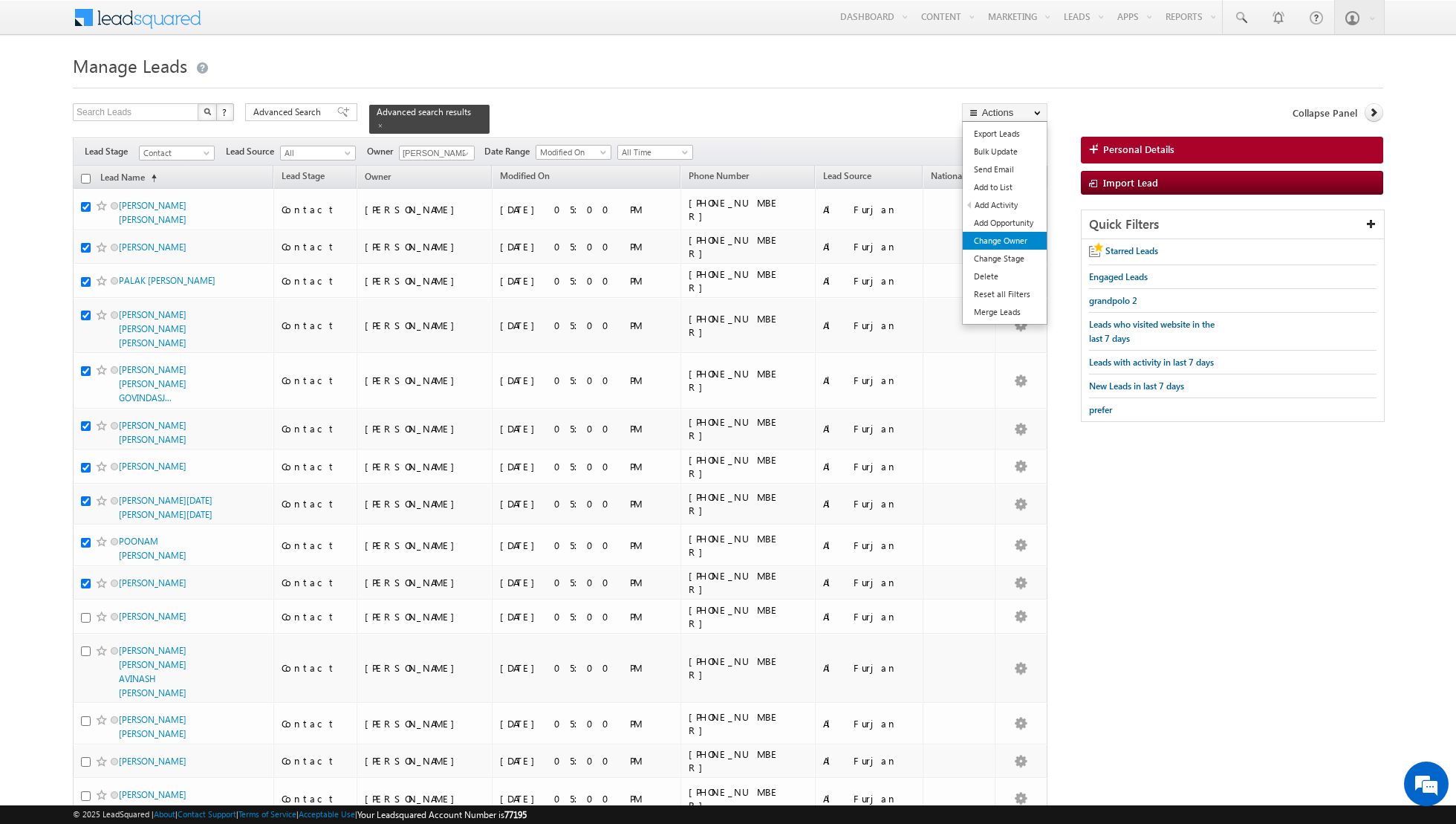
click at [997, 240] on link "Change Owner" at bounding box center [1005, 240] width 84 height 18
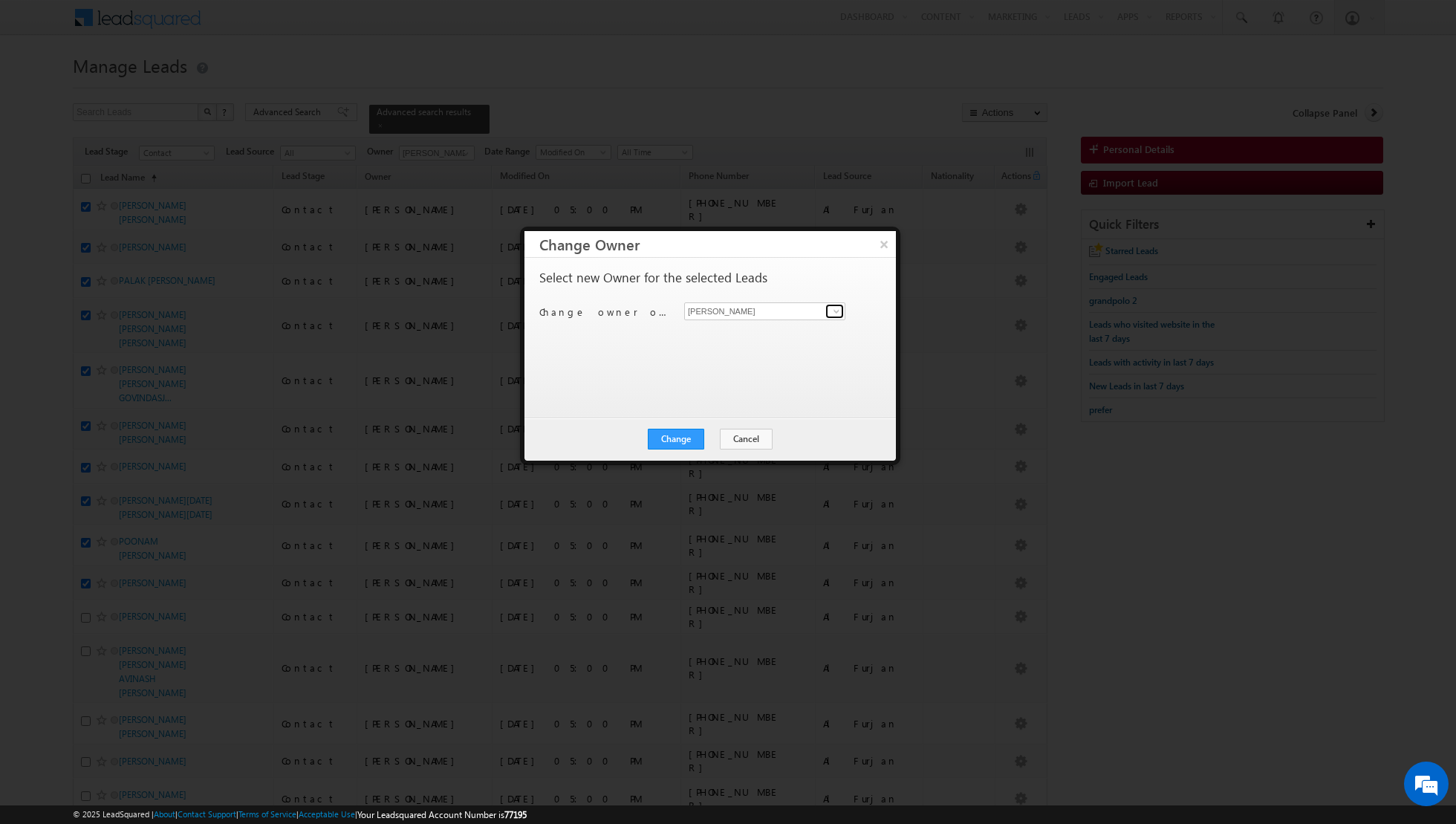
click at [831, 311] on span at bounding box center [836, 311] width 12 height 12
click at [723, 414] on span "[EMAIL_ADDRESS][DOMAIN_NAME]" at bounding box center [757, 419] width 133 height 11
click at [671, 440] on button "Change" at bounding box center [676, 439] width 57 height 21
click at [713, 440] on button "Close" at bounding box center [712, 439] width 48 height 21
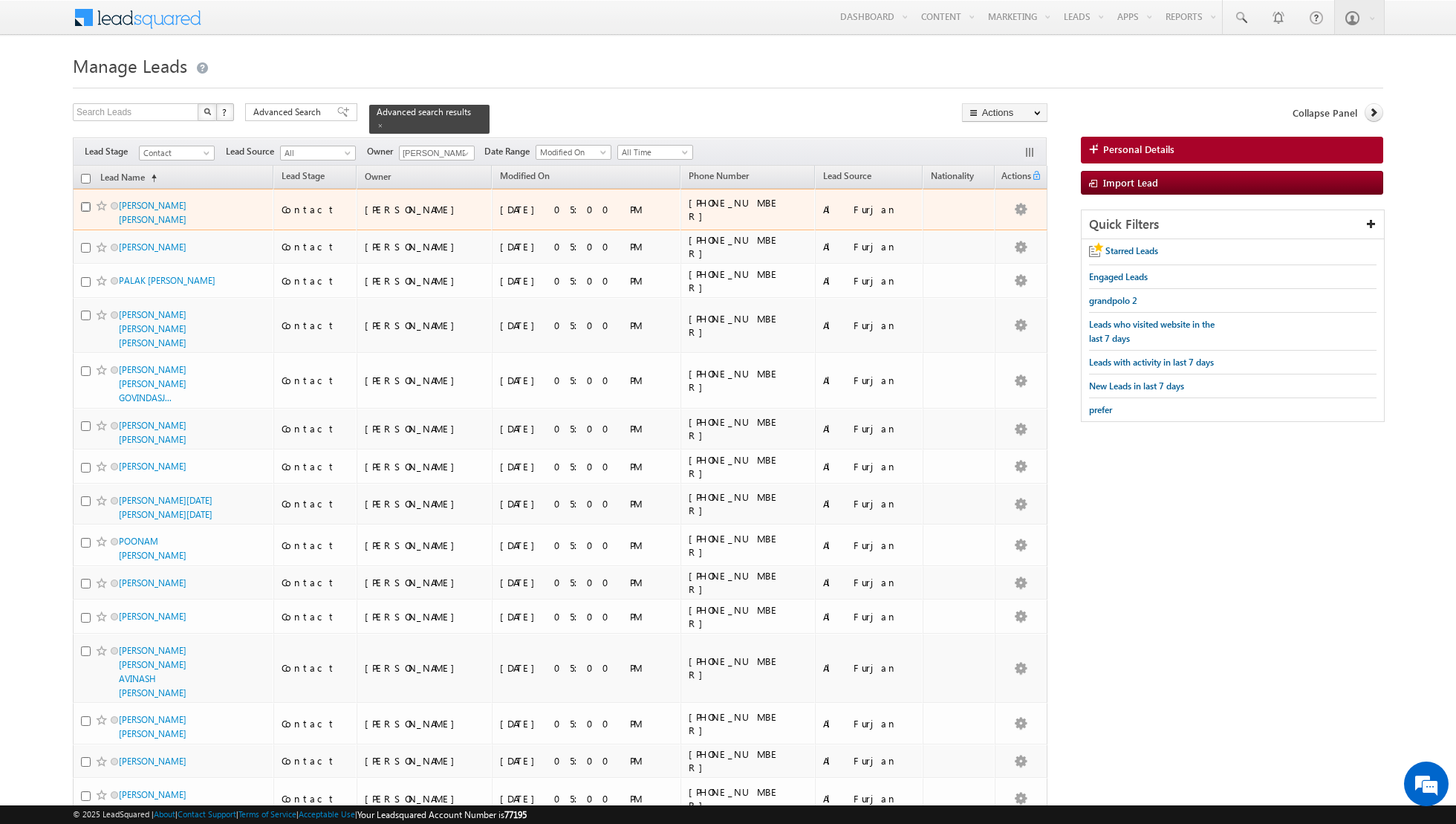
click at [82, 204] on input "checkbox" at bounding box center [86, 207] width 9 height 9
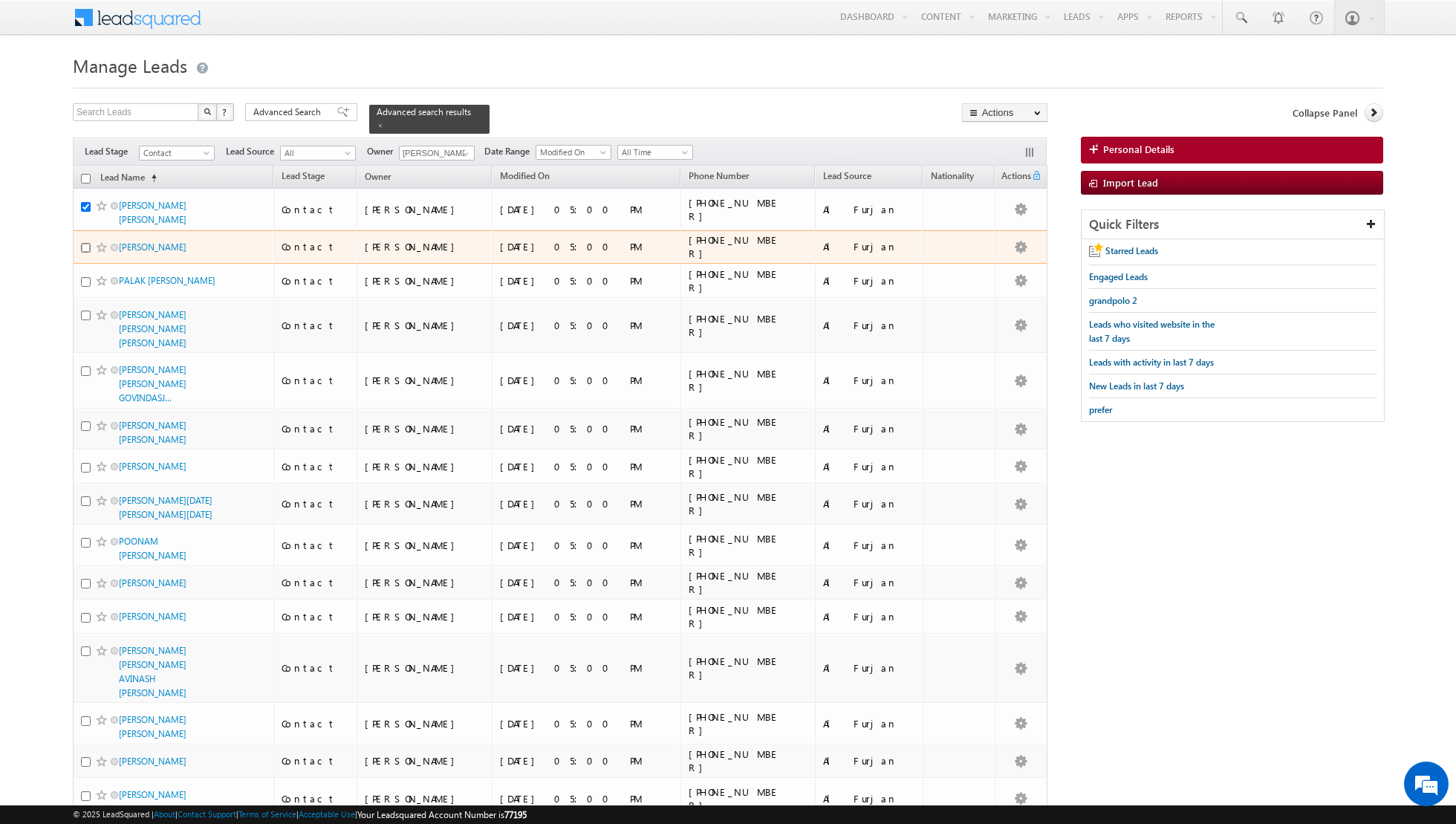
click at [86, 243] on input "checkbox" at bounding box center [86, 247] width 9 height 9
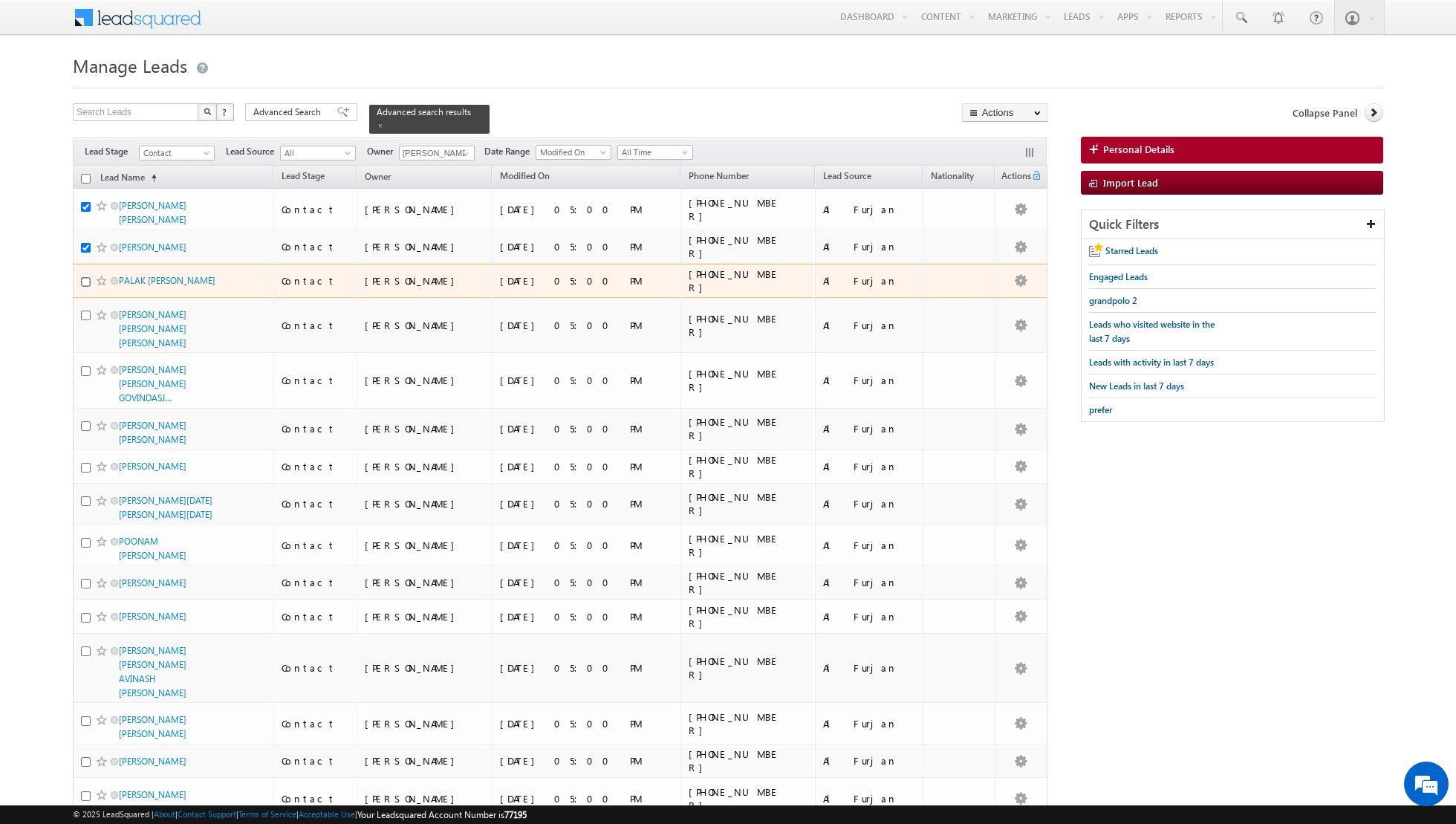
click at [86, 280] on input "checkbox" at bounding box center [86, 282] width 9 height 9
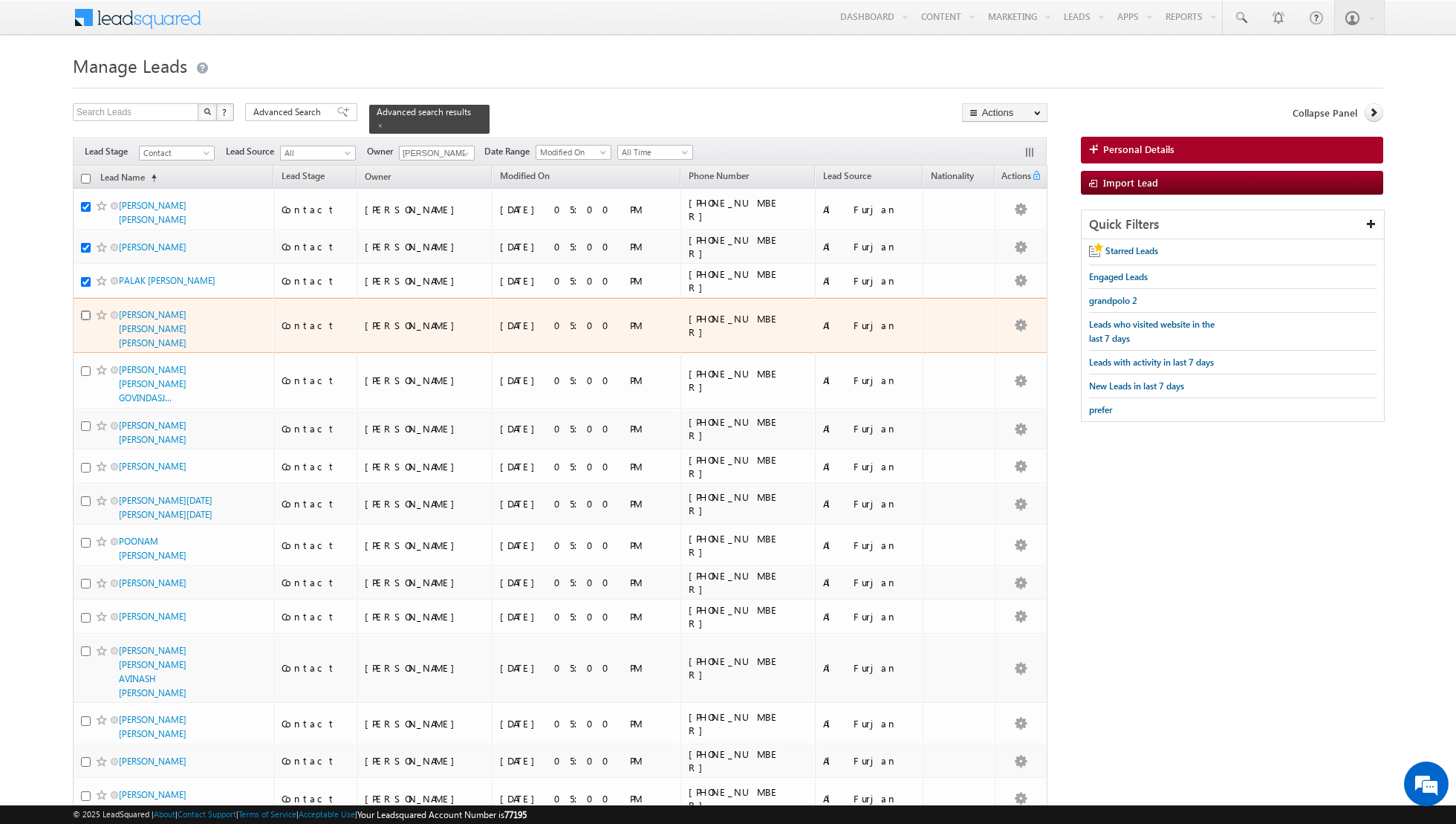
click at [86, 312] on input "checkbox" at bounding box center [86, 315] width 9 height 9
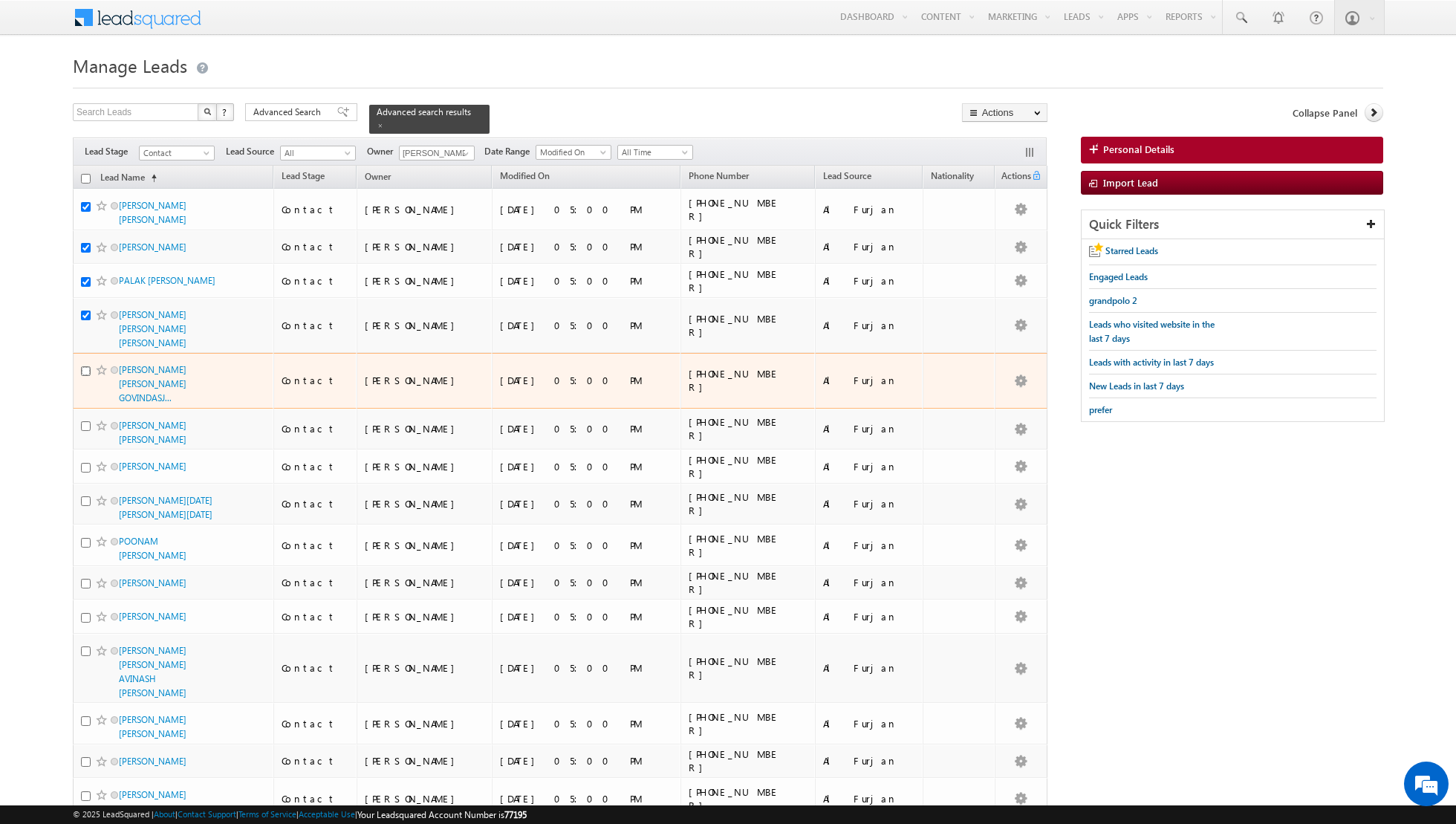
click at [86, 366] on input "checkbox" at bounding box center [86, 370] width 9 height 9
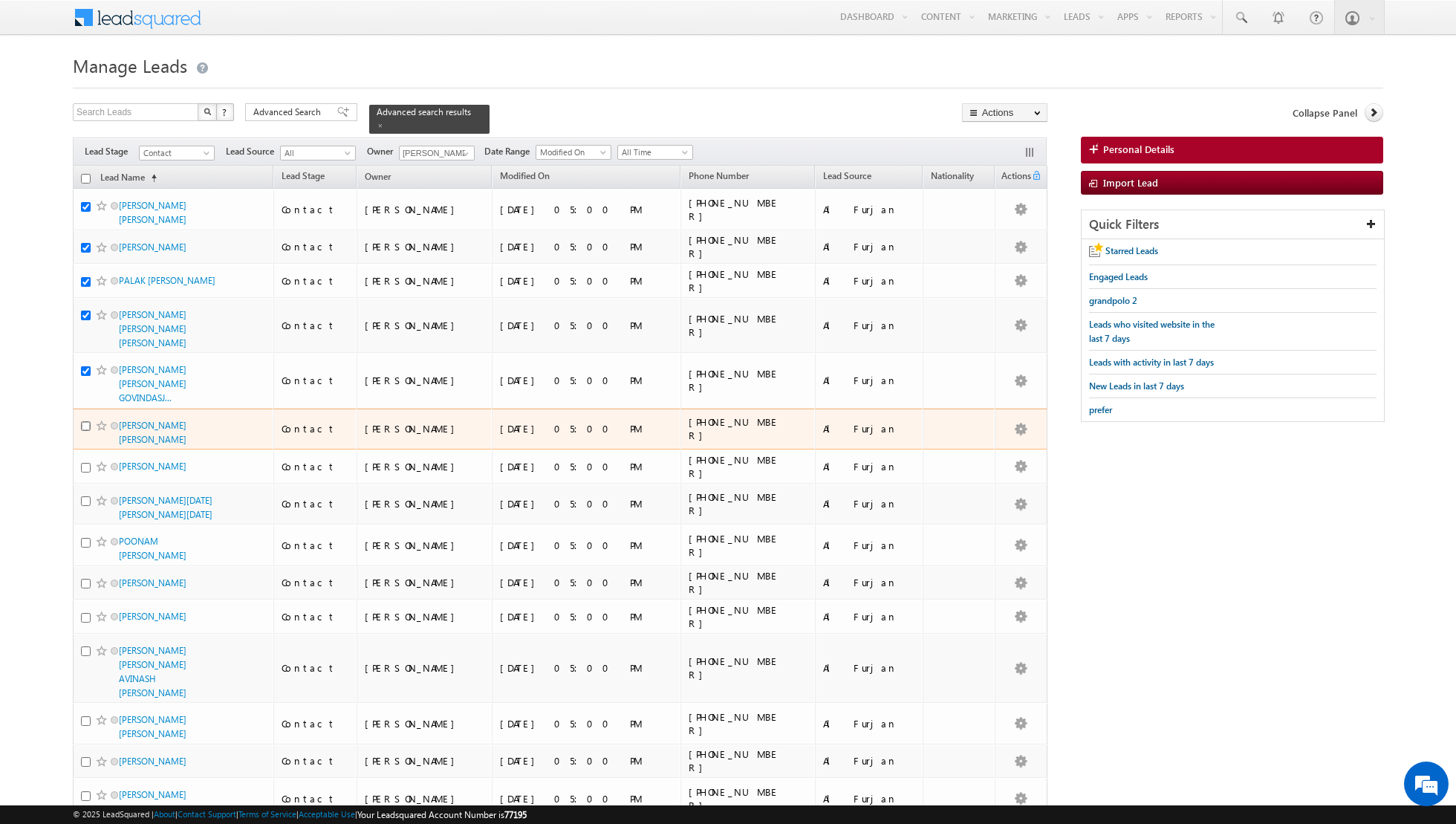
click at [84, 421] on input "checkbox" at bounding box center [86, 426] width 9 height 9
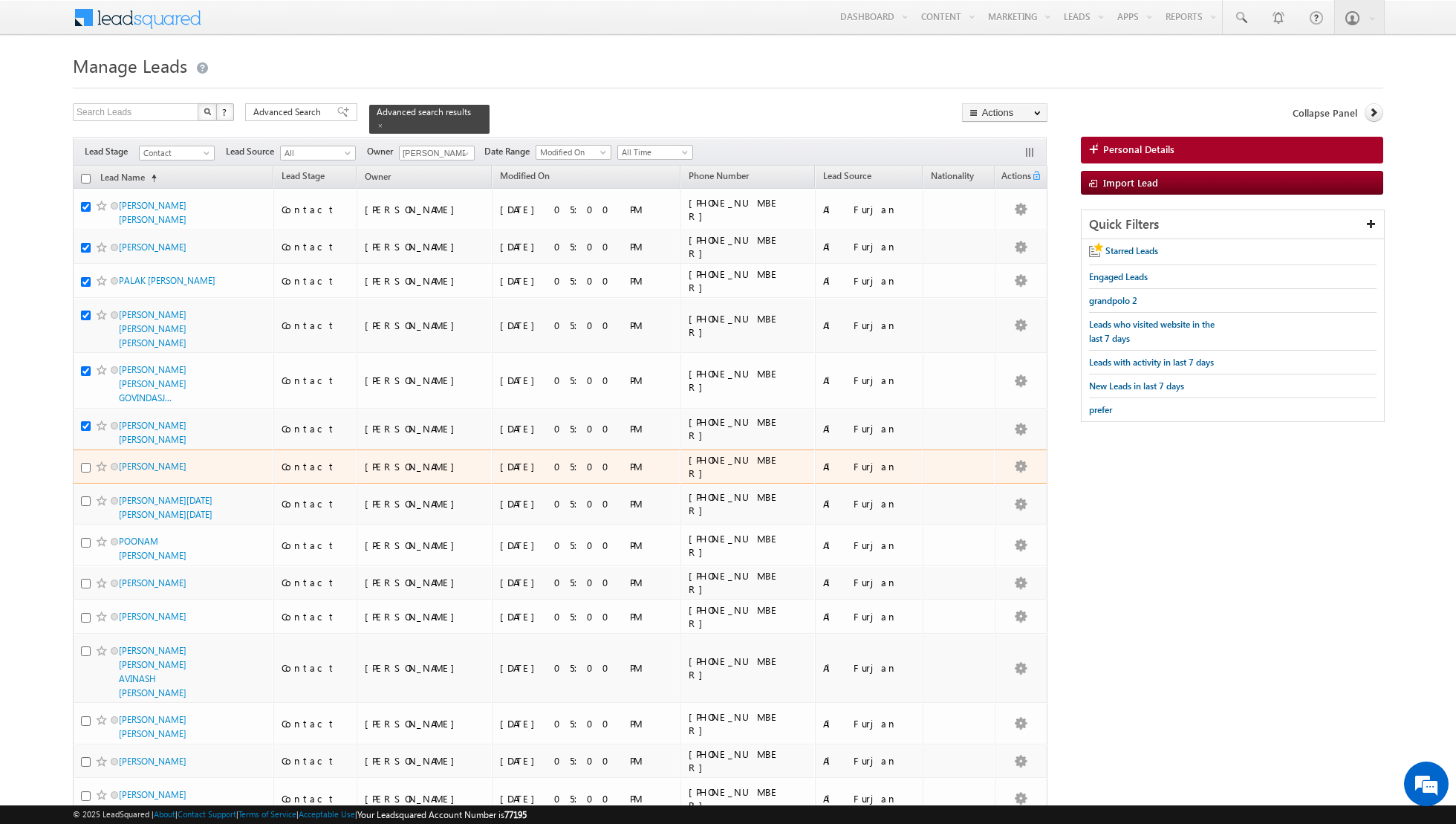
click at [85, 459] on div at bounding box center [104, 467] width 46 height 15
click at [85, 463] on input "checkbox" at bounding box center [86, 468] width 9 height 9
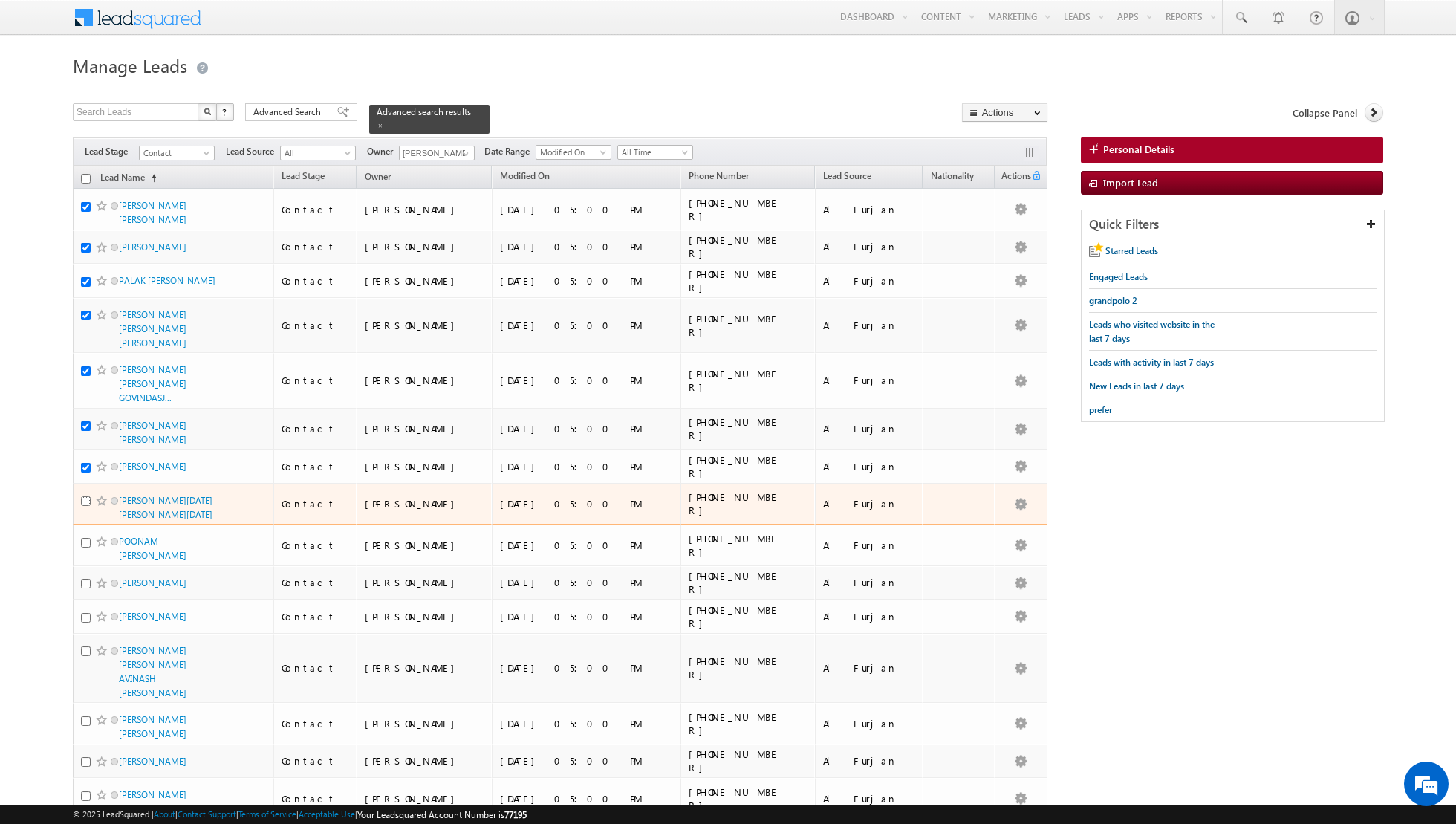
click at [85, 496] on input "checkbox" at bounding box center [86, 501] width 9 height 9
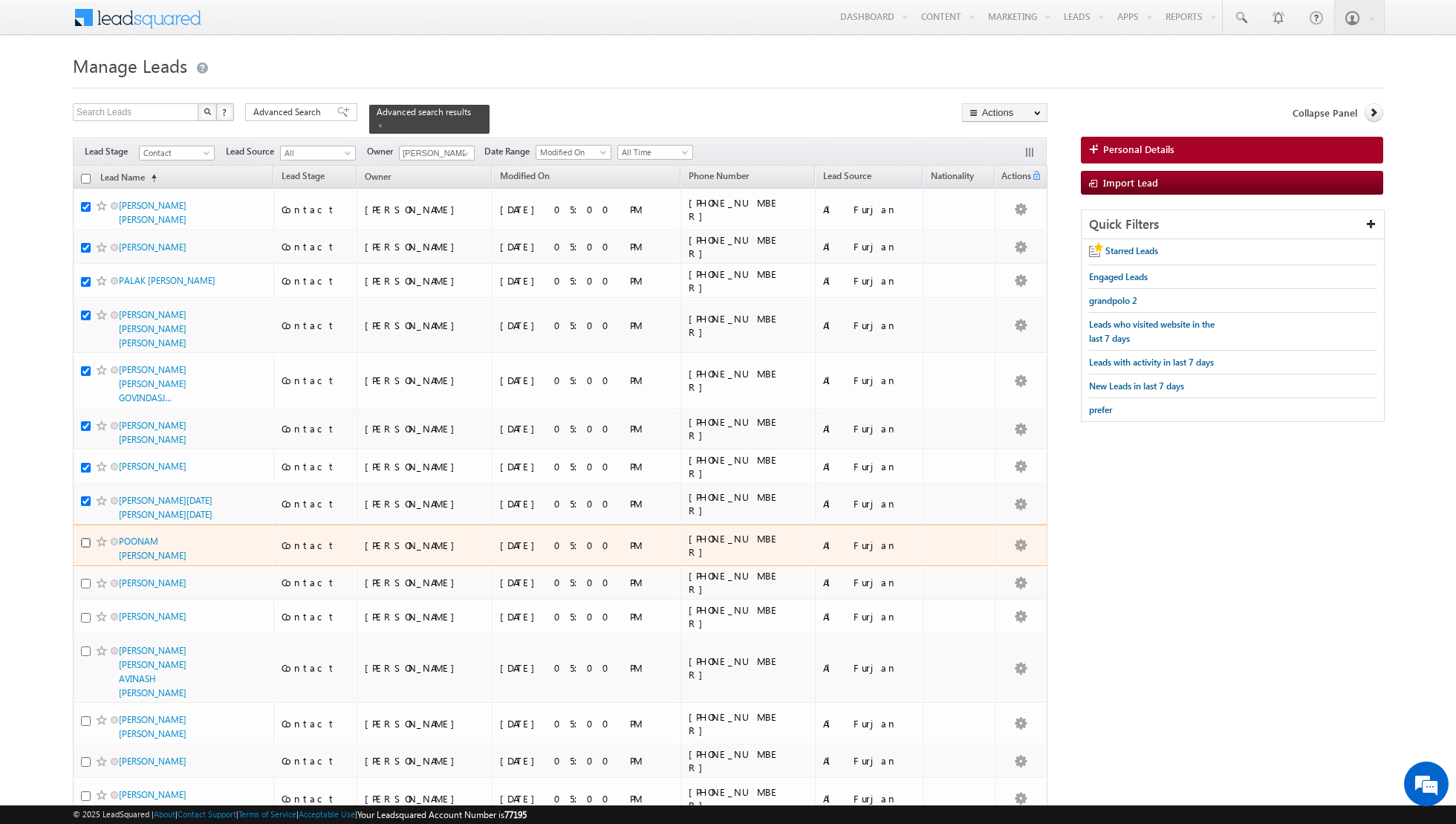
click at [87, 538] on input "checkbox" at bounding box center [86, 542] width 9 height 9
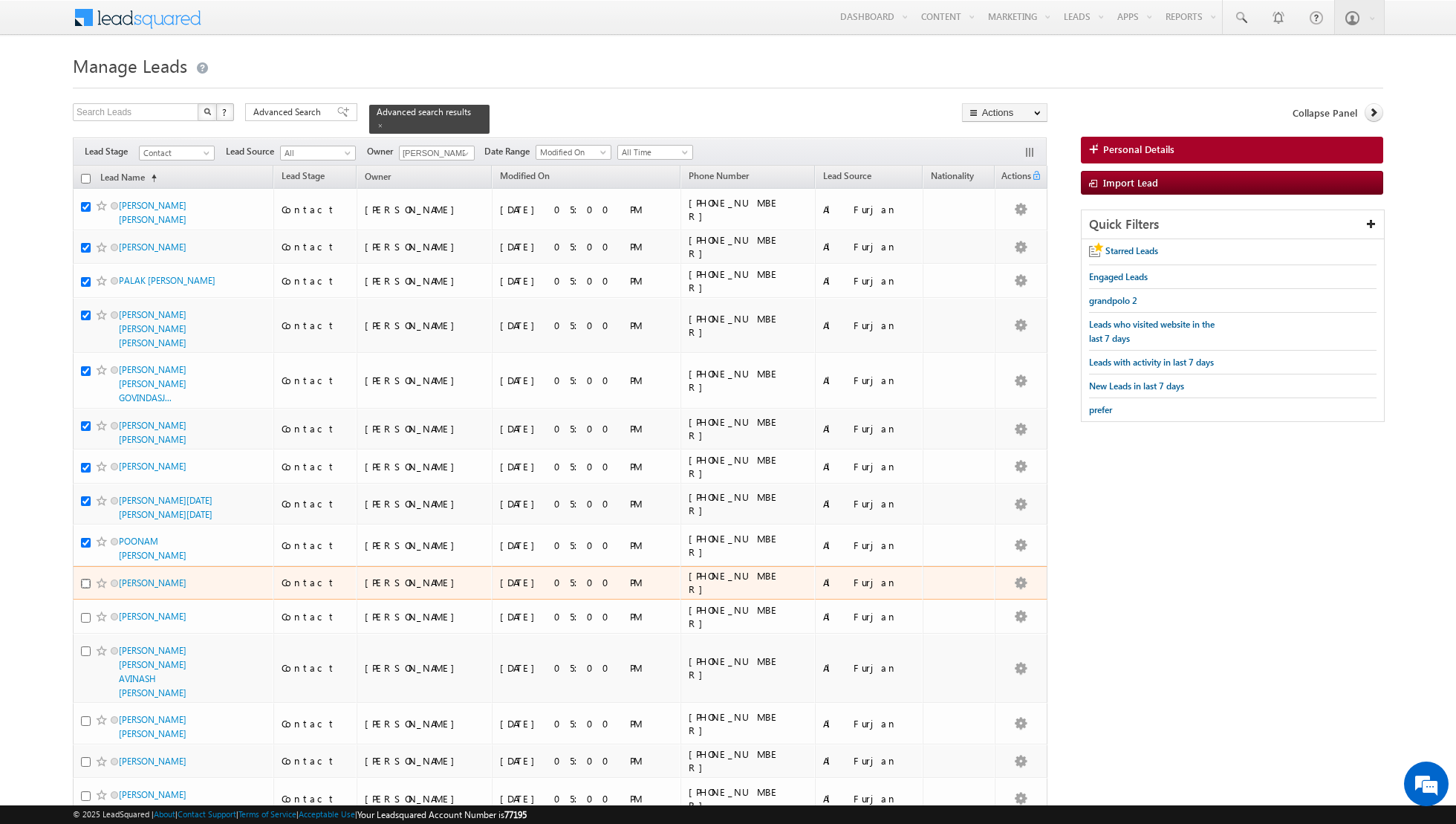
click at [86, 579] on input "checkbox" at bounding box center [86, 583] width 9 height 9
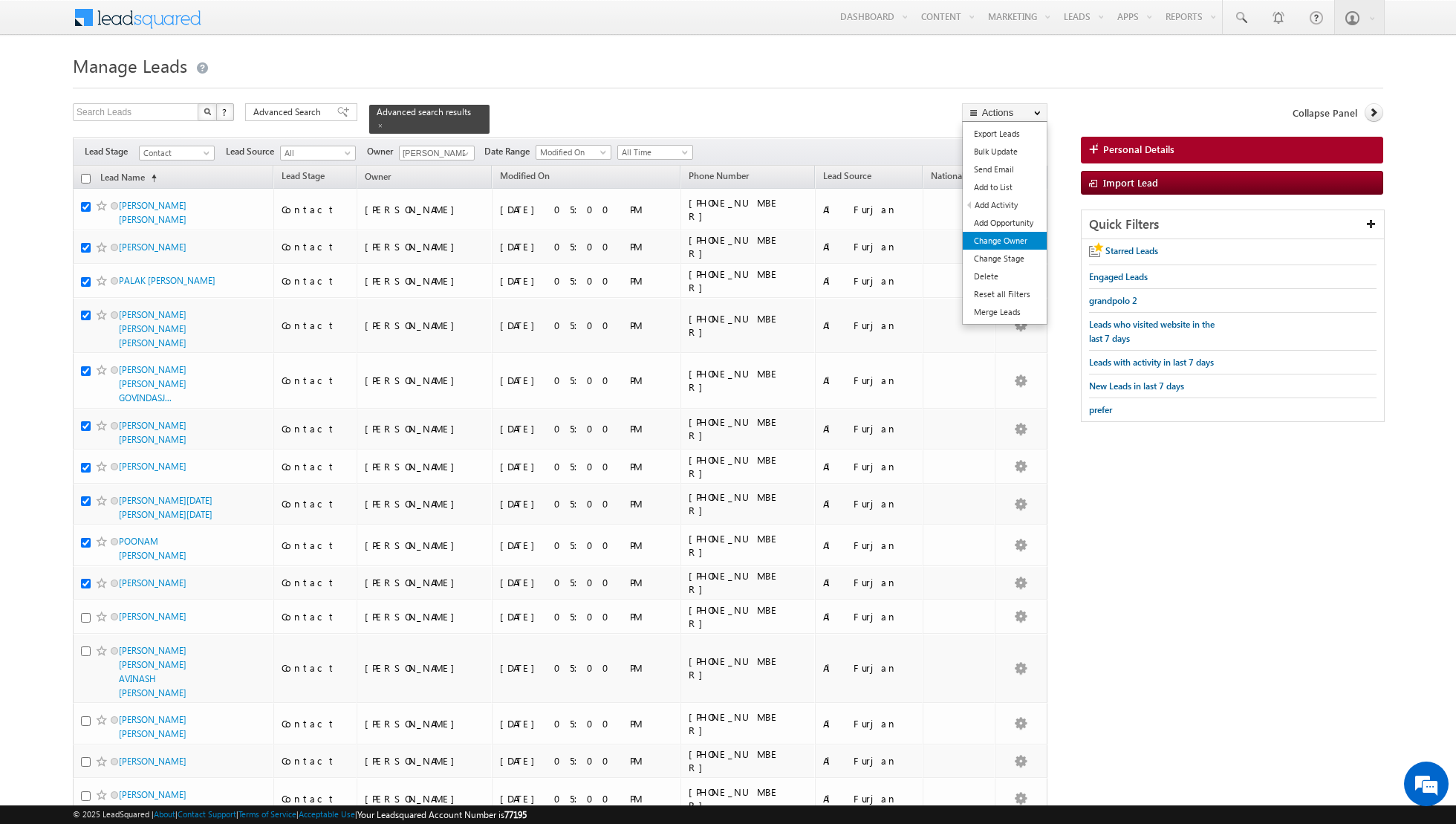
click at [995, 243] on link "Change Owner" at bounding box center [1005, 240] width 84 height 18
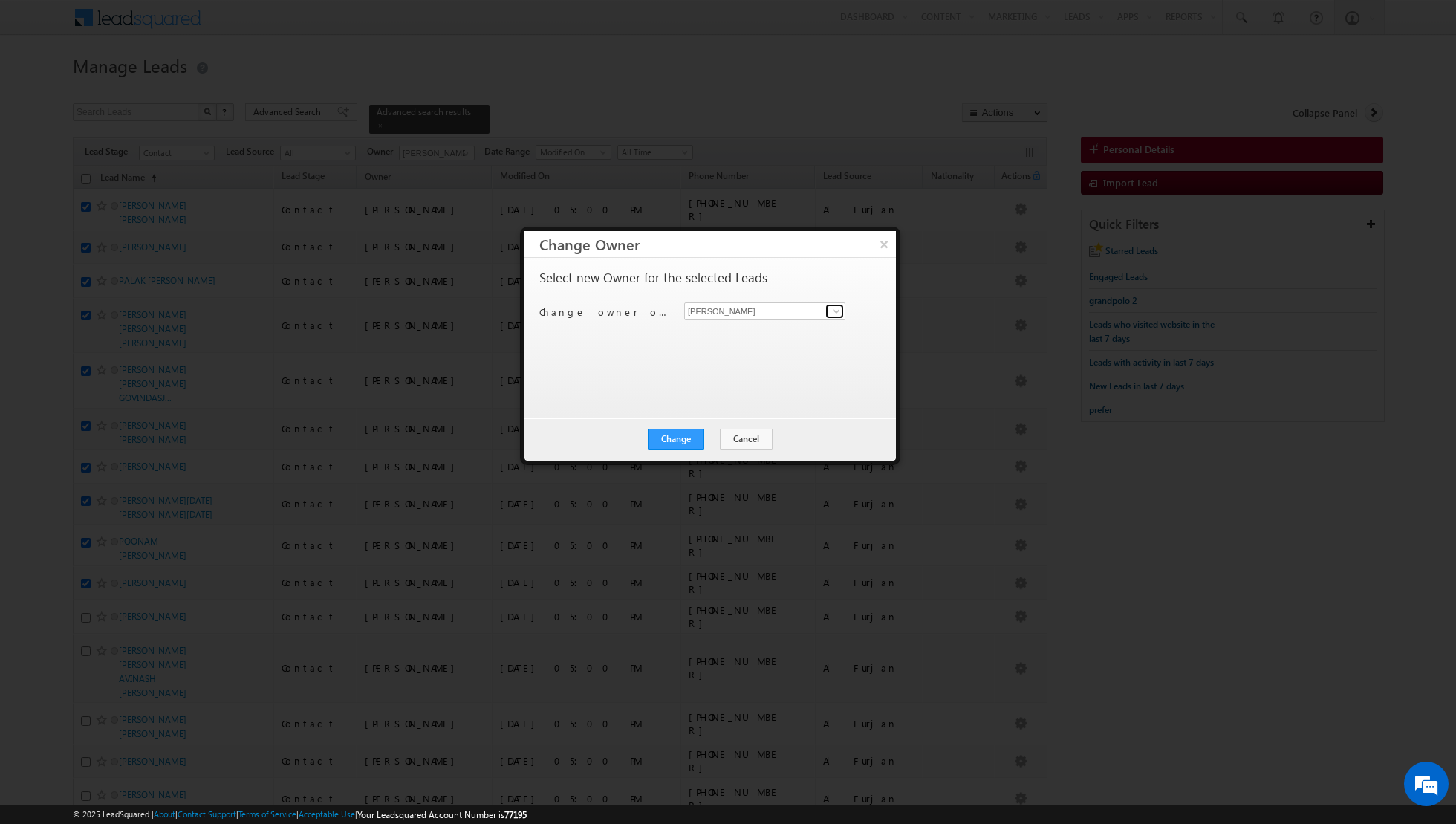
click at [833, 307] on span at bounding box center [836, 311] width 12 height 12
click at [737, 436] on span "[PERSON_NAME][EMAIL_ADDRESS][PERSON_NAME][DOMAIN_NAME]" at bounding box center [757, 441] width 133 height 11
click at [664, 432] on button "Change" at bounding box center [676, 439] width 57 height 21
click at [710, 436] on button "Close" at bounding box center [712, 439] width 48 height 21
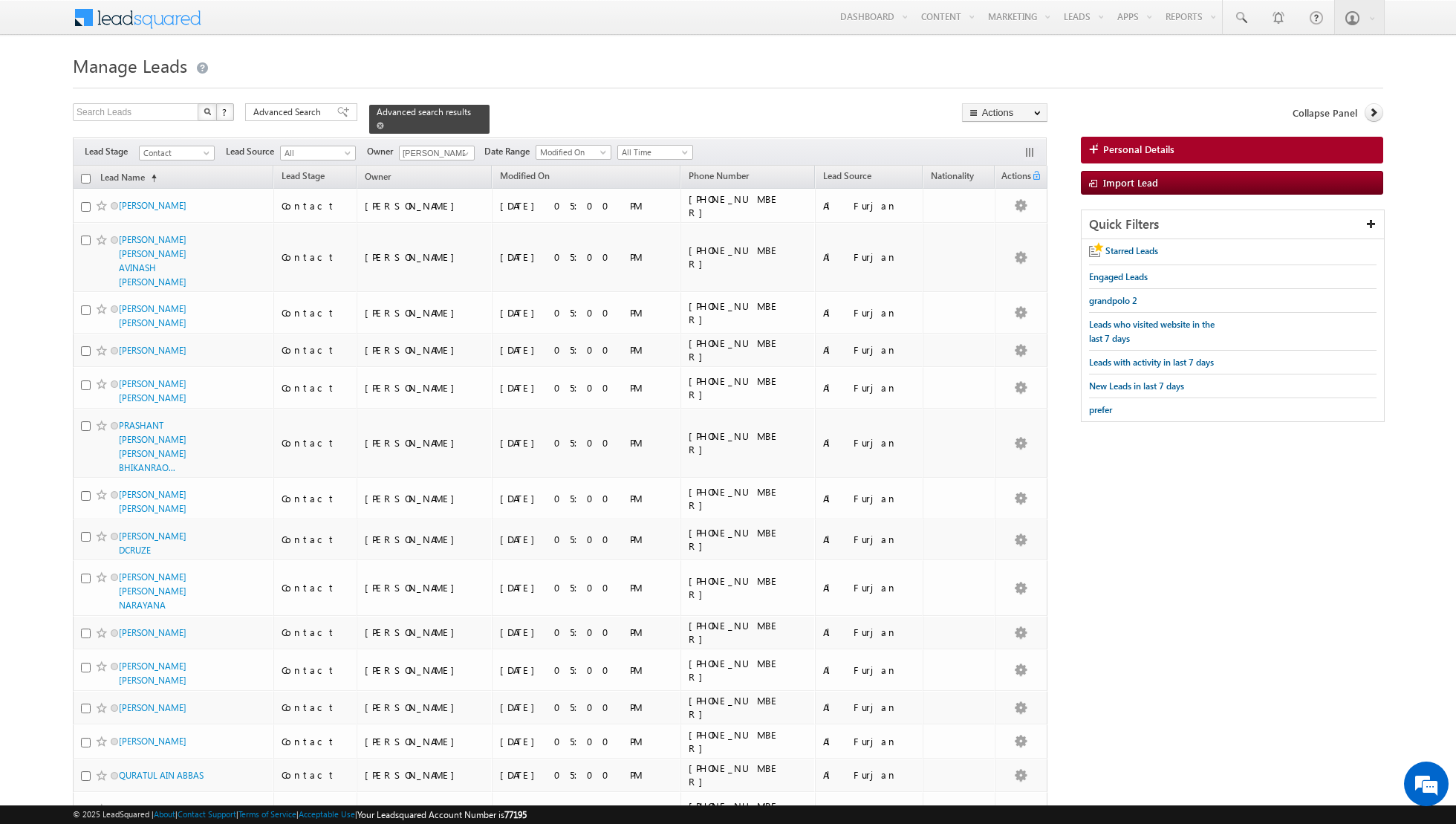
click at [377, 125] on span at bounding box center [381, 126] width 7 height 7
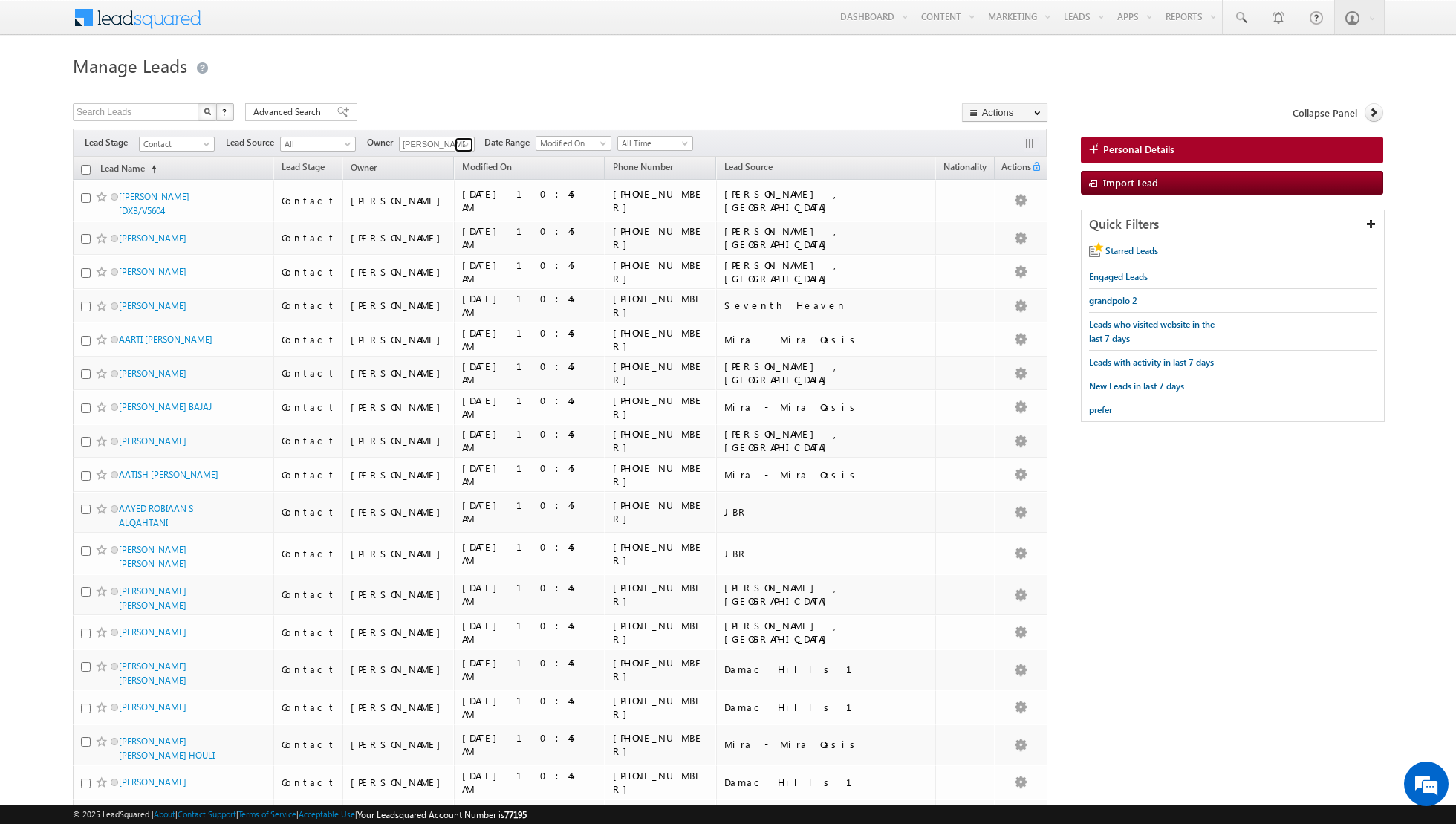
click at [460, 144] on span at bounding box center [466, 145] width 12 height 12
click at [458, 166] on link "[PERSON_NAME] [EMAIL_ADDRESS][PERSON_NAME][DOMAIN_NAME]" at bounding box center [473, 175] width 148 height 28
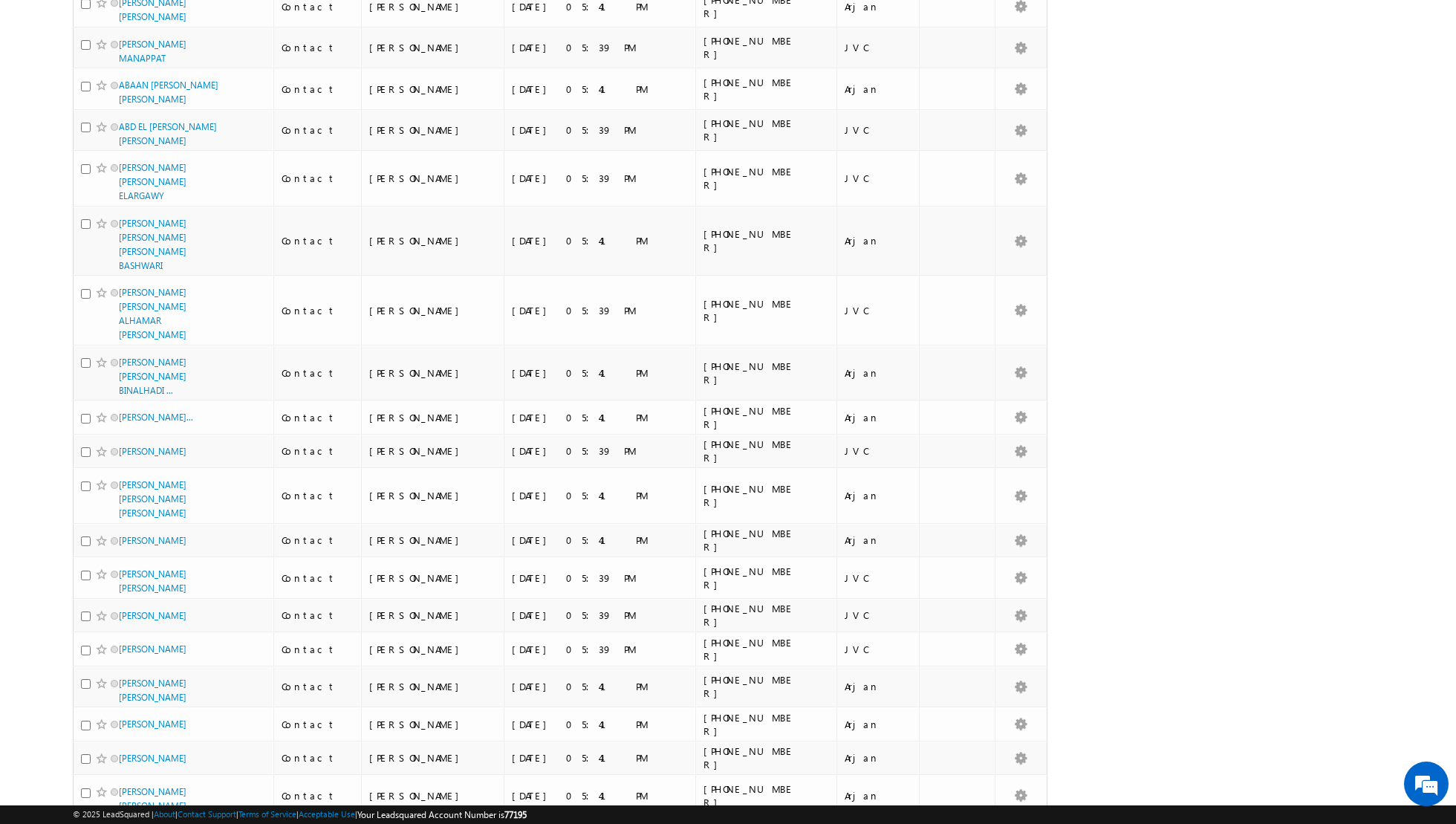
scroll to position [0, 0]
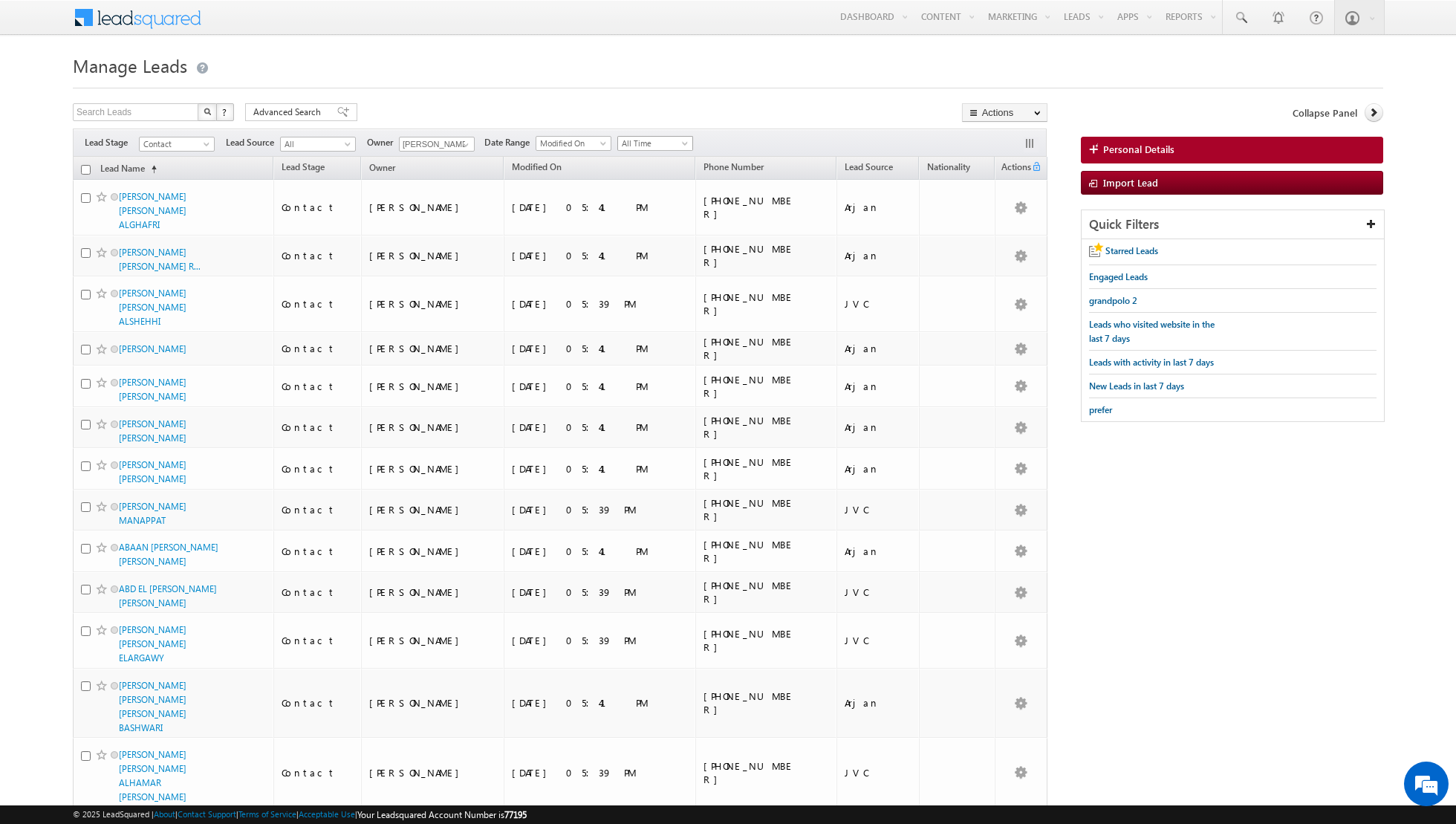
click at [676, 138] on span "All Time" at bounding box center [653, 143] width 71 height 13
click at [640, 202] on link "Today" at bounding box center [649, 205] width 75 height 13
click at [466, 142] on span at bounding box center [466, 145] width 12 height 12
click at [455, 215] on link "[PERSON_NAME] [PERSON_NAME][EMAIL_ADDRESS][DOMAIN_NAME]" at bounding box center [473, 216] width 148 height 28
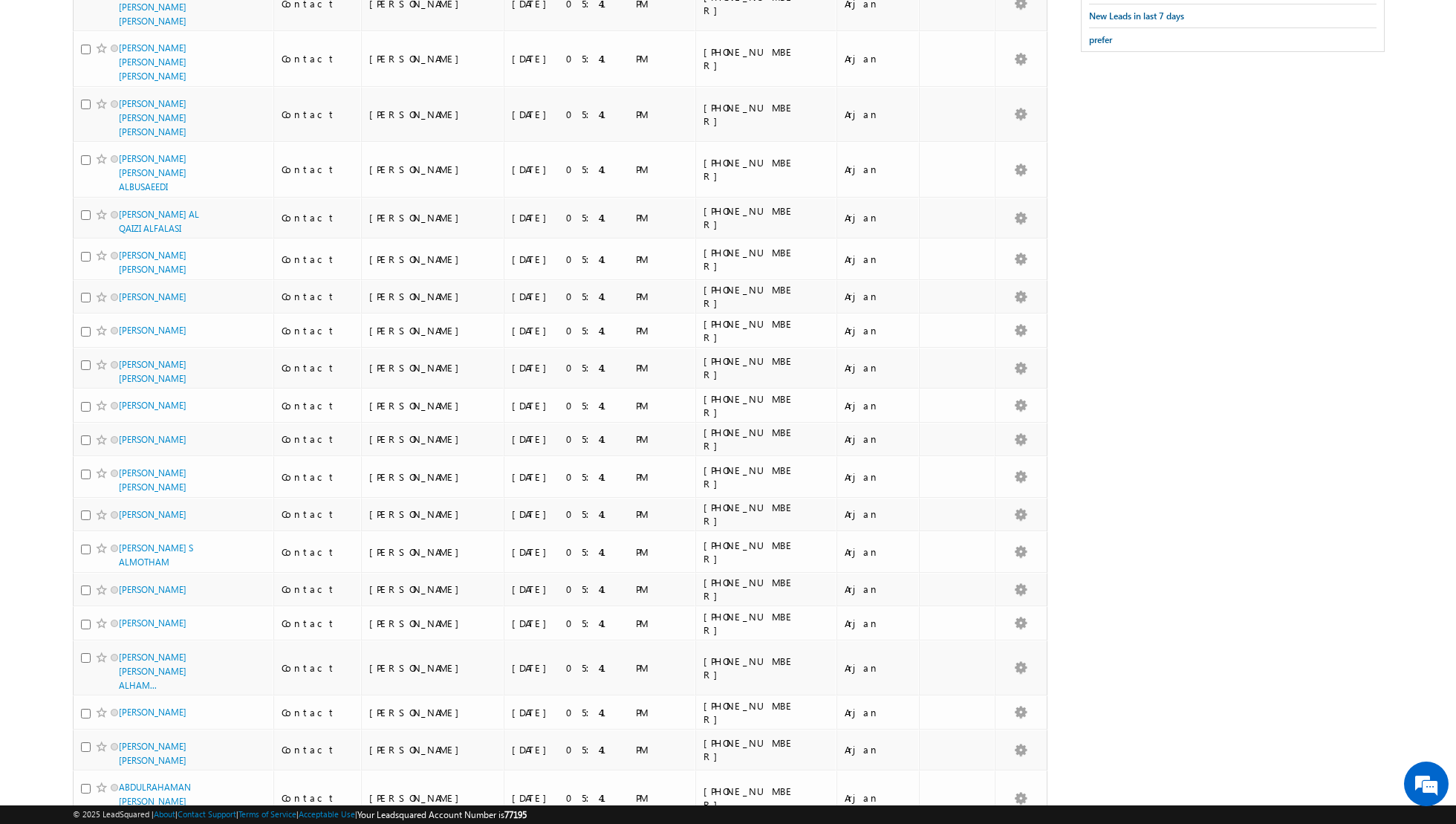
scroll to position [0, 0]
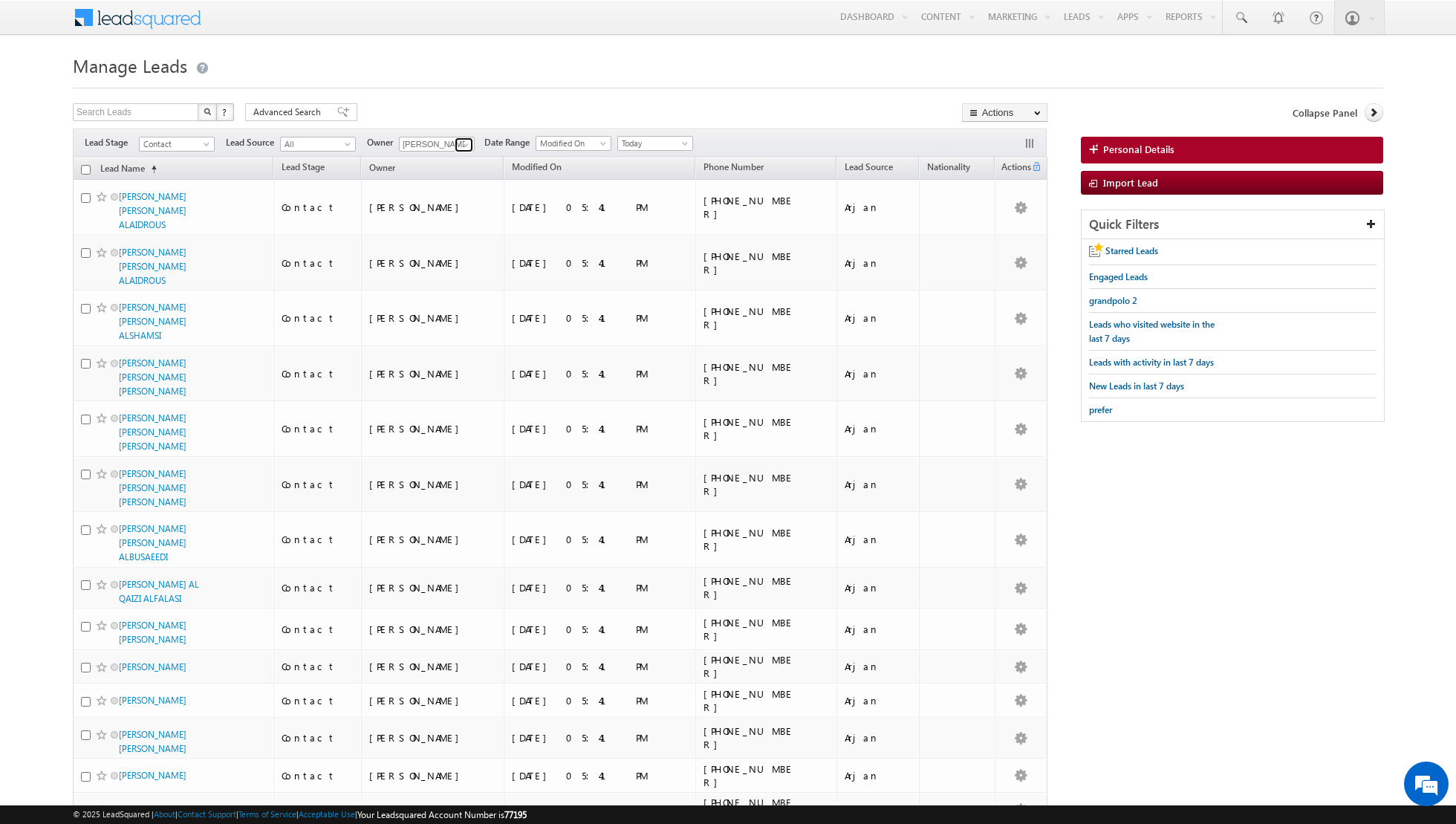
click at [461, 147] on span at bounding box center [466, 145] width 12 height 12
click at [446, 235] on link "[PERSON_NAME] [PERSON_NAME] [PERSON_NAME][EMAIL_ADDRESS][PERSON_NAME][DOMAIN_NA…" at bounding box center [473, 244] width 148 height 28
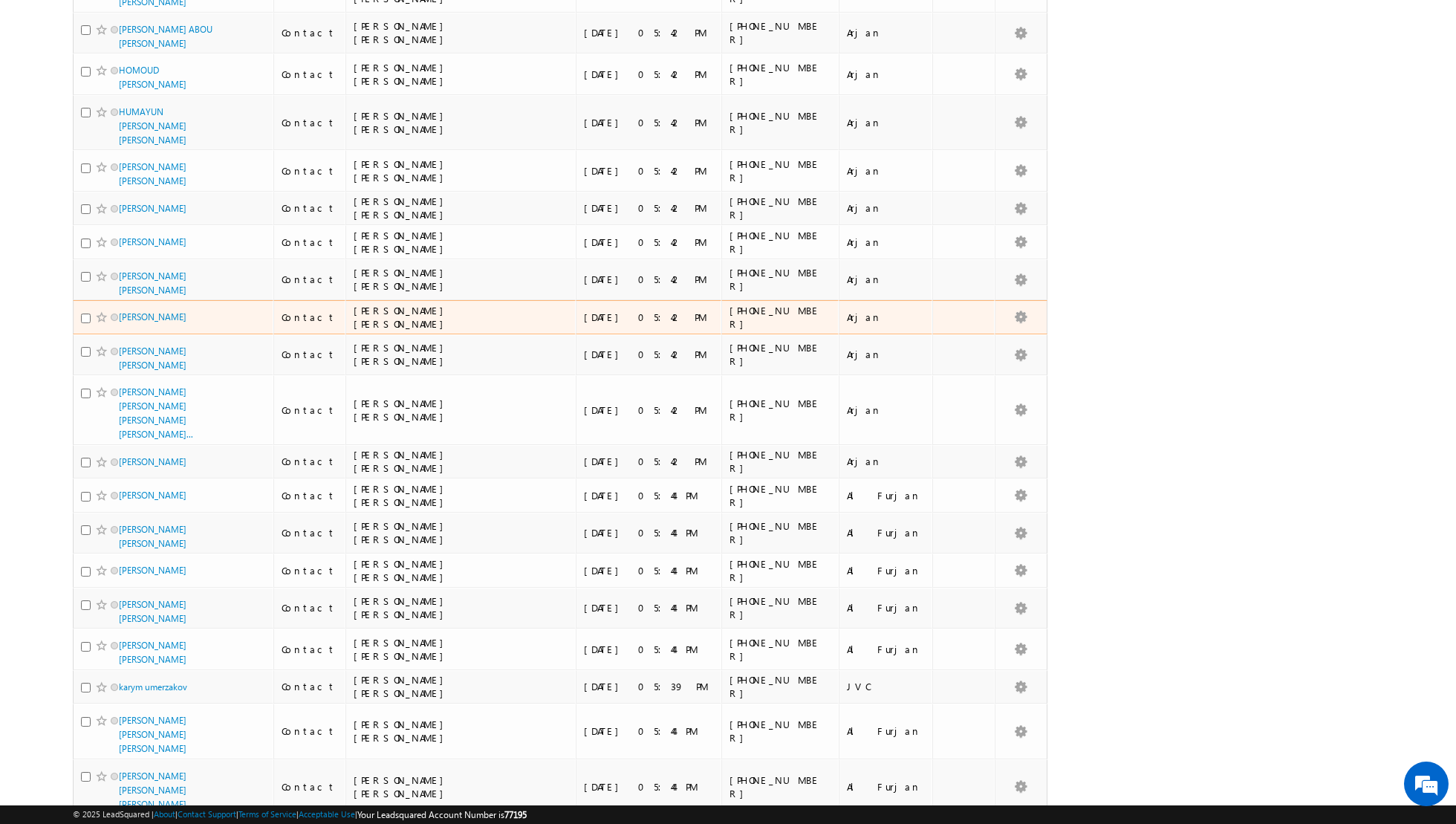
scroll to position [0, 0]
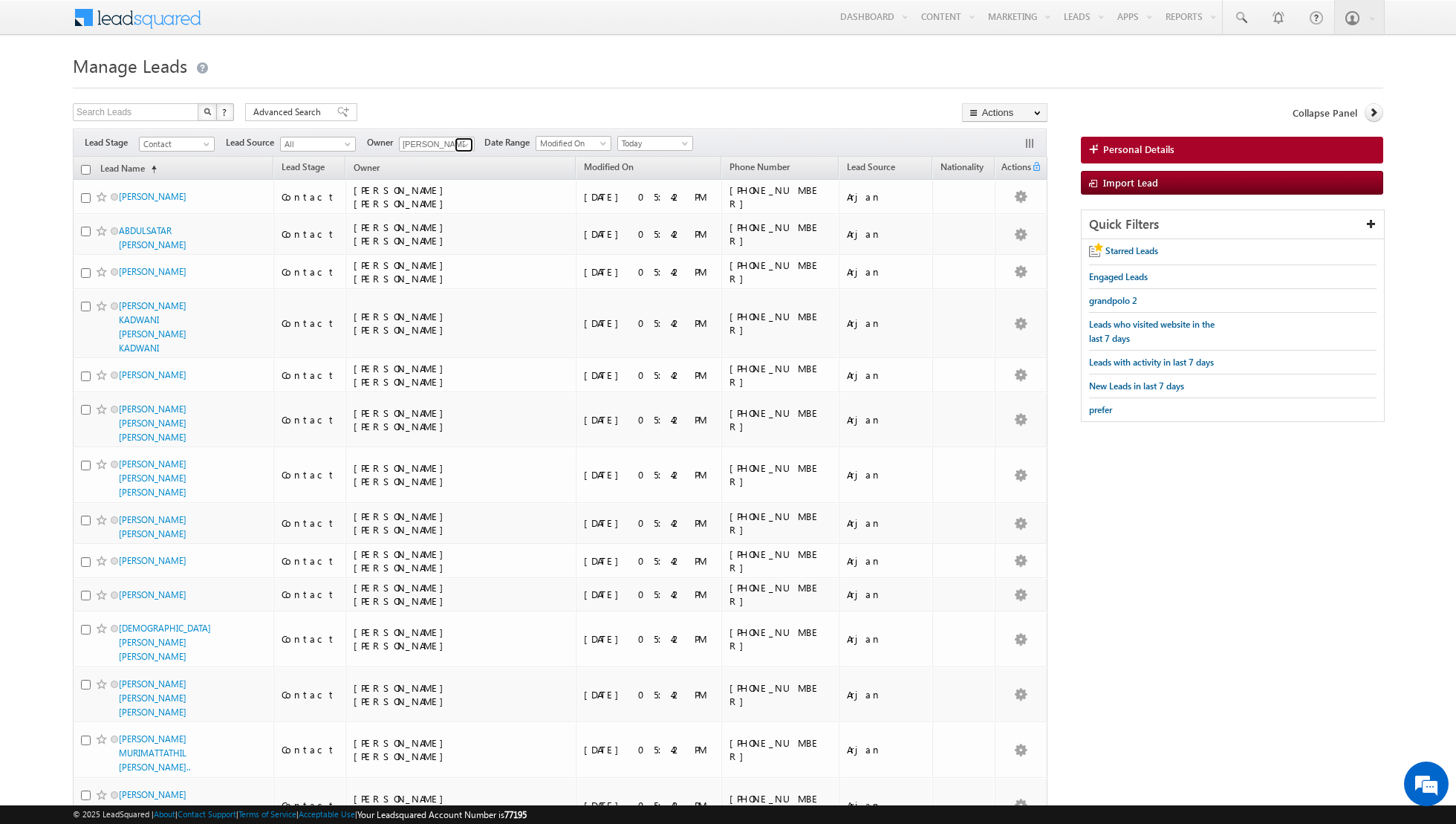
click at [464, 140] on span at bounding box center [466, 145] width 12 height 12
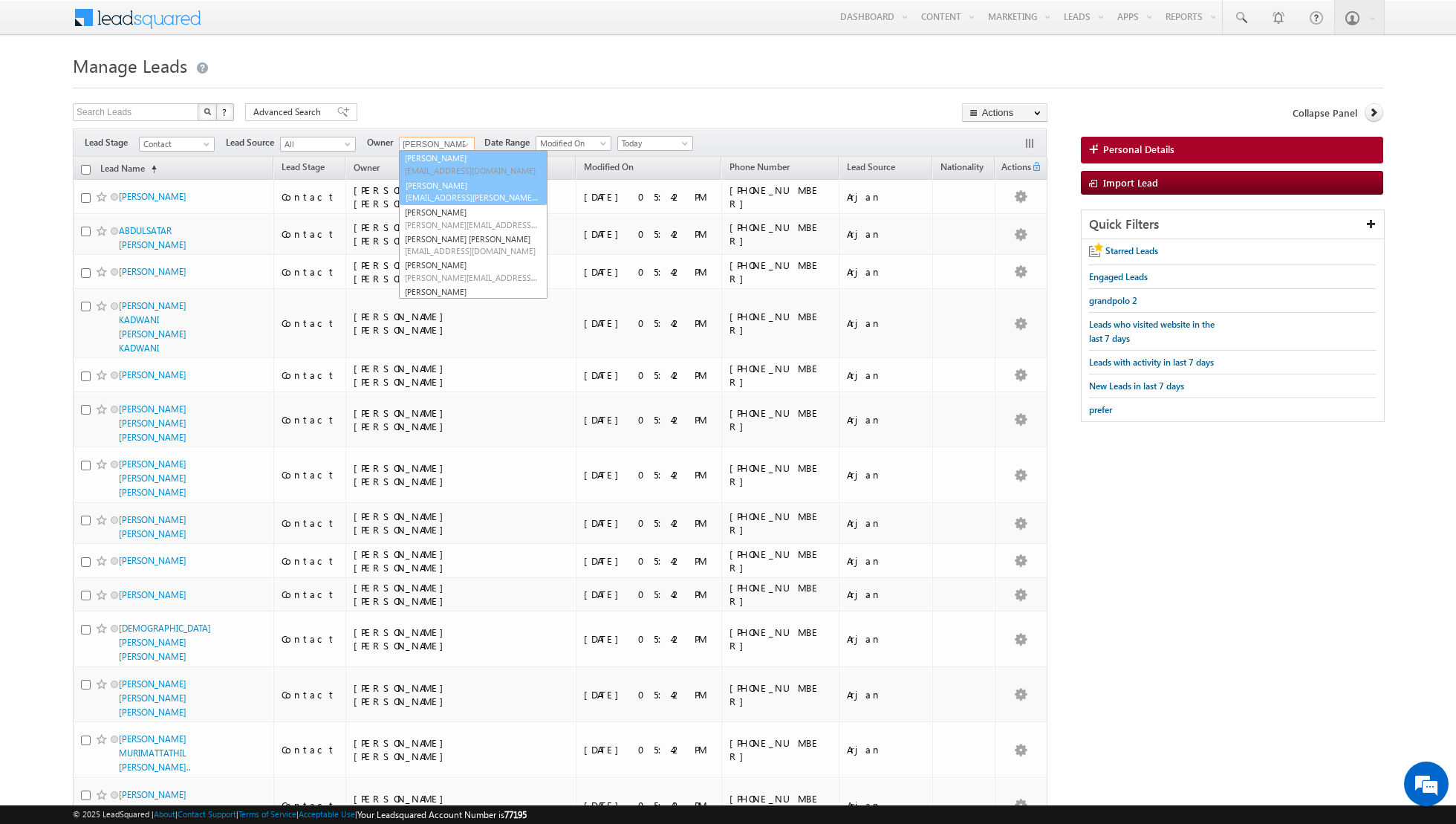
scroll to position [31, 0]
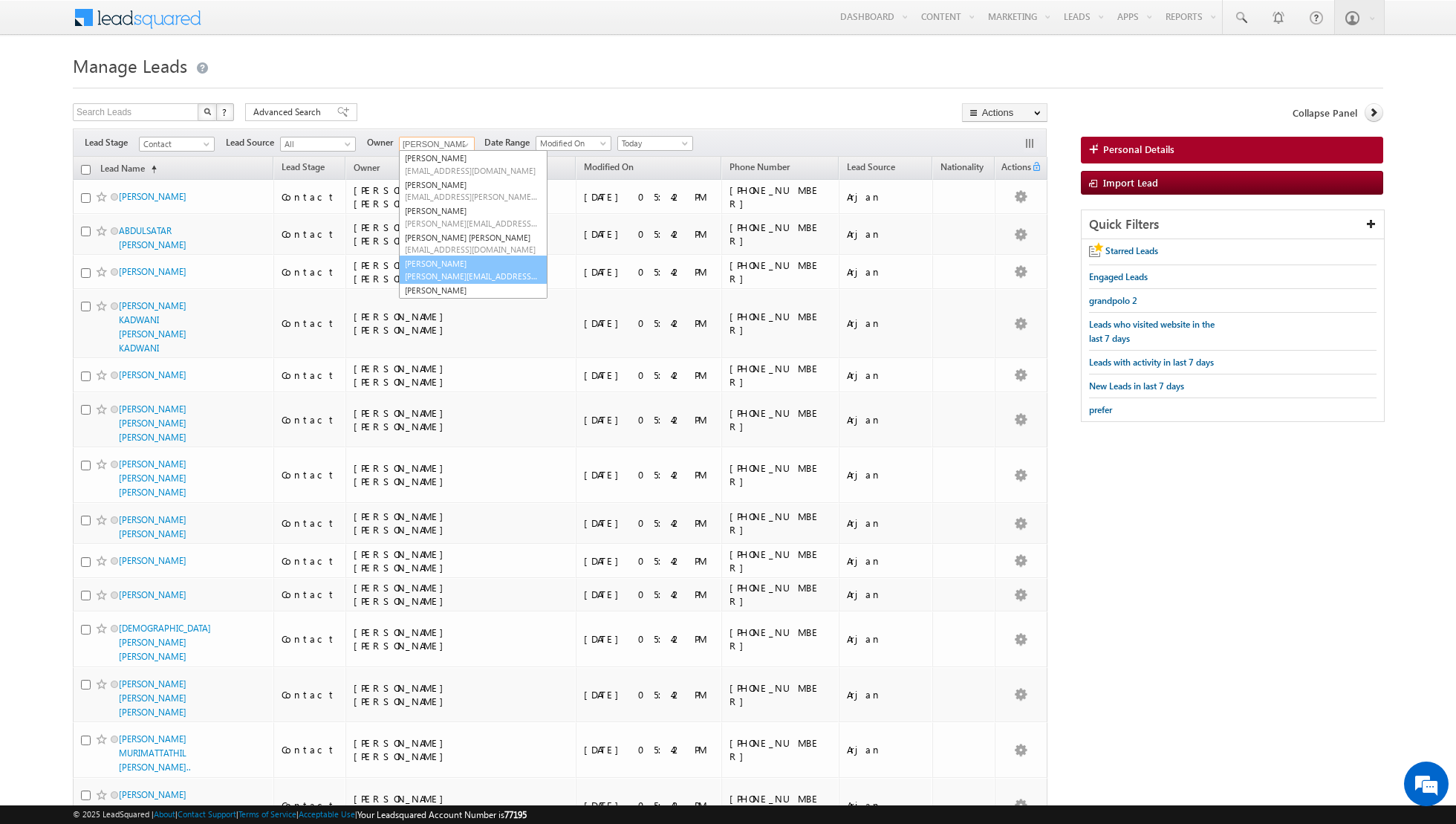
click at [453, 260] on link "[PERSON_NAME] [PERSON_NAME][EMAIL_ADDRESS][PERSON_NAME][DOMAIN_NAME]" at bounding box center [473, 270] width 148 height 28
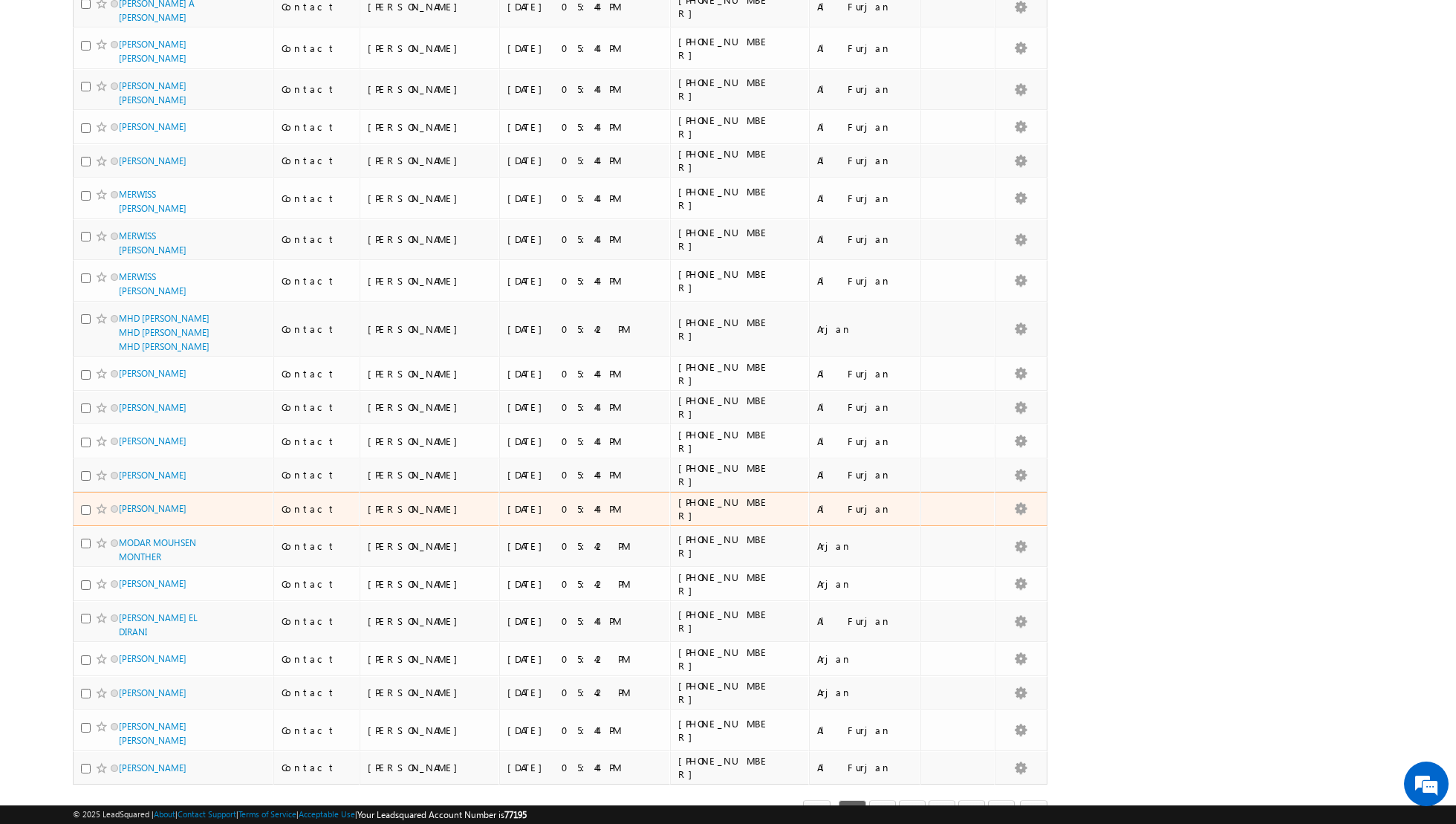
scroll to position [0, 0]
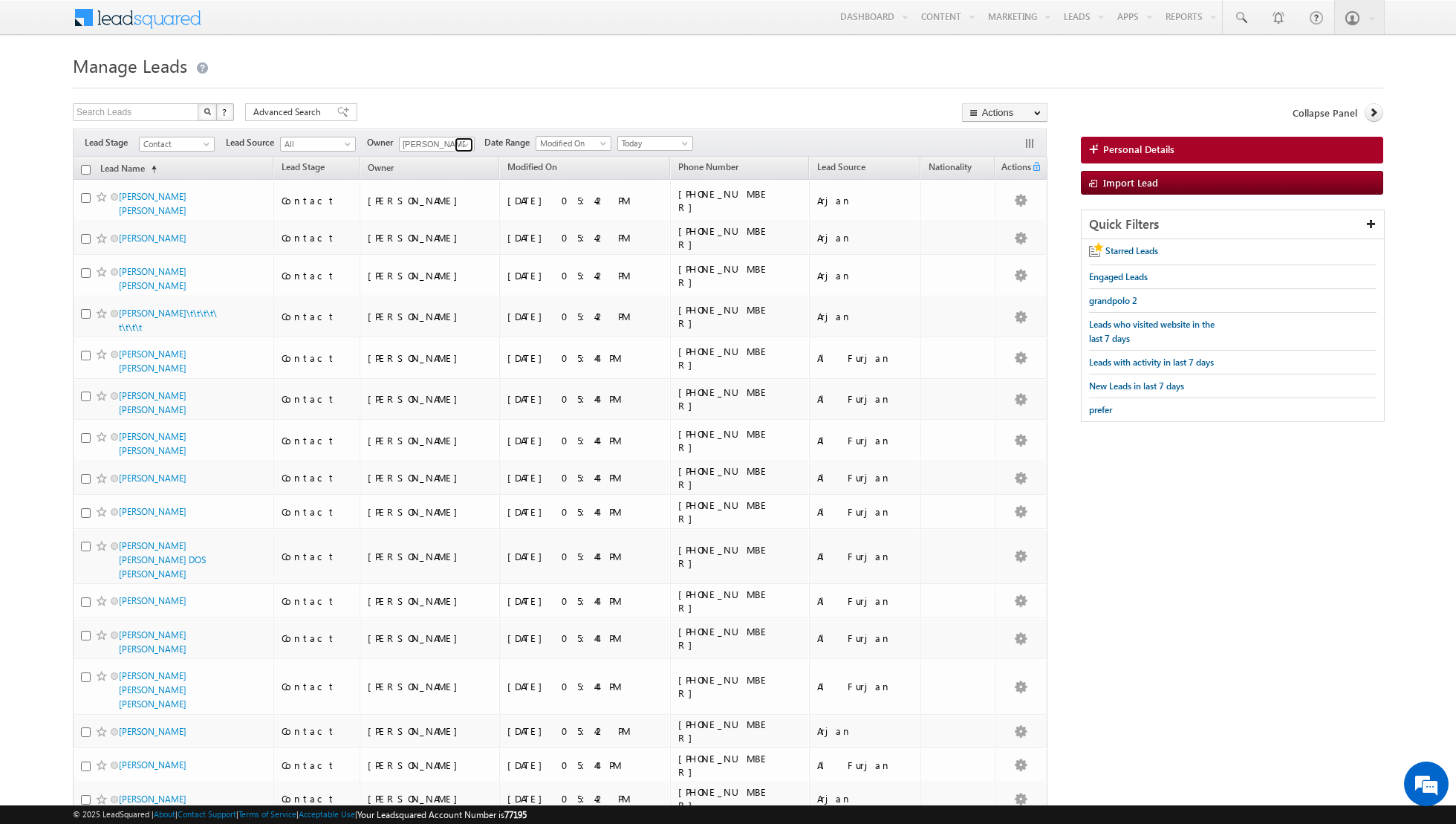
click at [455, 139] on link at bounding box center [464, 145] width 19 height 15
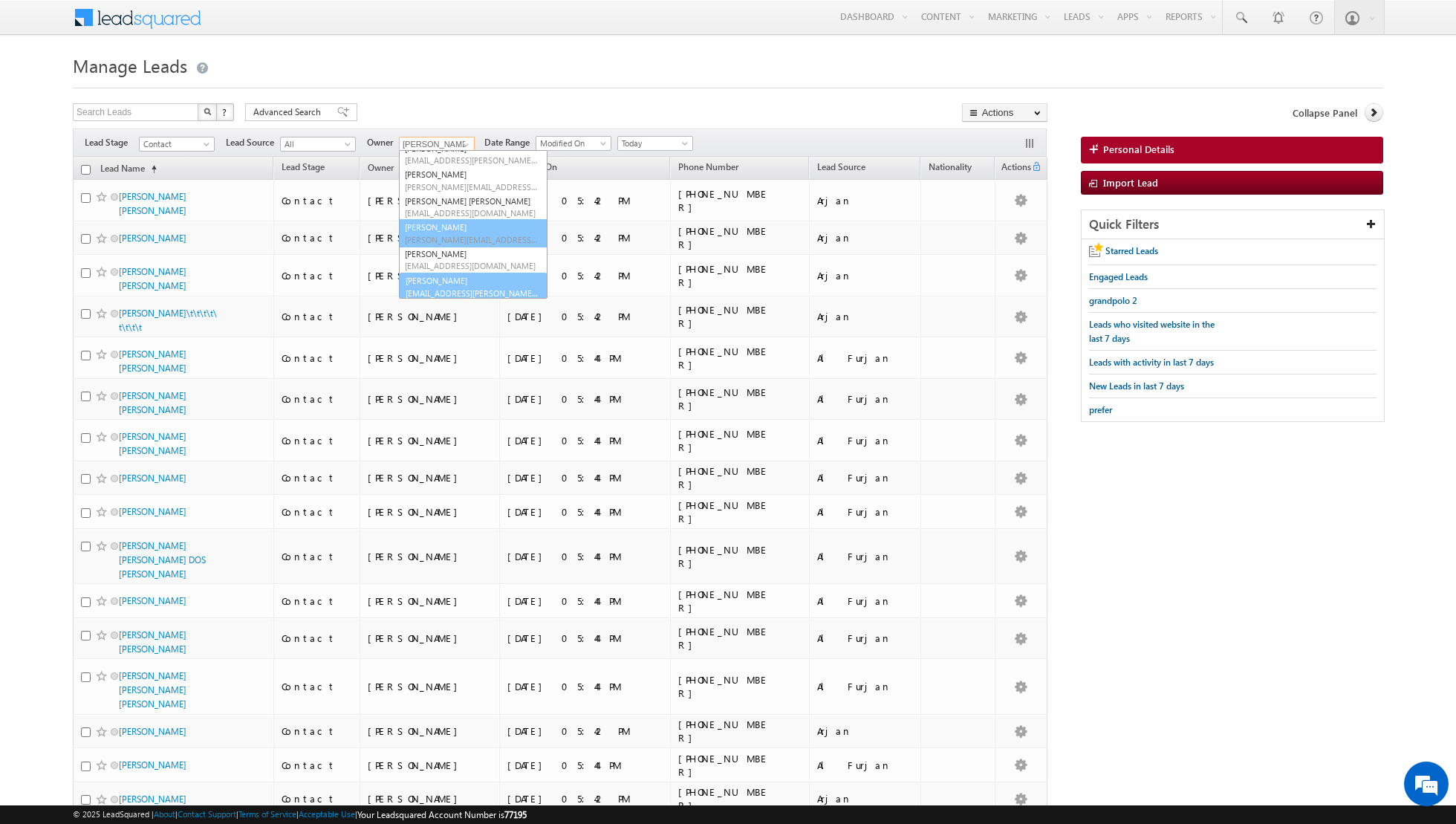
scroll to position [68, 0]
click at [438, 286] on span "[EMAIL_ADDRESS][PERSON_NAME][DOMAIN_NAME]" at bounding box center [471, 291] width 133 height 11
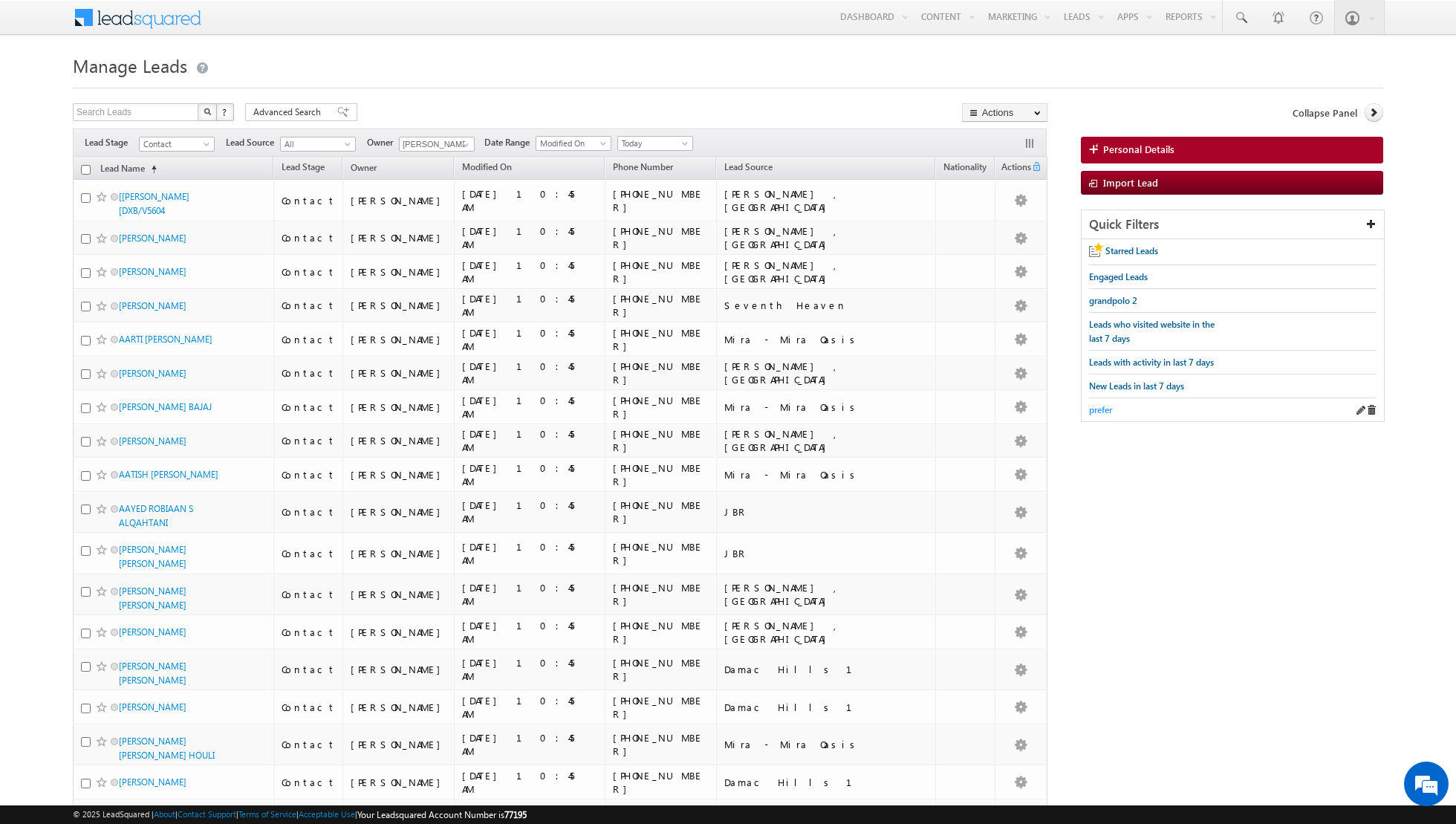
click at [1104, 409] on span "prefer" at bounding box center [1100, 410] width 23 height 11
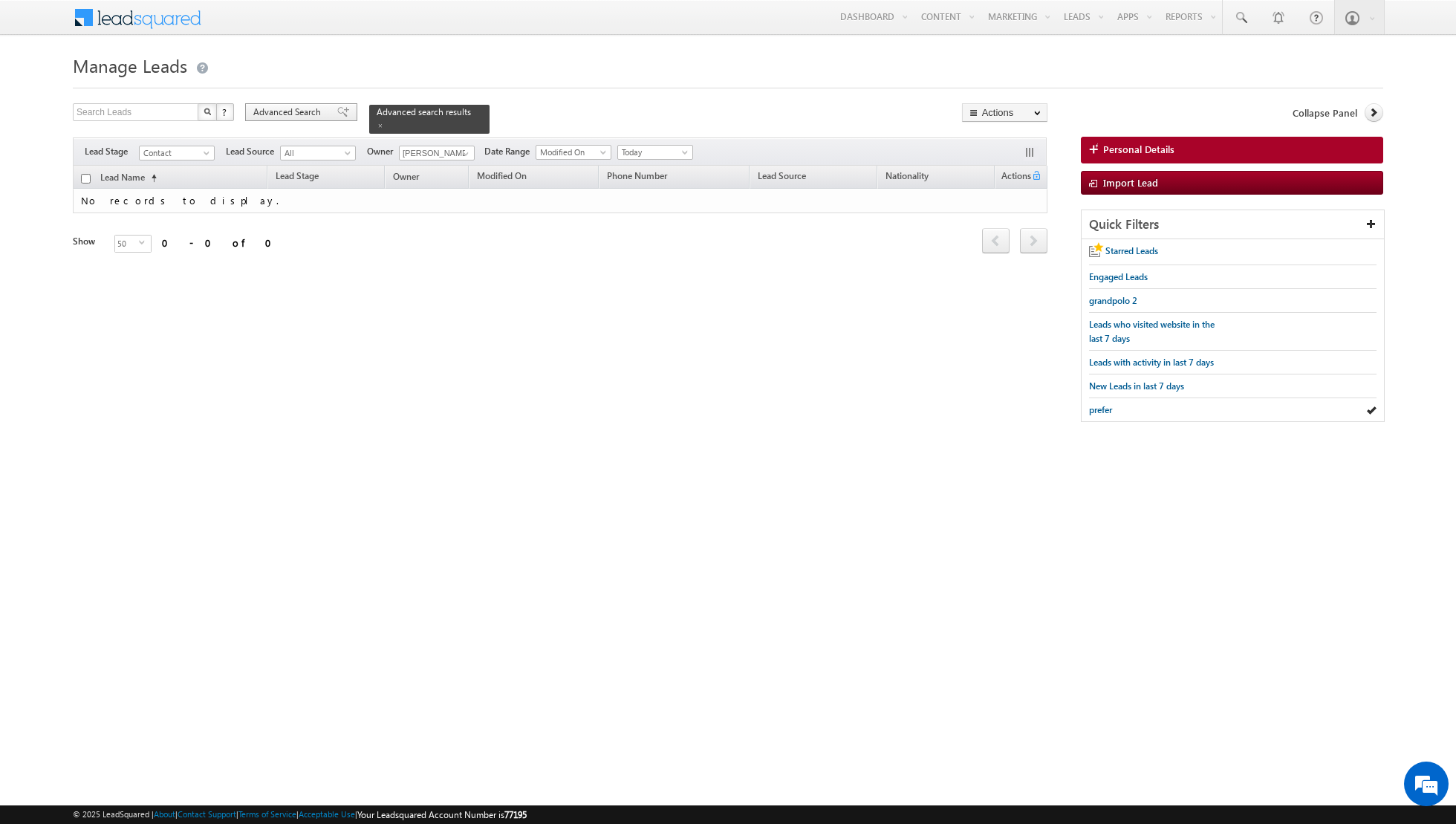
click at [337, 115] on span at bounding box center [343, 112] width 12 height 10
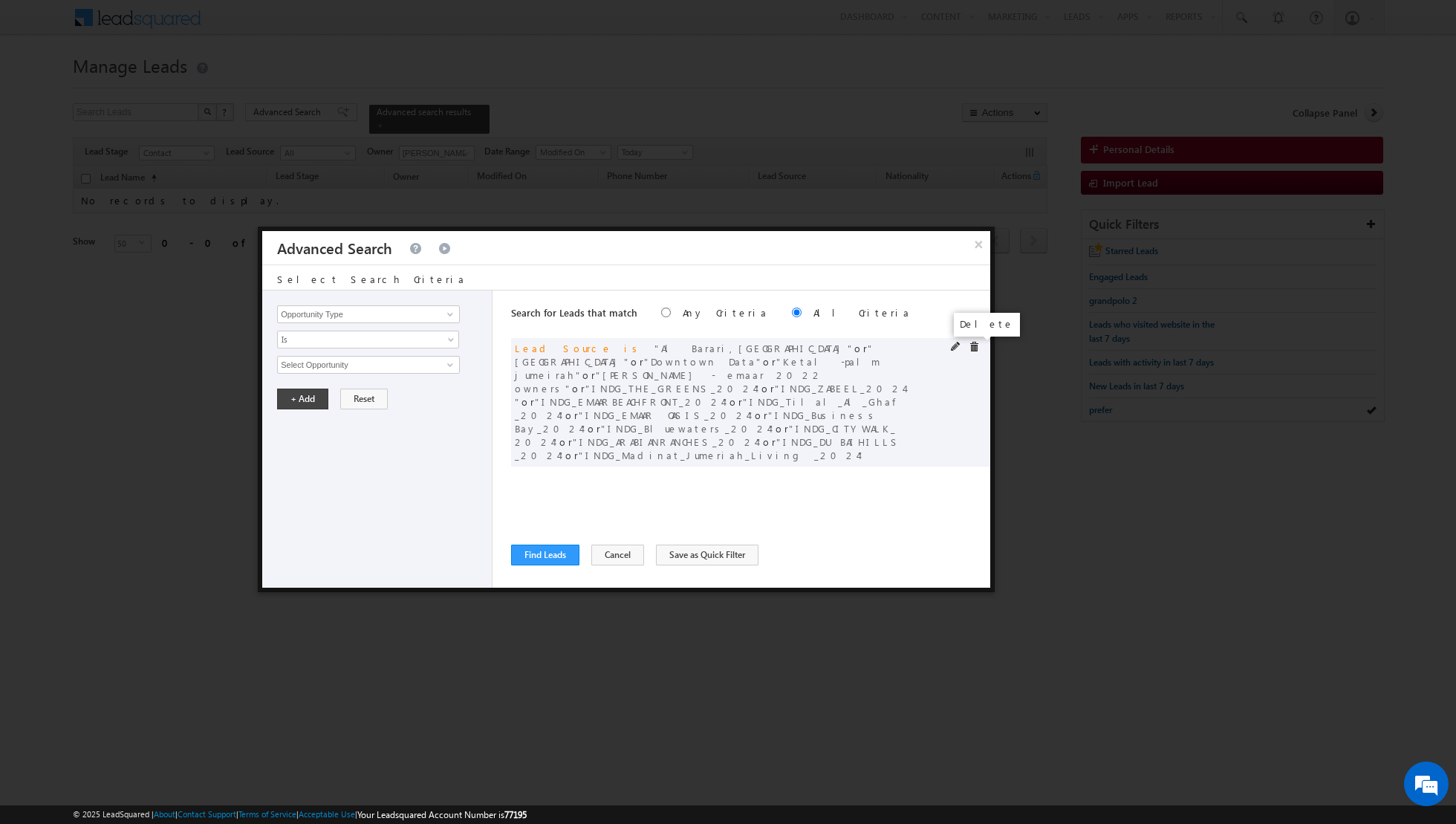
click at [971, 344] on span at bounding box center [973, 346] width 10 height 10
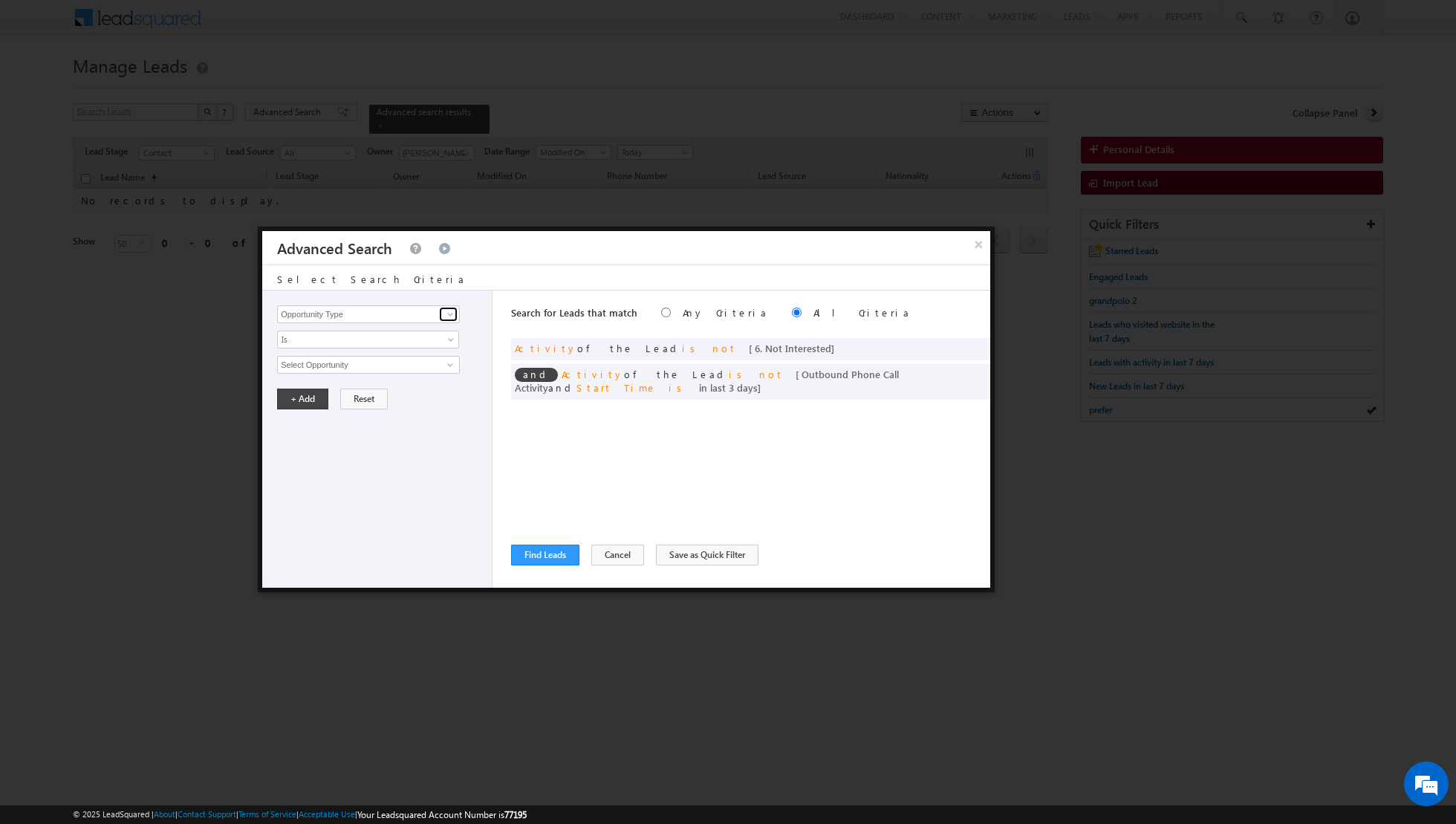
click at [454, 314] on span at bounding box center [450, 314] width 12 height 12
click at [338, 359] on link "Lead Source" at bounding box center [369, 359] width 183 height 17
click at [451, 363] on span "select" at bounding box center [452, 363] width 12 height 7
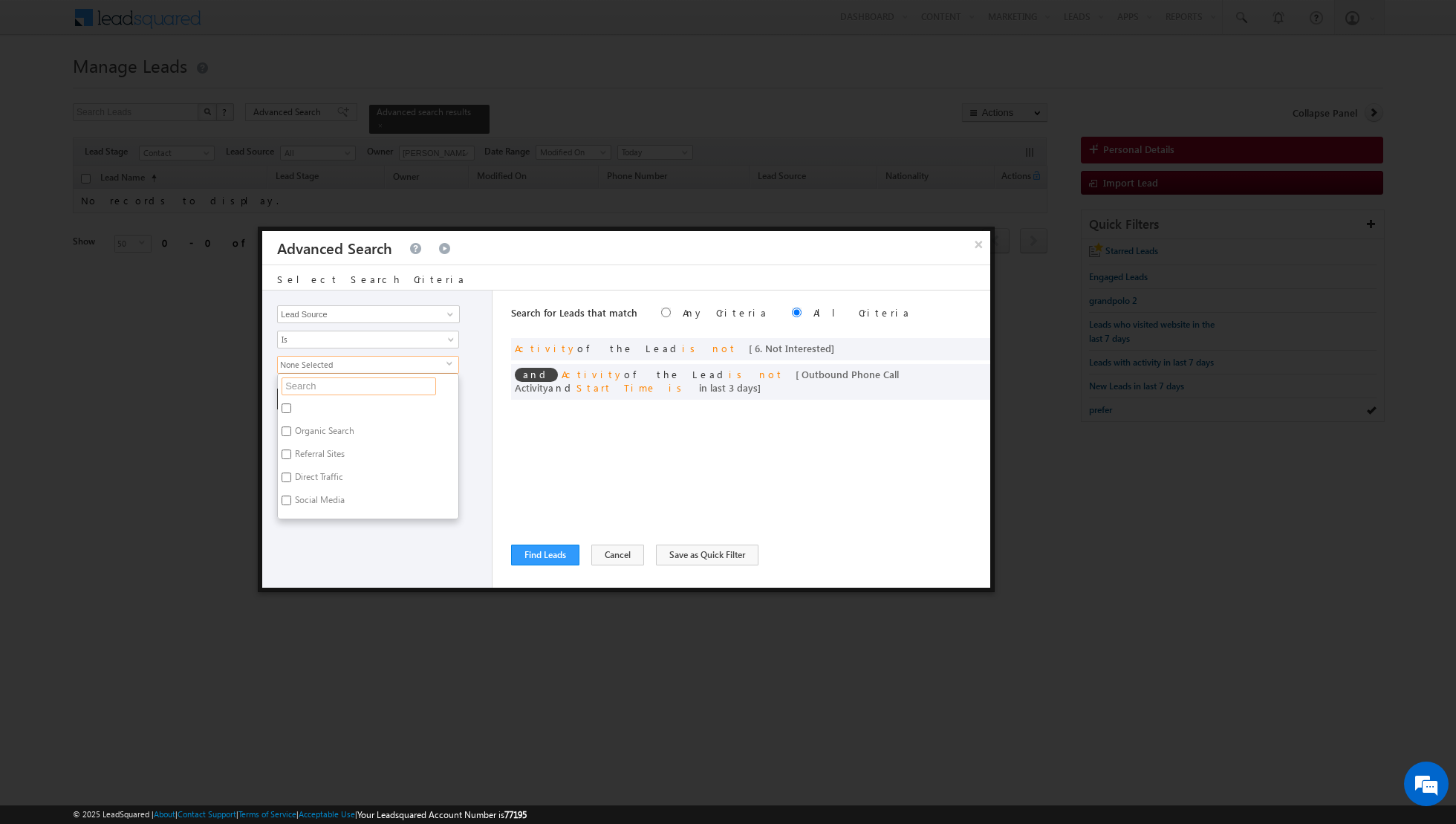
click at [409, 382] on input "text" at bounding box center [359, 385] width 155 height 18
click at [279, 407] on label "Al Furjan" at bounding box center [312, 411] width 67 height 23
click at [282, 407] on input "Al Furjan" at bounding box center [287, 408] width 9 height 9
click at [313, 486] on div "Opportunity Type Lead Activity Task Sales Group Prospect Id Address 1 Address 2…" at bounding box center [377, 439] width 231 height 297
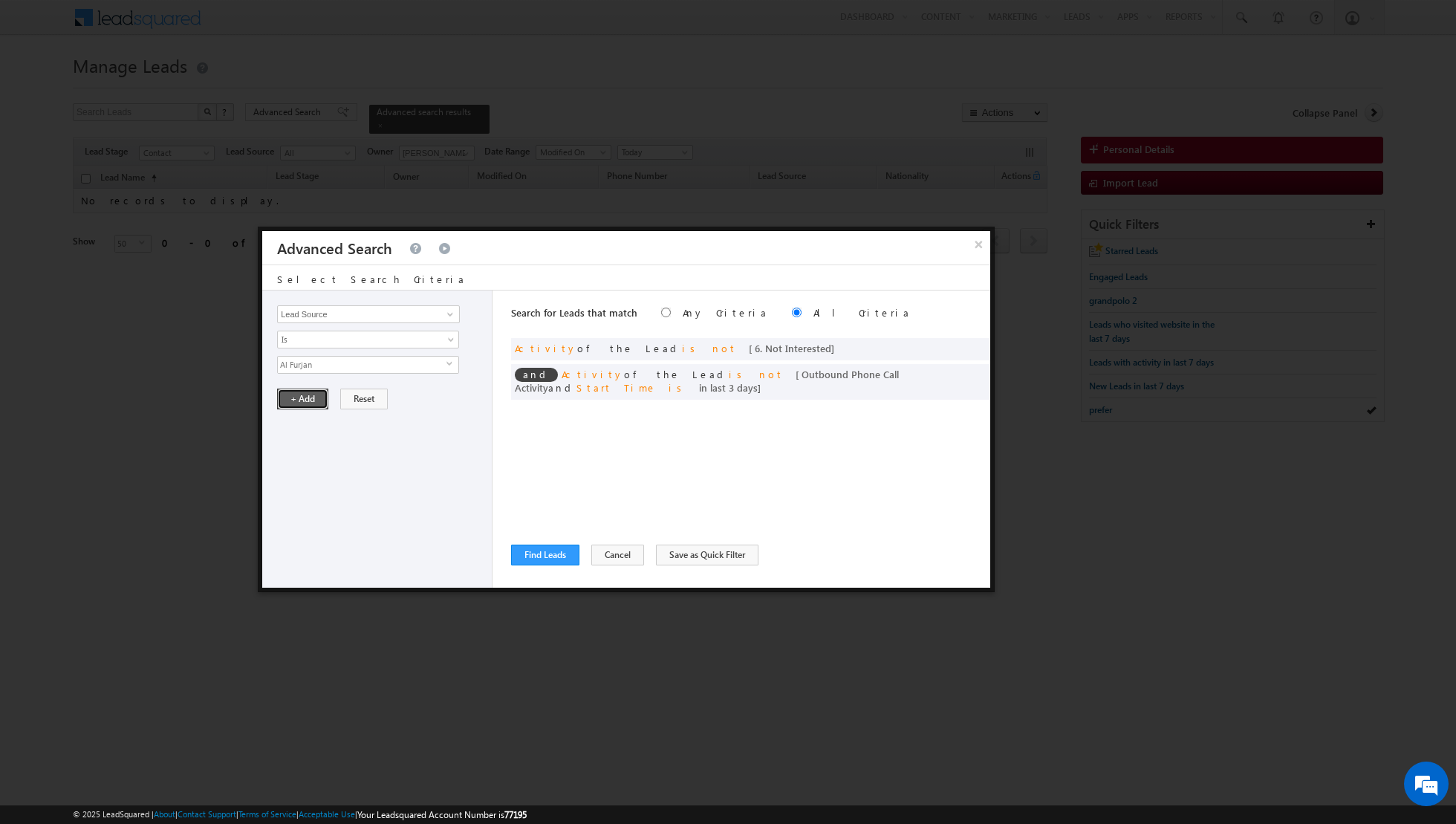
click at [287, 393] on button "+ Add" at bounding box center [302, 398] width 51 height 21
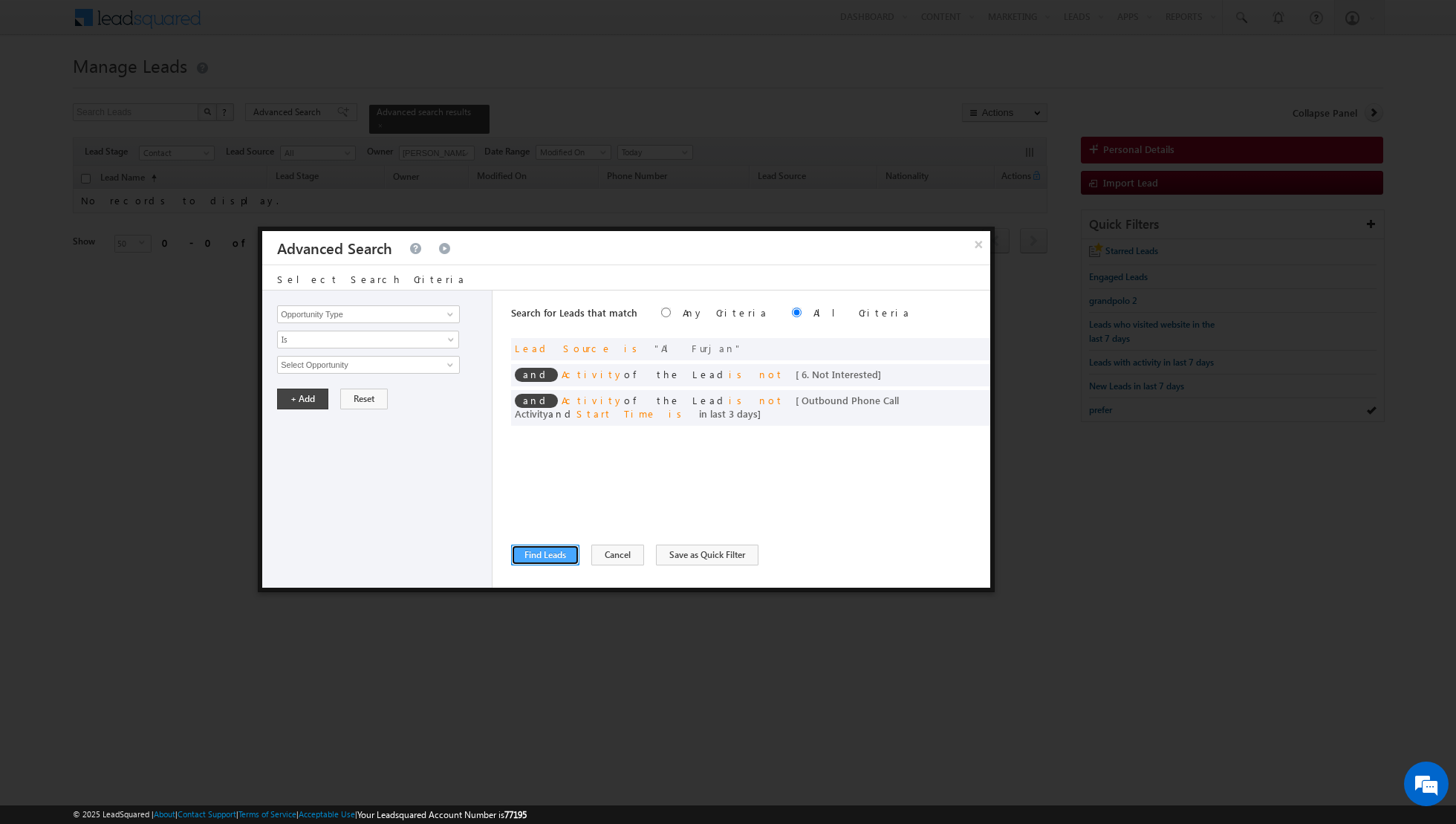
click at [537, 556] on button "Find Leads" at bounding box center [545, 555] width 68 height 21
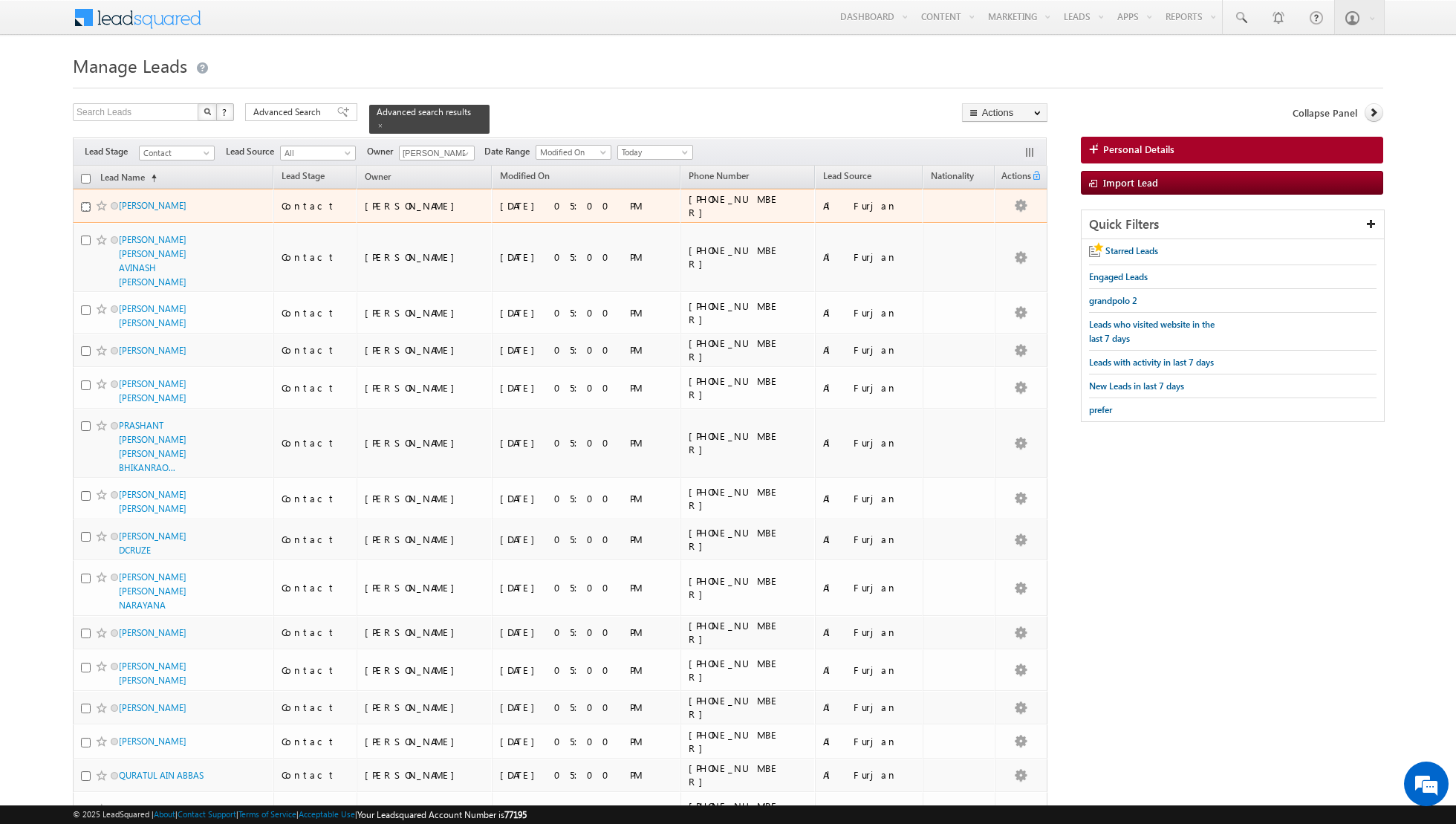
click at [88, 206] on input "checkbox" at bounding box center [86, 207] width 9 height 9
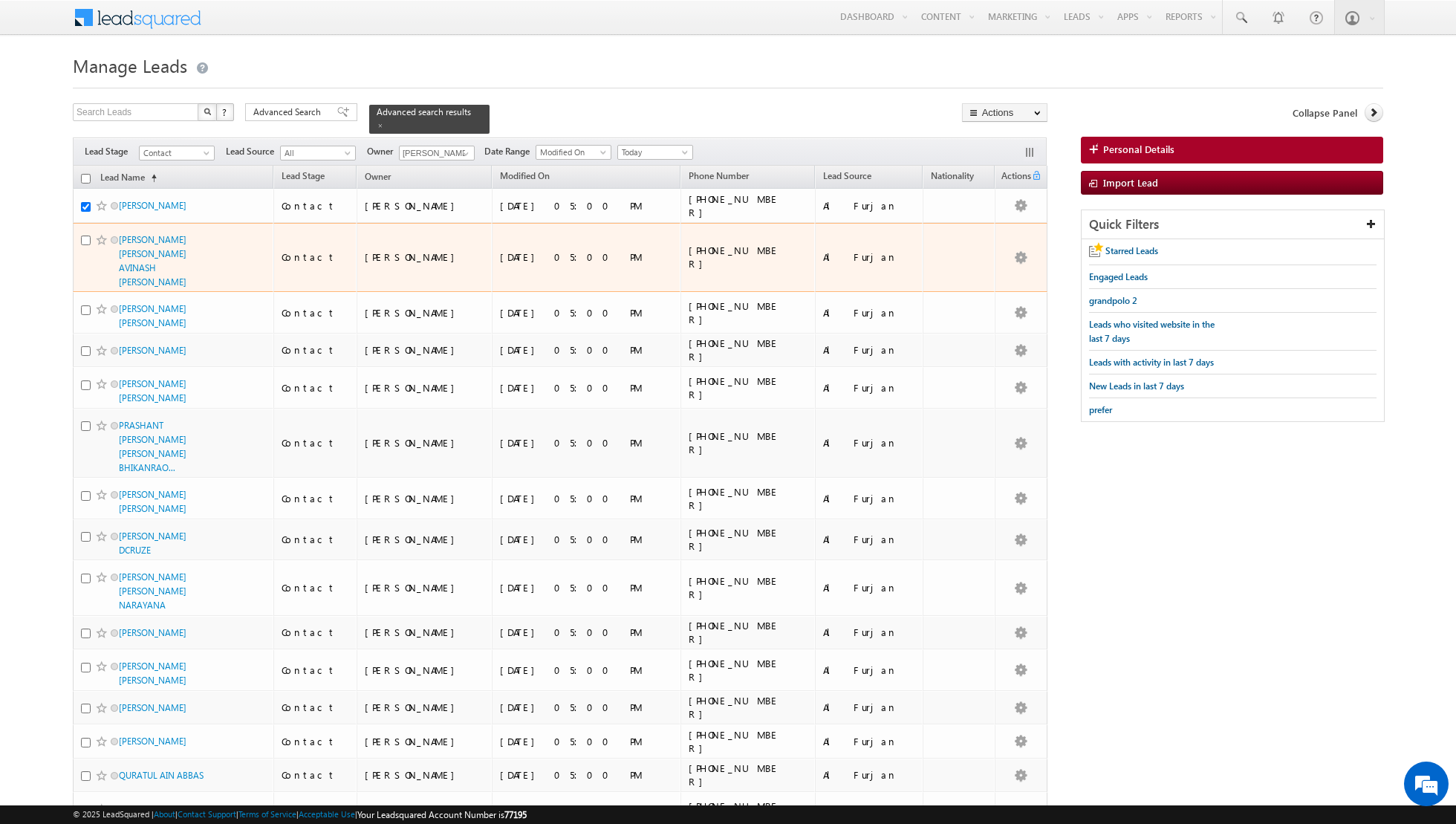
click at [91, 236] on div at bounding box center [104, 240] width 46 height 15
click at [90, 236] on input "checkbox" at bounding box center [86, 240] width 9 height 9
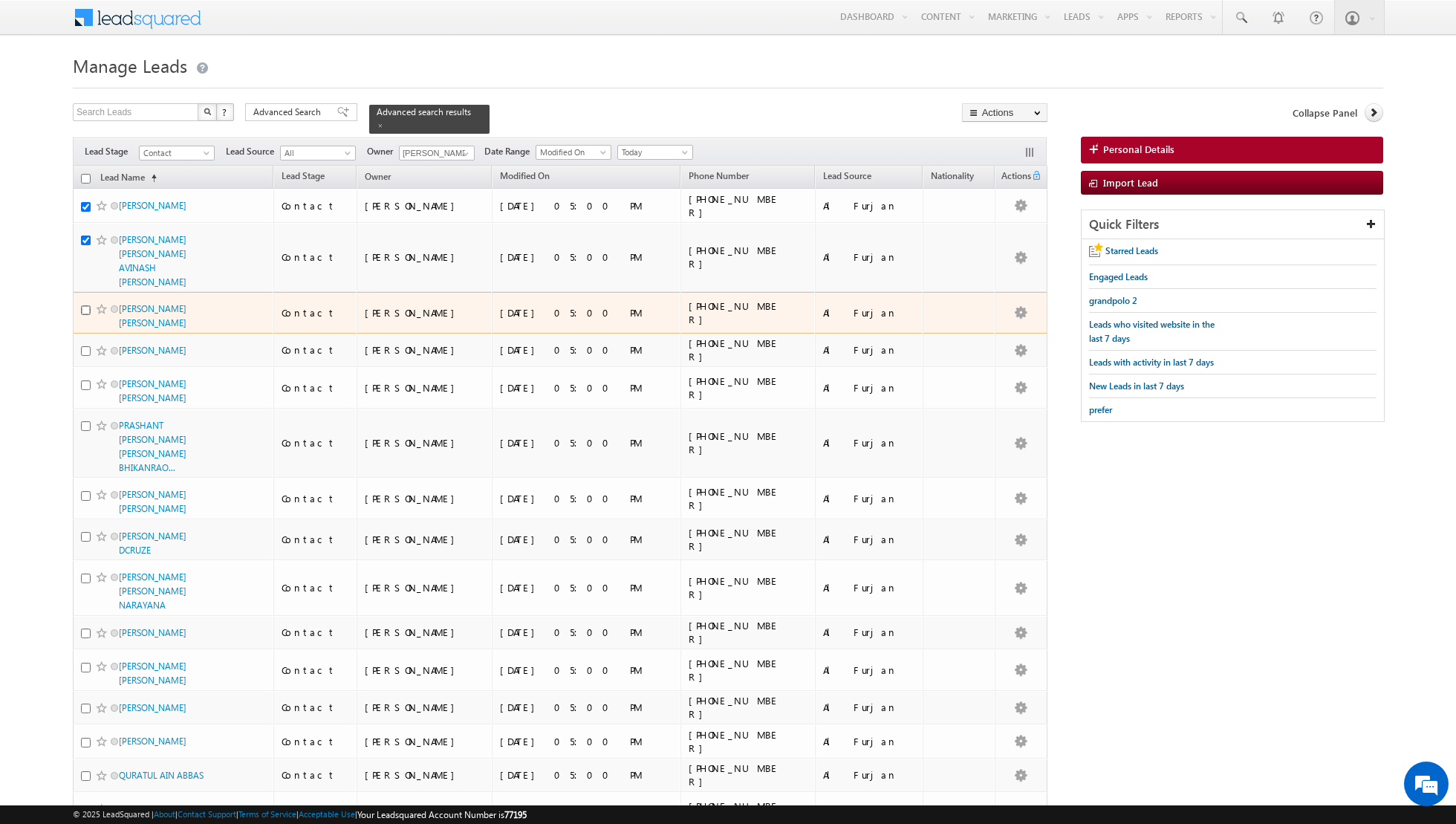
click at [90, 305] on input "checkbox" at bounding box center [86, 310] width 9 height 9
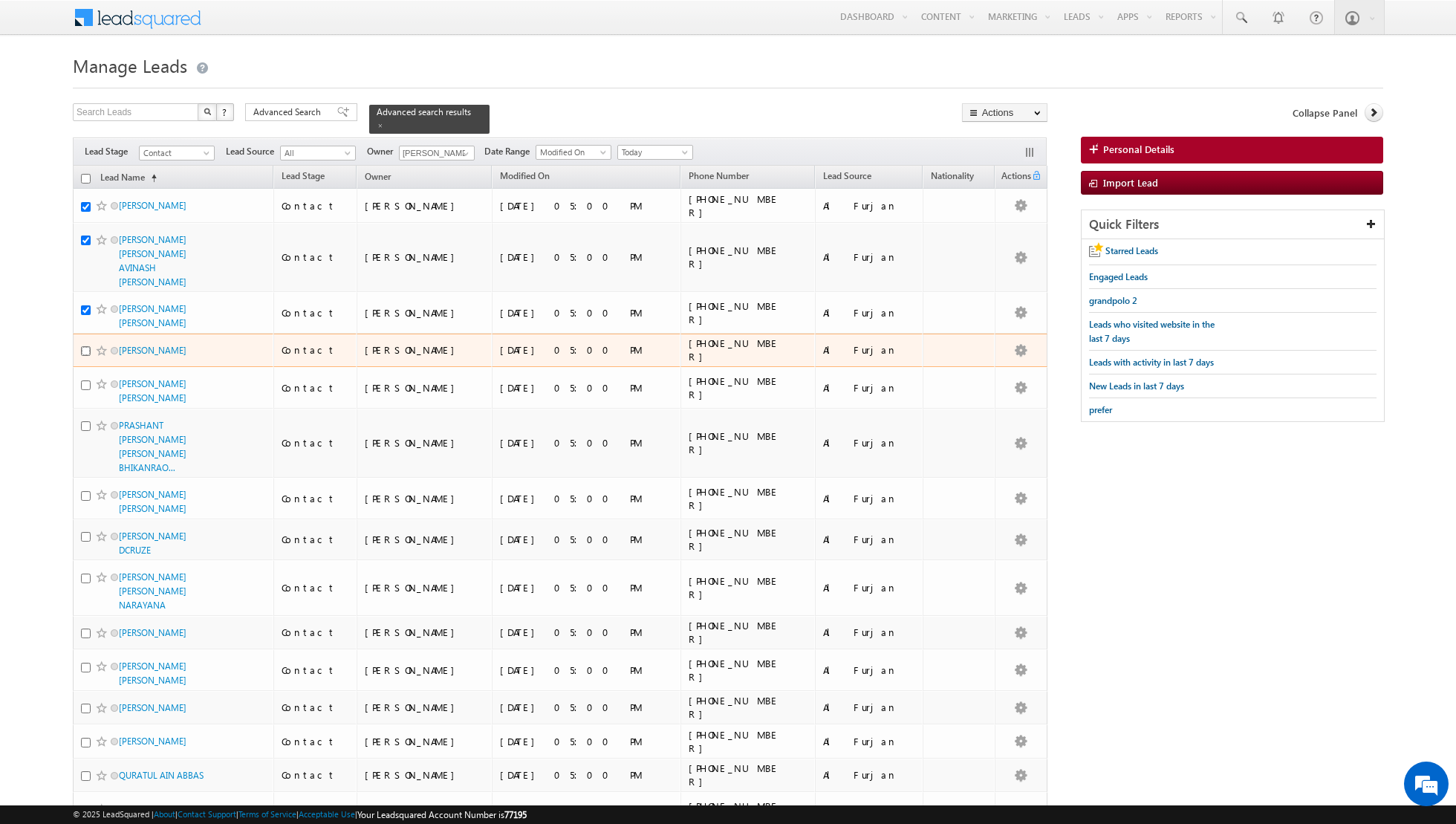
click at [84, 346] on input "checkbox" at bounding box center [86, 351] width 9 height 9
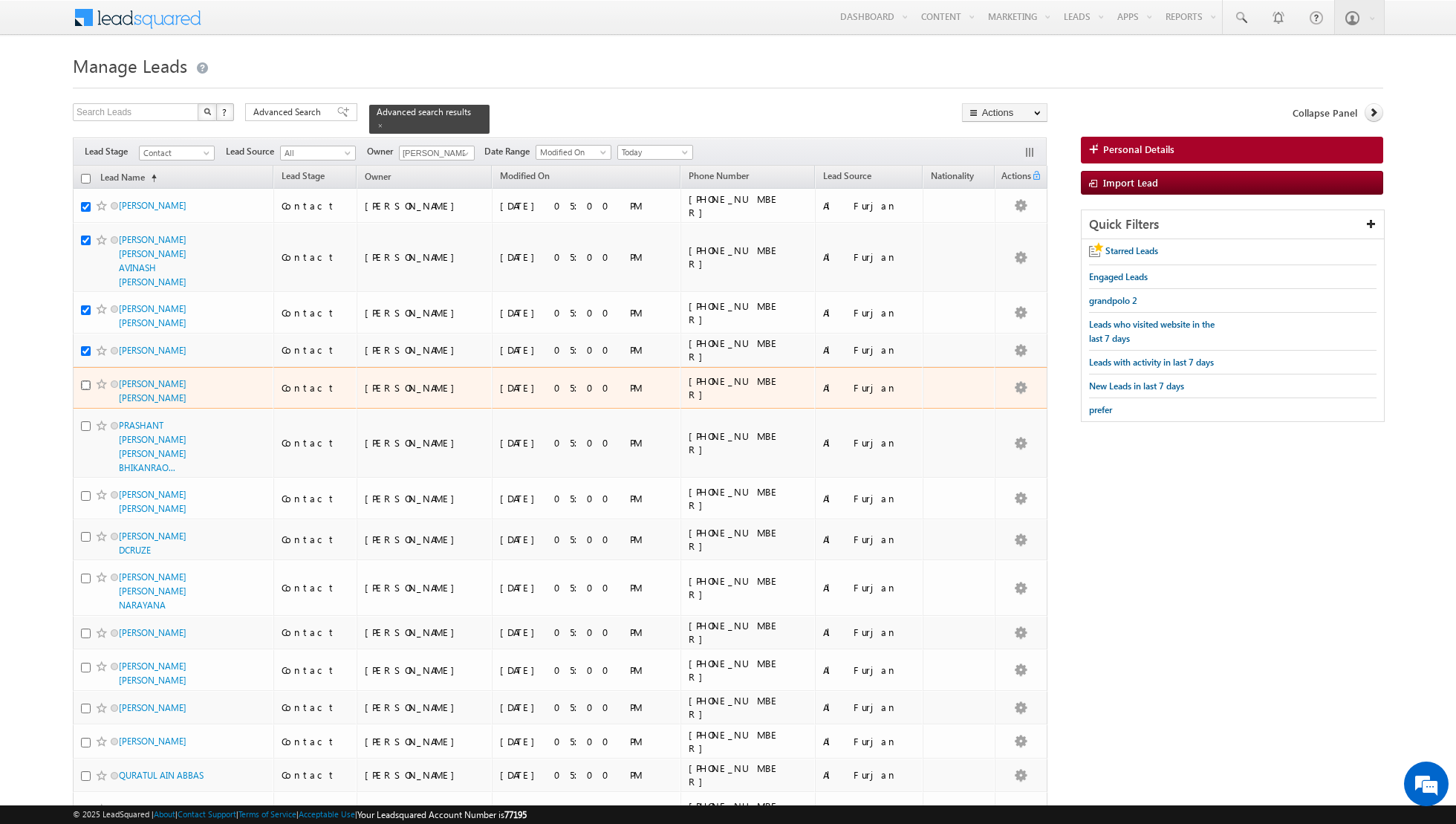
click at [85, 381] on input "checkbox" at bounding box center [86, 385] width 9 height 9
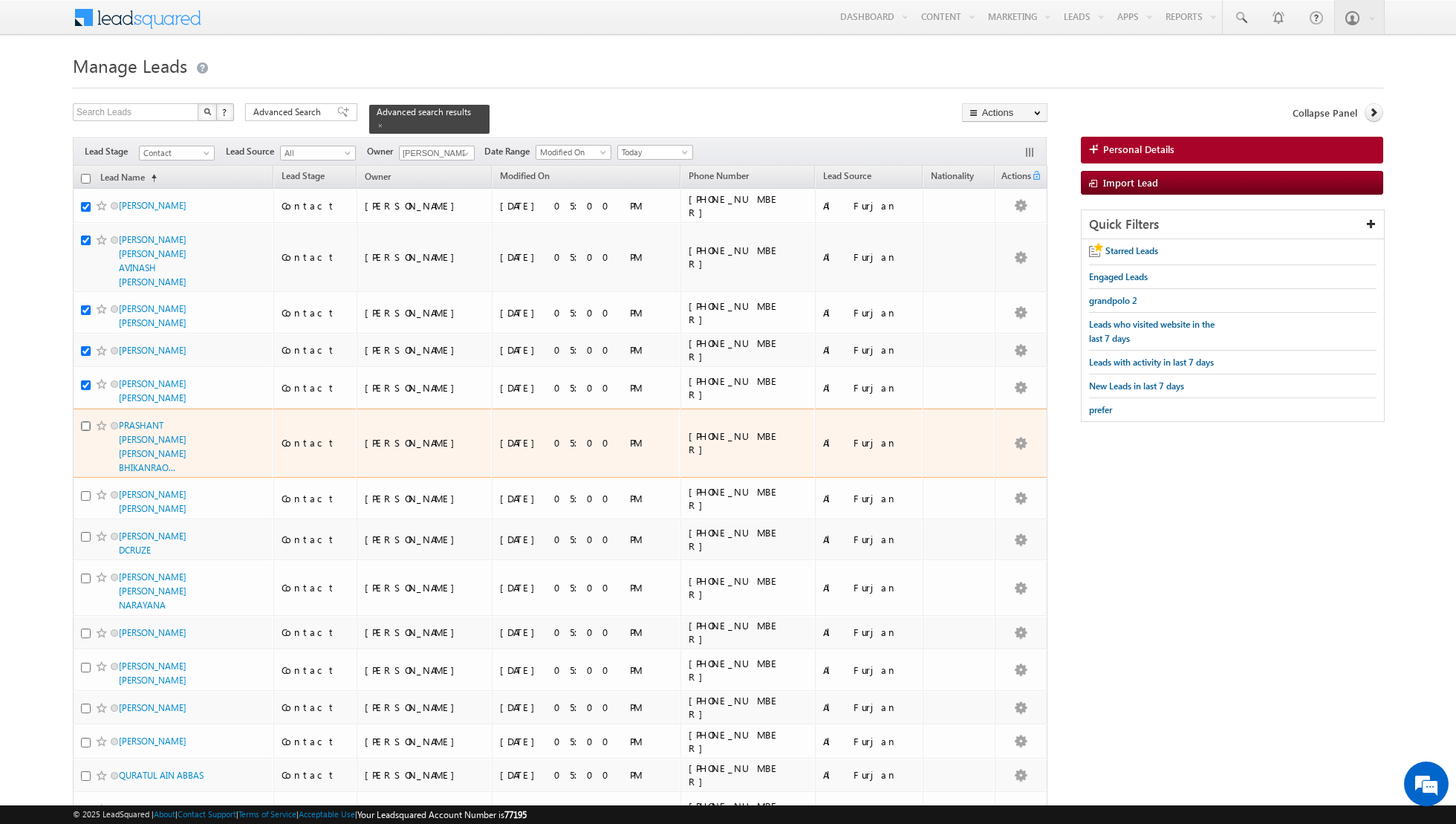
click at [86, 421] on input "checkbox" at bounding box center [86, 426] width 9 height 9
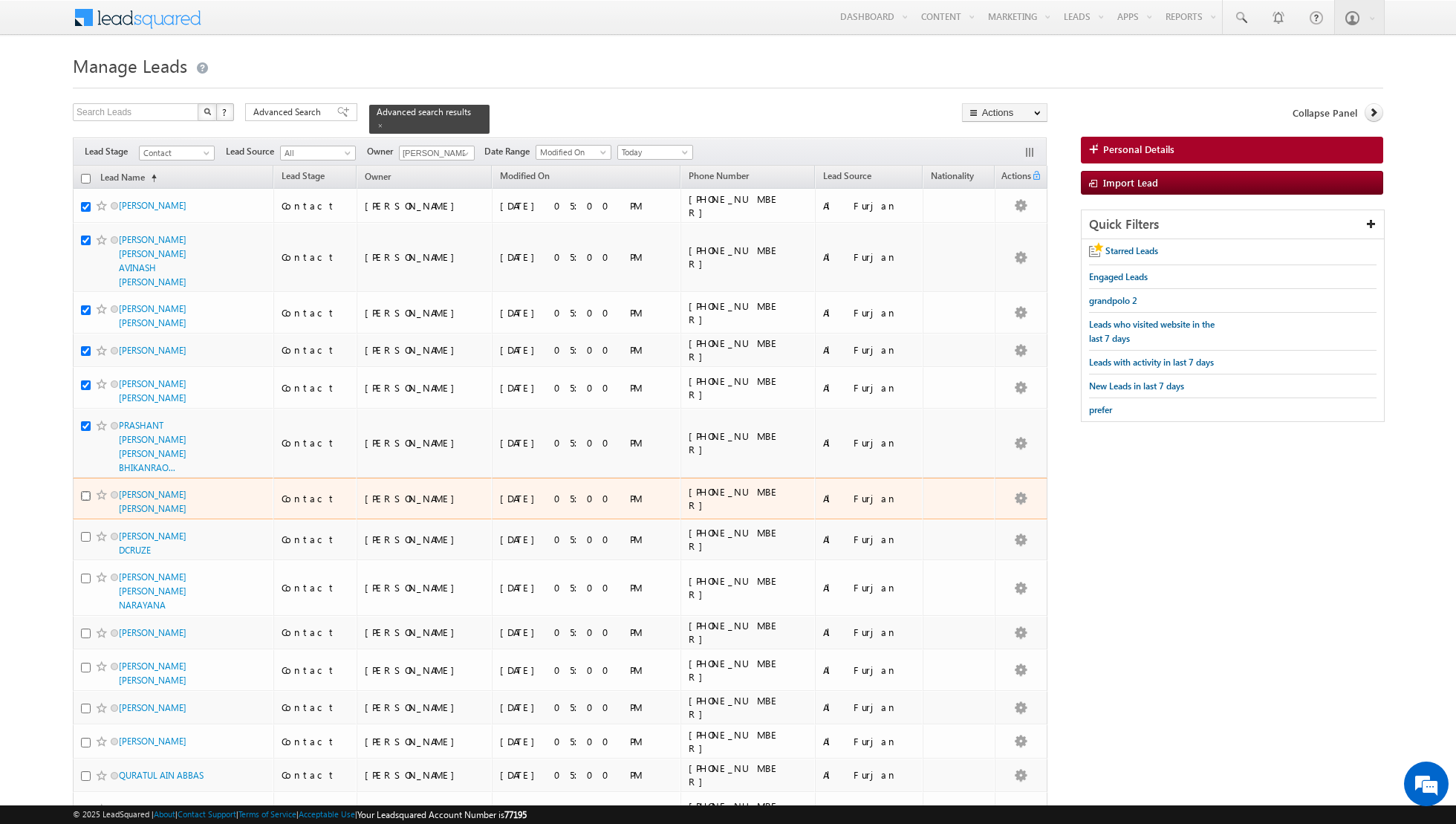
click at [89, 491] on input "checkbox" at bounding box center [86, 496] width 9 height 9
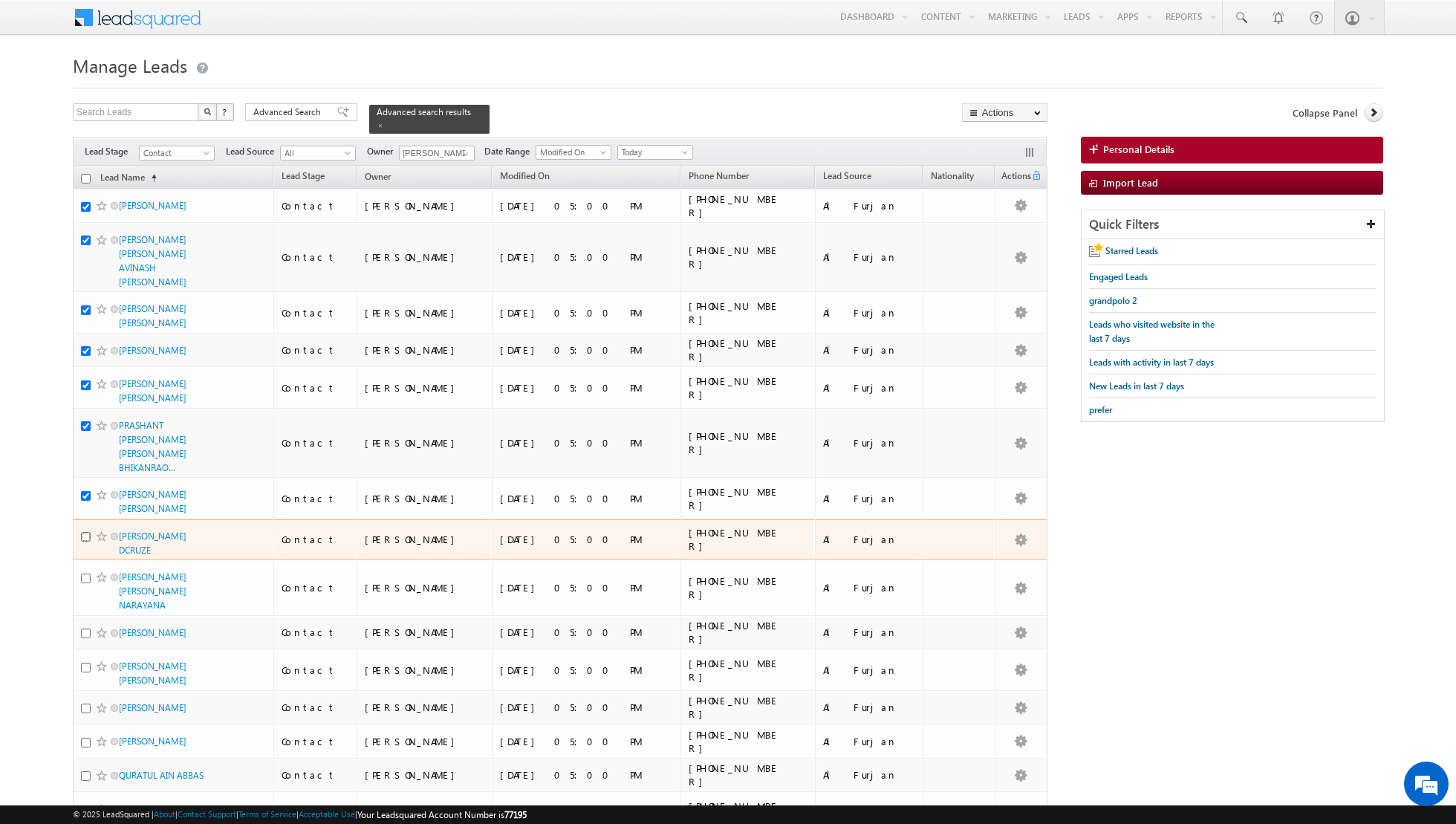
click at [84, 532] on input "checkbox" at bounding box center [86, 537] width 9 height 9
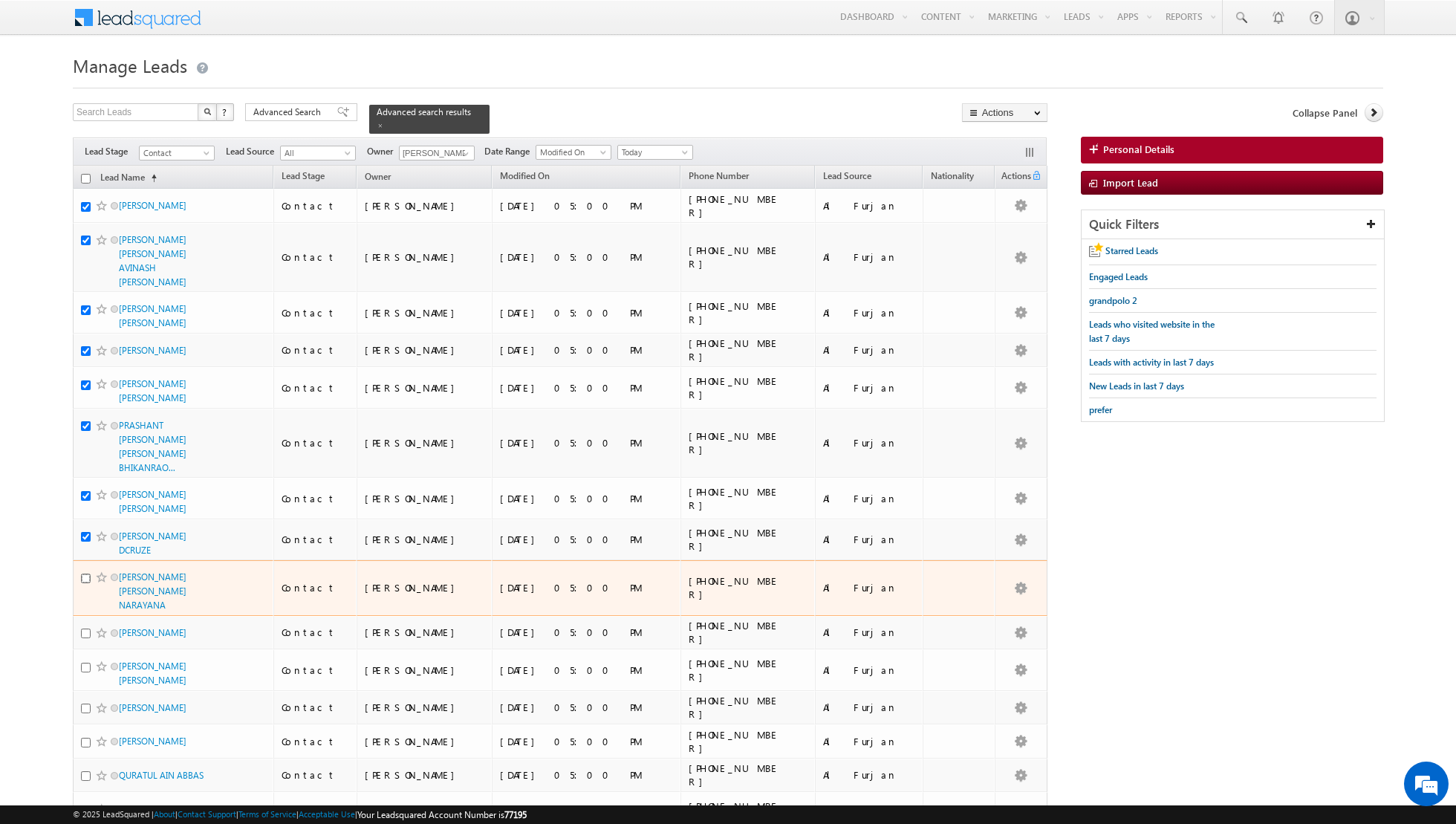
click at [84, 574] on input "checkbox" at bounding box center [86, 579] width 9 height 9
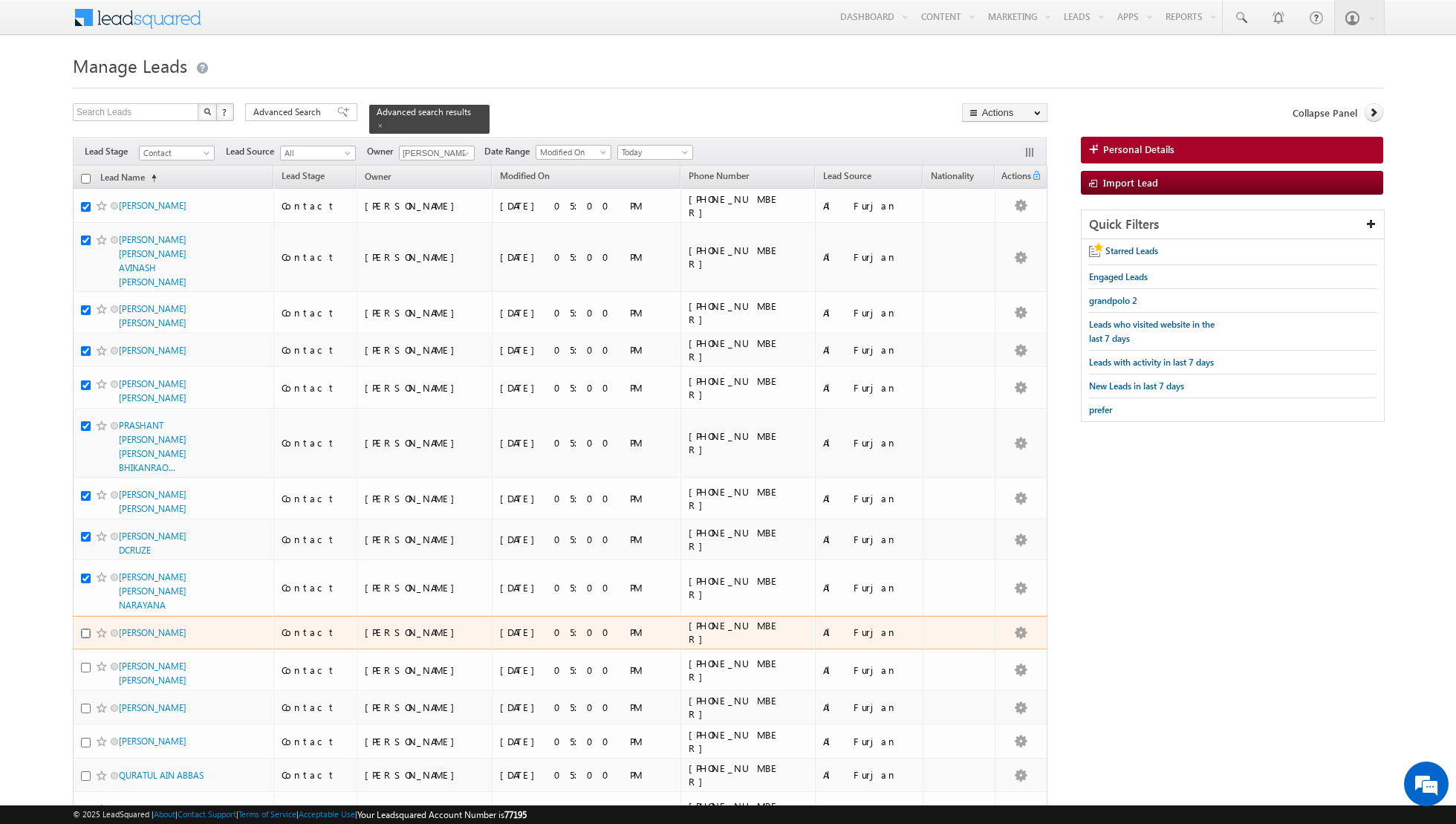
click at [85, 629] on input "checkbox" at bounding box center [86, 634] width 9 height 9
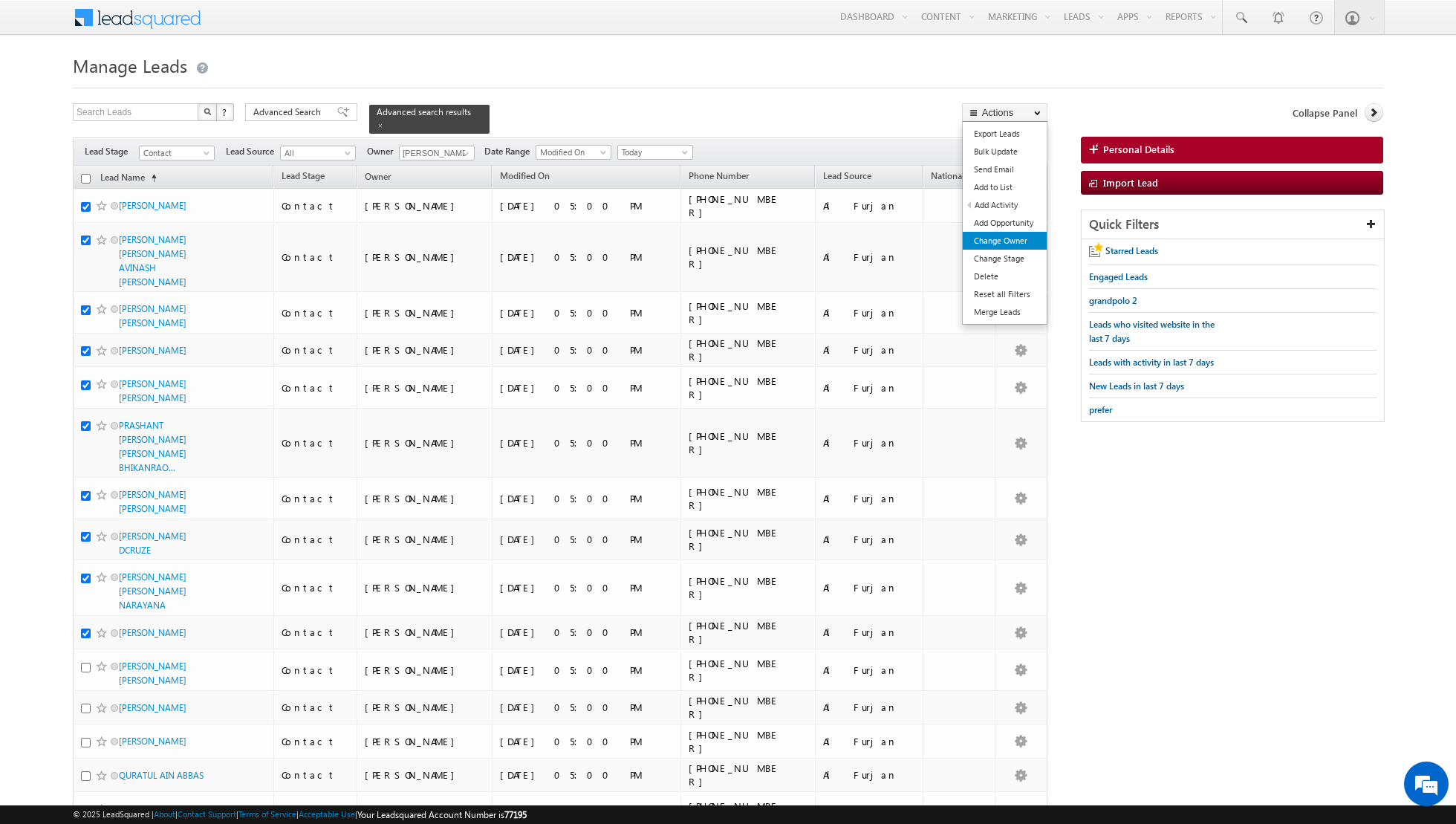
click at [986, 236] on link "Change Owner" at bounding box center [1005, 240] width 84 height 18
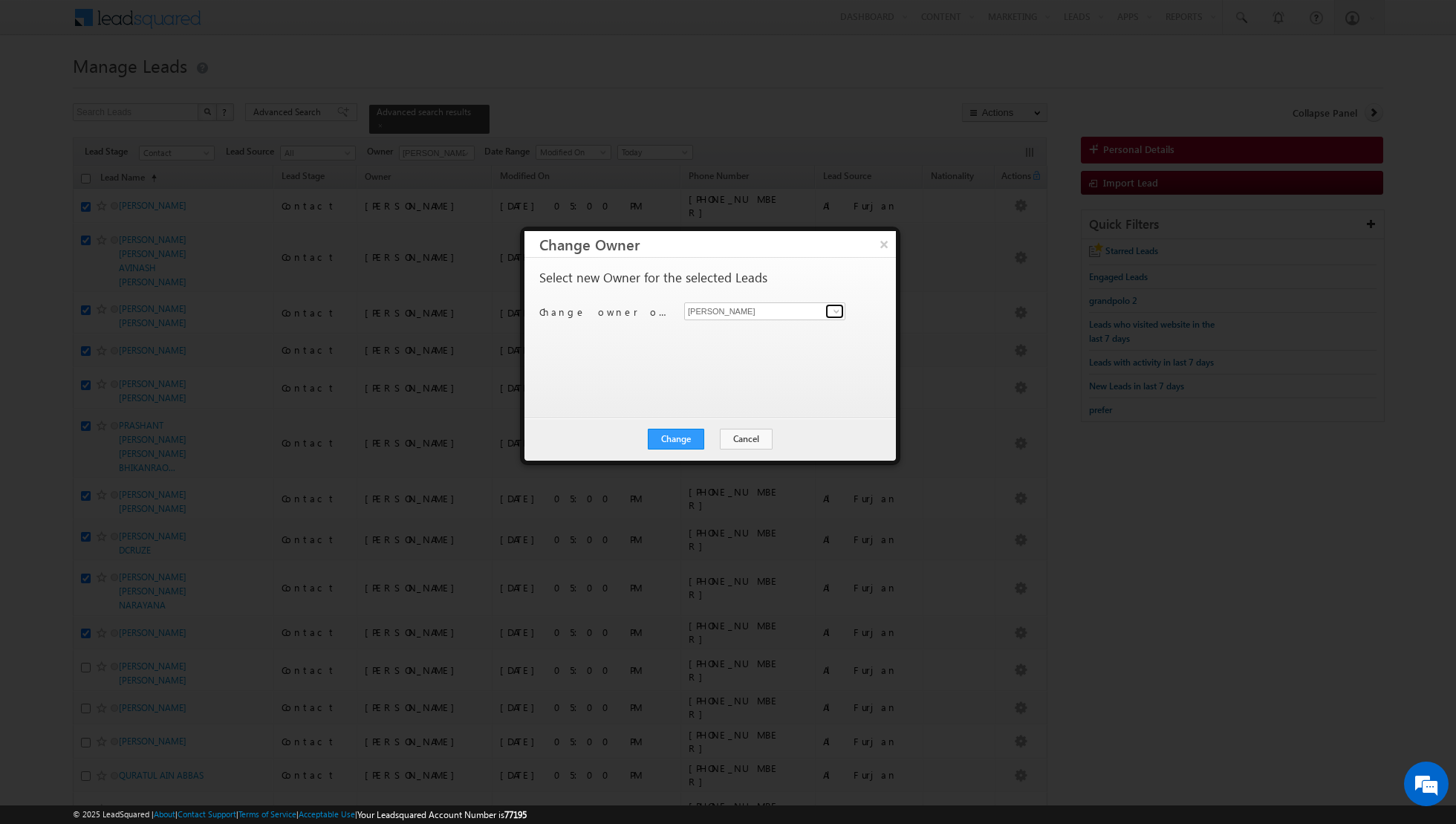
click at [840, 308] on span at bounding box center [836, 311] width 12 height 12
click at [734, 401] on link "[PERSON_NAME] [PERSON_NAME] [PERSON_NAME][EMAIL_ADDRESS][PERSON_NAME][DOMAIN_NA…" at bounding box center [764, 412] width 161 height 28
click at [671, 438] on button "Change" at bounding box center [676, 439] width 57 height 21
click at [715, 433] on button "Close" at bounding box center [712, 439] width 48 height 21
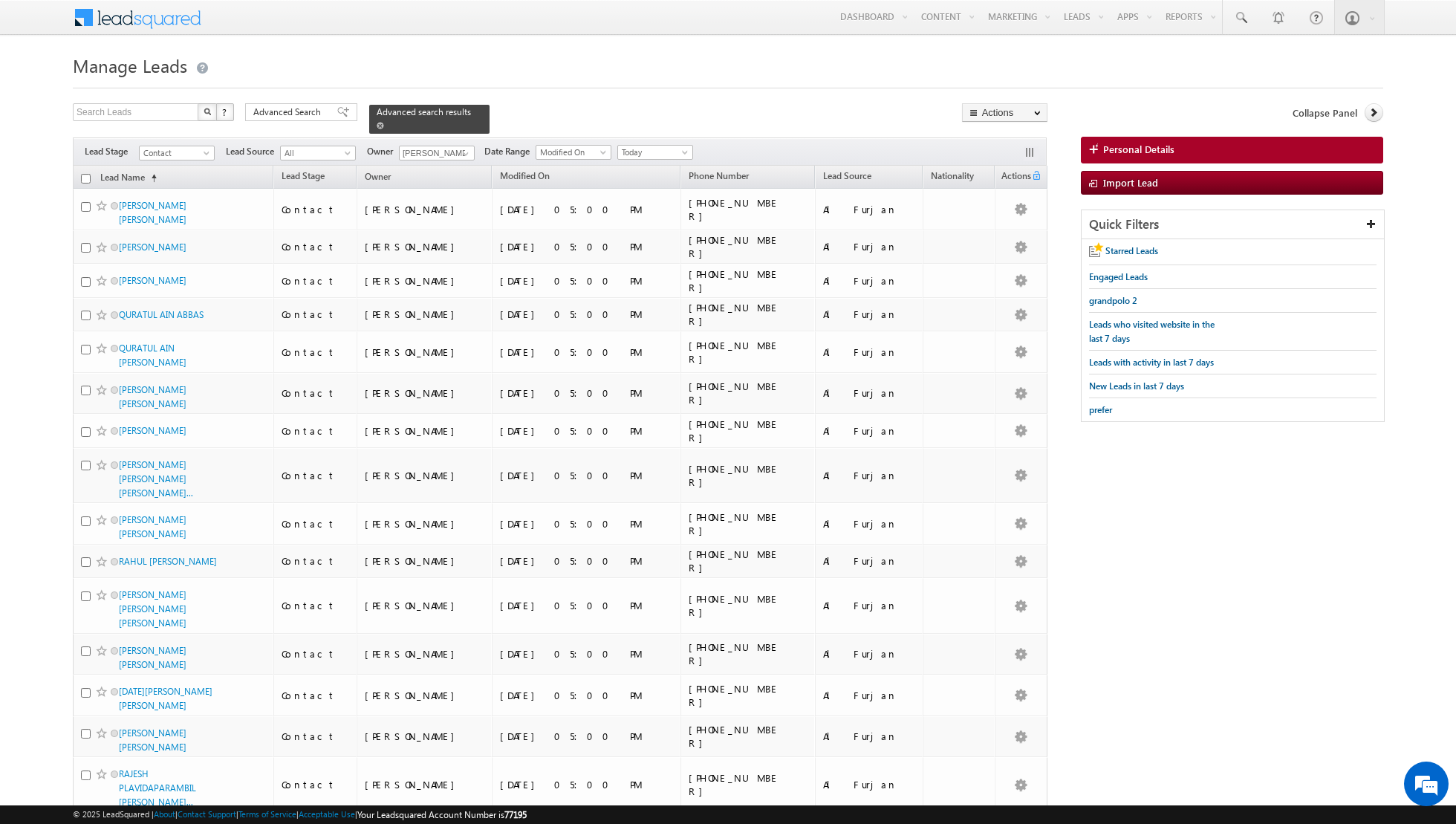
click at [377, 122] on span at bounding box center [381, 126] width 7 height 7
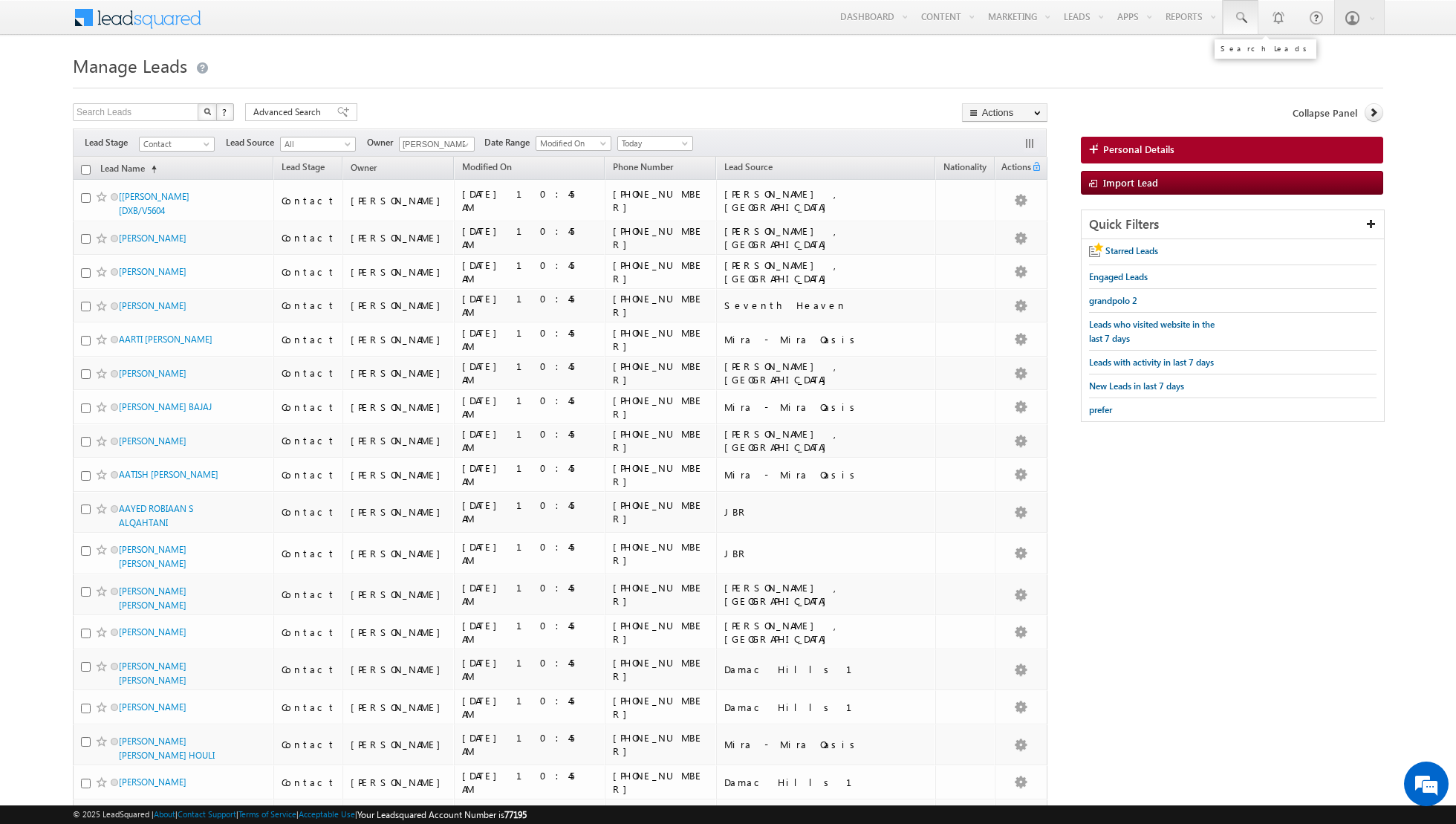
click at [1237, 10] on span at bounding box center [1241, 18] width 15 height 15
click at [1295, 58] on input "text" at bounding box center [1342, 58] width 202 height 18
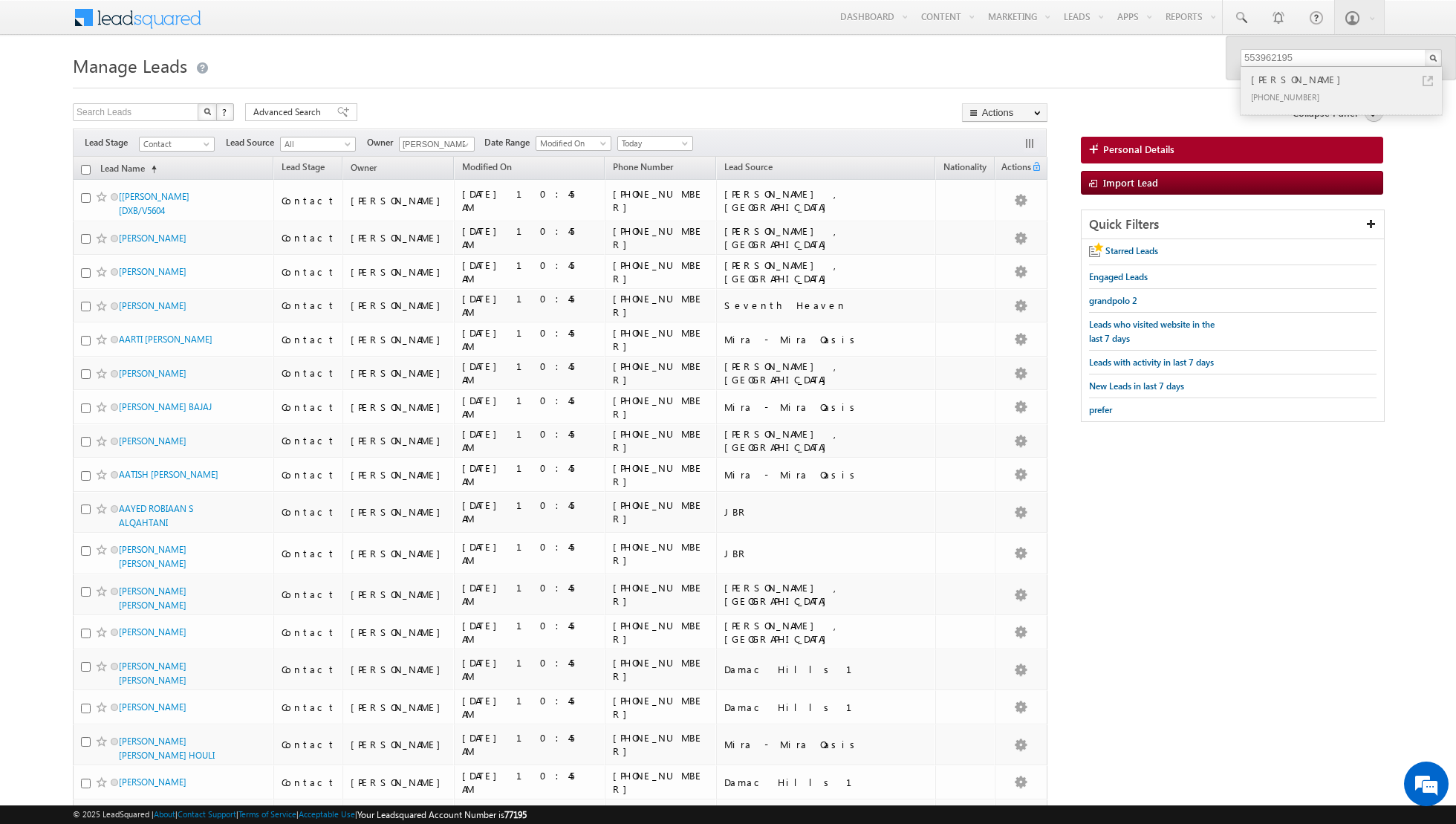
click at [1299, 83] on div "[PERSON_NAME]" at bounding box center [1348, 79] width 199 height 17
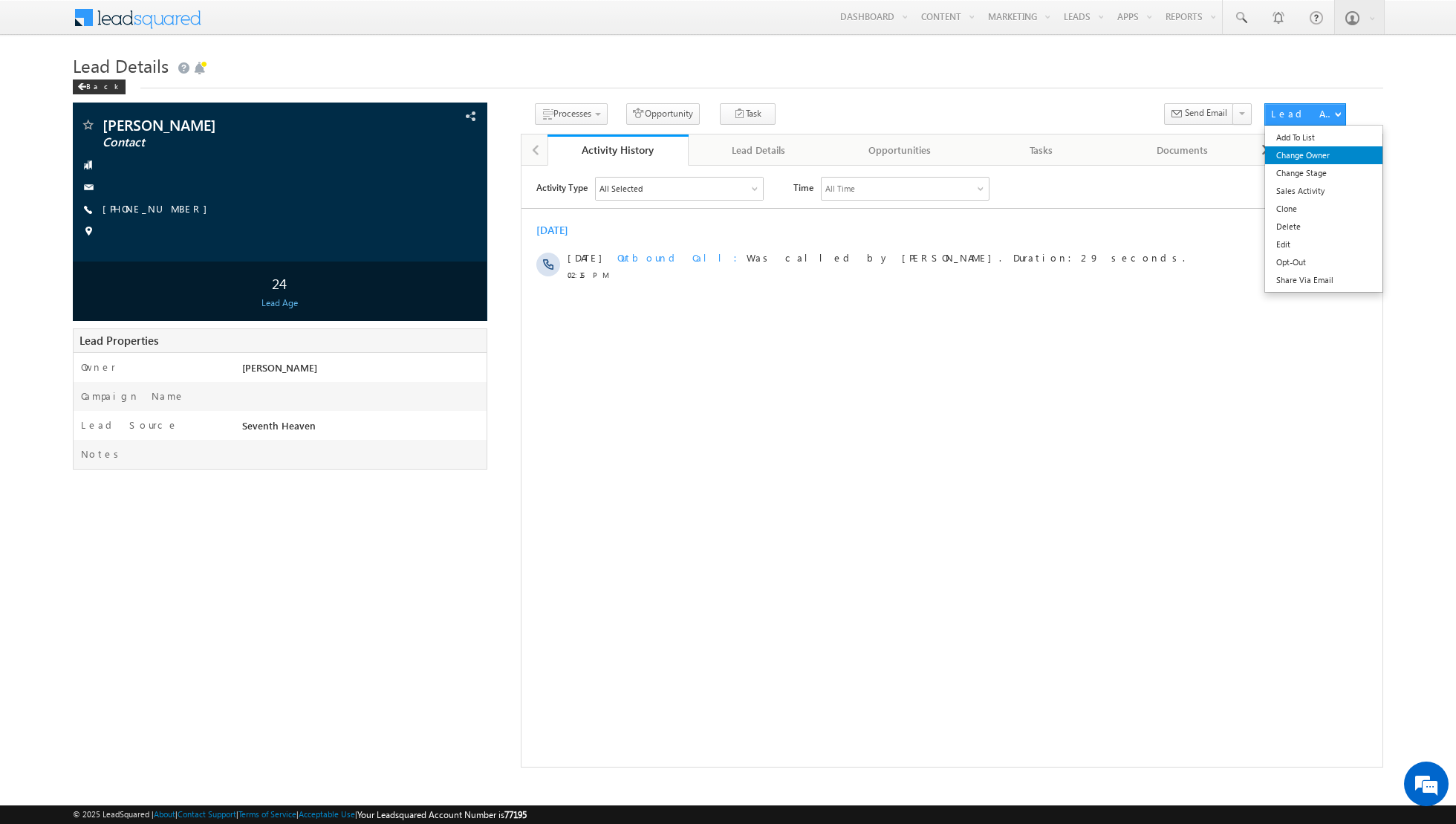
click at [1311, 153] on link "Change Owner" at bounding box center [1324, 155] width 119 height 18
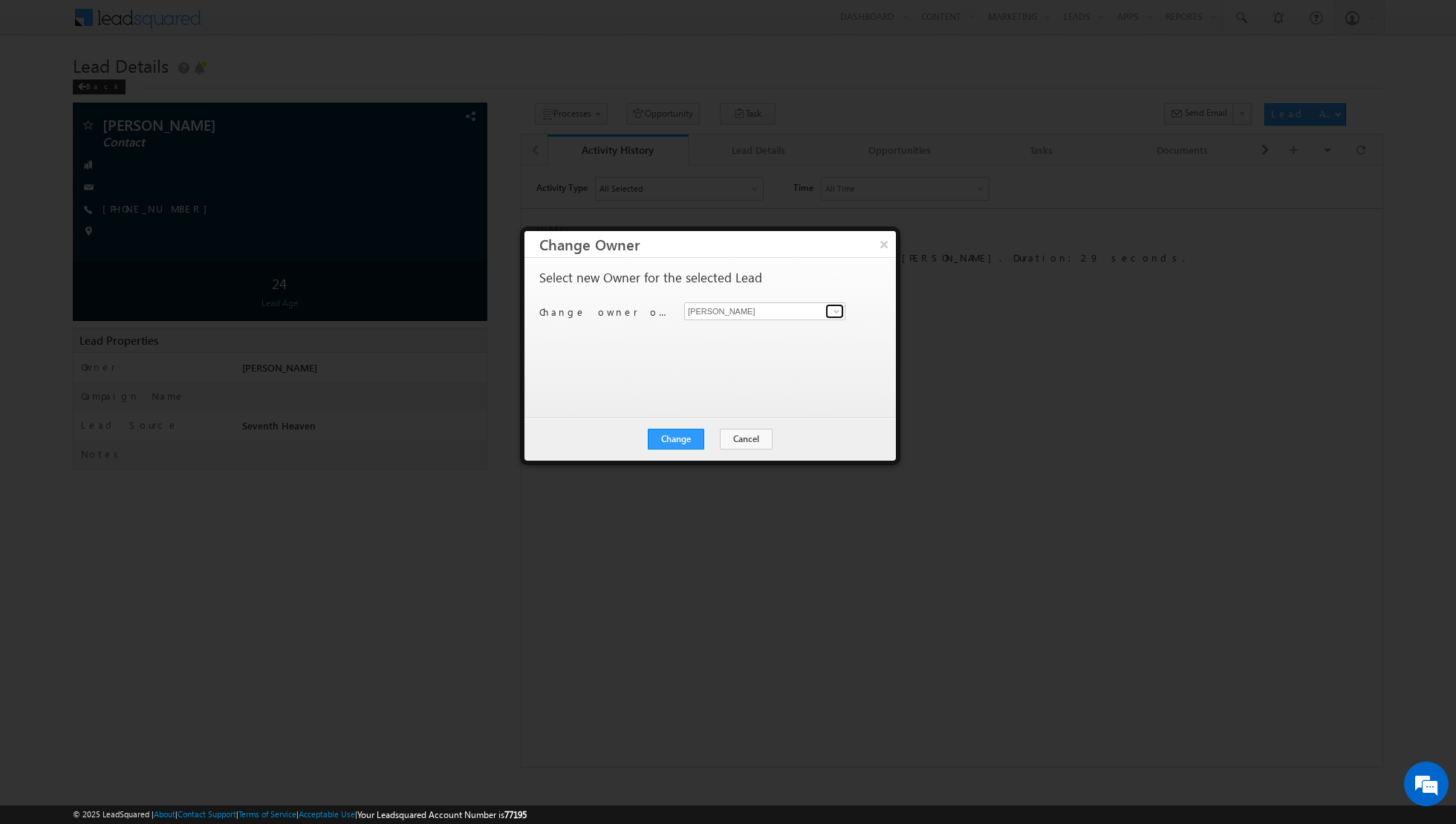
click at [836, 308] on span at bounding box center [836, 311] width 12 height 12
click at [746, 356] on link "[PERSON_NAME] [EMAIL_ADDRESS][PERSON_NAME][DOMAIN_NAME]" at bounding box center [764, 359] width 161 height 28
type input "[PERSON_NAME]"
click at [676, 440] on button "Change" at bounding box center [676, 439] width 57 height 21
click at [716, 439] on button "Close" at bounding box center [712, 439] width 48 height 21
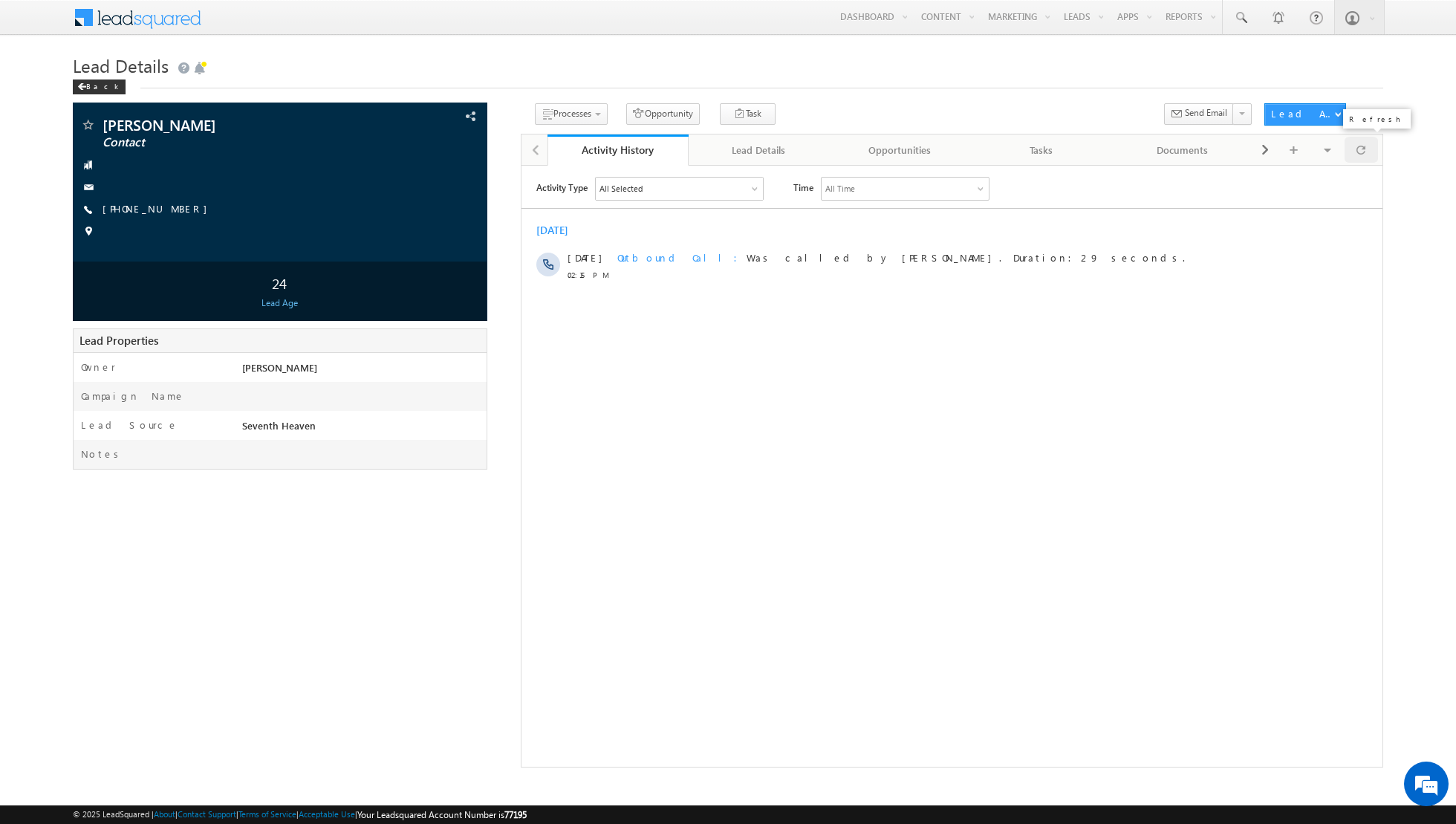
click at [1360, 150] on span at bounding box center [1362, 149] width 9 height 26
click at [1361, 150] on span at bounding box center [1362, 149] width 9 height 26
click at [1365, 147] on span at bounding box center [1362, 149] width 9 height 26
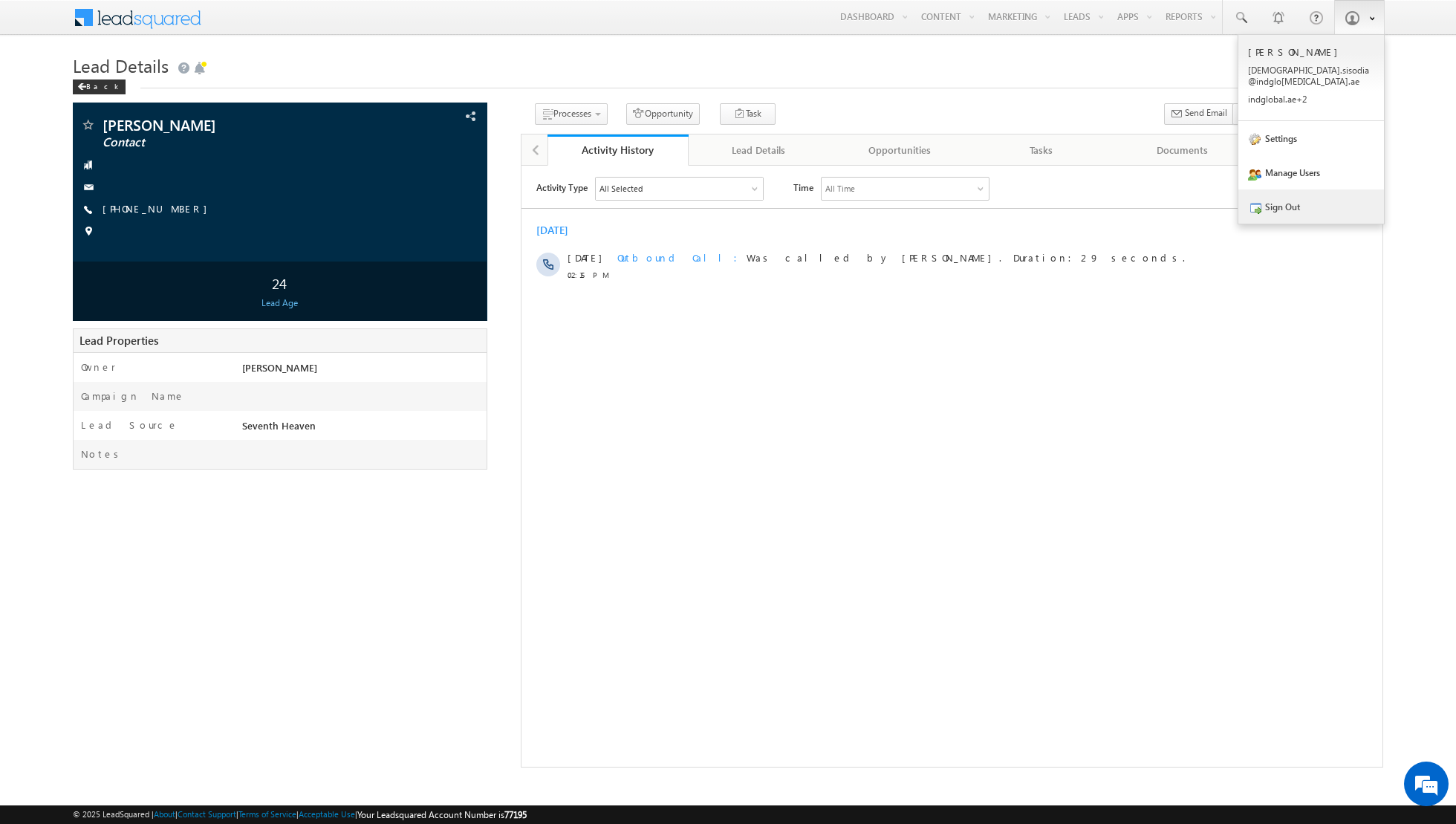
click at [1292, 189] on link "Sign Out" at bounding box center [1311, 206] width 146 height 35
